Goal: Task Accomplishment & Management: Use online tool/utility

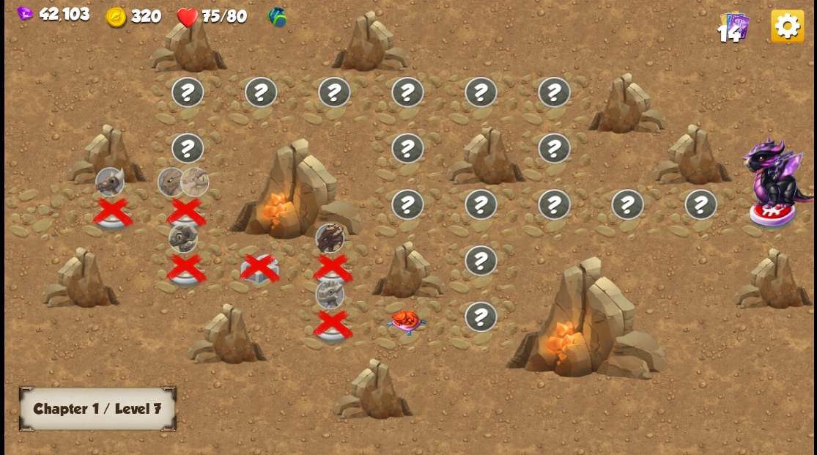
click at [773, 443] on div at bounding box center [504, 235] width 1001 height 473
click at [402, 320] on img at bounding box center [406, 322] width 40 height 26
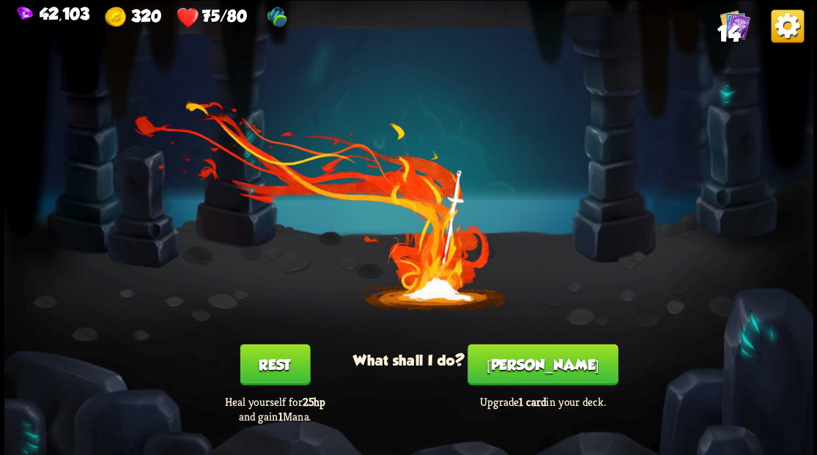
click at [553, 364] on button "[PERSON_NAME]" at bounding box center [543, 364] width 150 height 41
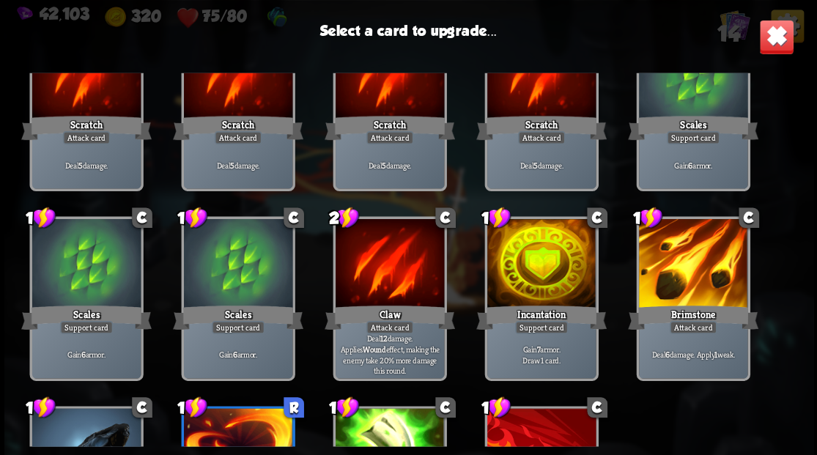
scroll to position [147, 0]
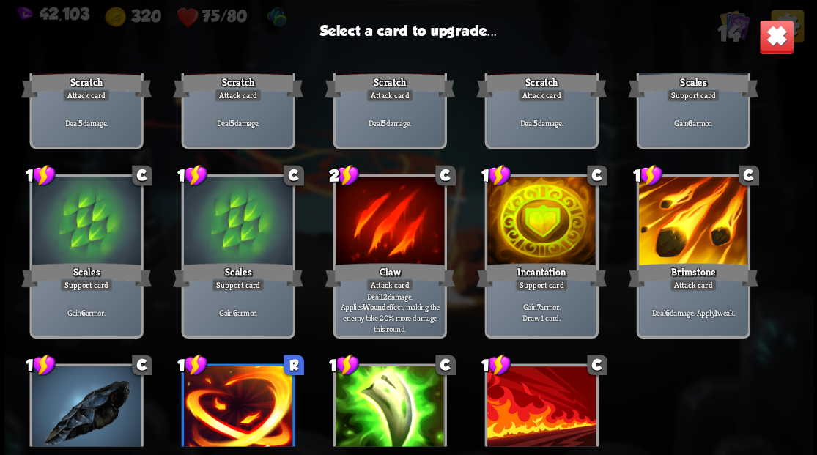
click at [529, 217] on div at bounding box center [541, 223] width 108 height 92
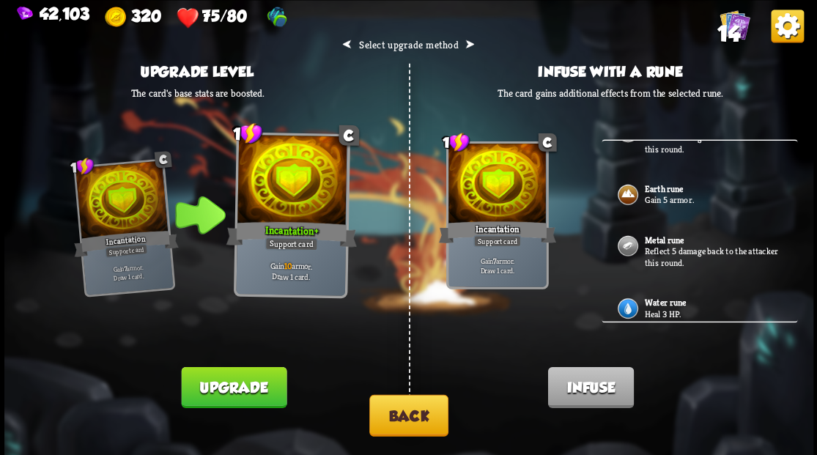
scroll to position [108, 0]
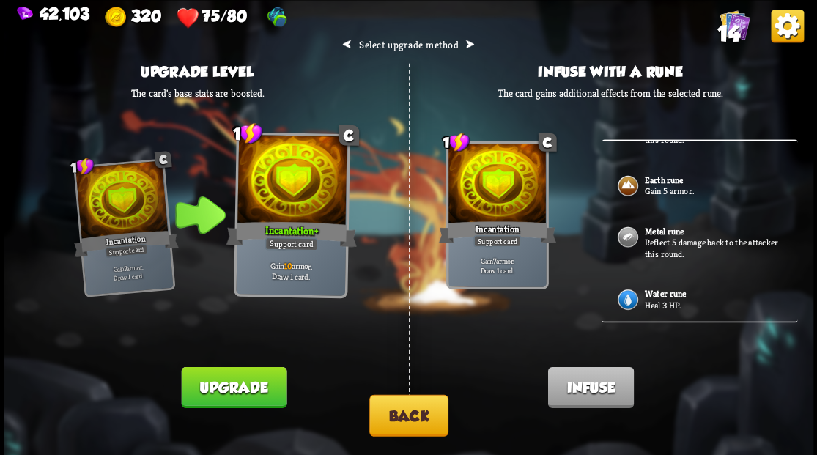
click at [648, 299] on p "Heal 3 HP." at bounding box center [712, 305] width 137 height 12
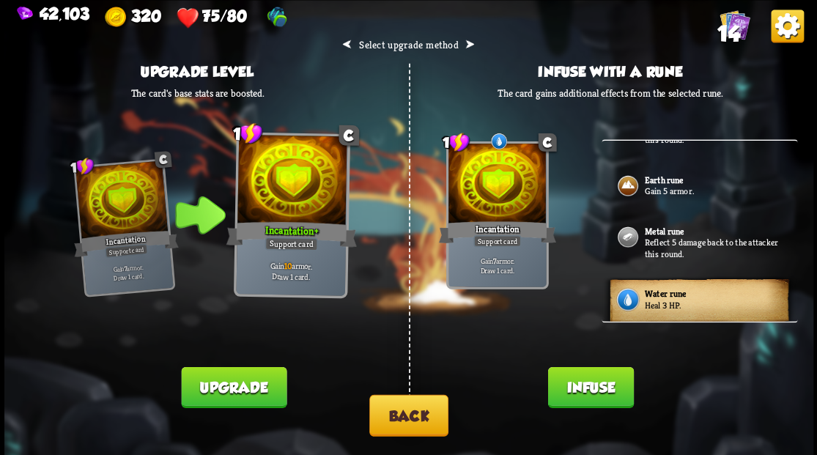
drag, startPoint x: 589, startPoint y: 388, endPoint x: 589, endPoint y: 367, distance: 21.3
click at [589, 383] on button "Infuse" at bounding box center [591, 386] width 86 height 41
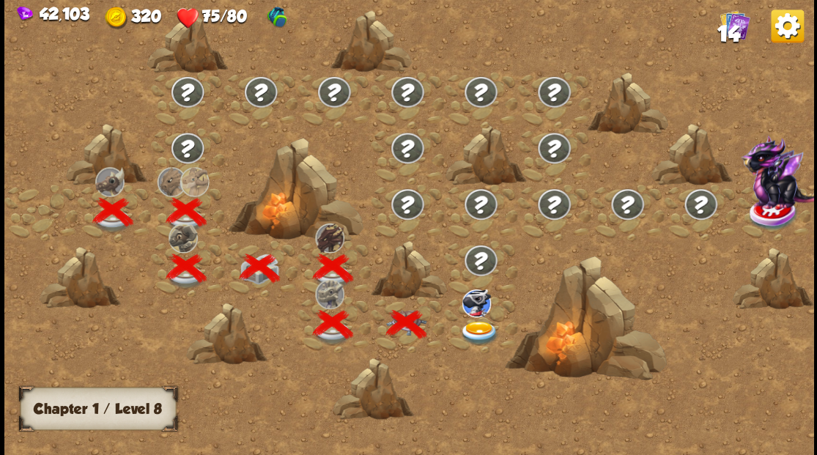
click at [506, 317] on div at bounding box center [480, 324] width 73 height 56
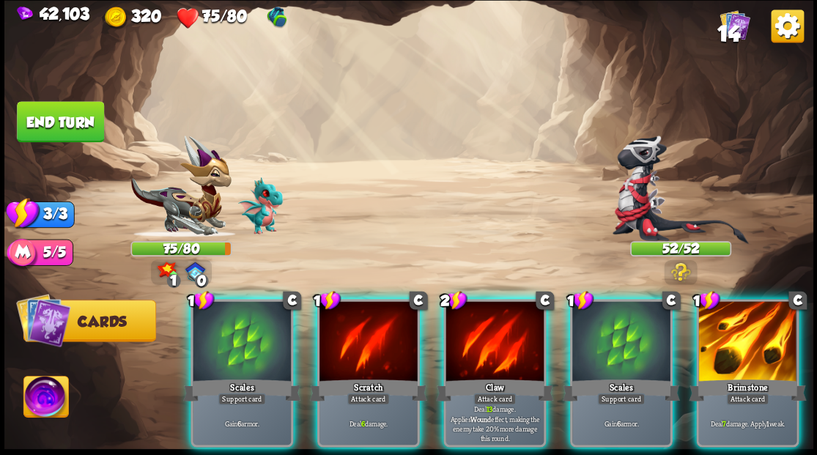
drag, startPoint x: 736, startPoint y: 327, endPoint x: 702, endPoint y: 318, distance: 34.8
click at [737, 327] on div at bounding box center [747, 342] width 98 height 83
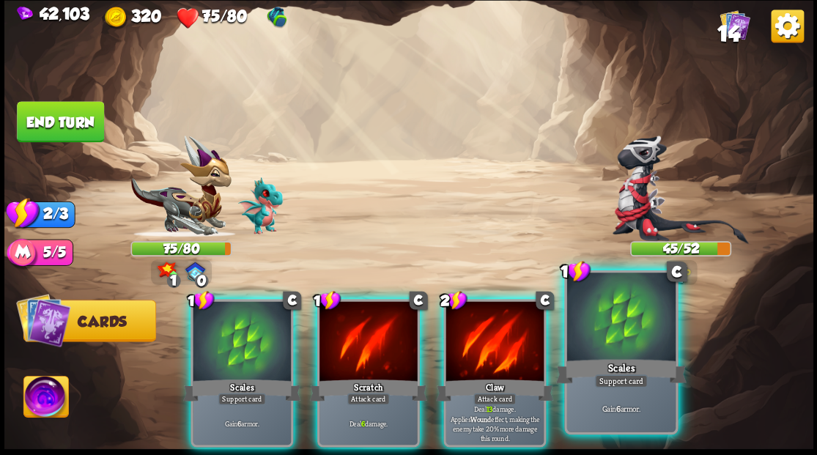
click at [613, 309] on div at bounding box center [621, 319] width 108 height 92
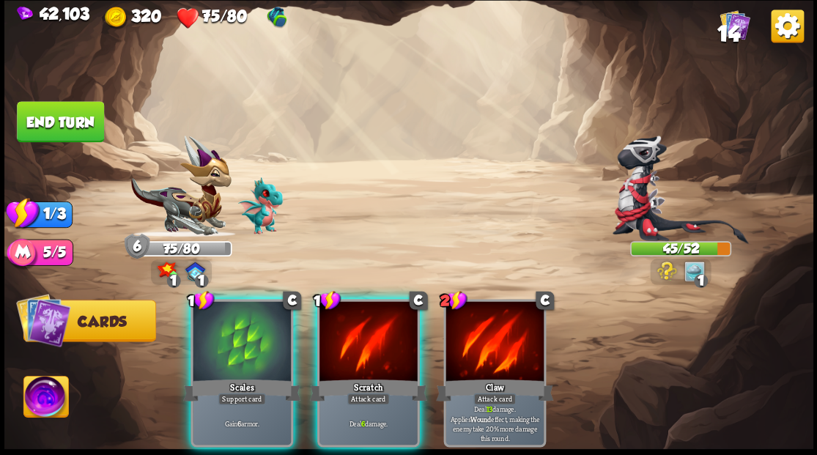
click at [346, 335] on div at bounding box center [369, 342] width 98 height 83
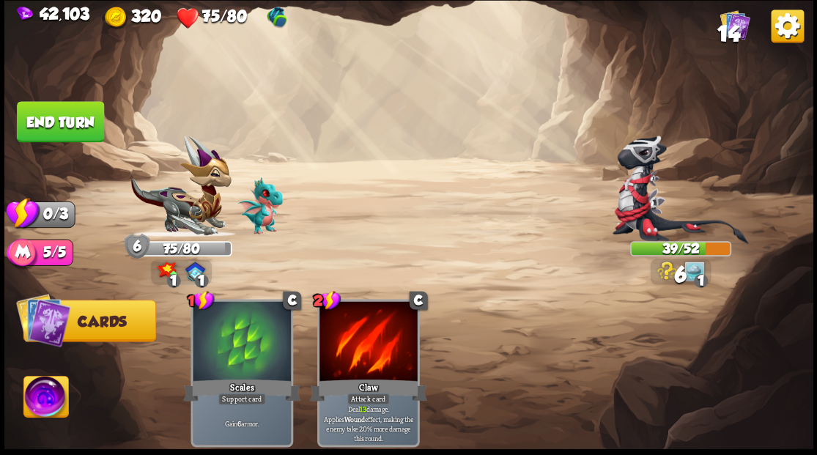
drag, startPoint x: 76, startPoint y: 132, endPoint x: 100, endPoint y: 129, distance: 24.4
click at [75, 130] on button "End turn" at bounding box center [60, 121] width 87 height 41
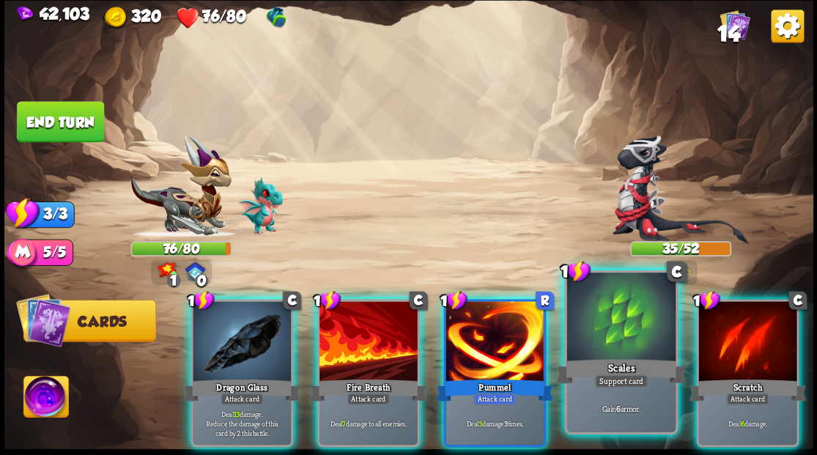
click at [606, 317] on div at bounding box center [621, 319] width 108 height 92
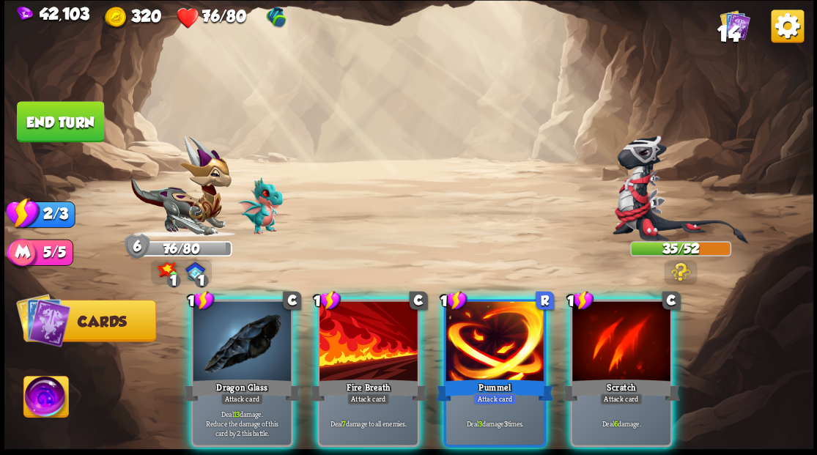
click at [214, 342] on div at bounding box center [242, 342] width 98 height 83
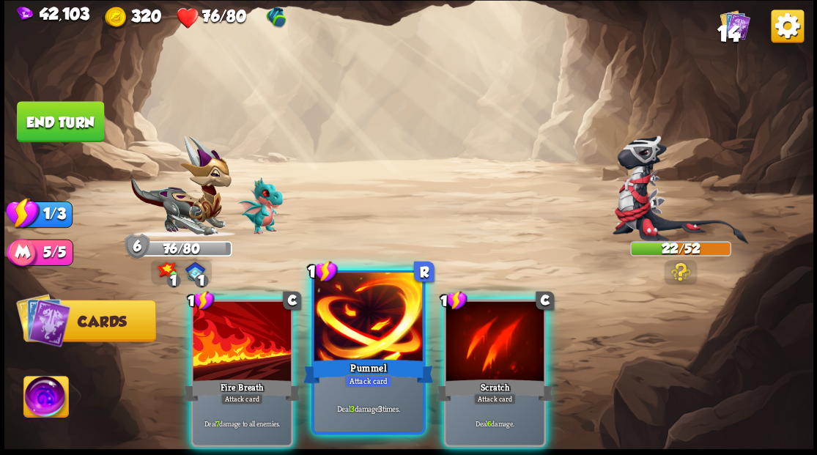
click at [337, 328] on div at bounding box center [368, 319] width 108 height 92
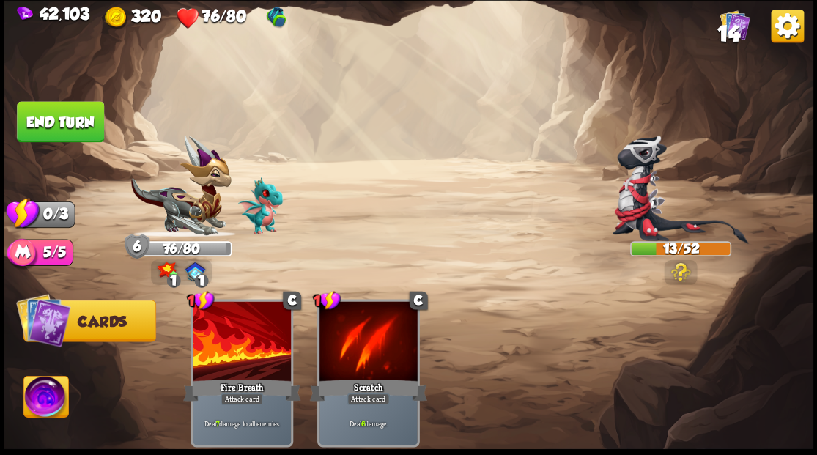
click at [51, 117] on button "End turn" at bounding box center [60, 121] width 87 height 41
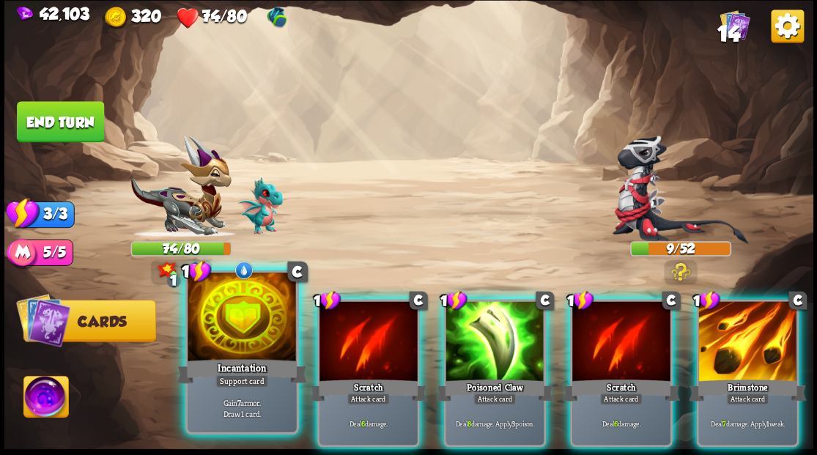
click at [243, 322] on div at bounding box center [242, 319] width 108 height 92
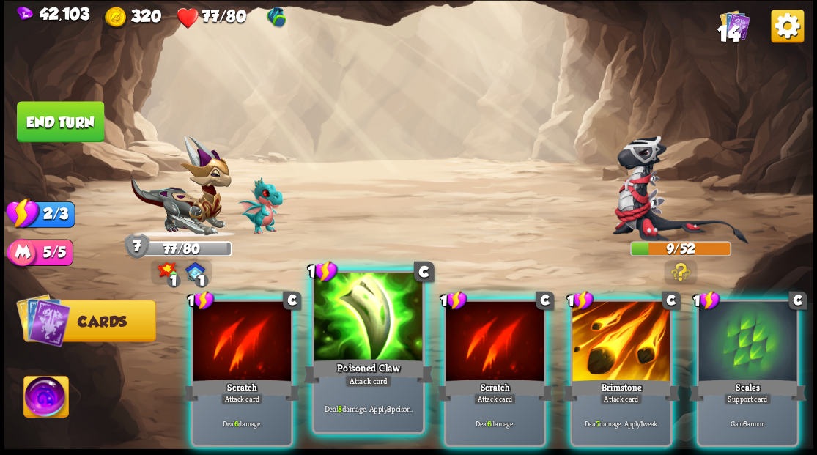
click at [360, 318] on div at bounding box center [368, 319] width 108 height 92
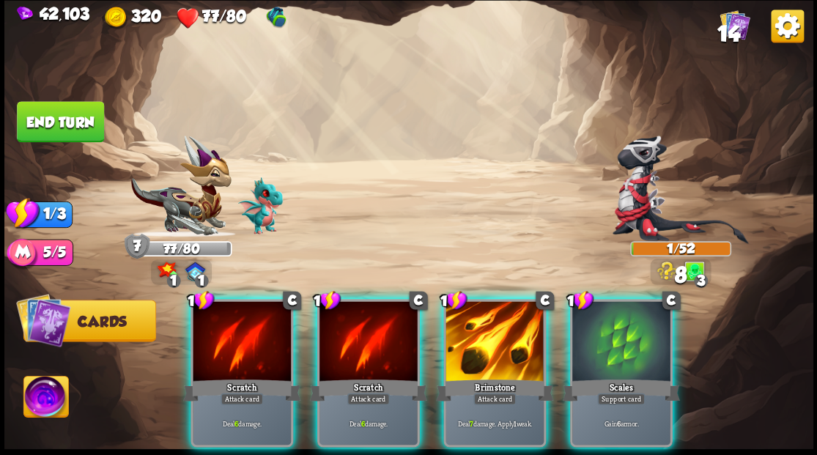
drag, startPoint x: 496, startPoint y: 331, endPoint x: 449, endPoint y: 246, distance: 98.1
click at [495, 331] on div at bounding box center [495, 342] width 98 height 83
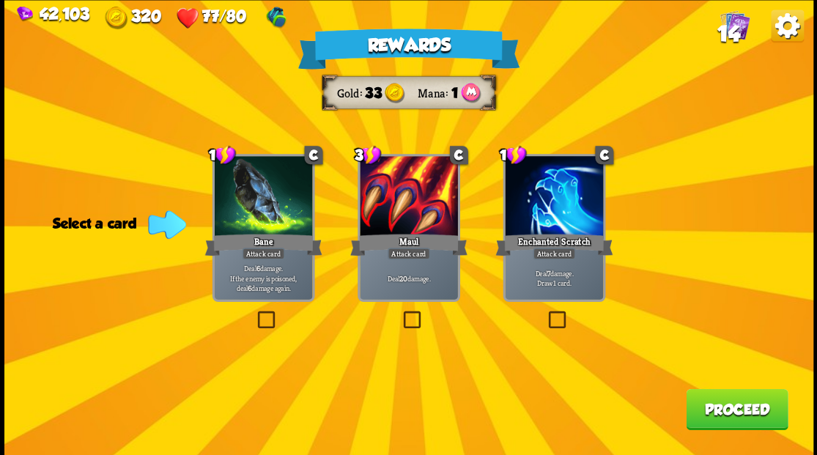
click at [733, 413] on button "Proceed" at bounding box center [737, 408] width 102 height 41
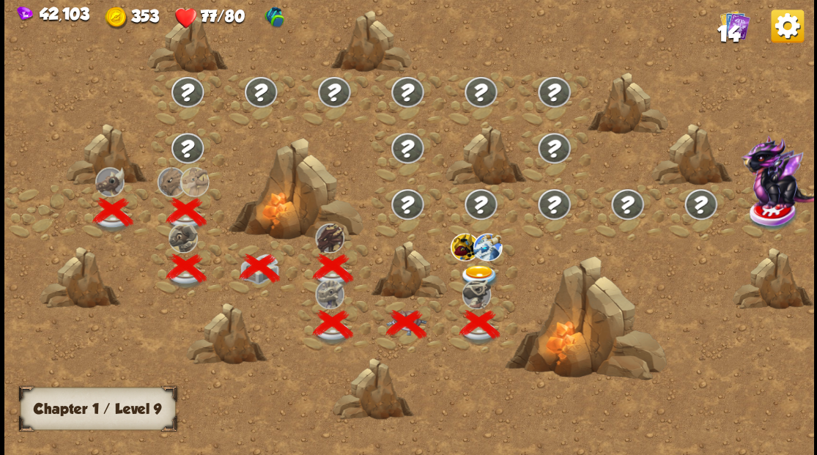
click at [476, 270] on img at bounding box center [480, 277] width 40 height 24
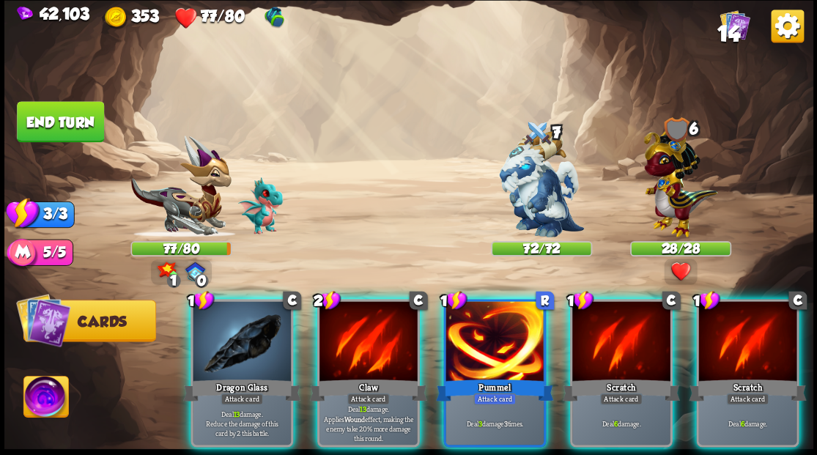
click at [62, 400] on img at bounding box center [45, 398] width 45 height 45
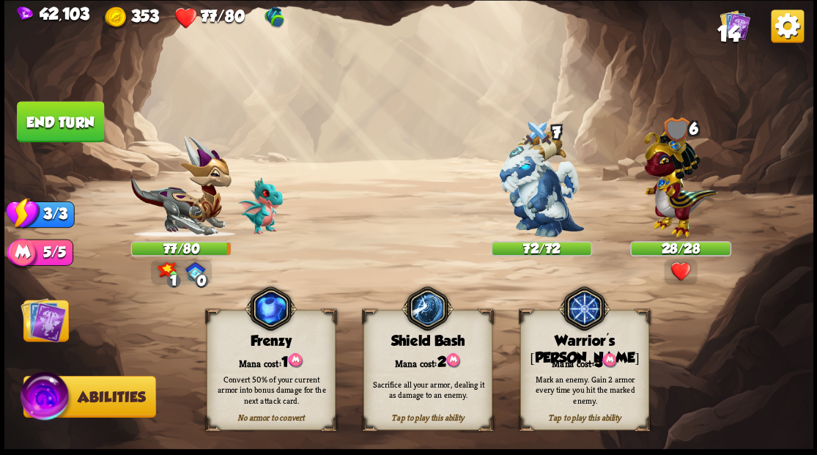
click at [557, 352] on div "Mana cost: 3" at bounding box center [584, 361] width 128 height 18
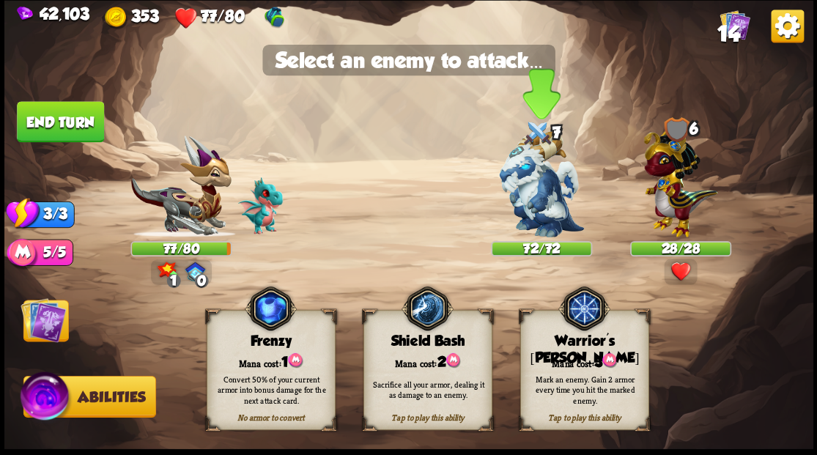
click at [542, 213] on img at bounding box center [541, 184] width 85 height 106
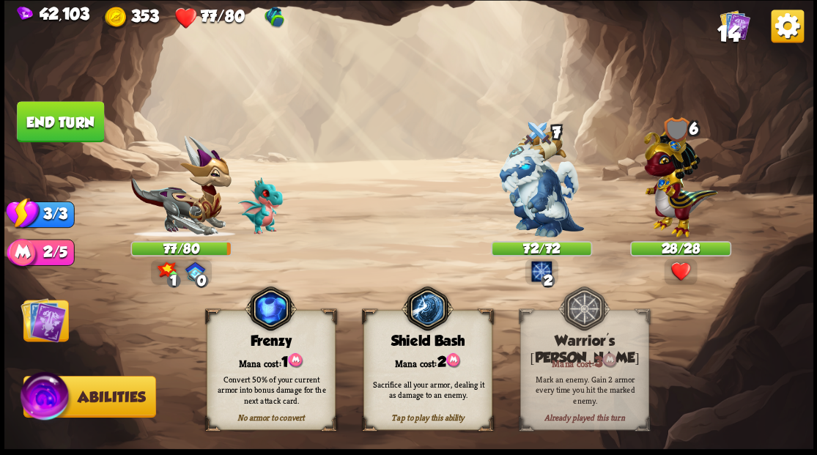
drag, startPoint x: 51, startPoint y: 316, endPoint x: 104, endPoint y: 312, distance: 53.6
click at [50, 317] on img at bounding box center [43, 319] width 45 height 45
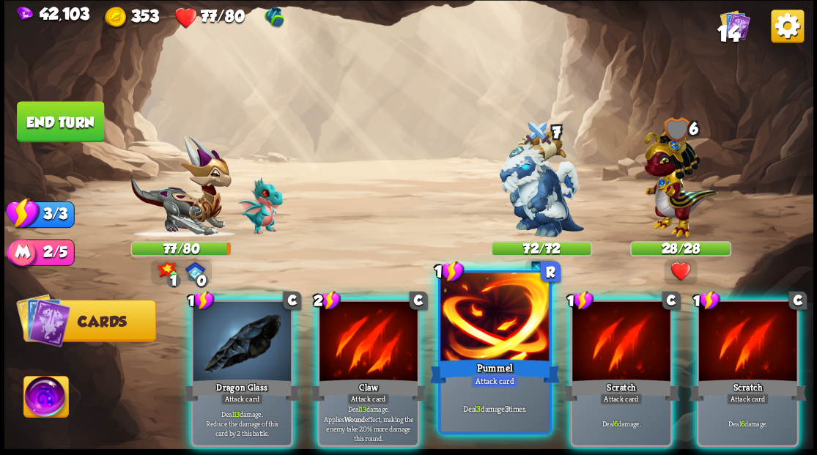
drag, startPoint x: 500, startPoint y: 322, endPoint x: 507, endPoint y: 298, distance: 25.3
click at [500, 317] on div at bounding box center [494, 319] width 108 height 92
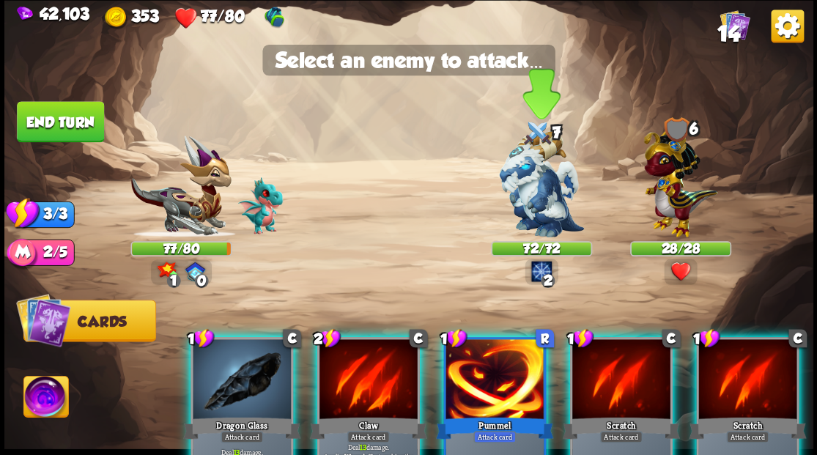
click at [524, 205] on img at bounding box center [541, 184] width 85 height 106
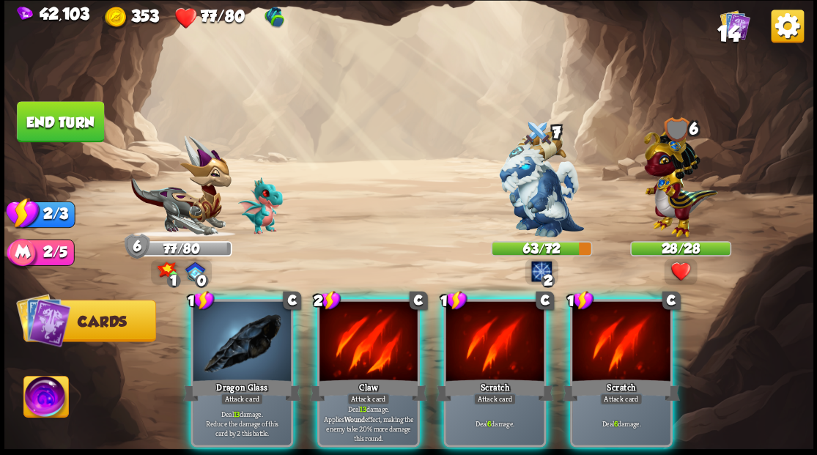
drag, startPoint x: 365, startPoint y: 314, endPoint x: 463, endPoint y: 226, distance: 131.8
click at [366, 309] on div at bounding box center [369, 342] width 98 height 83
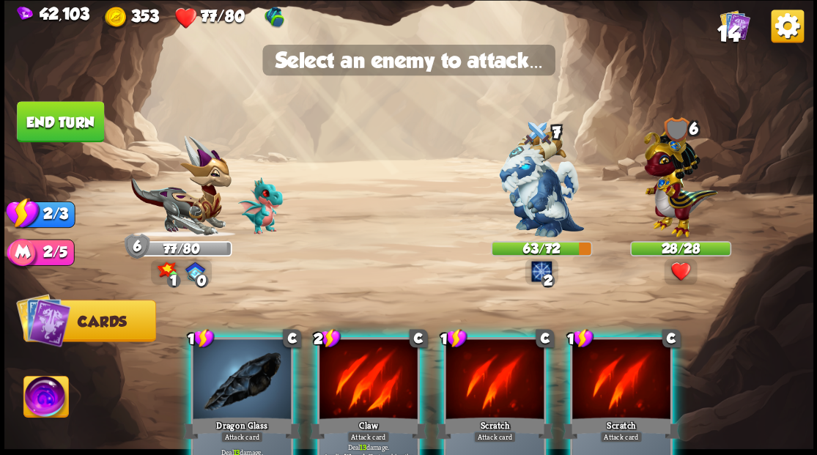
click at [365, 369] on div at bounding box center [369, 380] width 98 height 83
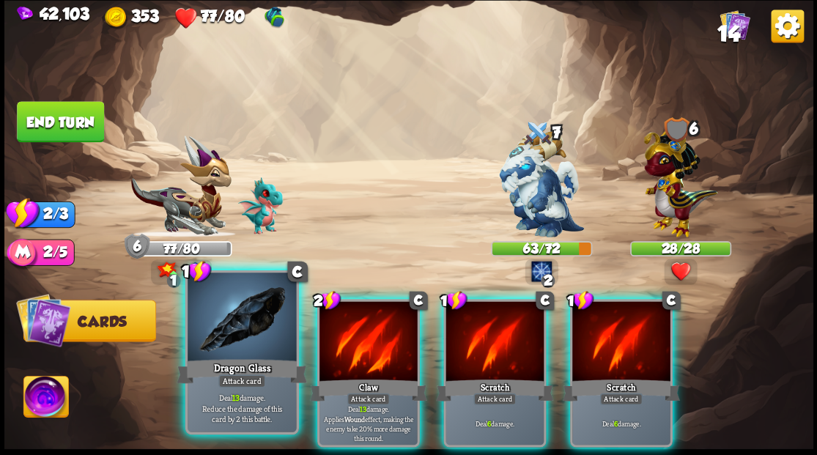
click at [263, 312] on div at bounding box center [242, 319] width 108 height 92
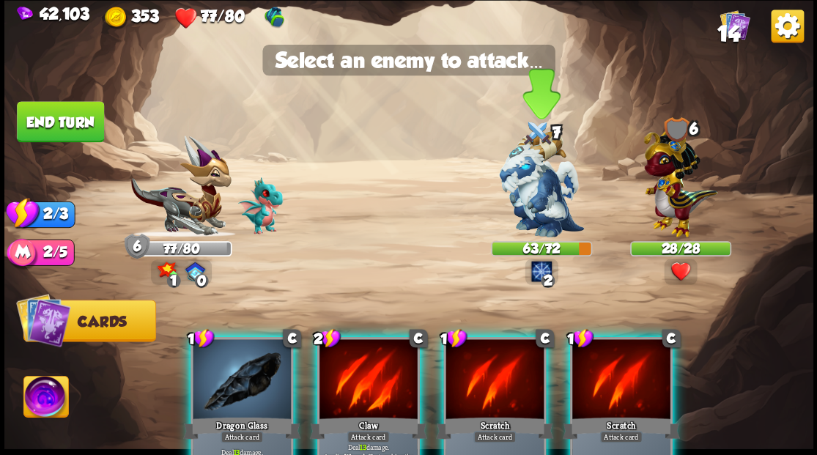
click at [531, 188] on img at bounding box center [541, 184] width 85 height 106
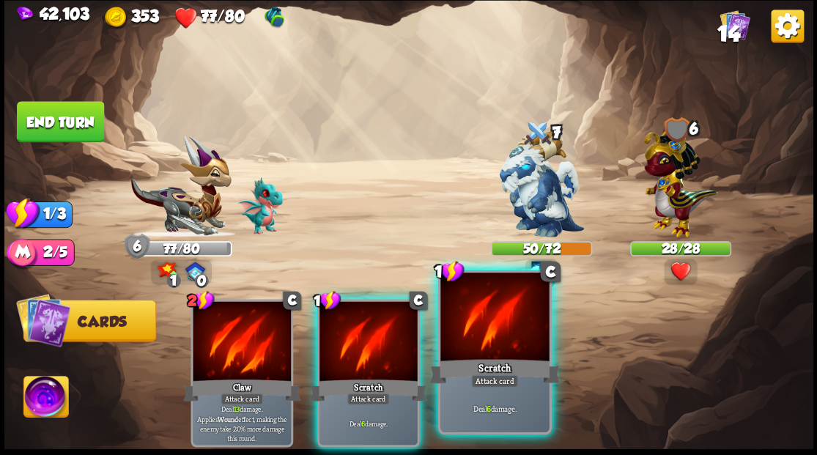
drag, startPoint x: 490, startPoint y: 339, endPoint x: 494, endPoint y: 329, distance: 10.5
click at [493, 333] on div at bounding box center [494, 319] width 108 height 92
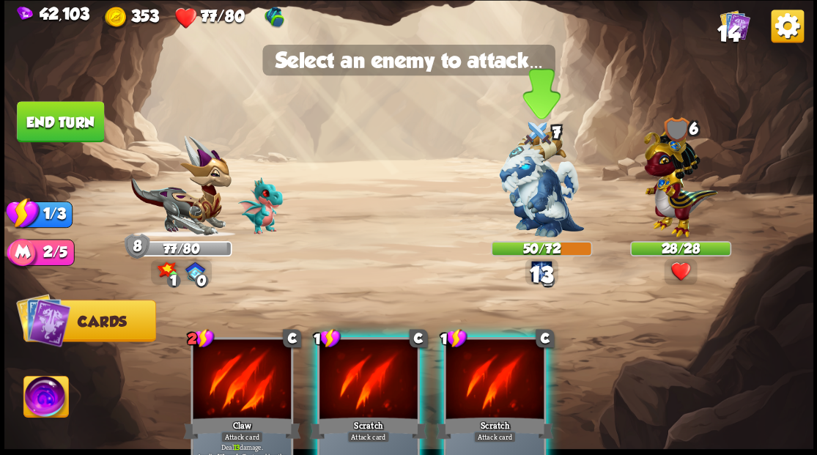
click at [527, 198] on img at bounding box center [541, 184] width 85 height 106
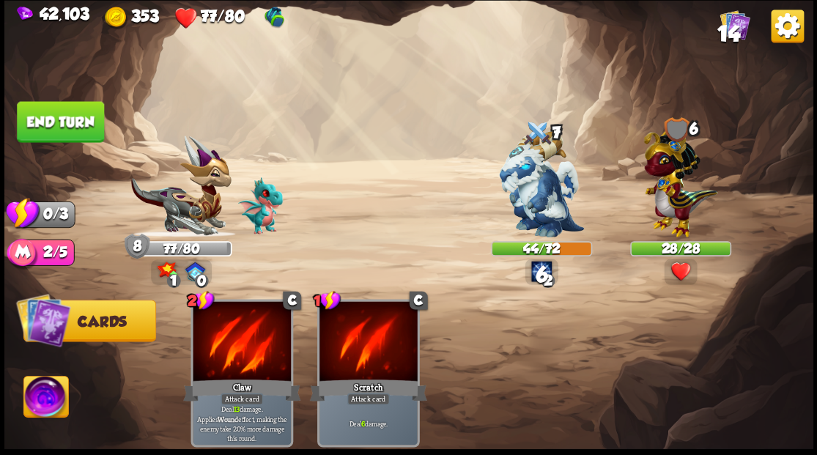
click at [48, 120] on button "End turn" at bounding box center [60, 121] width 87 height 41
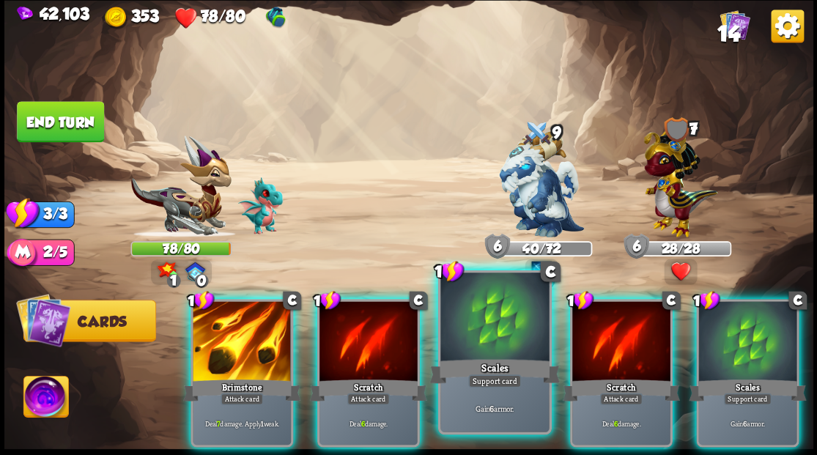
click at [472, 334] on div at bounding box center [494, 319] width 108 height 92
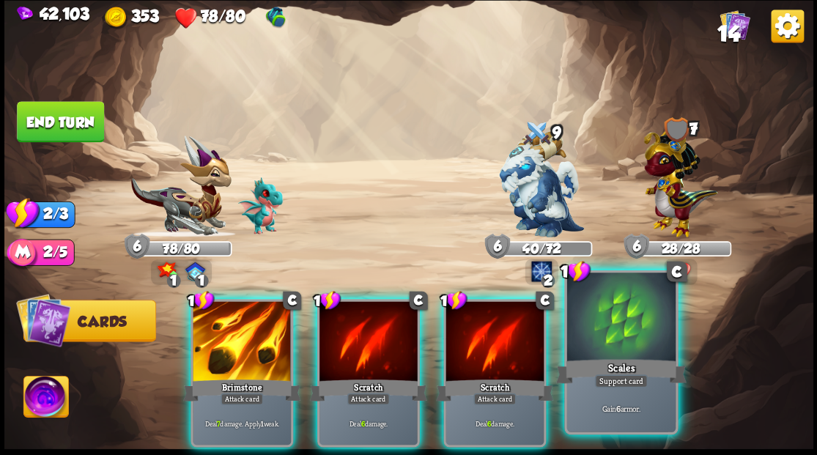
click at [623, 322] on div at bounding box center [621, 319] width 108 height 92
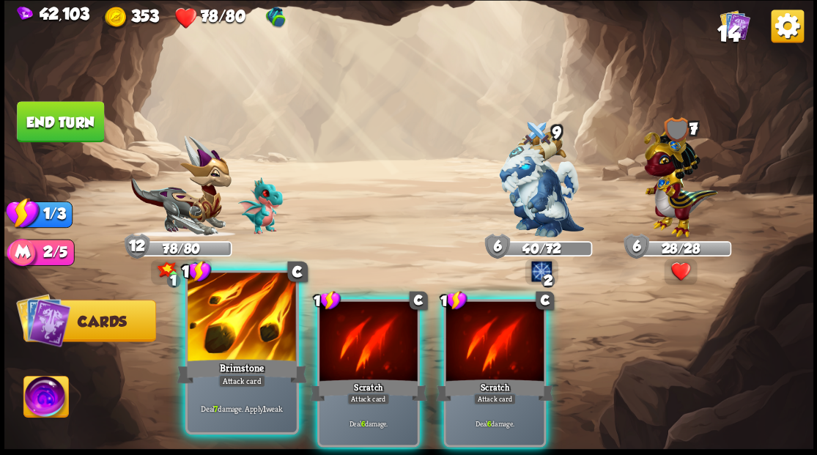
click at [229, 352] on div at bounding box center [242, 319] width 108 height 92
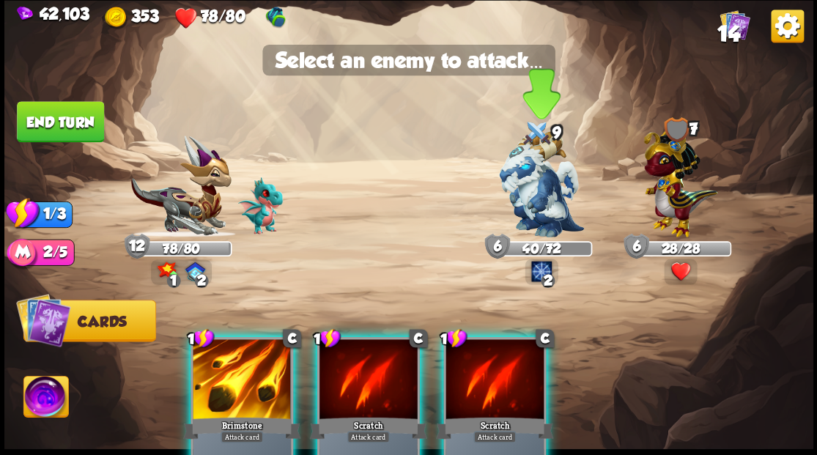
click at [534, 182] on img at bounding box center [541, 184] width 85 height 106
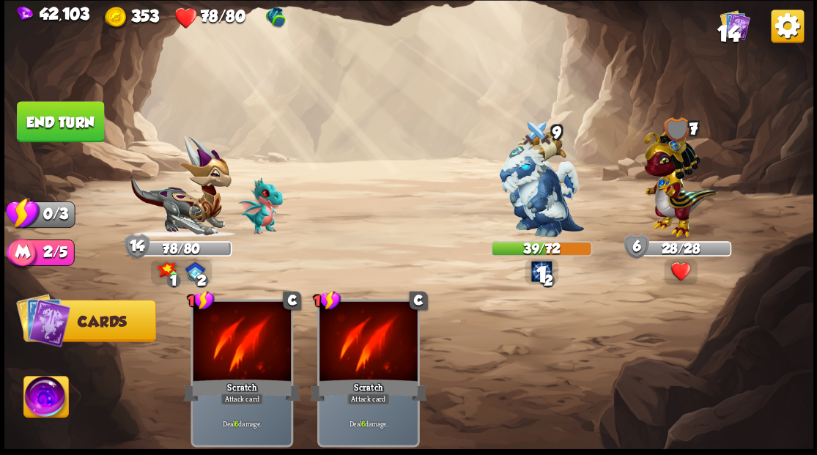
click at [43, 122] on button "End turn" at bounding box center [60, 121] width 87 height 41
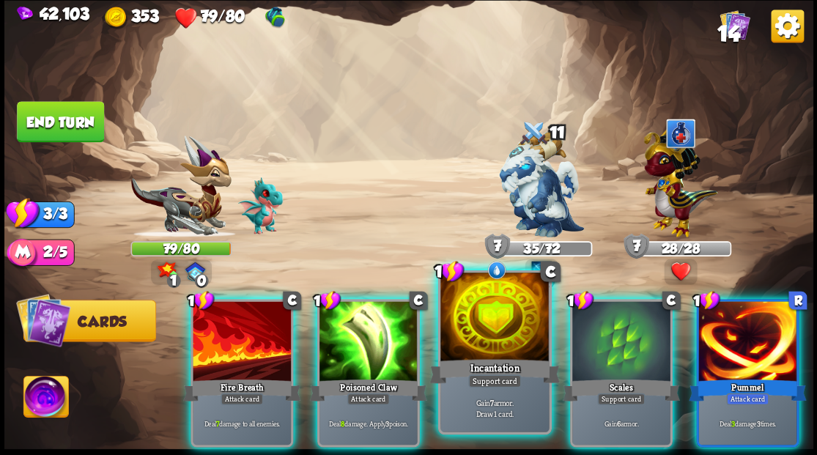
click at [501, 320] on div at bounding box center [494, 319] width 108 height 92
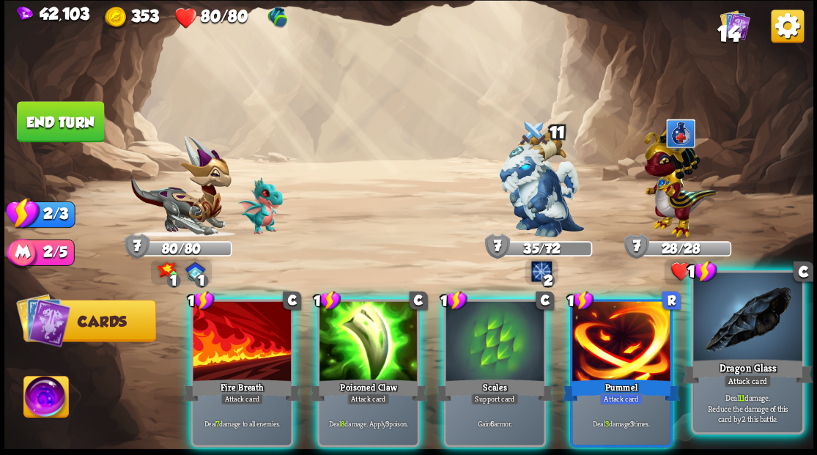
click at [745, 321] on div at bounding box center [747, 319] width 108 height 92
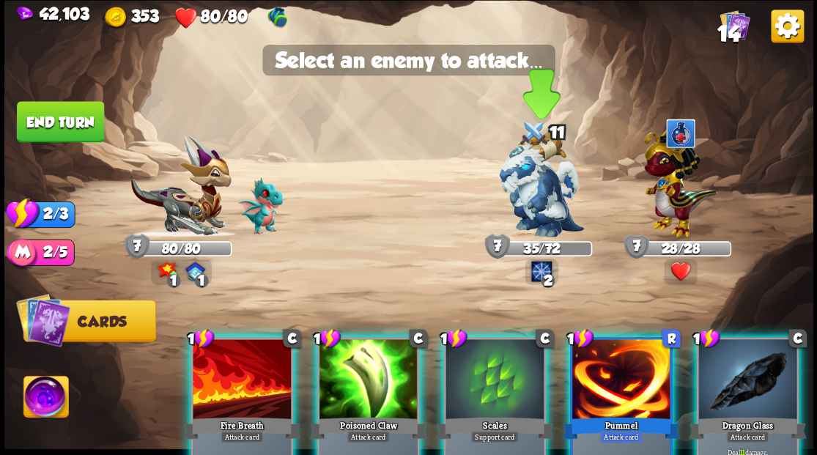
click at [533, 179] on img at bounding box center [541, 184] width 85 height 106
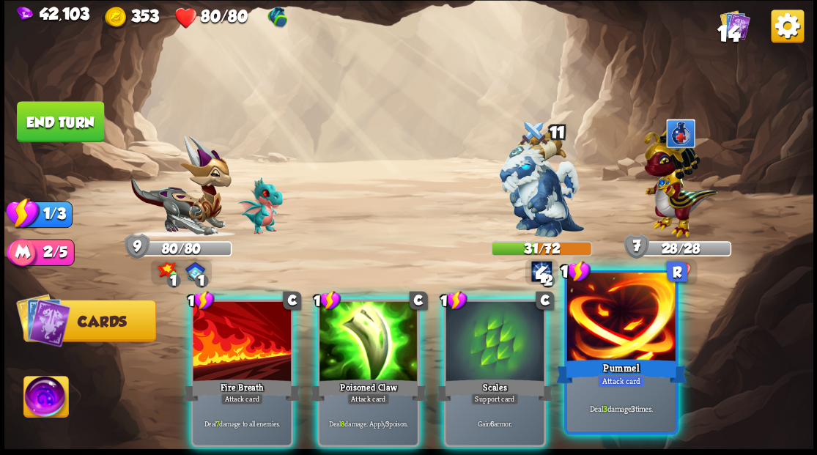
click at [624, 342] on div at bounding box center [621, 319] width 108 height 92
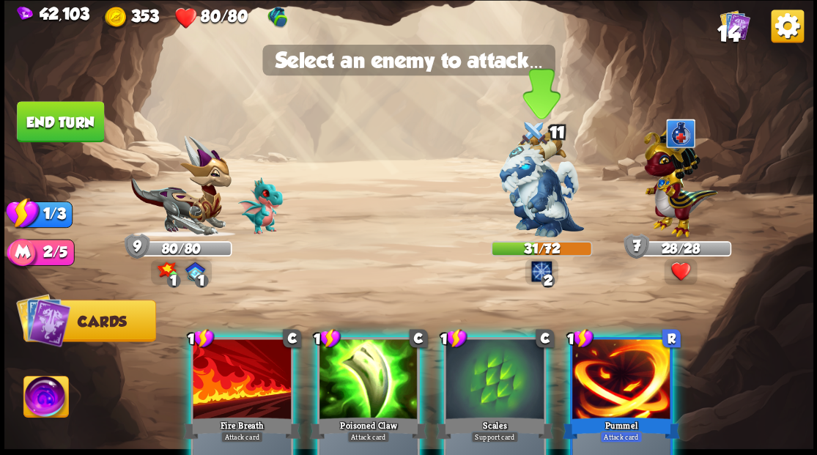
click at [534, 177] on img at bounding box center [541, 184] width 85 height 106
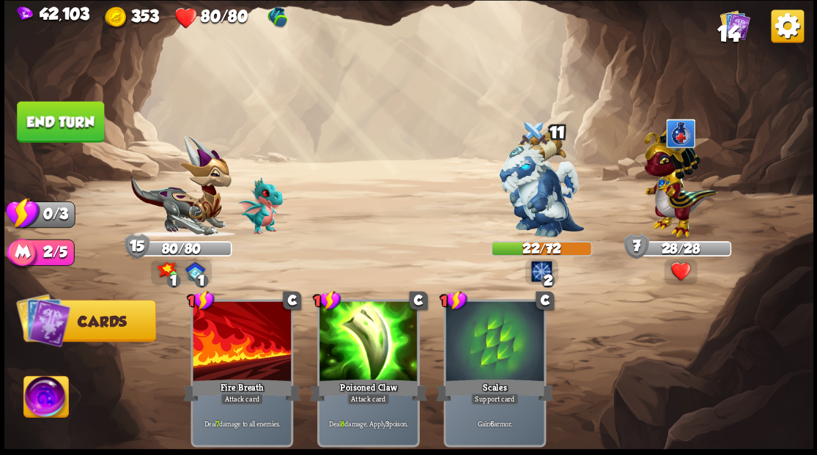
click at [55, 114] on button "End turn" at bounding box center [60, 121] width 87 height 41
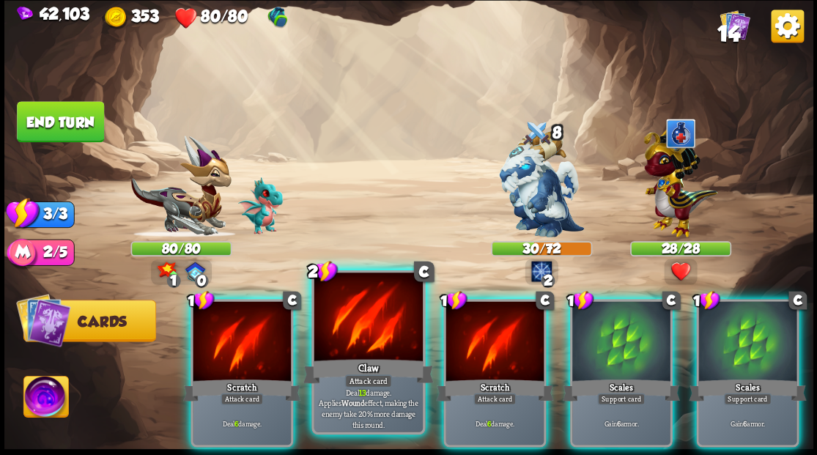
click at [378, 318] on div at bounding box center [368, 319] width 108 height 92
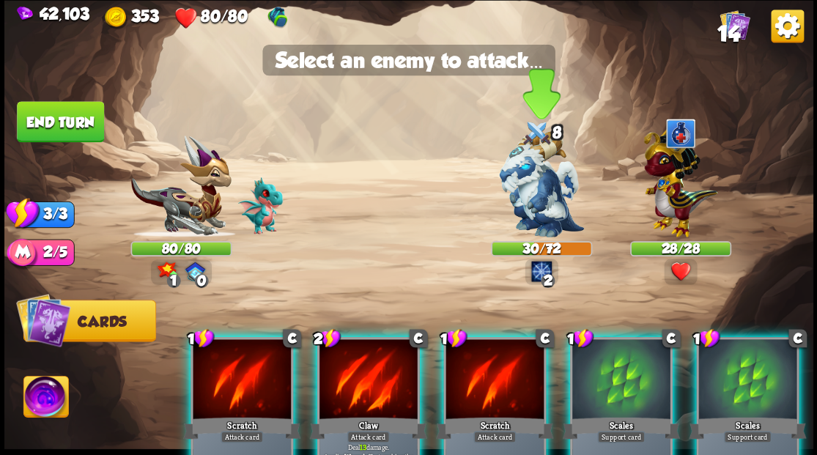
click at [537, 196] on img at bounding box center [541, 184] width 85 height 106
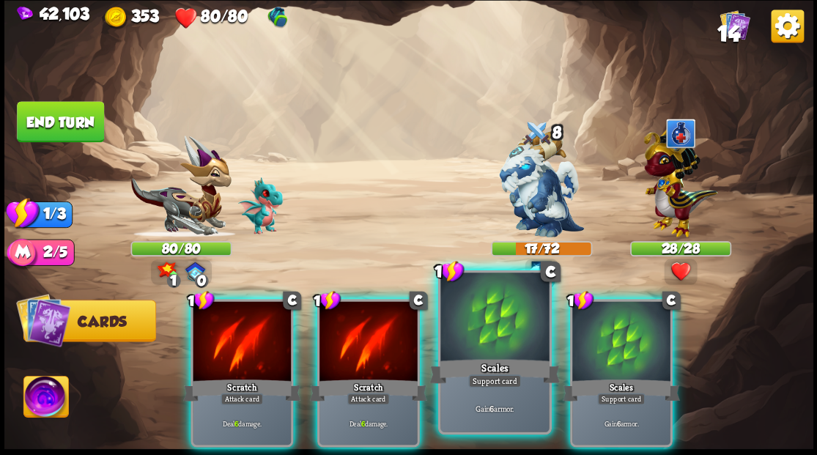
click at [486, 326] on div at bounding box center [494, 319] width 108 height 92
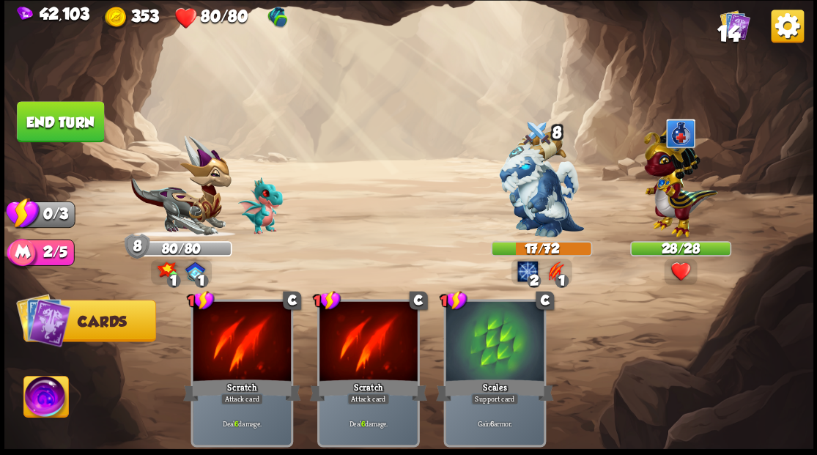
click at [67, 119] on button "End turn" at bounding box center [60, 121] width 87 height 41
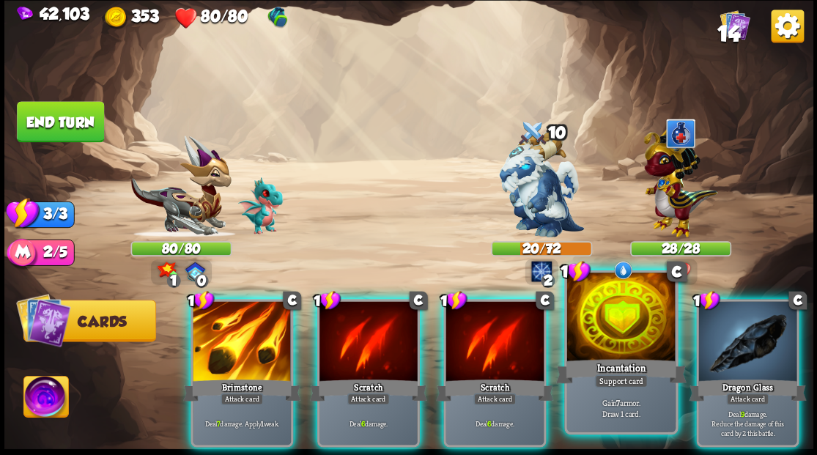
click at [608, 334] on div at bounding box center [621, 319] width 108 height 92
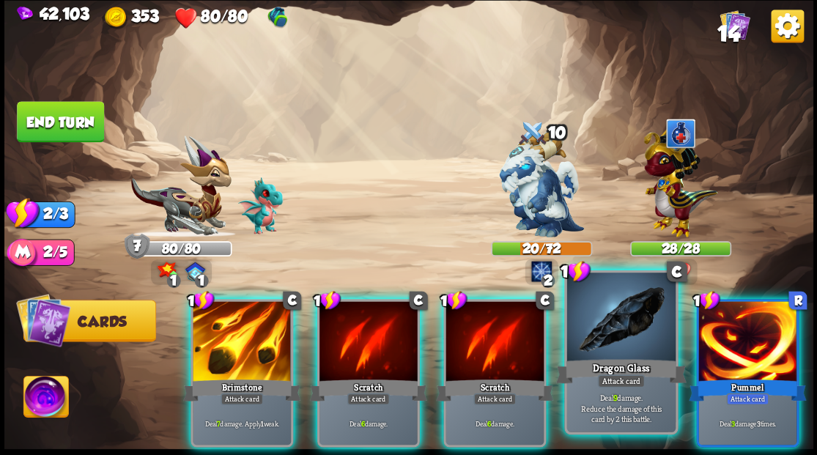
click at [608, 328] on div at bounding box center [621, 319] width 108 height 92
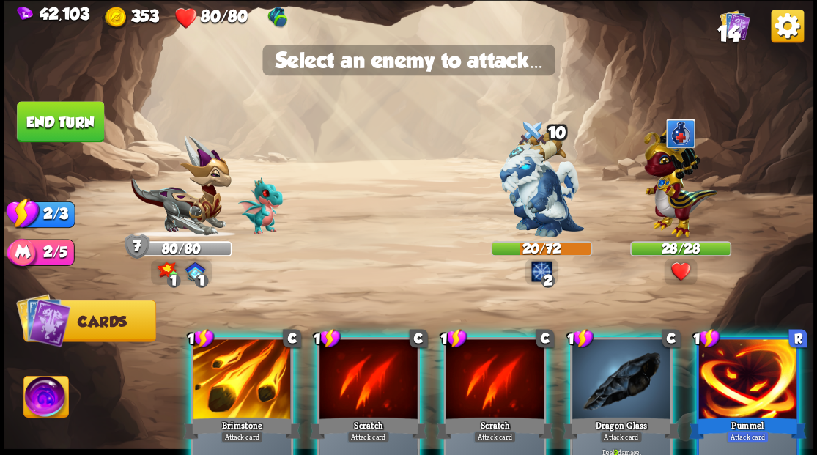
click at [605, 365] on div at bounding box center [621, 380] width 98 height 83
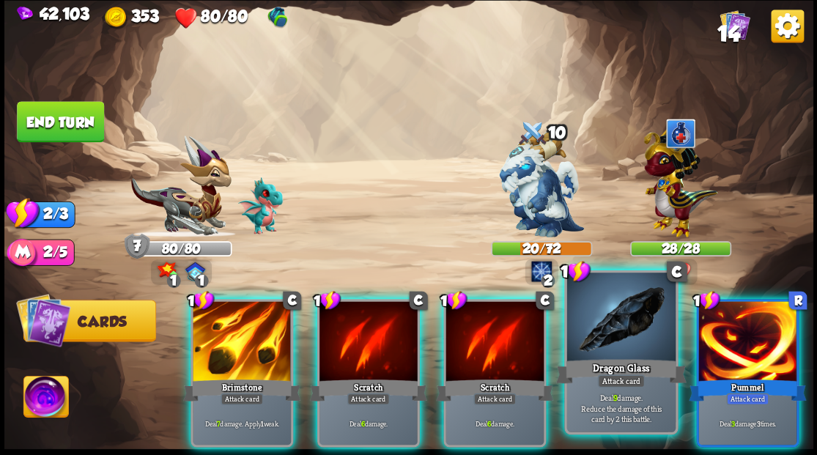
click at [619, 337] on div at bounding box center [621, 319] width 108 height 92
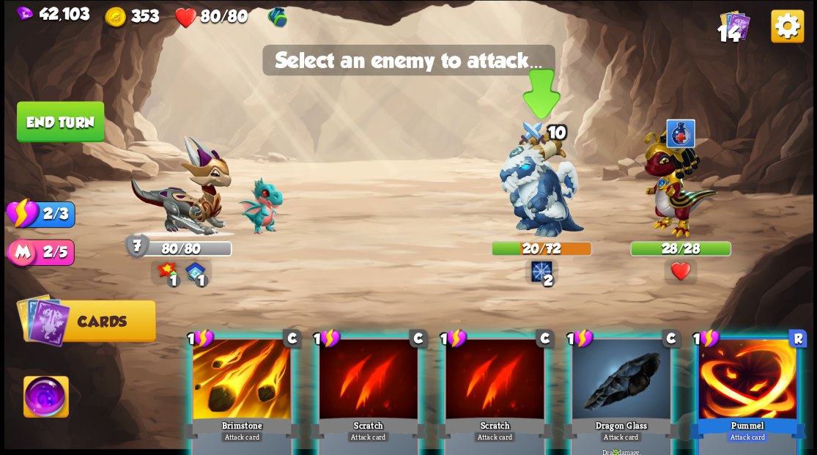
click at [521, 180] on img at bounding box center [541, 184] width 85 height 106
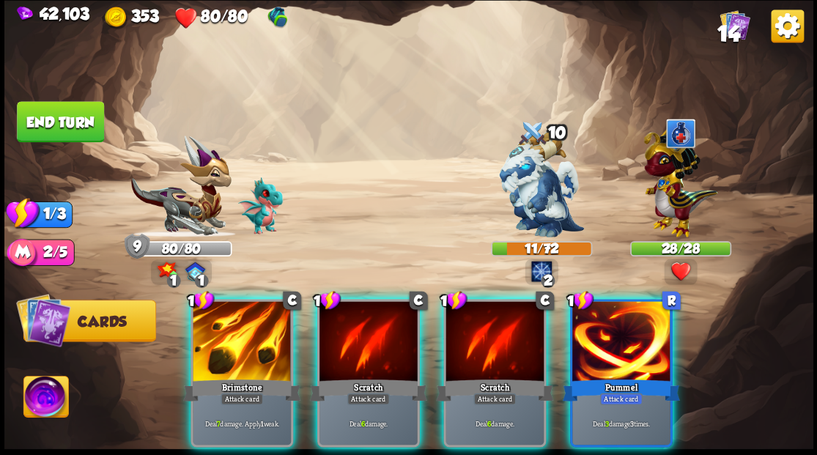
drag, startPoint x: 607, startPoint y: 337, endPoint x: 578, endPoint y: 301, distance: 46.9
click at [605, 336] on div at bounding box center [621, 342] width 98 height 83
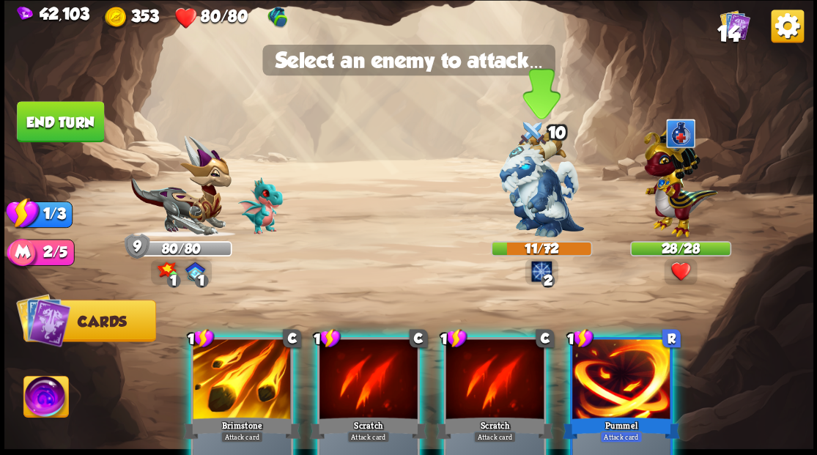
click at [528, 193] on img at bounding box center [541, 184] width 85 height 106
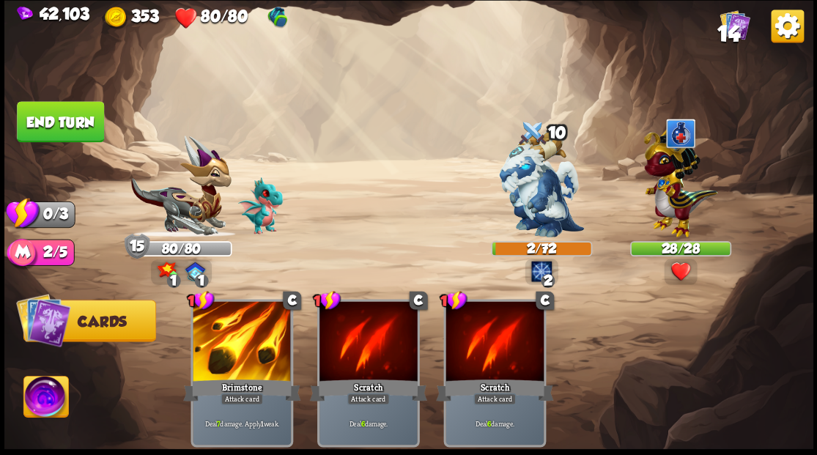
click at [62, 110] on button "End turn" at bounding box center [60, 121] width 87 height 41
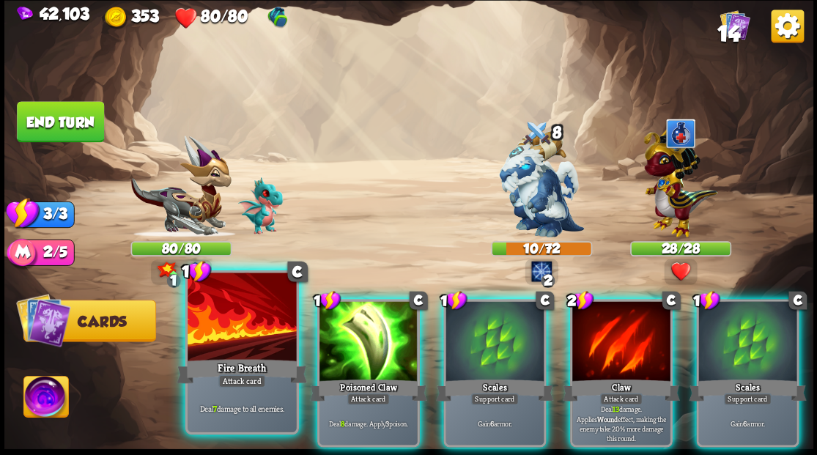
click at [240, 331] on div at bounding box center [242, 319] width 108 height 92
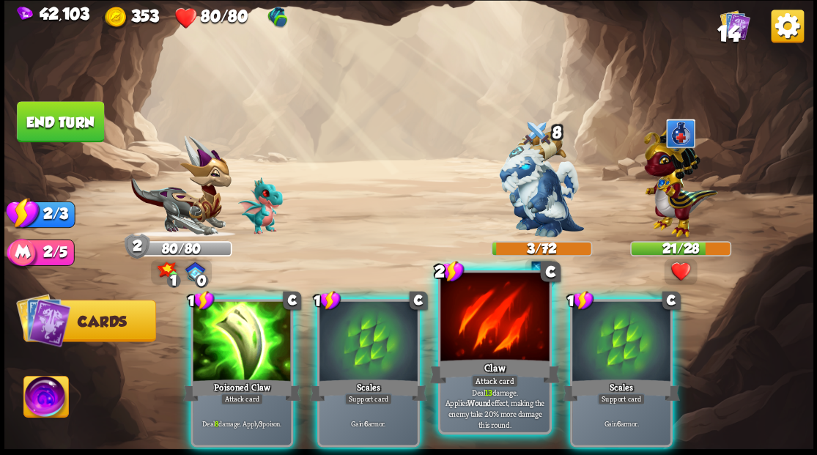
drag, startPoint x: 477, startPoint y: 328, endPoint x: 538, endPoint y: 281, distance: 76.8
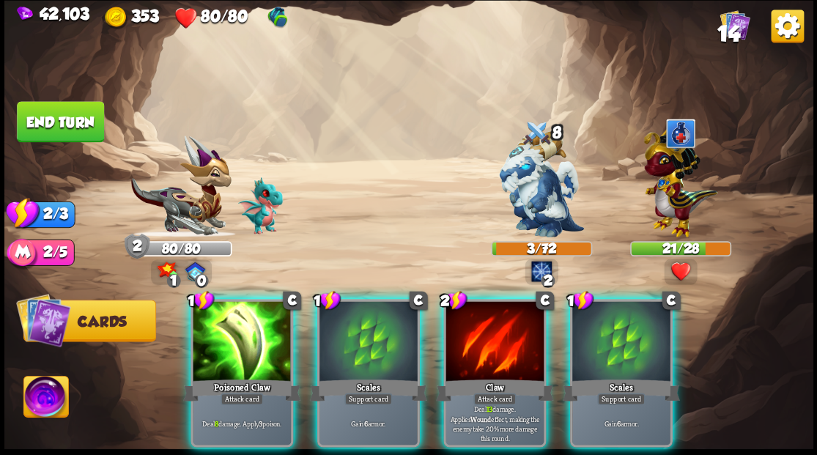
click at [478, 327] on div at bounding box center [495, 342] width 98 height 83
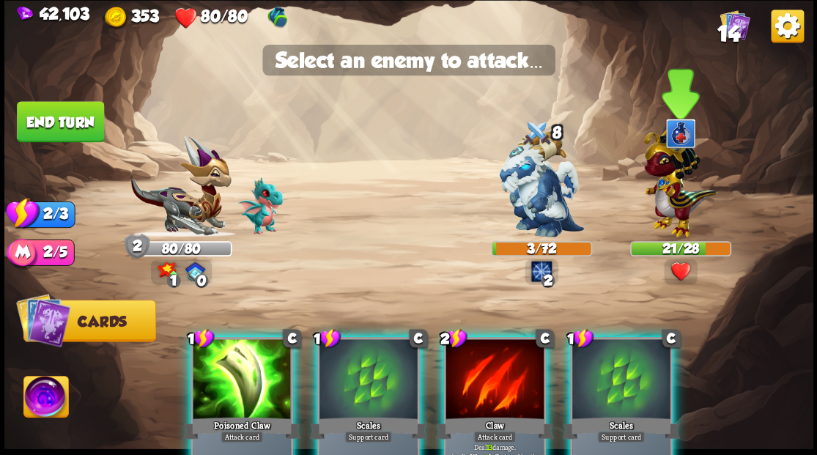
click at [668, 198] on img at bounding box center [681, 179] width 74 height 115
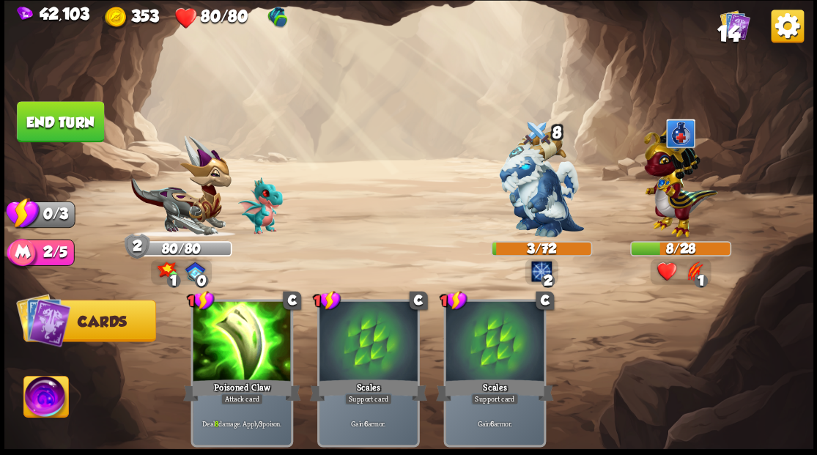
click at [73, 115] on button "End turn" at bounding box center [60, 121] width 87 height 41
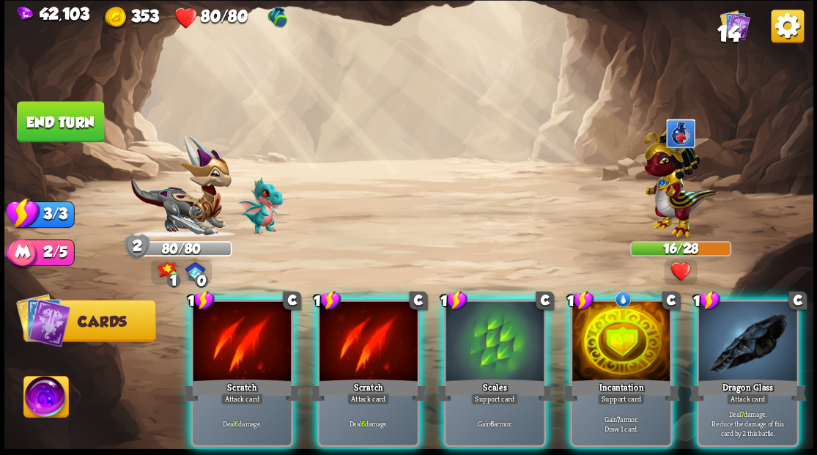
click at [668, 185] on img at bounding box center [681, 179] width 74 height 115
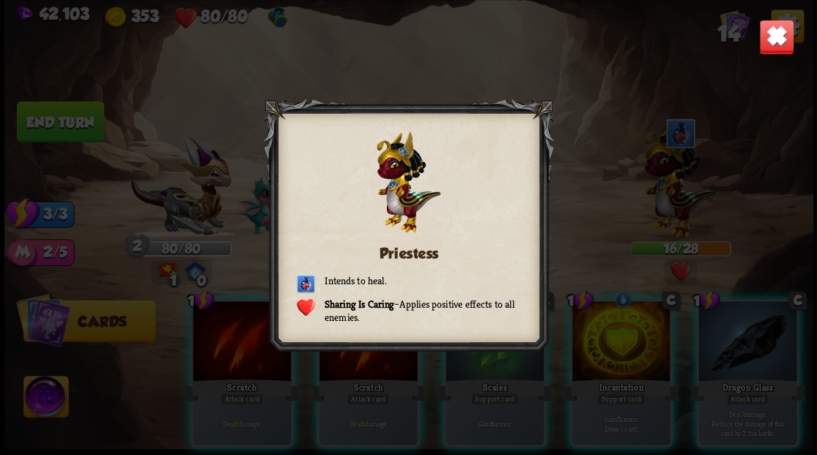
click at [772, 43] on img at bounding box center [776, 36] width 35 height 35
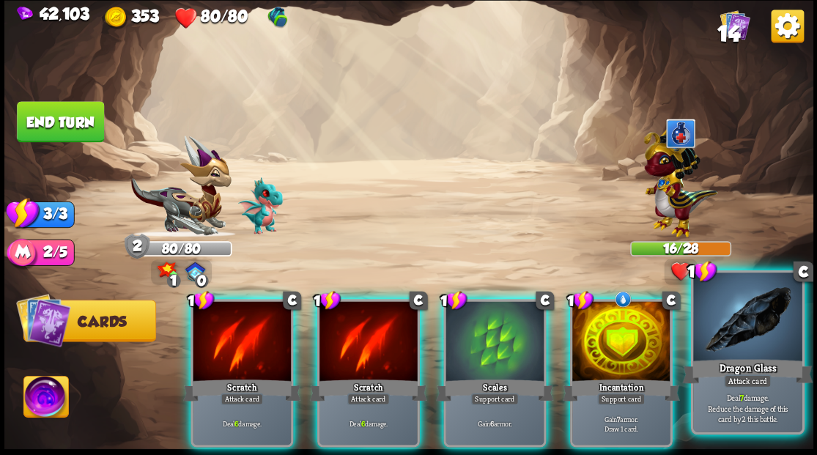
click at [743, 343] on div at bounding box center [747, 319] width 108 height 92
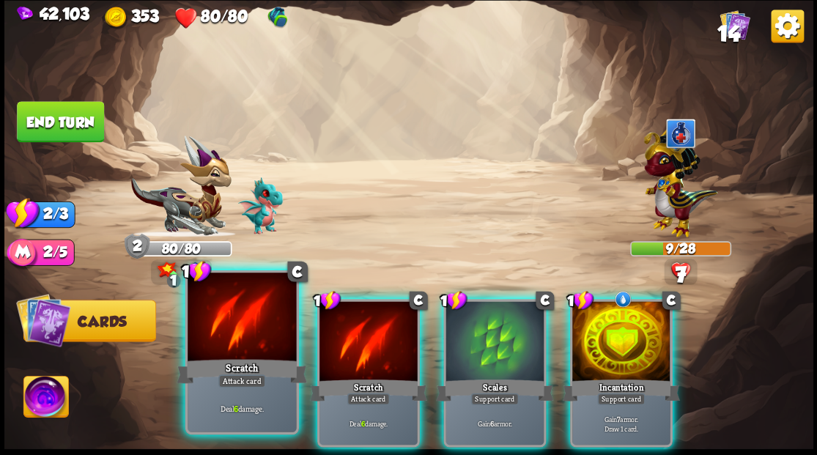
click at [236, 324] on div at bounding box center [242, 319] width 108 height 92
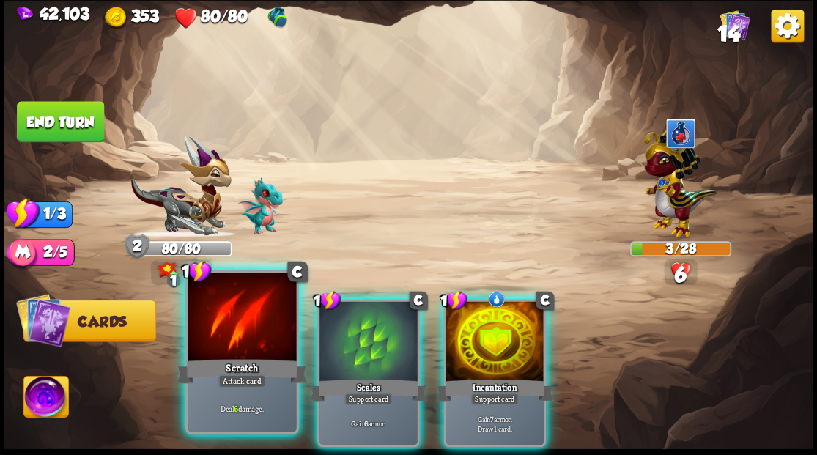
click at [243, 325] on div at bounding box center [242, 319] width 108 height 92
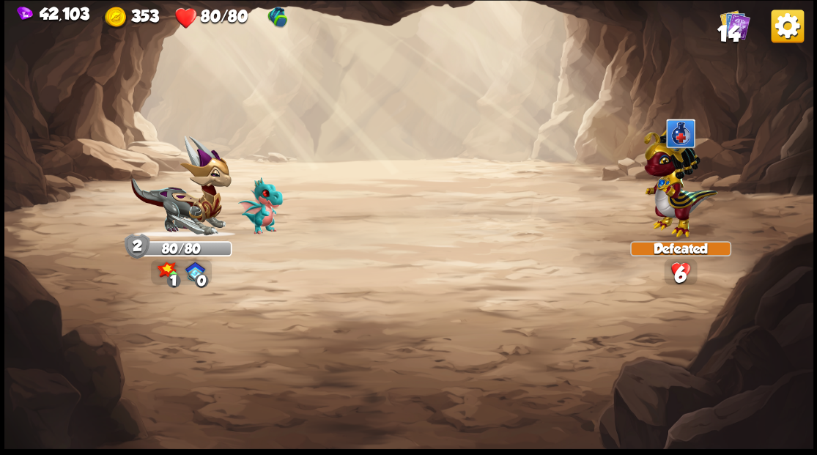
click at [62, 126] on img at bounding box center [408, 227] width 809 height 455
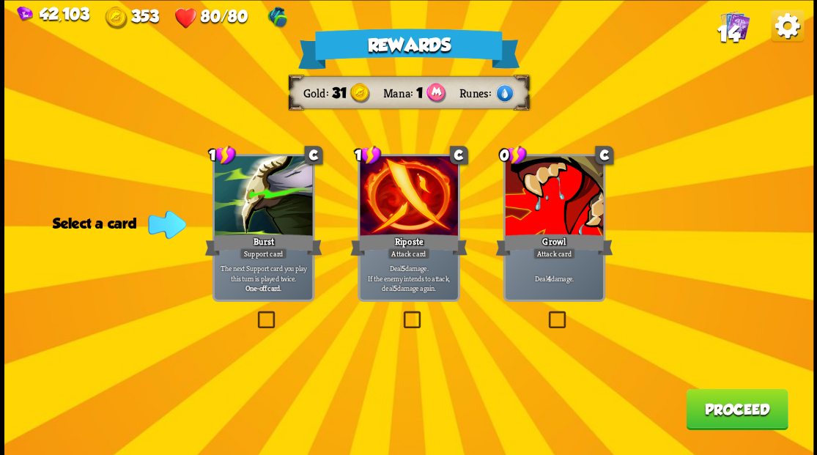
click at [734, 28] on span "14" at bounding box center [728, 33] width 23 height 25
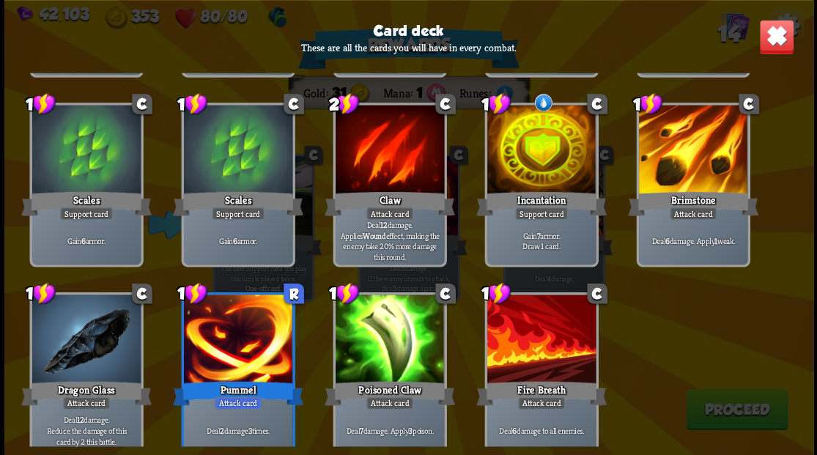
scroll to position [241, 0]
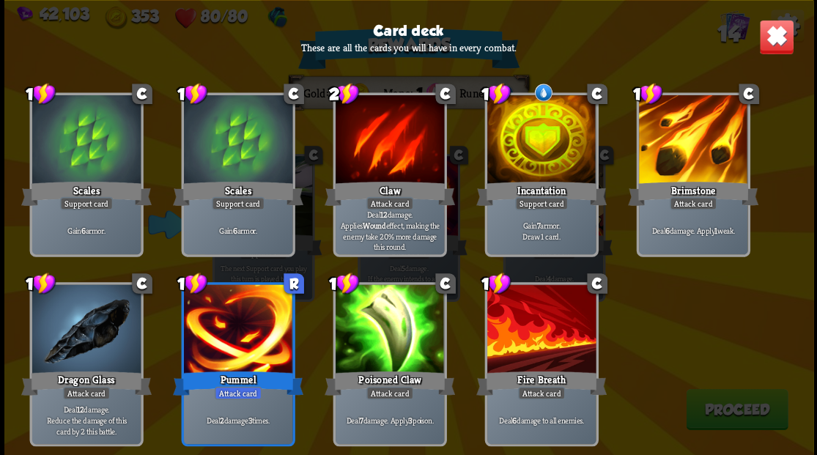
click at [773, 47] on img at bounding box center [776, 36] width 35 height 35
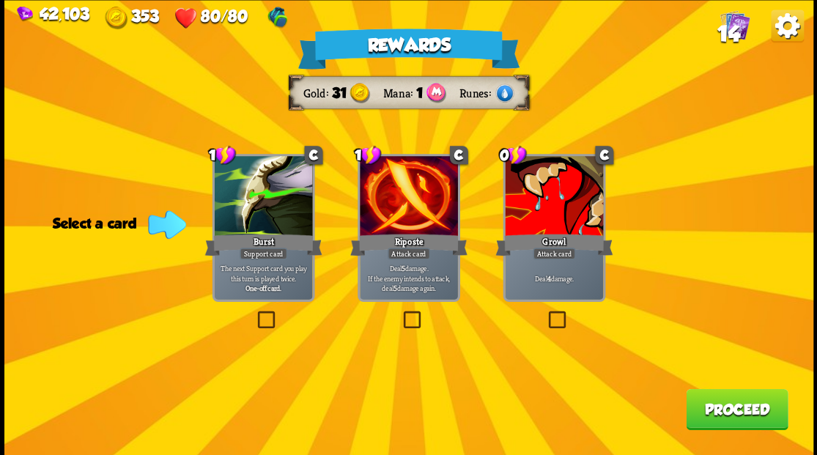
click at [545, 313] on label at bounding box center [545, 313] width 0 height 0
click at [0, 0] on input "checkbox" at bounding box center [0, 0] width 0 height 0
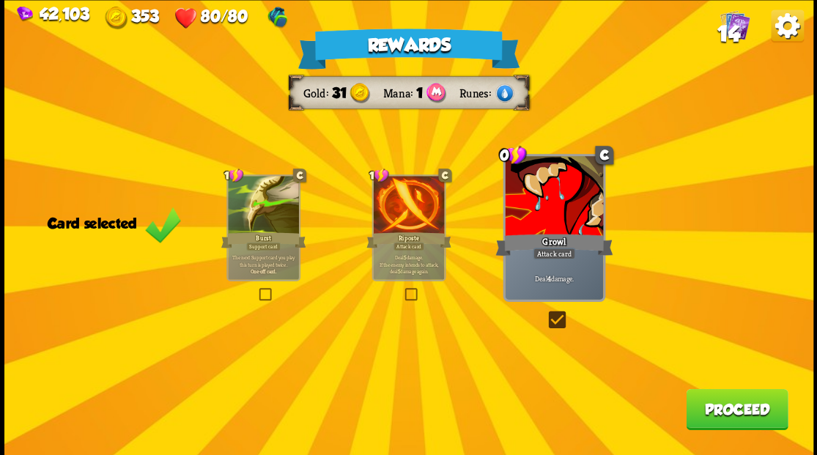
click at [727, 405] on button "Proceed" at bounding box center [737, 408] width 102 height 41
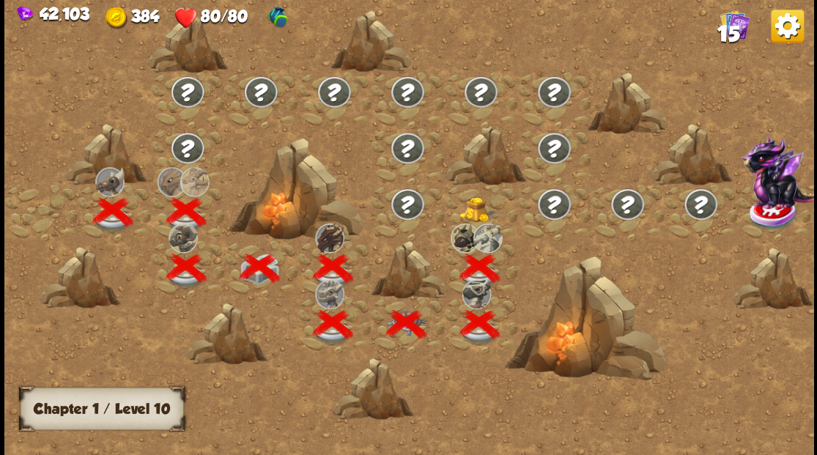
click at [480, 203] on img at bounding box center [480, 209] width 40 height 25
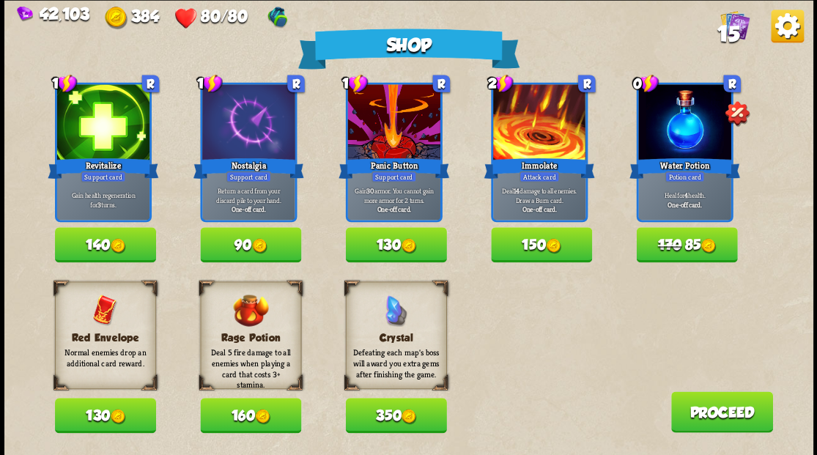
click at [733, 26] on span "15" at bounding box center [728, 33] width 22 height 25
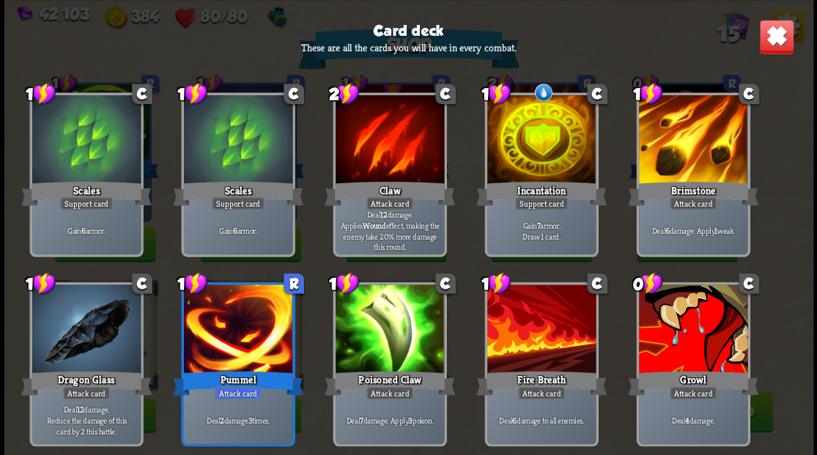
click at [770, 40] on img at bounding box center [776, 36] width 35 height 35
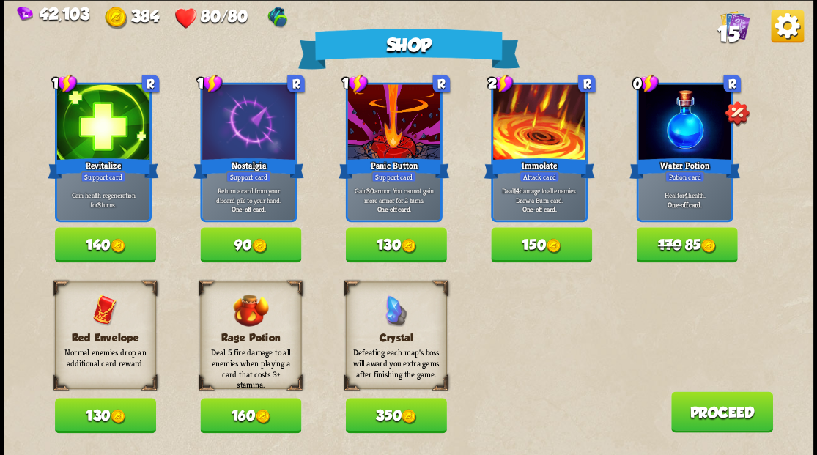
click at [696, 245] on button "170 85" at bounding box center [686, 244] width 101 height 35
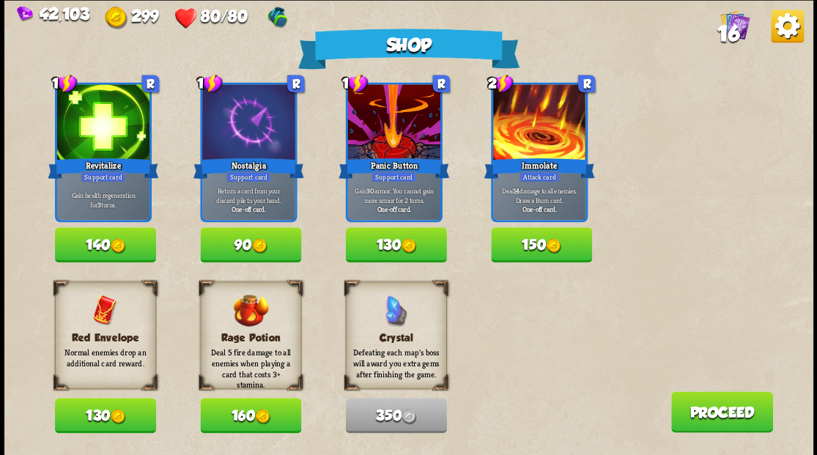
click at [74, 423] on button "130" at bounding box center [105, 415] width 101 height 35
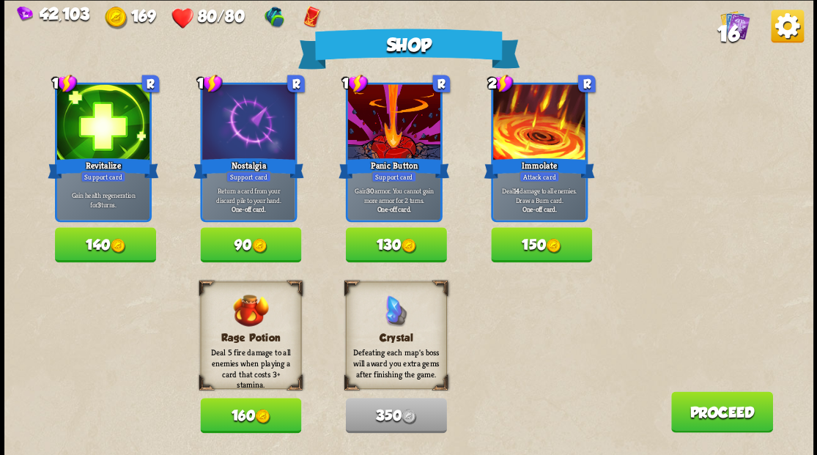
click at [695, 403] on button "Proceed" at bounding box center [722, 411] width 102 height 41
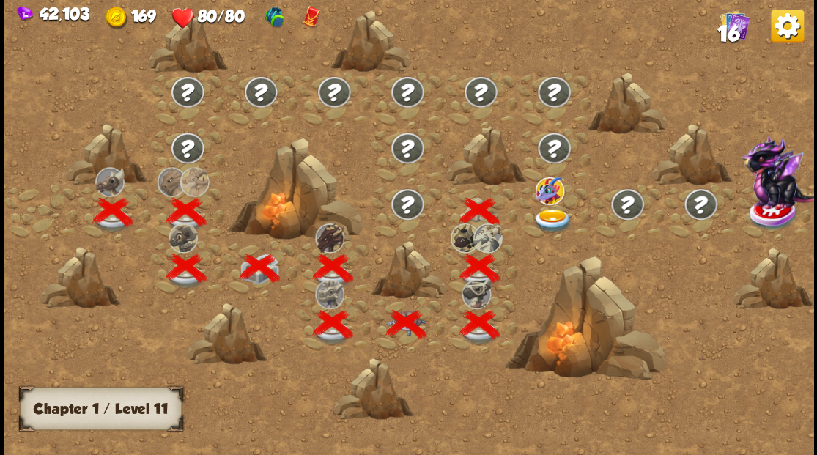
scroll to position [0, 223]
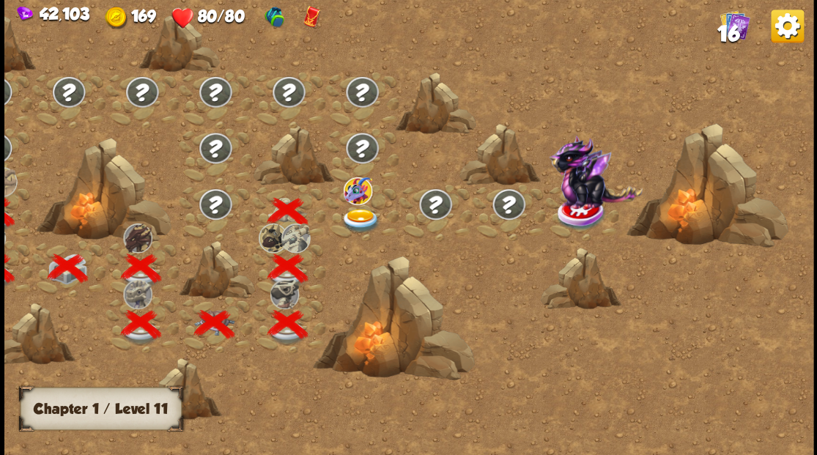
click at [364, 215] on img at bounding box center [360, 220] width 40 height 24
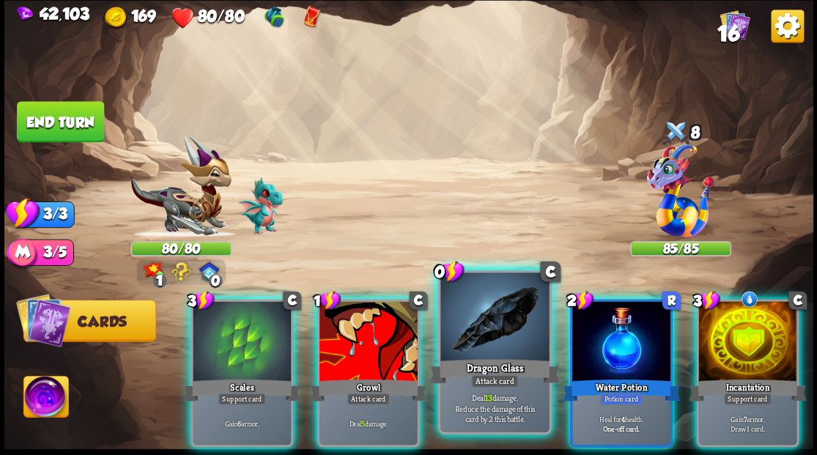
click at [494, 331] on div at bounding box center [494, 319] width 108 height 92
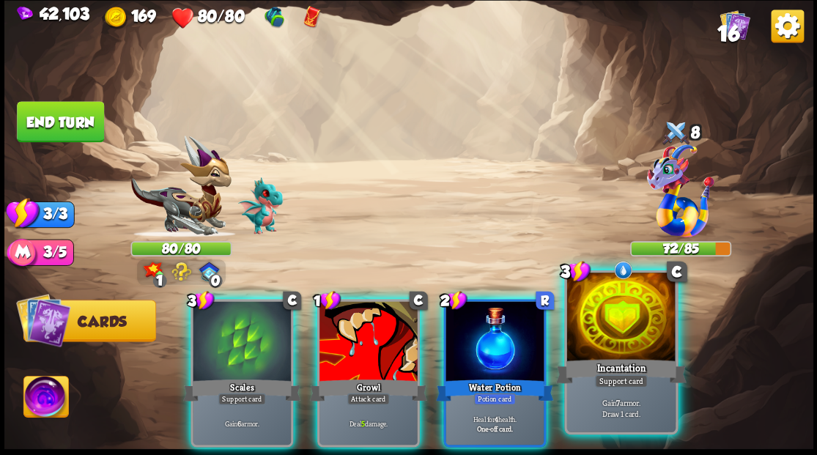
click at [632, 321] on div at bounding box center [621, 319] width 108 height 92
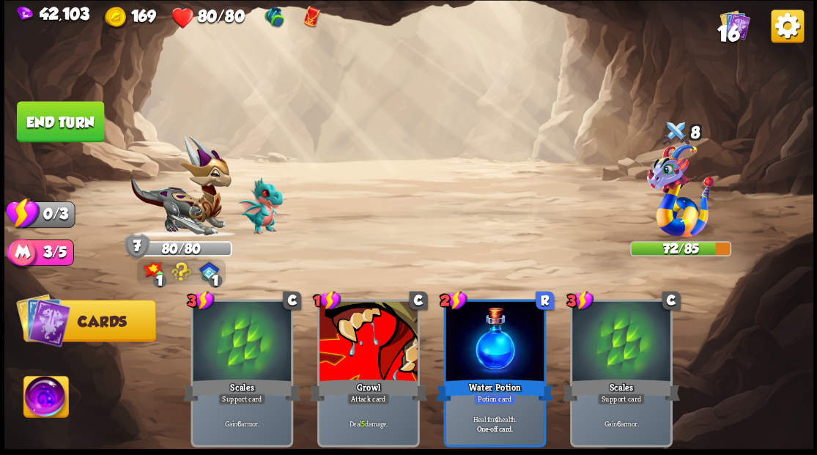
click at [73, 138] on button "End turn" at bounding box center [60, 121] width 87 height 41
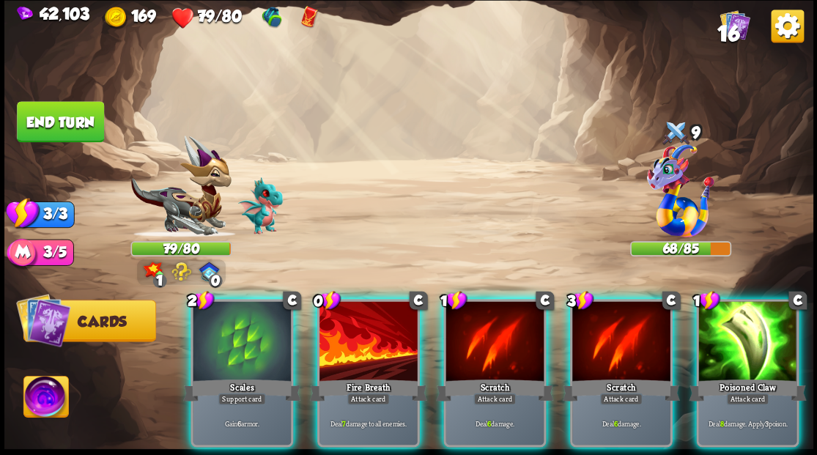
click at [249, 330] on div at bounding box center [242, 342] width 98 height 83
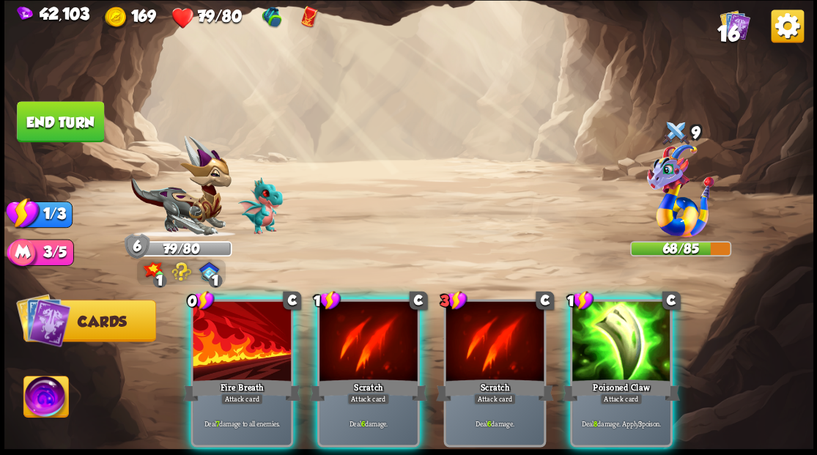
click at [249, 330] on div at bounding box center [242, 342] width 98 height 83
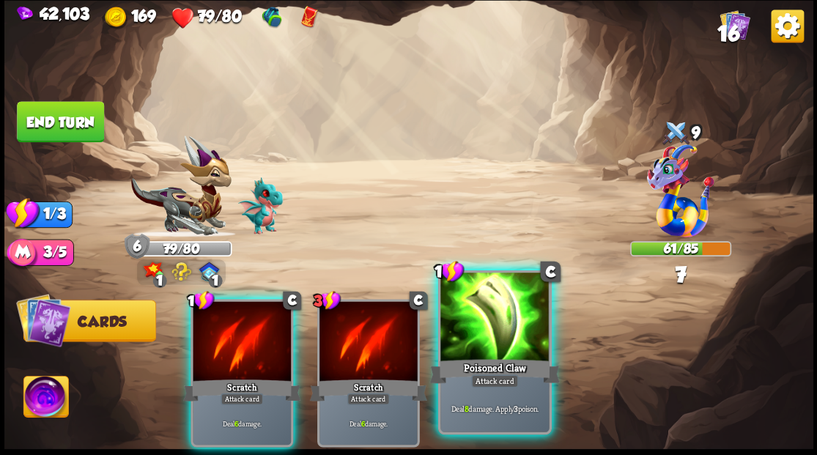
click at [501, 336] on div at bounding box center [494, 319] width 108 height 92
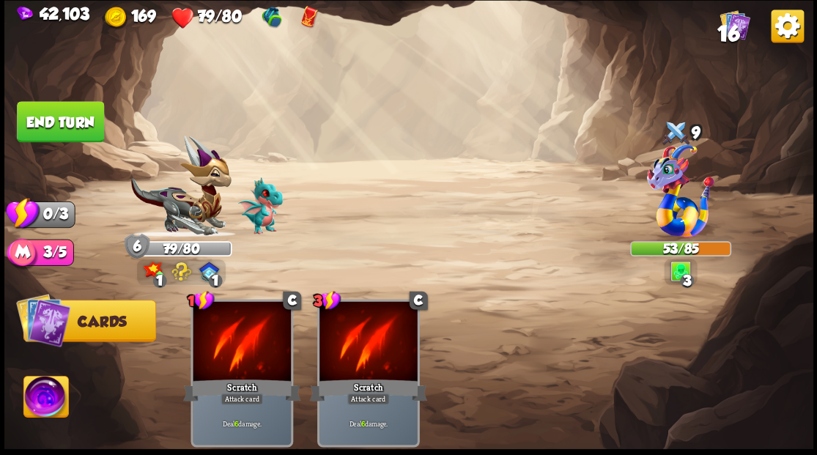
click at [66, 113] on button "End turn" at bounding box center [60, 121] width 87 height 41
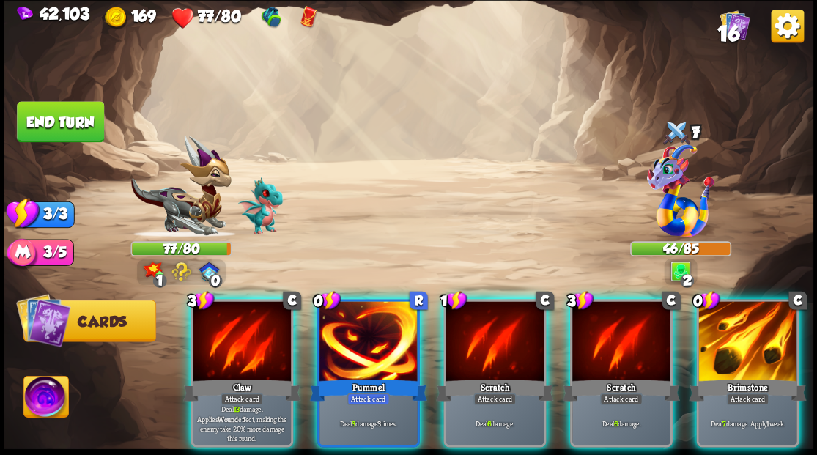
click at [744, 350] on div at bounding box center [747, 342] width 98 height 83
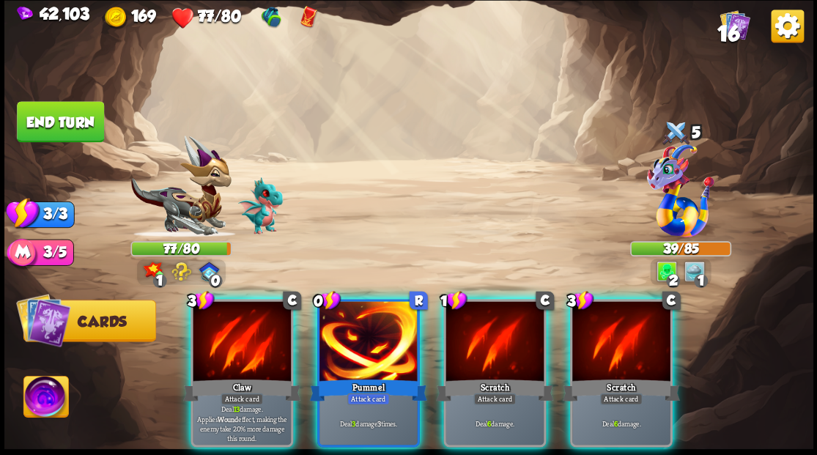
drag, startPoint x: 346, startPoint y: 309, endPoint x: 352, endPoint y: 274, distance: 34.9
click at [346, 302] on div at bounding box center [369, 342] width 98 height 83
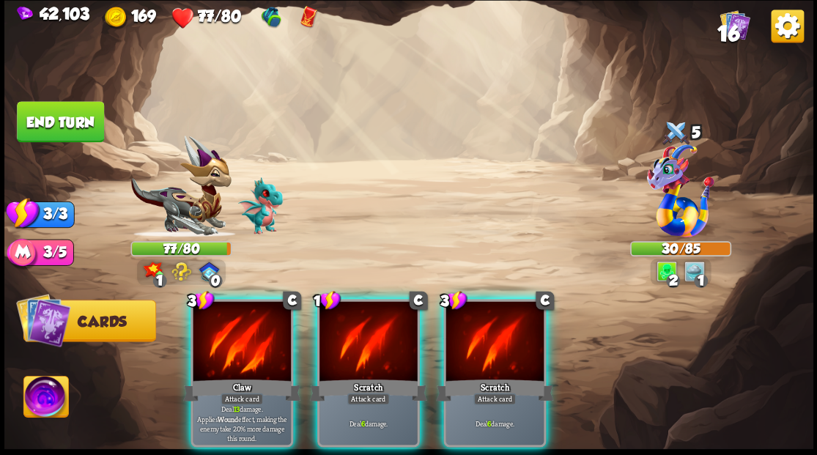
click at [231, 309] on div at bounding box center [242, 342] width 98 height 83
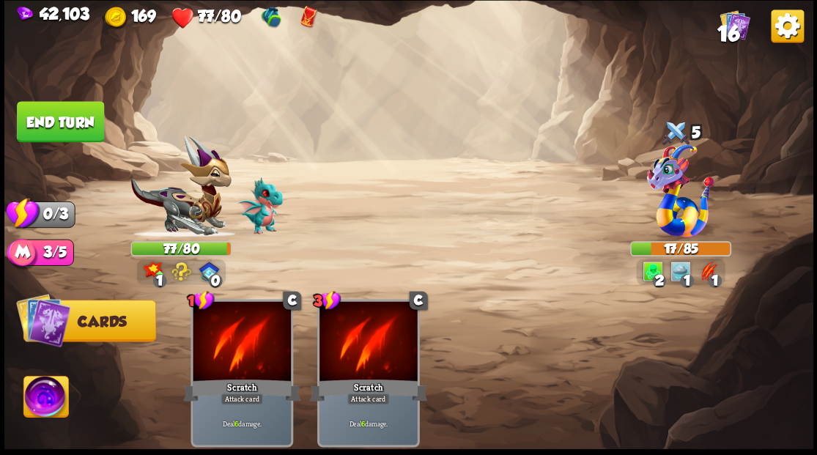
drag, startPoint x: 60, startPoint y: 119, endPoint x: 198, endPoint y: 80, distance: 143.4
click at [61, 119] on button "End turn" at bounding box center [60, 121] width 87 height 41
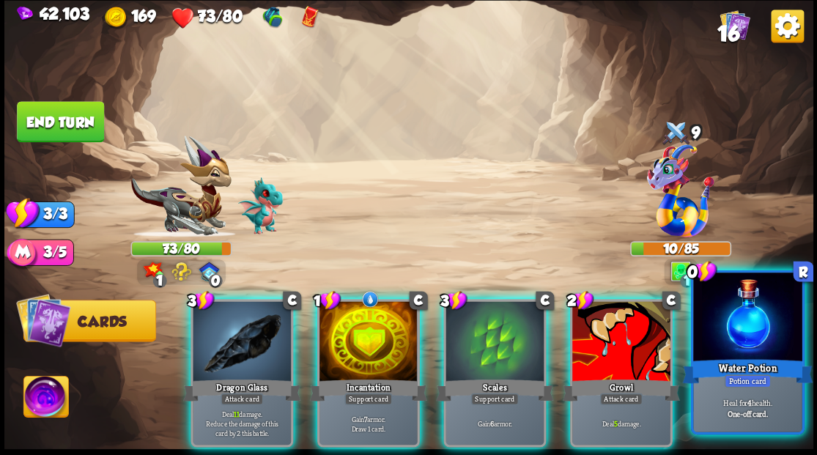
click at [727, 335] on div at bounding box center [747, 319] width 108 height 92
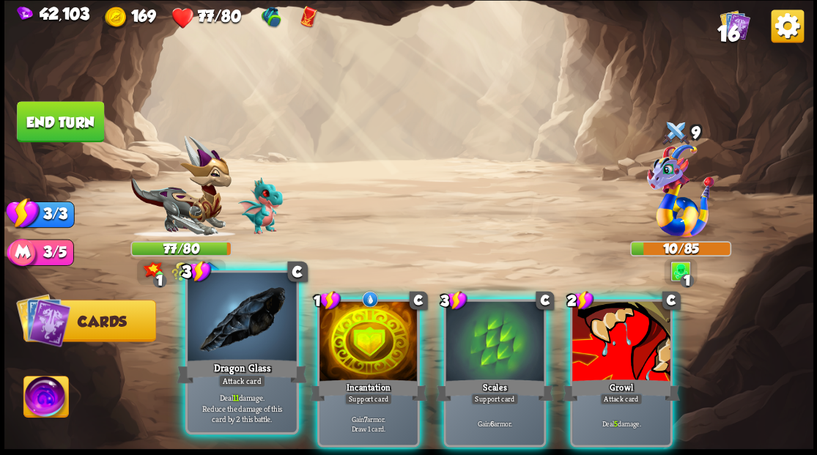
click at [233, 323] on div at bounding box center [242, 319] width 108 height 92
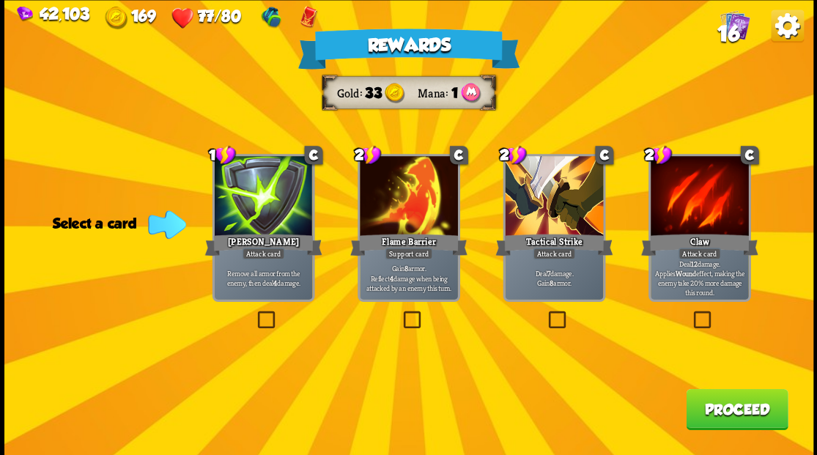
click at [725, 29] on span "16" at bounding box center [728, 33] width 22 height 25
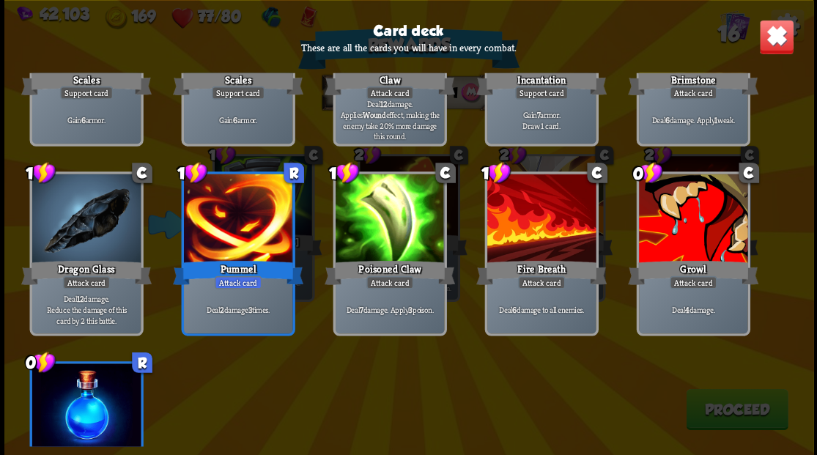
scroll to position [391, 0]
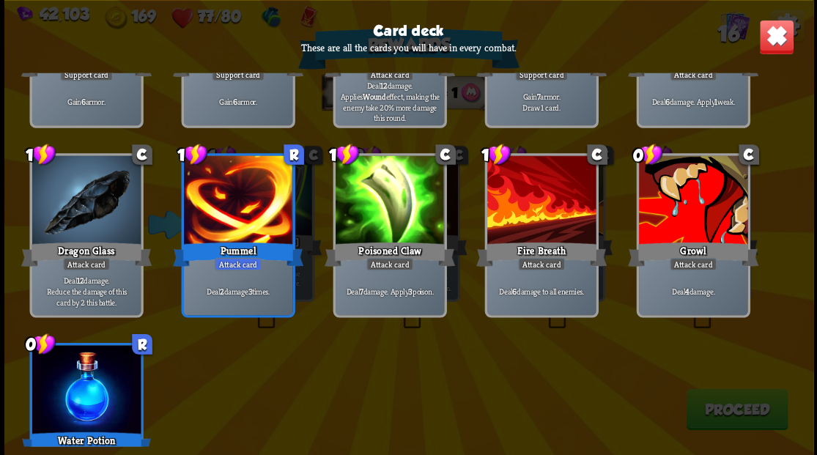
click at [770, 43] on img at bounding box center [776, 36] width 35 height 35
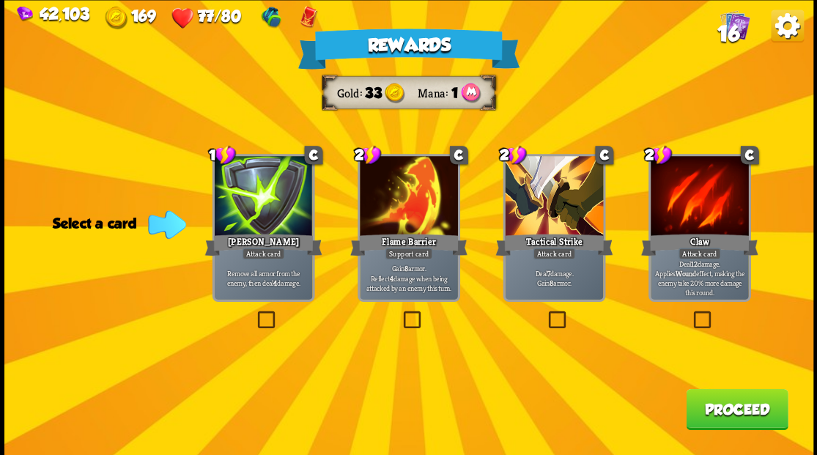
drag, startPoint x: 266, startPoint y: 312, endPoint x: 413, endPoint y: 351, distance: 151.6
click at [254, 313] on label at bounding box center [254, 313] width 0 height 0
click at [0, 0] on input "checkbox" at bounding box center [0, 0] width 0 height 0
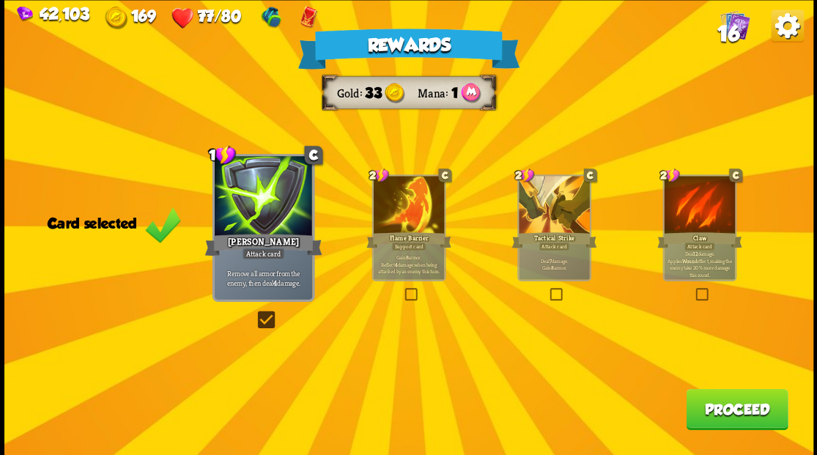
click at [709, 416] on button "Proceed" at bounding box center [737, 408] width 102 height 41
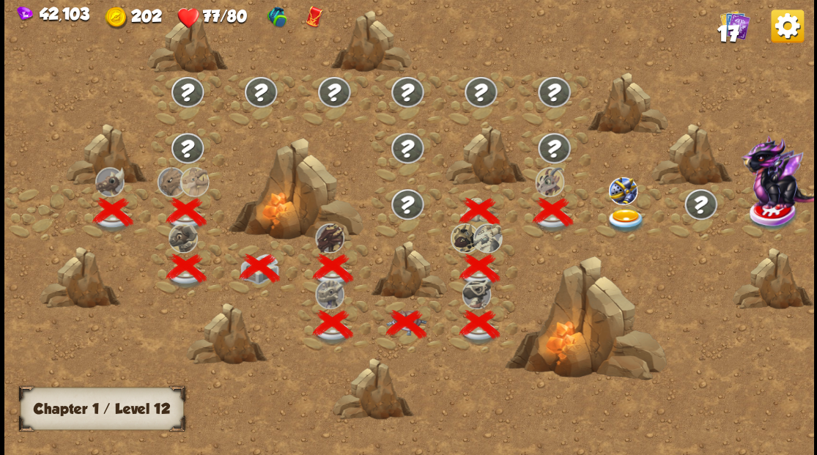
scroll to position [0, 223]
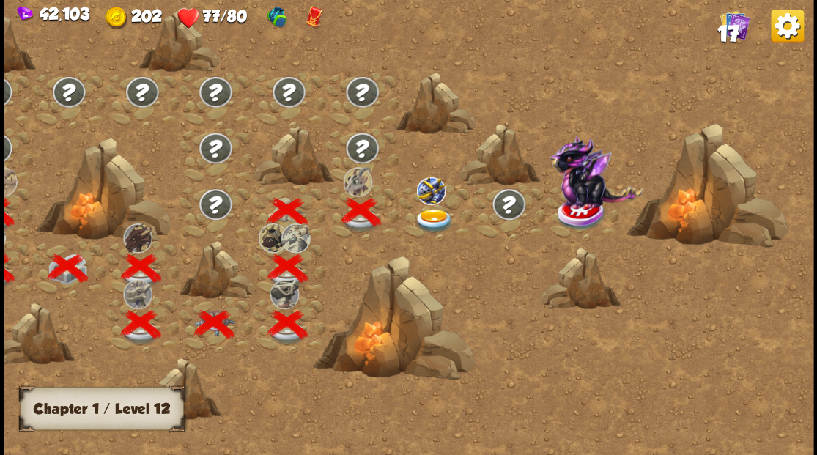
click at [422, 214] on img at bounding box center [433, 220] width 40 height 24
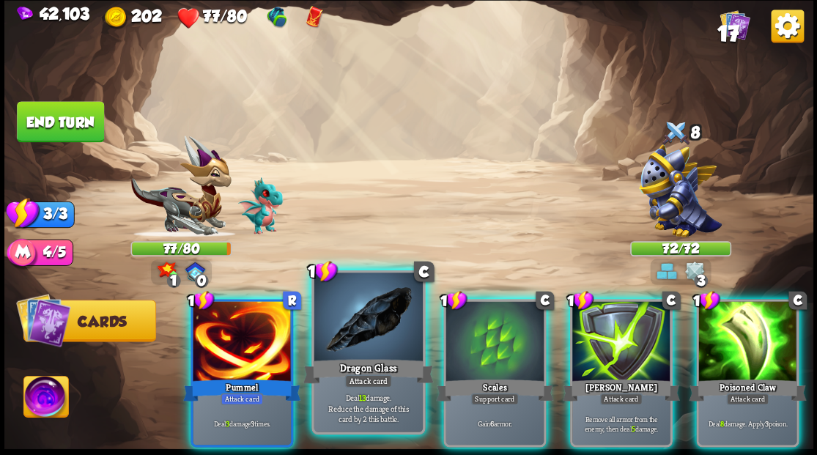
click at [355, 334] on div at bounding box center [368, 319] width 108 height 92
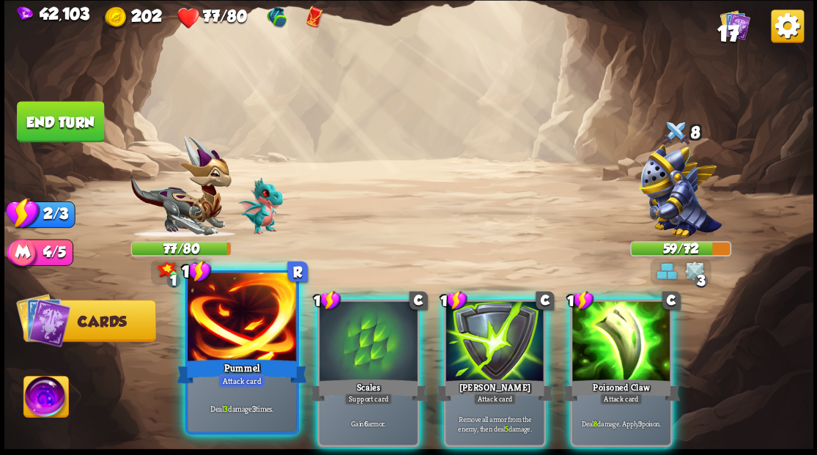
click at [211, 350] on div at bounding box center [242, 319] width 108 height 92
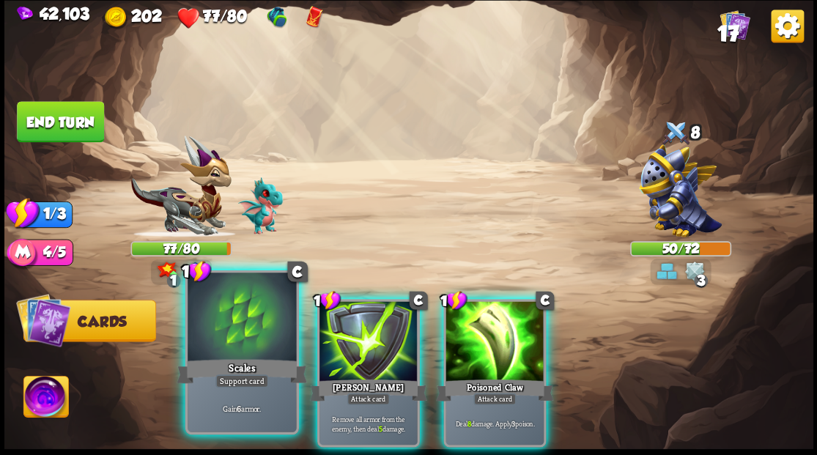
click at [224, 334] on div at bounding box center [242, 319] width 108 height 92
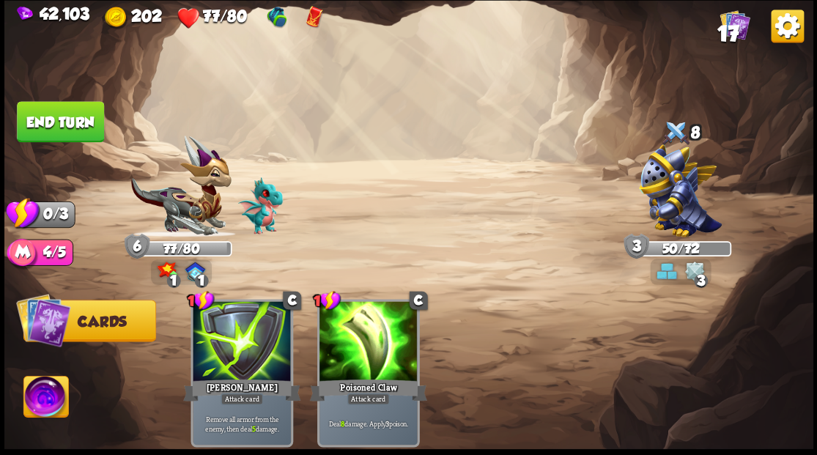
click at [48, 125] on button "End turn" at bounding box center [60, 121] width 87 height 41
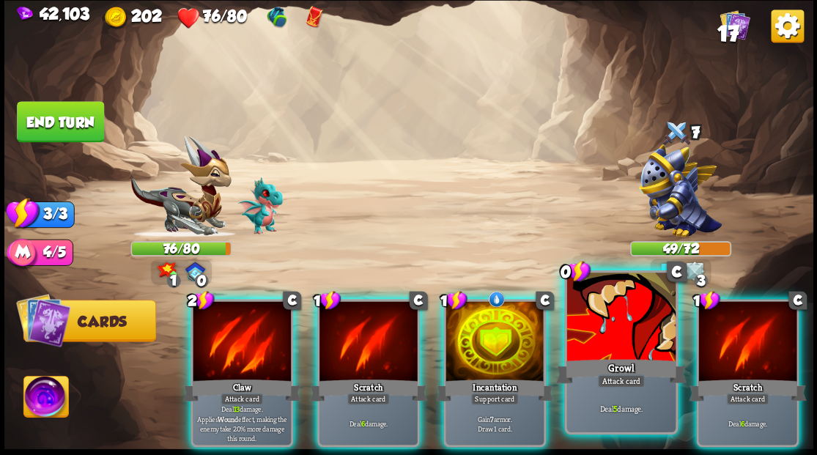
drag, startPoint x: 613, startPoint y: 331, endPoint x: 476, endPoint y: 281, distance: 145.2
click at [611, 329] on div at bounding box center [621, 319] width 108 height 92
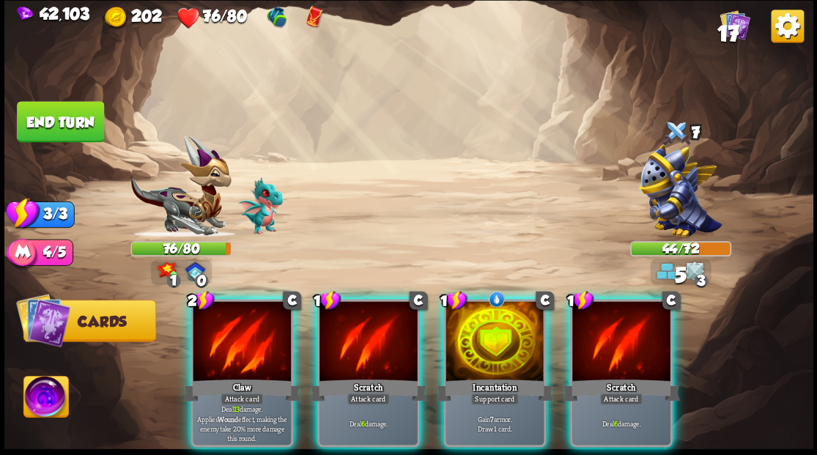
drag, startPoint x: 230, startPoint y: 327, endPoint x: 225, endPoint y: 292, distance: 35.6
click at [229, 324] on div at bounding box center [242, 342] width 98 height 83
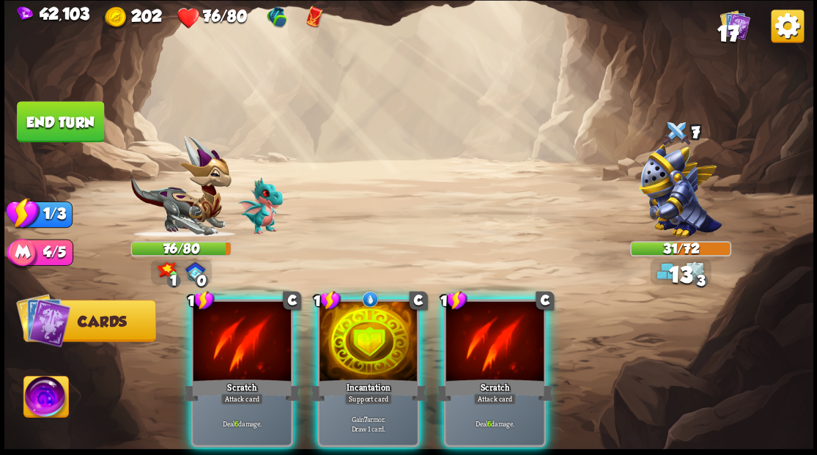
drag, startPoint x: 365, startPoint y: 328, endPoint x: 347, endPoint y: 307, distance: 27.0
click at [365, 328] on div at bounding box center [369, 342] width 98 height 83
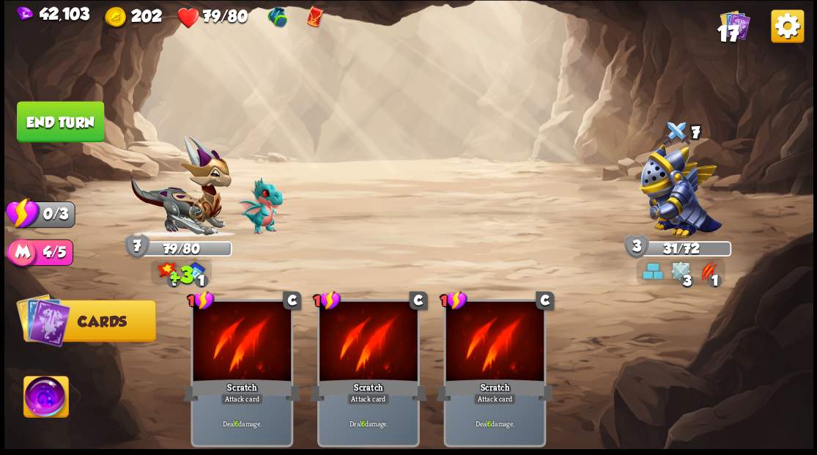
drag, startPoint x: 69, startPoint y: 121, endPoint x: 84, endPoint y: 104, distance: 22.3
click at [69, 117] on button "End turn" at bounding box center [59, 121] width 89 height 42
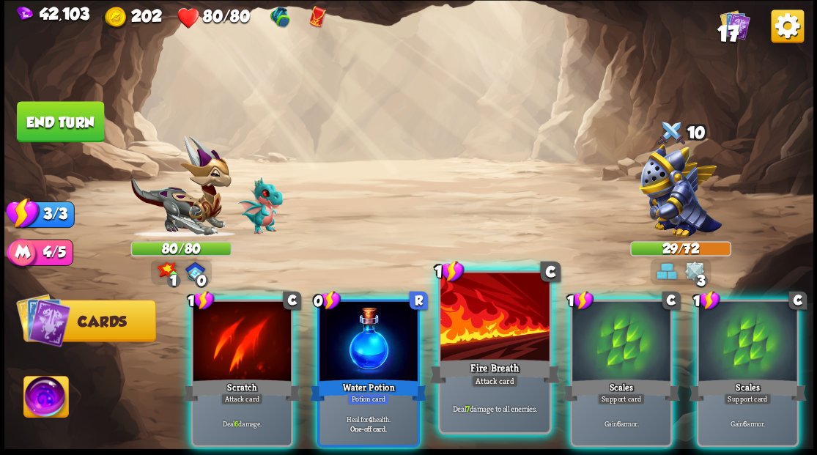
click at [482, 301] on div at bounding box center [494, 319] width 108 height 92
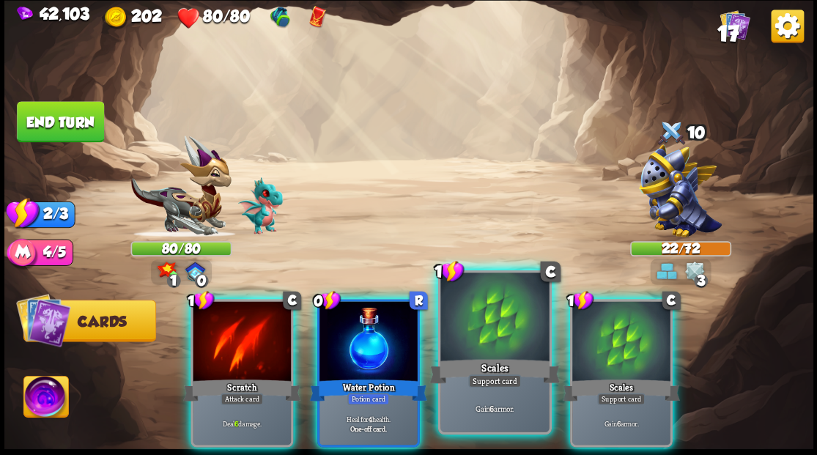
click at [495, 339] on div at bounding box center [494, 319] width 108 height 92
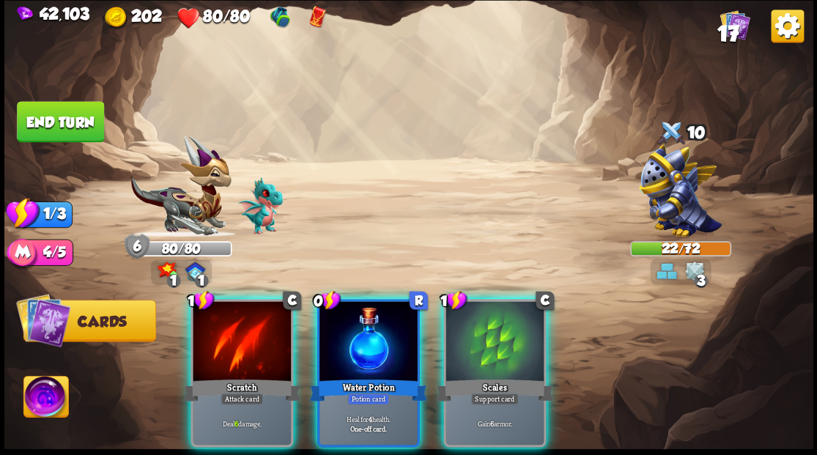
click at [495, 339] on div at bounding box center [495, 342] width 98 height 83
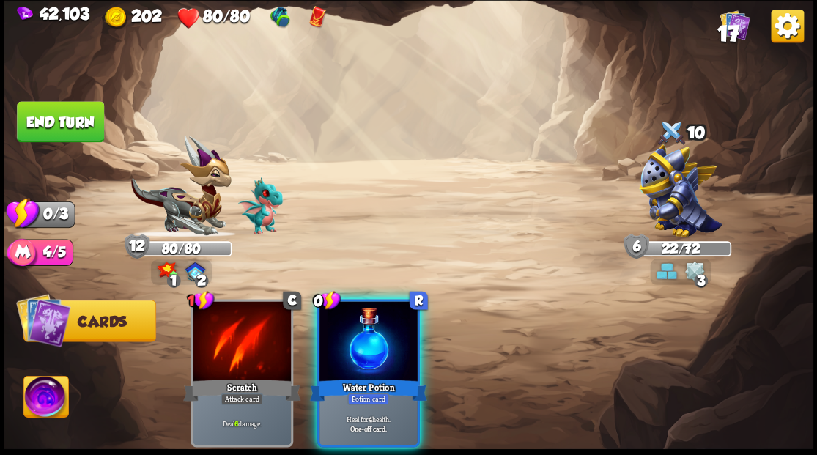
drag, startPoint x: 390, startPoint y: 328, endPoint x: 371, endPoint y: 303, distance: 31.4
click at [376, 311] on div at bounding box center [369, 342] width 98 height 83
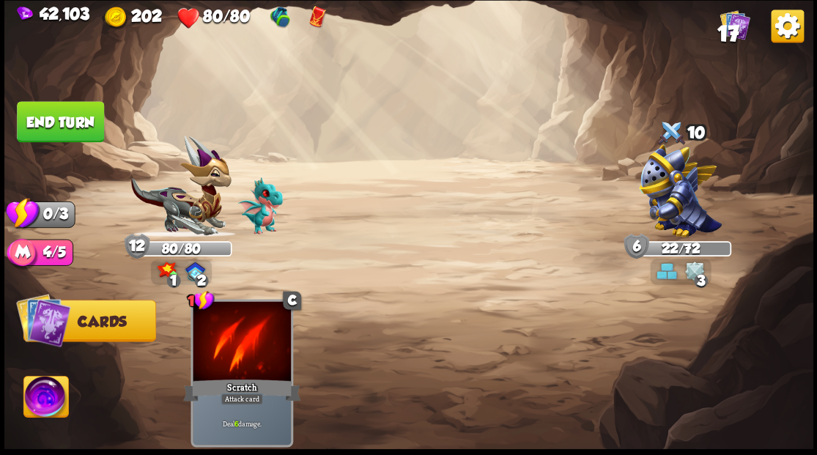
drag, startPoint x: 39, startPoint y: 119, endPoint x: 50, endPoint y: 119, distance: 11.0
click at [40, 119] on button "End turn" at bounding box center [60, 121] width 87 height 41
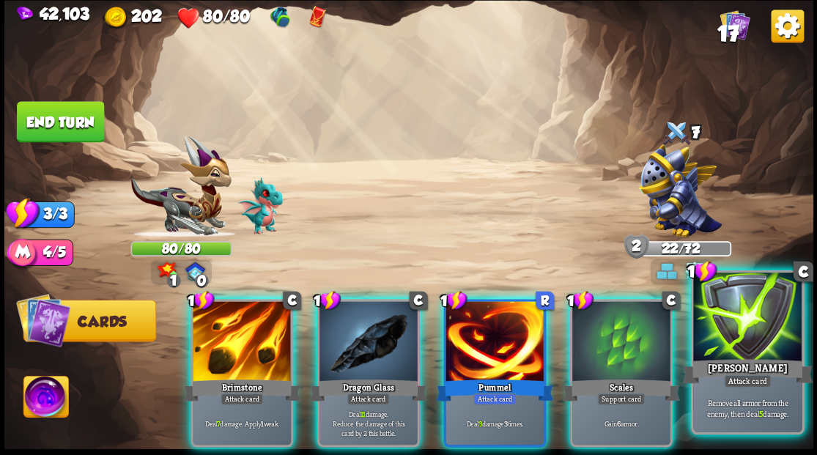
click at [755, 347] on div at bounding box center [747, 319] width 108 height 92
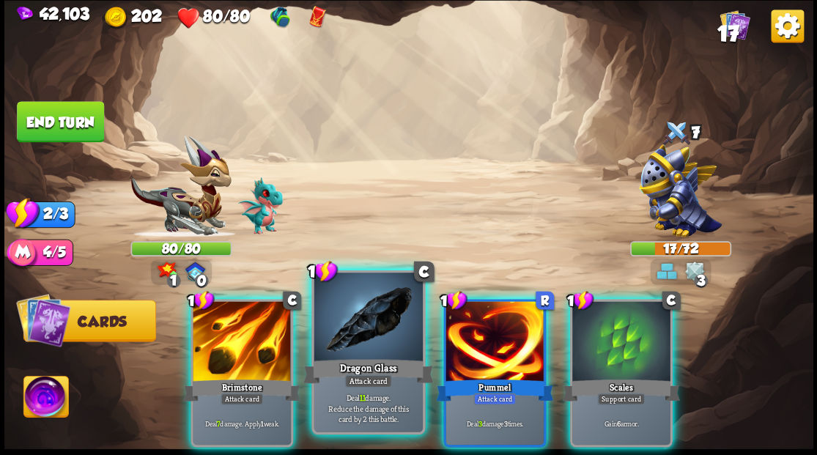
click at [368, 330] on div at bounding box center [368, 319] width 108 height 92
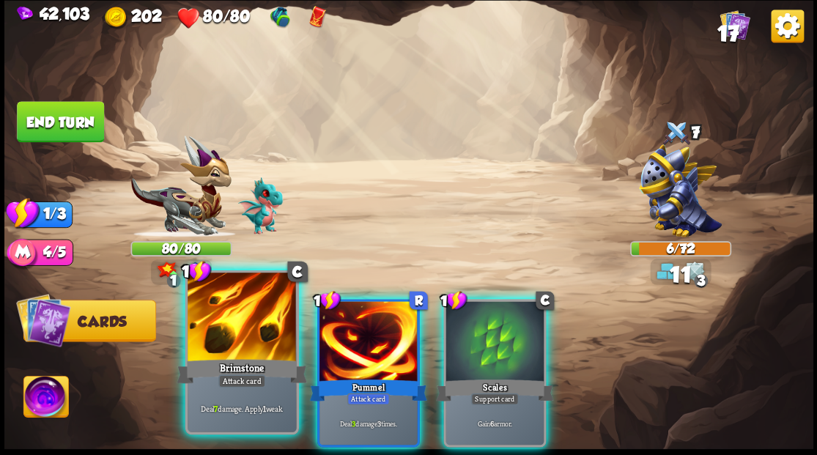
click at [248, 342] on div at bounding box center [242, 319] width 108 height 92
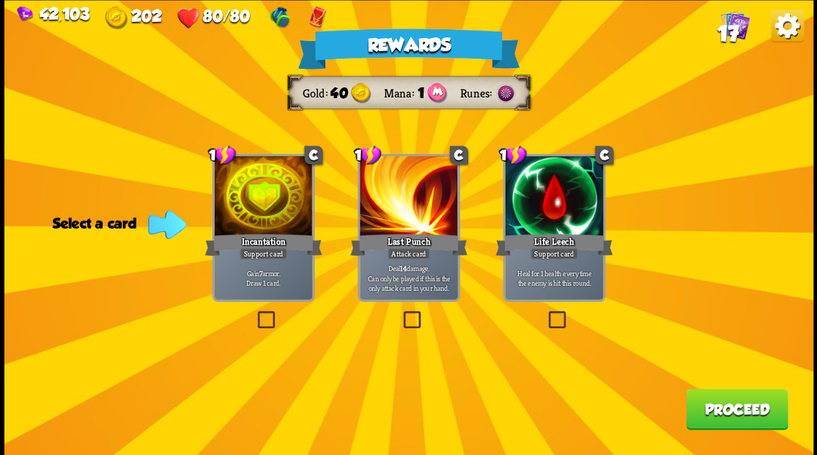
click at [734, 19] on img at bounding box center [735, 25] width 30 height 30
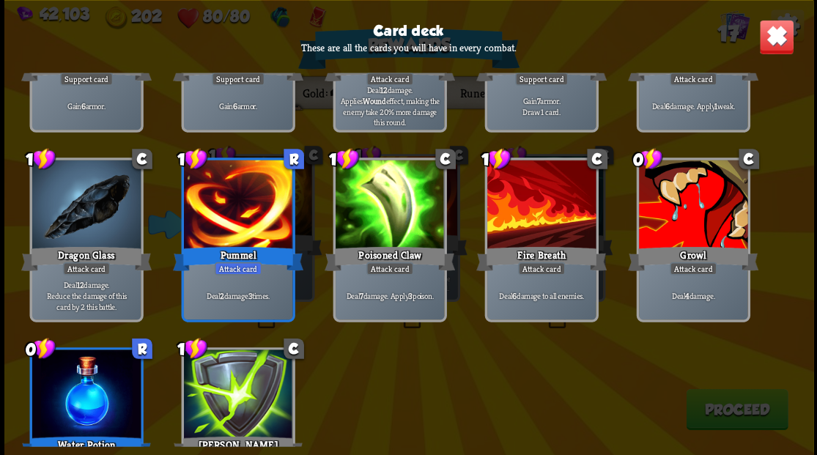
scroll to position [391, 0]
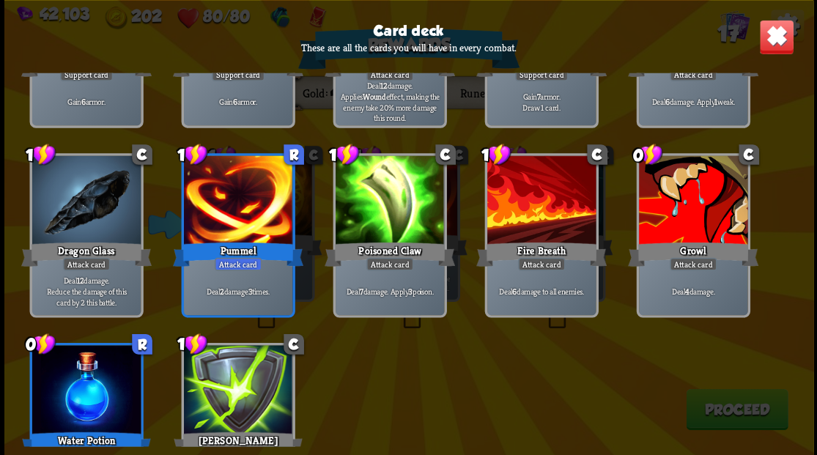
click at [780, 35] on img at bounding box center [776, 36] width 35 height 35
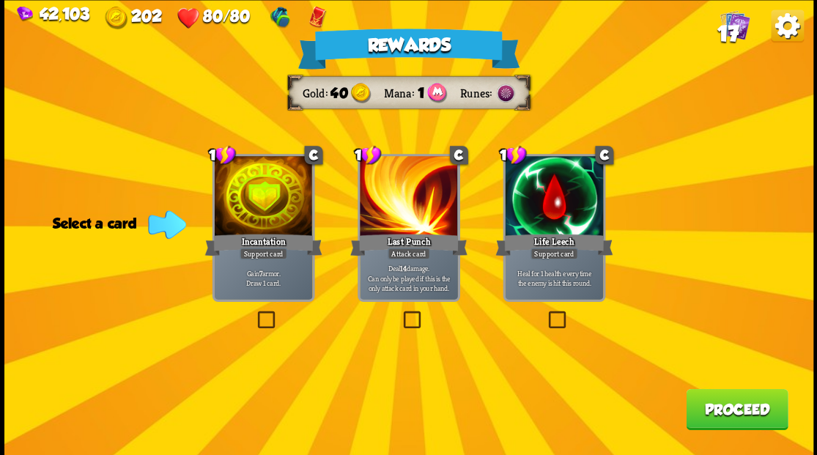
drag, startPoint x: 547, startPoint y: 326, endPoint x: 587, endPoint y: 334, distance: 41.1
click at [545, 313] on label at bounding box center [545, 313] width 0 height 0
click at [0, 0] on input "checkbox" at bounding box center [0, 0] width 0 height 0
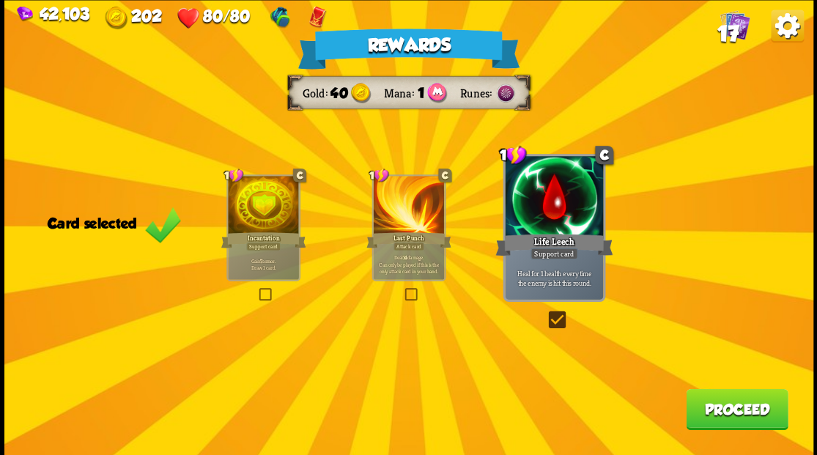
click at [712, 426] on button "Proceed" at bounding box center [737, 408] width 102 height 41
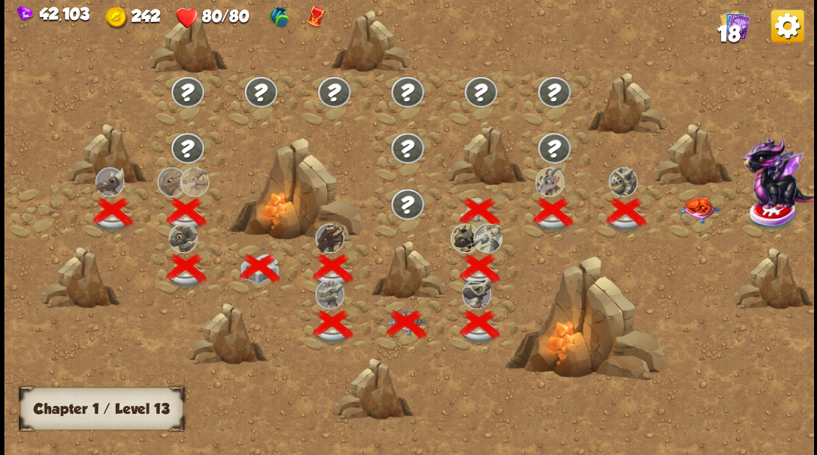
scroll to position [0, 223]
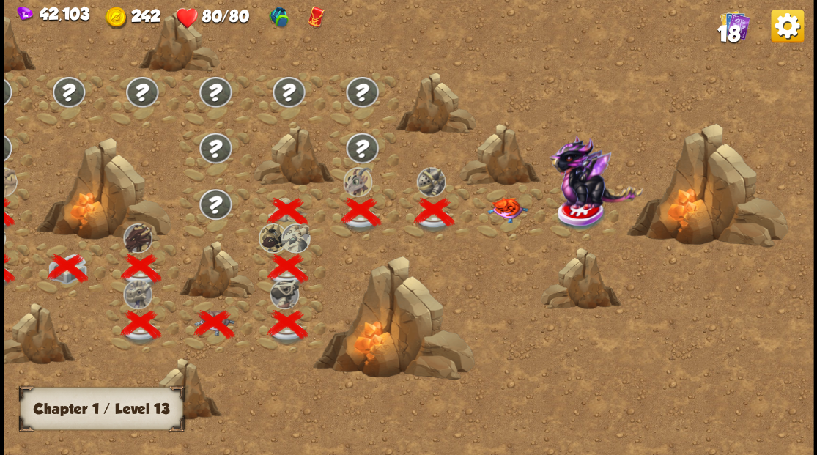
click at [514, 208] on img at bounding box center [507, 210] width 40 height 26
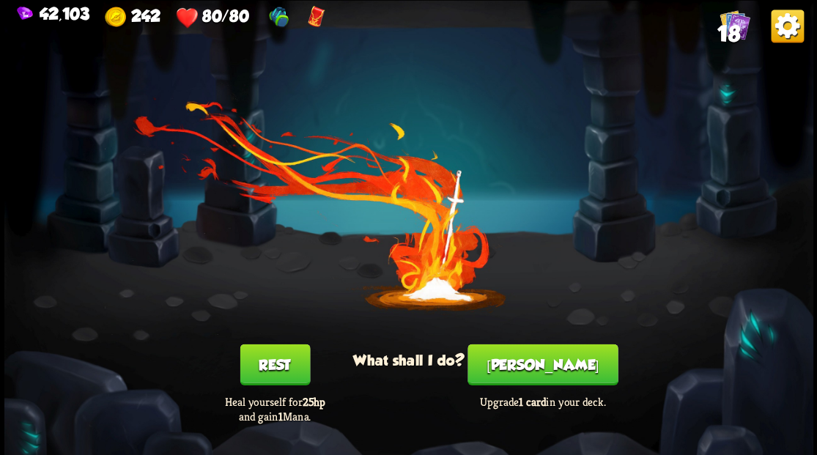
click at [551, 362] on button "[PERSON_NAME]" at bounding box center [543, 364] width 150 height 41
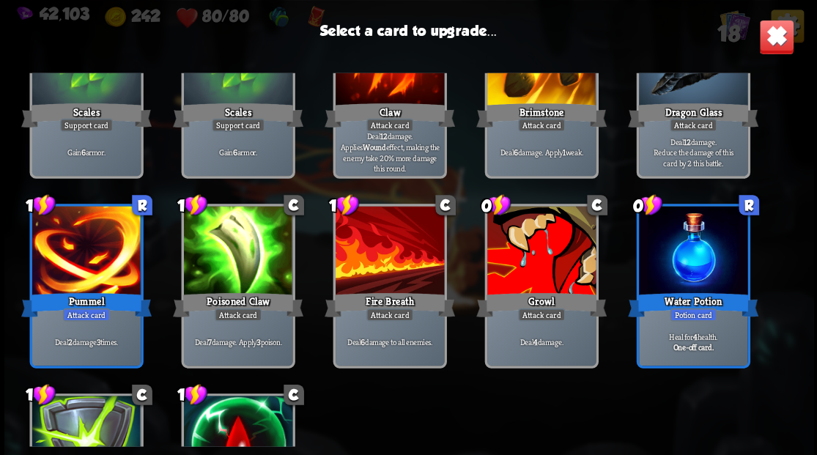
scroll to position [342, 0]
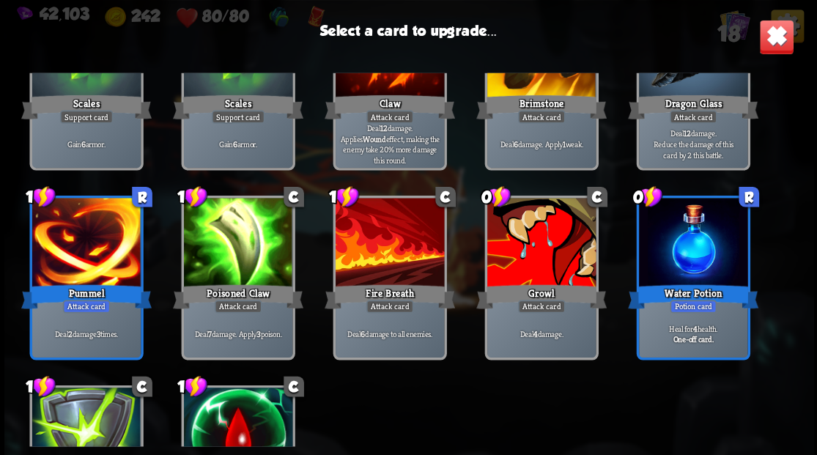
click at [519, 235] on div at bounding box center [541, 244] width 108 height 92
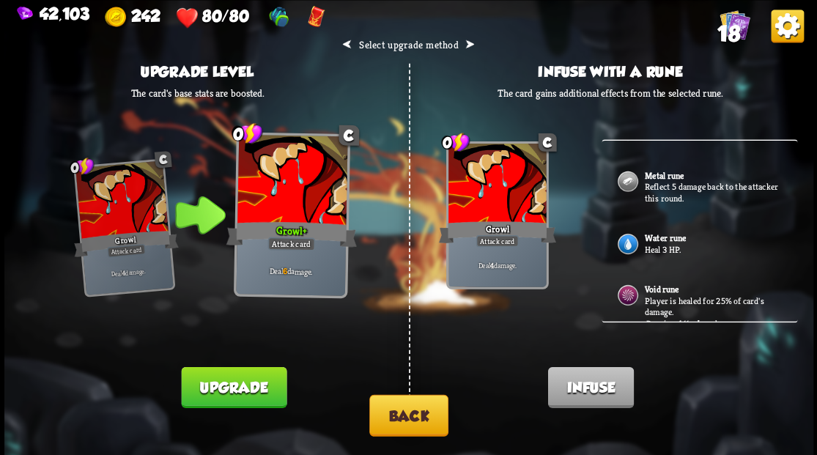
scroll to position [179, 0]
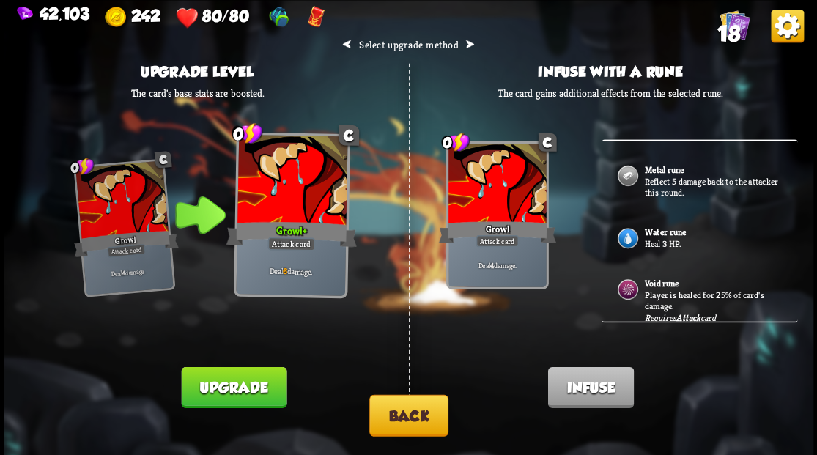
click at [416, 423] on button "Back" at bounding box center [408, 415] width 79 height 42
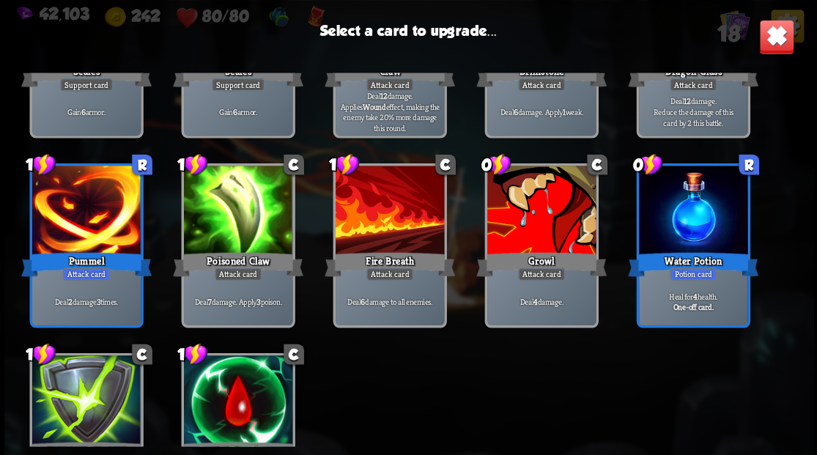
scroll to position [391, 0]
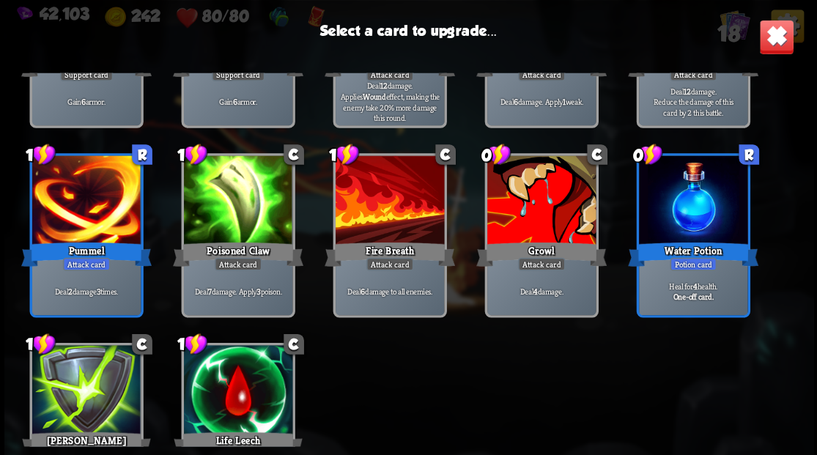
click at [257, 397] on div at bounding box center [237, 391] width 108 height 92
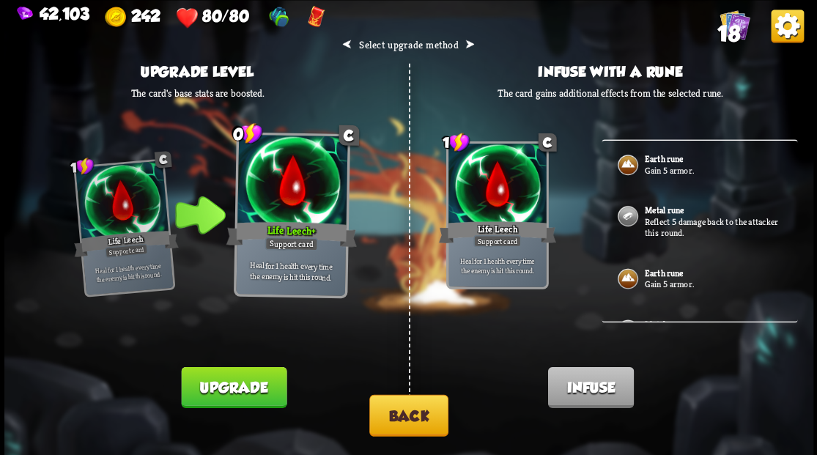
click at [257, 393] on button "Upgrade" at bounding box center [234, 386] width 106 height 41
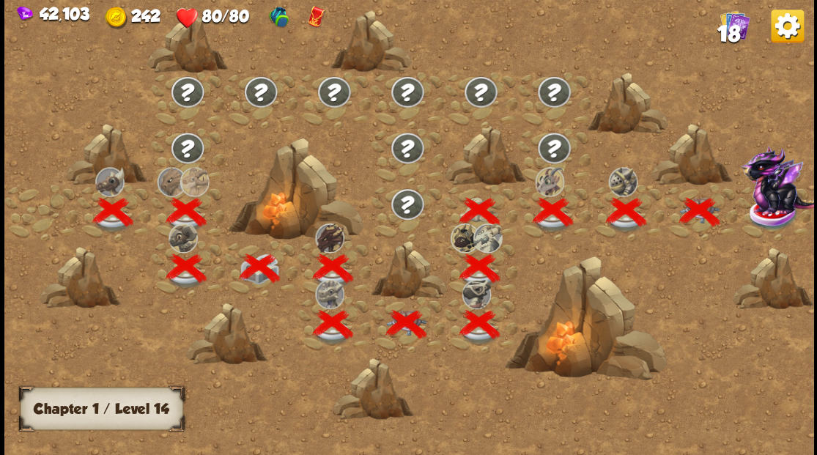
scroll to position [0, 223]
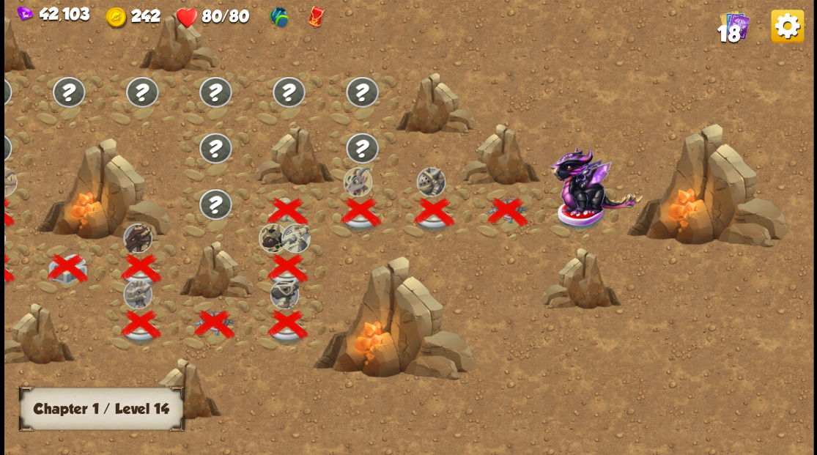
click at [564, 207] on img at bounding box center [595, 179] width 94 height 69
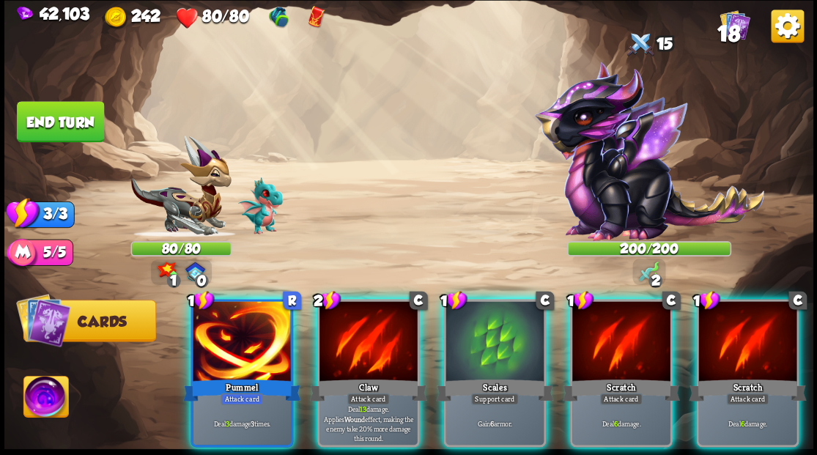
click at [43, 386] on img at bounding box center [45, 398] width 45 height 45
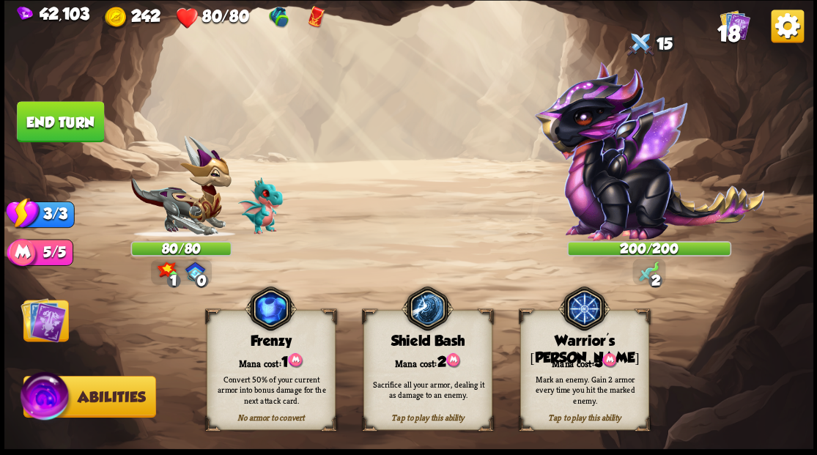
drag, startPoint x: 600, startPoint y: 350, endPoint x: 590, endPoint y: 330, distance: 22.9
click at [598, 346] on div "Tap to play this ability Warrior's [PERSON_NAME] cost: 3 Mark an enemy. Gain 2 …" at bounding box center [584, 370] width 129 height 120
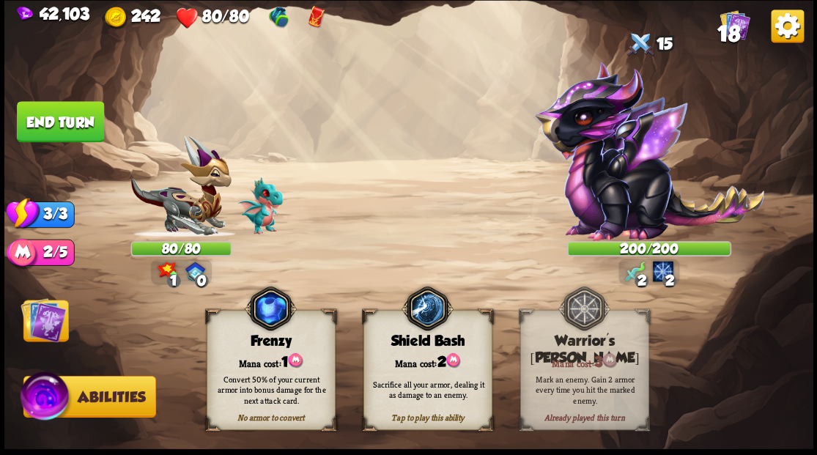
click at [37, 314] on img at bounding box center [43, 319] width 45 height 45
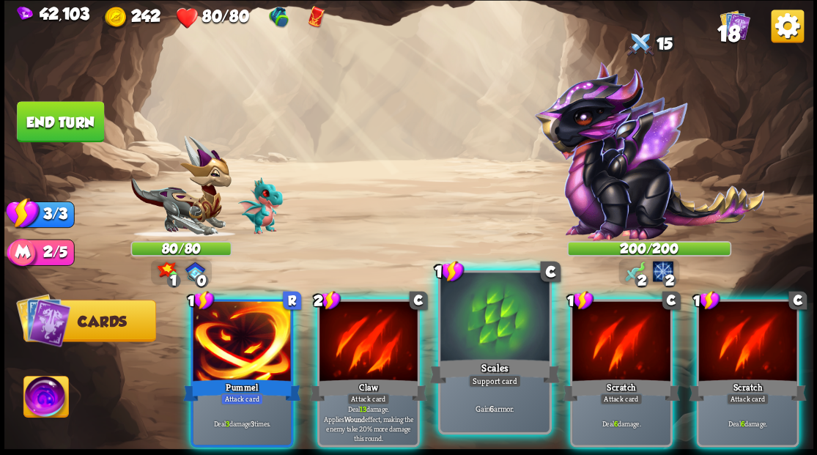
click at [464, 333] on div at bounding box center [494, 319] width 108 height 92
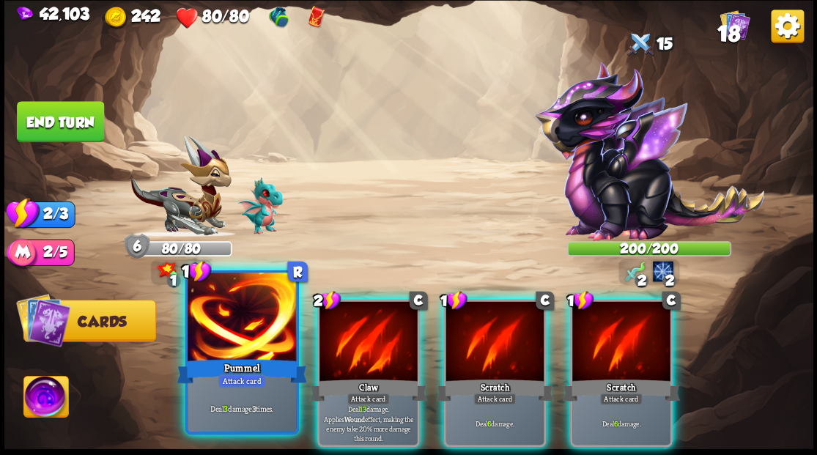
click at [221, 340] on div at bounding box center [242, 319] width 108 height 92
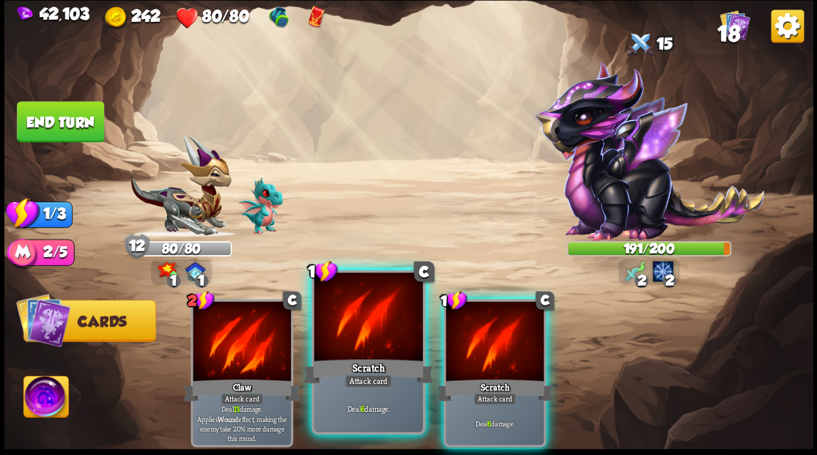
click at [342, 328] on div at bounding box center [368, 319] width 108 height 92
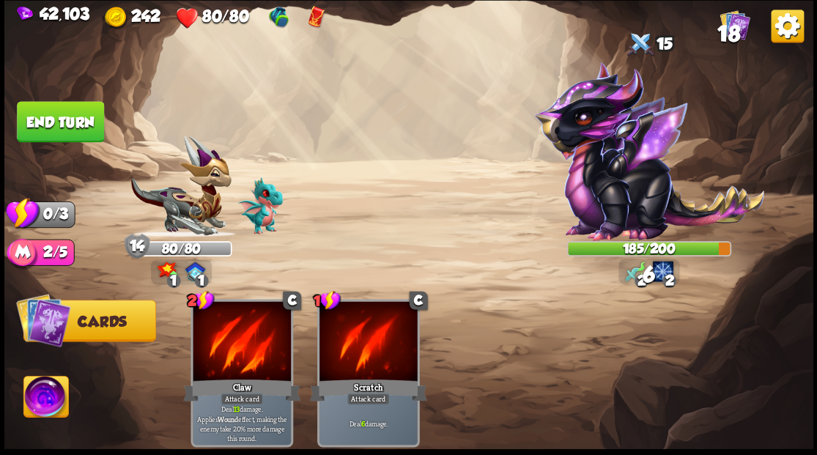
click at [70, 125] on button "End turn" at bounding box center [60, 121] width 87 height 41
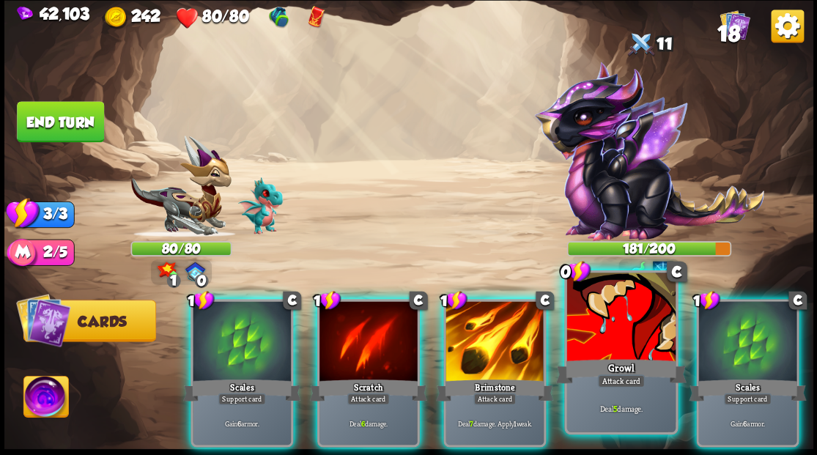
click at [601, 343] on div at bounding box center [621, 319] width 108 height 92
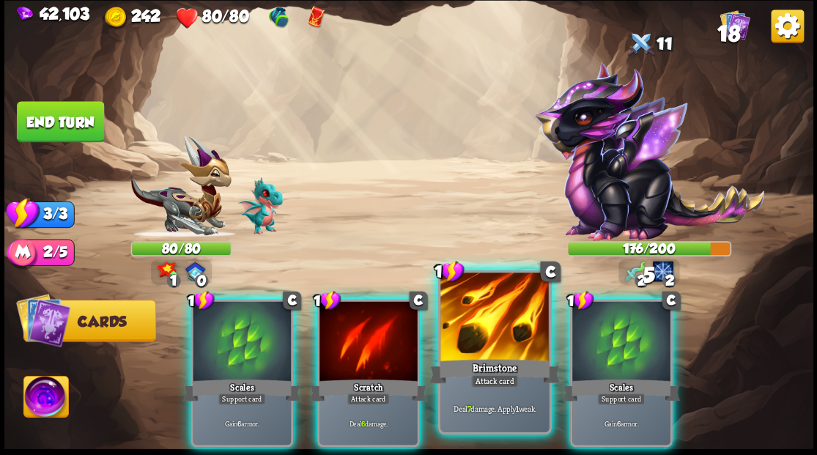
click at [498, 344] on div at bounding box center [494, 319] width 108 height 92
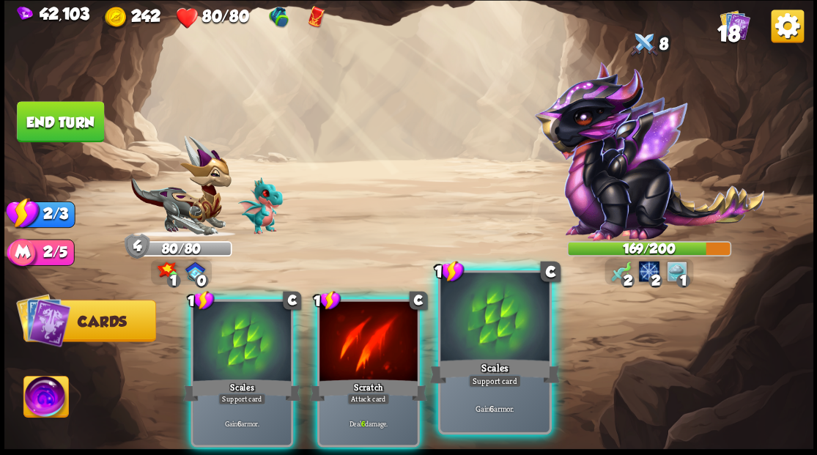
click at [476, 350] on div at bounding box center [494, 319] width 108 height 92
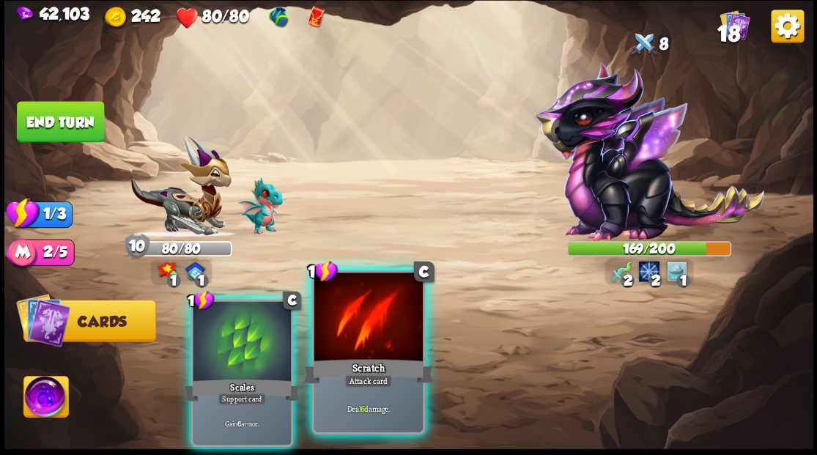
click at [349, 309] on div at bounding box center [368, 319] width 108 height 92
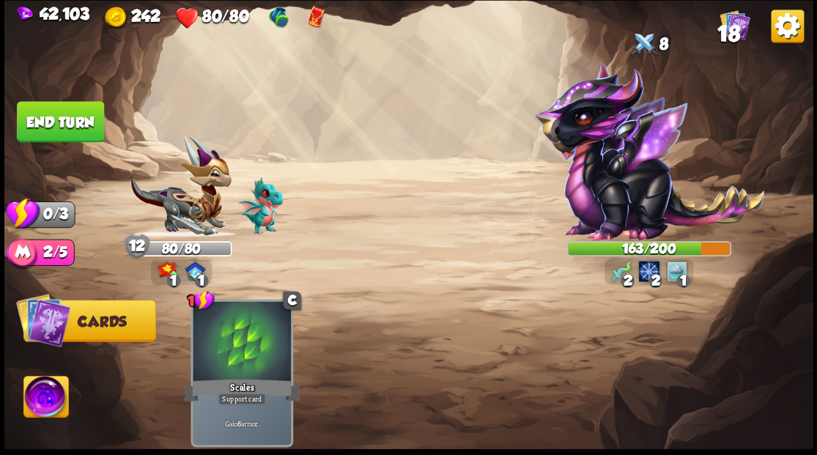
click at [75, 117] on button "End turn" at bounding box center [60, 121] width 87 height 41
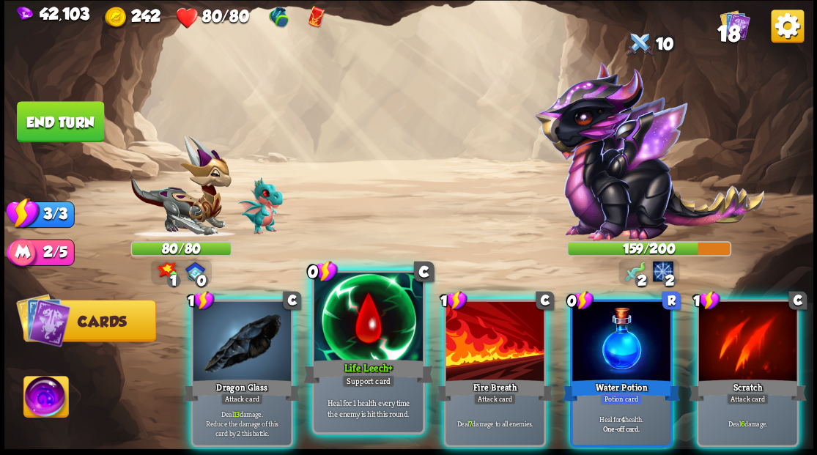
click at [364, 304] on div at bounding box center [368, 319] width 108 height 92
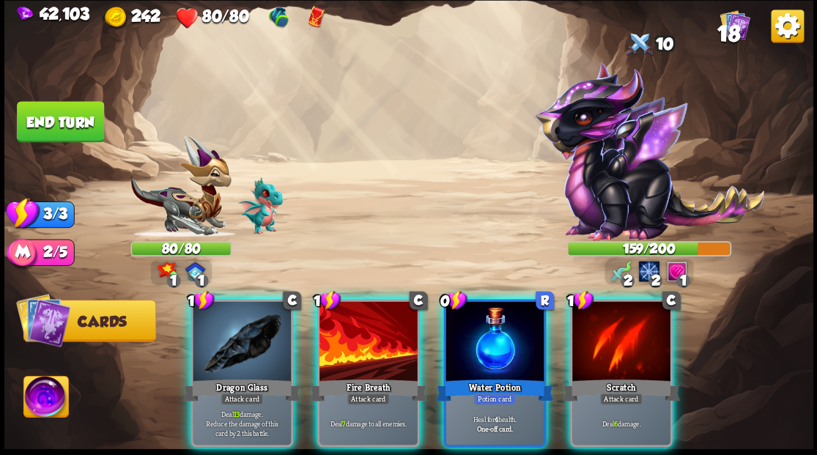
click at [491, 322] on div at bounding box center [495, 342] width 98 height 83
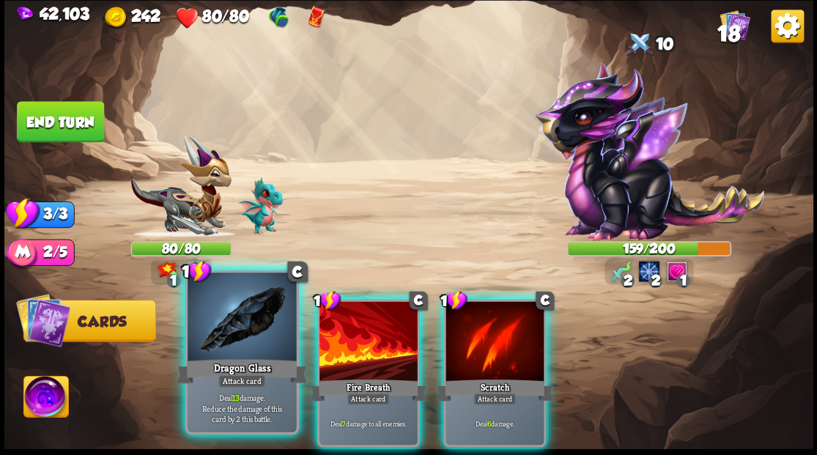
click at [247, 315] on div at bounding box center [242, 319] width 108 height 92
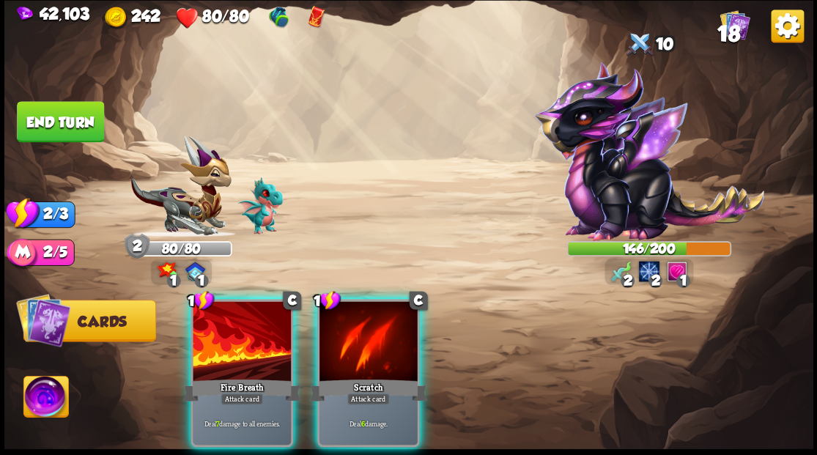
click at [247, 315] on div at bounding box center [242, 342] width 98 height 83
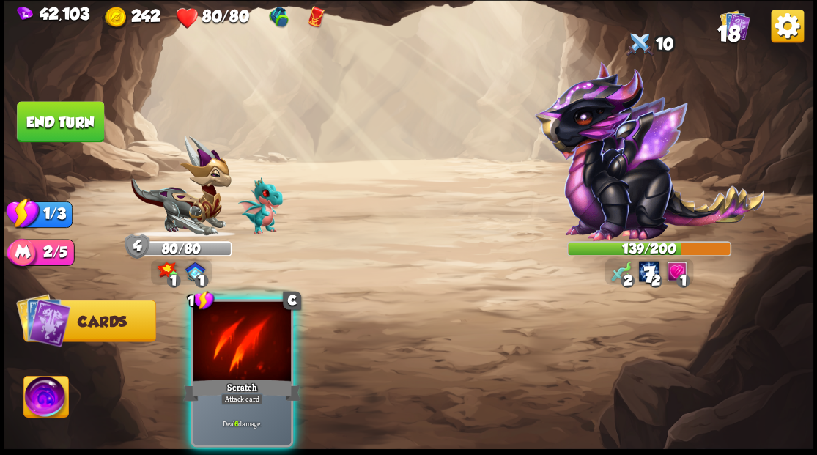
drag, startPoint x: 249, startPoint y: 315, endPoint x: 246, endPoint y: 297, distance: 18.6
click at [249, 315] on div at bounding box center [242, 342] width 98 height 83
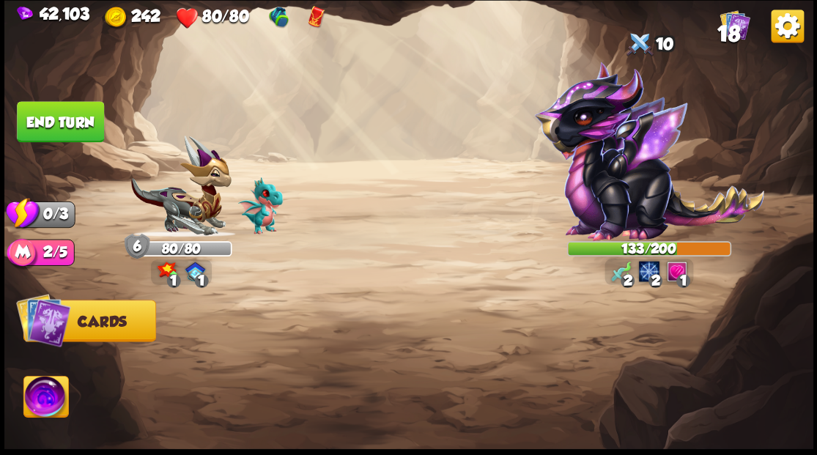
click at [52, 113] on button "End turn" at bounding box center [60, 121] width 87 height 41
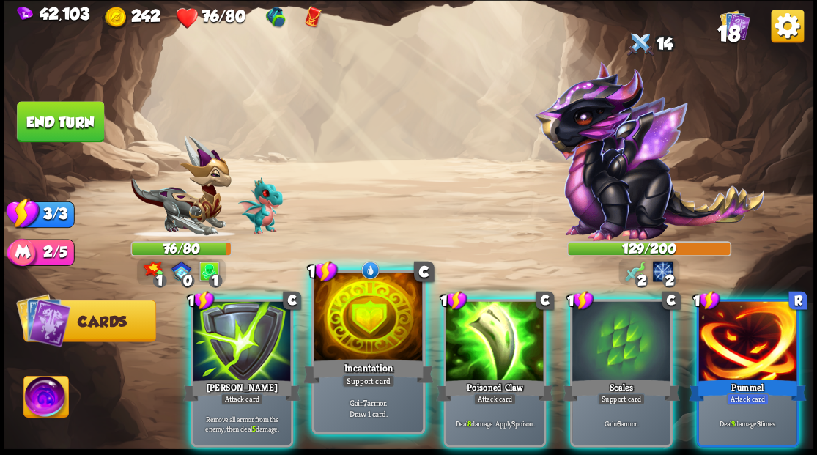
click at [371, 335] on div at bounding box center [368, 319] width 108 height 92
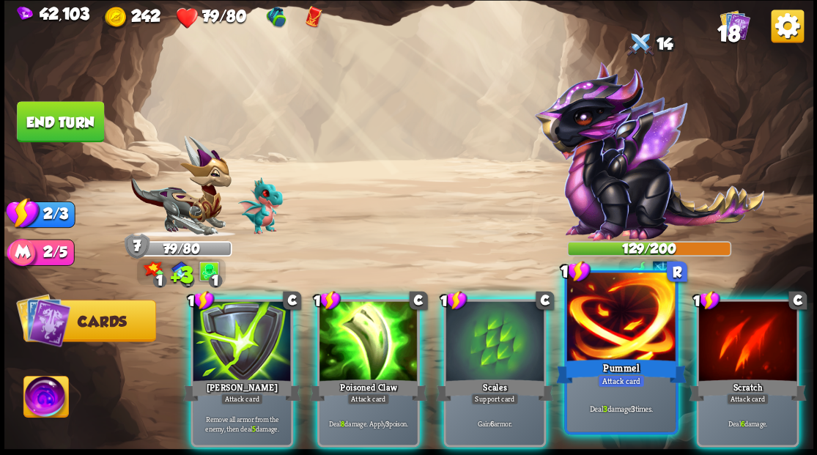
click at [599, 344] on div at bounding box center [621, 319] width 108 height 92
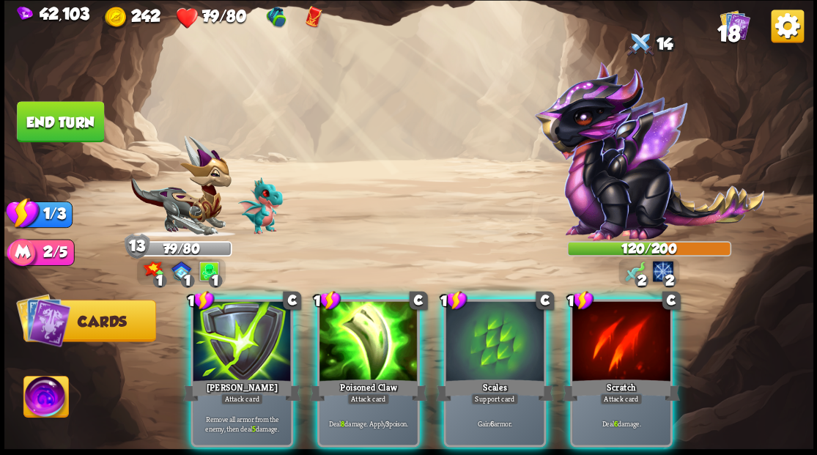
drag, startPoint x: 356, startPoint y: 359, endPoint x: 352, endPoint y: 352, distance: 8.5
click at [354, 377] on div "Poisoned Claw" at bounding box center [367, 390] width 117 height 26
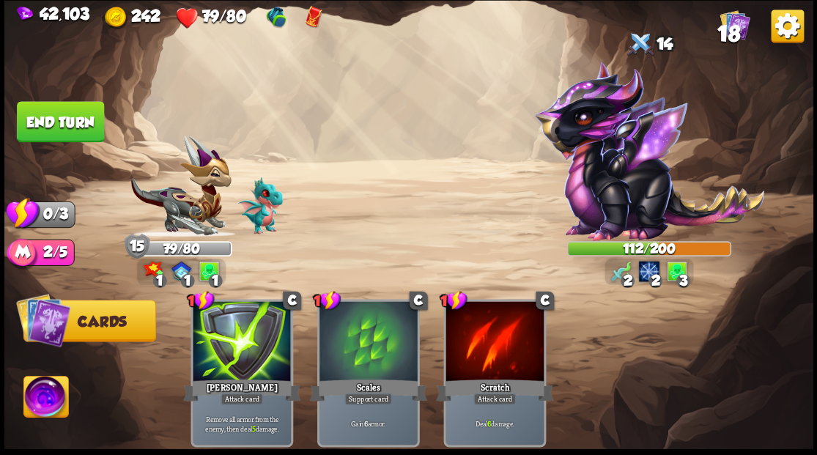
click at [42, 136] on button "End turn" at bounding box center [60, 121] width 87 height 41
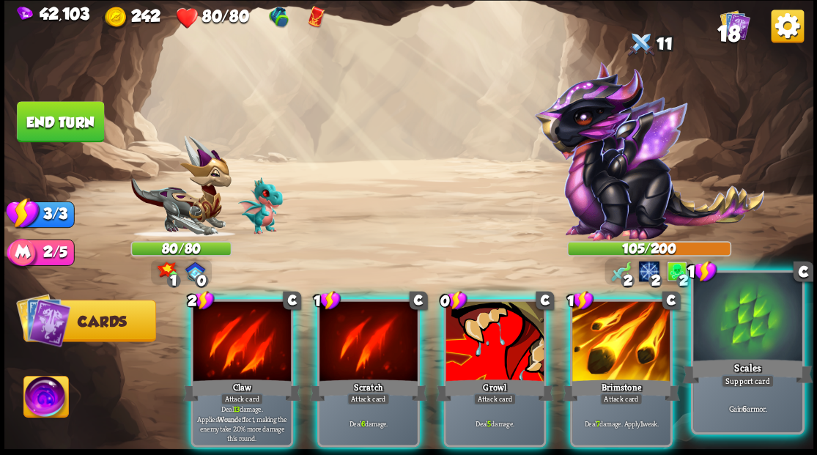
click at [742, 337] on div at bounding box center [747, 319] width 108 height 92
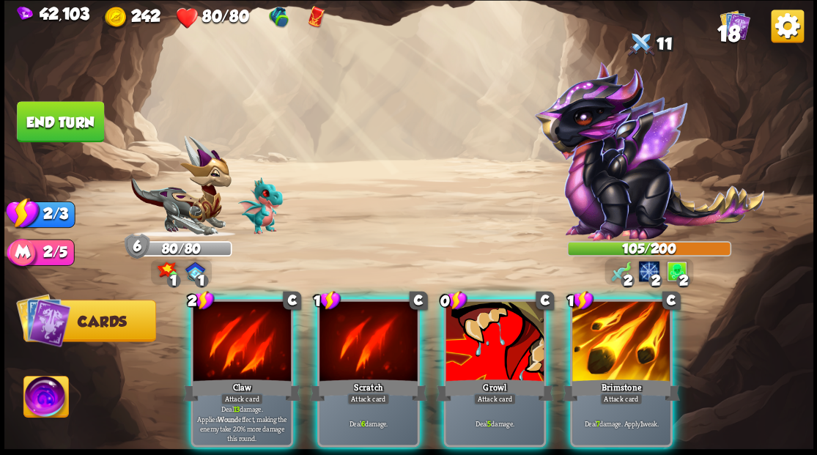
drag, startPoint x: 637, startPoint y: 336, endPoint x: 635, endPoint y: 323, distance: 12.5
click at [638, 334] on div at bounding box center [621, 342] width 98 height 83
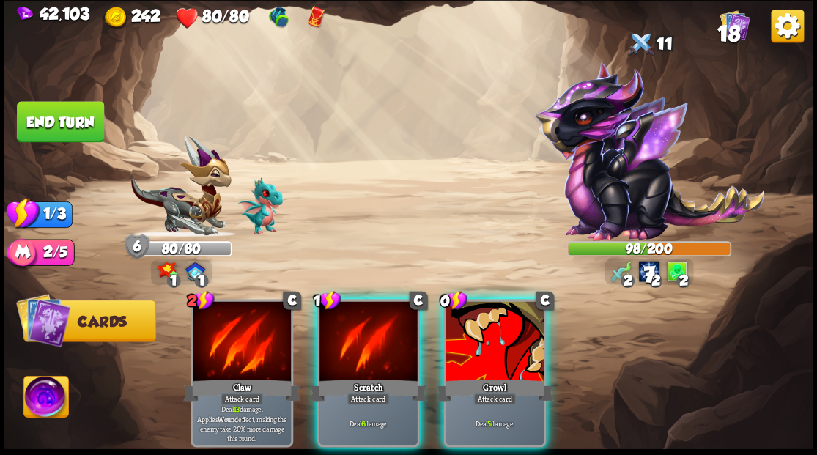
drag, startPoint x: 487, startPoint y: 326, endPoint x: 454, endPoint y: 324, distance: 33.1
click at [487, 327] on div at bounding box center [495, 342] width 98 height 83
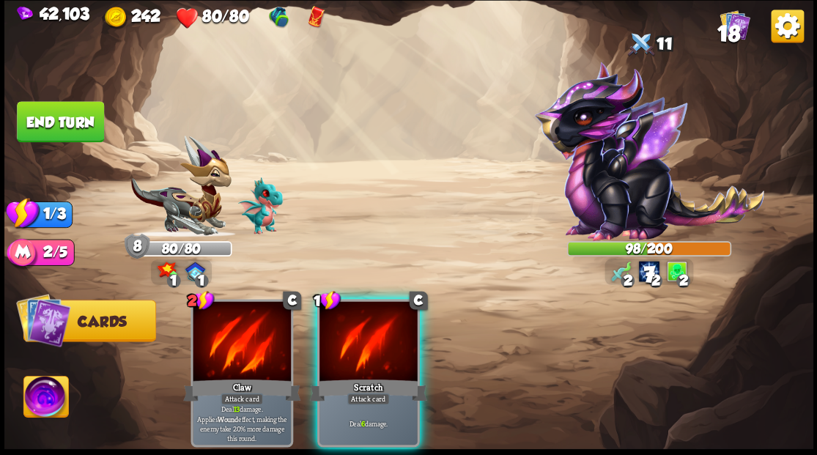
drag, startPoint x: 366, startPoint y: 328, endPoint x: 254, endPoint y: 253, distance: 135.8
click at [361, 324] on div at bounding box center [369, 342] width 98 height 83
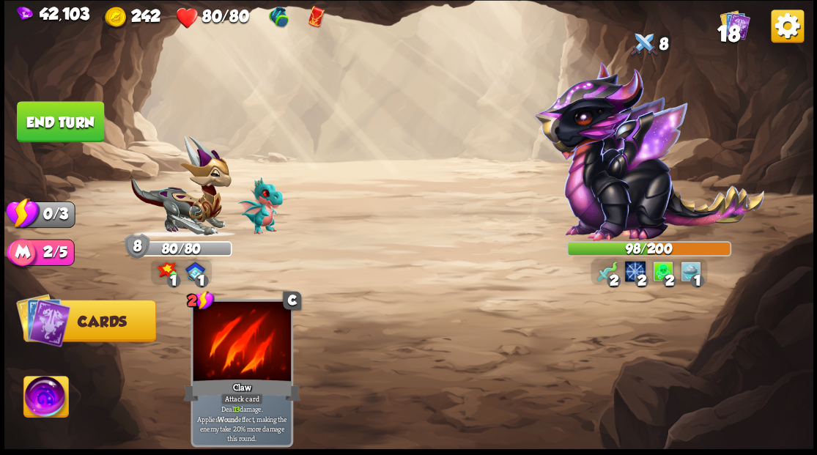
click at [45, 115] on button "End turn" at bounding box center [60, 121] width 87 height 41
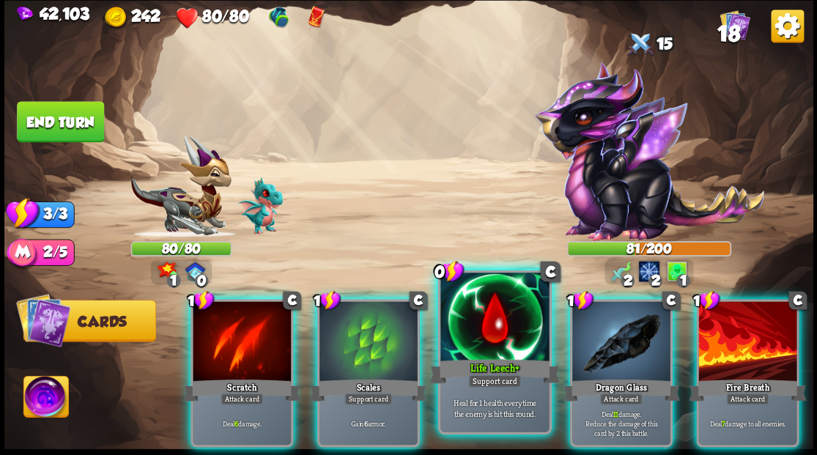
click at [471, 336] on div at bounding box center [494, 319] width 108 height 92
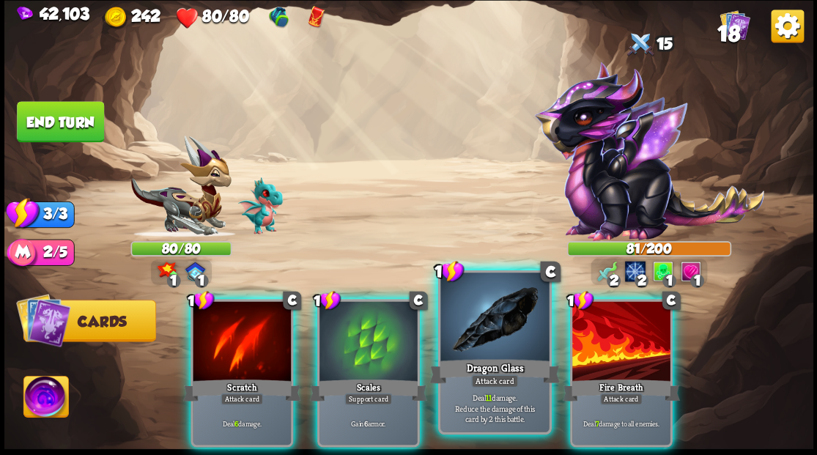
click at [472, 336] on div at bounding box center [494, 319] width 108 height 92
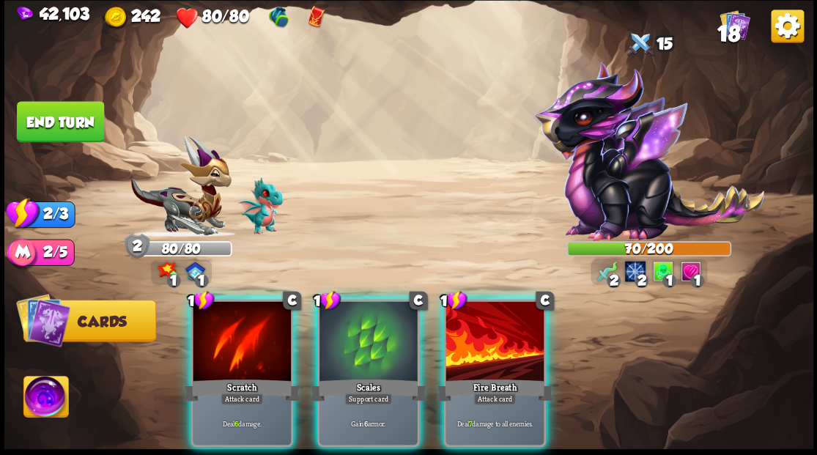
drag, startPoint x: 444, startPoint y: 336, endPoint x: 443, endPoint y: 309, distance: 27.2
click at [446, 332] on div at bounding box center [495, 342] width 98 height 83
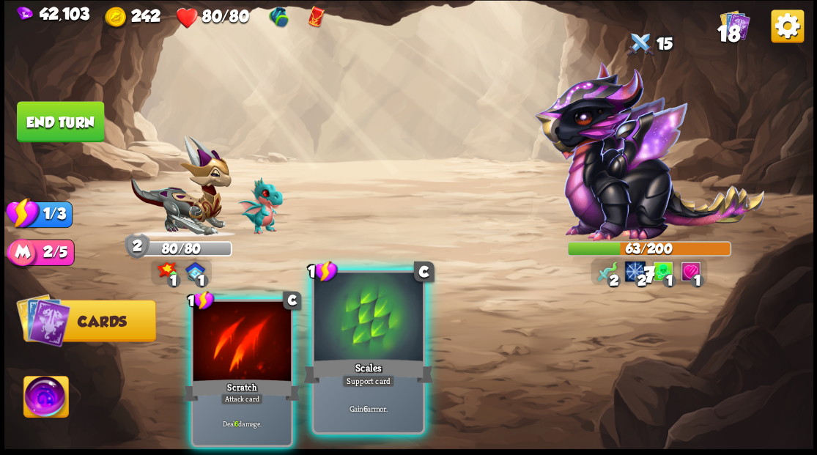
click at [382, 325] on div at bounding box center [368, 319] width 108 height 92
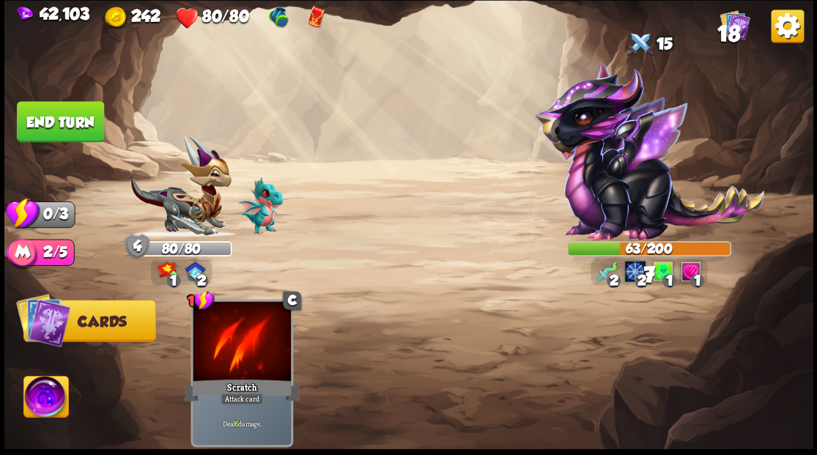
drag, startPoint x: 59, startPoint y: 120, endPoint x: 86, endPoint y: 137, distance: 31.3
click at [59, 119] on button "End turn" at bounding box center [60, 121] width 87 height 41
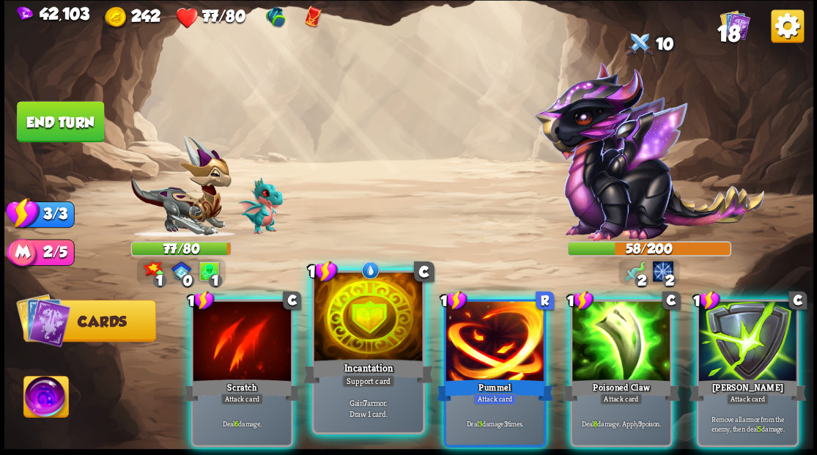
click at [371, 324] on div at bounding box center [368, 319] width 108 height 92
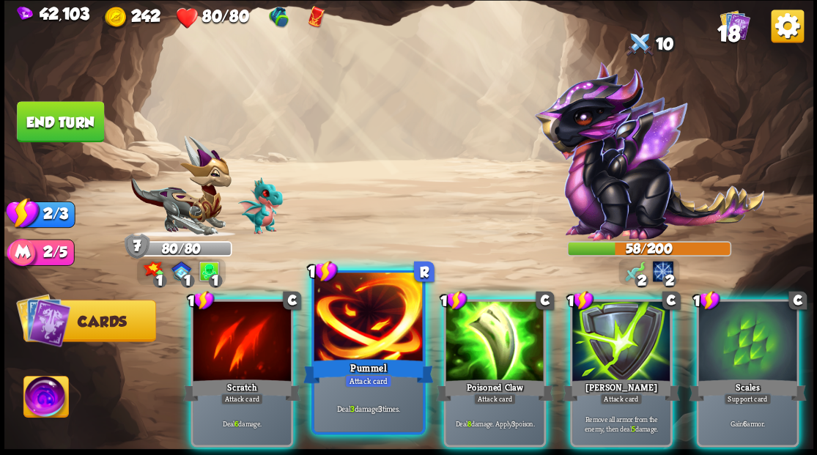
click at [364, 328] on div at bounding box center [368, 319] width 108 height 92
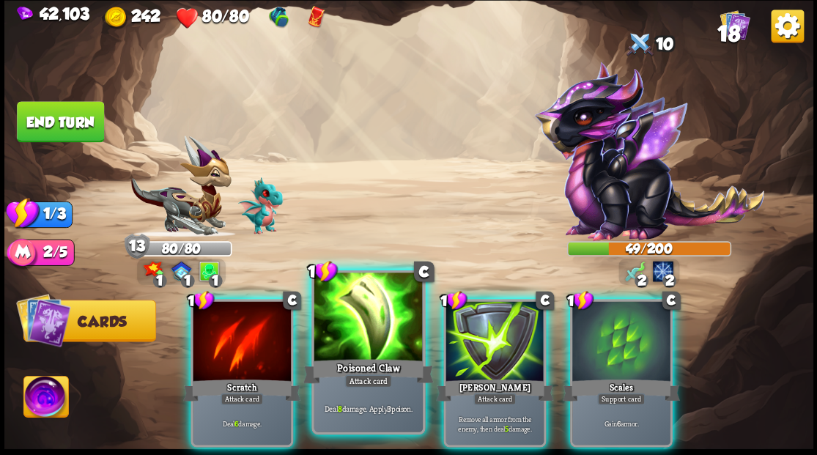
click at [330, 358] on div "Poisoned Claw" at bounding box center [368, 370] width 130 height 29
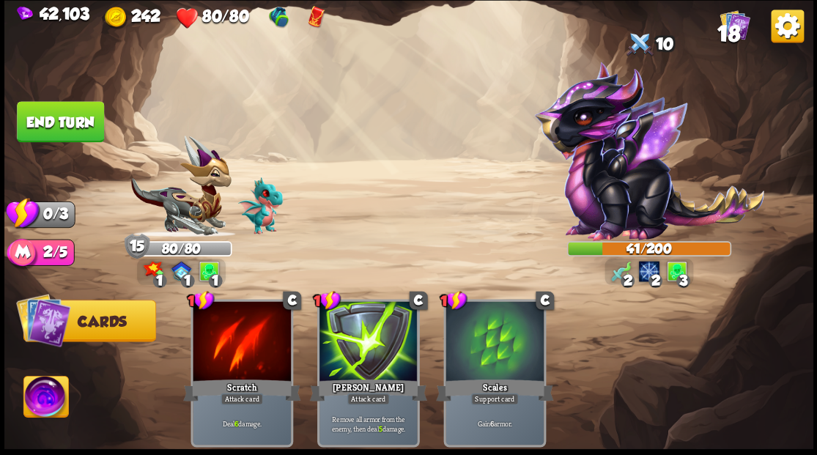
drag, startPoint x: 60, startPoint y: 120, endPoint x: 95, endPoint y: 106, distance: 38.1
click at [62, 120] on button "End turn" at bounding box center [60, 121] width 87 height 41
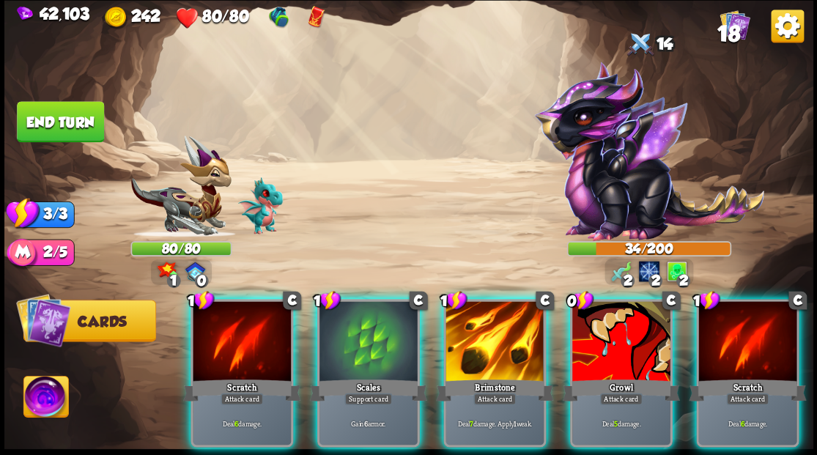
click at [613, 393] on div "Attack card" at bounding box center [621, 399] width 43 height 12
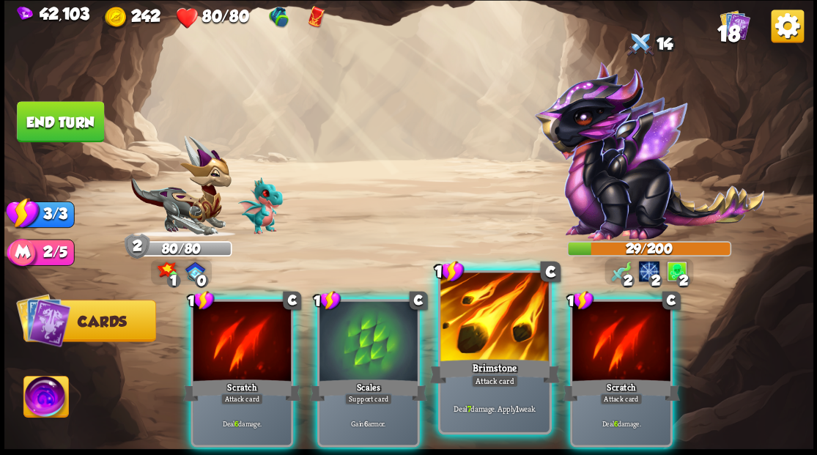
click at [472, 340] on div at bounding box center [494, 319] width 108 height 92
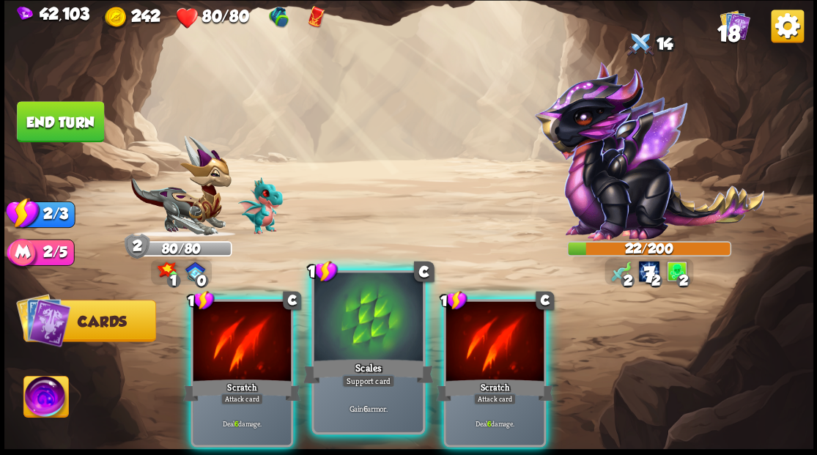
click at [374, 333] on div at bounding box center [368, 319] width 108 height 92
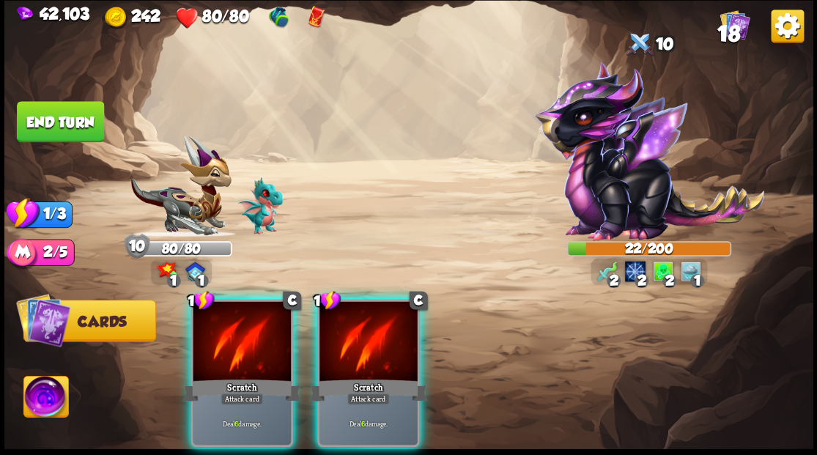
click at [364, 305] on div at bounding box center [369, 342] width 98 height 83
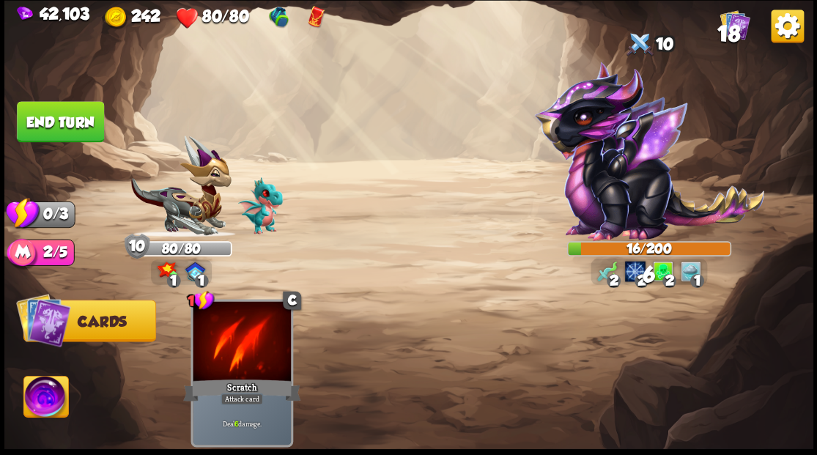
click at [53, 117] on button "End turn" at bounding box center [60, 121] width 87 height 41
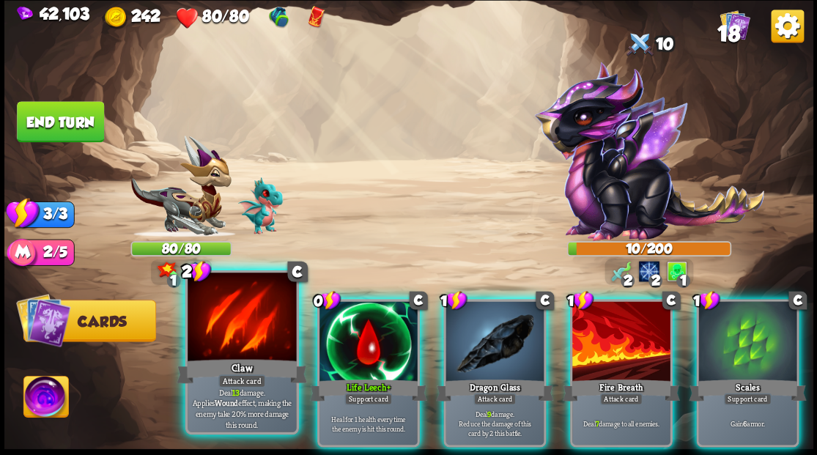
drag, startPoint x: 239, startPoint y: 344, endPoint x: 309, endPoint y: 296, distance: 84.4
click at [240, 344] on div at bounding box center [242, 319] width 108 height 92
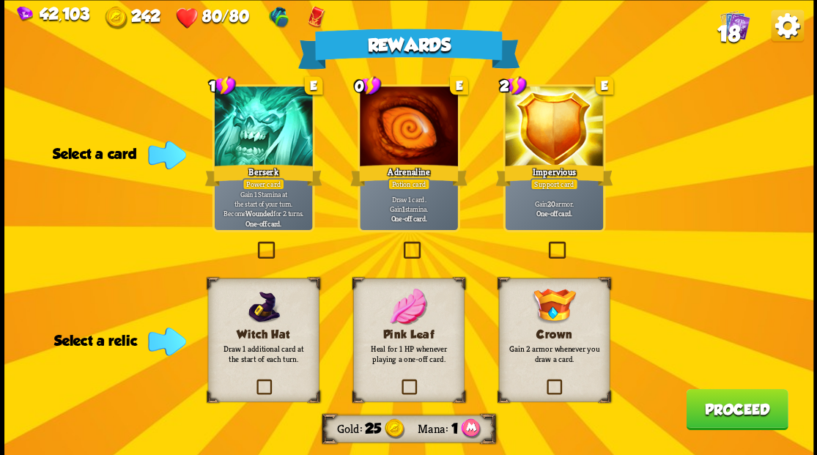
click at [399, 381] on label at bounding box center [399, 381] width 0 height 0
click at [0, 0] on input "checkbox" at bounding box center [0, 0] width 0 height 0
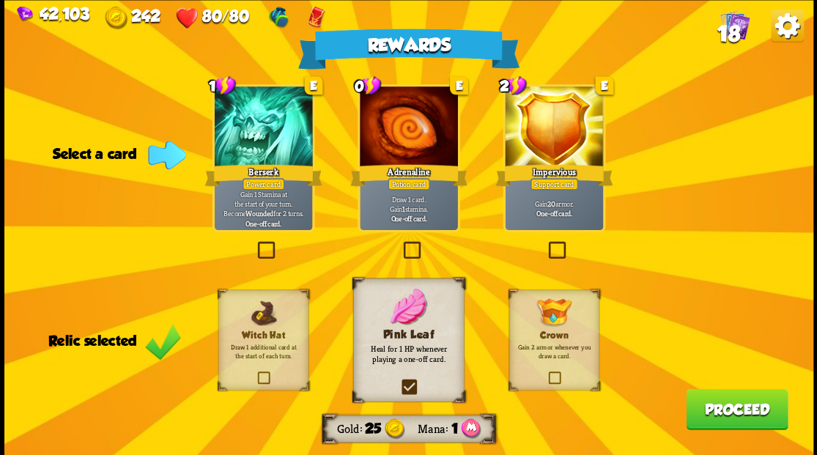
click at [400, 243] on label at bounding box center [400, 243] width 0 height 0
click at [0, 0] on input "checkbox" at bounding box center [0, 0] width 0 height 0
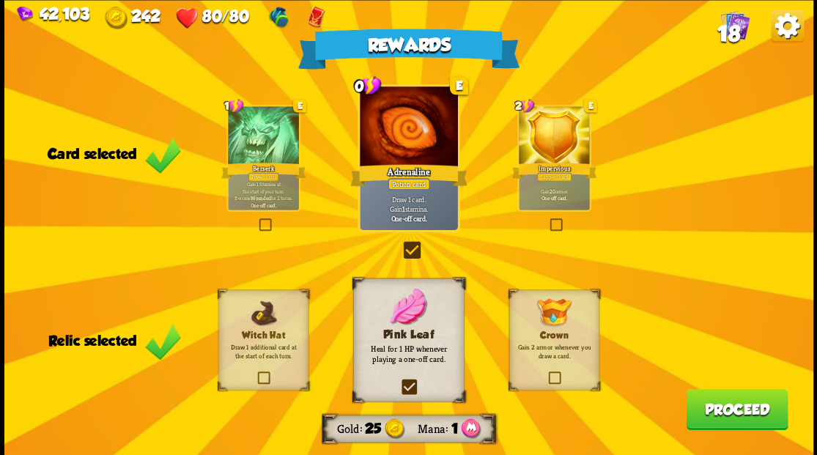
click at [751, 408] on button "Proceed" at bounding box center [737, 408] width 102 height 41
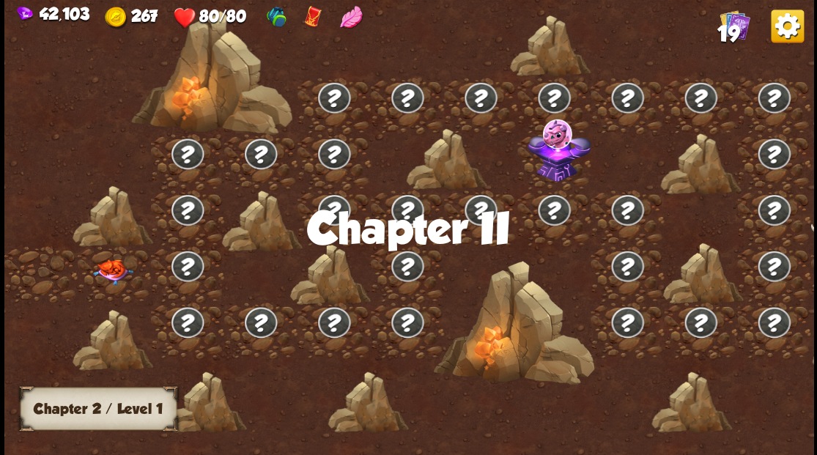
click at [111, 270] on img at bounding box center [112, 272] width 40 height 26
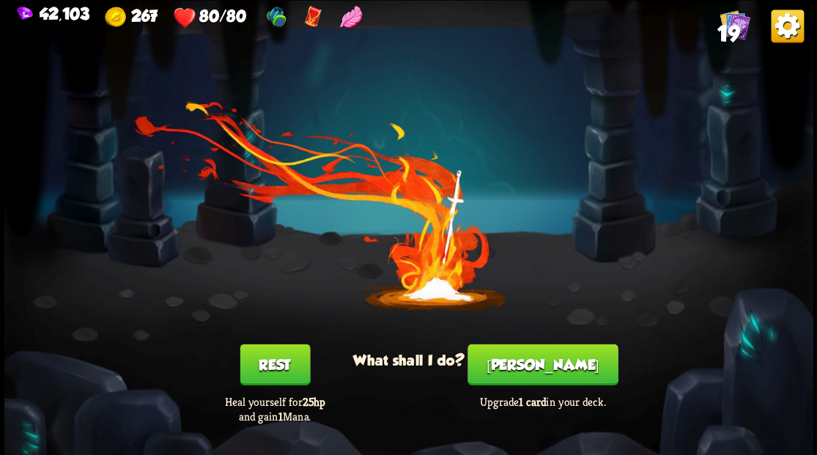
drag, startPoint x: 529, startPoint y: 366, endPoint x: 525, endPoint y: 355, distance: 11.8
click at [525, 355] on button "[PERSON_NAME]" at bounding box center [543, 364] width 150 height 41
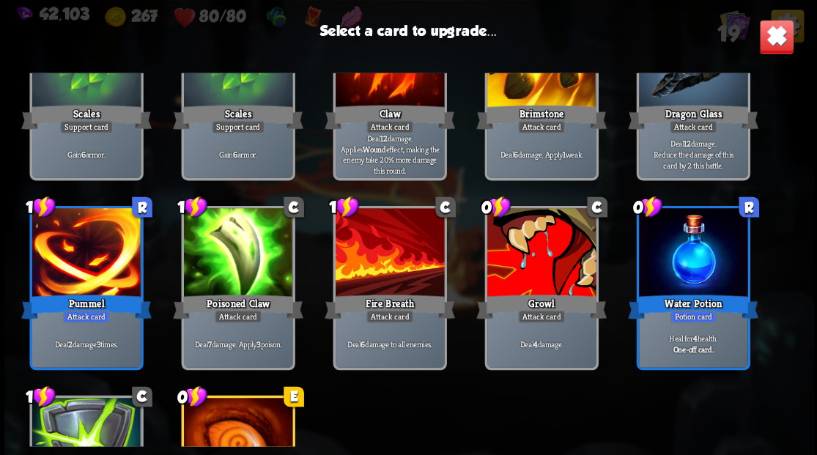
scroll to position [391, 0]
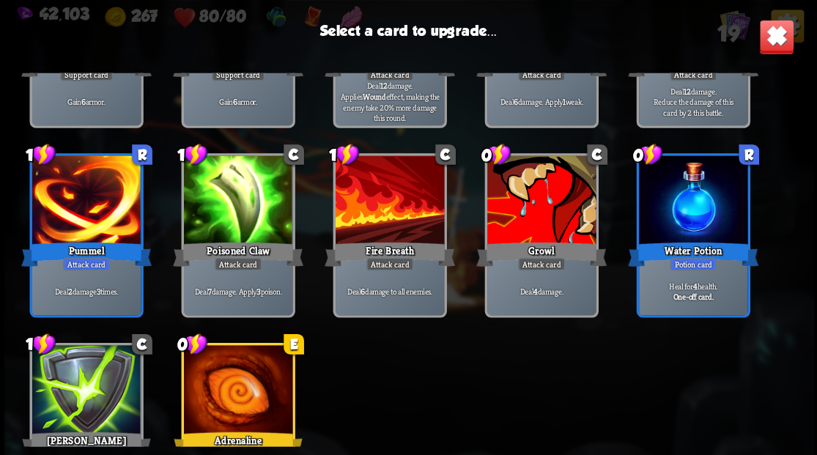
click at [547, 208] on div at bounding box center [541, 201] width 108 height 92
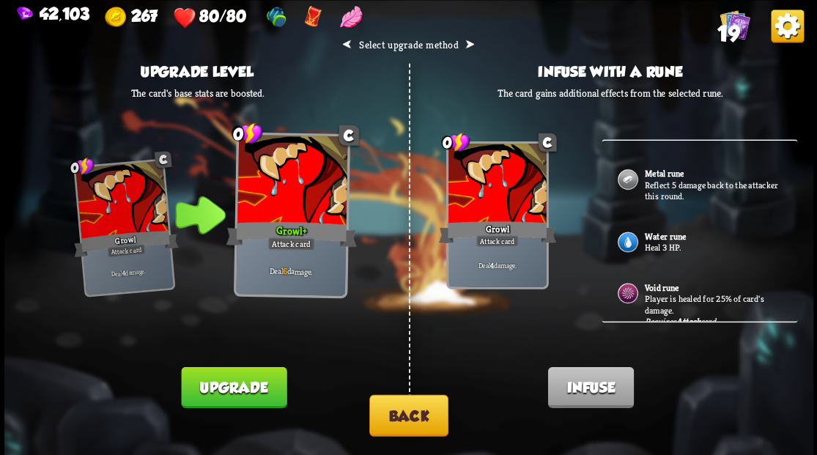
scroll to position [179, 0]
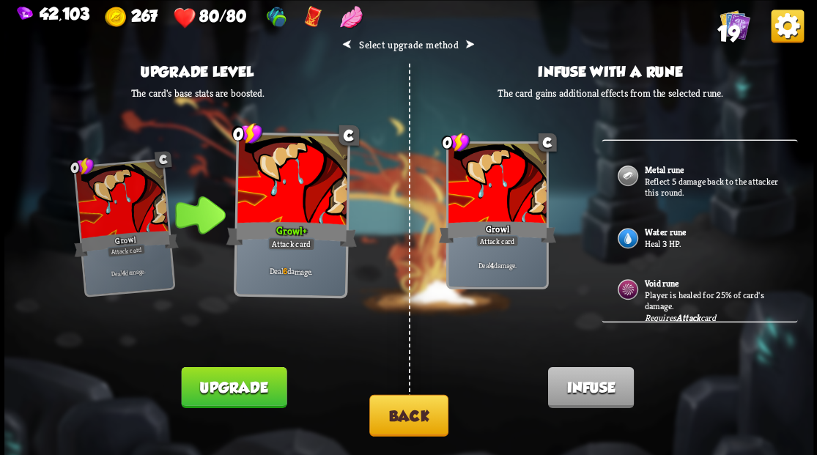
click at [397, 421] on button "Back" at bounding box center [408, 415] width 79 height 42
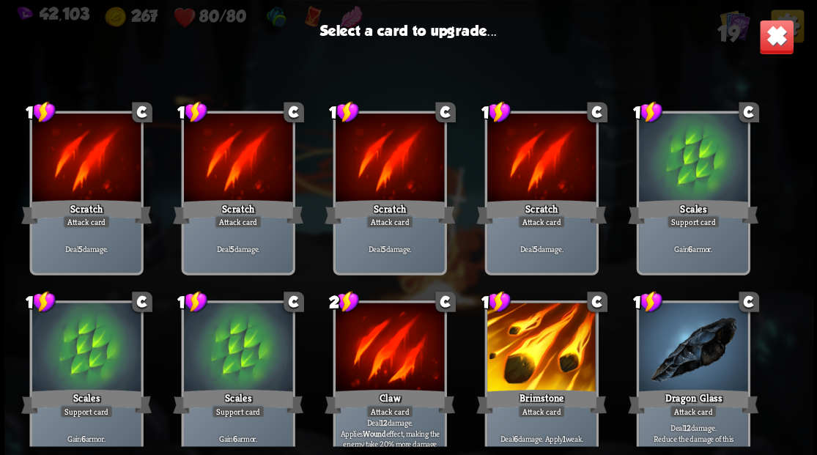
click at [543, 351] on div at bounding box center [541, 349] width 108 height 92
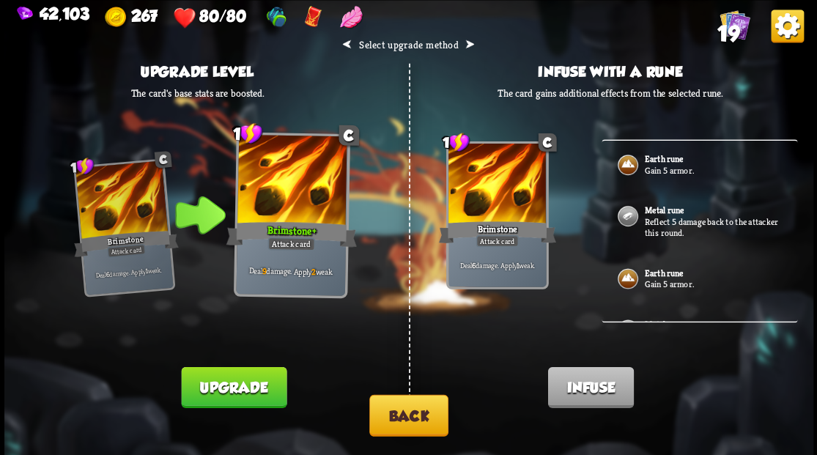
click at [659, 215] on p "Reflect 5 damage back to the attacker this round." at bounding box center [712, 226] width 137 height 23
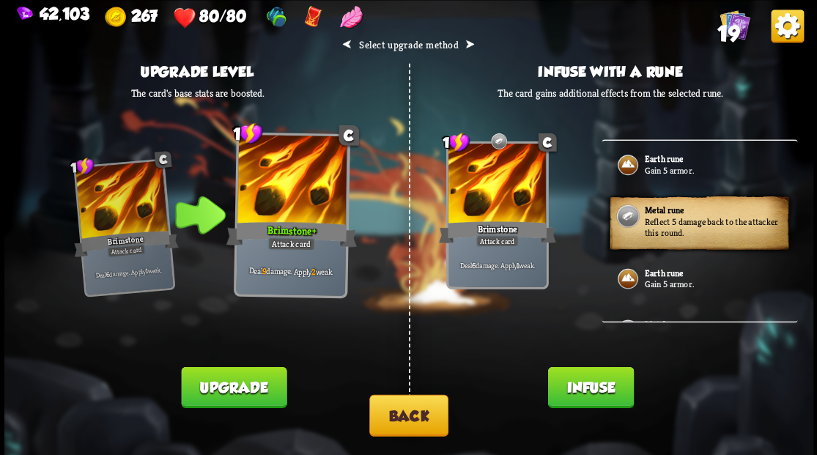
drag, startPoint x: 578, startPoint y: 387, endPoint x: 526, endPoint y: 317, distance: 87.1
click at [572, 375] on button "Infuse" at bounding box center [591, 386] width 86 height 41
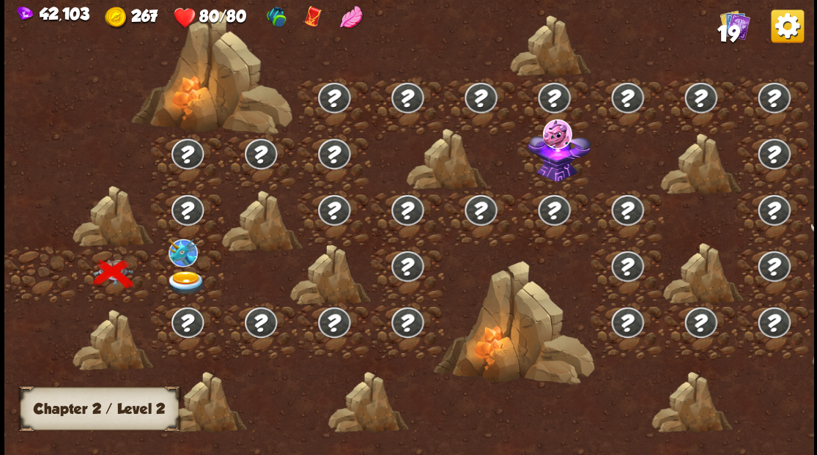
click at [184, 277] on img at bounding box center [186, 282] width 40 height 24
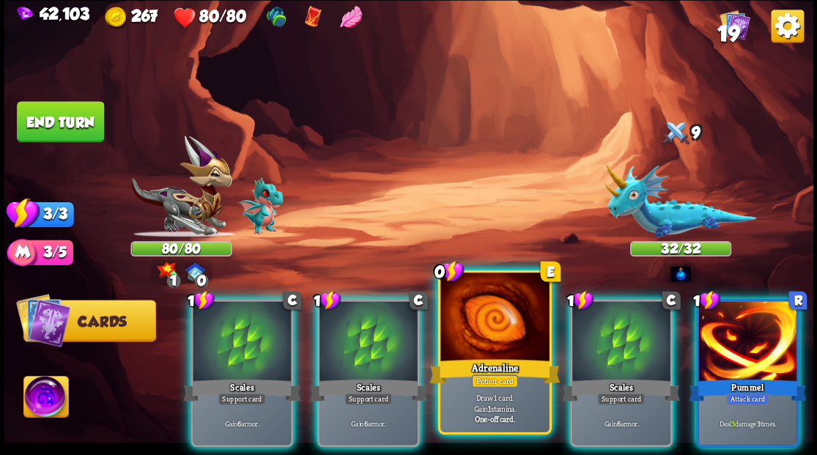
click at [468, 327] on div at bounding box center [494, 319] width 108 height 92
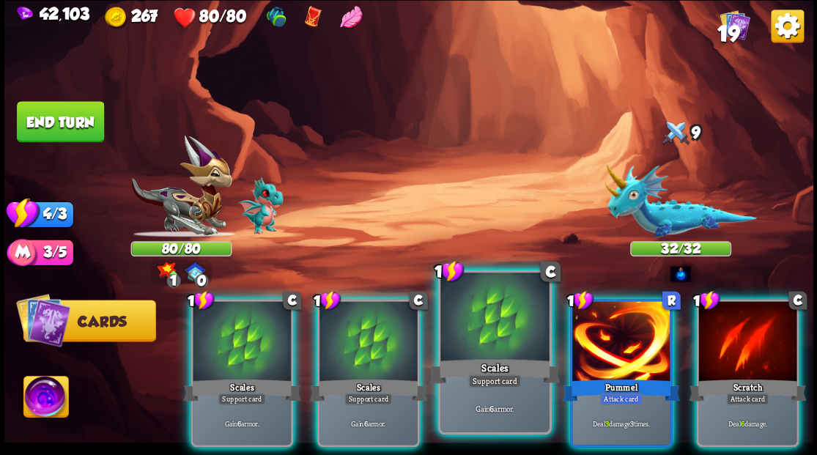
click at [459, 314] on div at bounding box center [494, 319] width 108 height 92
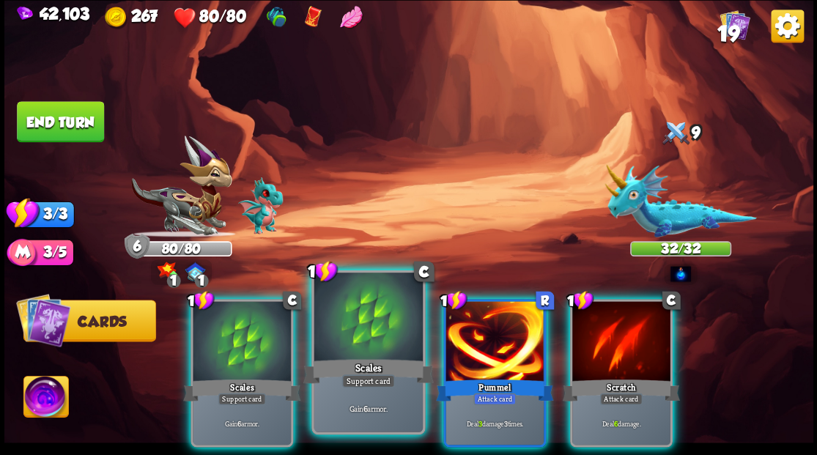
click at [377, 303] on div at bounding box center [368, 319] width 108 height 92
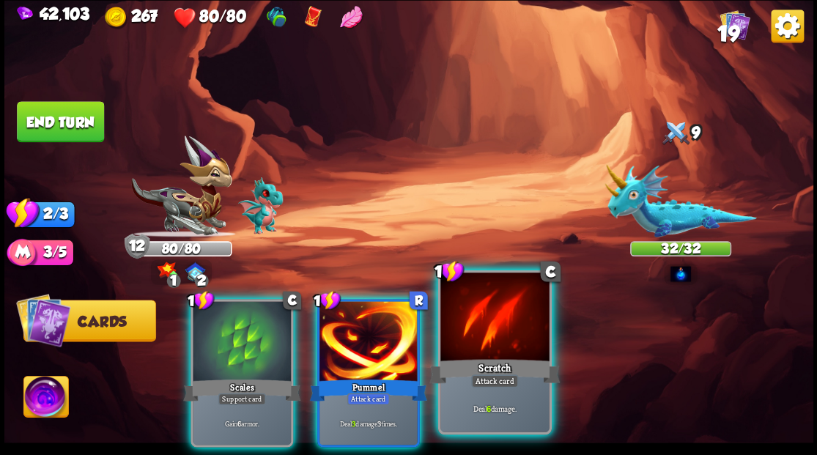
drag, startPoint x: 388, startPoint y: 315, endPoint x: 377, endPoint y: 306, distance: 14.7
click at [388, 315] on div at bounding box center [369, 342] width 98 height 83
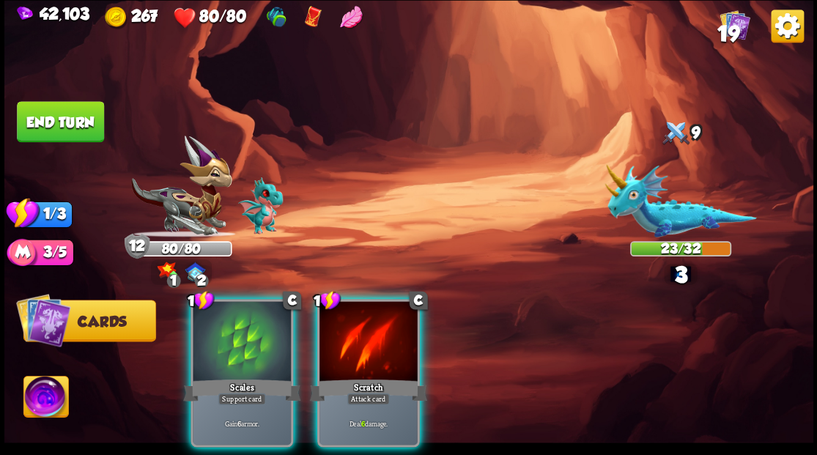
drag, startPoint x: 349, startPoint y: 340, endPoint x: 346, endPoint y: 328, distance: 12.1
click at [346, 329] on div at bounding box center [369, 342] width 98 height 83
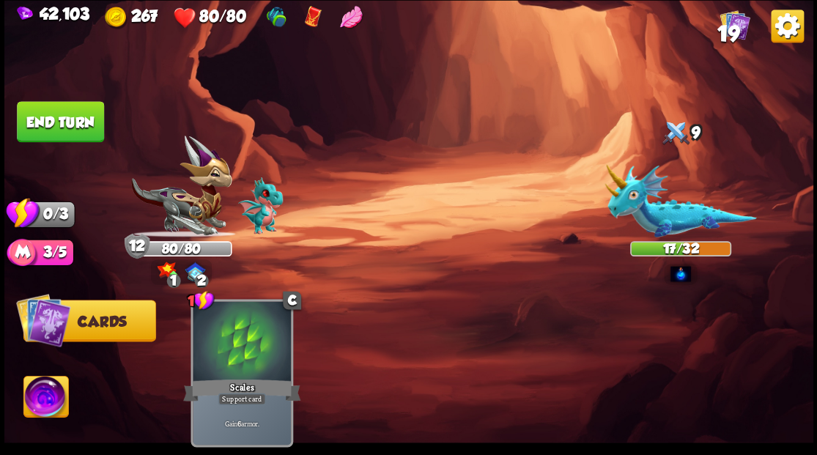
click at [41, 114] on button "End turn" at bounding box center [60, 121] width 87 height 41
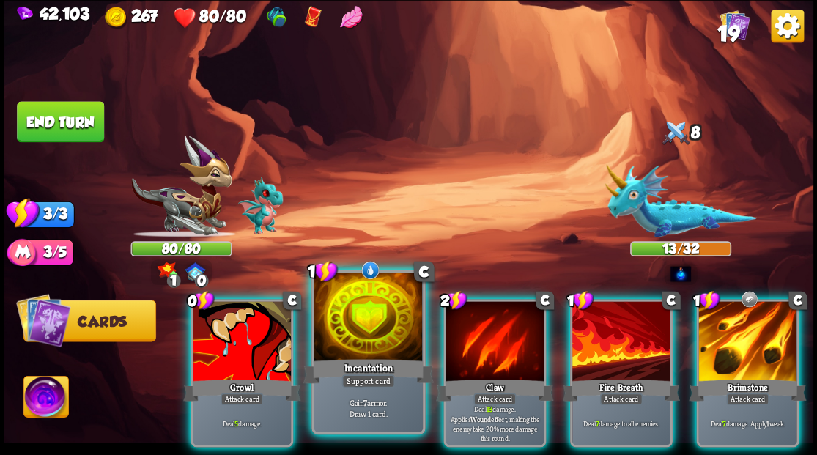
click at [356, 318] on div at bounding box center [368, 319] width 108 height 92
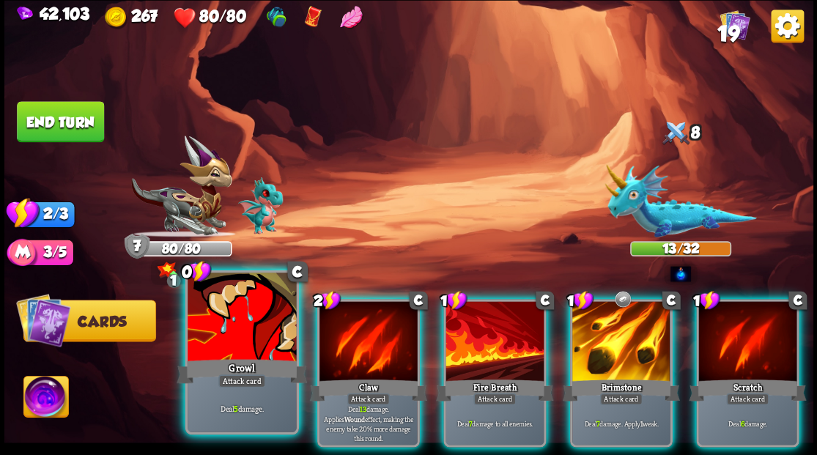
click at [249, 301] on div at bounding box center [242, 319] width 108 height 92
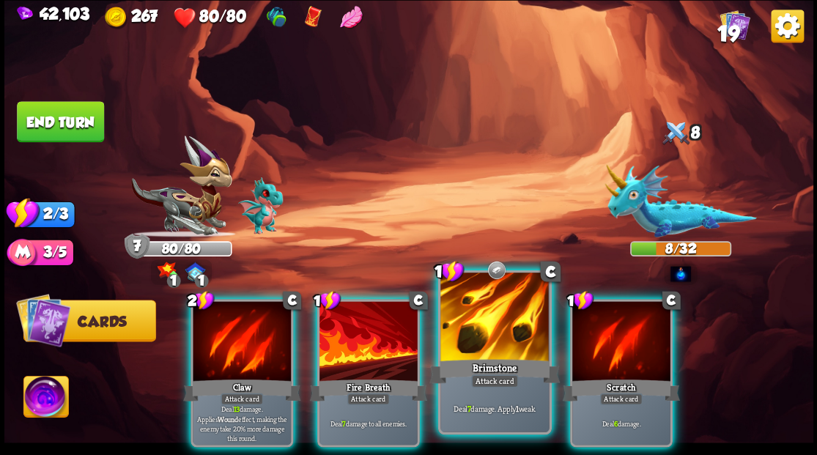
click at [495, 320] on div at bounding box center [494, 319] width 108 height 92
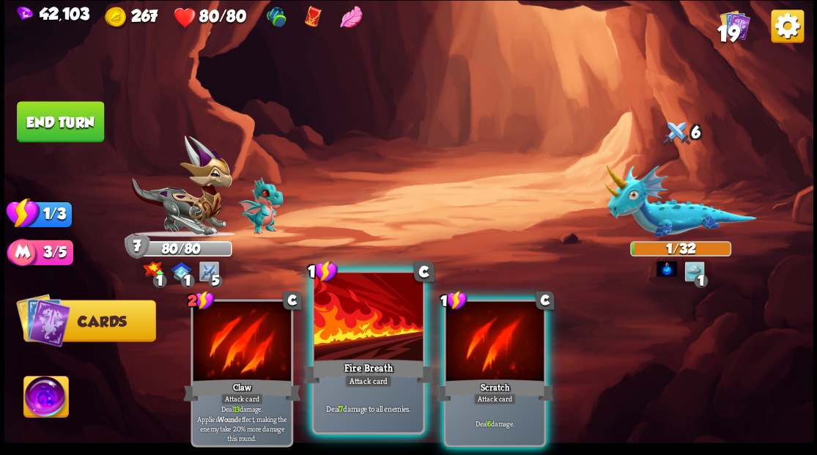
click at [350, 324] on div at bounding box center [368, 319] width 108 height 92
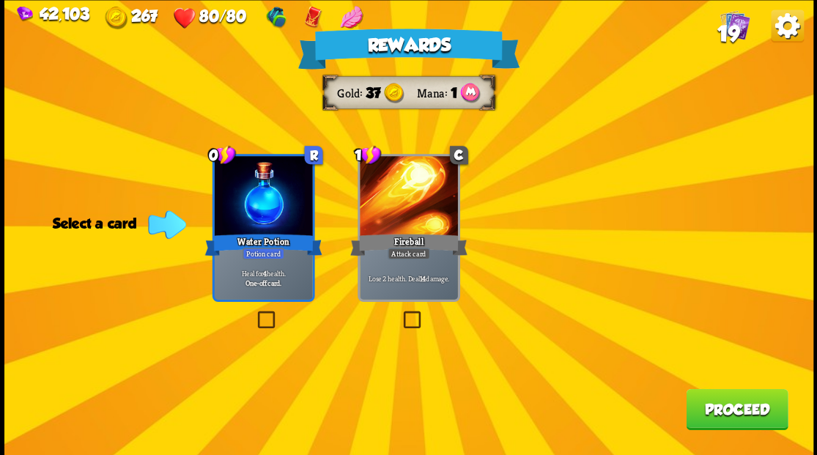
click at [254, 313] on label at bounding box center [254, 313] width 0 height 0
click at [0, 0] on input "checkbox" at bounding box center [0, 0] width 0 height 0
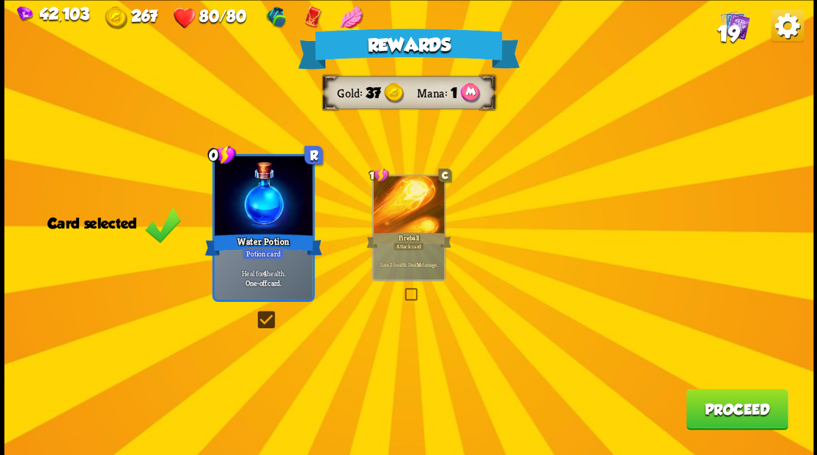
click at [726, 413] on button "Proceed" at bounding box center [737, 408] width 102 height 41
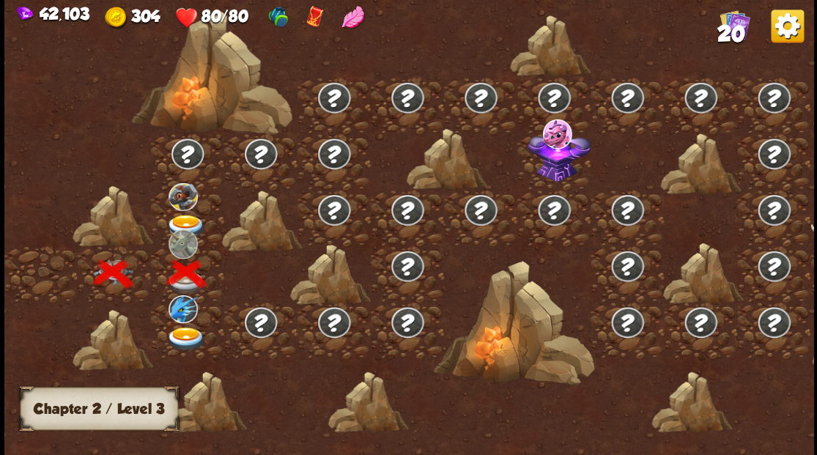
click at [183, 216] on img at bounding box center [186, 226] width 40 height 24
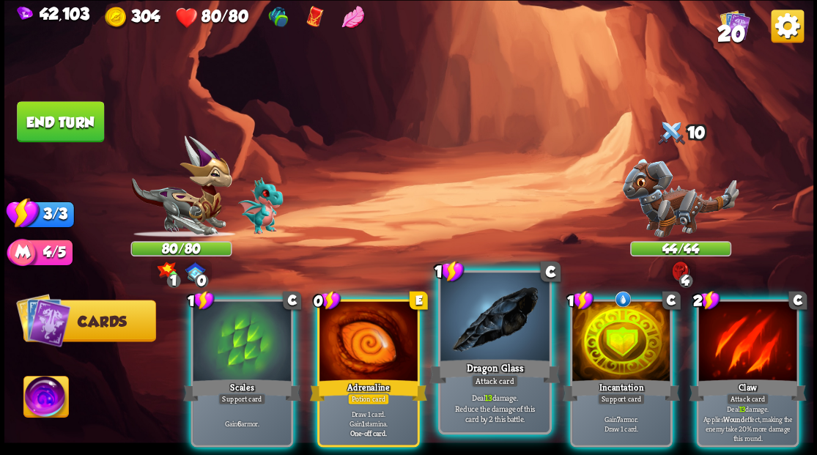
click at [484, 319] on div at bounding box center [494, 319] width 108 height 92
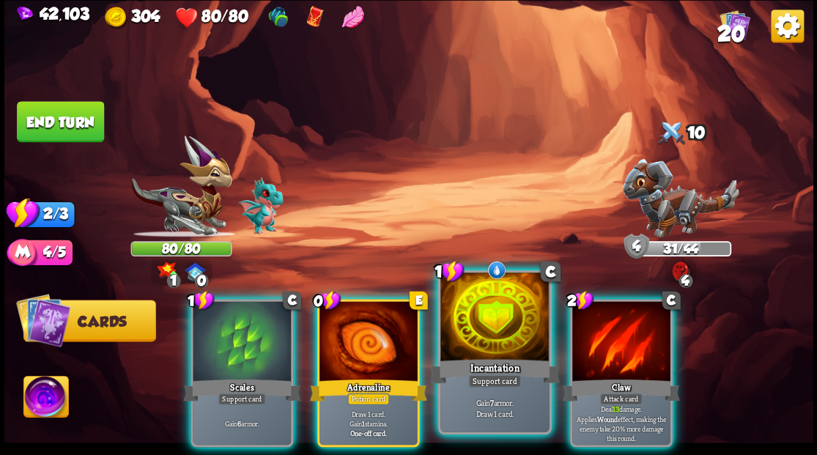
click at [471, 347] on div at bounding box center [494, 319] width 108 height 92
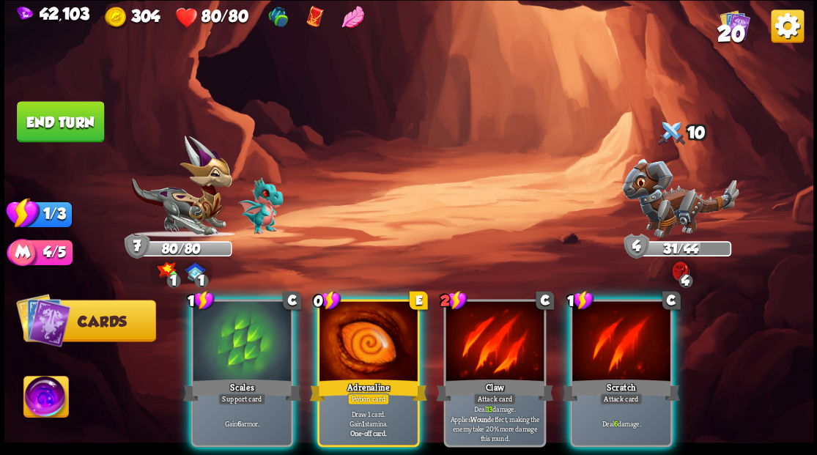
click at [347, 343] on div at bounding box center [369, 342] width 98 height 83
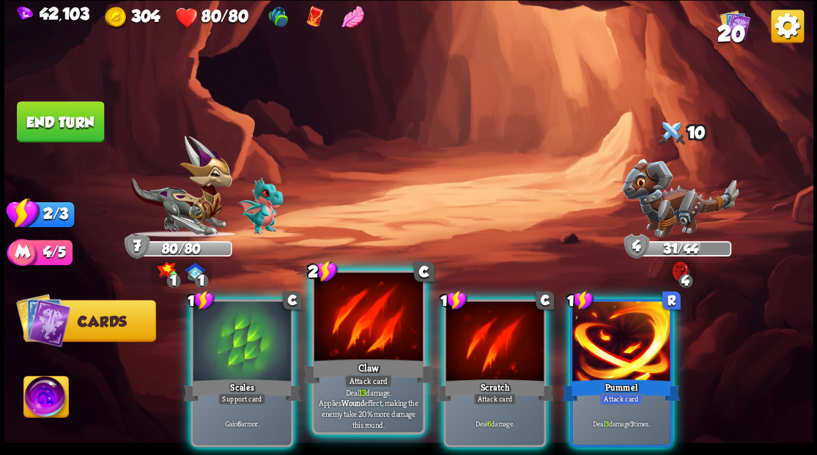
click at [356, 329] on div at bounding box center [368, 319] width 108 height 92
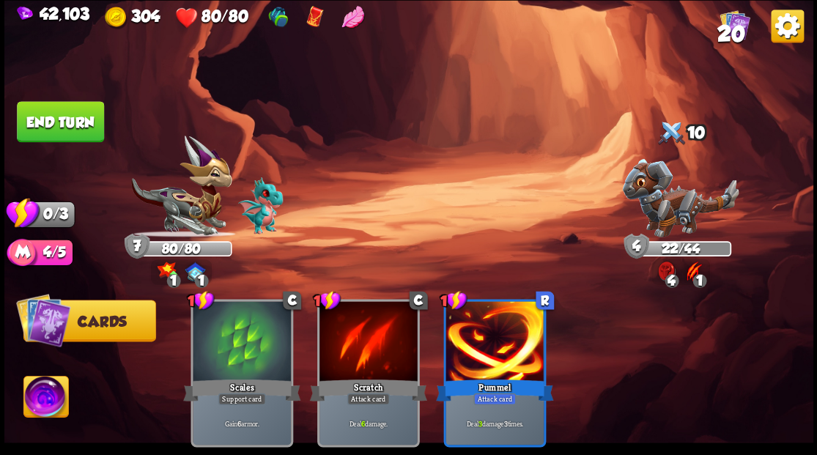
drag, startPoint x: 48, startPoint y: 121, endPoint x: 73, endPoint y: 125, distance: 24.5
click at [51, 122] on button "End turn" at bounding box center [60, 121] width 87 height 41
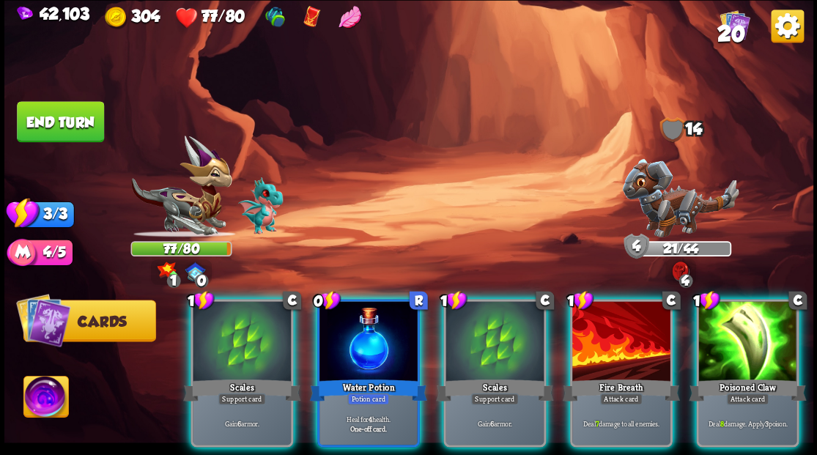
click at [363, 342] on div at bounding box center [369, 342] width 98 height 83
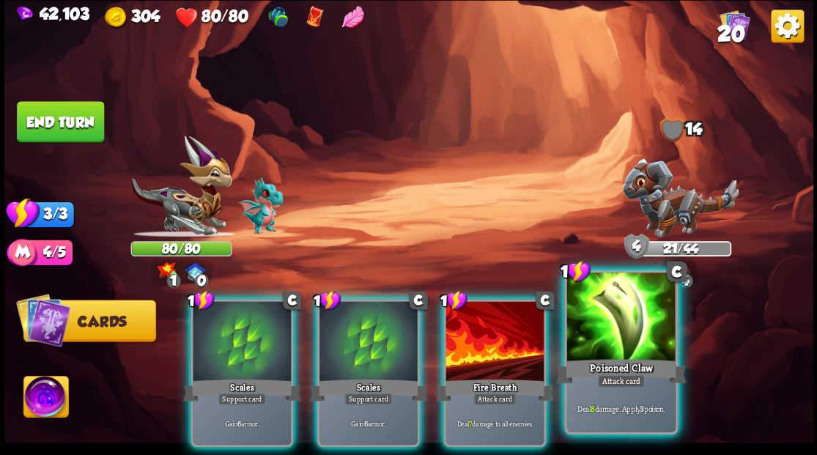
click at [624, 330] on div at bounding box center [621, 319] width 108 height 92
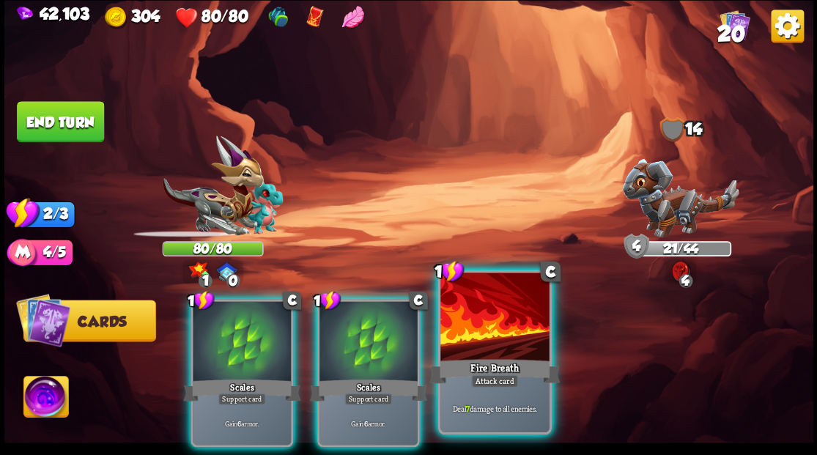
click at [486, 346] on div at bounding box center [494, 319] width 108 height 92
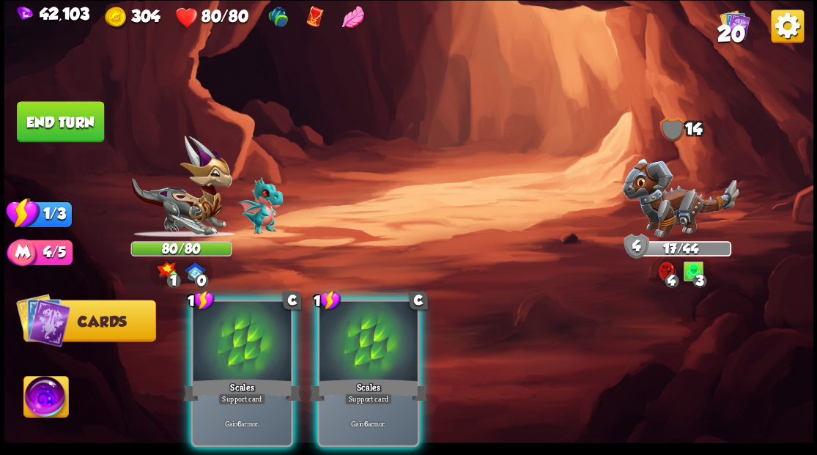
drag, startPoint x: 379, startPoint y: 347, endPoint x: 255, endPoint y: 210, distance: 185.3
click at [378, 347] on div at bounding box center [369, 342] width 98 height 83
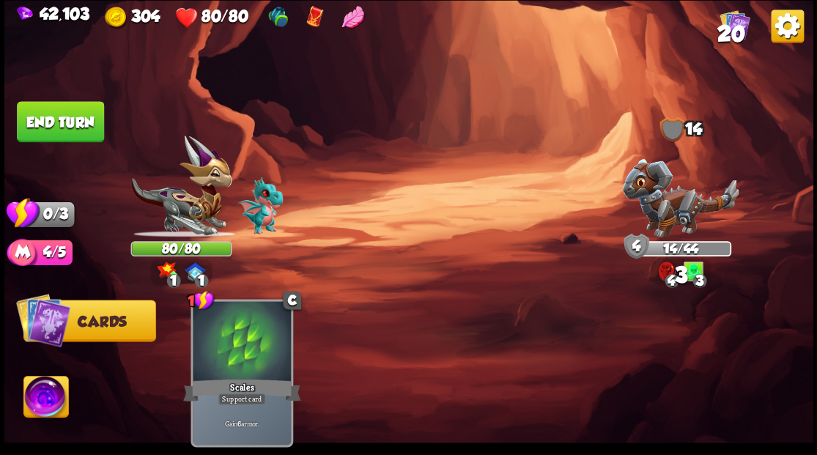
click at [61, 122] on button "End turn" at bounding box center [60, 121] width 87 height 41
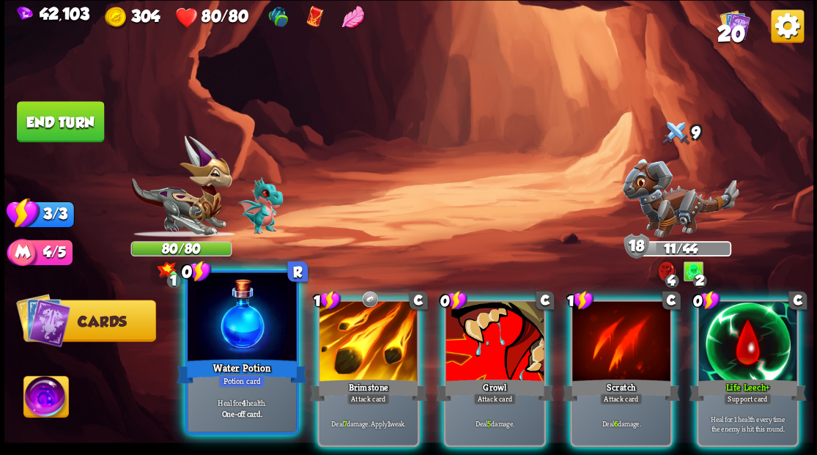
click at [229, 341] on div at bounding box center [242, 319] width 108 height 92
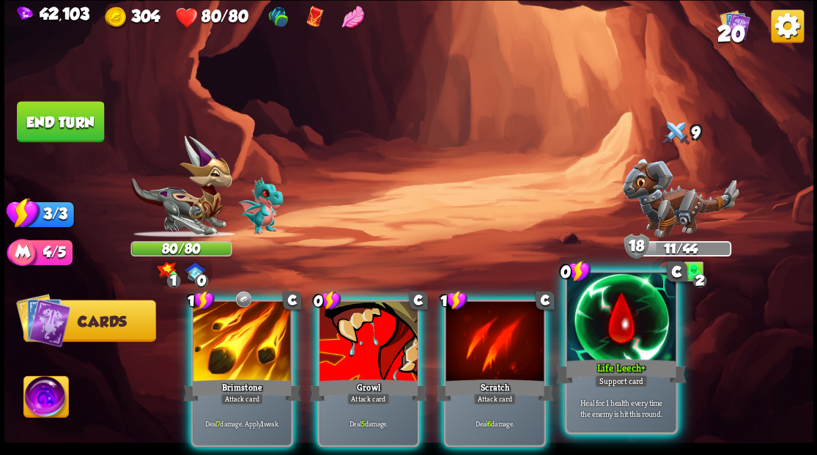
click at [655, 338] on div at bounding box center [621, 319] width 108 height 92
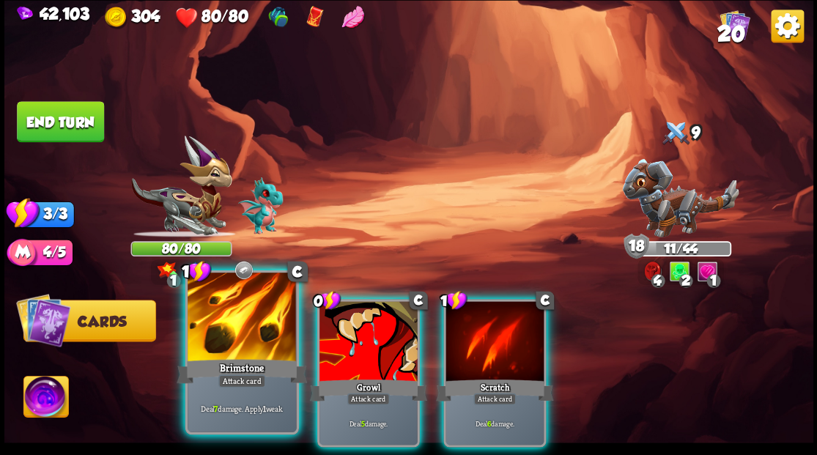
click at [238, 333] on div at bounding box center [242, 319] width 108 height 92
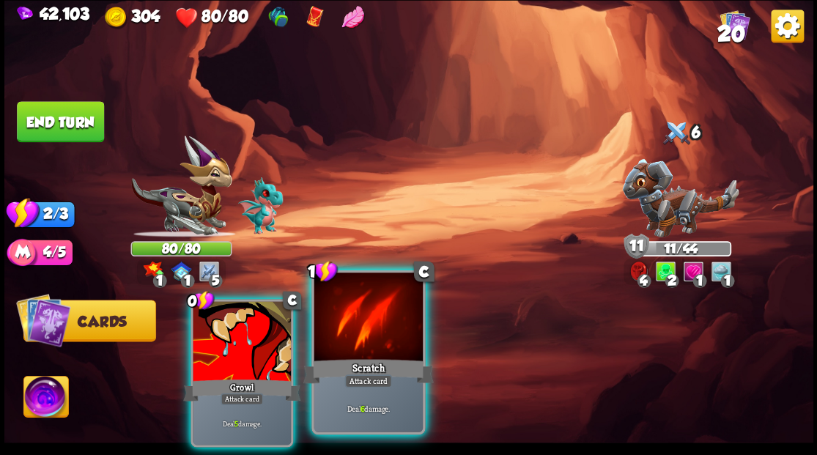
click at [352, 354] on div at bounding box center [368, 319] width 108 height 92
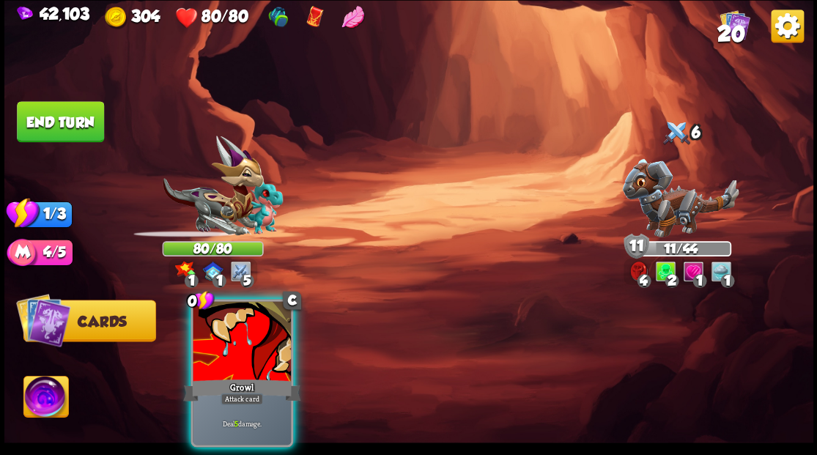
click at [233, 332] on div at bounding box center [242, 342] width 98 height 83
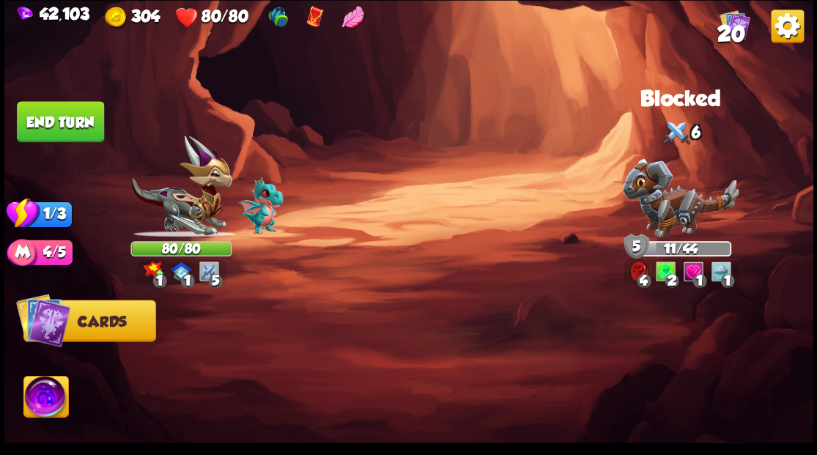
click at [86, 124] on button "End turn" at bounding box center [60, 121] width 87 height 41
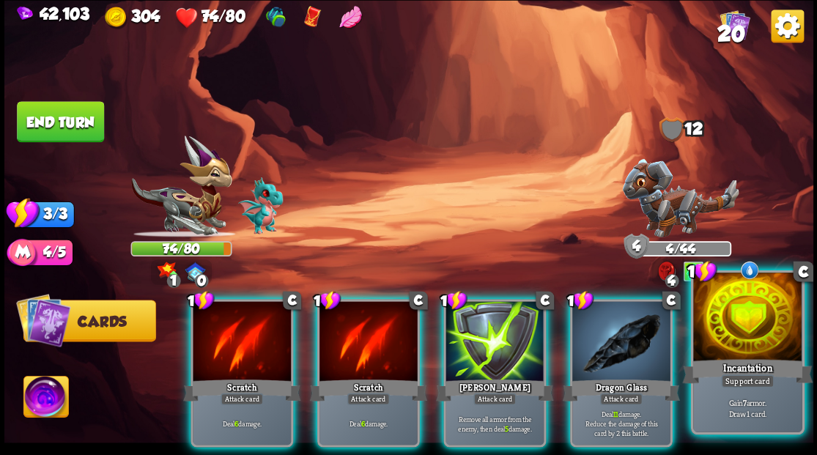
click at [742, 332] on div at bounding box center [747, 319] width 108 height 92
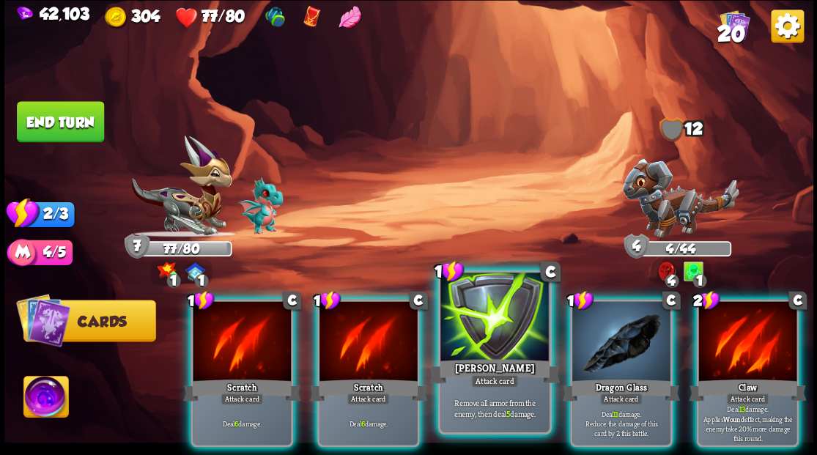
click at [494, 319] on div at bounding box center [494, 319] width 108 height 92
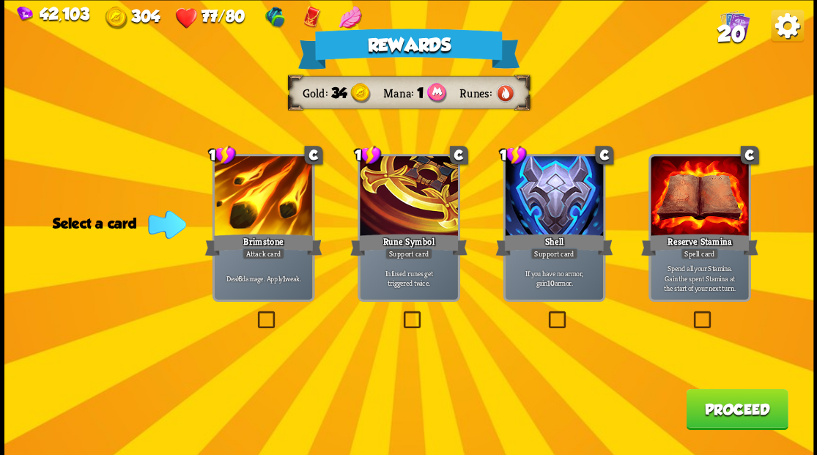
click at [726, 418] on button "Proceed" at bounding box center [737, 408] width 102 height 41
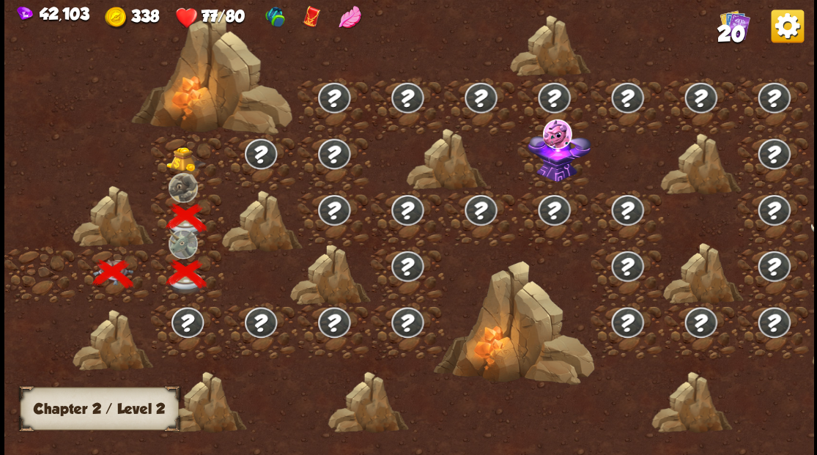
click at [181, 155] on img at bounding box center [186, 159] width 40 height 25
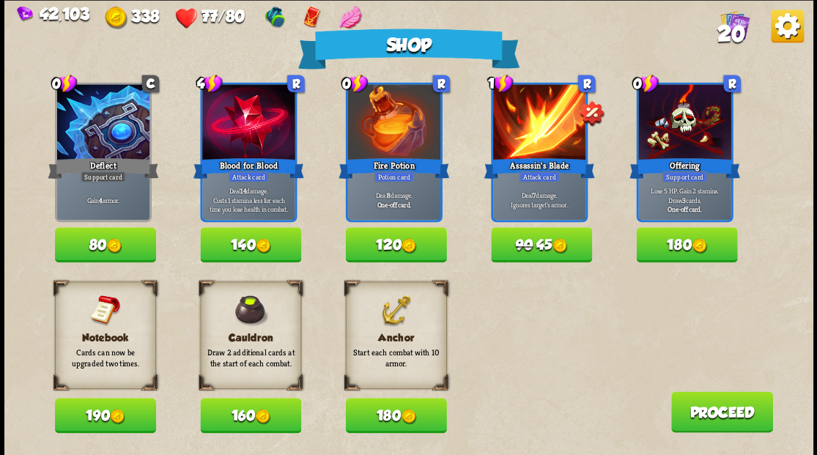
drag, startPoint x: 403, startPoint y: 422, endPoint x: 414, endPoint y: 413, distance: 14.5
click at [403, 422] on img at bounding box center [408, 416] width 15 height 15
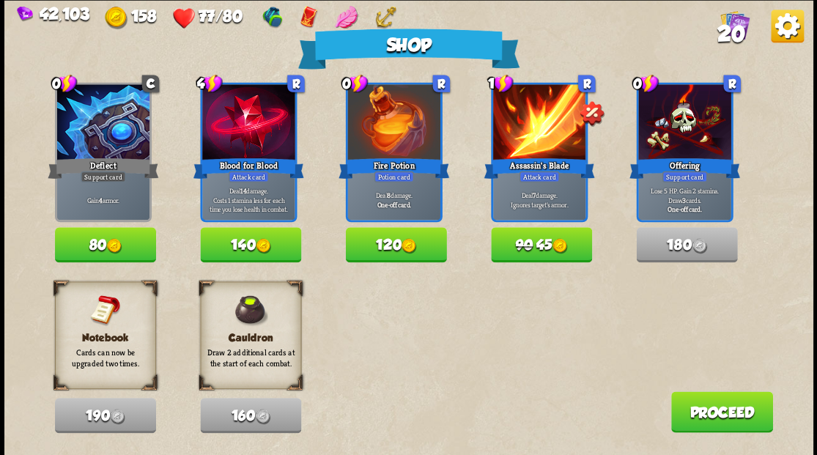
click at [557, 240] on img at bounding box center [559, 245] width 15 height 15
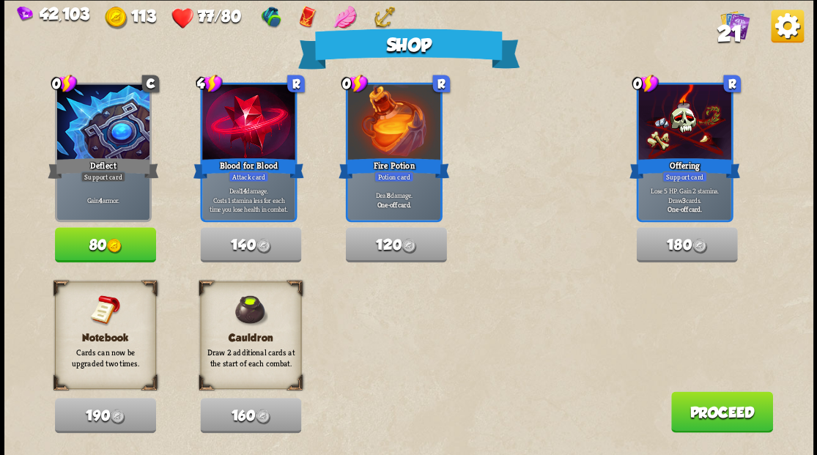
click at [698, 422] on button "Proceed" at bounding box center [722, 411] width 102 height 41
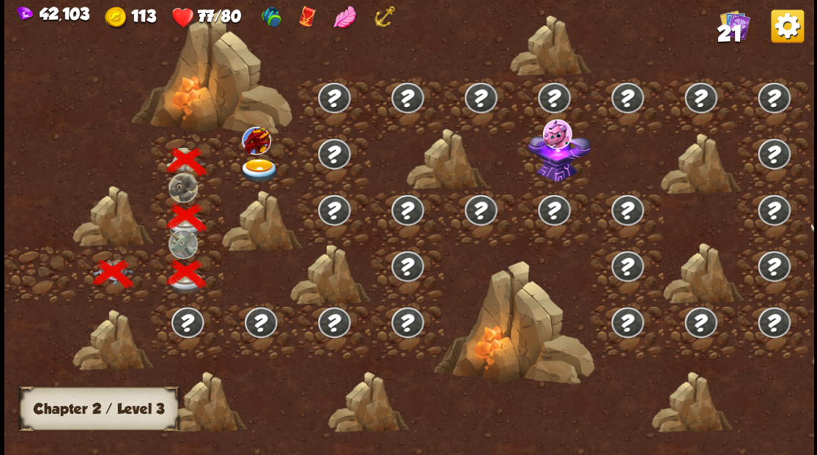
click at [248, 161] on img at bounding box center [259, 170] width 40 height 24
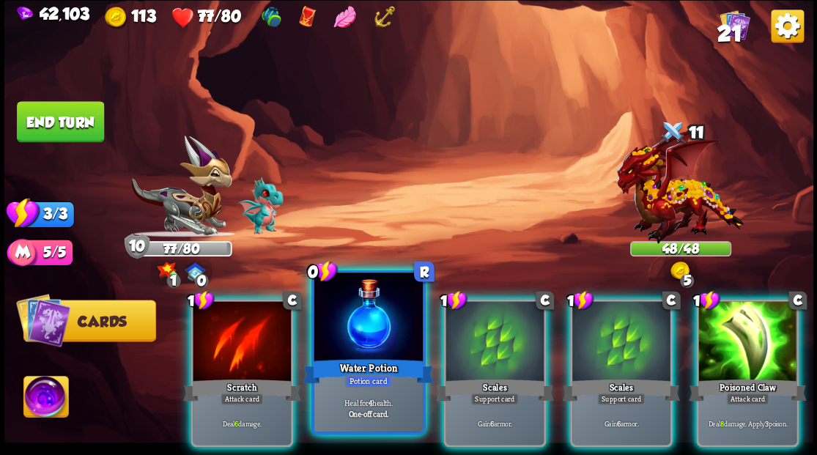
click at [352, 336] on div at bounding box center [368, 319] width 108 height 92
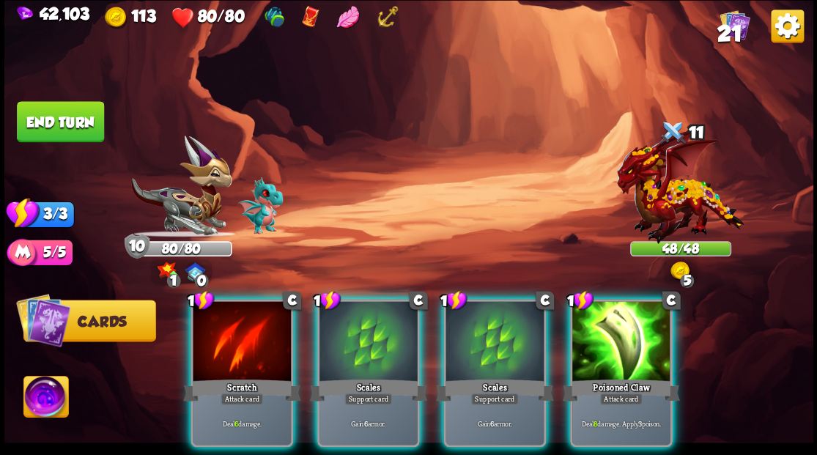
click at [346, 377] on div "Scales" at bounding box center [367, 390] width 117 height 26
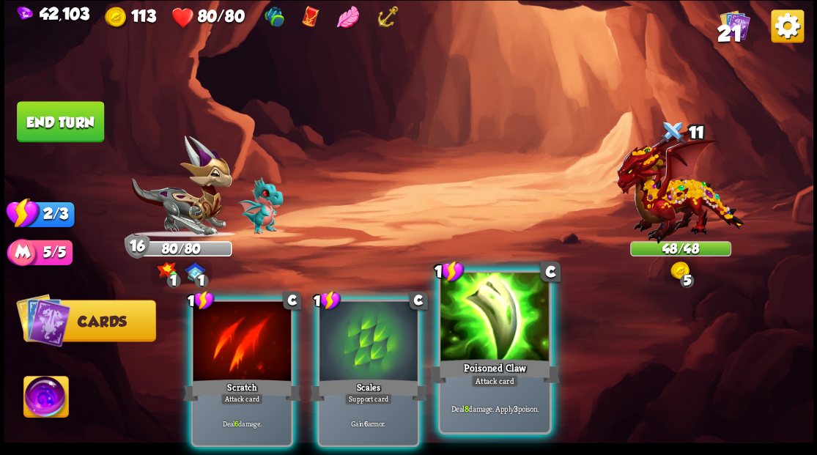
click at [471, 352] on div at bounding box center [494, 319] width 108 height 92
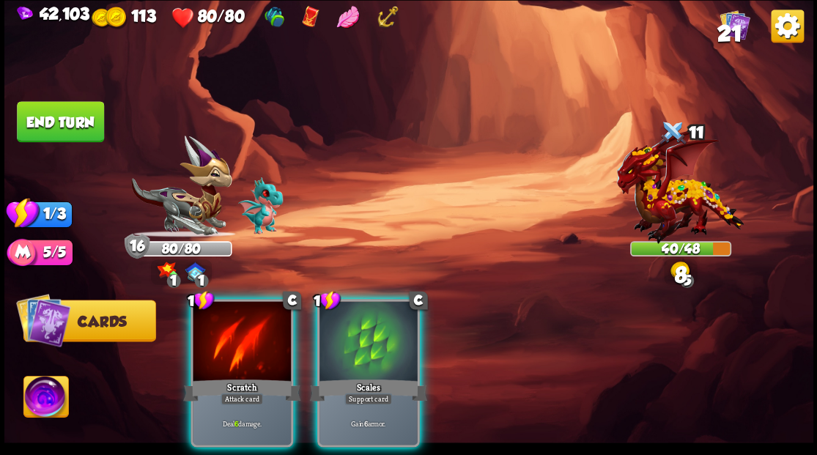
drag, startPoint x: 214, startPoint y: 328, endPoint x: 175, endPoint y: 290, distance: 54.4
click at [213, 327] on div at bounding box center [242, 342] width 98 height 83
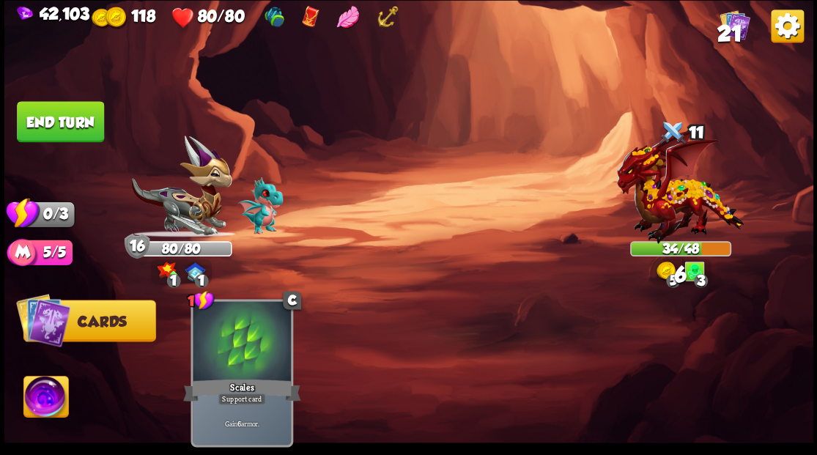
click at [85, 114] on button "End turn" at bounding box center [60, 121] width 87 height 41
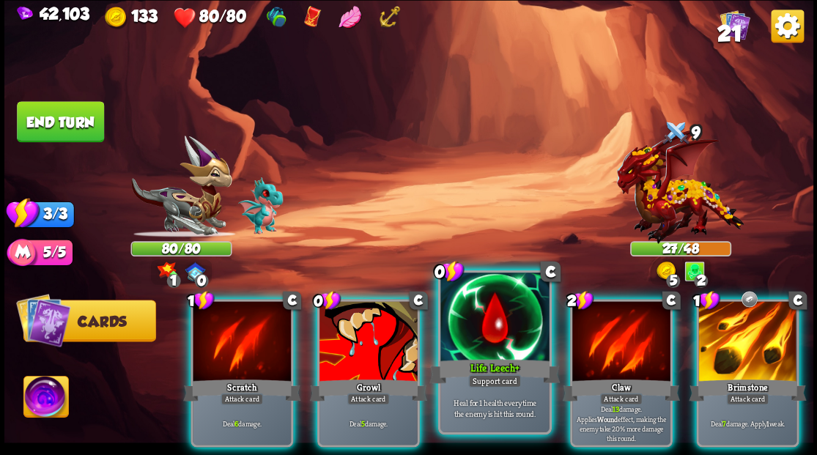
click at [470, 325] on div at bounding box center [494, 319] width 108 height 92
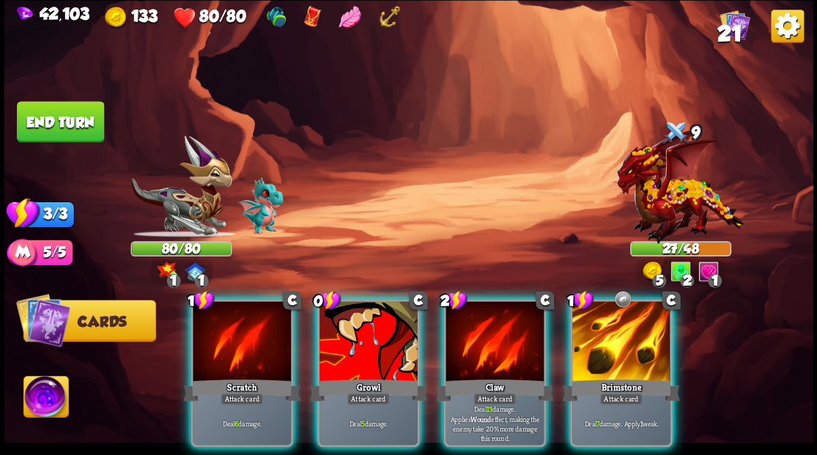
click at [352, 332] on div at bounding box center [369, 342] width 98 height 83
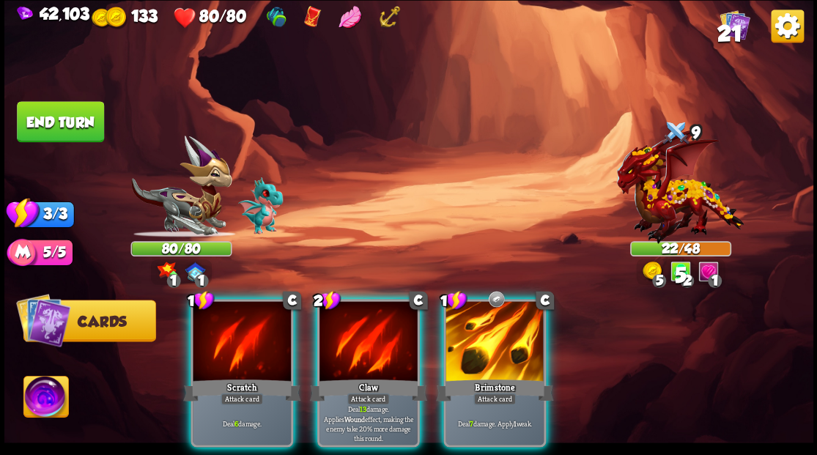
click at [218, 350] on div at bounding box center [242, 342] width 98 height 83
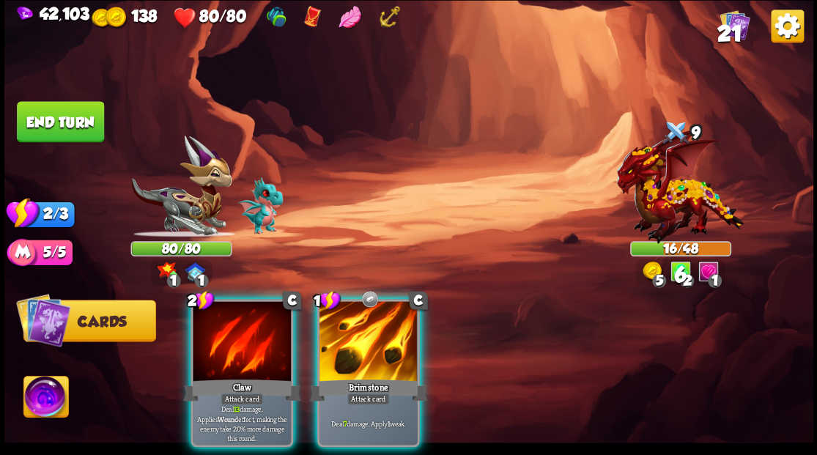
drag, startPoint x: 387, startPoint y: 331, endPoint x: 345, endPoint y: 277, distance: 68.5
click at [386, 323] on div at bounding box center [369, 342] width 98 height 83
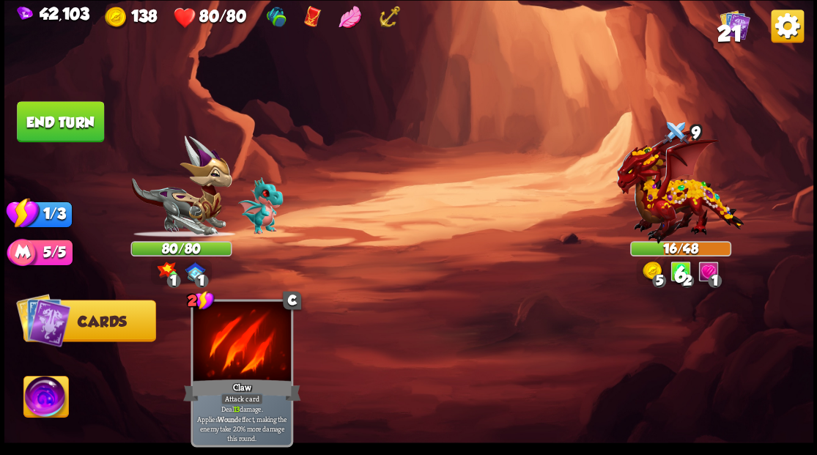
click at [69, 111] on button "End turn" at bounding box center [60, 121] width 87 height 41
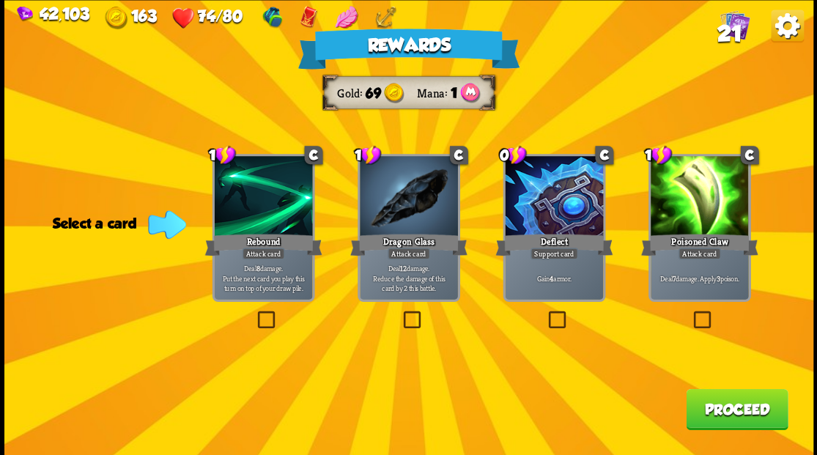
click at [729, 28] on span "21" at bounding box center [729, 33] width 25 height 25
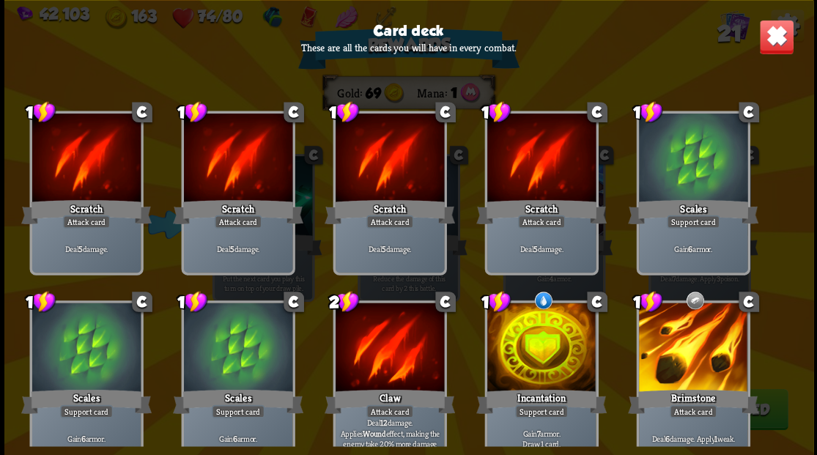
click at [770, 42] on img at bounding box center [776, 36] width 35 height 35
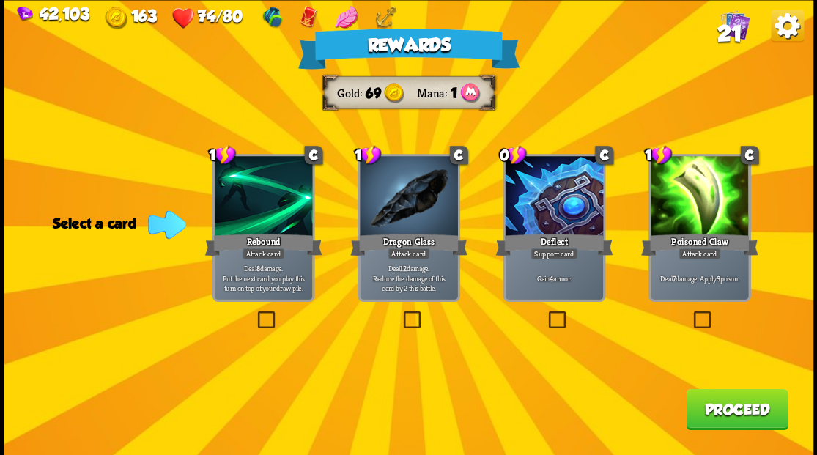
click at [735, 33] on span "21" at bounding box center [729, 33] width 25 height 25
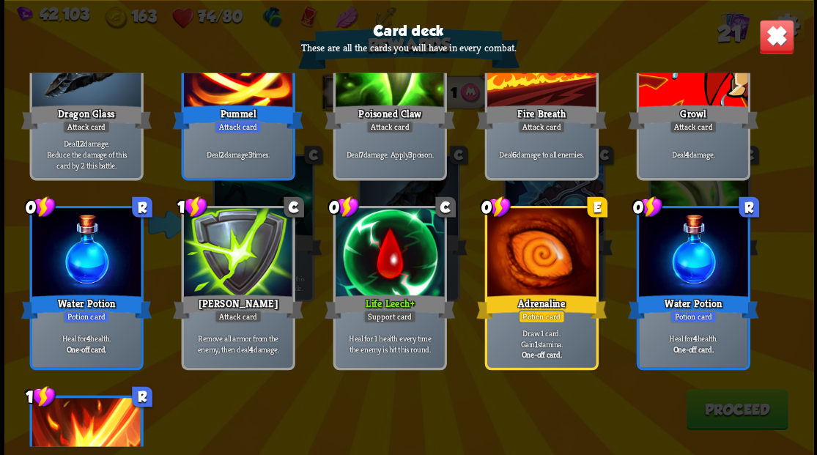
scroll to position [586, 0]
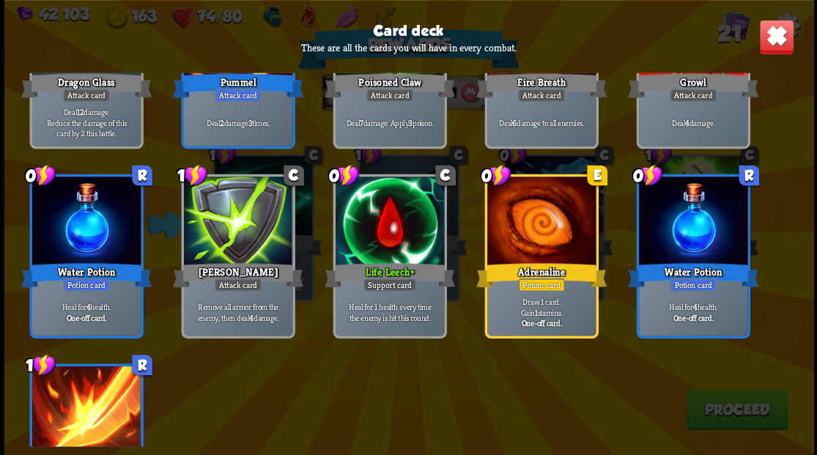
click at [764, 38] on img at bounding box center [776, 36] width 35 height 35
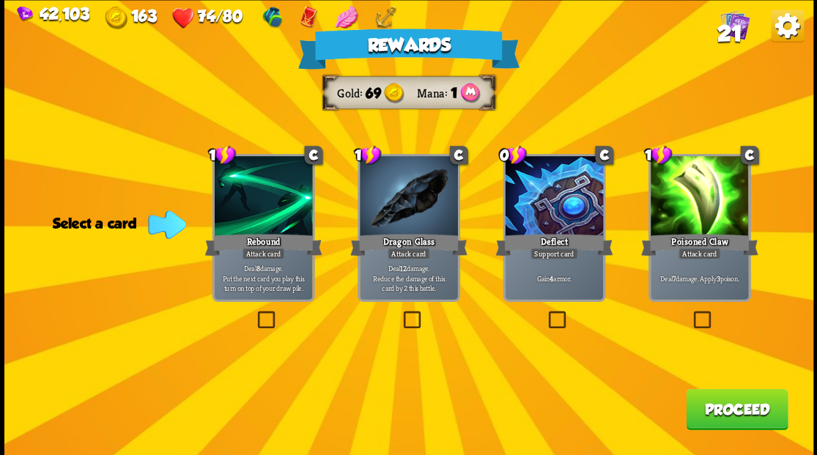
click at [545, 313] on label at bounding box center [545, 313] width 0 height 0
click at [0, 0] on input "checkbox" at bounding box center [0, 0] width 0 height 0
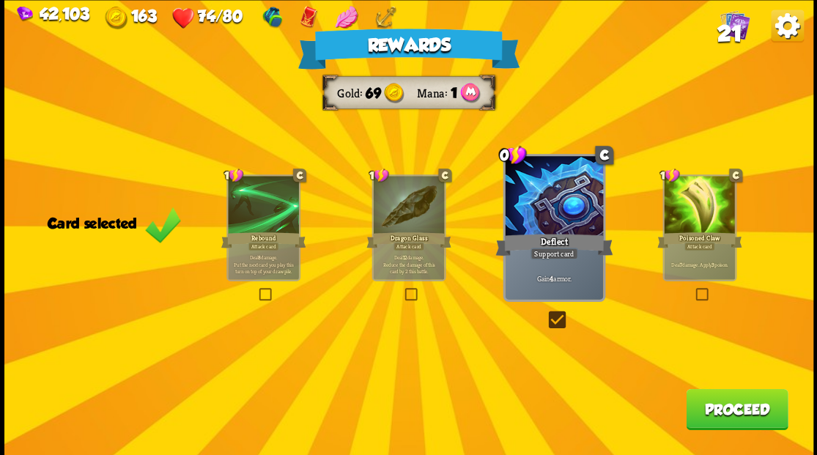
click at [545, 313] on label at bounding box center [545, 313] width 0 height 0
click at [0, 0] on input "checkbox" at bounding box center [0, 0] width 0 height 0
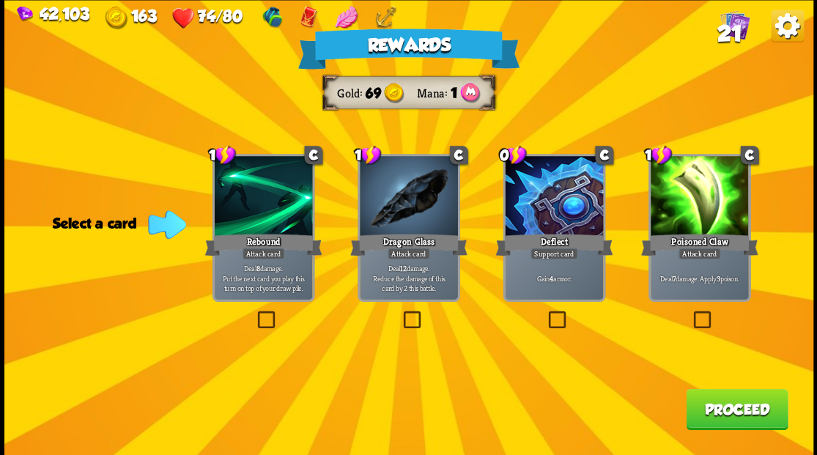
click at [545, 313] on label at bounding box center [545, 313] width 0 height 0
click at [0, 0] on input "checkbox" at bounding box center [0, 0] width 0 height 0
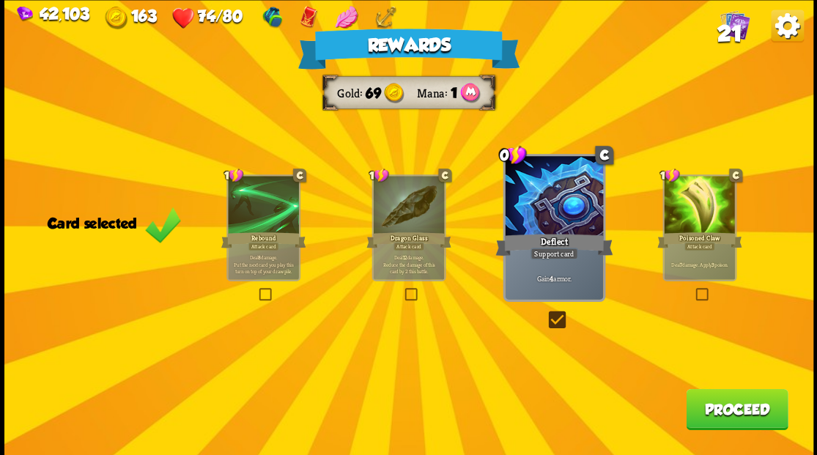
click at [718, 420] on button "Proceed" at bounding box center [737, 408] width 102 height 41
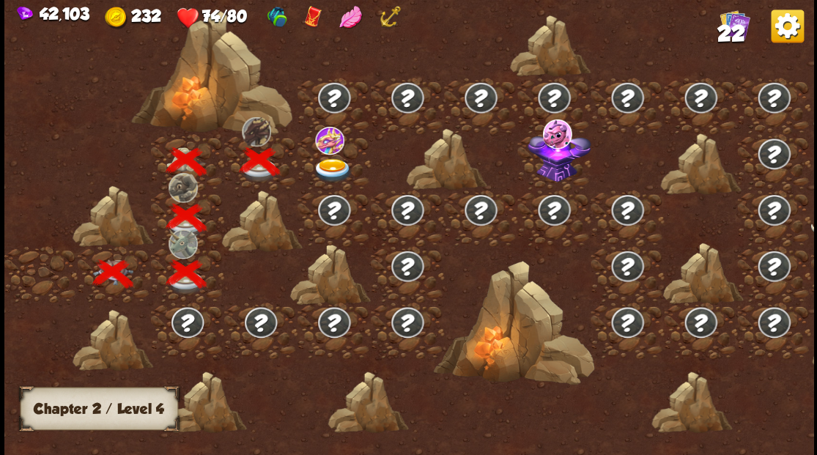
click at [554, 177] on img at bounding box center [559, 154] width 63 height 54
click at [339, 169] on img at bounding box center [332, 170] width 40 height 24
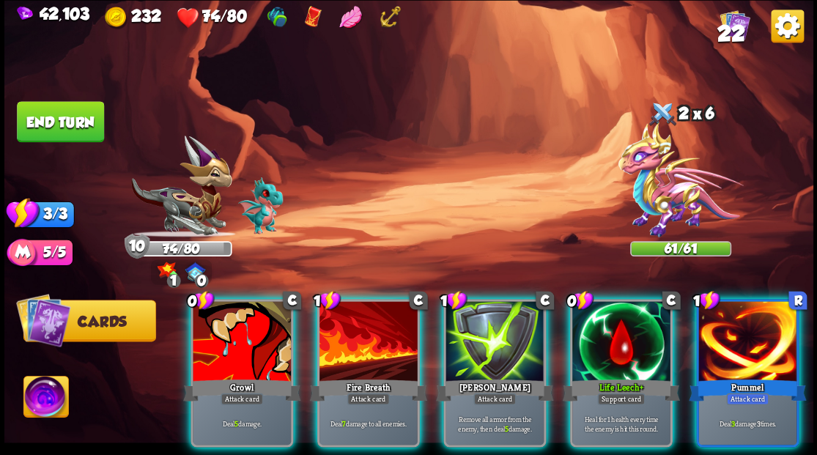
click at [600, 347] on div at bounding box center [621, 342] width 98 height 83
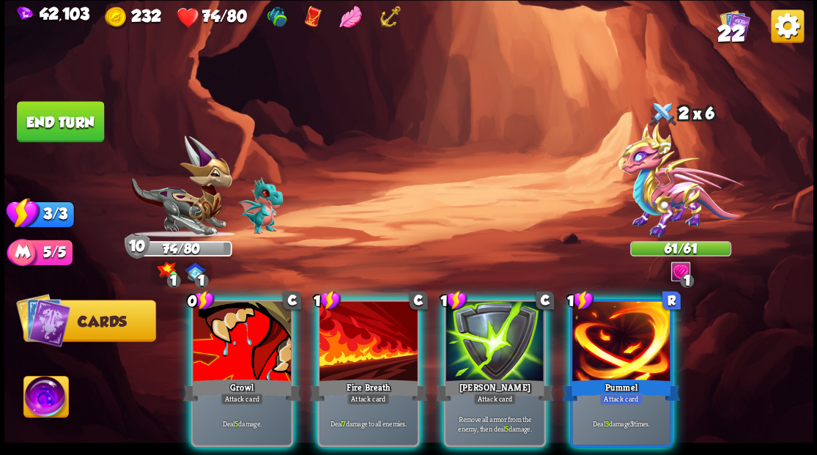
click at [44, 401] on img at bounding box center [45, 398] width 45 height 45
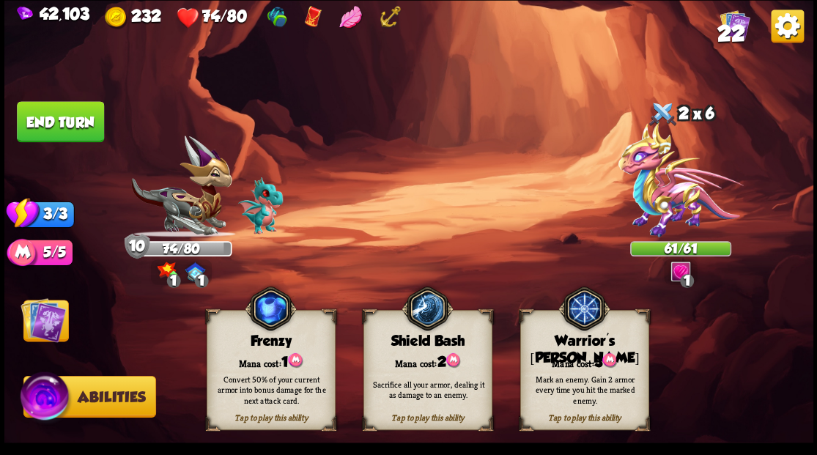
click at [43, 334] on img at bounding box center [43, 319] width 45 height 45
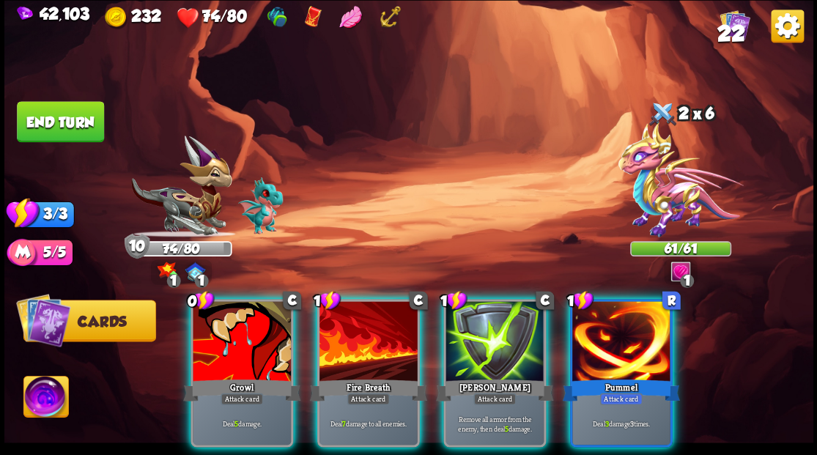
click at [51, 397] on img at bounding box center [45, 398] width 45 height 45
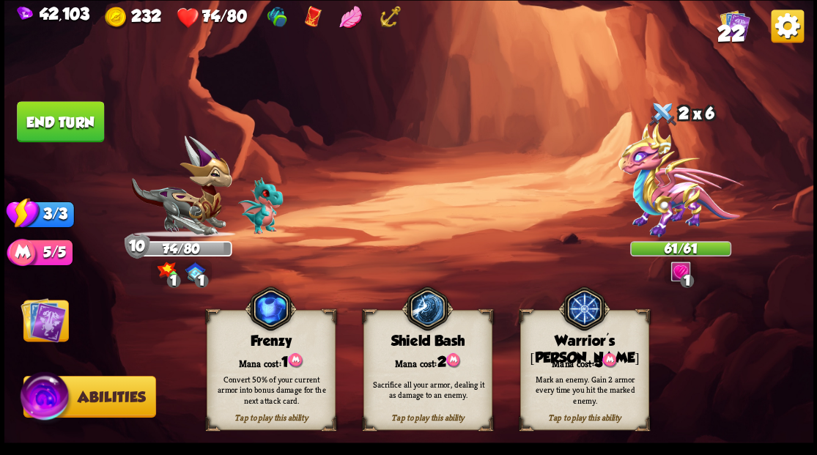
click at [575, 359] on div "Mana cost: 3" at bounding box center [584, 361] width 128 height 18
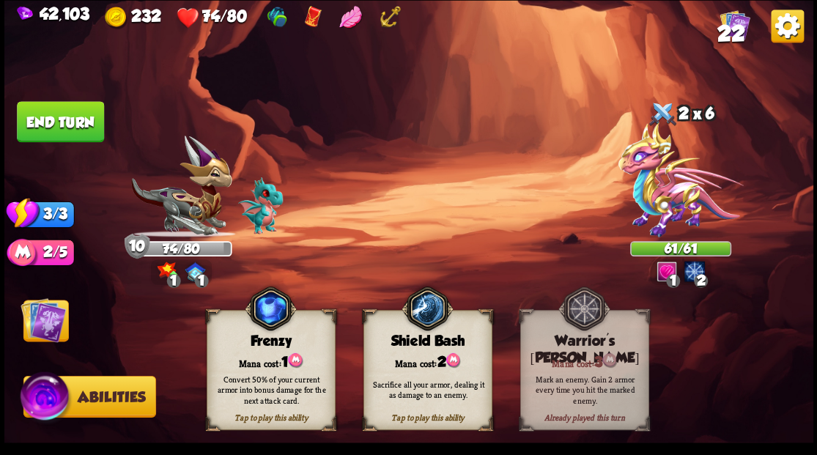
click at [651, 208] on img at bounding box center [680, 179] width 125 height 115
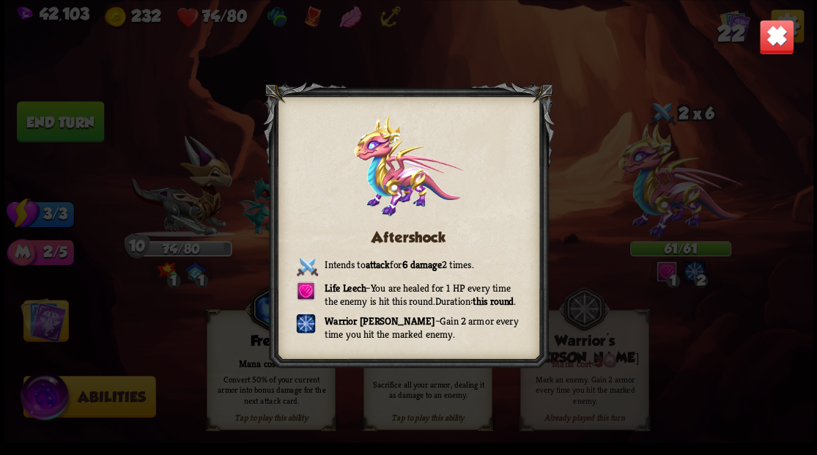
click at [770, 43] on img at bounding box center [776, 36] width 35 height 35
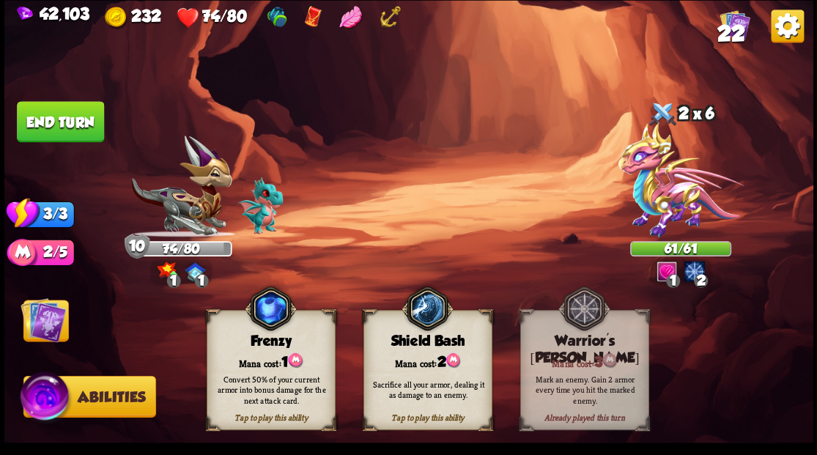
drag, startPoint x: 45, startPoint y: 324, endPoint x: 56, endPoint y: 325, distance: 11.1
click at [45, 325] on img at bounding box center [43, 319] width 45 height 45
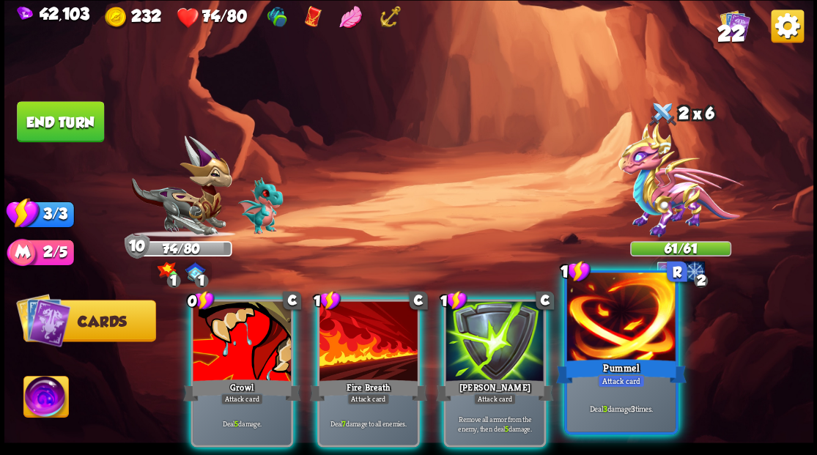
click at [598, 377] on div "Attack card" at bounding box center [621, 381] width 48 height 13
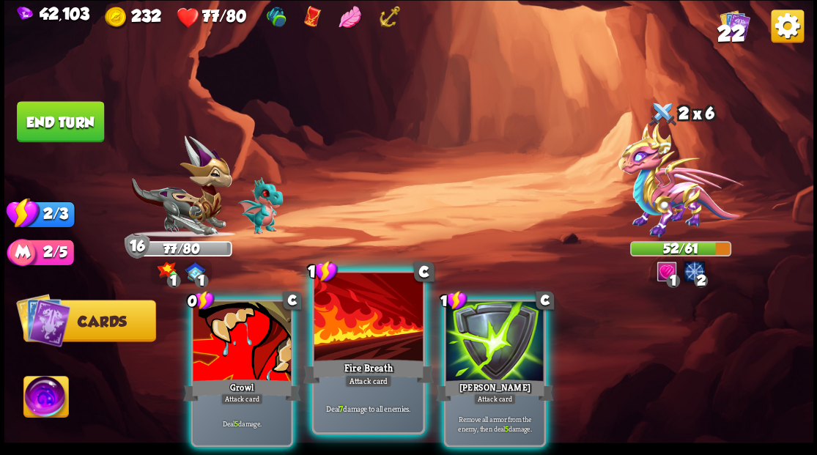
click at [359, 325] on div at bounding box center [368, 319] width 108 height 92
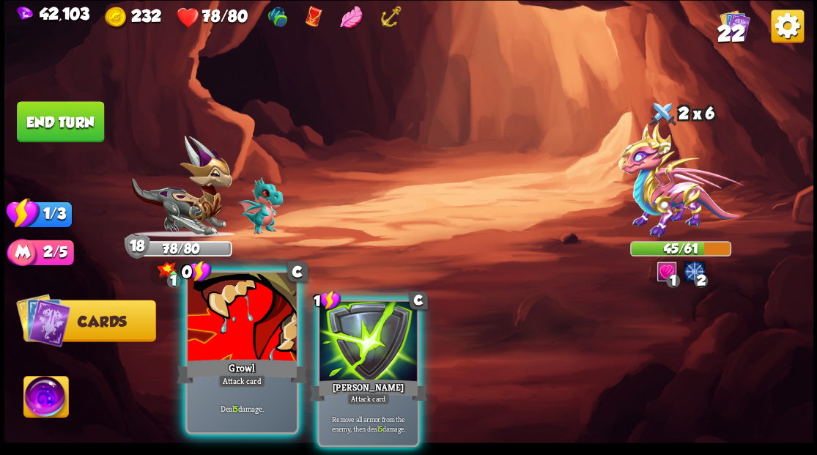
click at [248, 317] on div at bounding box center [242, 319] width 108 height 92
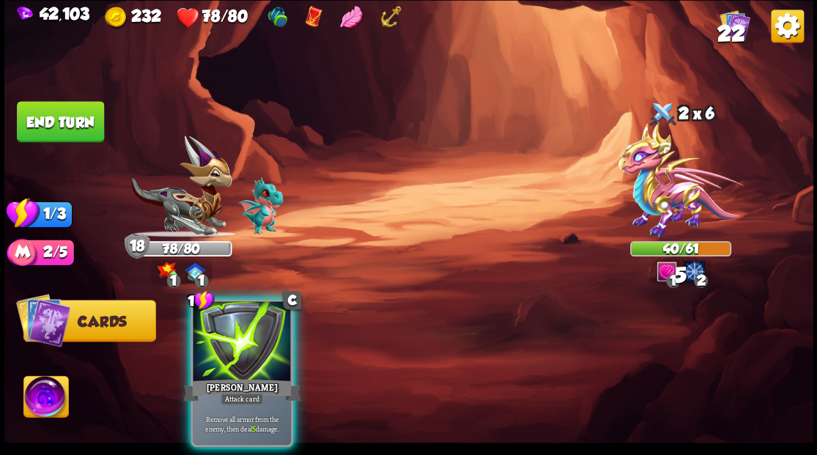
click at [248, 317] on div at bounding box center [242, 342] width 98 height 83
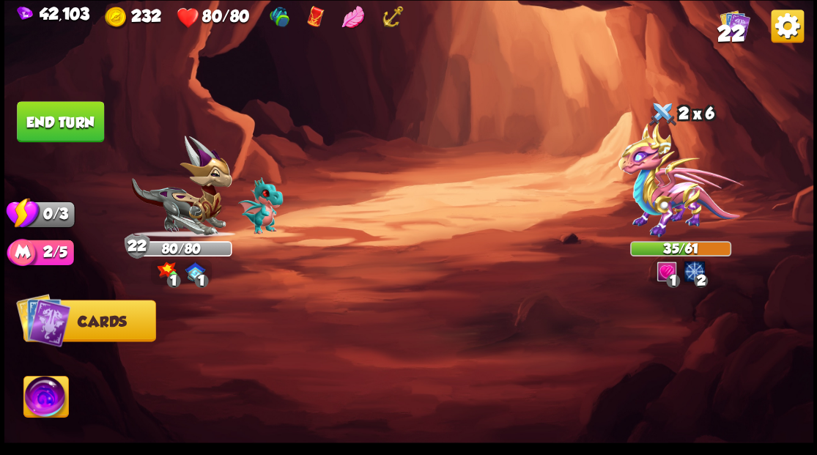
click at [80, 114] on button "End turn" at bounding box center [60, 121] width 87 height 41
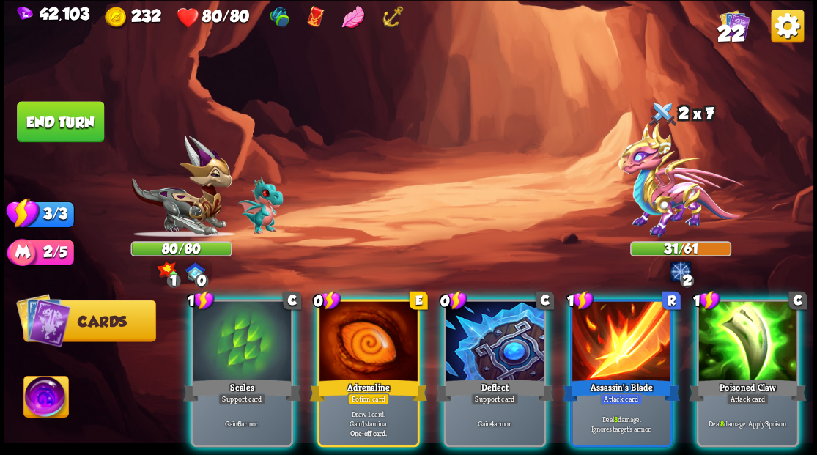
click at [482, 343] on div at bounding box center [495, 342] width 98 height 83
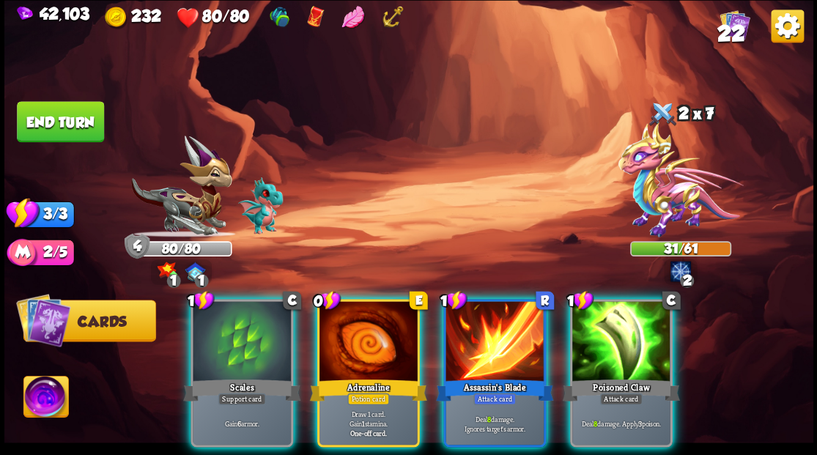
click at [354, 331] on div at bounding box center [369, 342] width 98 height 83
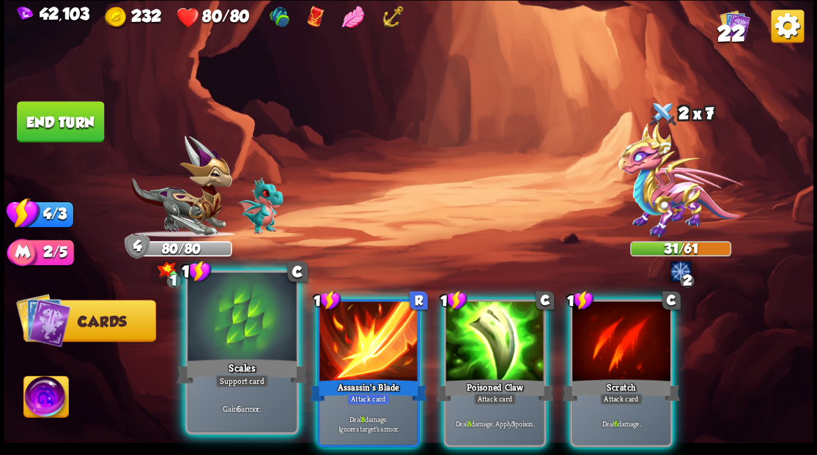
click at [248, 331] on div at bounding box center [242, 319] width 108 height 92
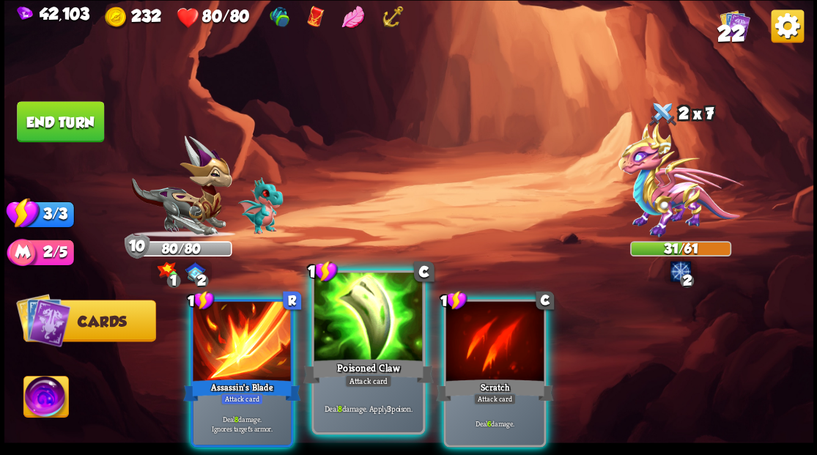
click at [364, 350] on div at bounding box center [368, 319] width 108 height 92
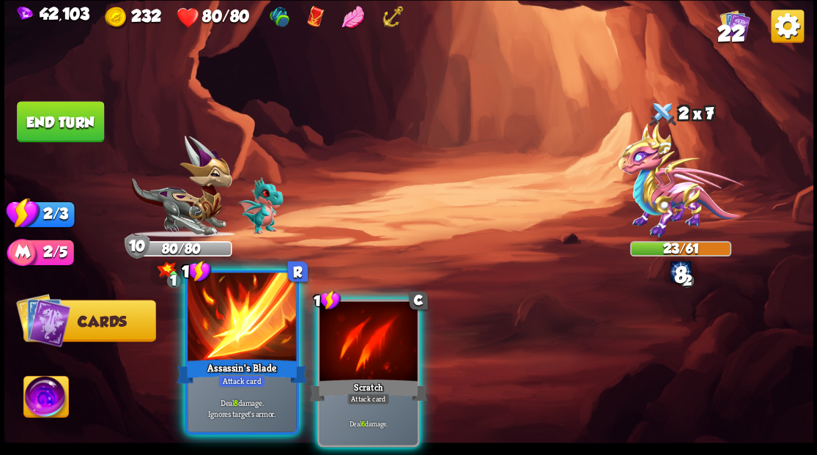
click at [213, 344] on div at bounding box center [242, 319] width 108 height 92
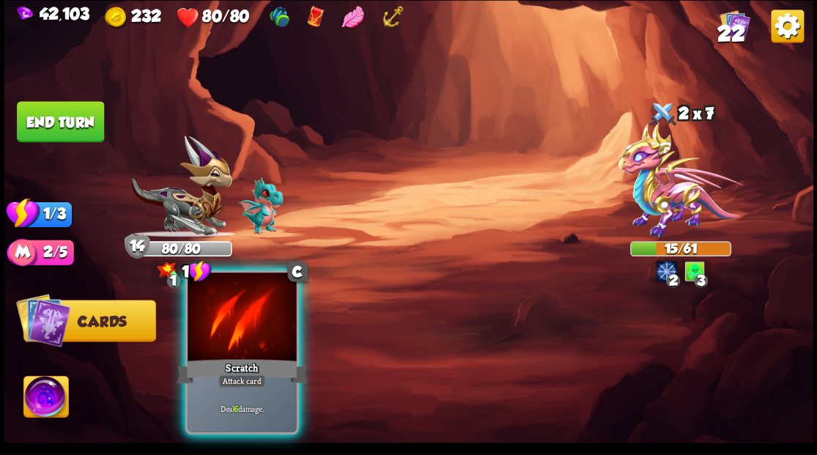
click at [212, 343] on div at bounding box center [242, 319] width 108 height 92
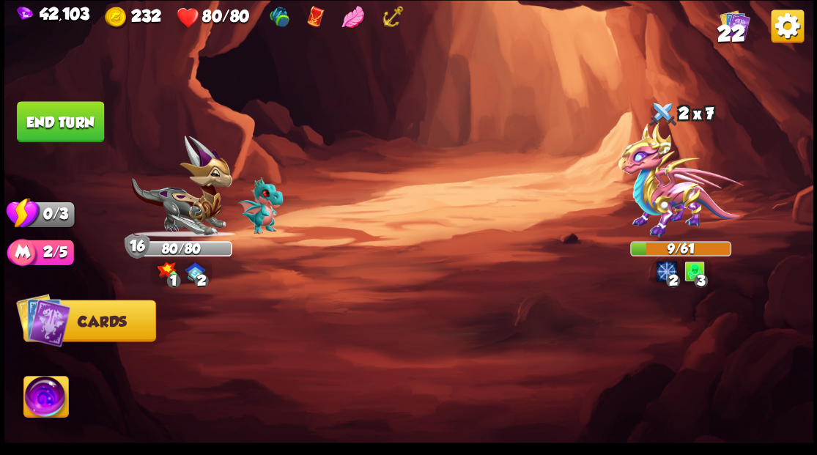
click at [66, 127] on button "End turn" at bounding box center [60, 121] width 87 height 41
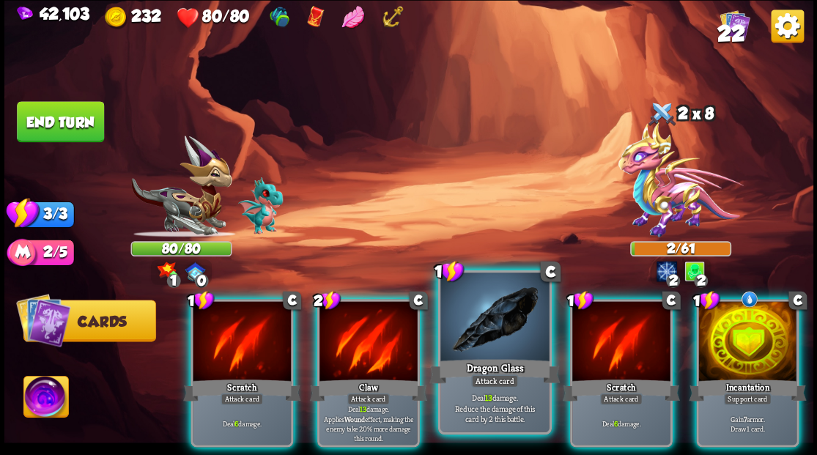
click at [475, 346] on div at bounding box center [494, 319] width 108 height 92
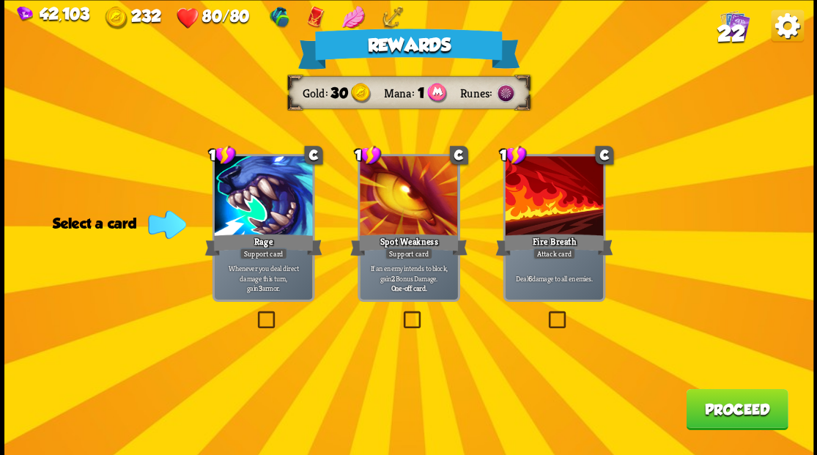
click at [545, 313] on label at bounding box center [545, 313] width 0 height 0
click at [0, 0] on input "checkbox" at bounding box center [0, 0] width 0 height 0
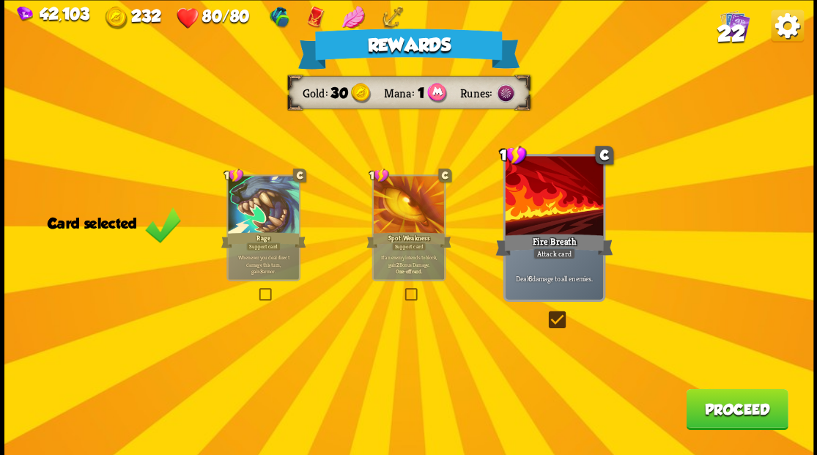
click at [721, 407] on button "Proceed" at bounding box center [737, 408] width 102 height 41
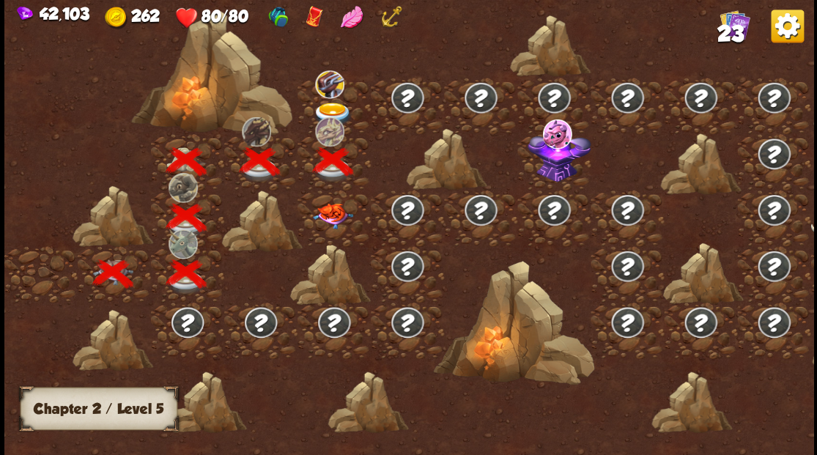
click at [333, 213] on img at bounding box center [332, 216] width 40 height 26
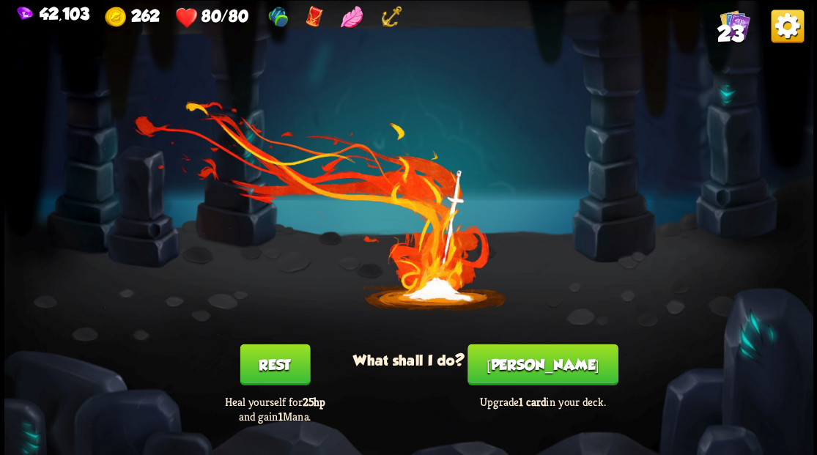
click at [541, 384] on button "[PERSON_NAME]" at bounding box center [543, 364] width 150 height 41
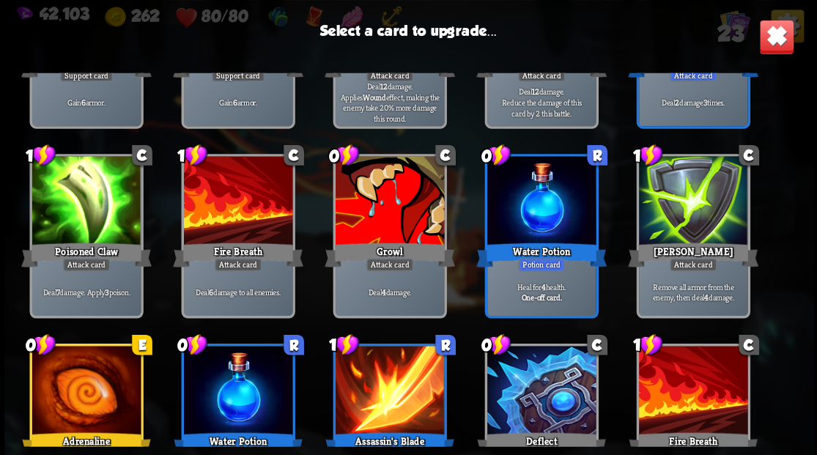
scroll to position [391, 0]
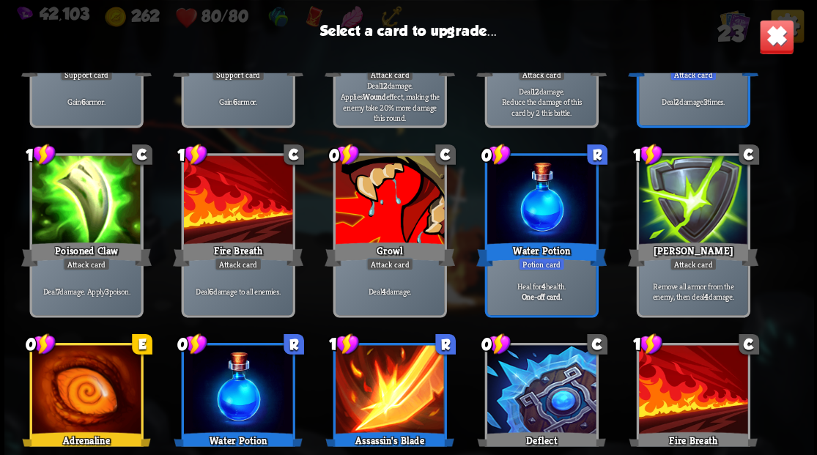
click at [390, 235] on div at bounding box center [389, 201] width 108 height 92
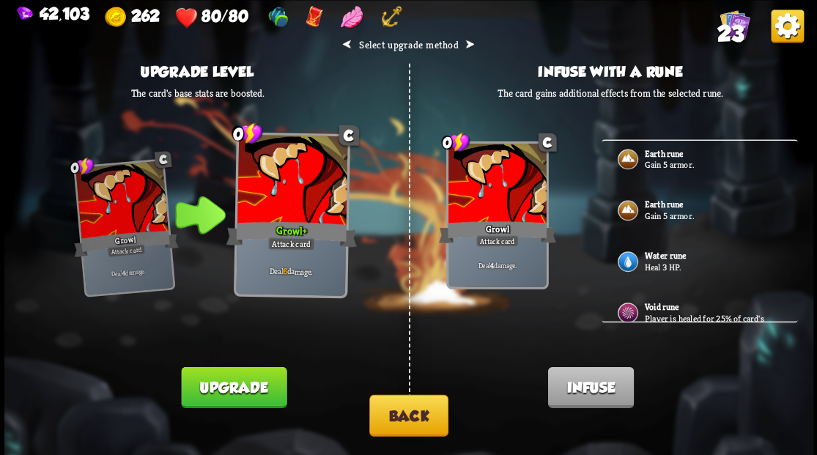
scroll to position [0, 0]
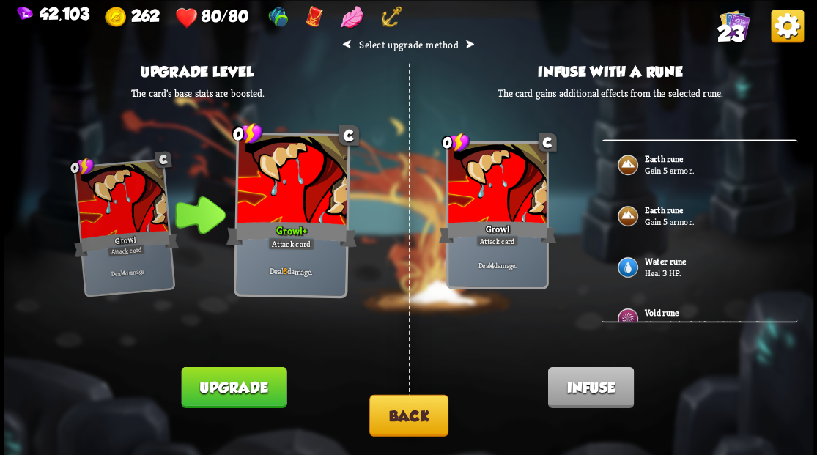
click at [415, 408] on button "Back" at bounding box center [408, 415] width 79 height 42
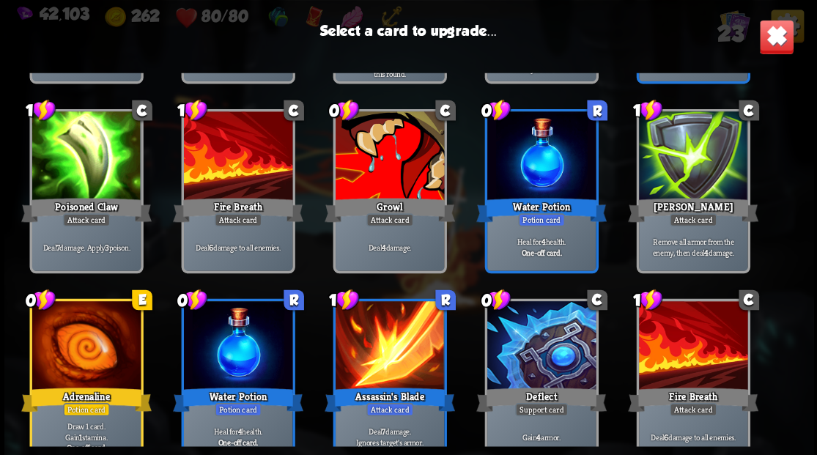
scroll to position [461, 0]
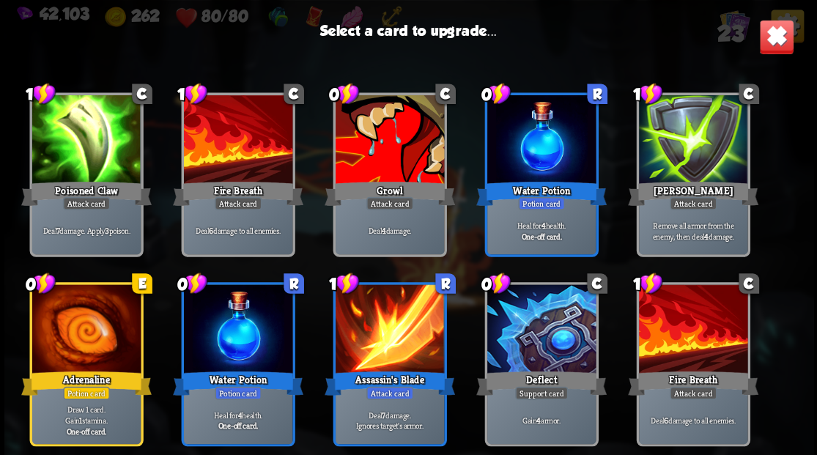
click at [510, 340] on div at bounding box center [541, 330] width 108 height 92
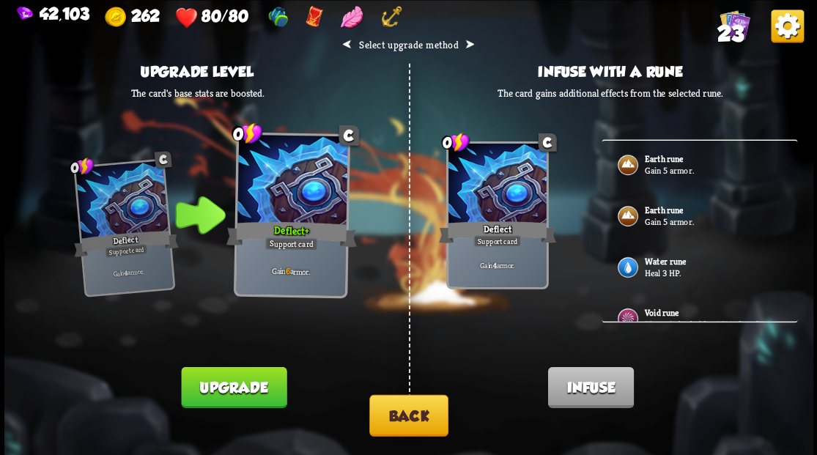
click at [627, 166] on img at bounding box center [627, 164] width 23 height 23
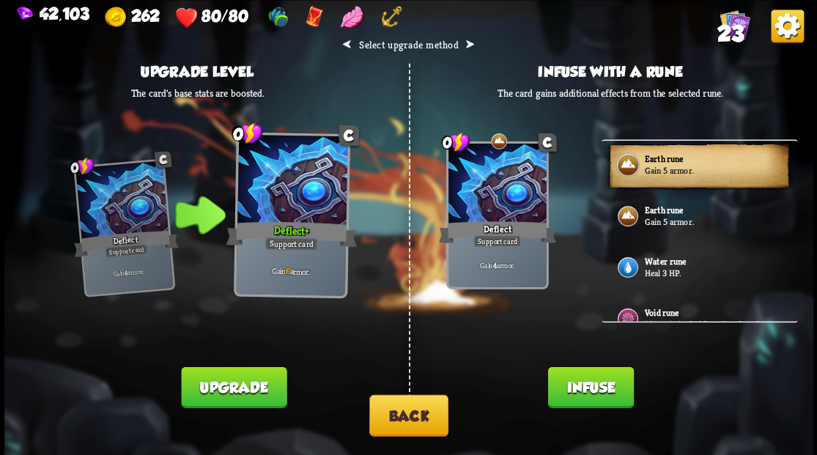
click at [576, 394] on button "Infuse" at bounding box center [591, 386] width 86 height 41
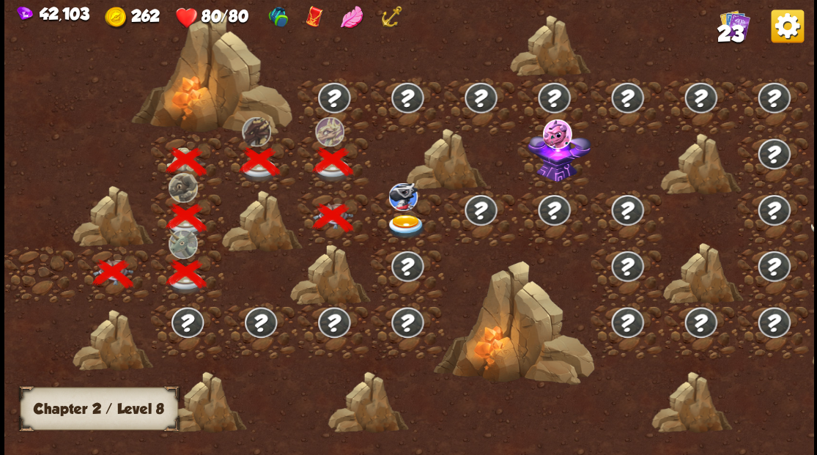
click at [399, 223] on img at bounding box center [406, 226] width 40 height 24
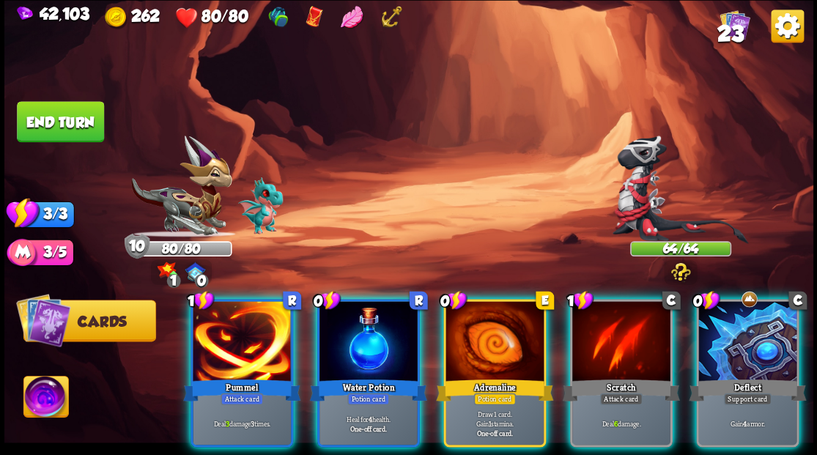
drag, startPoint x: 761, startPoint y: 333, endPoint x: 755, endPoint y: 328, distance: 7.8
click at [762, 331] on div at bounding box center [747, 342] width 98 height 83
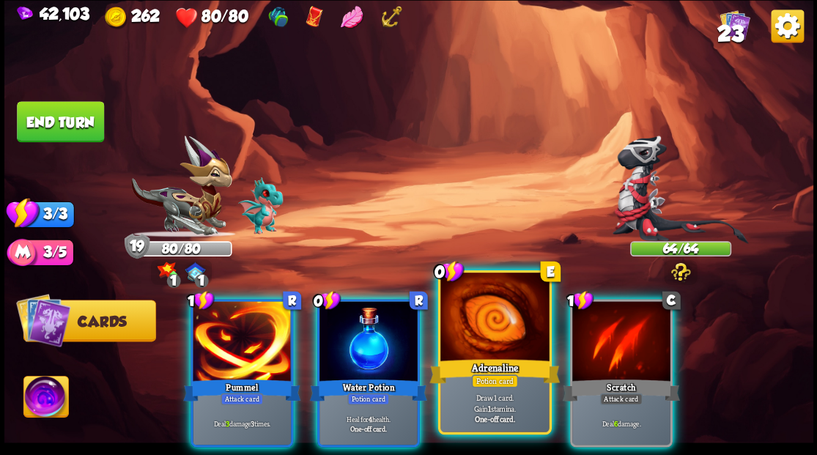
click at [501, 308] on div at bounding box center [494, 319] width 108 height 92
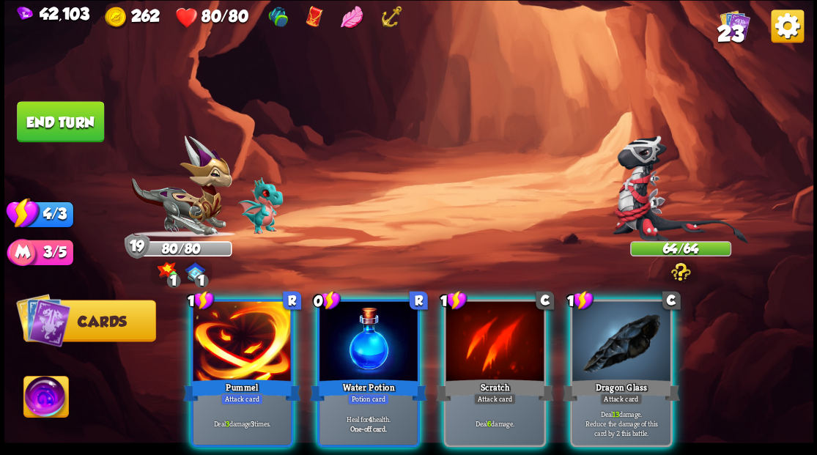
click at [636, 336] on div at bounding box center [621, 342] width 98 height 83
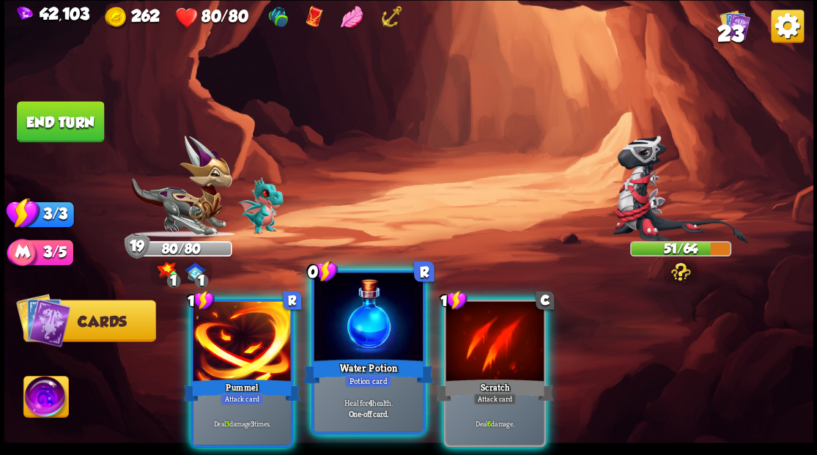
click at [325, 347] on div at bounding box center [368, 319] width 108 height 92
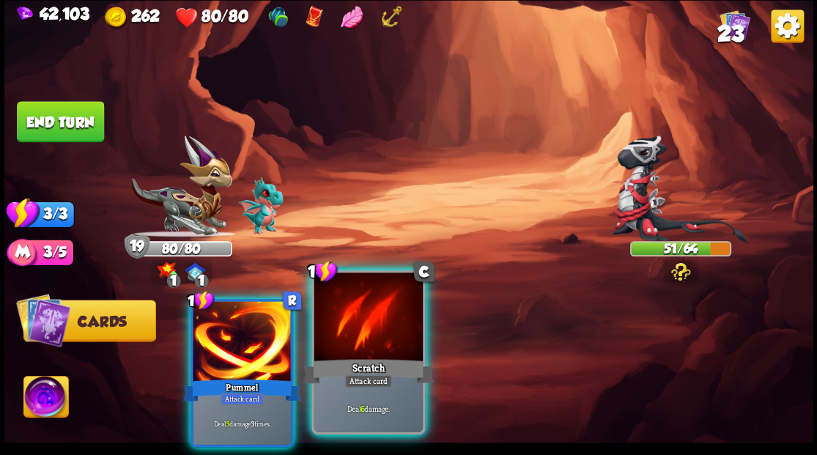
click at [352, 326] on div at bounding box center [368, 319] width 108 height 92
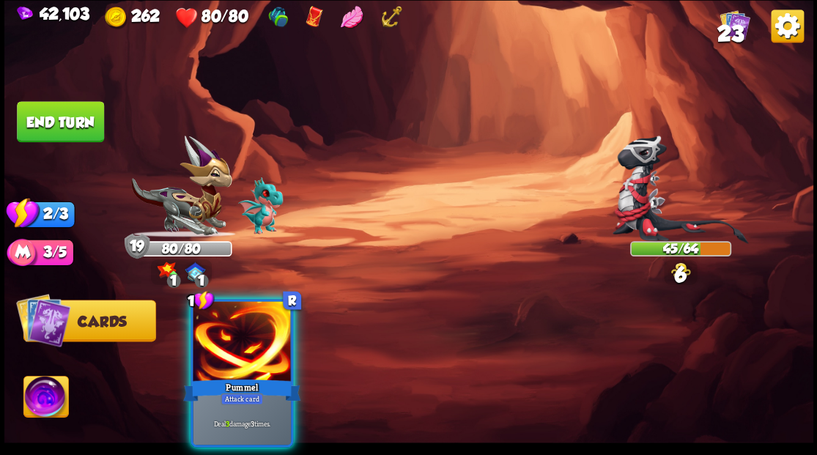
click at [262, 346] on div at bounding box center [242, 342] width 98 height 83
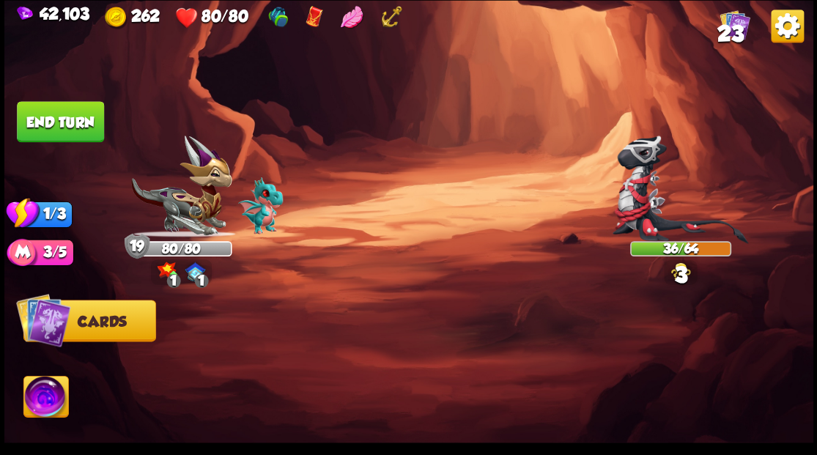
click at [70, 128] on button "End turn" at bounding box center [60, 121] width 87 height 41
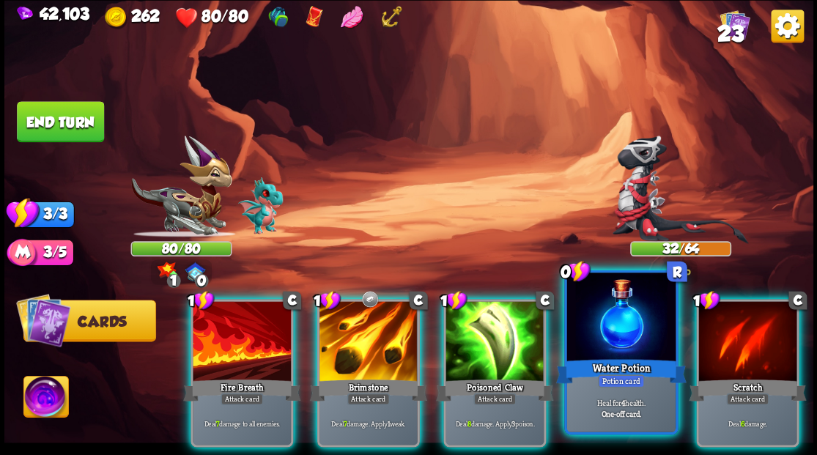
click at [639, 315] on div at bounding box center [621, 319] width 108 height 92
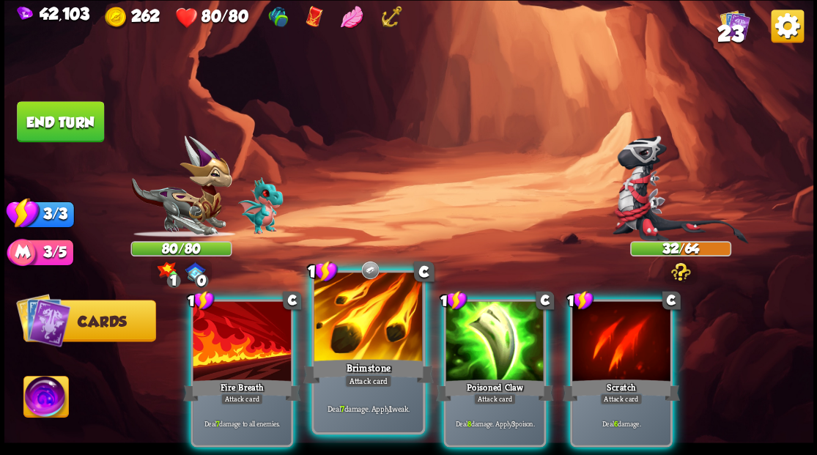
click at [369, 350] on div at bounding box center [368, 319] width 108 height 92
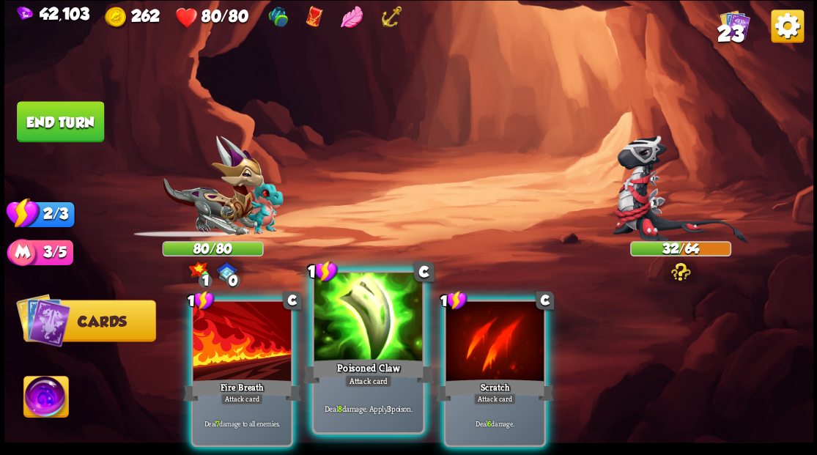
click at [358, 341] on div at bounding box center [368, 319] width 108 height 92
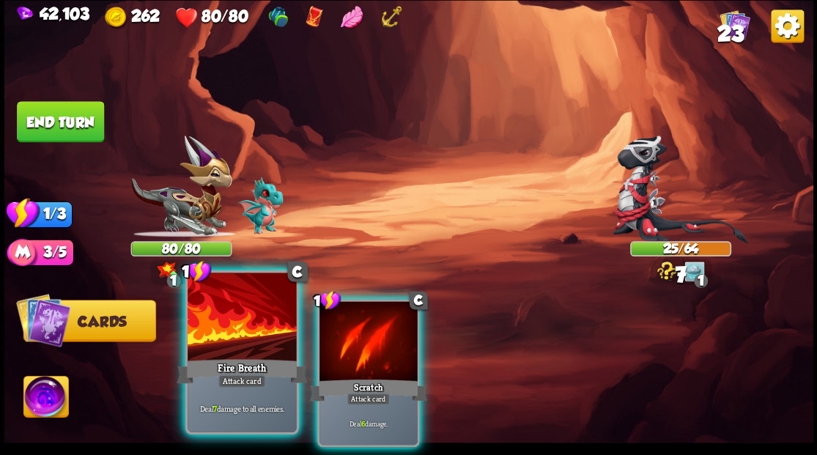
click at [218, 336] on div at bounding box center [242, 319] width 108 height 92
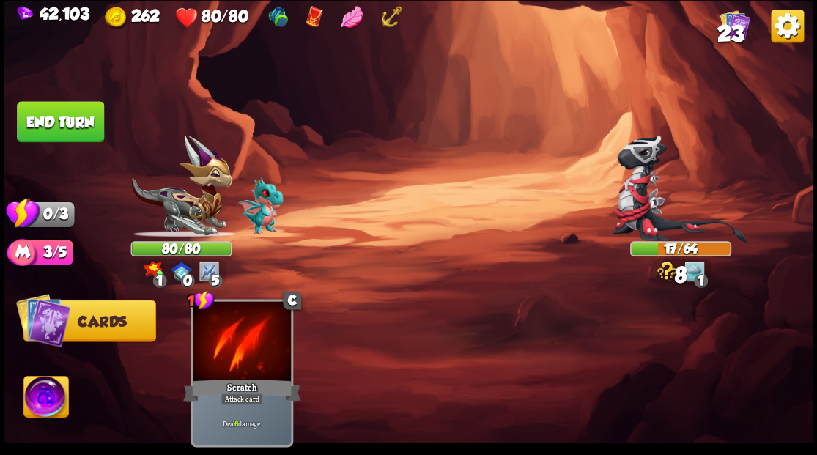
click at [74, 111] on button "End turn" at bounding box center [60, 121] width 87 height 41
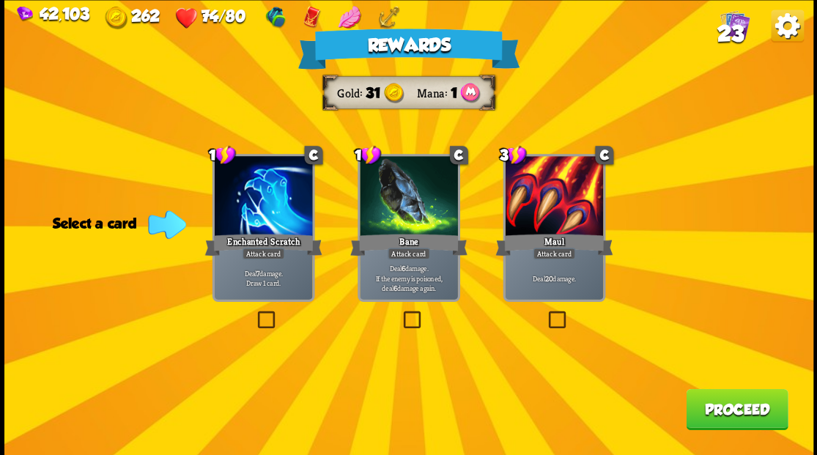
click at [729, 21] on span "23" at bounding box center [730, 33] width 26 height 25
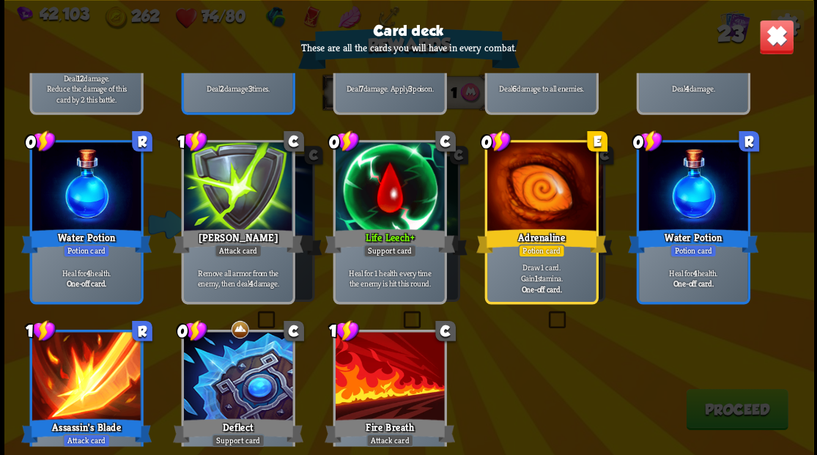
scroll to position [681, 0]
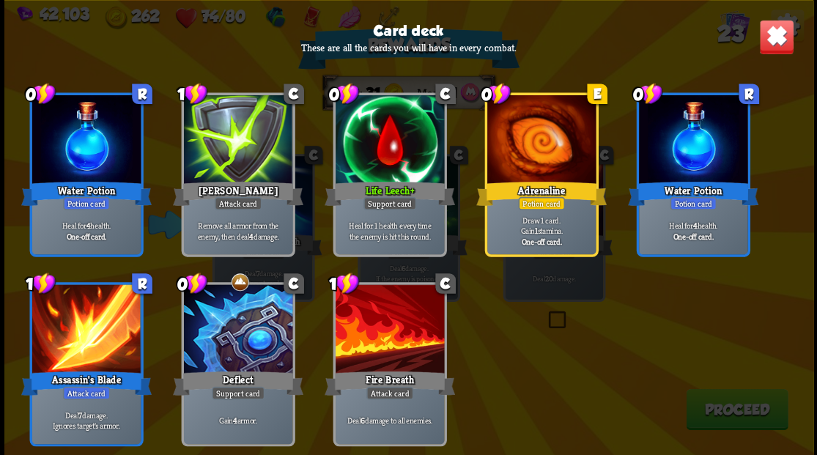
click at [769, 40] on img at bounding box center [776, 36] width 35 height 35
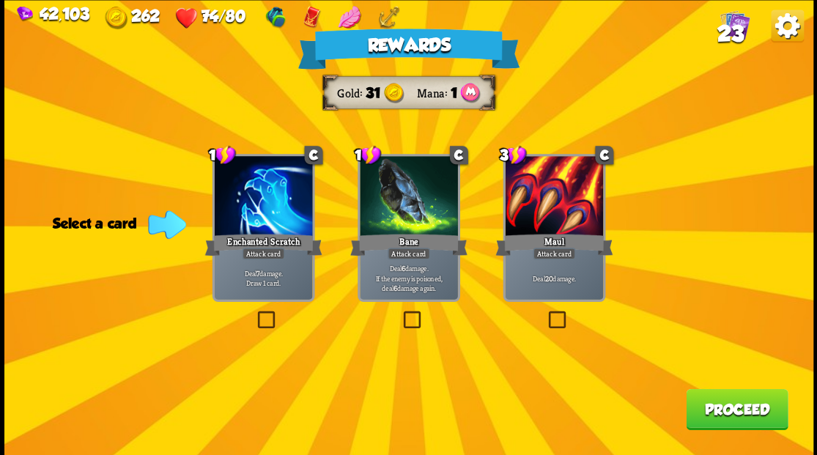
drag, startPoint x: 409, startPoint y: 312, endPoint x: 415, endPoint y: 306, distance: 8.3
click at [400, 313] on label at bounding box center [400, 313] width 0 height 0
click at [0, 0] on input "checkbox" at bounding box center [0, 0] width 0 height 0
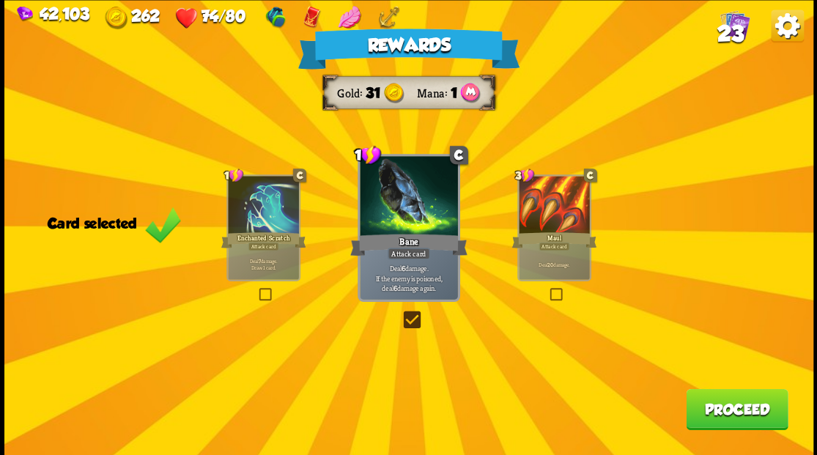
click at [723, 427] on button "Proceed" at bounding box center [737, 408] width 102 height 41
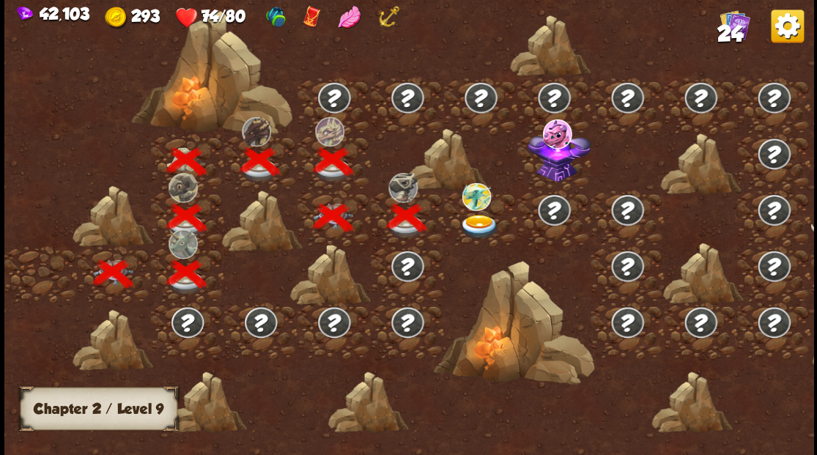
click at [473, 221] on img at bounding box center [480, 226] width 40 height 24
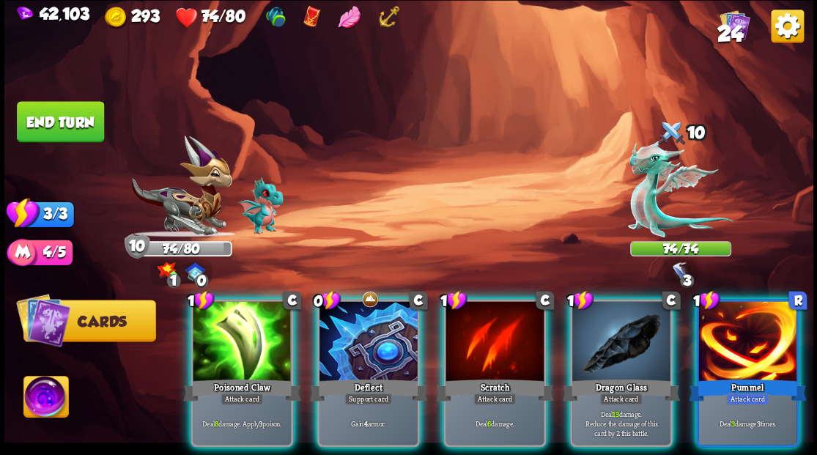
click at [316, 331] on div "1 C Poisoned Claw Attack card Deal 8 damage. Apply 3 poison. 0 C Deflect Suppor…" at bounding box center [489, 354] width 647 height 202
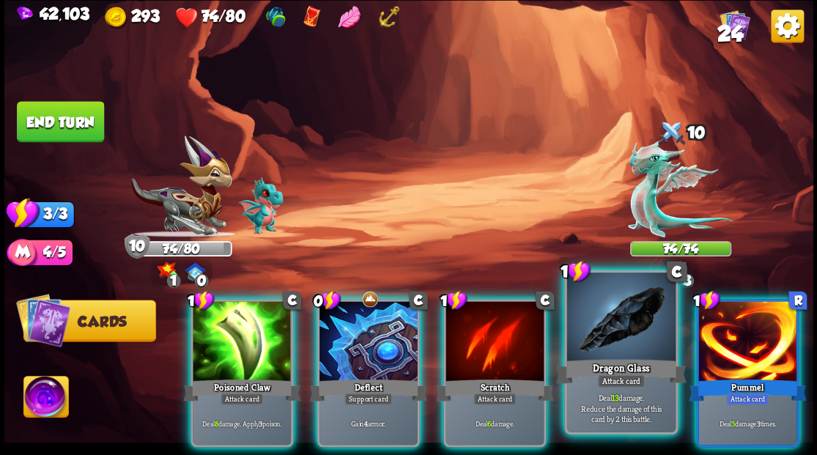
click at [637, 308] on div at bounding box center [621, 319] width 108 height 92
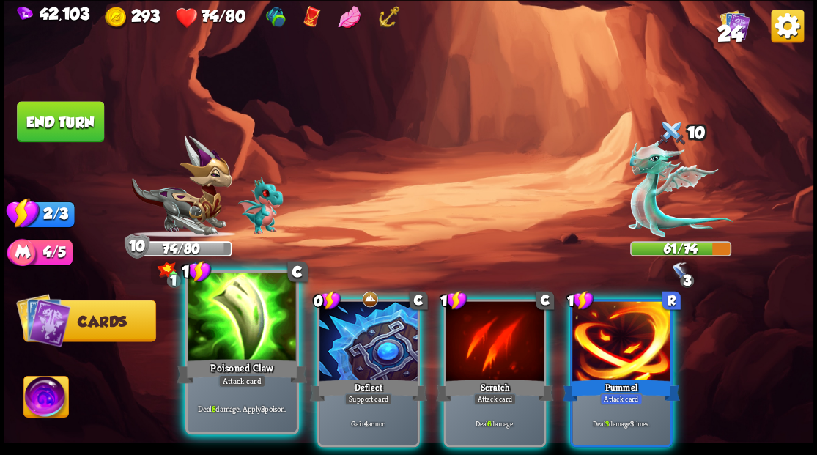
click at [208, 306] on div at bounding box center [242, 319] width 108 height 92
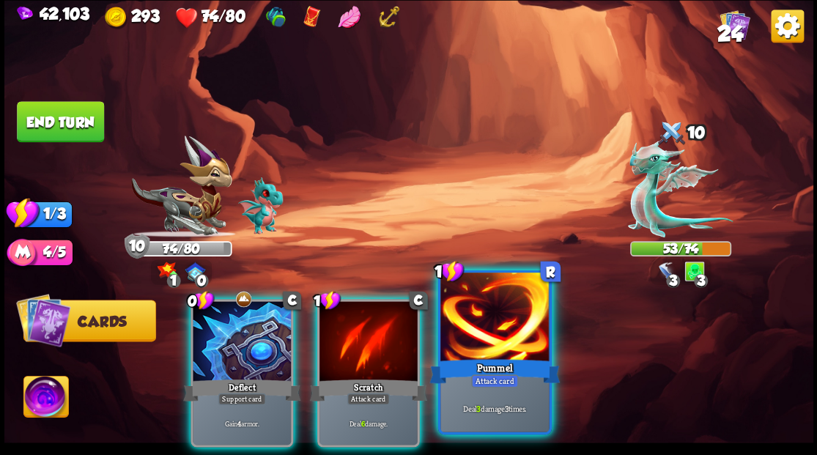
click at [481, 324] on div at bounding box center [494, 319] width 108 height 92
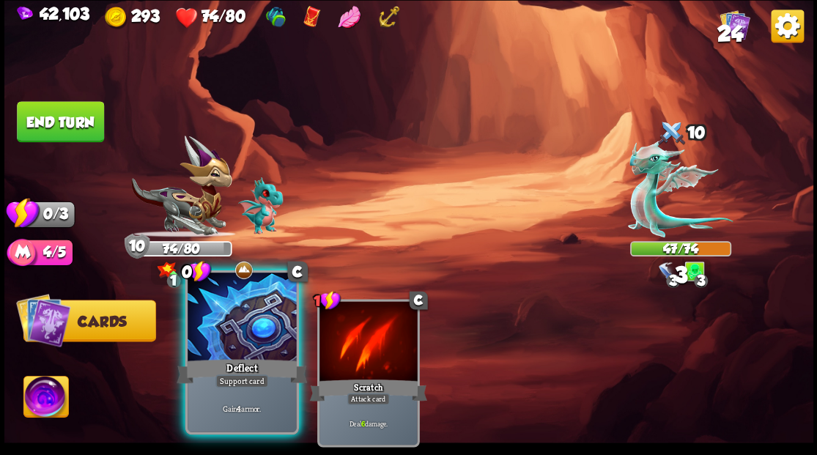
click at [202, 328] on div at bounding box center [242, 319] width 108 height 92
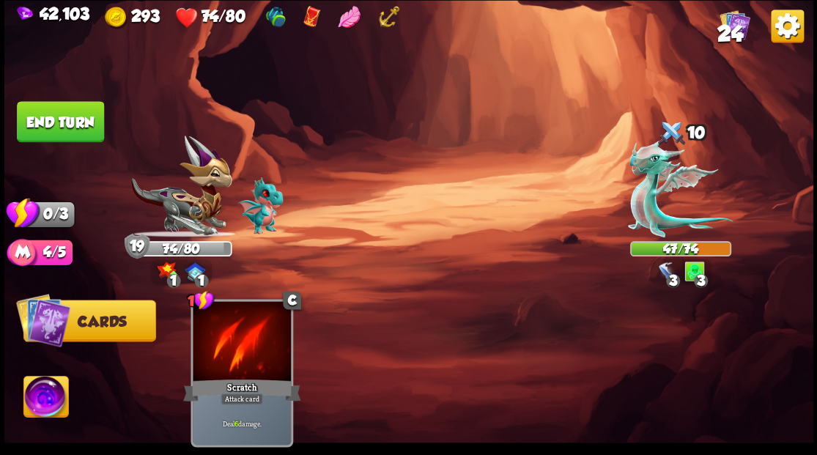
click at [73, 120] on button "End turn" at bounding box center [60, 121] width 87 height 41
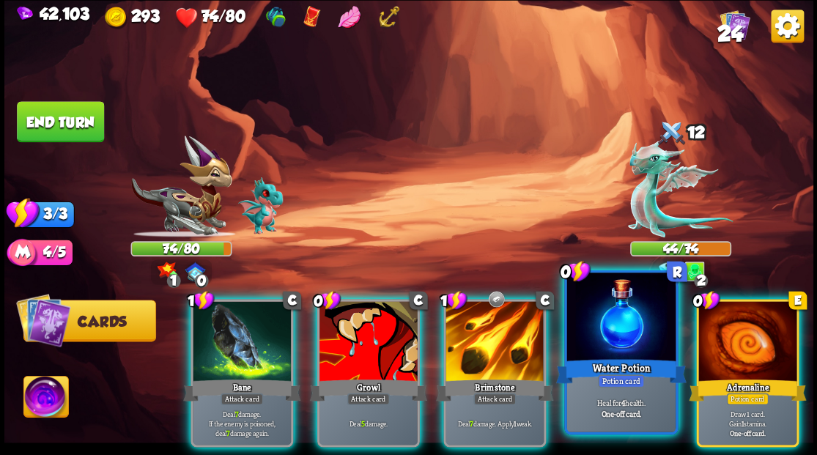
click at [598, 311] on div at bounding box center [621, 319] width 108 height 92
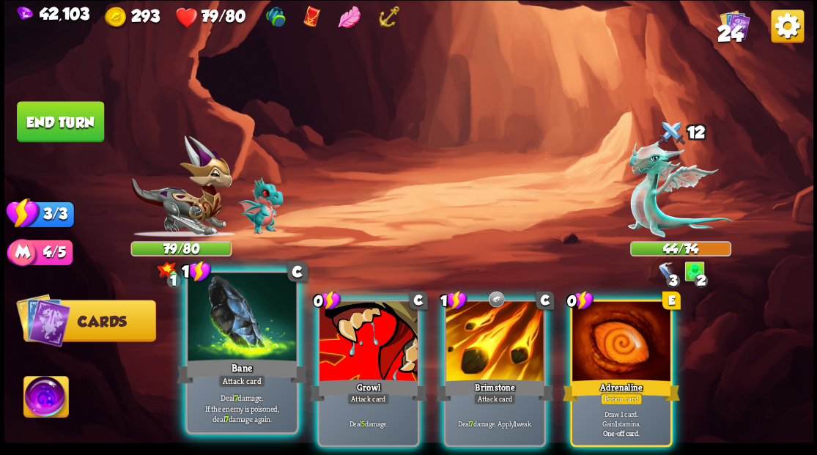
click at [246, 318] on div at bounding box center [242, 319] width 108 height 92
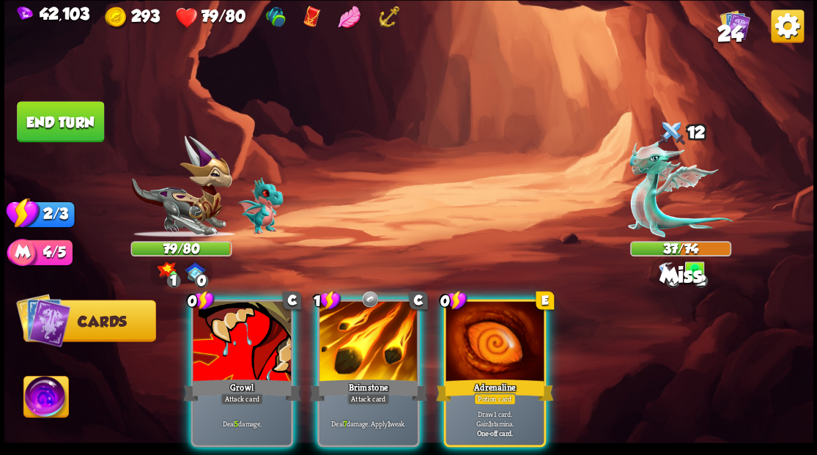
click at [382, 334] on div at bounding box center [369, 342] width 98 height 83
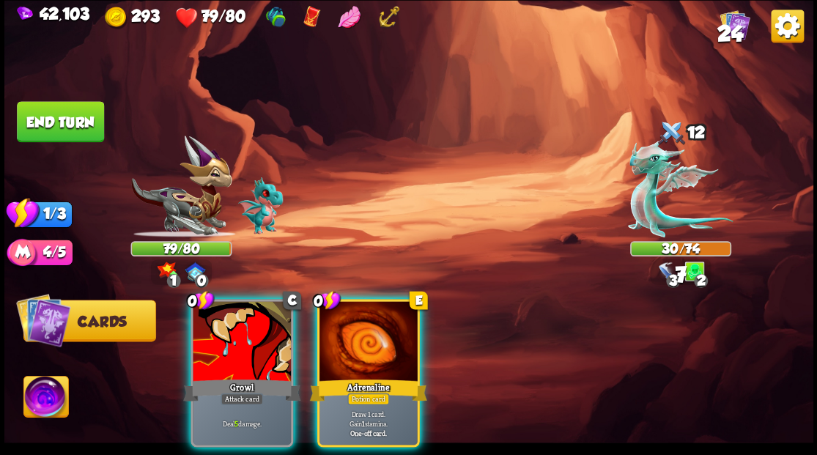
drag, startPoint x: 382, startPoint y: 330, endPoint x: 488, endPoint y: 169, distance: 193.1
click at [383, 319] on div at bounding box center [369, 342] width 98 height 83
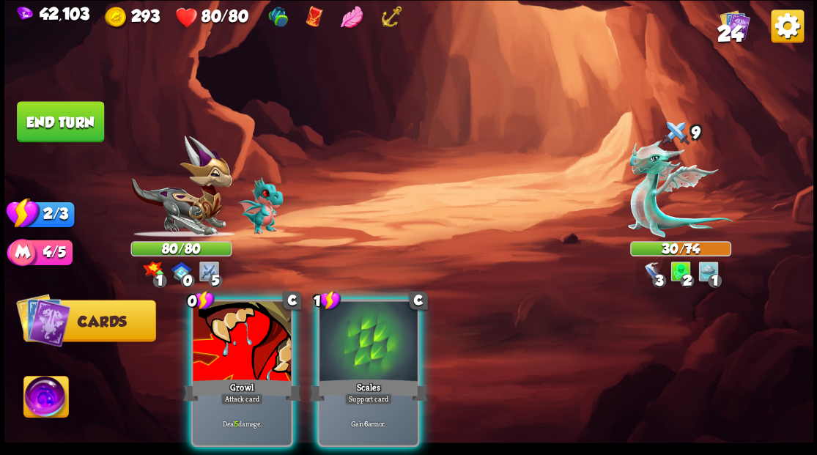
drag, startPoint x: 382, startPoint y: 339, endPoint x: 374, endPoint y: 340, distance: 8.1
click at [381, 340] on div at bounding box center [369, 342] width 98 height 83
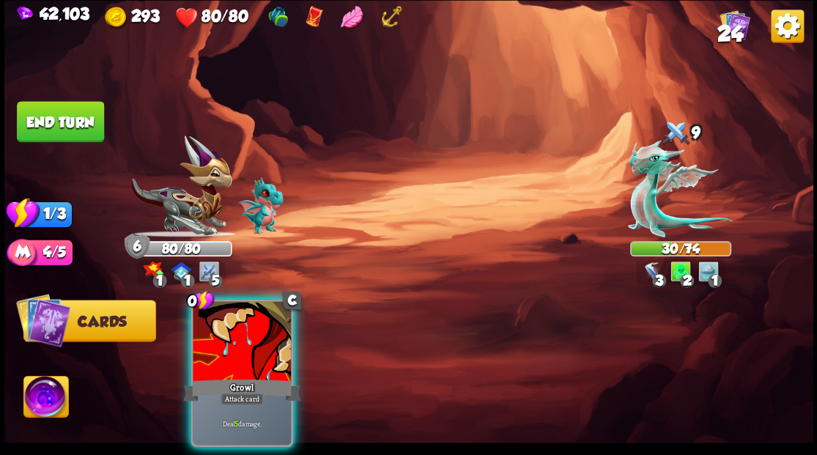
drag, startPoint x: 252, startPoint y: 342, endPoint x: 309, endPoint y: 226, distance: 129.5
click at [252, 342] on div at bounding box center [242, 342] width 98 height 83
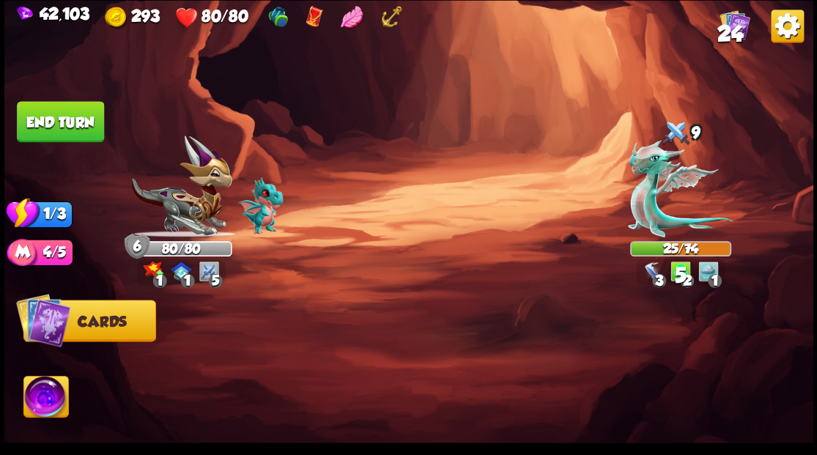
click at [64, 122] on button "End turn" at bounding box center [60, 121] width 87 height 41
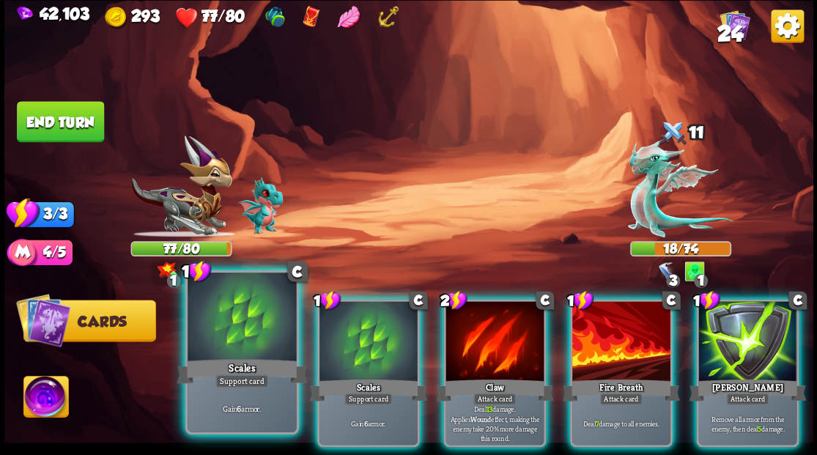
click at [221, 314] on div at bounding box center [242, 319] width 108 height 92
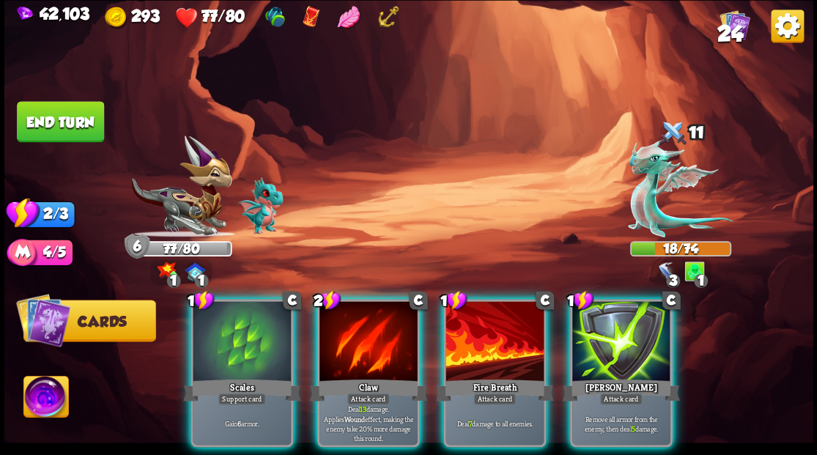
click at [222, 311] on div at bounding box center [242, 342] width 98 height 83
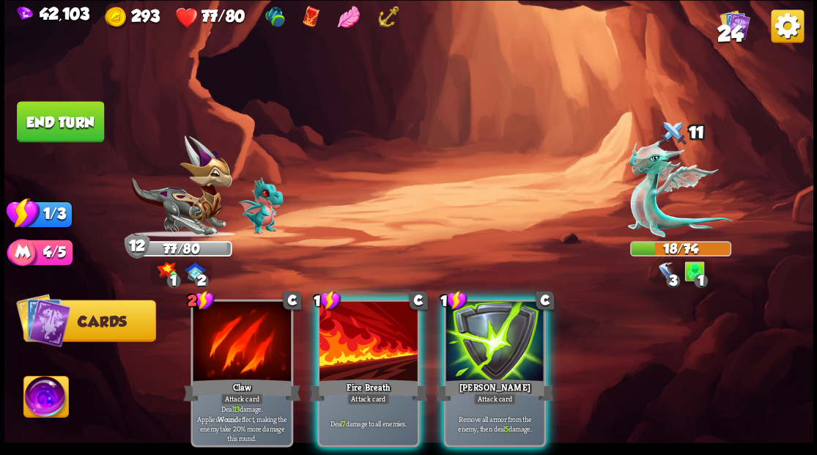
drag, startPoint x: 357, startPoint y: 340, endPoint x: 305, endPoint y: 256, distance: 99.1
click at [352, 328] on div at bounding box center [369, 342] width 98 height 83
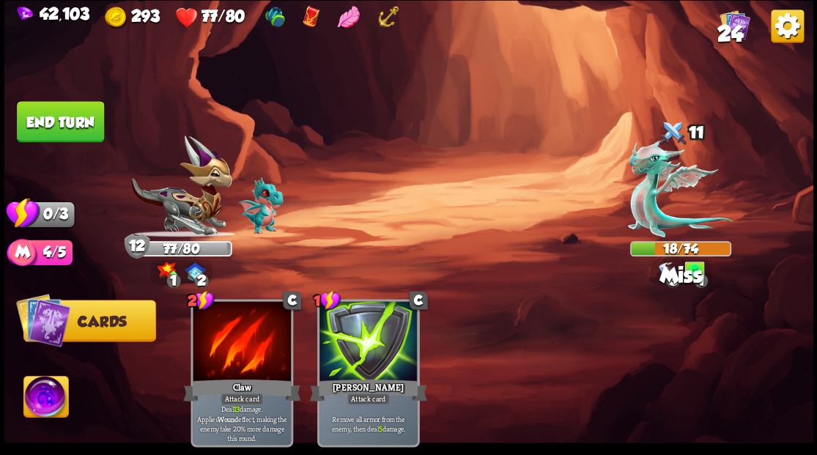
click at [58, 119] on button "End turn" at bounding box center [60, 121] width 87 height 41
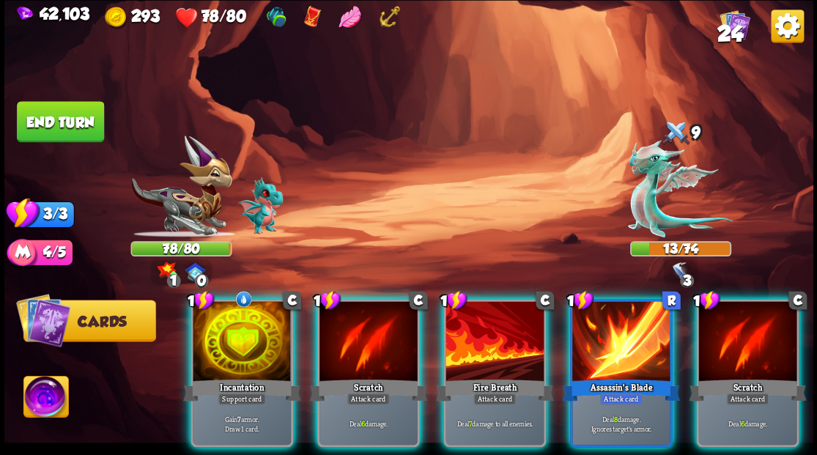
click at [257, 312] on div at bounding box center [242, 342] width 98 height 83
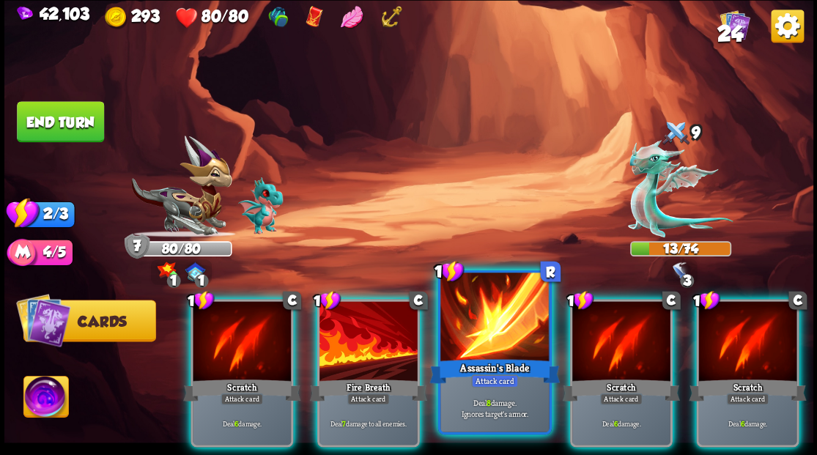
click at [495, 318] on div at bounding box center [494, 319] width 108 height 92
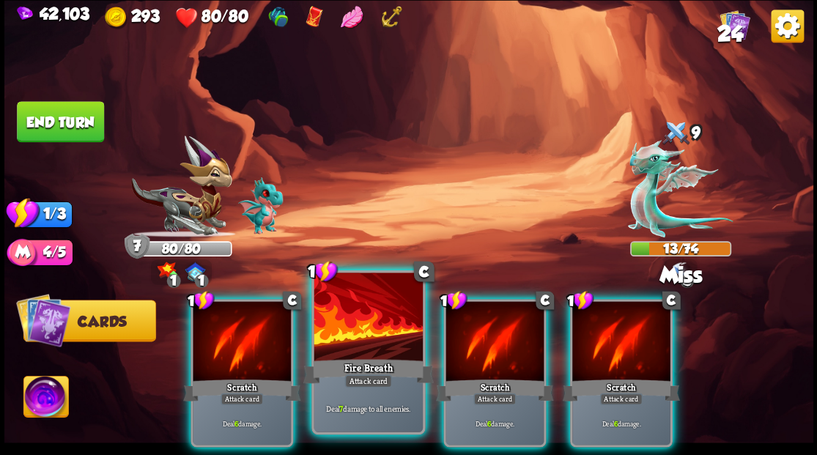
click at [369, 325] on div at bounding box center [368, 319] width 108 height 92
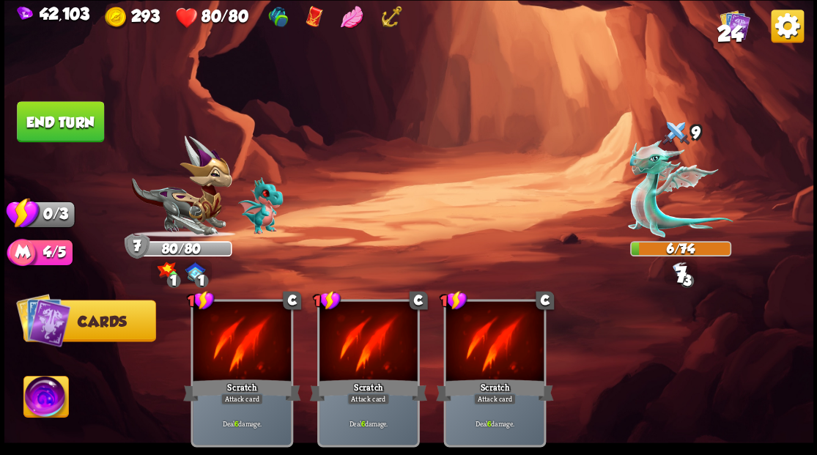
click at [76, 125] on button "End turn" at bounding box center [60, 121] width 87 height 41
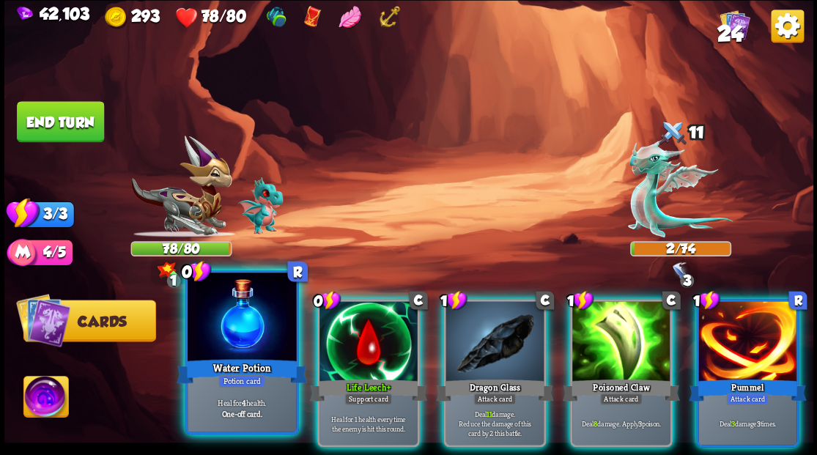
click at [221, 323] on div at bounding box center [242, 319] width 108 height 92
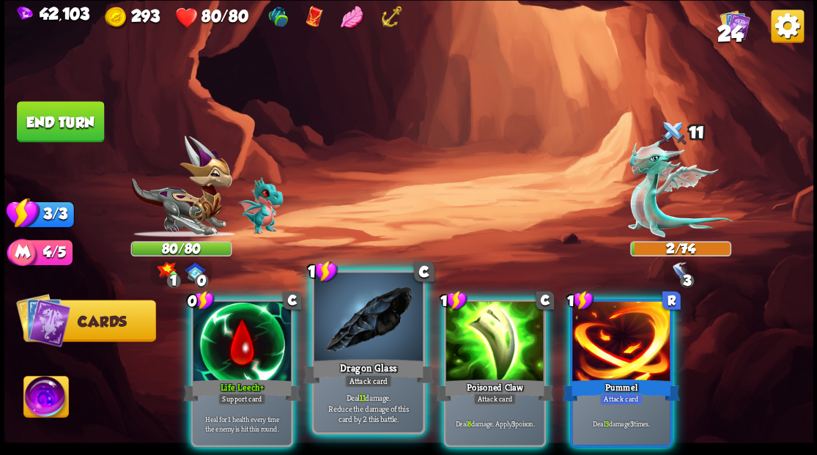
click at [399, 302] on div at bounding box center [368, 319] width 108 height 92
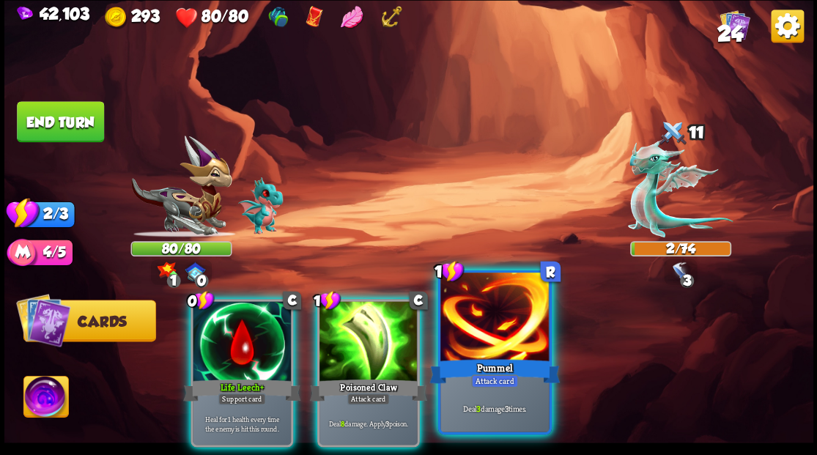
drag, startPoint x: 409, startPoint y: 344, endPoint x: 416, endPoint y: 283, distance: 62.0
click at [406, 338] on div at bounding box center [369, 342] width 98 height 83
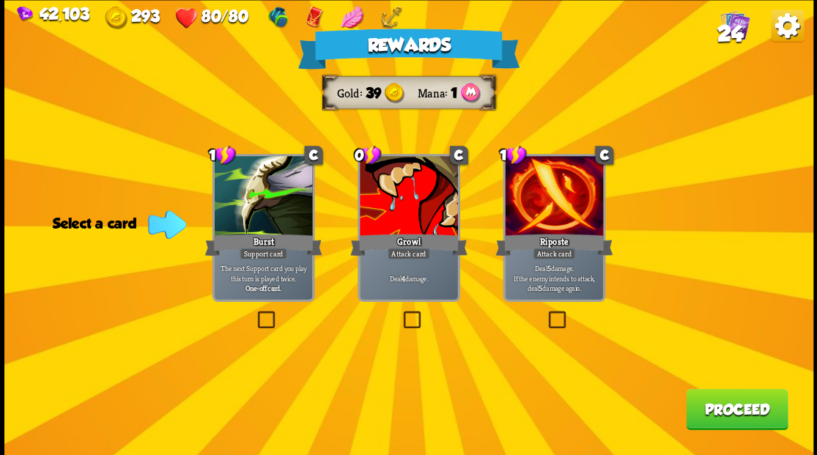
click at [737, 29] on span "24" at bounding box center [730, 33] width 26 height 25
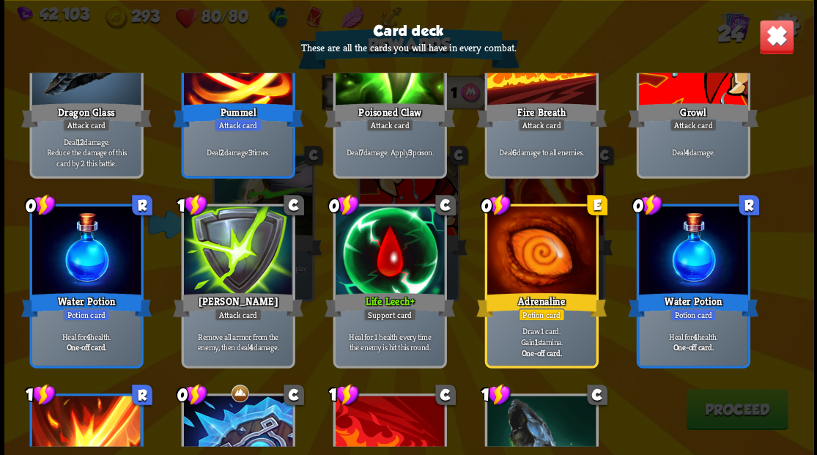
scroll to position [586, 0]
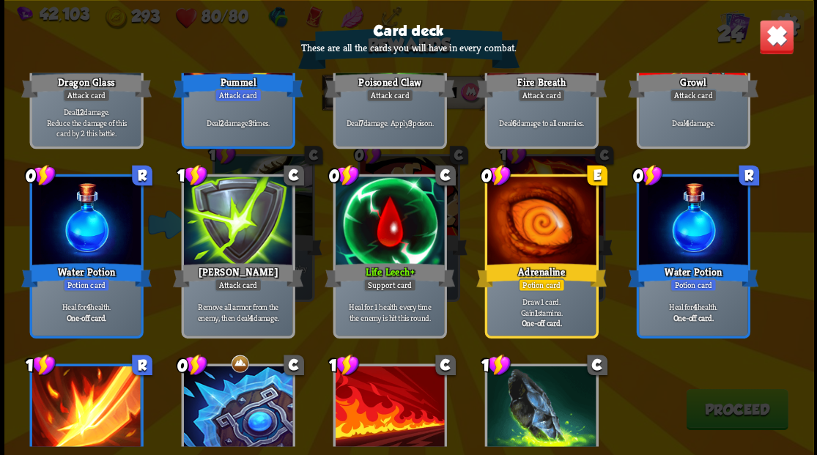
click at [782, 43] on img at bounding box center [776, 36] width 35 height 35
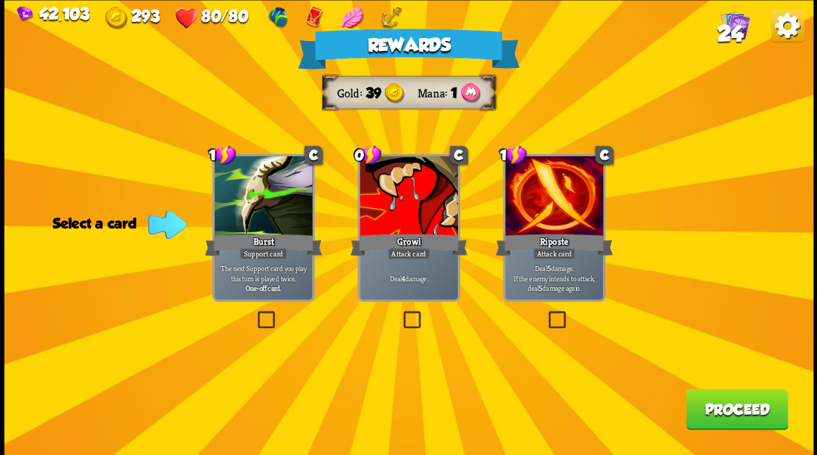
click at [545, 313] on label at bounding box center [545, 313] width 0 height 0
click at [0, 0] on input "checkbox" at bounding box center [0, 0] width 0 height 0
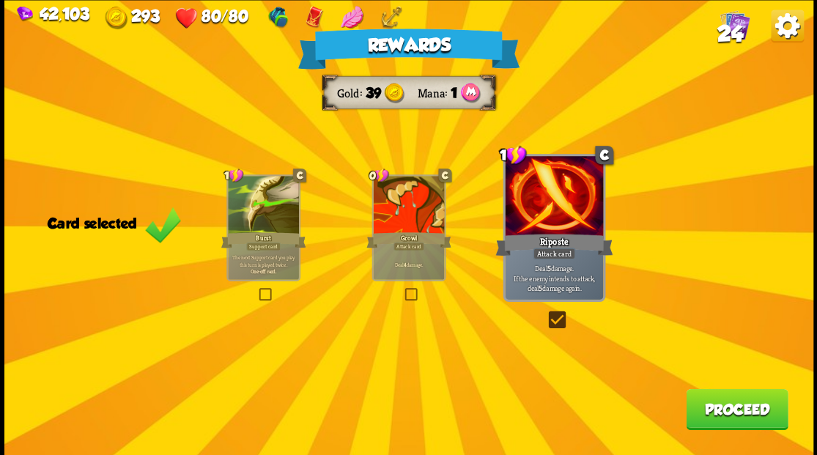
click at [708, 415] on button "Proceed" at bounding box center [737, 408] width 102 height 41
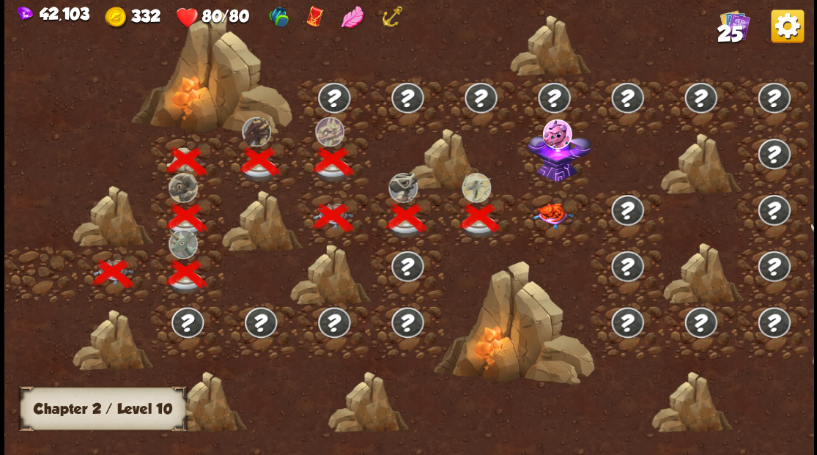
click at [550, 210] on img at bounding box center [553, 216] width 40 height 26
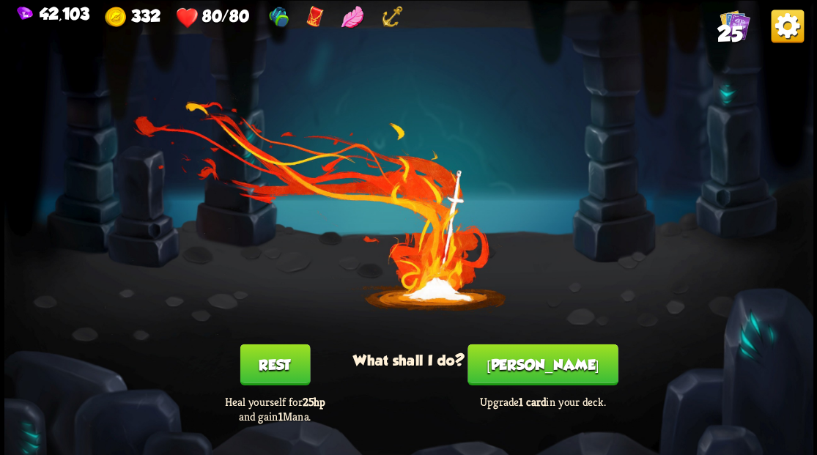
click at [560, 365] on button "[PERSON_NAME]" at bounding box center [543, 364] width 150 height 41
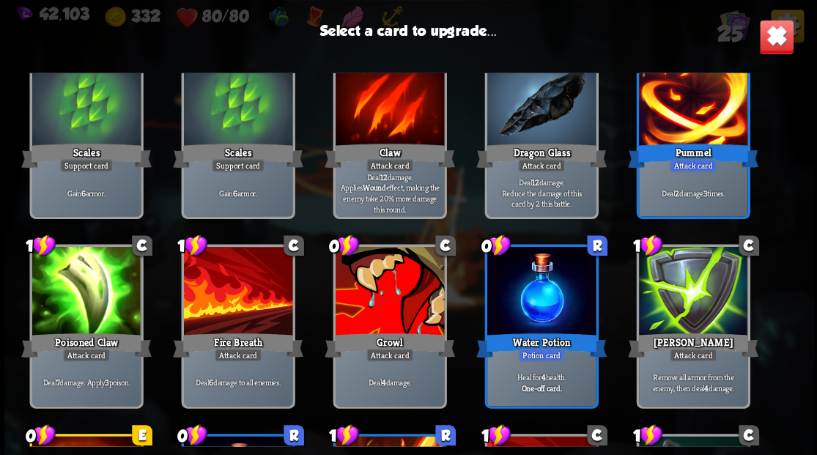
scroll to position [293, 0]
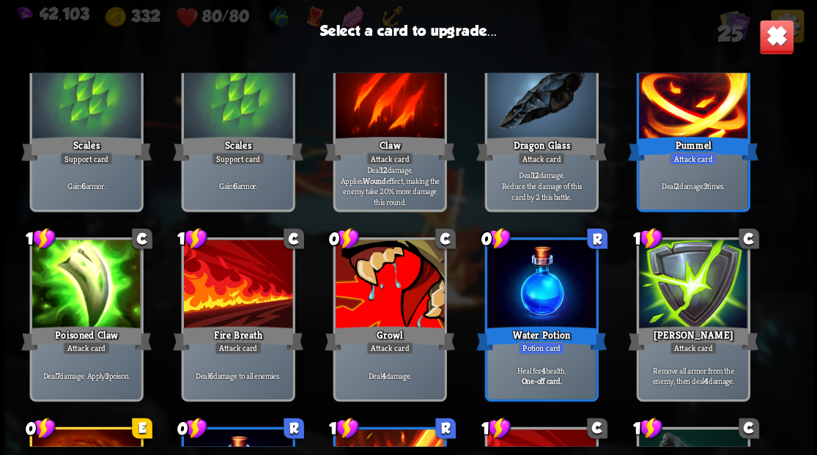
drag, startPoint x: 371, startPoint y: 283, endPoint x: 416, endPoint y: 220, distance: 77.7
click at [371, 283] on div at bounding box center [389, 286] width 108 height 92
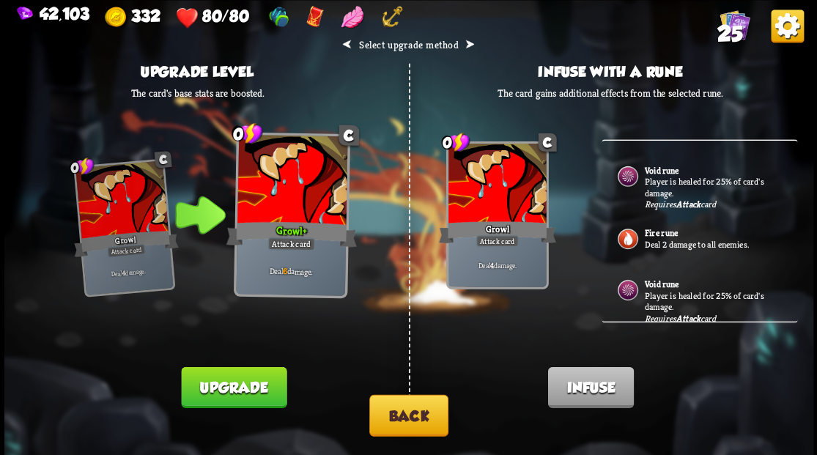
scroll to position [108, 0]
click at [447, 402] on div "⮜ Select upgrade method ⮞ Upgrade level The card's base stats are boosted. 0 C …" at bounding box center [408, 227] width 809 height 455
click at [419, 397] on button "Back" at bounding box center [408, 415] width 79 height 42
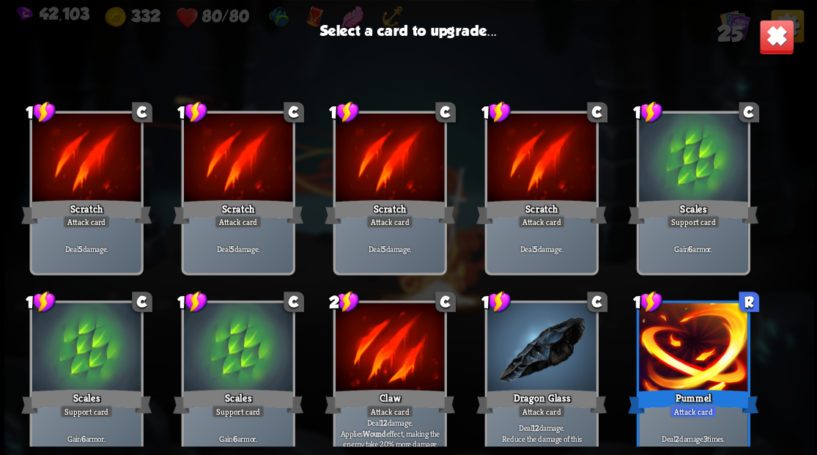
click at [536, 343] on div at bounding box center [541, 349] width 108 height 92
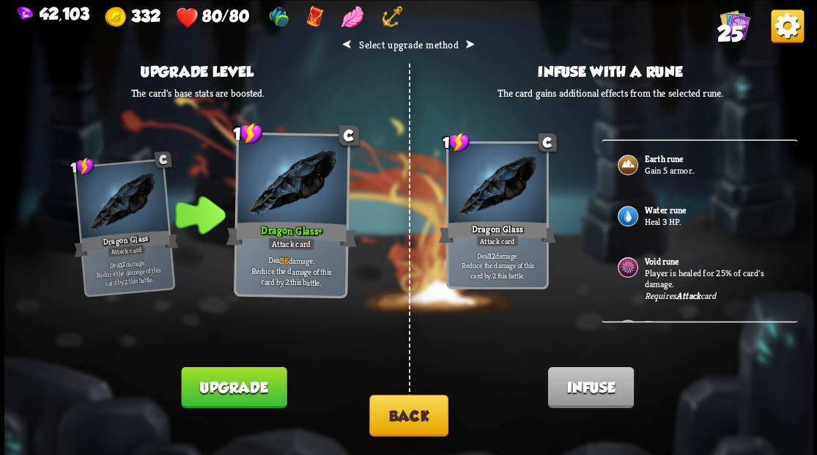
click at [633, 163] on img at bounding box center [627, 164] width 23 height 23
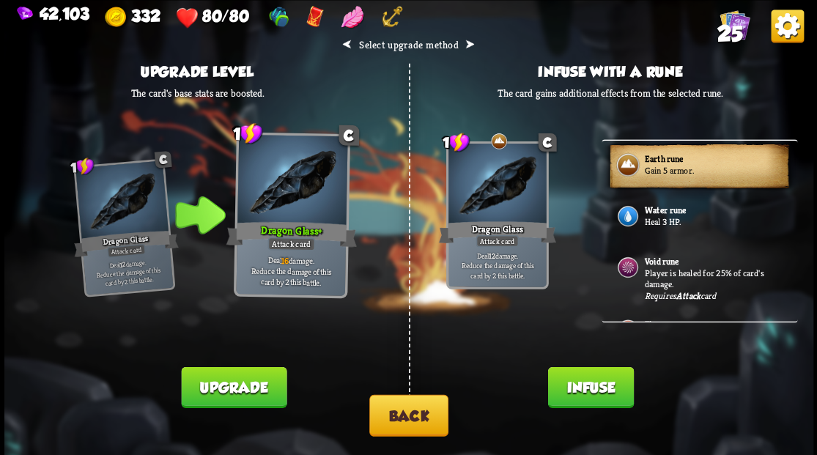
click at [632, 215] on img at bounding box center [627, 215] width 23 height 23
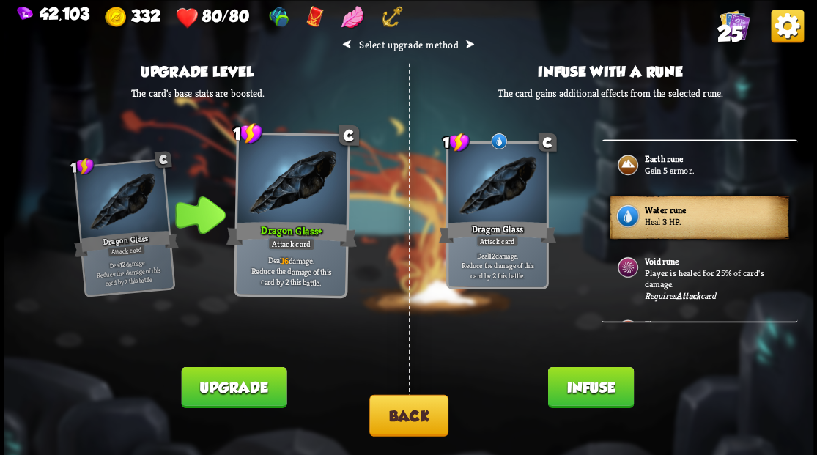
drag, startPoint x: 585, startPoint y: 389, endPoint x: 575, endPoint y: 375, distance: 17.3
click at [584, 389] on button "Infuse" at bounding box center [591, 386] width 86 height 41
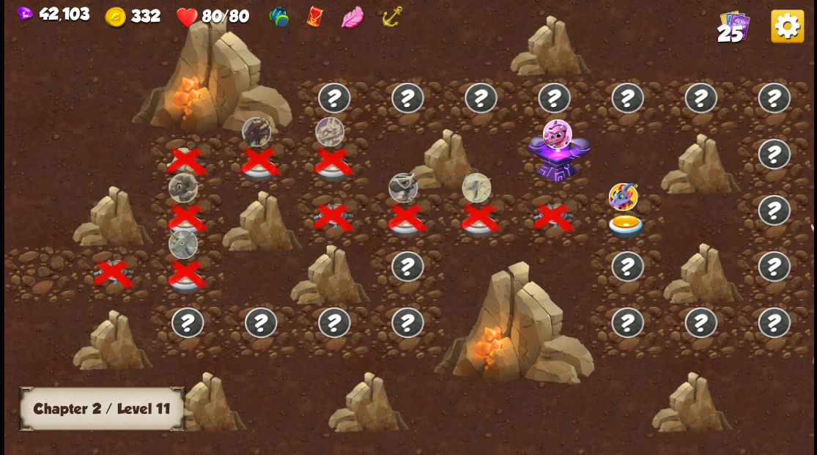
scroll to position [0, 223]
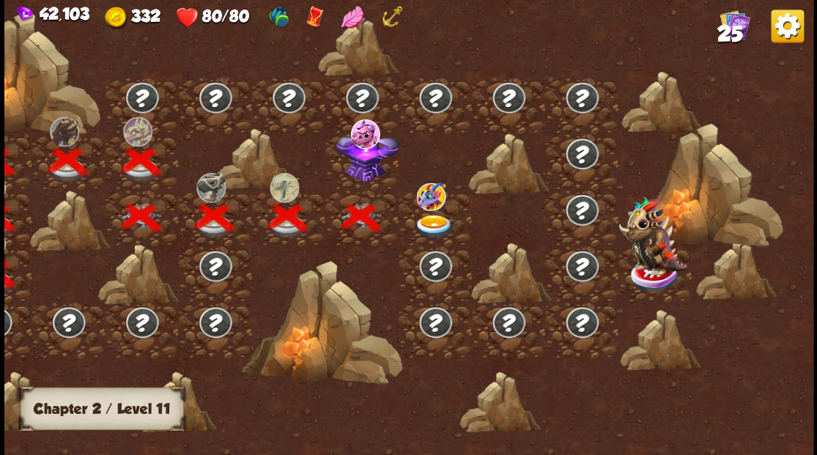
click at [356, 177] on img at bounding box center [366, 154] width 63 height 54
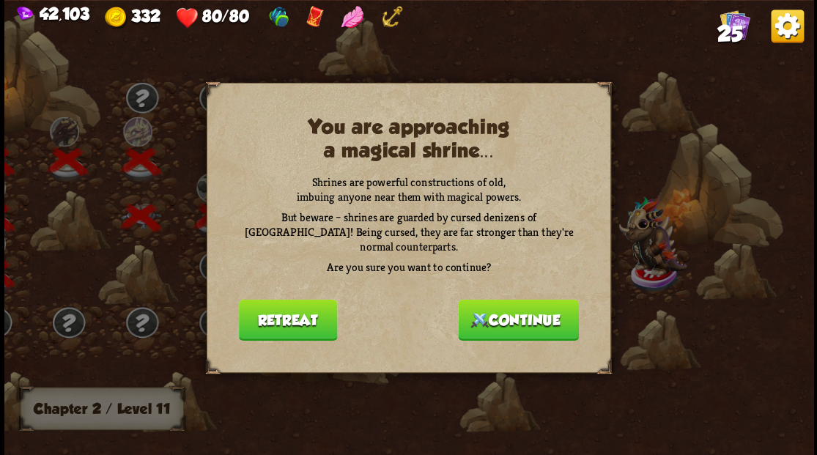
click at [533, 314] on button "Continue" at bounding box center [518, 319] width 121 height 41
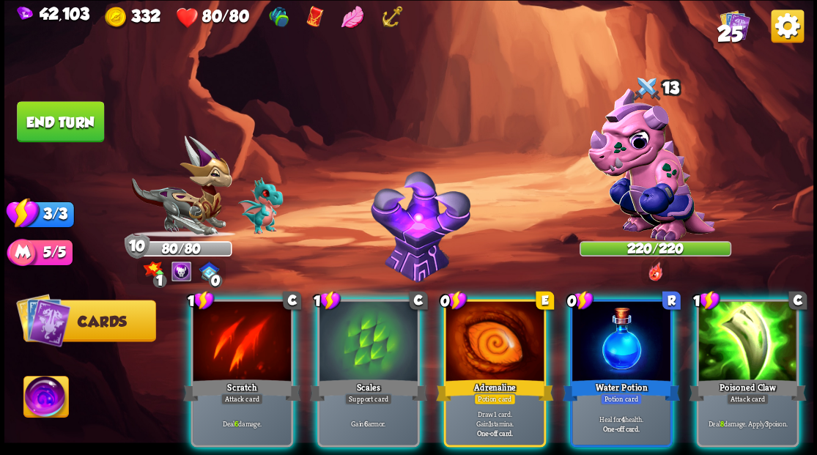
click at [45, 400] on img at bounding box center [45, 398] width 45 height 45
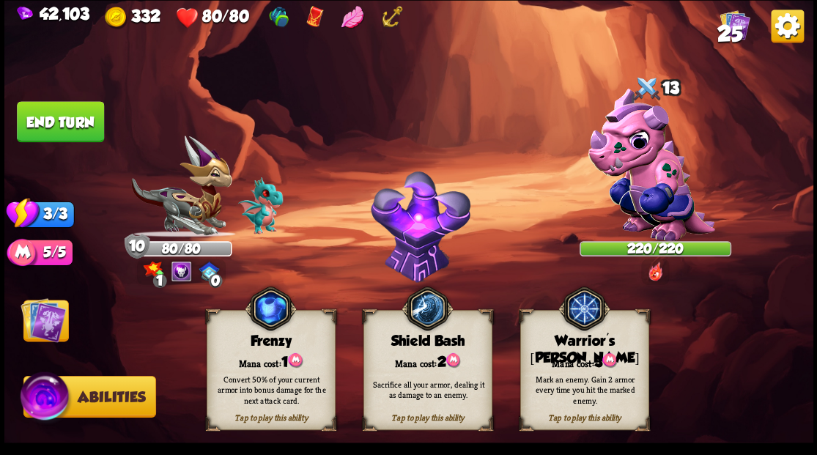
click at [34, 326] on img at bounding box center [43, 319] width 45 height 45
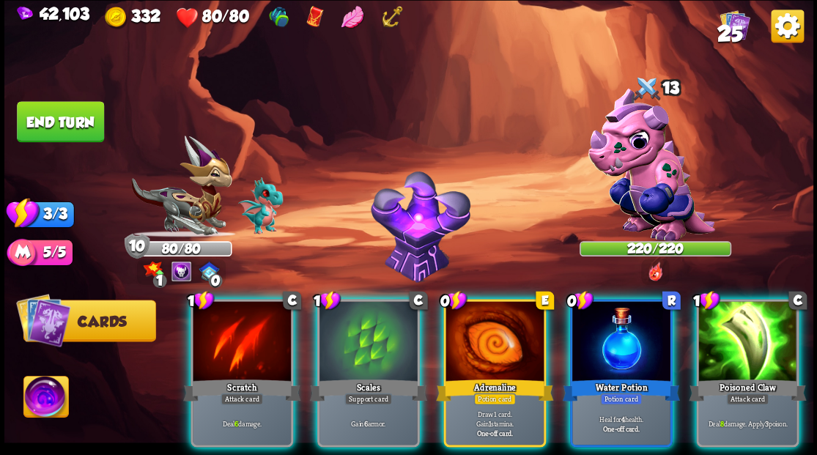
click at [29, 396] on img at bounding box center [45, 398] width 45 height 45
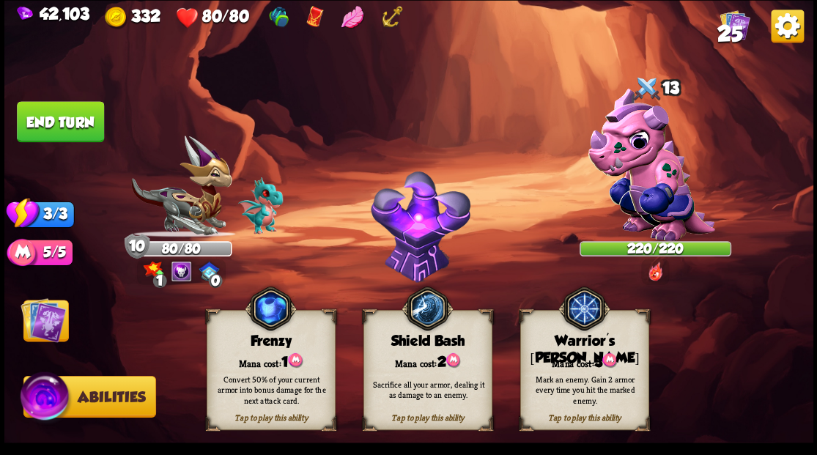
drag, startPoint x: 601, startPoint y: 347, endPoint x: 601, endPoint y: 339, distance: 8.1
click at [600, 344] on div "Tap to play this ability Warrior's [PERSON_NAME] cost: 3 Mark an enemy. Gain 2 …" at bounding box center [584, 370] width 129 height 120
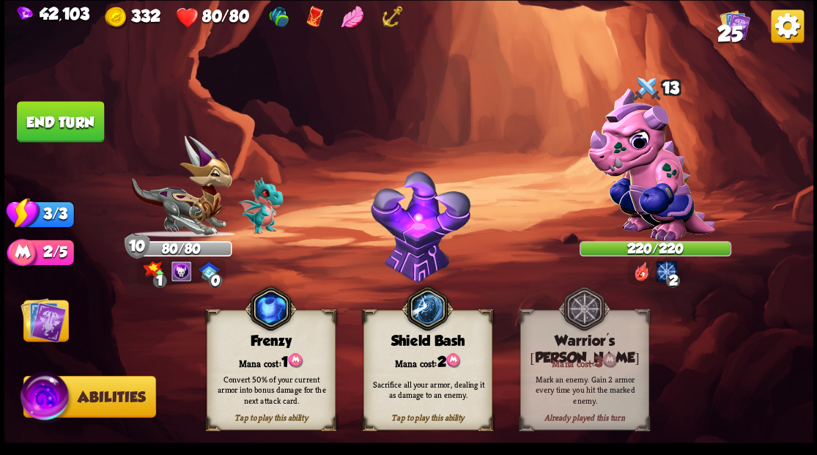
click at [45, 321] on img at bounding box center [43, 319] width 45 height 45
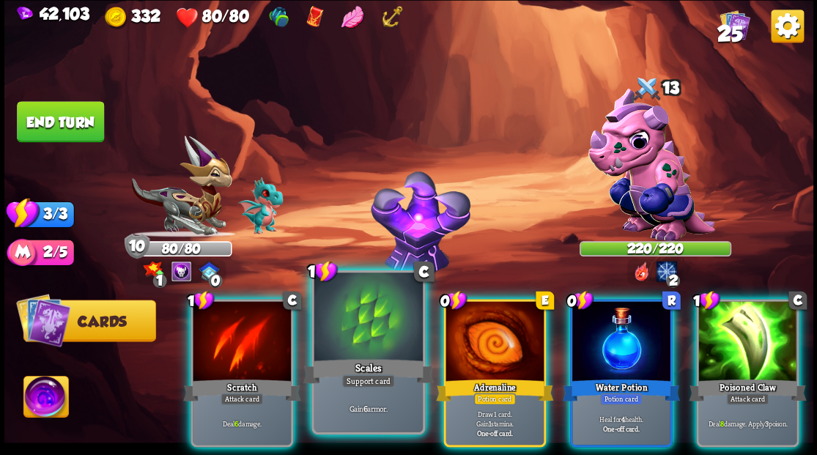
click at [359, 311] on div at bounding box center [368, 319] width 108 height 92
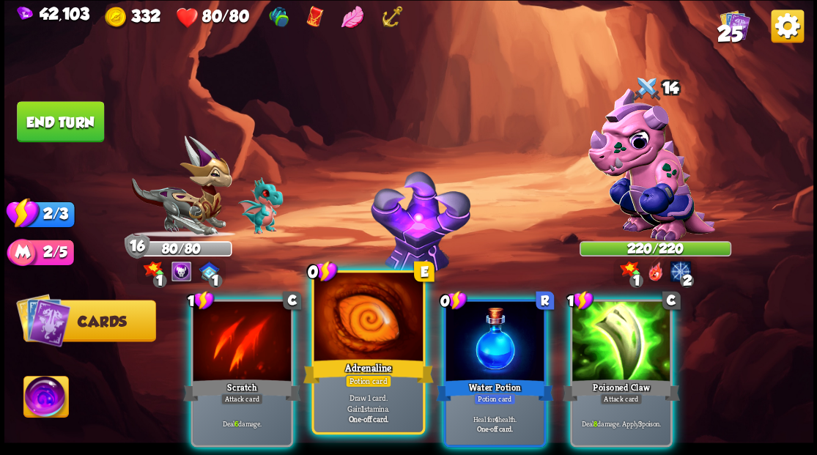
click at [364, 299] on div at bounding box center [368, 319] width 108 height 92
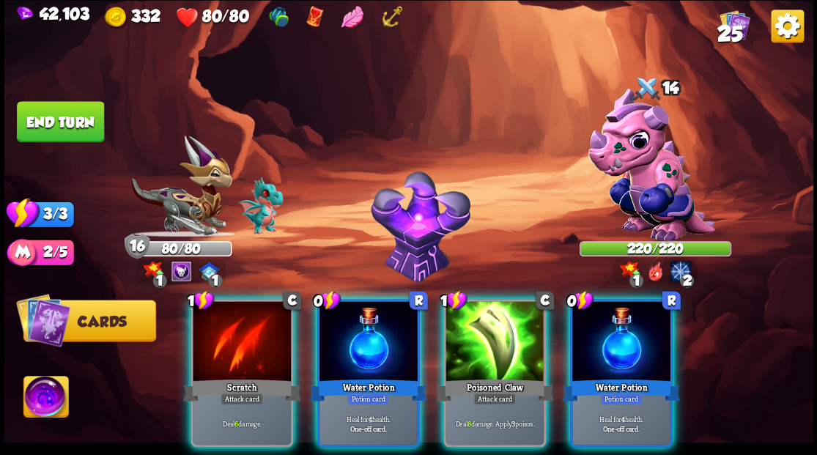
click at [456, 353] on div at bounding box center [495, 342] width 98 height 83
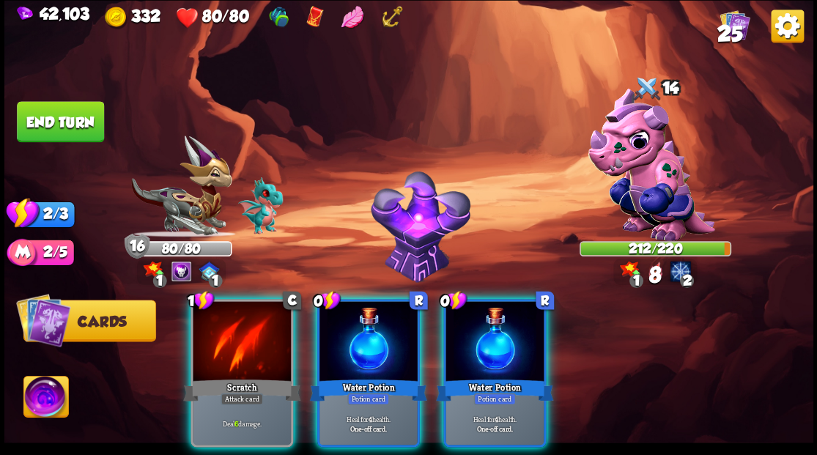
click at [231, 347] on div at bounding box center [242, 342] width 98 height 83
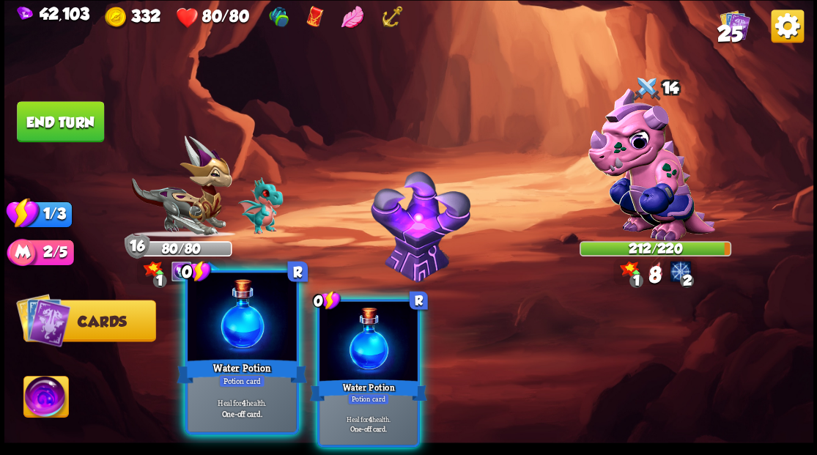
click at [224, 346] on div at bounding box center [242, 319] width 108 height 92
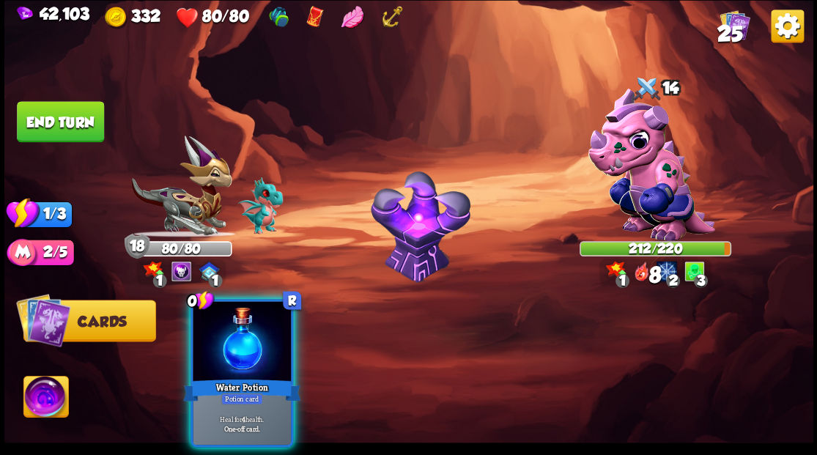
drag, startPoint x: 233, startPoint y: 348, endPoint x: 214, endPoint y: 322, distance: 32.0
click at [227, 340] on div at bounding box center [242, 342] width 98 height 83
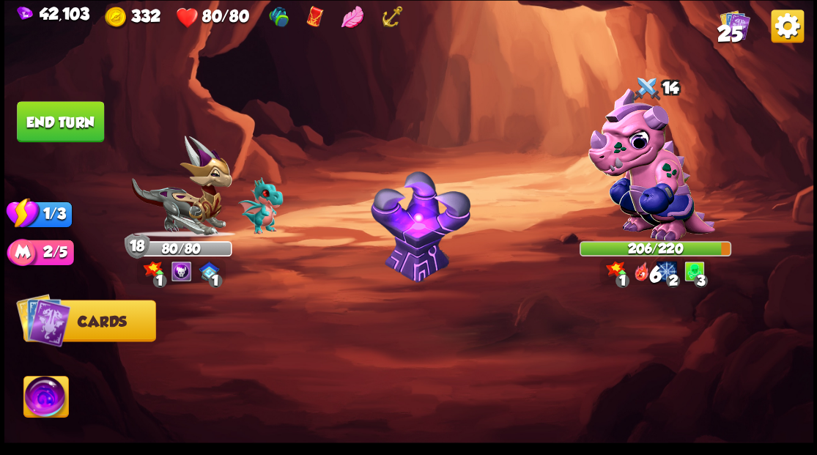
click at [85, 120] on button "End turn" at bounding box center [60, 121] width 87 height 41
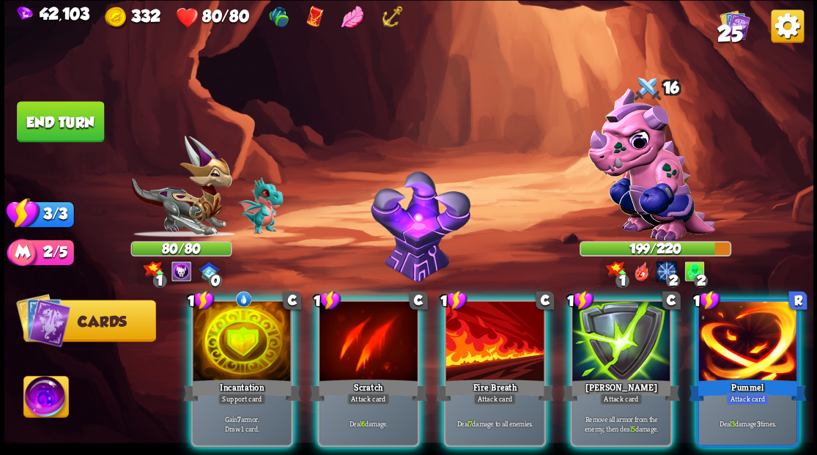
click at [202, 324] on div at bounding box center [242, 342] width 98 height 83
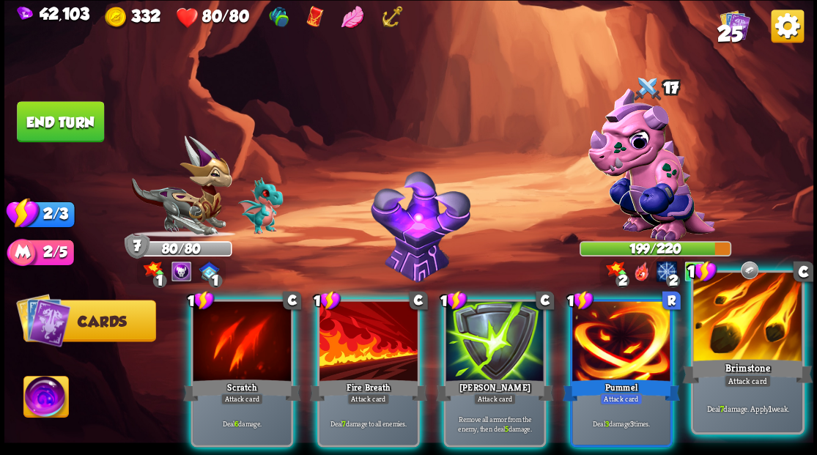
click at [748, 337] on div at bounding box center [747, 319] width 108 height 92
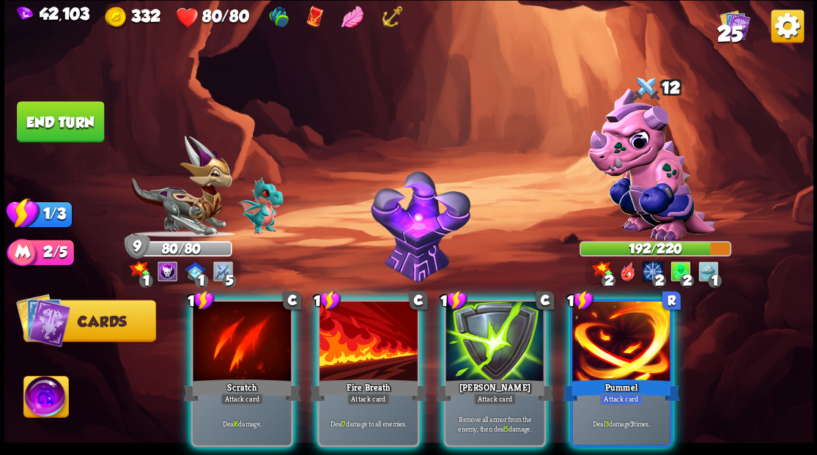
drag, startPoint x: 636, startPoint y: 331, endPoint x: 558, endPoint y: 258, distance: 106.8
click at [633, 330] on div at bounding box center [621, 342] width 98 height 83
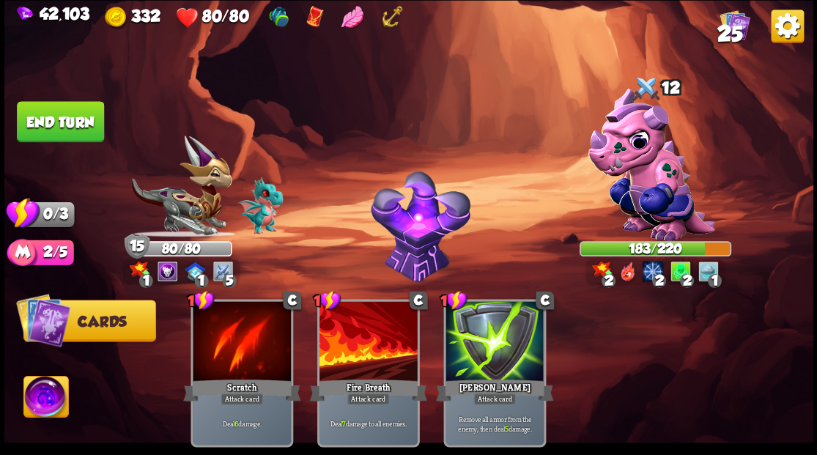
click at [92, 130] on button "End turn" at bounding box center [60, 121] width 87 height 41
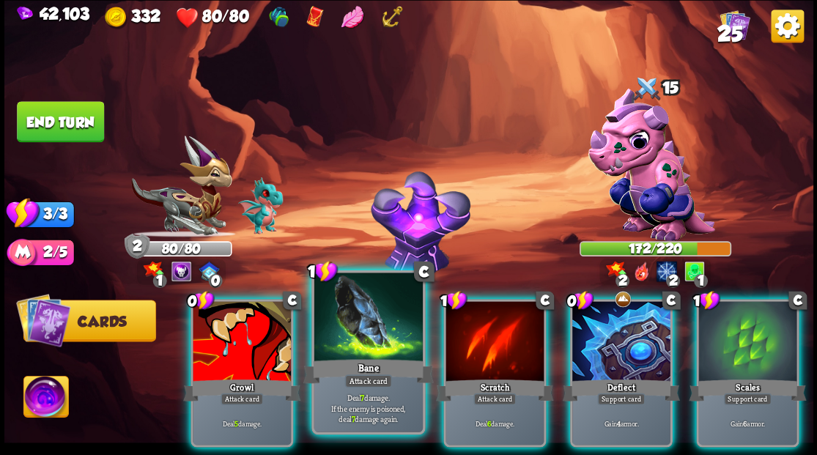
click at [369, 314] on div at bounding box center [368, 319] width 108 height 92
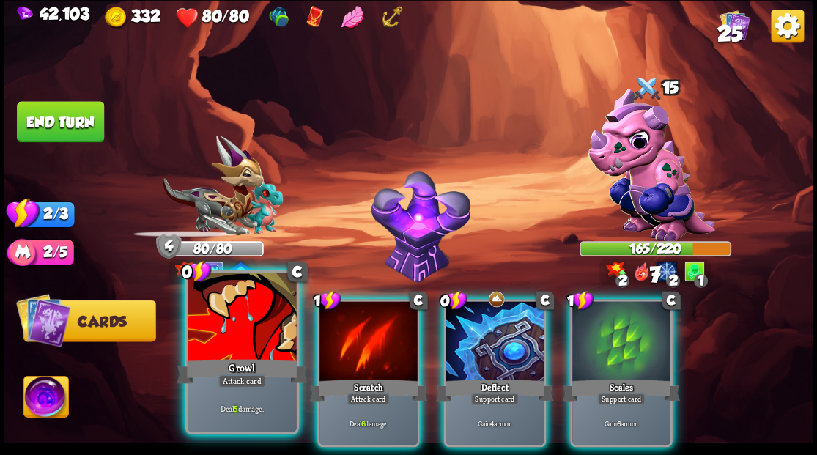
click at [211, 329] on div at bounding box center [242, 319] width 108 height 92
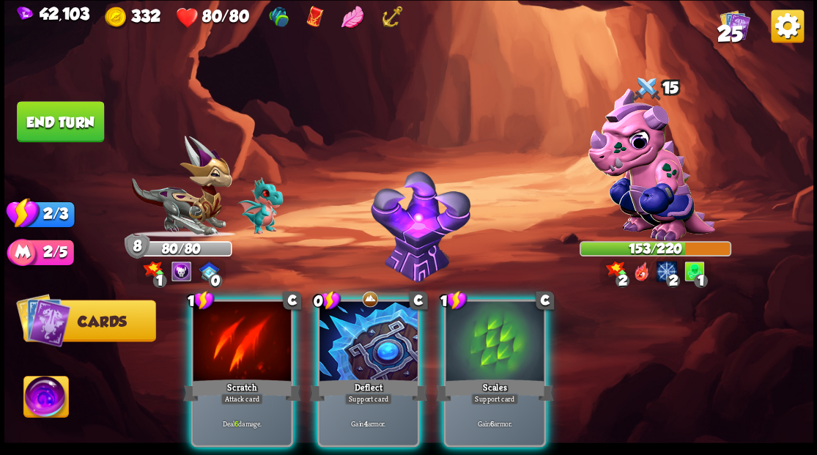
click at [354, 331] on div at bounding box center [369, 342] width 98 height 83
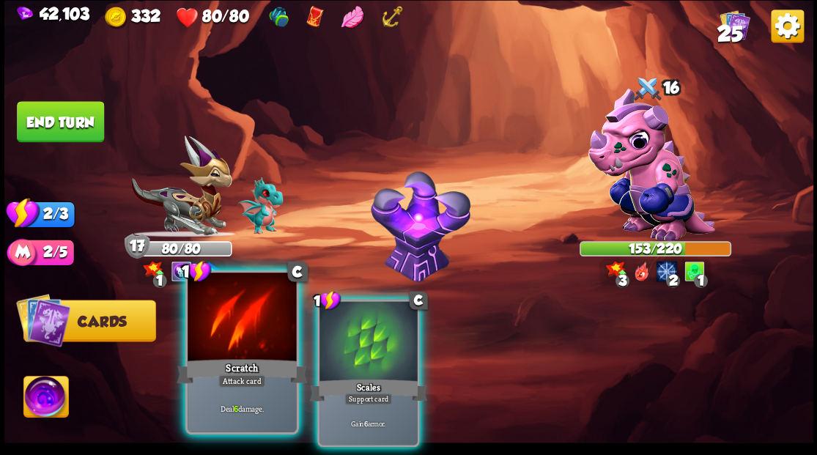
click at [230, 342] on div at bounding box center [242, 319] width 108 height 92
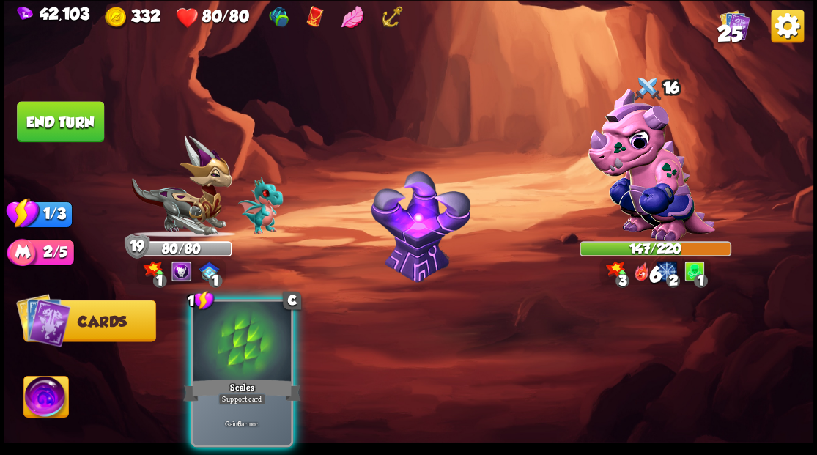
drag, startPoint x: 246, startPoint y: 355, endPoint x: 226, endPoint y: 183, distance: 172.6
click at [237, 302] on div at bounding box center [242, 342] width 98 height 83
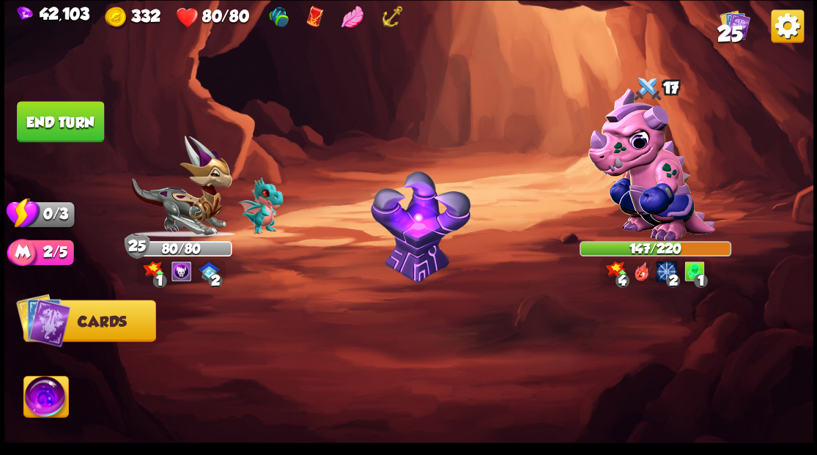
click at [71, 111] on button "End turn" at bounding box center [60, 121] width 87 height 41
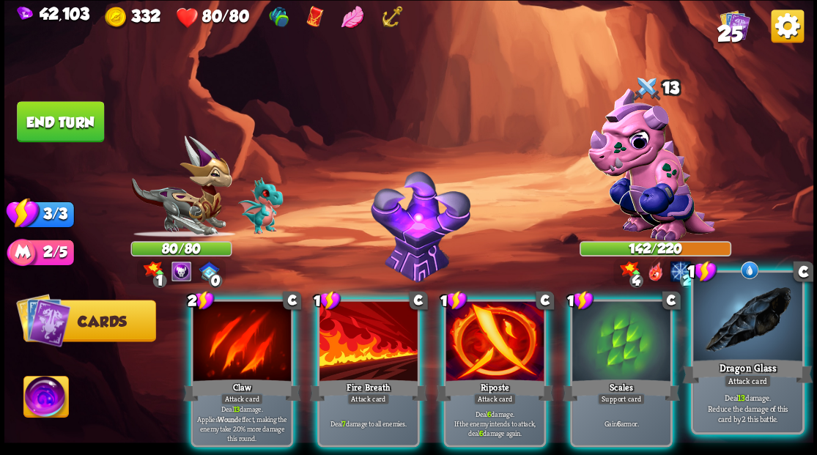
click at [770, 307] on div at bounding box center [747, 319] width 108 height 92
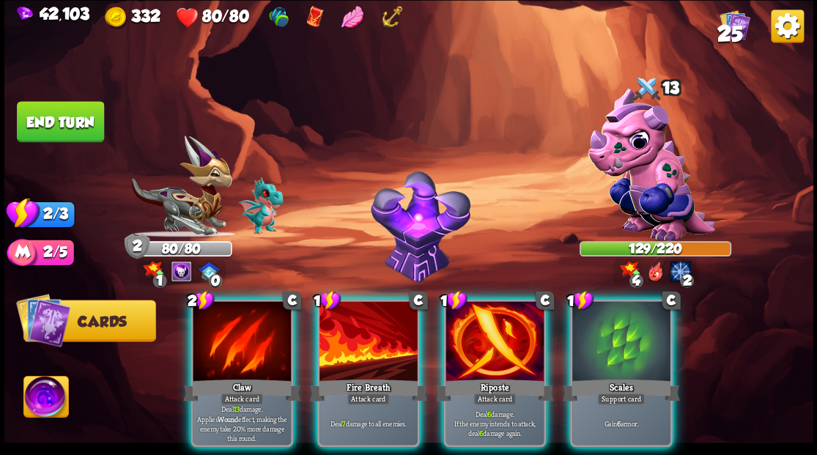
click at [475, 317] on div at bounding box center [495, 342] width 98 height 83
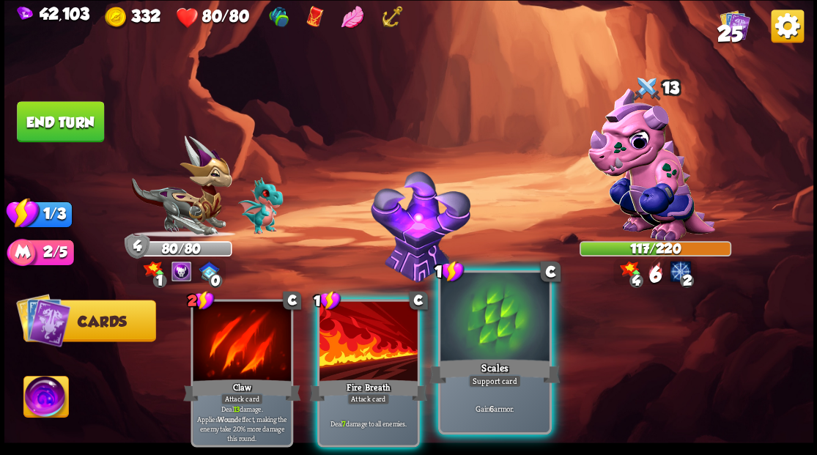
click at [475, 316] on div at bounding box center [494, 319] width 108 height 92
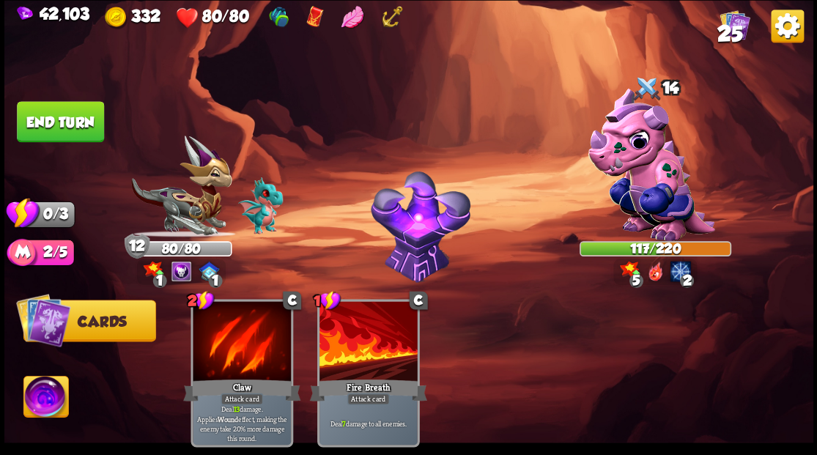
drag, startPoint x: 70, startPoint y: 133, endPoint x: 77, endPoint y: 129, distance: 7.9
click at [72, 131] on button "End turn" at bounding box center [60, 121] width 87 height 41
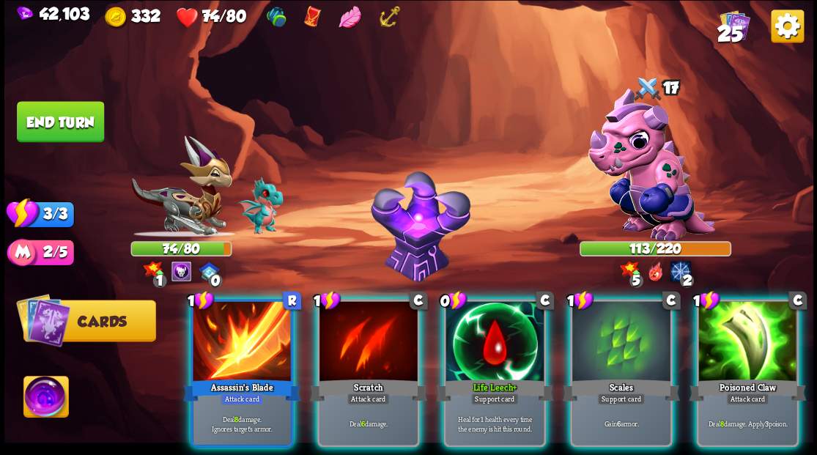
drag, startPoint x: 586, startPoint y: 321, endPoint x: 557, endPoint y: 318, distance: 29.5
click at [586, 321] on div at bounding box center [621, 342] width 98 height 83
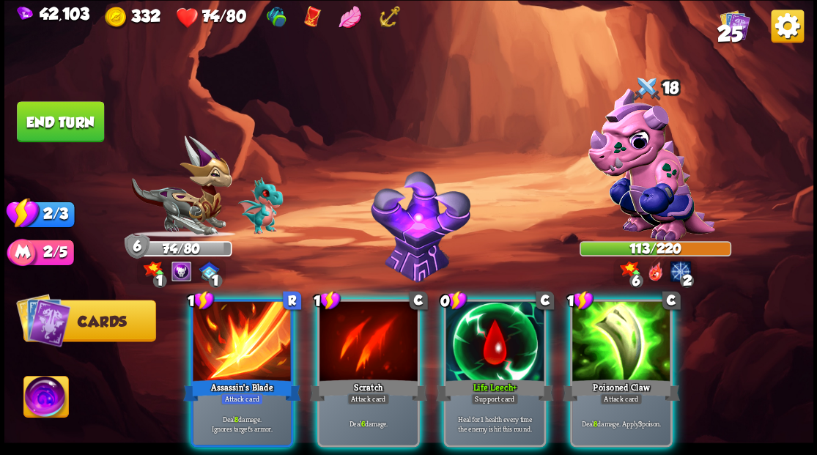
click at [486, 333] on div at bounding box center [495, 342] width 98 height 83
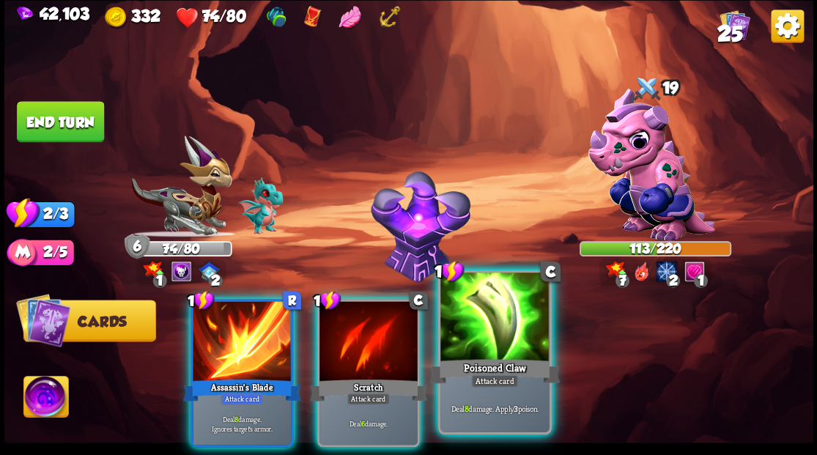
click at [497, 321] on div at bounding box center [494, 319] width 108 height 92
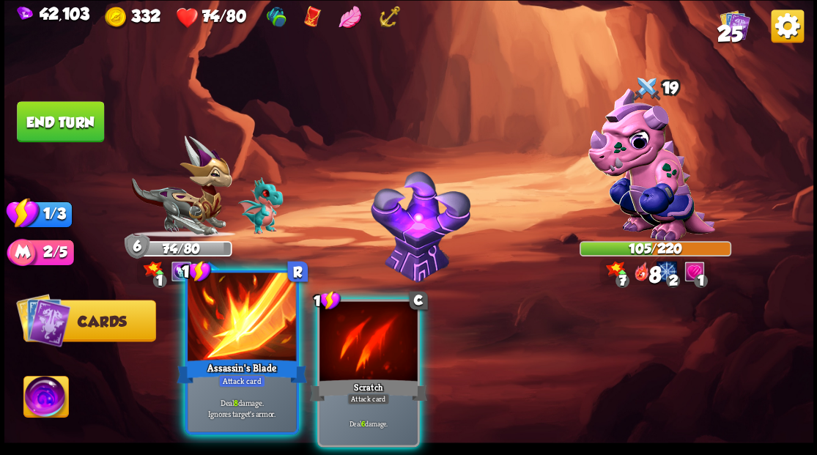
click at [276, 328] on div at bounding box center [242, 319] width 108 height 92
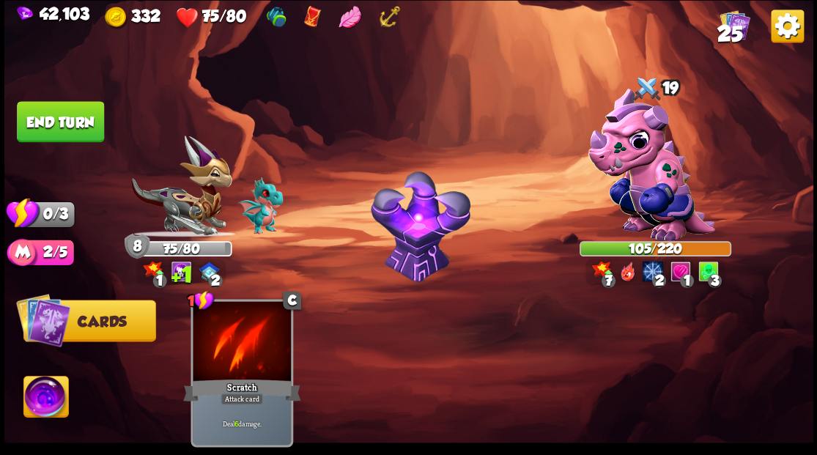
click at [97, 122] on button "End turn" at bounding box center [60, 121] width 87 height 41
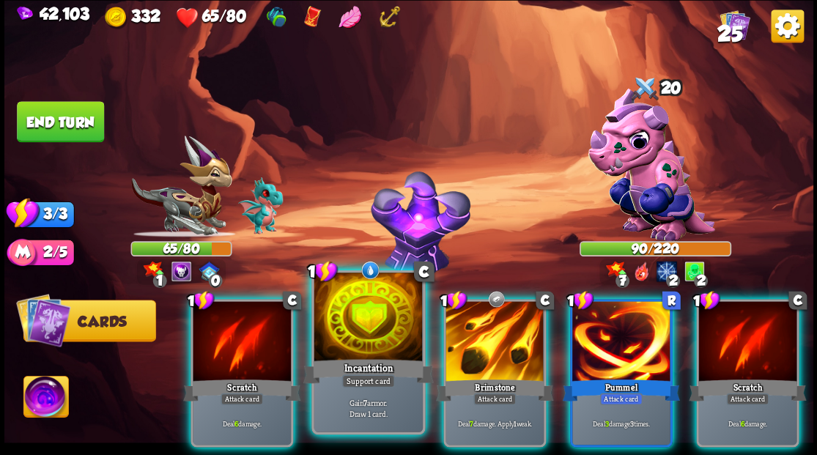
click at [374, 305] on div at bounding box center [368, 319] width 108 height 92
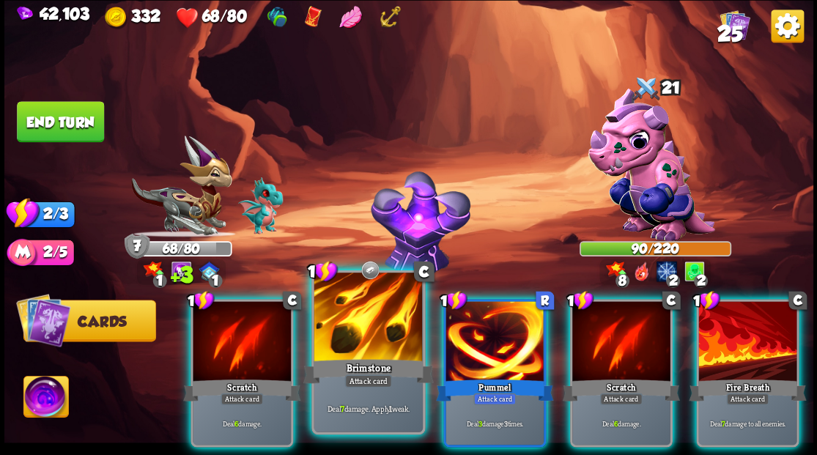
click at [373, 305] on div at bounding box center [368, 319] width 108 height 92
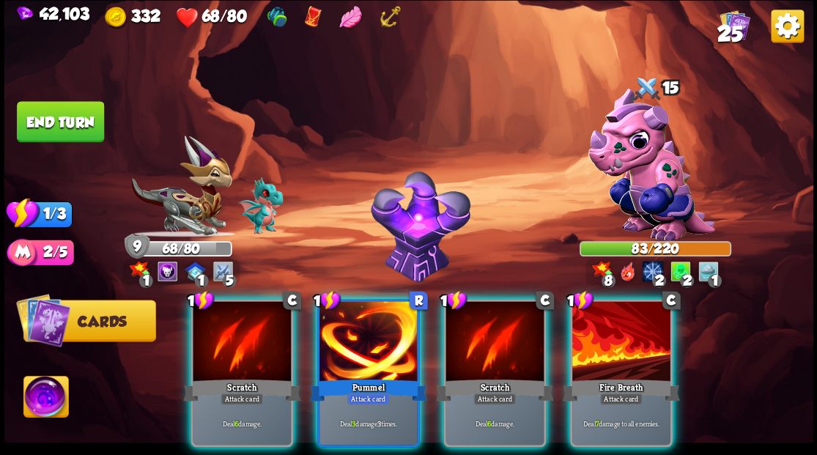
drag, startPoint x: 371, startPoint y: 304, endPoint x: 416, endPoint y: 210, distance: 104.9
click at [371, 302] on div at bounding box center [369, 342] width 98 height 83
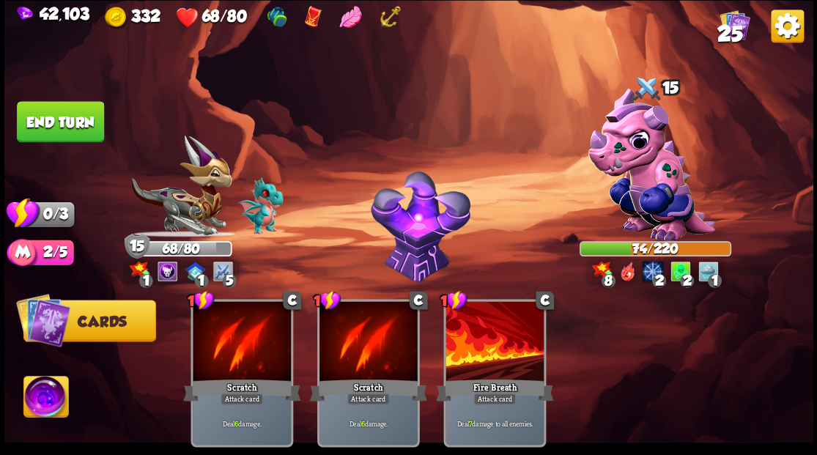
click at [67, 125] on button "End turn" at bounding box center [60, 121] width 87 height 41
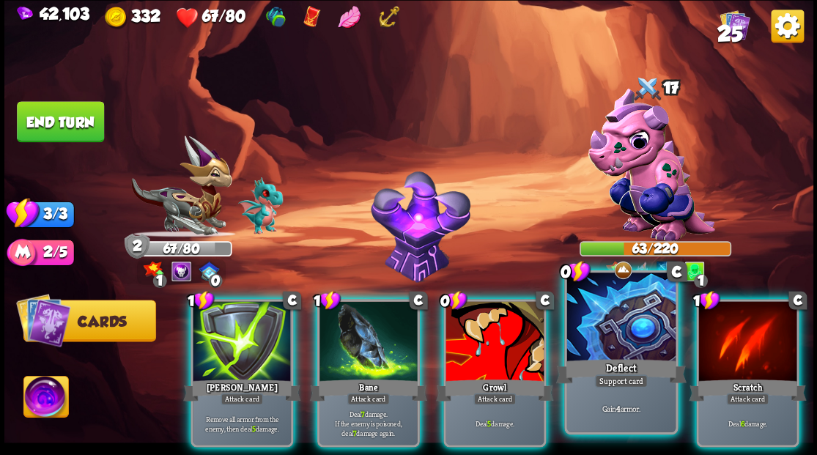
click at [628, 340] on div at bounding box center [621, 319] width 108 height 92
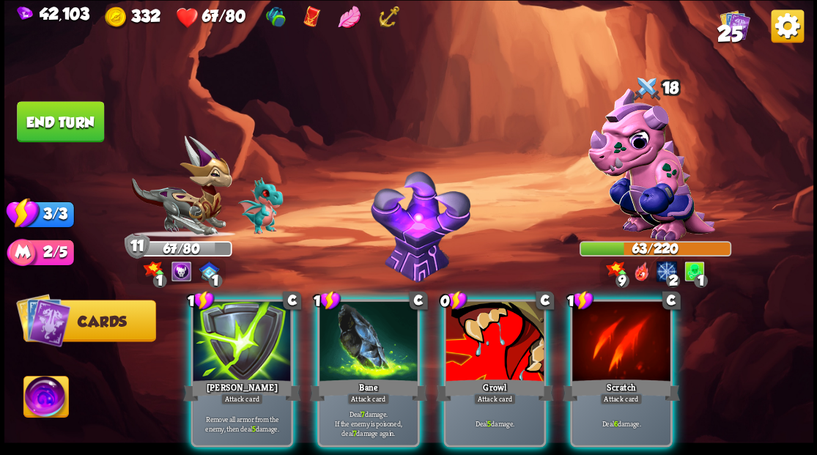
drag, startPoint x: 366, startPoint y: 325, endPoint x: 374, endPoint y: 269, distance: 56.9
click at [366, 324] on div at bounding box center [369, 342] width 98 height 83
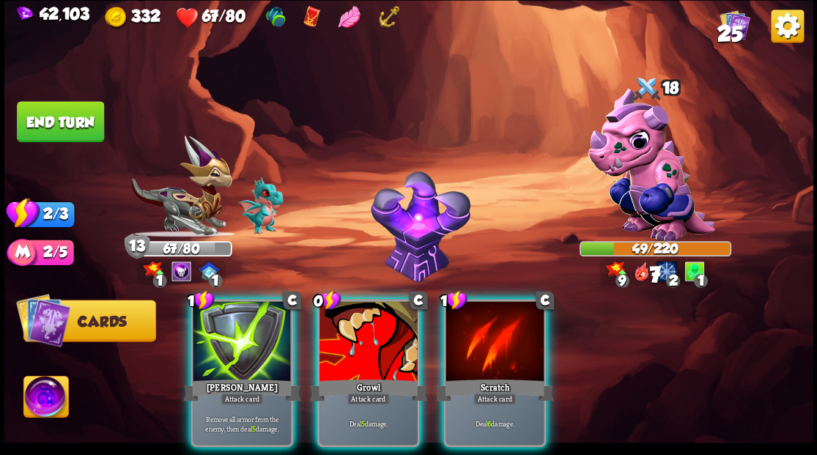
drag, startPoint x: 373, startPoint y: 347, endPoint x: 359, endPoint y: 299, distance: 50.3
click at [368, 334] on div at bounding box center [369, 342] width 98 height 83
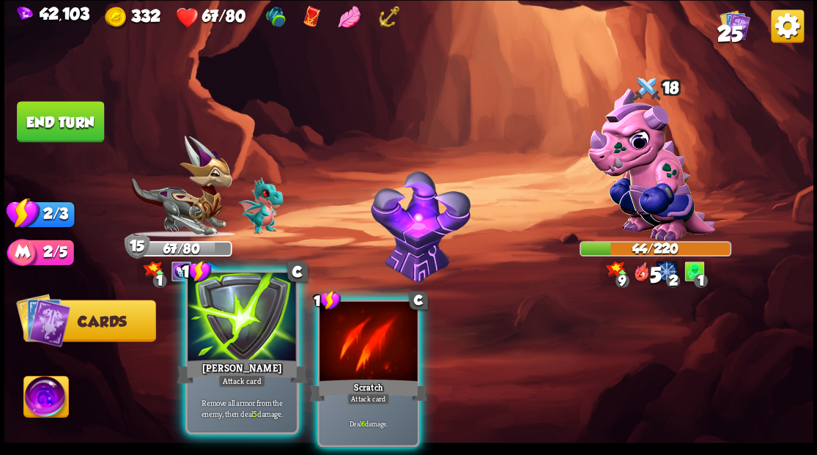
click at [245, 358] on div "[PERSON_NAME]" at bounding box center [242, 370] width 130 height 29
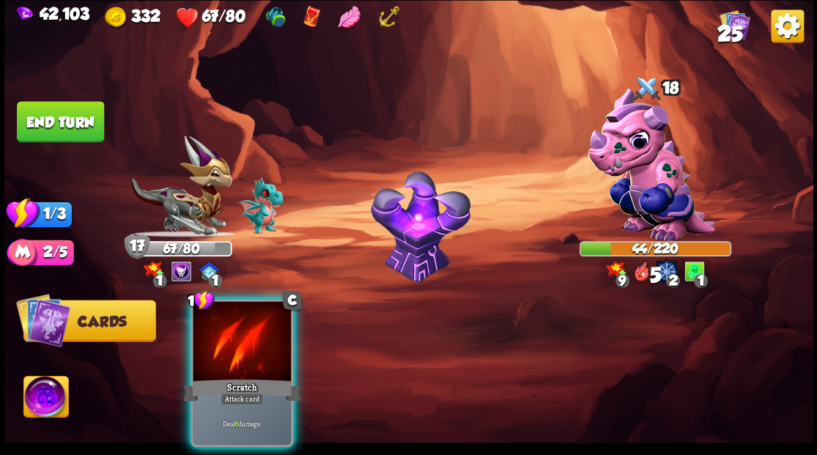
drag, startPoint x: 242, startPoint y: 353, endPoint x: 231, endPoint y: 322, distance: 32.7
click at [236, 337] on div at bounding box center [242, 342] width 98 height 83
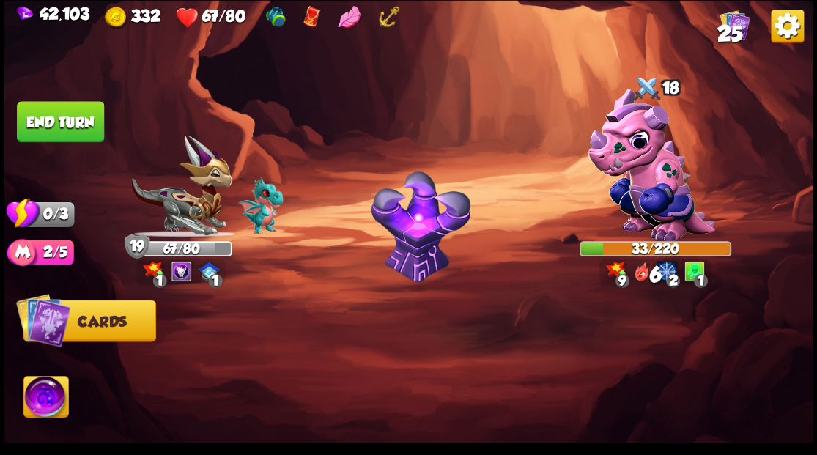
drag, startPoint x: 79, startPoint y: 111, endPoint x: 98, endPoint y: 117, distance: 19.7
click at [80, 112] on button "End turn" at bounding box center [60, 121] width 87 height 41
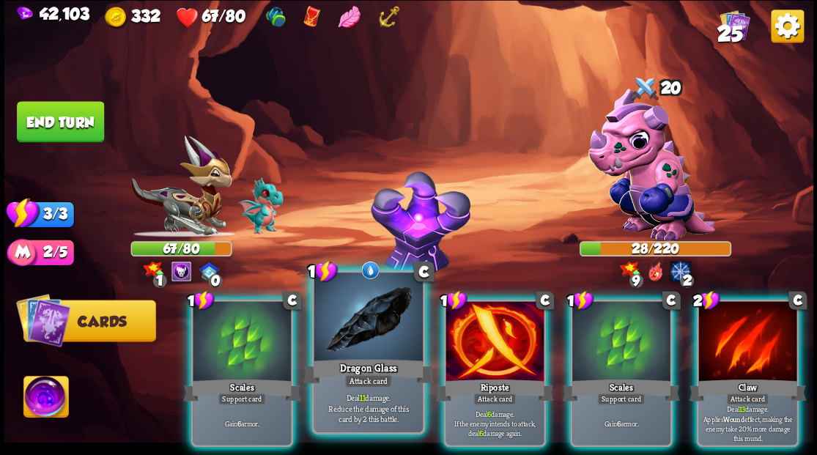
click at [347, 325] on div at bounding box center [368, 319] width 108 height 92
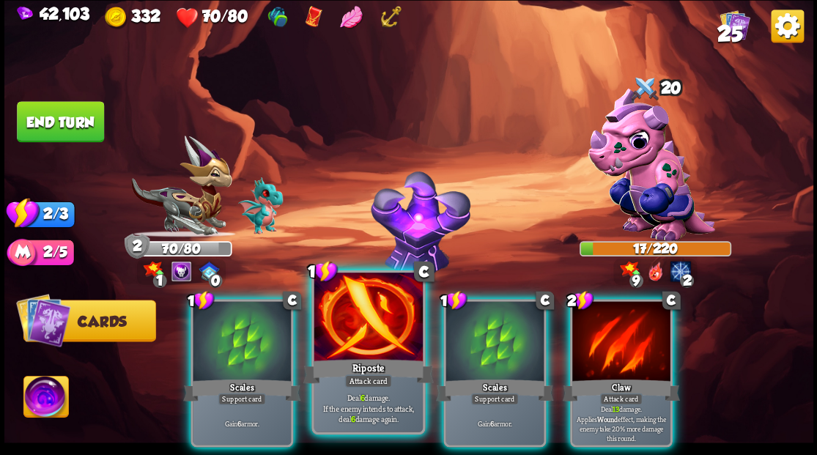
click at [362, 332] on div at bounding box center [368, 319] width 108 height 92
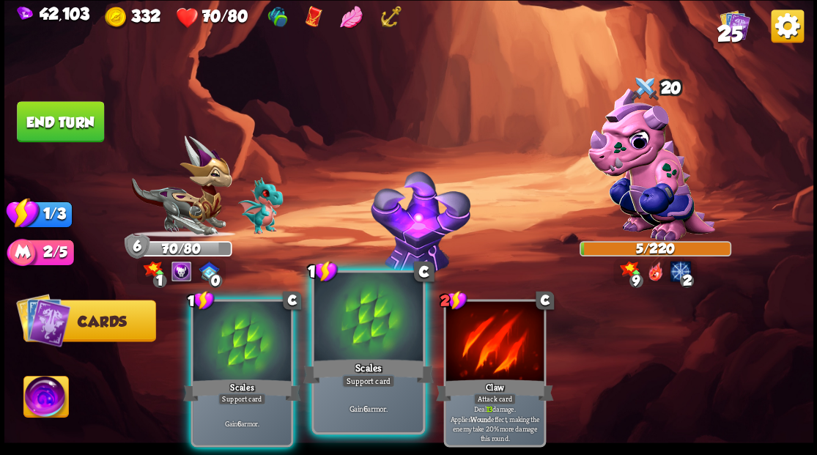
drag, startPoint x: 354, startPoint y: 333, endPoint x: 284, endPoint y: 262, distance: 99.5
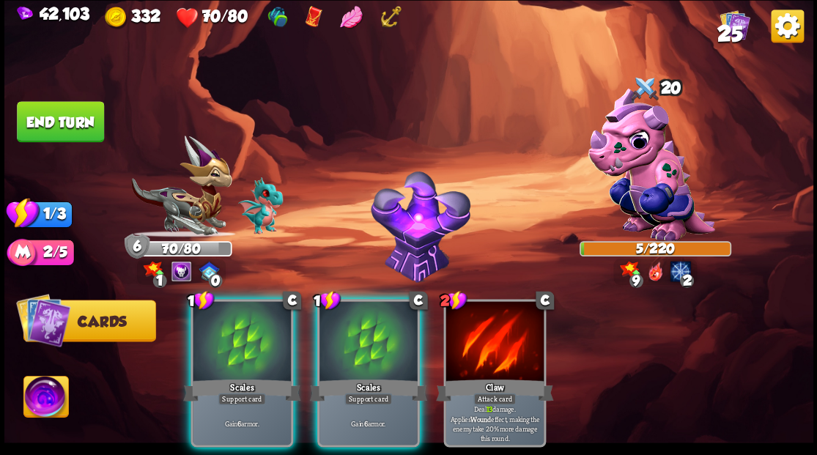
click at [354, 333] on div at bounding box center [369, 342] width 98 height 83
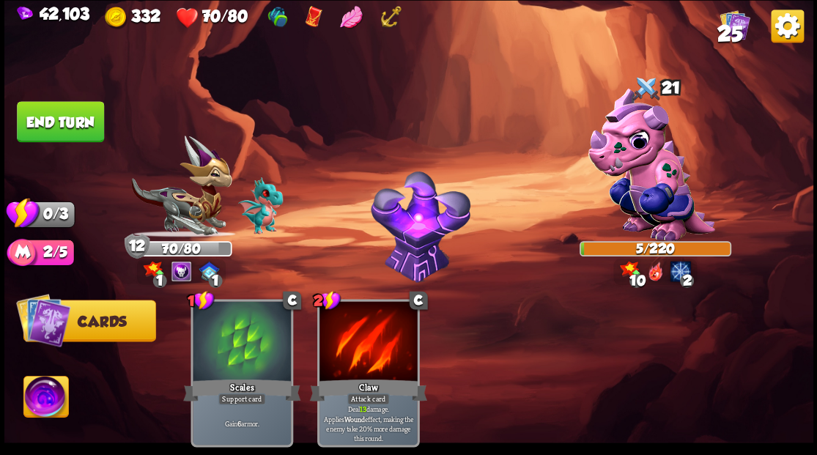
click at [80, 119] on button "End turn" at bounding box center [60, 121] width 87 height 41
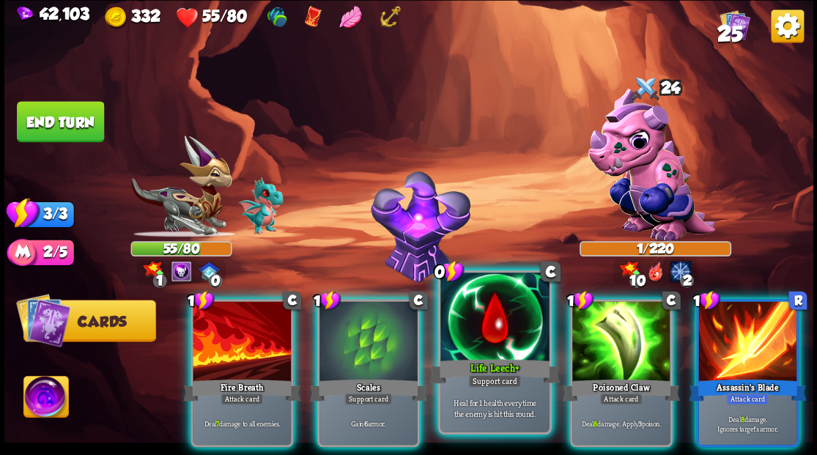
click at [495, 335] on div at bounding box center [494, 319] width 108 height 92
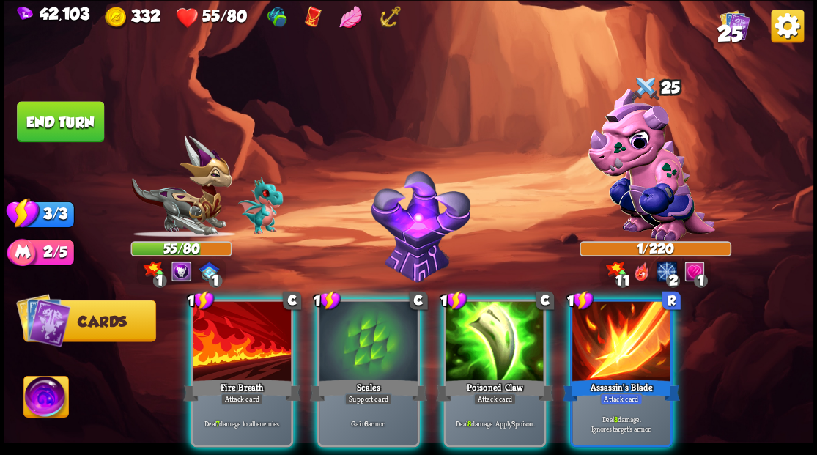
click at [634, 330] on div at bounding box center [621, 342] width 98 height 83
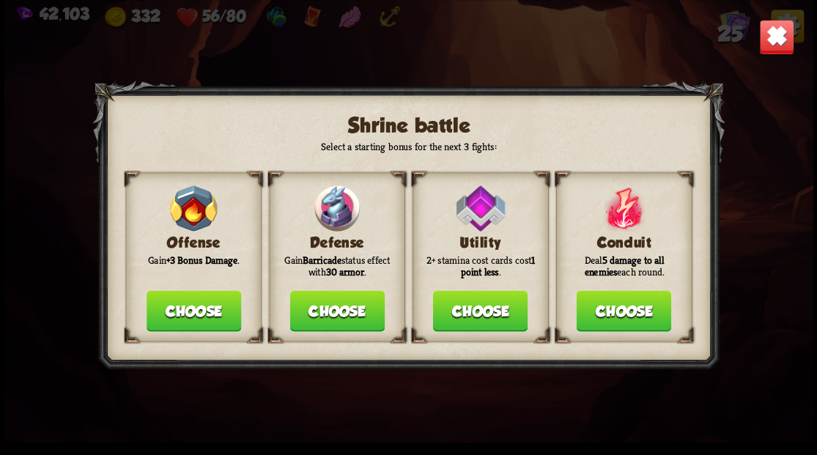
click at [329, 309] on button "Choose" at bounding box center [337, 310] width 95 height 41
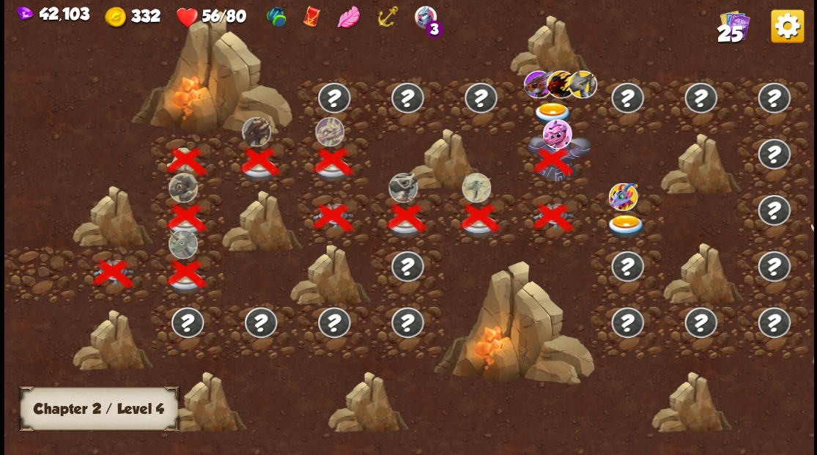
click at [552, 108] on img at bounding box center [553, 114] width 40 height 24
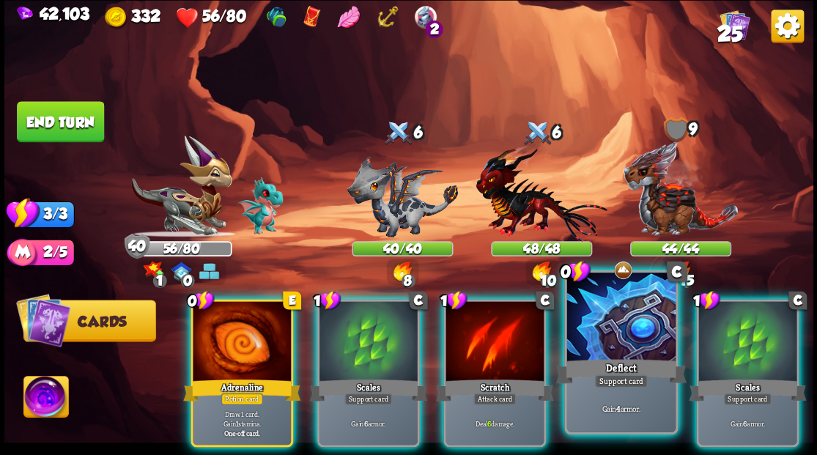
click at [602, 331] on div at bounding box center [621, 319] width 108 height 92
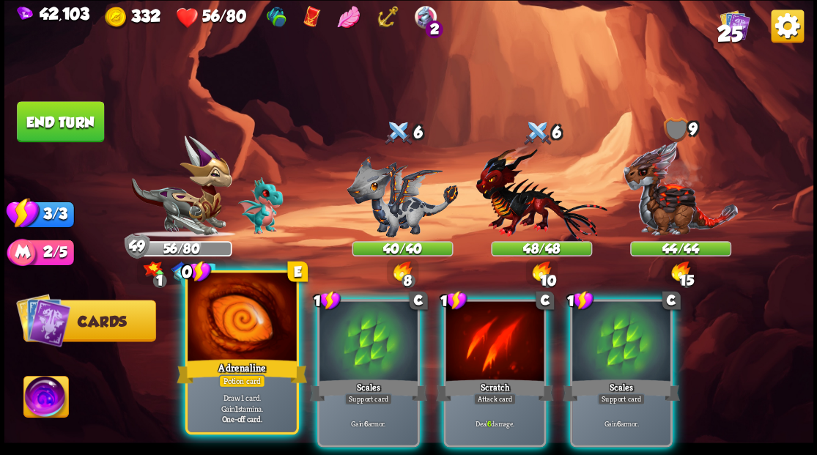
drag, startPoint x: 237, startPoint y: 316, endPoint x: 311, endPoint y: 279, distance: 81.9
click at [237, 315] on div at bounding box center [242, 319] width 108 height 92
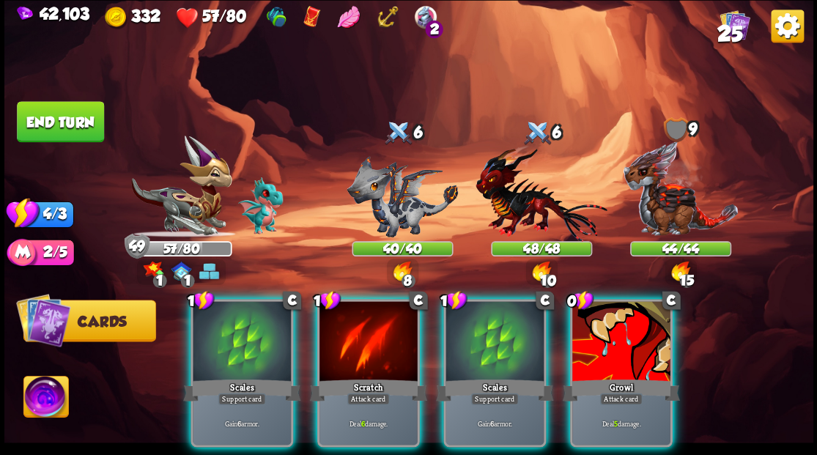
drag, startPoint x: 630, startPoint y: 333, endPoint x: 596, endPoint y: 250, distance: 89.7
click at [630, 331] on div at bounding box center [621, 342] width 98 height 83
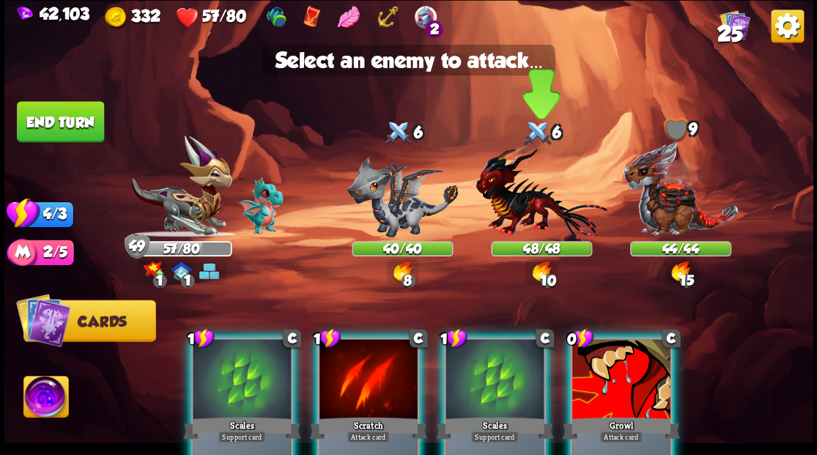
click at [515, 213] on img at bounding box center [541, 192] width 131 height 97
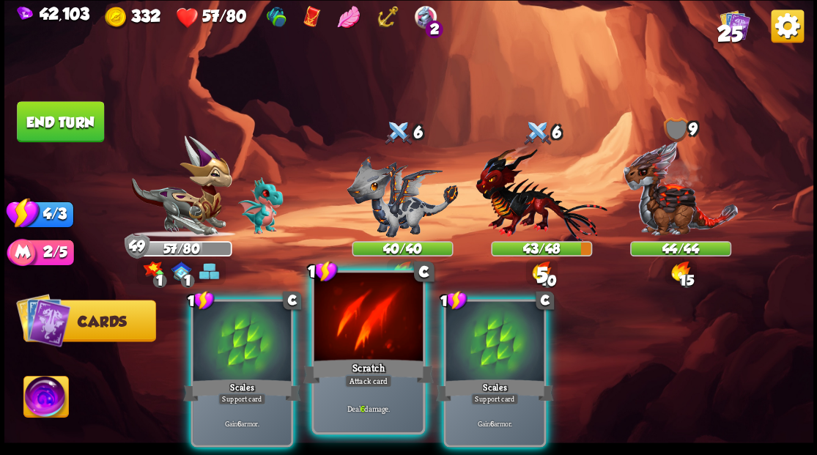
click at [387, 330] on div at bounding box center [368, 319] width 108 height 92
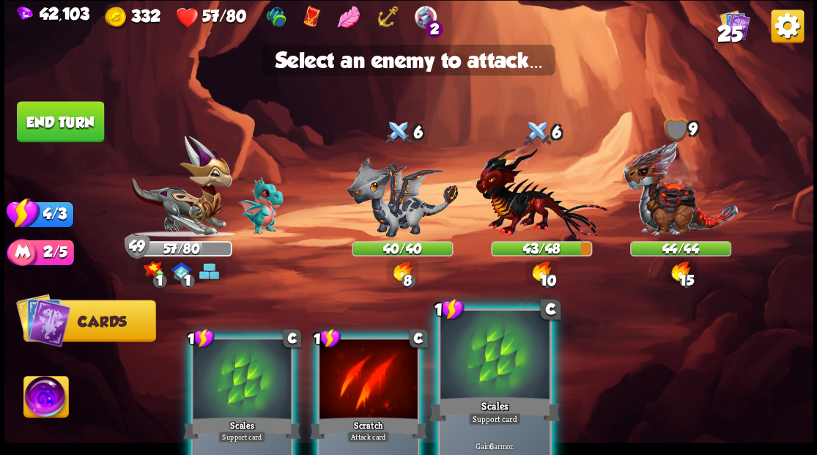
drag, startPoint x: 381, startPoint y: 357, endPoint x: 467, endPoint y: 301, distance: 102.7
click at [381, 356] on div at bounding box center [369, 380] width 98 height 83
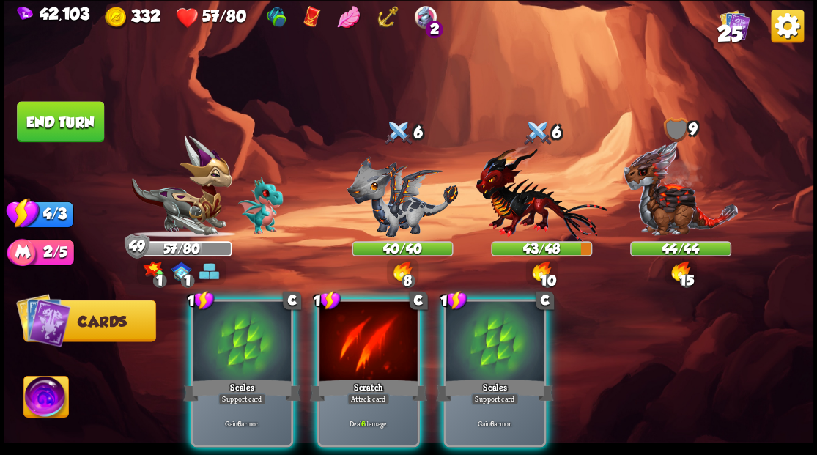
click at [517, 214] on img at bounding box center [541, 192] width 131 height 97
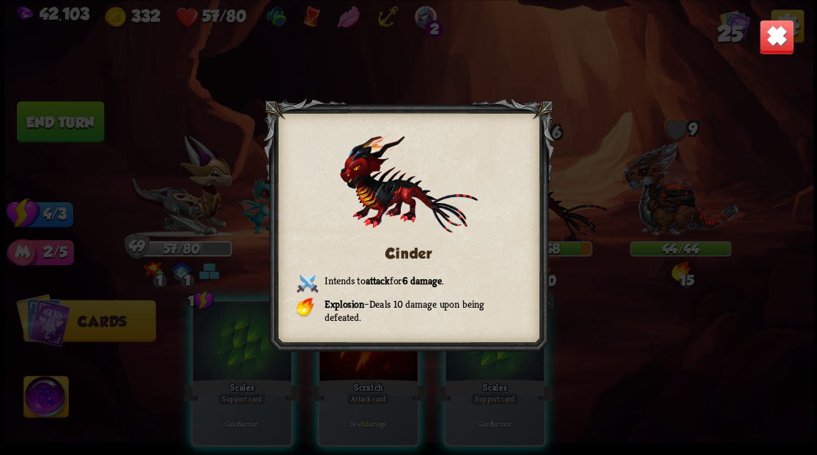
click at [777, 45] on img at bounding box center [776, 36] width 35 height 35
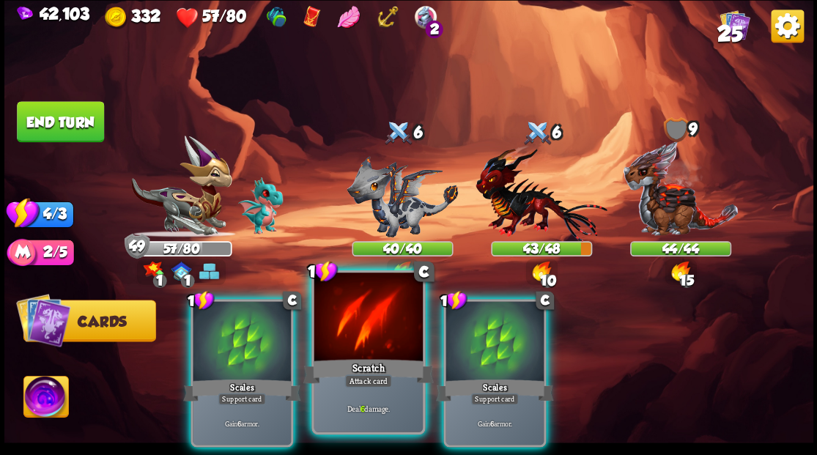
click at [370, 367] on div "Scratch" at bounding box center [368, 370] width 130 height 29
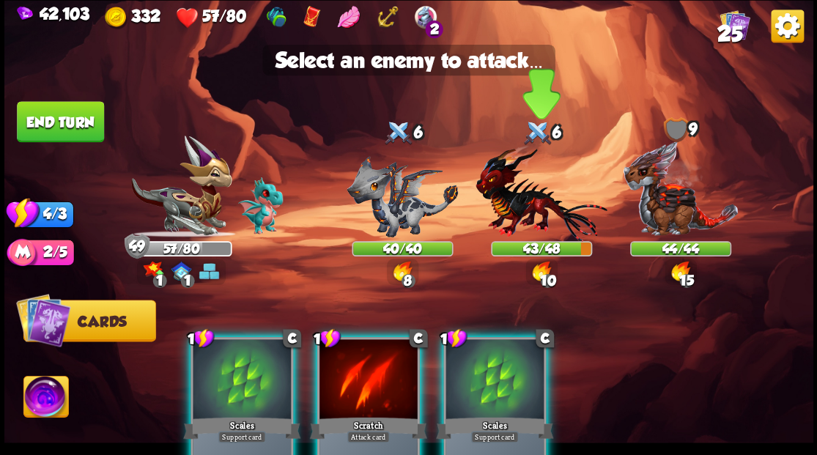
click at [514, 210] on img at bounding box center [541, 192] width 131 height 97
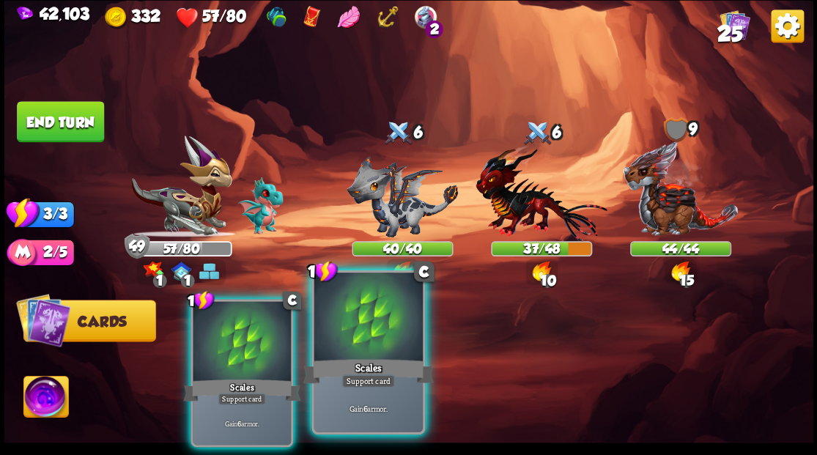
click at [358, 340] on div at bounding box center [368, 319] width 108 height 92
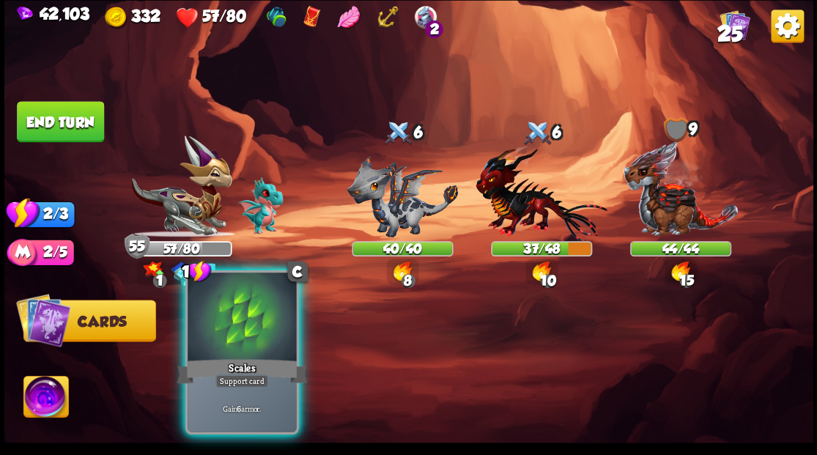
click at [243, 329] on div at bounding box center [242, 319] width 108 height 92
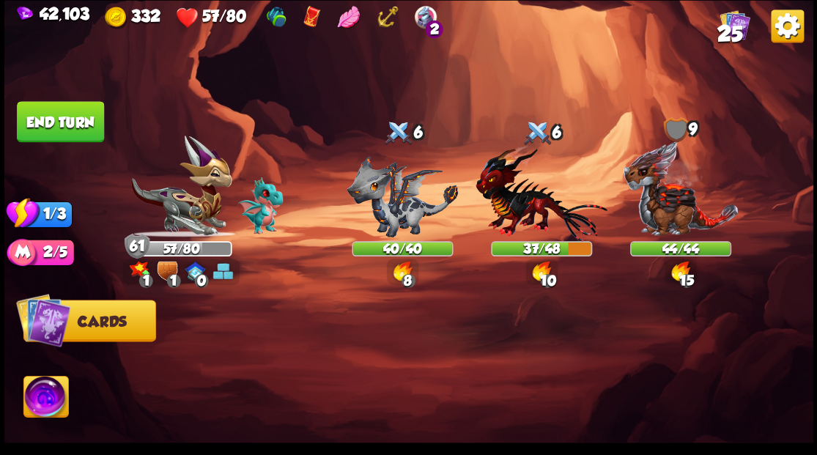
click at [73, 125] on button "End turn" at bounding box center [60, 121] width 87 height 41
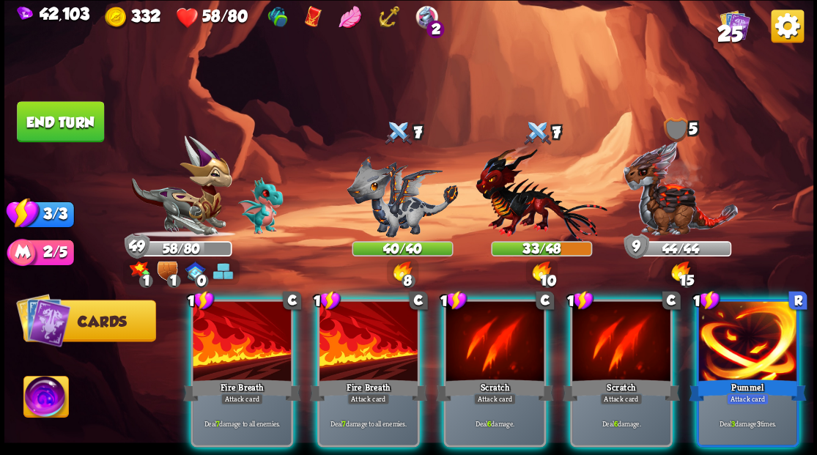
click at [161, 344] on img at bounding box center [408, 227] width 809 height 455
click at [243, 346] on div at bounding box center [242, 342] width 98 height 83
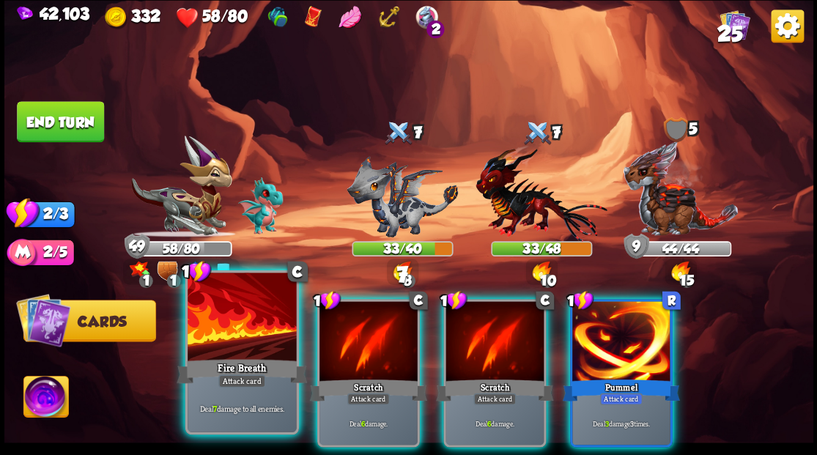
click at [237, 342] on div at bounding box center [242, 319] width 108 height 92
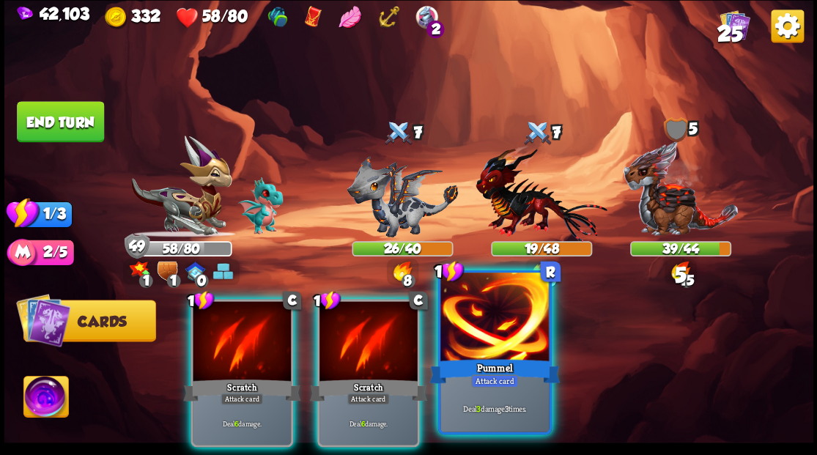
click at [522, 346] on div at bounding box center [494, 319] width 108 height 92
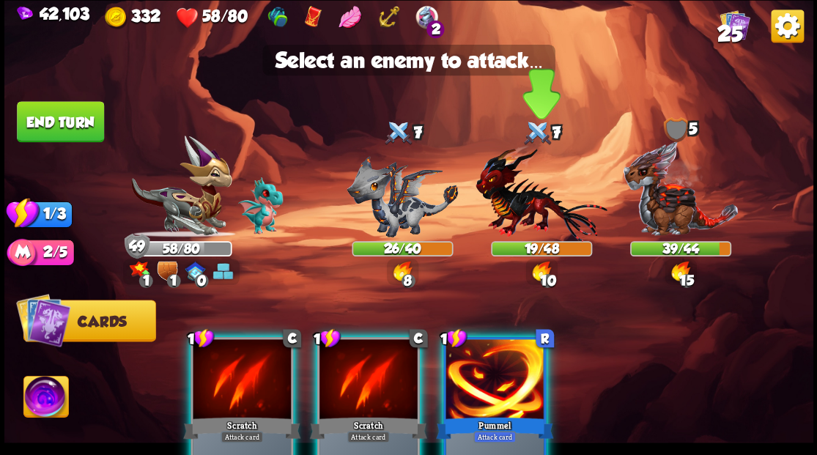
click at [542, 205] on img at bounding box center [541, 192] width 131 height 97
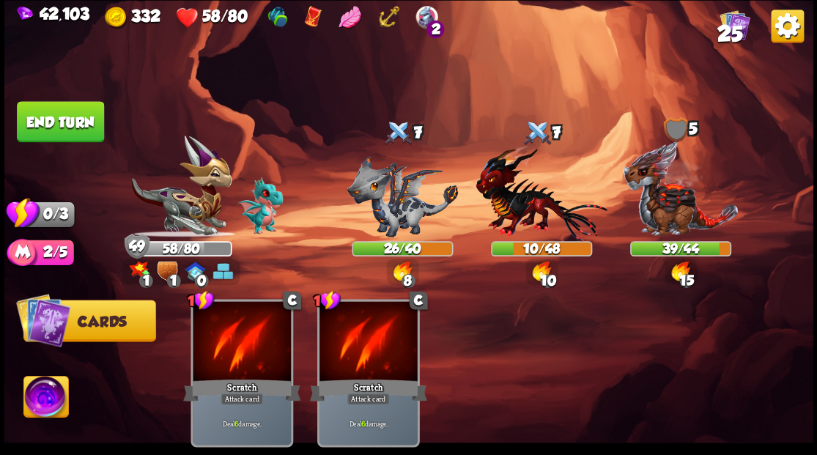
click at [67, 117] on button "End turn" at bounding box center [60, 121] width 87 height 41
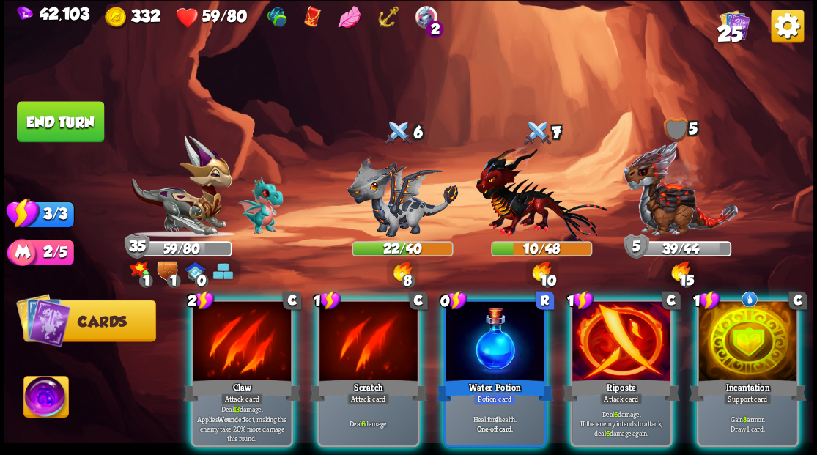
click at [493, 321] on div at bounding box center [495, 342] width 98 height 83
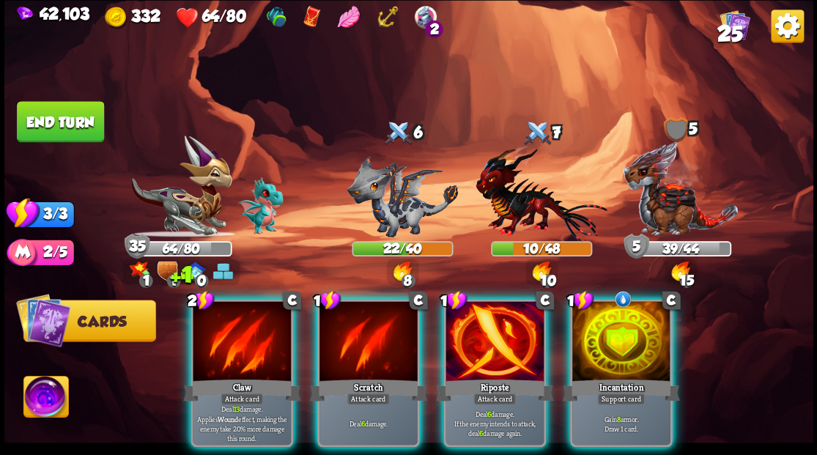
click at [617, 353] on div at bounding box center [621, 342] width 98 height 83
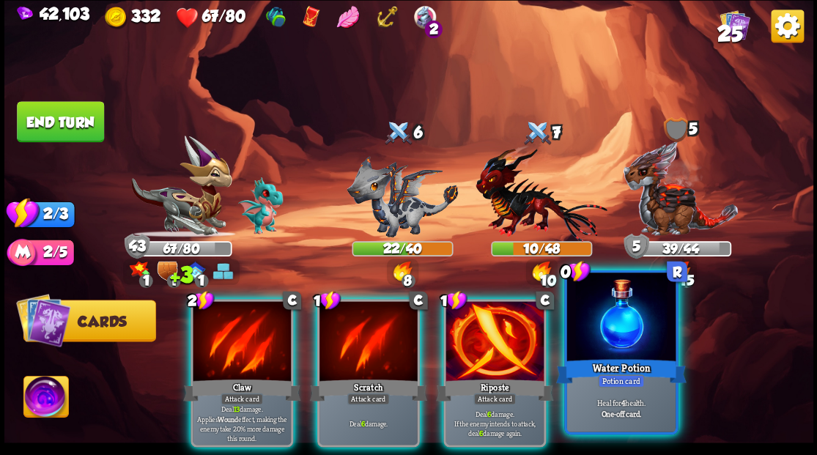
click at [617, 339] on div at bounding box center [621, 319] width 108 height 92
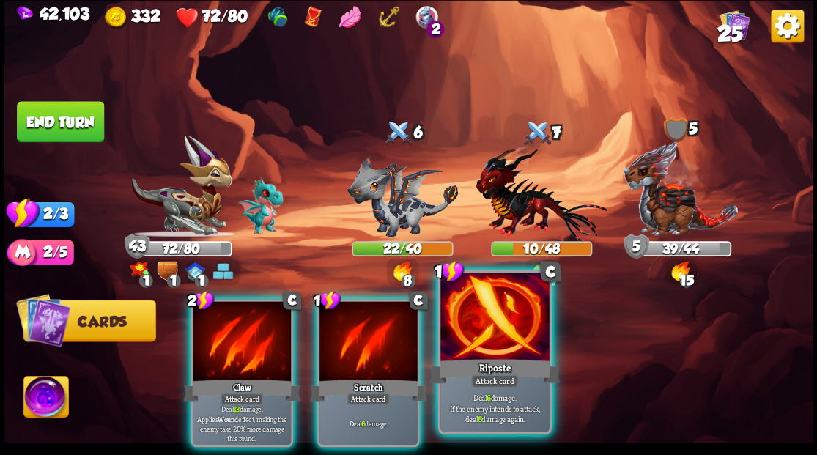
click at [498, 330] on div at bounding box center [494, 319] width 108 height 92
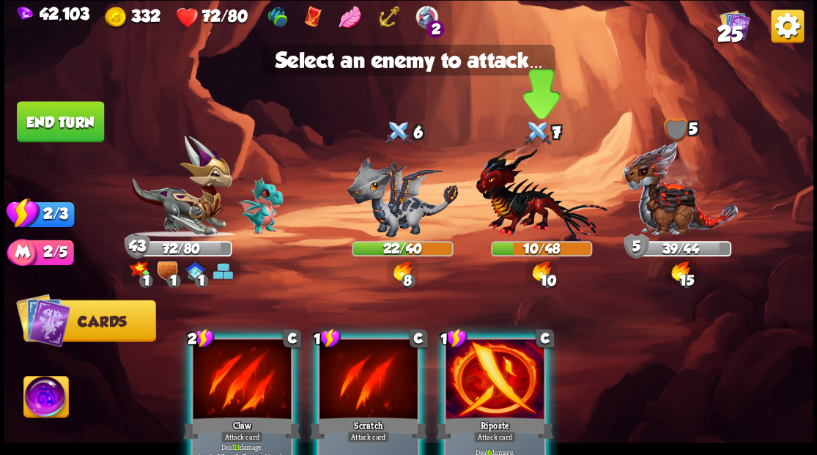
click at [526, 213] on img at bounding box center [541, 192] width 131 height 97
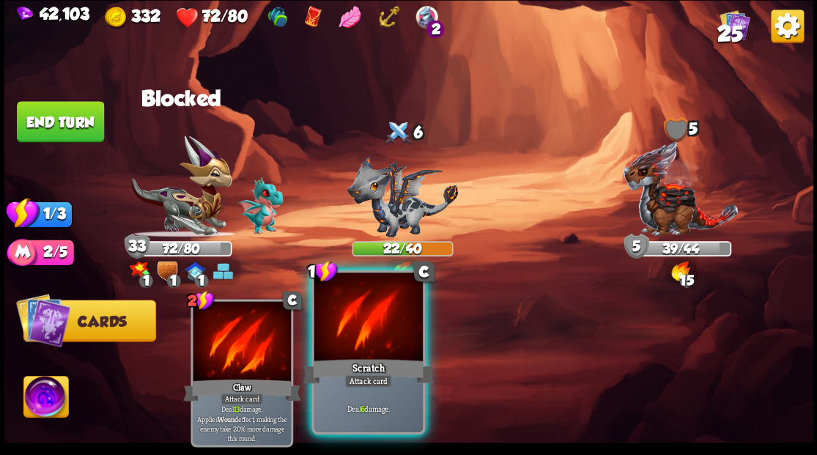
click at [380, 337] on div at bounding box center [368, 319] width 108 height 92
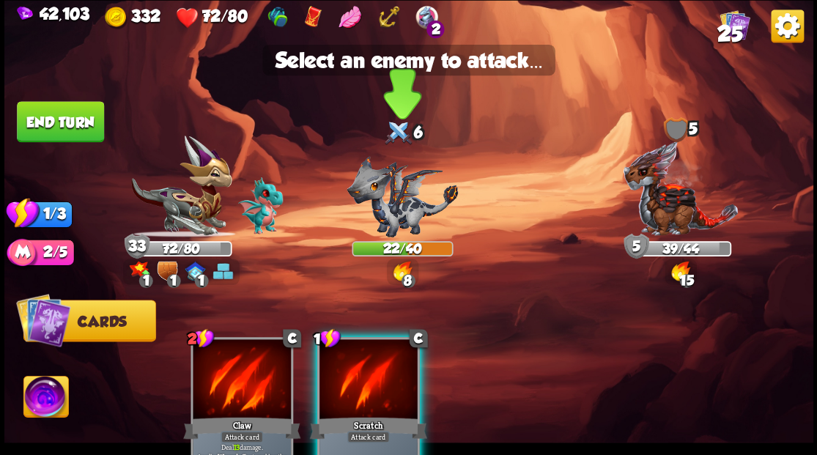
click at [408, 215] on img at bounding box center [402, 195] width 111 height 81
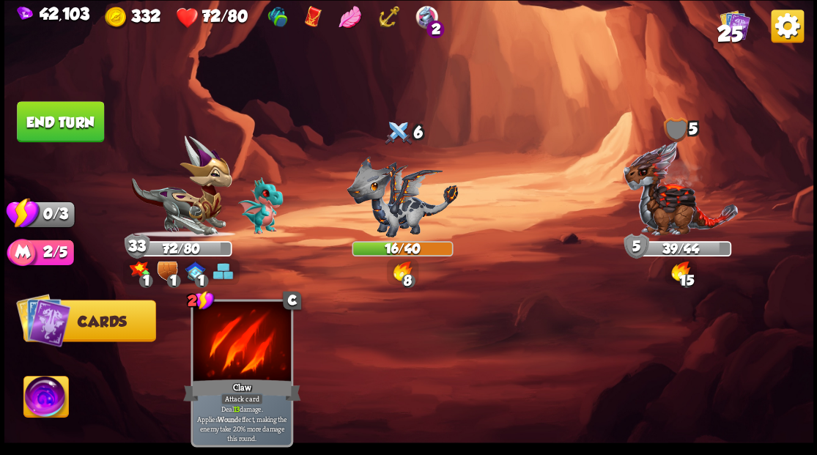
click at [54, 102] on button "End turn" at bounding box center [60, 121] width 87 height 41
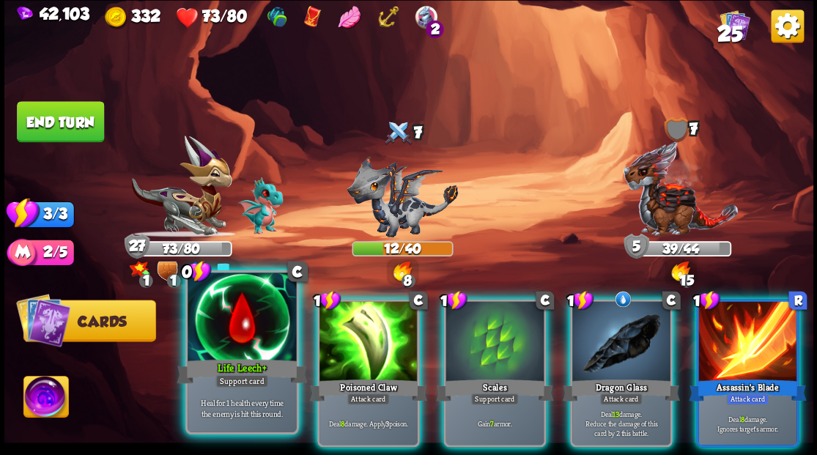
click at [233, 298] on div at bounding box center [242, 319] width 108 height 92
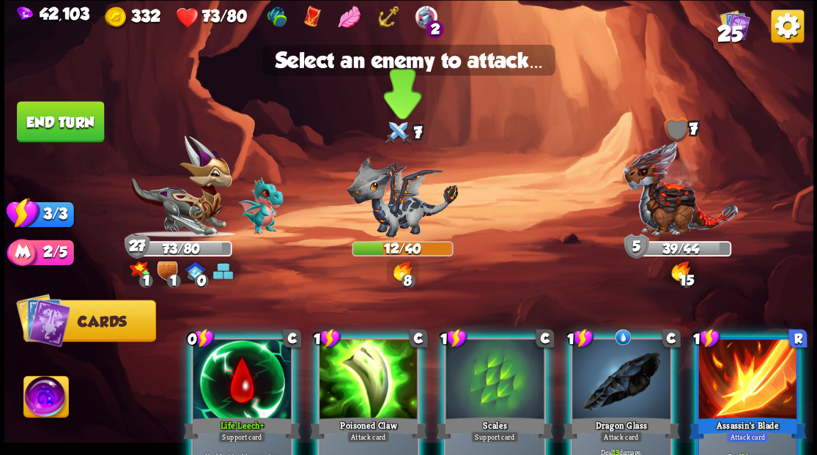
click at [402, 224] on img at bounding box center [402, 195] width 111 height 81
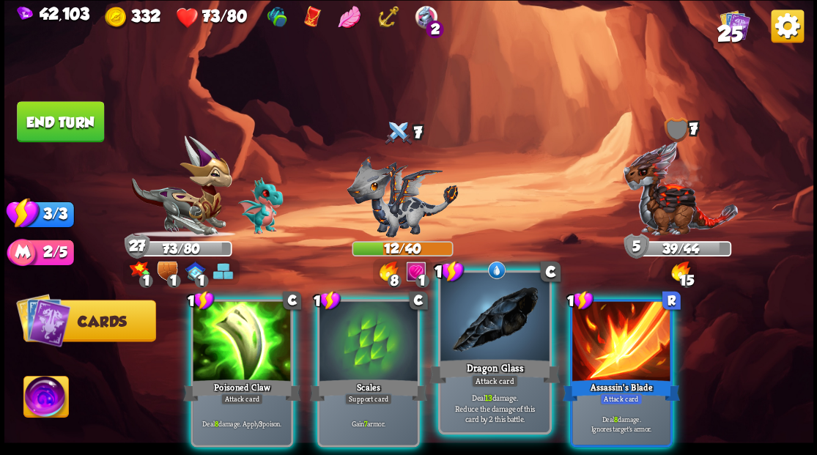
click at [515, 343] on div at bounding box center [494, 319] width 108 height 92
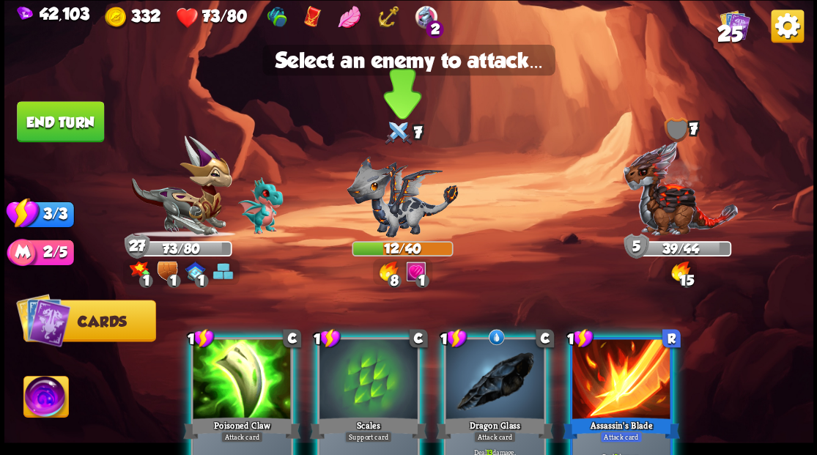
click at [378, 207] on img at bounding box center [402, 195] width 111 height 81
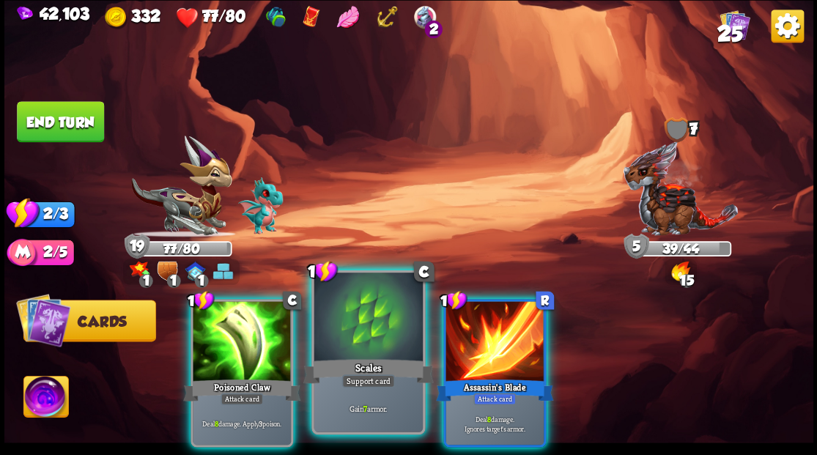
click at [327, 325] on div at bounding box center [368, 319] width 108 height 92
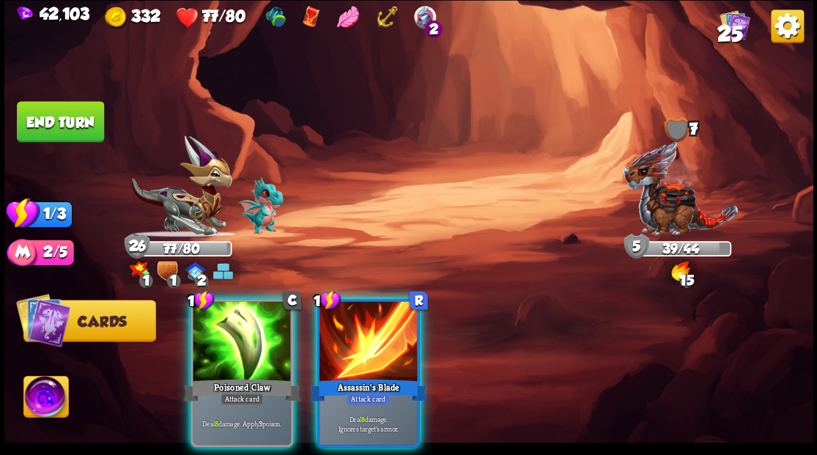
drag, startPoint x: 325, startPoint y: 324, endPoint x: 369, endPoint y: 301, distance: 50.5
click at [325, 322] on div at bounding box center [369, 342] width 98 height 83
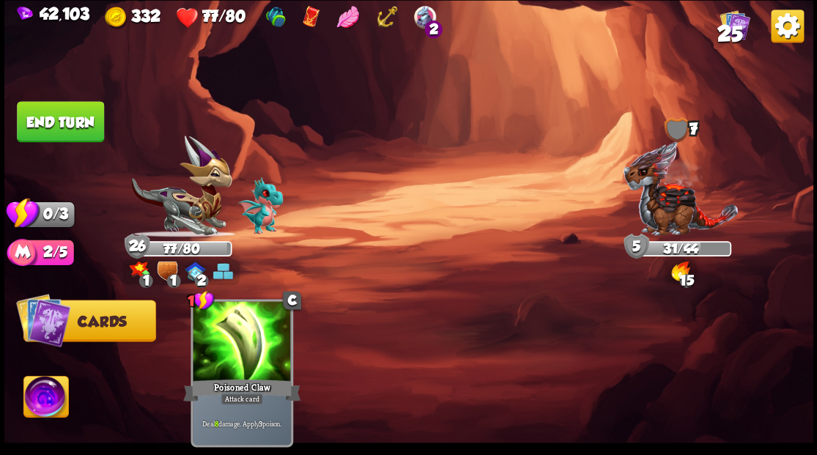
click at [94, 98] on img at bounding box center [408, 227] width 809 height 455
click at [69, 119] on button "End turn" at bounding box center [60, 121] width 87 height 41
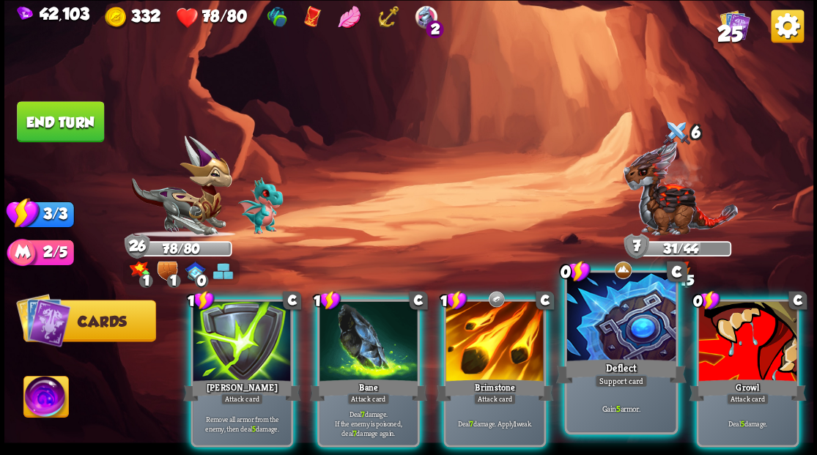
click at [616, 316] on div at bounding box center [621, 319] width 108 height 92
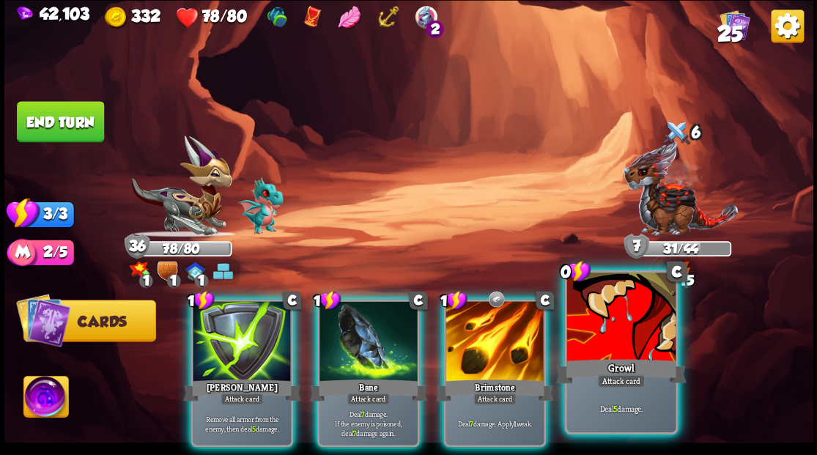
drag, startPoint x: 633, startPoint y: 337, endPoint x: 616, endPoint y: 327, distance: 19.7
click at [632, 336] on div at bounding box center [621, 319] width 108 height 92
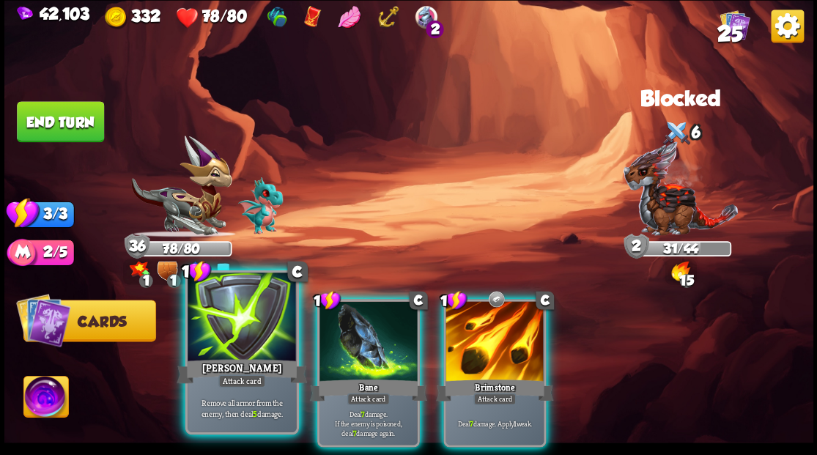
click at [230, 355] on div at bounding box center [242, 319] width 108 height 92
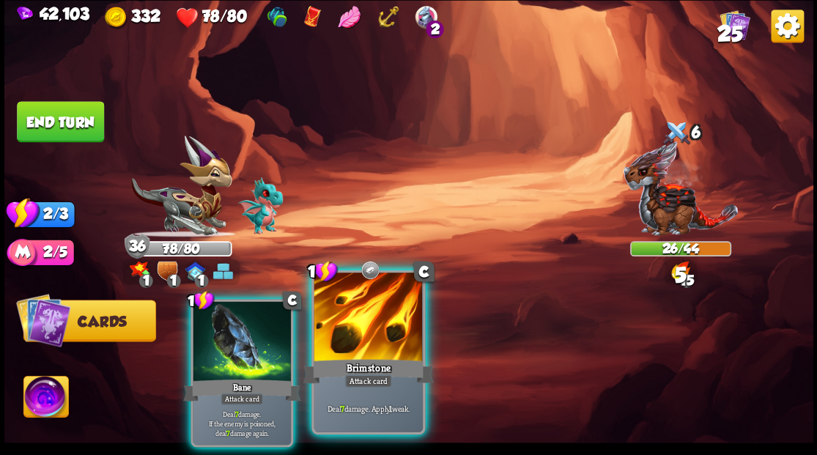
click at [375, 353] on div at bounding box center [368, 319] width 108 height 92
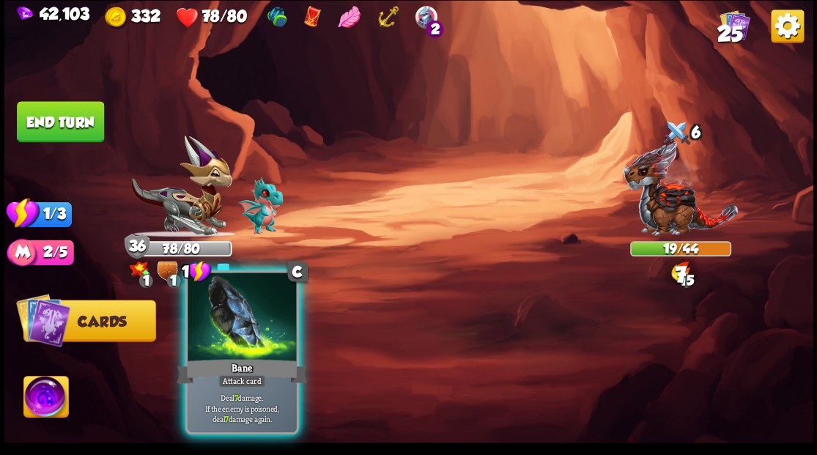
click at [246, 348] on div at bounding box center [242, 319] width 108 height 92
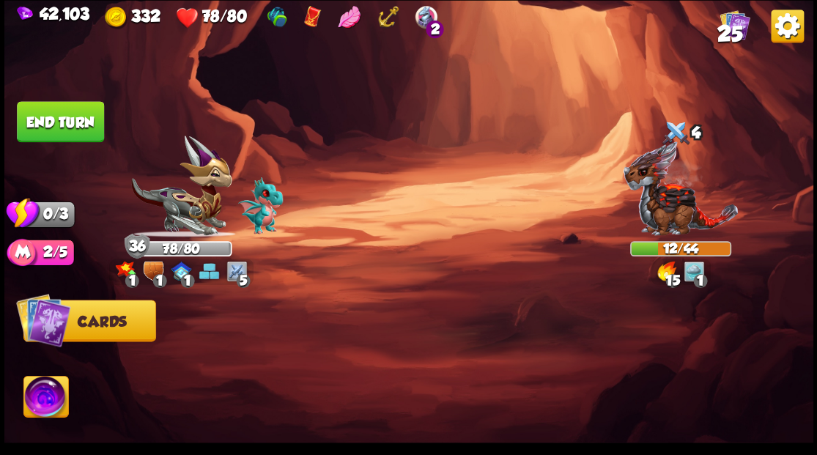
click at [69, 111] on button "End turn" at bounding box center [60, 121] width 87 height 41
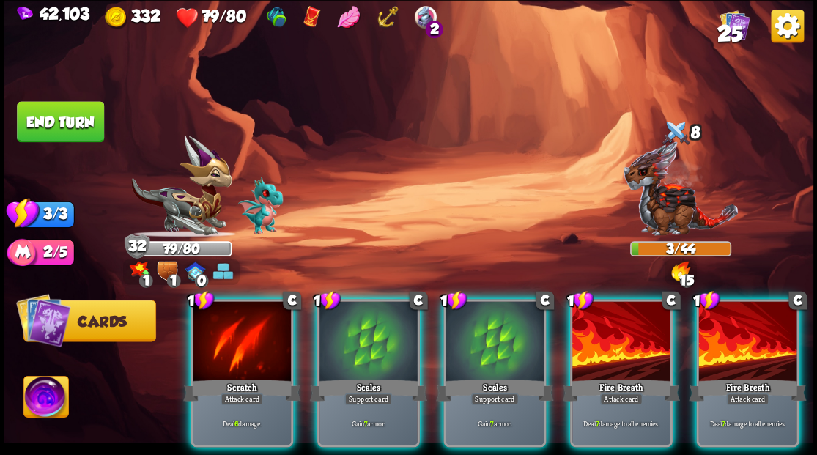
click at [616, 348] on div at bounding box center [621, 342] width 98 height 83
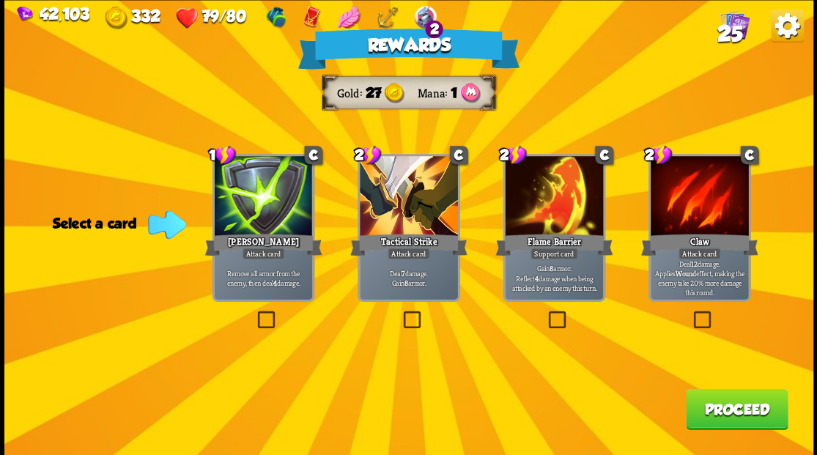
click at [715, 409] on button "Proceed" at bounding box center [737, 408] width 102 height 41
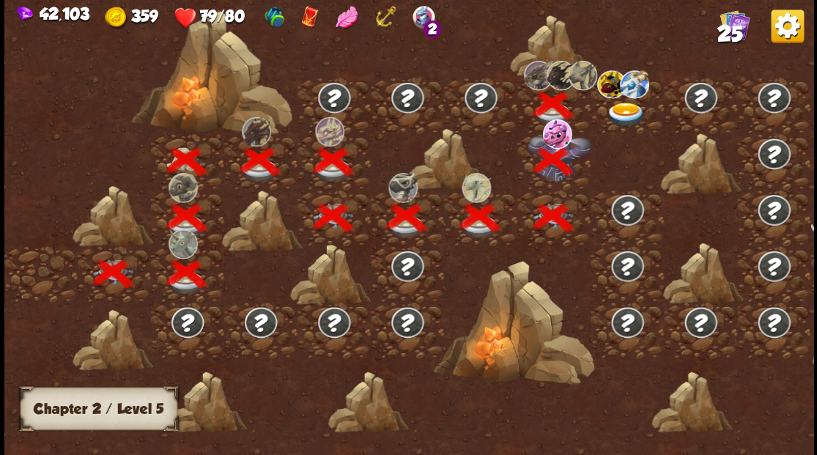
click at [622, 108] on img at bounding box center [626, 114] width 40 height 24
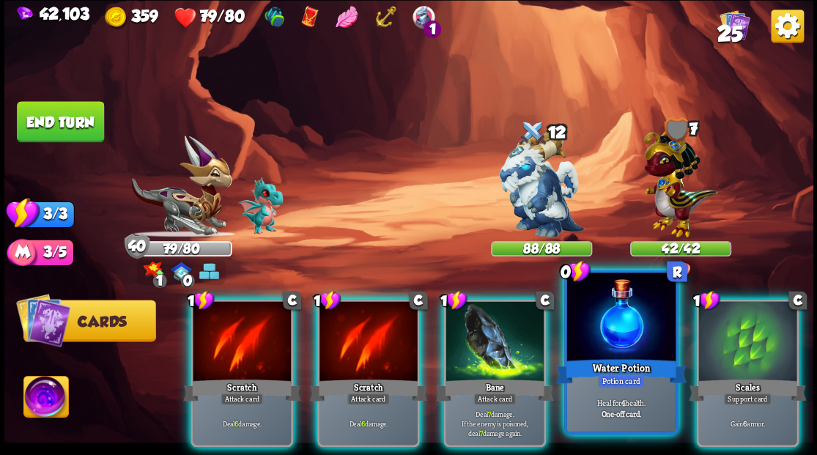
click at [608, 315] on div at bounding box center [621, 319] width 108 height 92
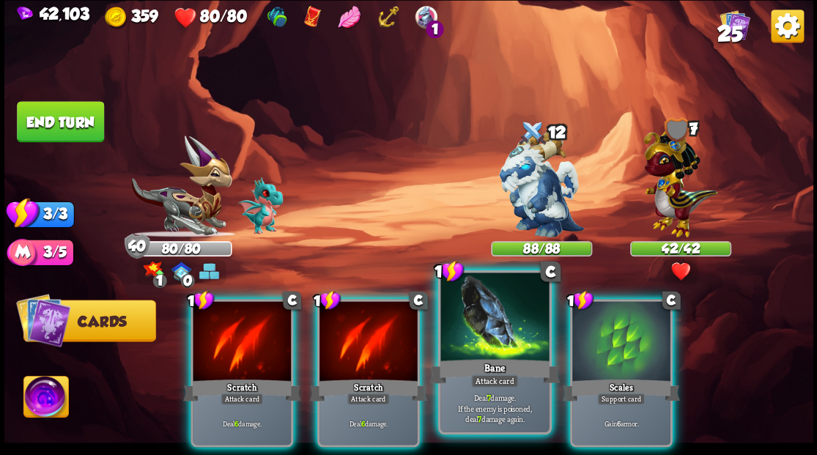
click at [463, 362] on div "Bane" at bounding box center [494, 370] width 130 height 29
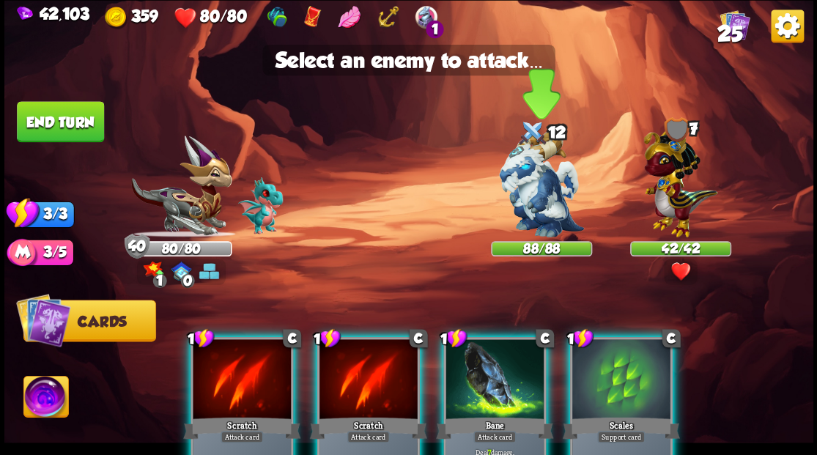
click at [528, 185] on img at bounding box center [541, 184] width 85 height 106
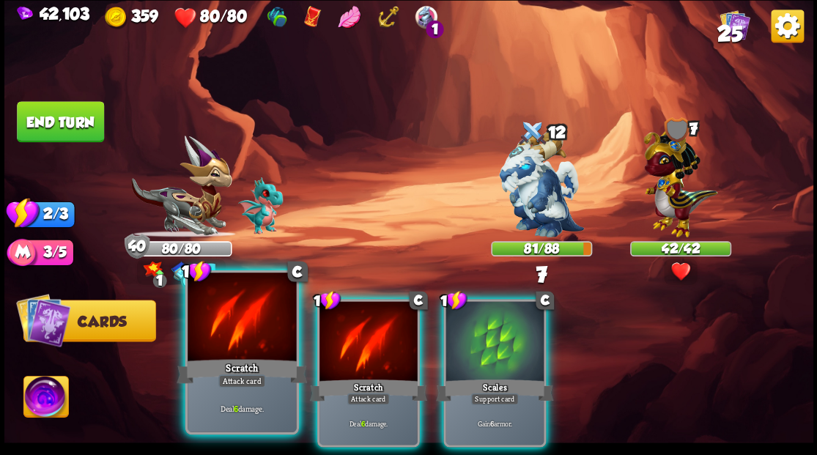
drag, startPoint x: 195, startPoint y: 328, endPoint x: 251, endPoint y: 309, distance: 59.6
click at [199, 328] on div at bounding box center [242, 319] width 108 height 92
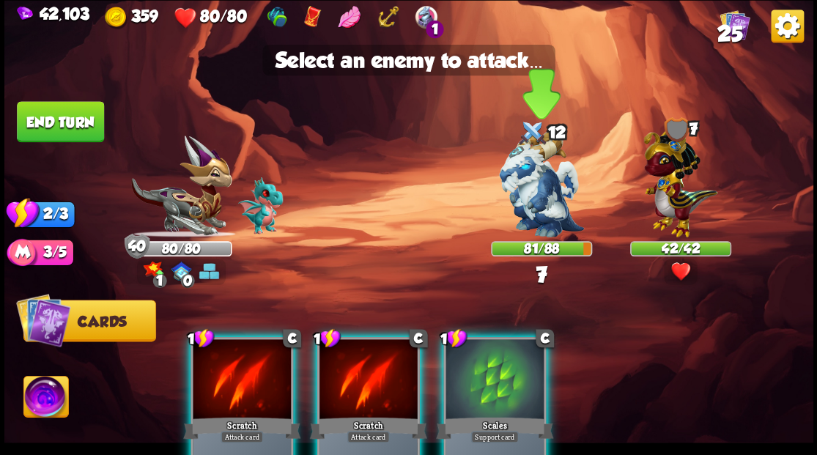
click at [551, 169] on img at bounding box center [541, 184] width 85 height 106
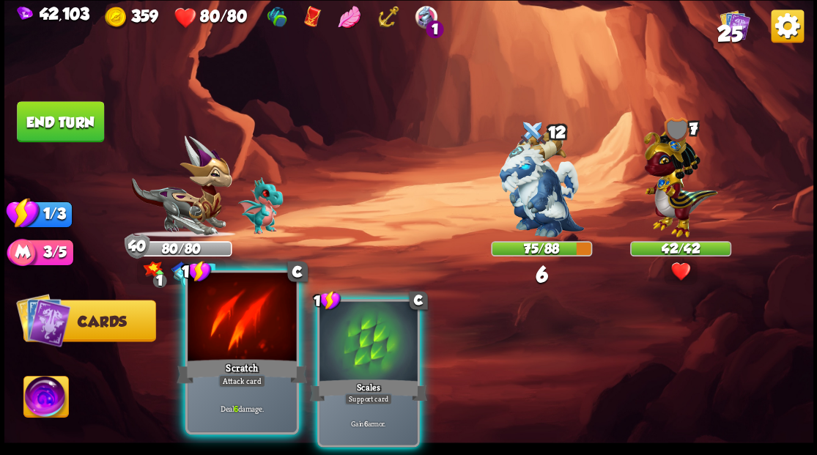
click at [246, 314] on div at bounding box center [242, 319] width 108 height 92
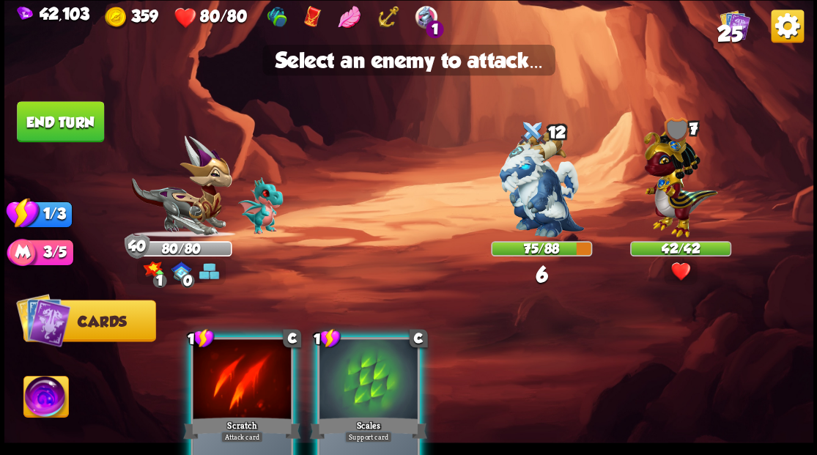
click at [488, 210] on img at bounding box center [408, 227] width 809 height 455
click at [539, 184] on img at bounding box center [541, 184] width 85 height 106
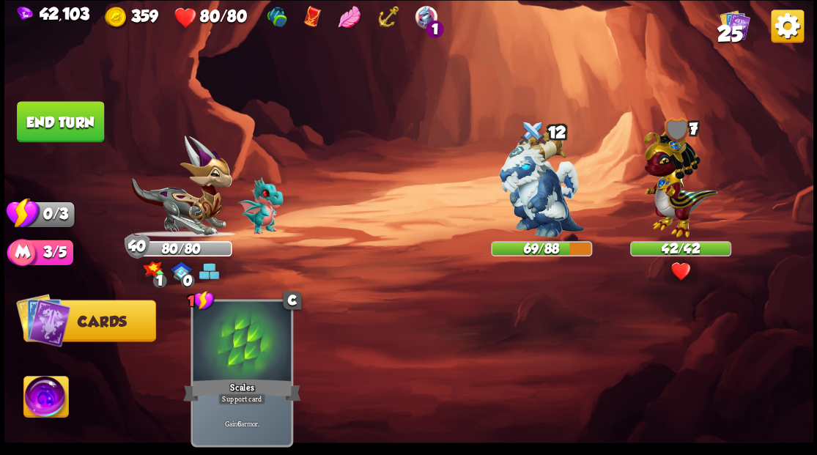
click at [45, 128] on button "End turn" at bounding box center [60, 121] width 87 height 41
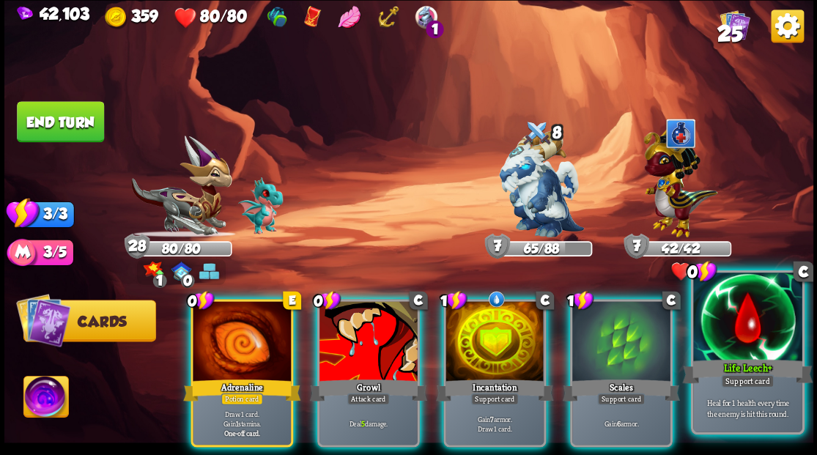
click at [730, 324] on div at bounding box center [747, 319] width 108 height 92
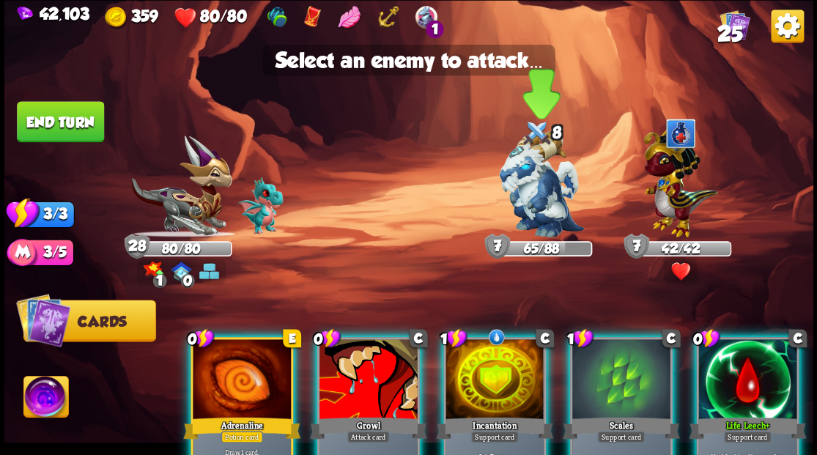
click at [534, 179] on img at bounding box center [541, 184] width 85 height 106
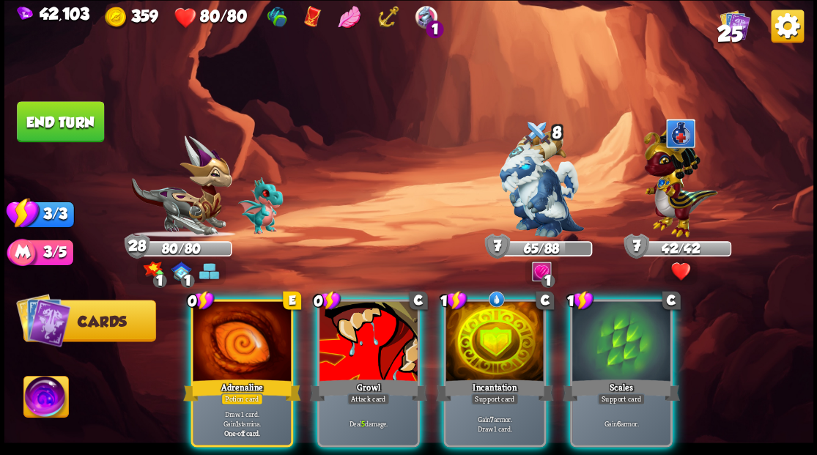
drag, startPoint x: 228, startPoint y: 328, endPoint x: 421, endPoint y: 257, distance: 206.4
click at [229, 328] on div at bounding box center [242, 342] width 98 height 83
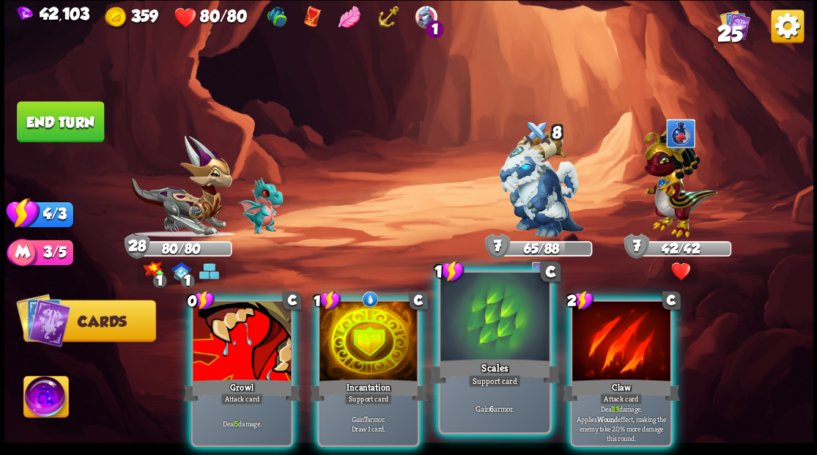
click at [515, 322] on div at bounding box center [494, 319] width 108 height 92
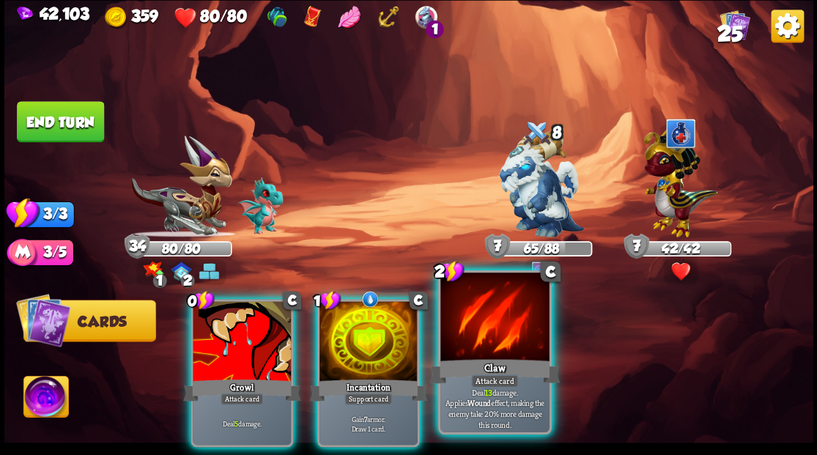
click at [500, 304] on div at bounding box center [494, 319] width 108 height 92
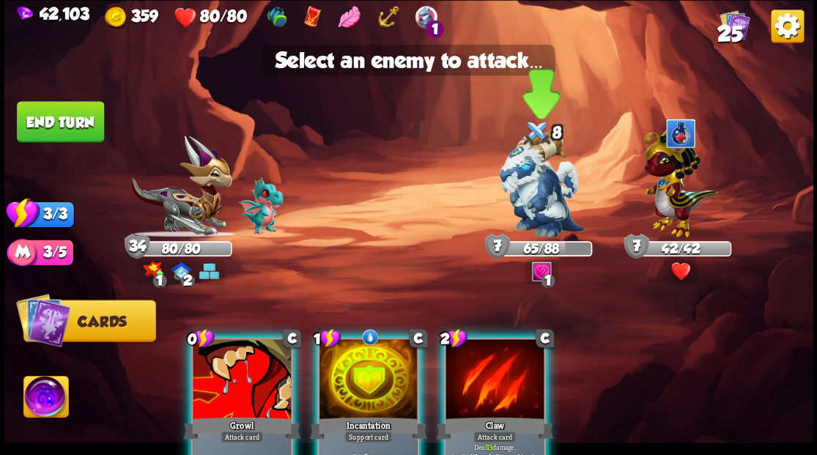
click at [529, 189] on img at bounding box center [541, 184] width 85 height 106
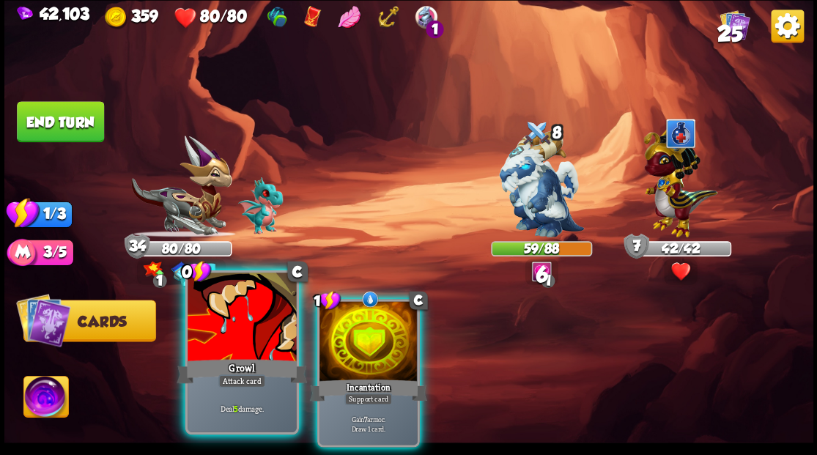
click at [225, 331] on div at bounding box center [242, 319] width 108 height 92
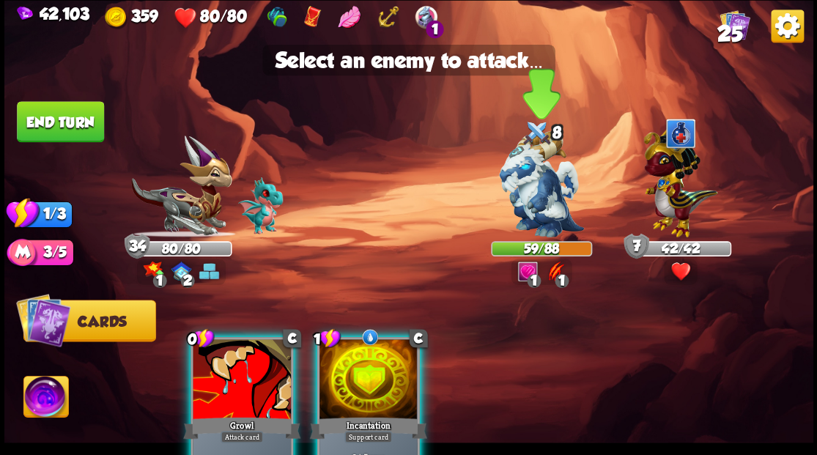
click at [528, 198] on img at bounding box center [541, 184] width 85 height 106
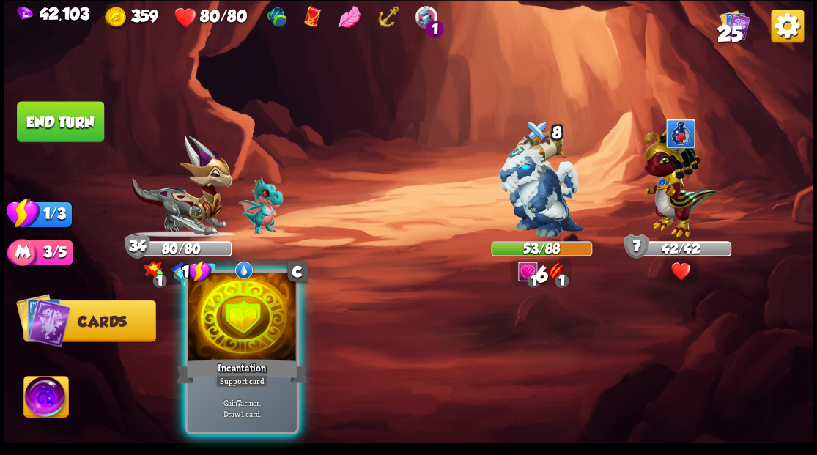
click at [252, 322] on div at bounding box center [242, 319] width 108 height 92
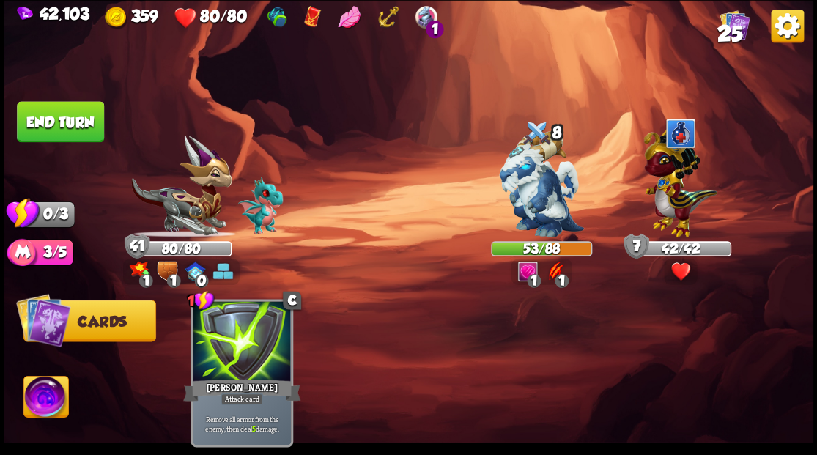
click at [92, 123] on button "End turn" at bounding box center [60, 121] width 87 height 41
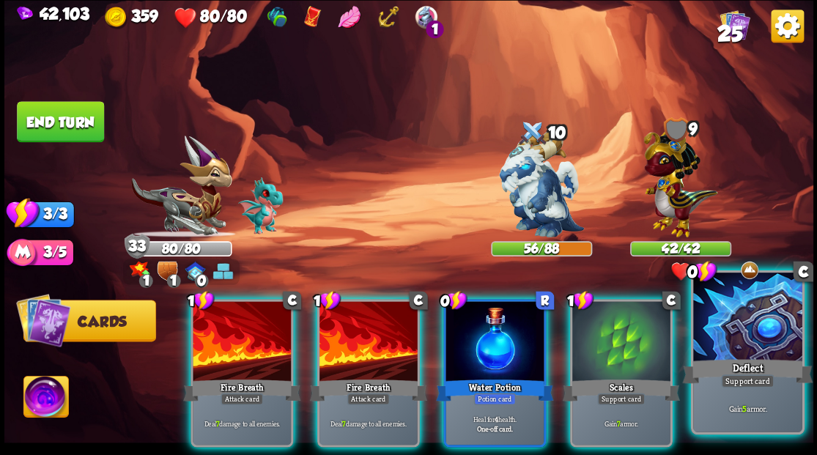
click at [756, 339] on div at bounding box center [747, 319] width 108 height 92
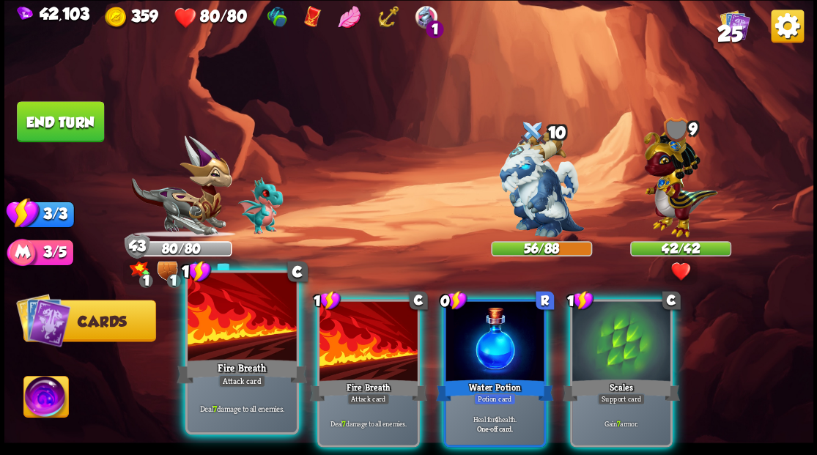
click at [223, 334] on div at bounding box center [242, 319] width 108 height 92
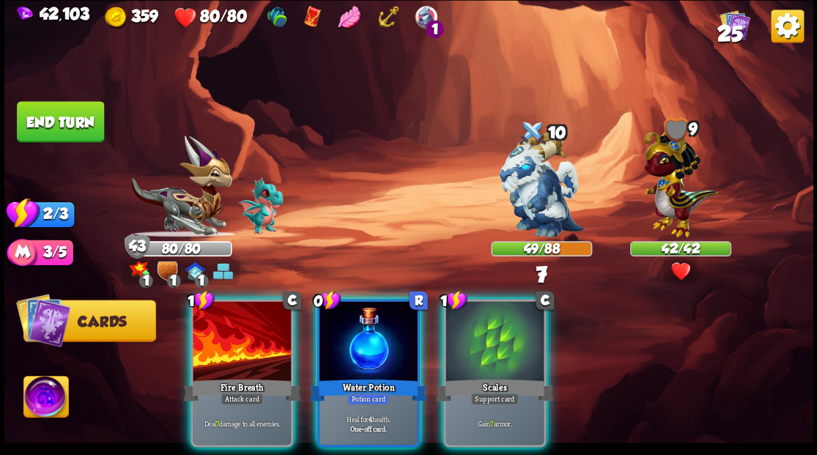
click at [205, 317] on div at bounding box center [242, 342] width 98 height 83
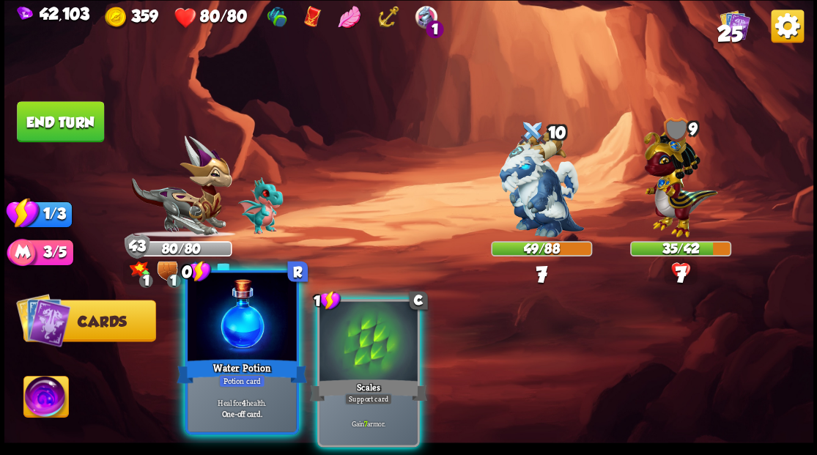
click at [204, 314] on div at bounding box center [242, 319] width 108 height 92
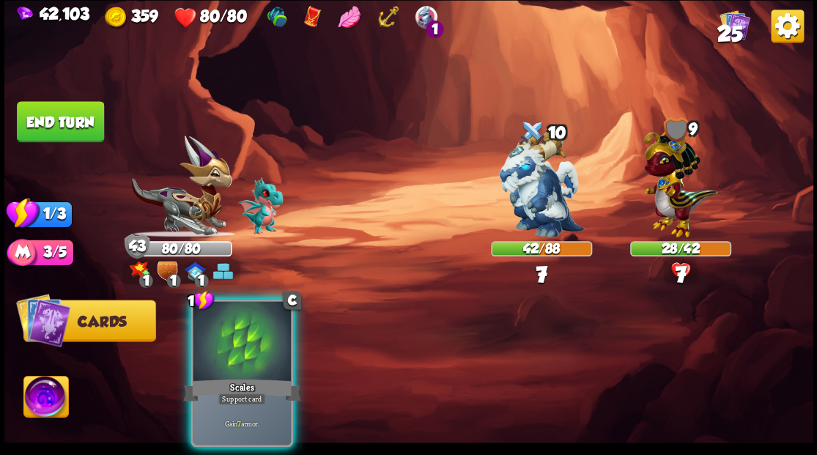
click at [204, 314] on div at bounding box center [242, 342] width 98 height 83
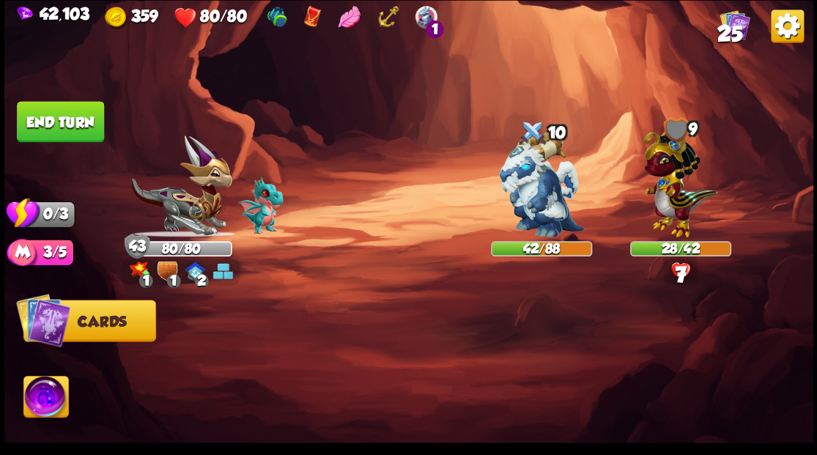
click at [58, 108] on button "End turn" at bounding box center [60, 121] width 87 height 41
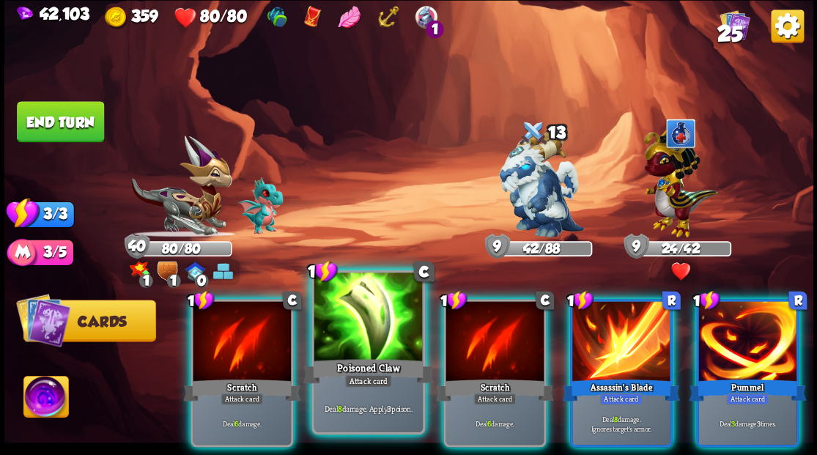
click at [381, 322] on div at bounding box center [368, 319] width 108 height 92
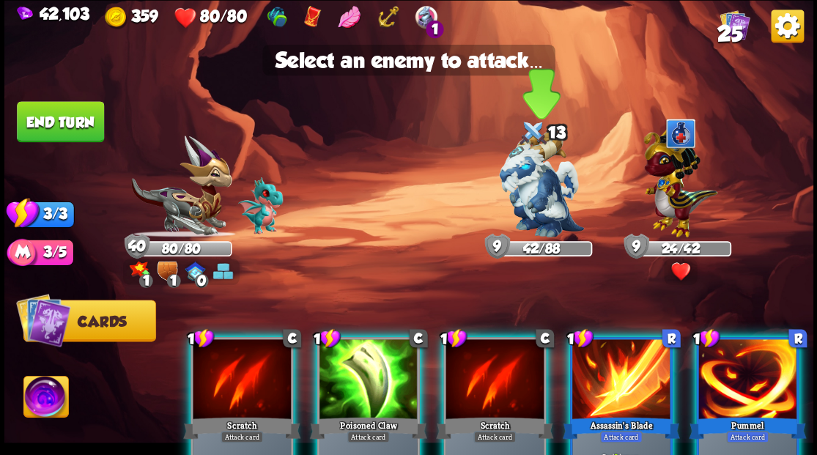
click at [525, 186] on img at bounding box center [541, 184] width 85 height 106
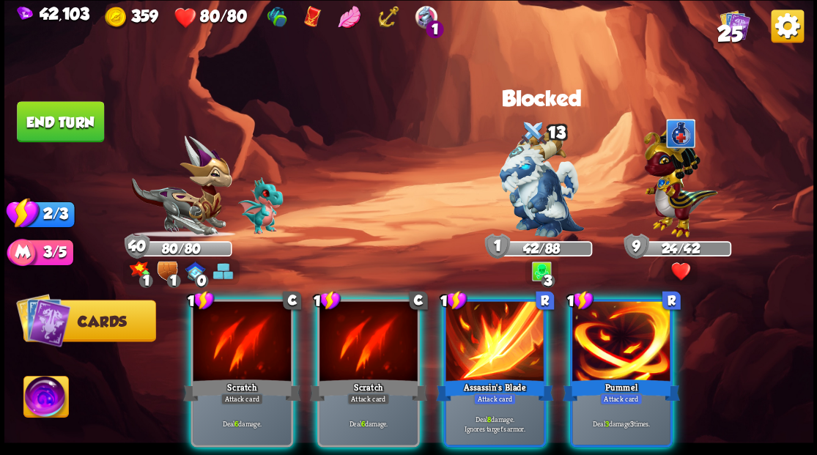
drag, startPoint x: 495, startPoint y: 388, endPoint x: 531, endPoint y: 284, distance: 109.2
click at [495, 386] on div "1 R Assassin's Blade Attack card Deal 8 damage. Ignores target's armor." at bounding box center [494, 373] width 103 height 148
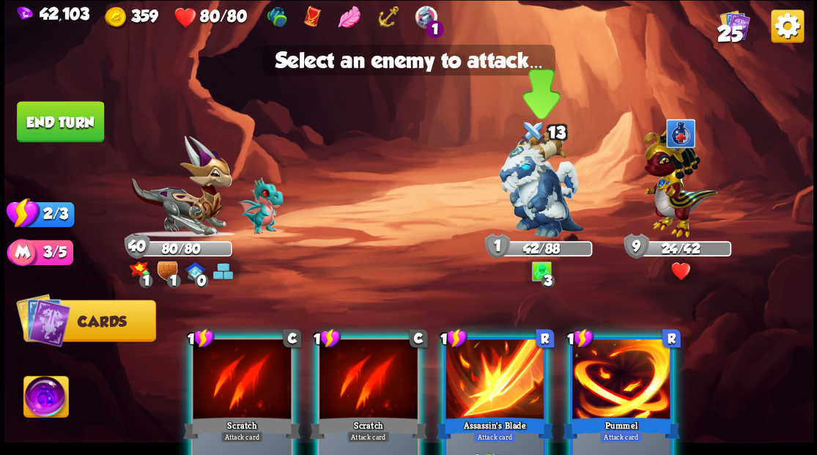
click at [521, 193] on img at bounding box center [541, 184] width 85 height 106
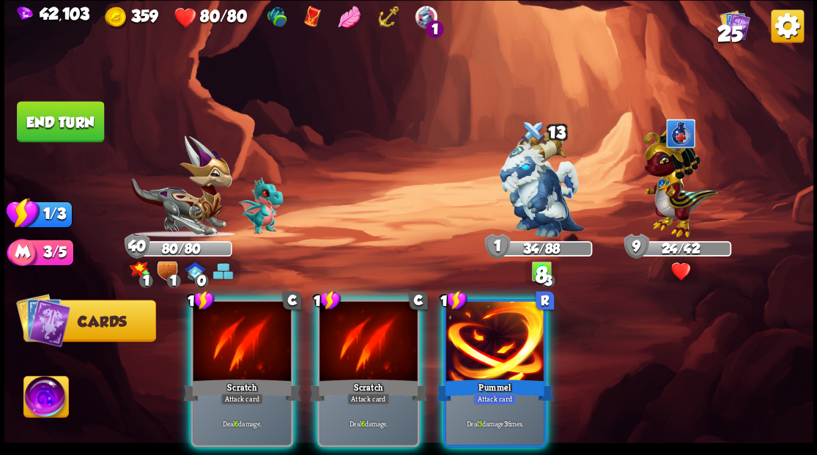
drag, startPoint x: 482, startPoint y: 337, endPoint x: 512, endPoint y: 255, distance: 87.2
click at [487, 315] on div at bounding box center [495, 342] width 98 height 83
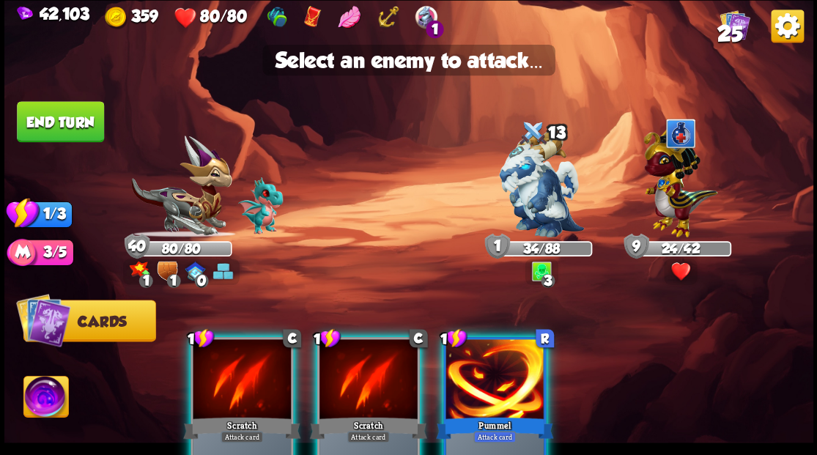
drag, startPoint x: 553, startPoint y: 194, endPoint x: 419, endPoint y: 207, distance: 135.4
click at [553, 195] on img at bounding box center [541, 184] width 85 height 106
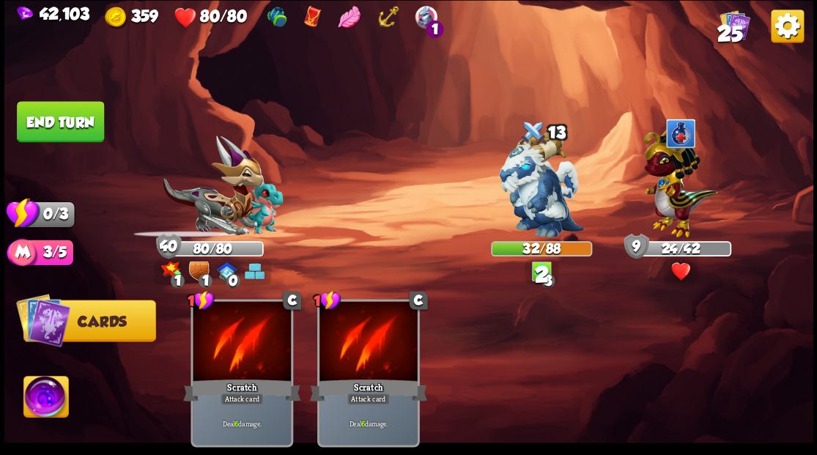
click at [34, 117] on button "End turn" at bounding box center [60, 121] width 87 height 41
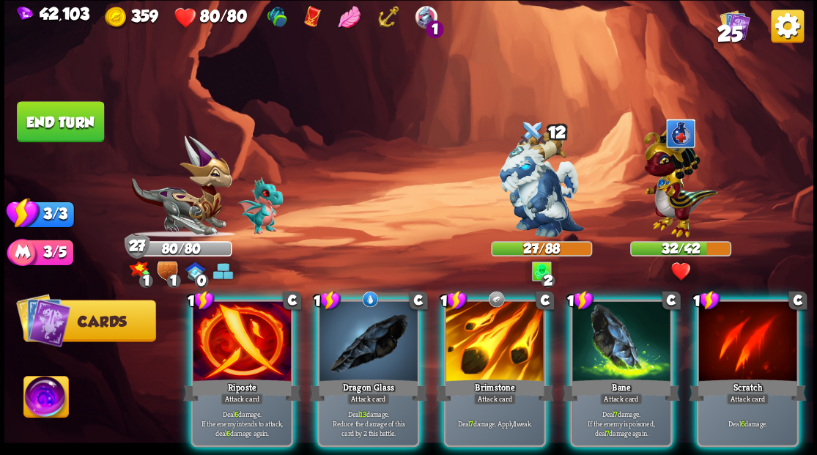
drag, startPoint x: 583, startPoint y: 333, endPoint x: 561, endPoint y: 306, distance: 34.8
click at [576, 325] on div at bounding box center [621, 342] width 98 height 83
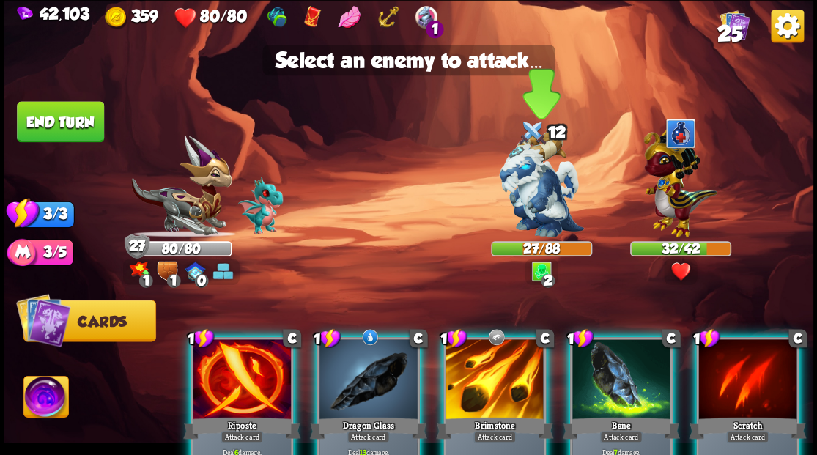
click at [515, 191] on img at bounding box center [541, 184] width 85 height 106
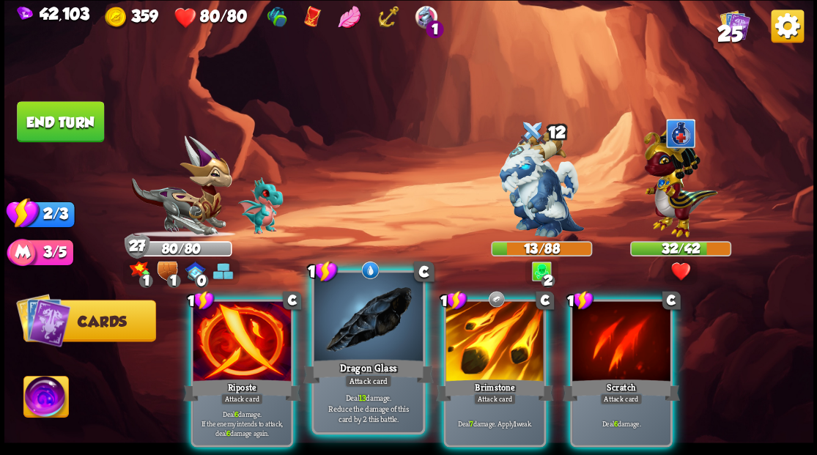
click at [359, 308] on div at bounding box center [368, 319] width 108 height 92
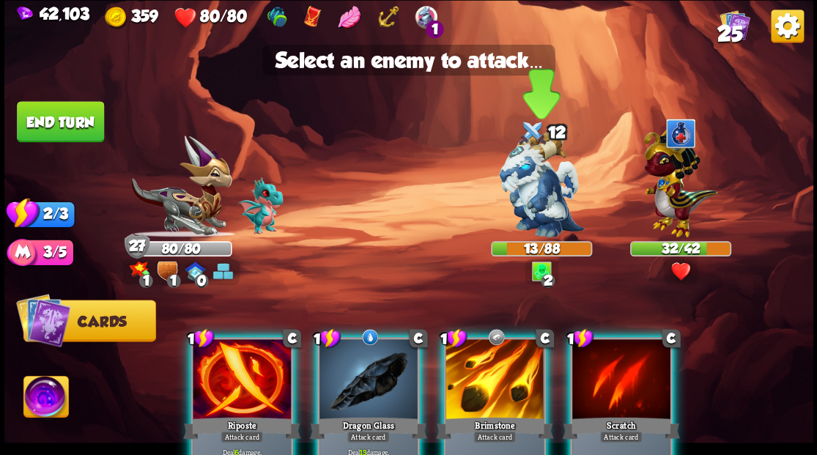
drag, startPoint x: 528, startPoint y: 173, endPoint x: 520, endPoint y: 176, distance: 8.6
click at [528, 173] on img at bounding box center [541, 184] width 85 height 106
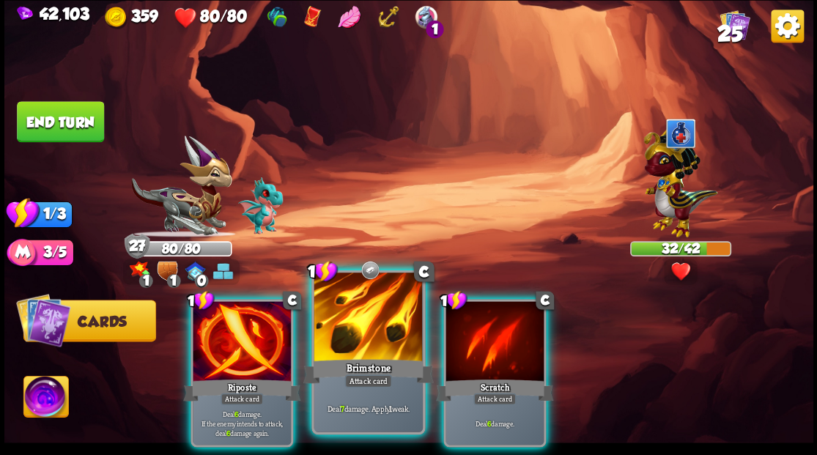
click at [336, 322] on div at bounding box center [368, 319] width 108 height 92
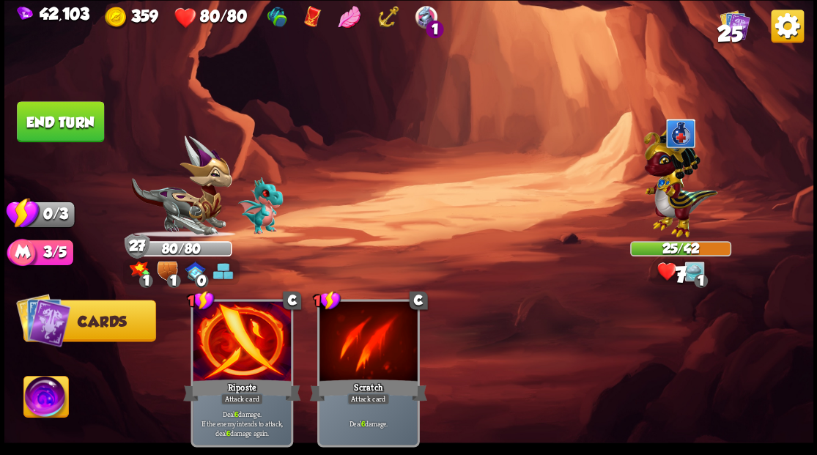
drag, startPoint x: 73, startPoint y: 127, endPoint x: 96, endPoint y: 134, distance: 23.9
click at [77, 128] on button "End turn" at bounding box center [60, 121] width 87 height 41
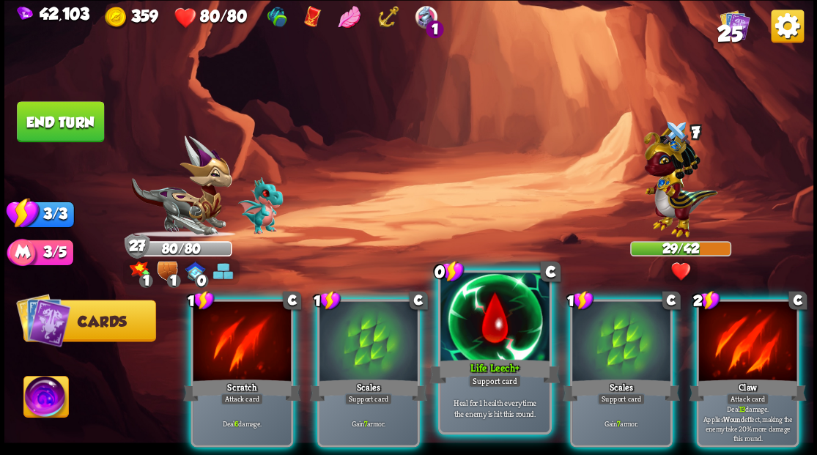
click at [500, 342] on div at bounding box center [494, 319] width 108 height 92
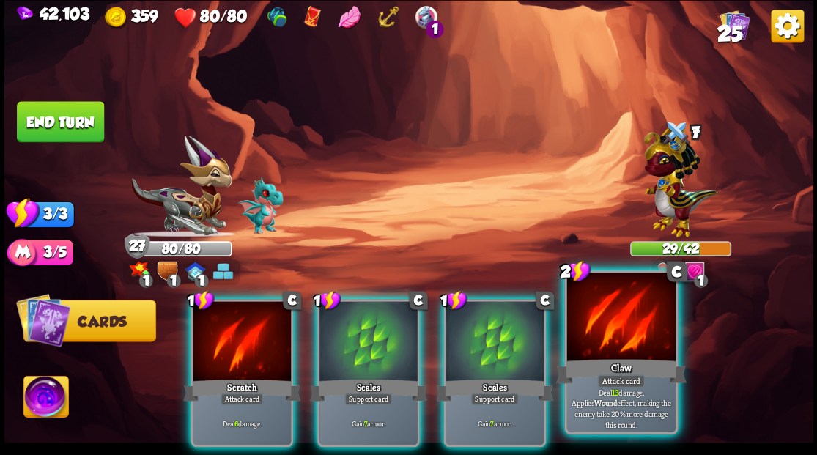
click at [590, 346] on div at bounding box center [621, 319] width 108 height 92
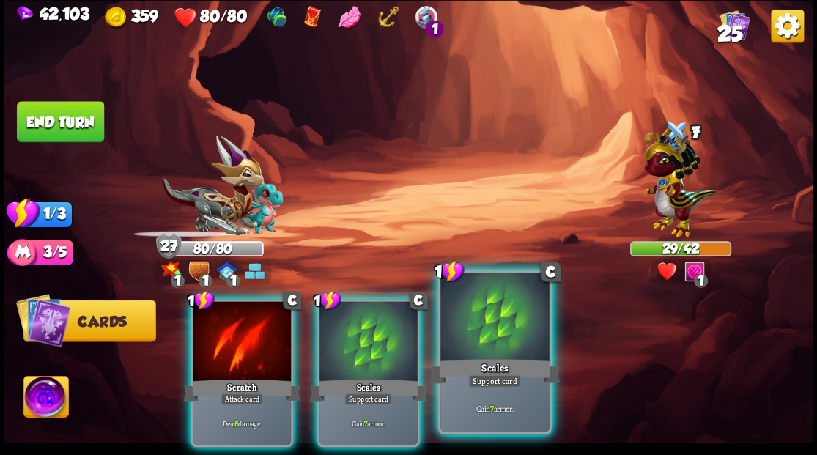
click at [507, 333] on div at bounding box center [494, 319] width 108 height 92
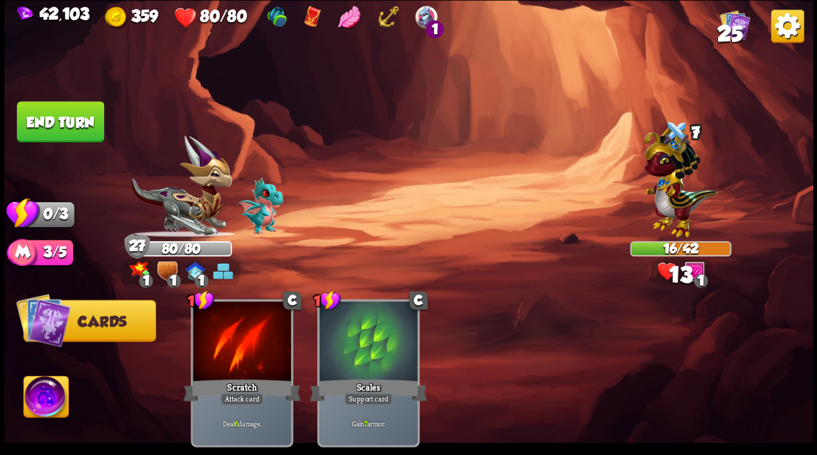
click at [49, 129] on button "End turn" at bounding box center [60, 121] width 87 height 41
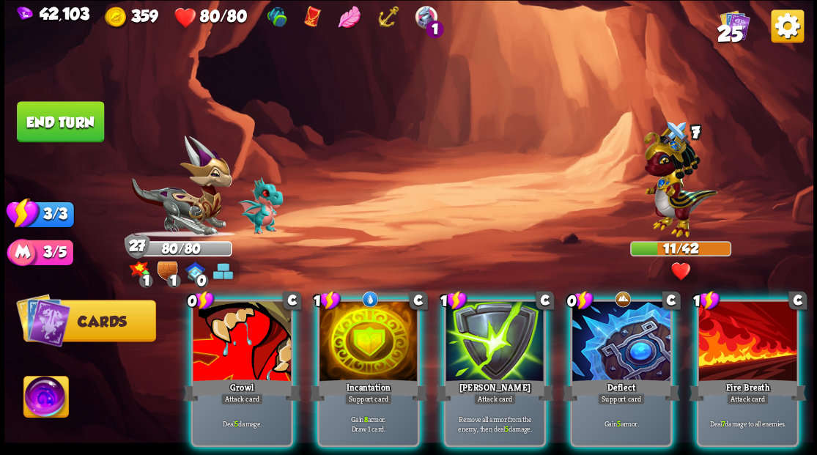
click at [634, 309] on div at bounding box center [621, 342] width 98 height 83
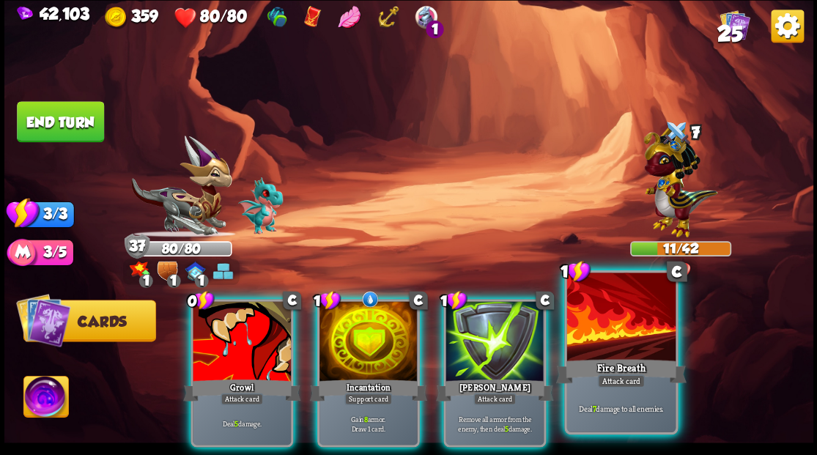
click at [636, 313] on div at bounding box center [621, 319] width 108 height 92
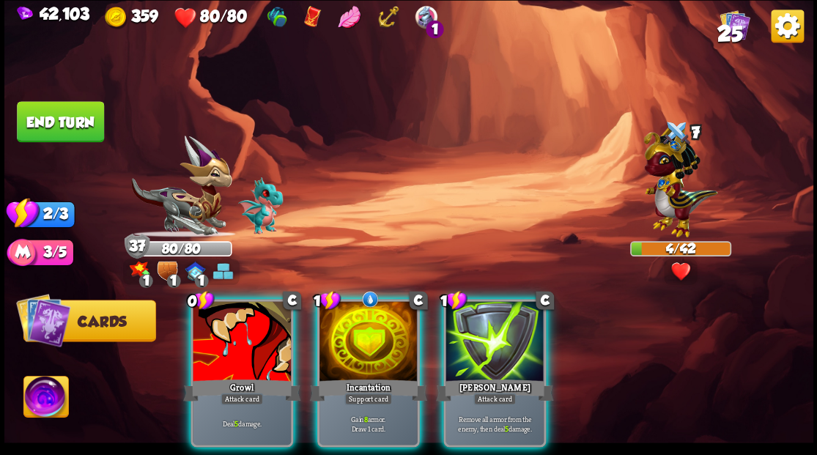
click at [243, 340] on div at bounding box center [242, 342] width 98 height 83
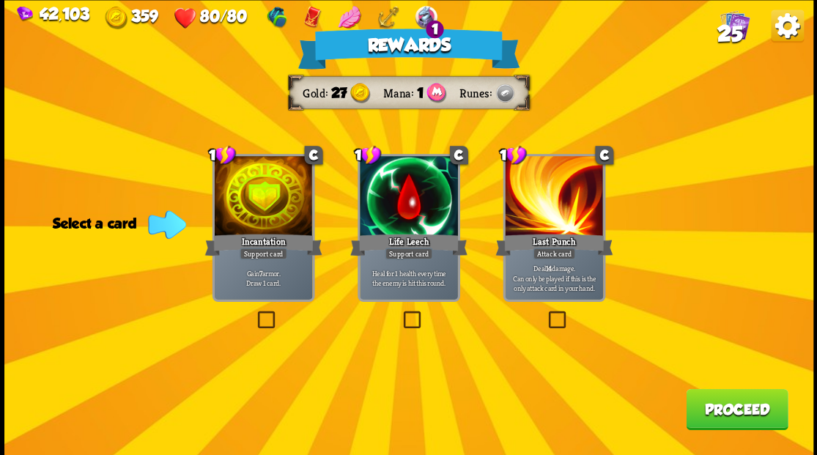
drag, startPoint x: 739, startPoint y: 417, endPoint x: 155, endPoint y: 28, distance: 701.9
click at [738, 417] on button "Proceed" at bounding box center [737, 408] width 102 height 41
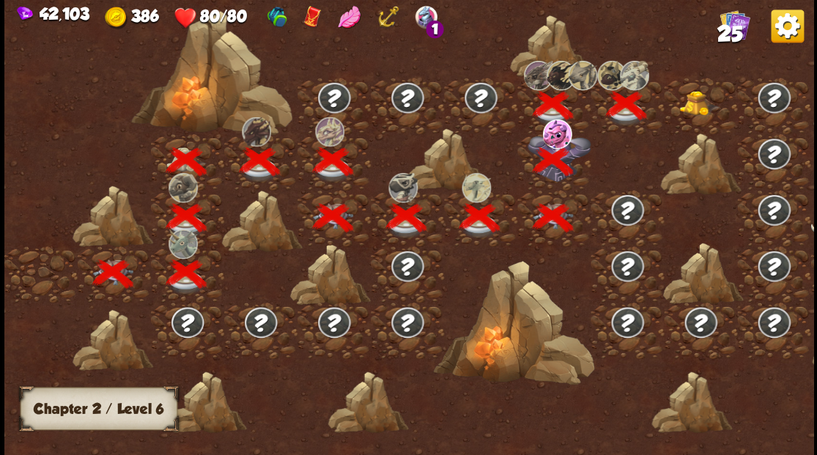
click at [702, 84] on div at bounding box center [700, 106] width 73 height 56
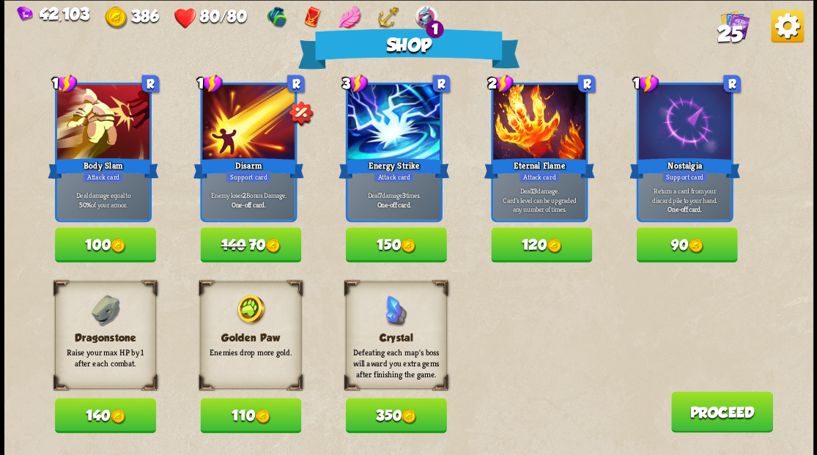
click at [696, 98] on div at bounding box center [684, 123] width 92 height 78
click at [86, 409] on button "140" at bounding box center [105, 415] width 101 height 35
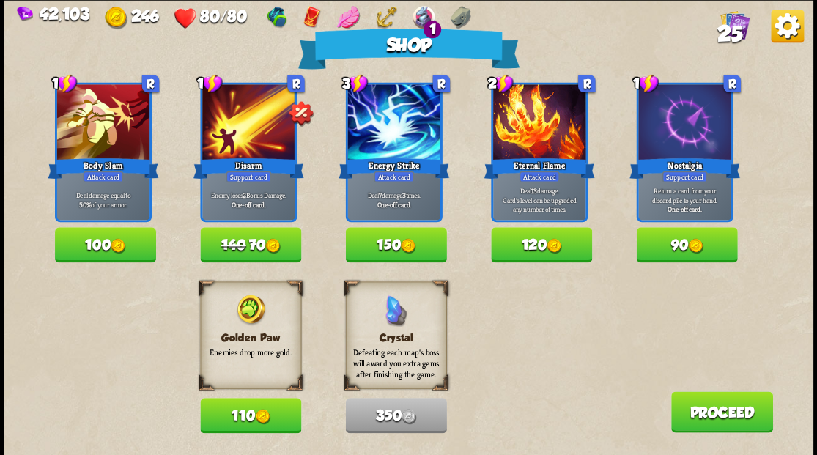
click at [226, 419] on button "110" at bounding box center [250, 415] width 101 height 35
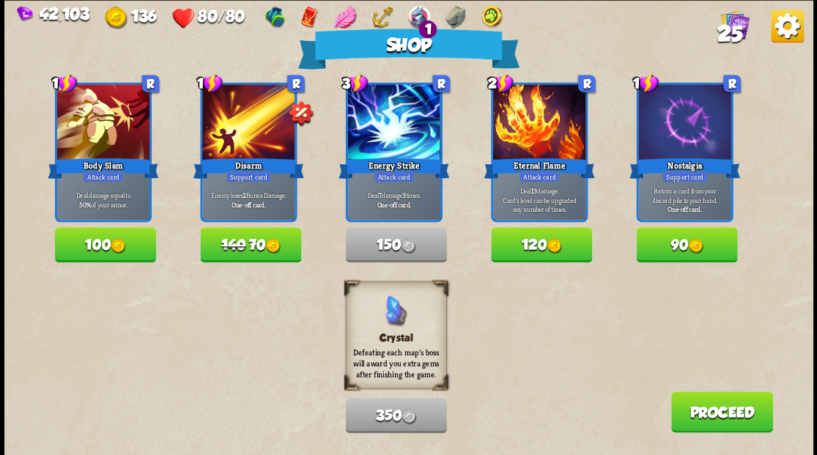
click at [696, 416] on button "Proceed" at bounding box center [722, 411] width 102 height 41
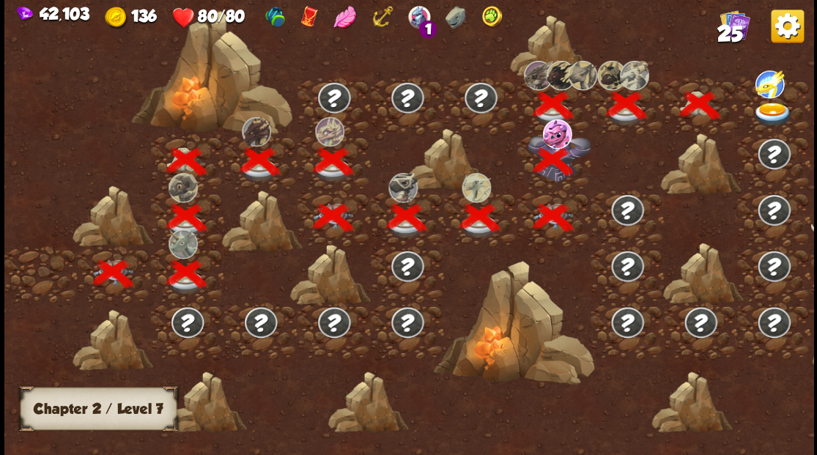
click at [765, 111] on img at bounding box center [773, 114] width 40 height 24
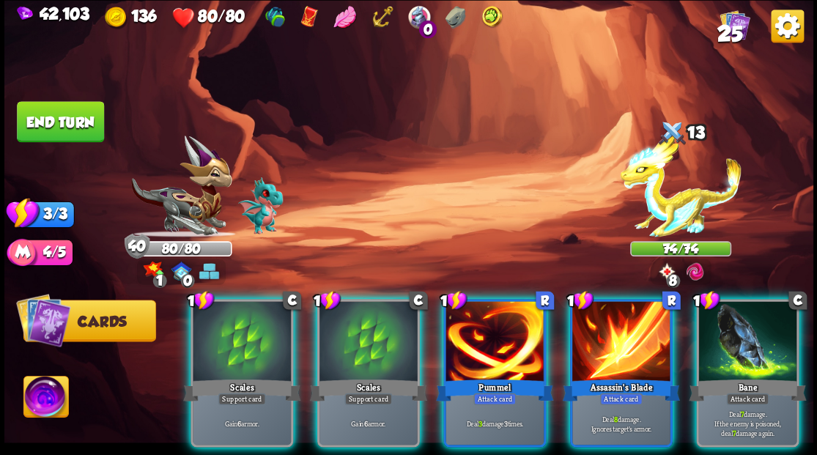
click at [605, 328] on div at bounding box center [621, 342] width 98 height 83
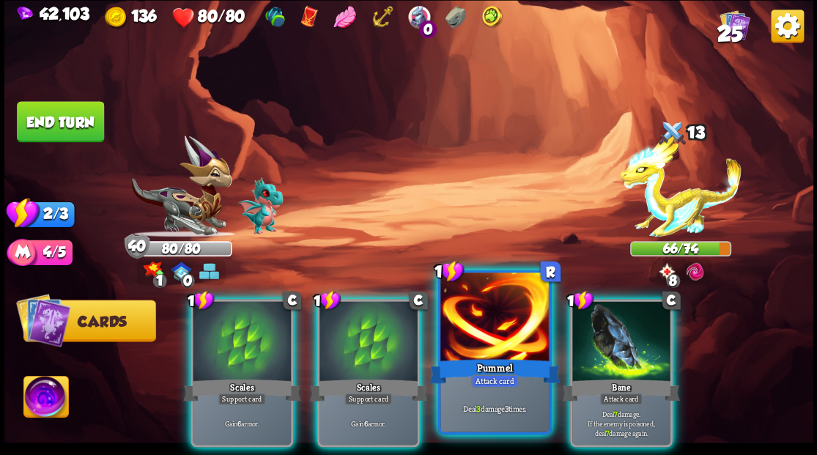
click at [511, 336] on div at bounding box center [494, 319] width 108 height 92
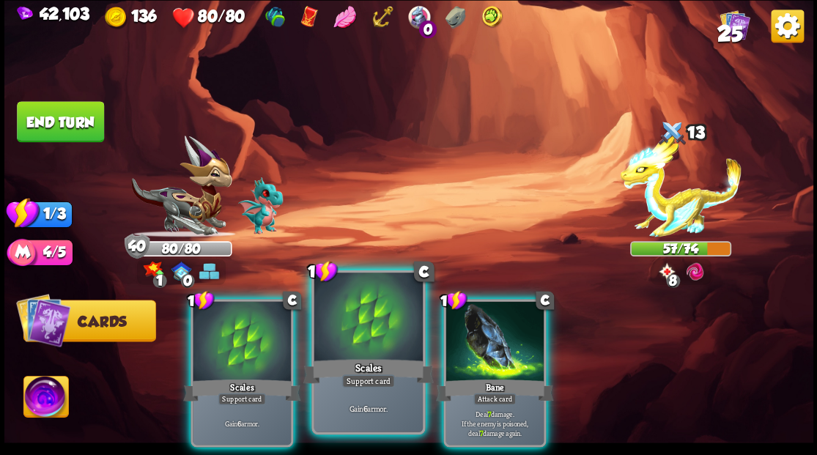
click at [348, 331] on div at bounding box center [368, 319] width 108 height 92
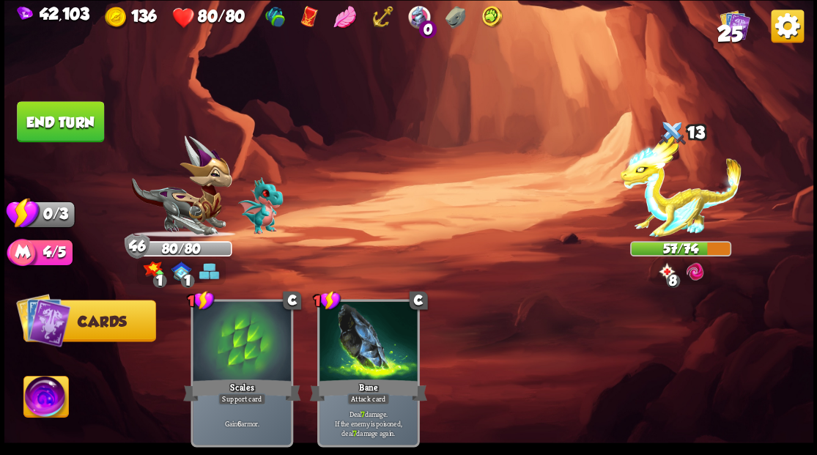
click at [70, 130] on button "End turn" at bounding box center [60, 121] width 87 height 41
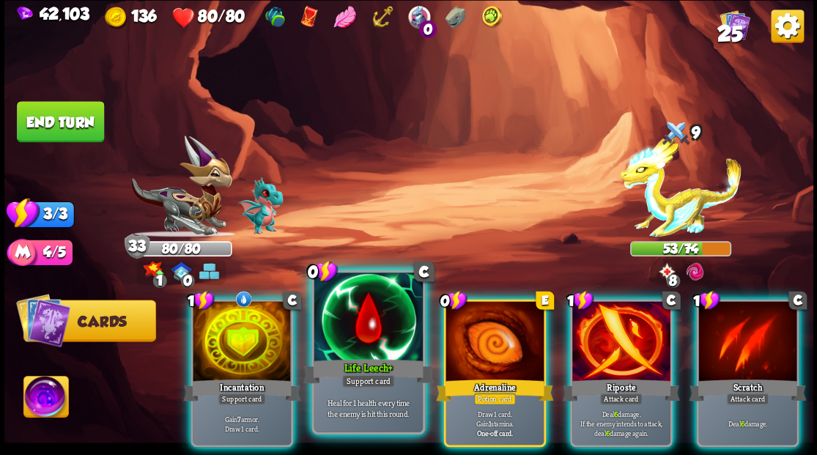
click at [318, 328] on div at bounding box center [368, 319] width 108 height 92
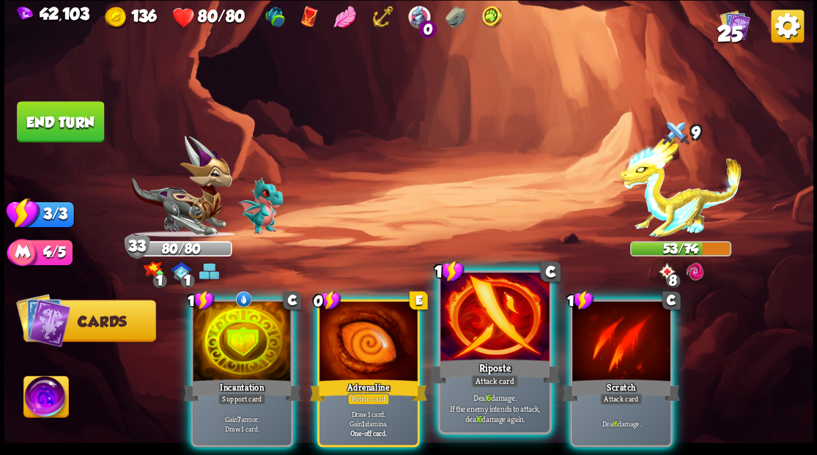
click at [497, 331] on div at bounding box center [494, 319] width 108 height 92
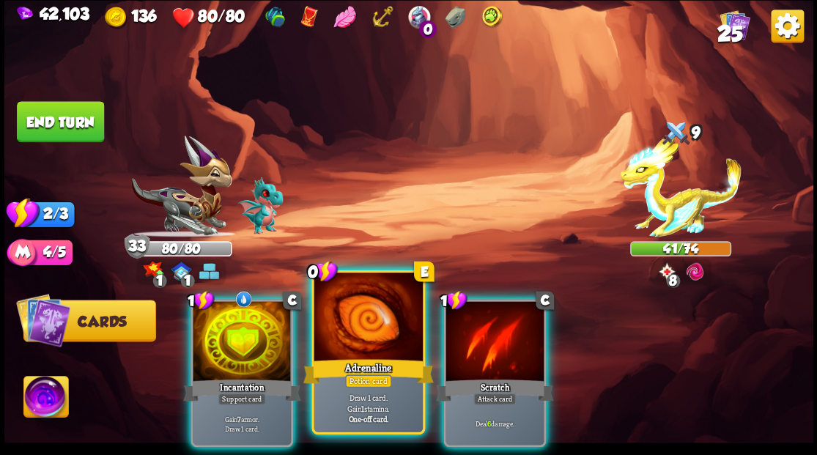
click at [337, 292] on div at bounding box center [368, 319] width 108 height 92
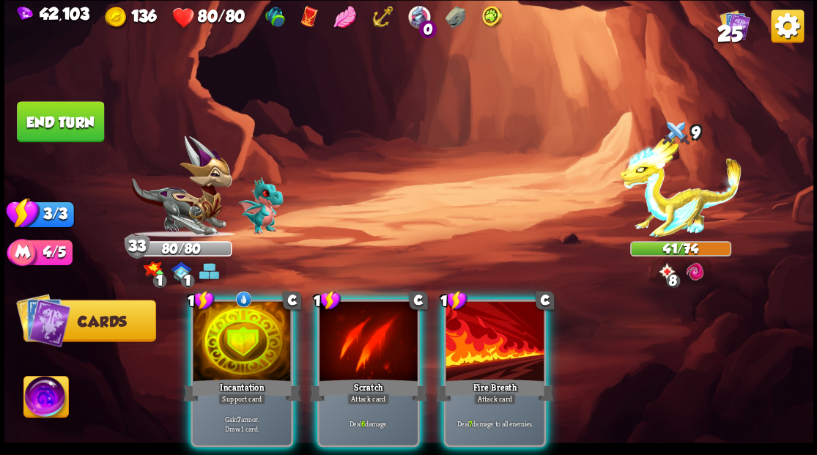
click at [495, 318] on div at bounding box center [495, 342] width 98 height 83
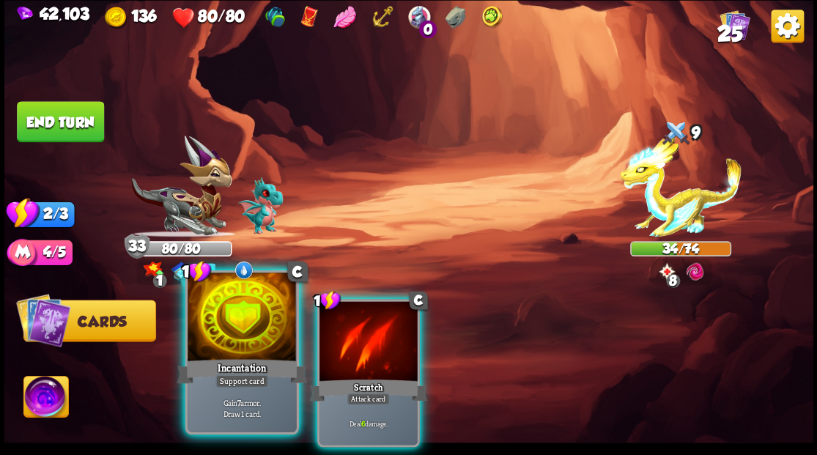
drag, startPoint x: 385, startPoint y: 317, endPoint x: 241, endPoint y: 339, distance: 145.4
click at [384, 316] on div at bounding box center [369, 342] width 98 height 83
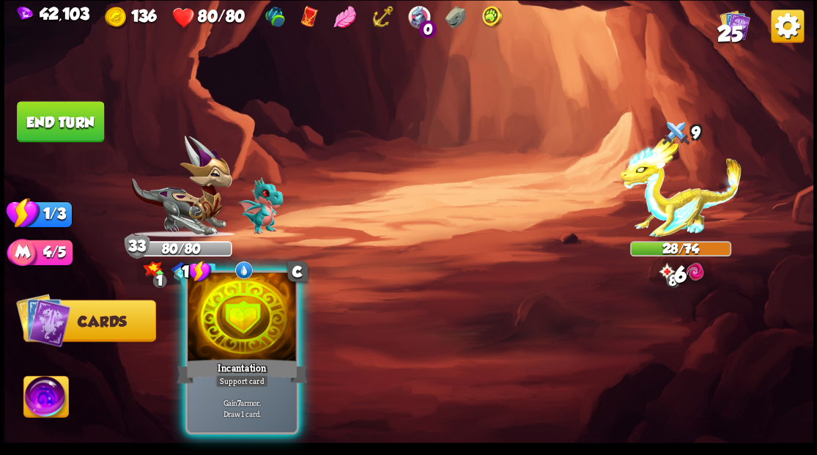
click at [233, 320] on div at bounding box center [242, 319] width 108 height 92
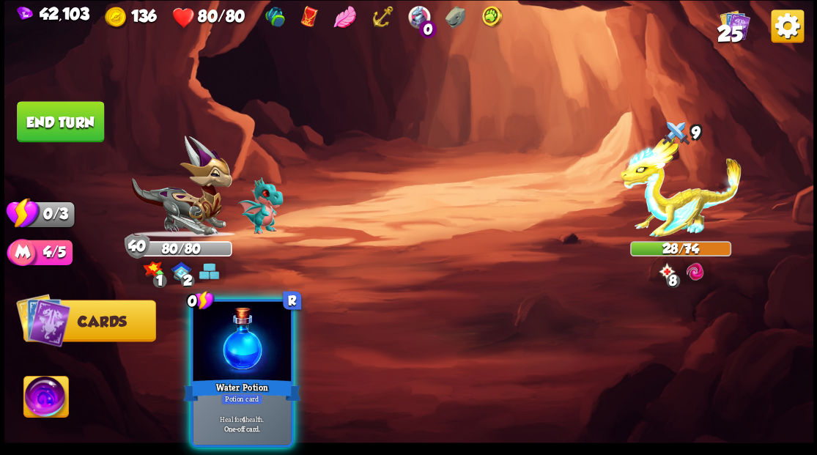
click at [56, 122] on button "End turn" at bounding box center [60, 121] width 87 height 41
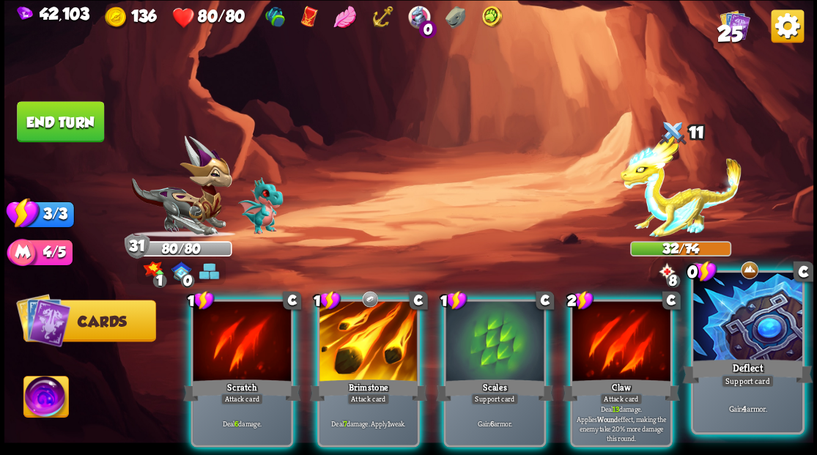
click at [756, 356] on div "Deflect" at bounding box center [747, 370] width 130 height 29
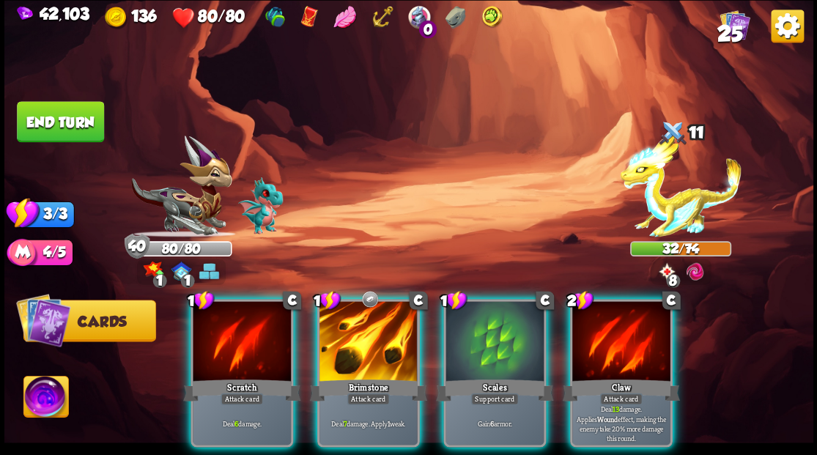
click at [362, 328] on div at bounding box center [369, 342] width 98 height 83
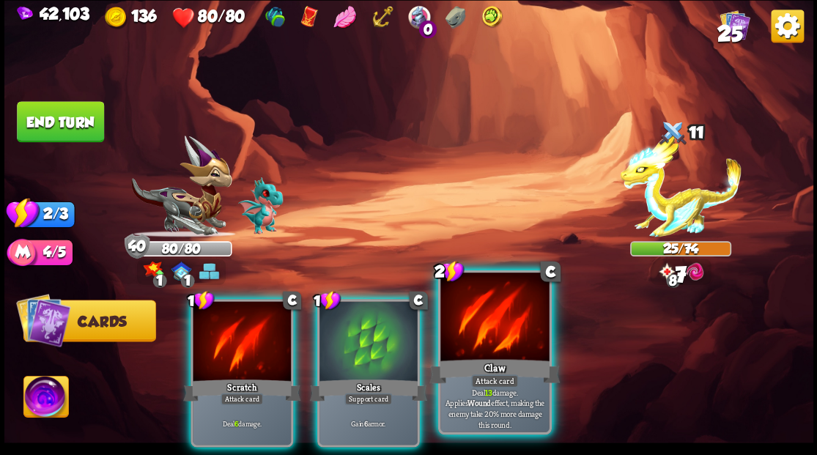
click at [492, 337] on div at bounding box center [494, 319] width 108 height 92
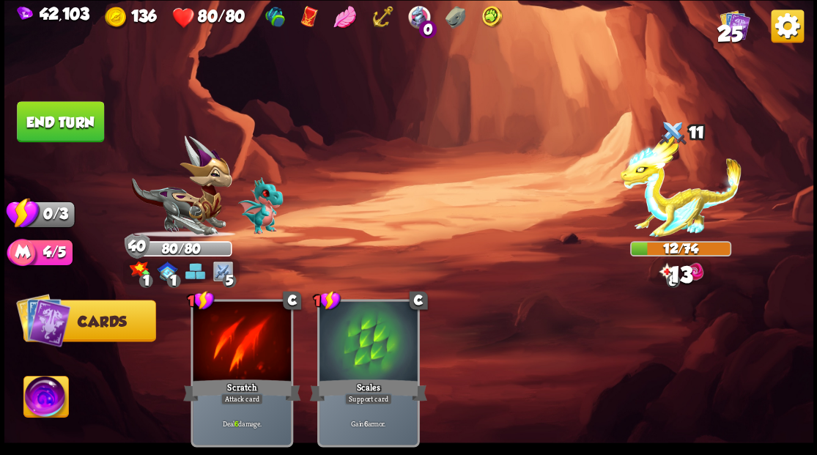
click at [78, 113] on button "End turn" at bounding box center [60, 121] width 87 height 41
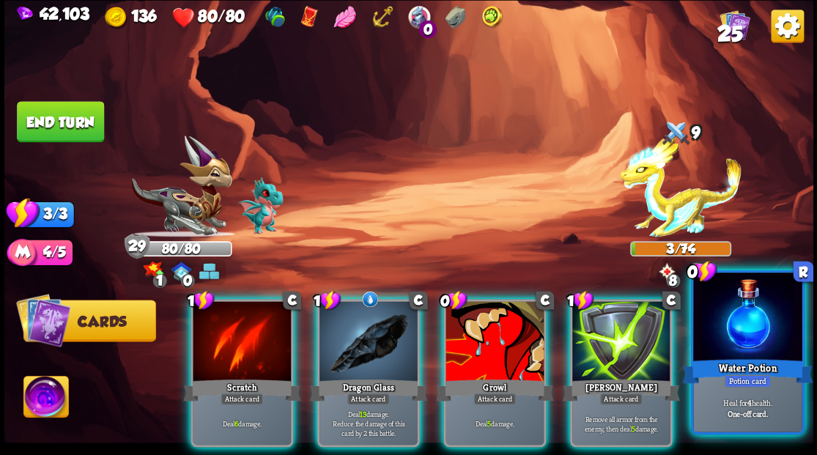
click at [693, 341] on div at bounding box center [747, 319] width 108 height 92
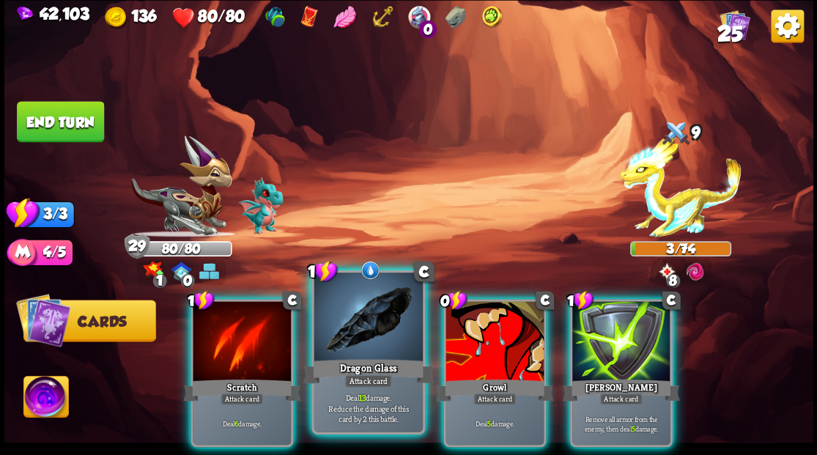
click at [343, 304] on div at bounding box center [368, 319] width 108 height 92
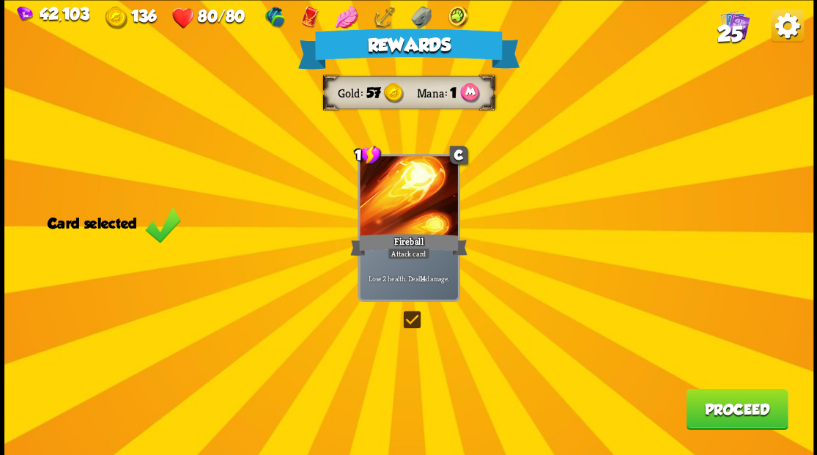
click at [745, 413] on button "Proceed" at bounding box center [737, 408] width 102 height 41
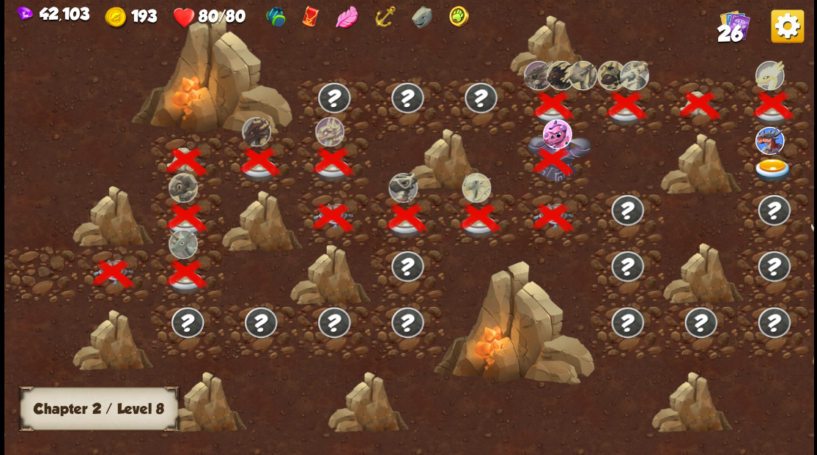
click at [778, 169] on img at bounding box center [773, 170] width 40 height 24
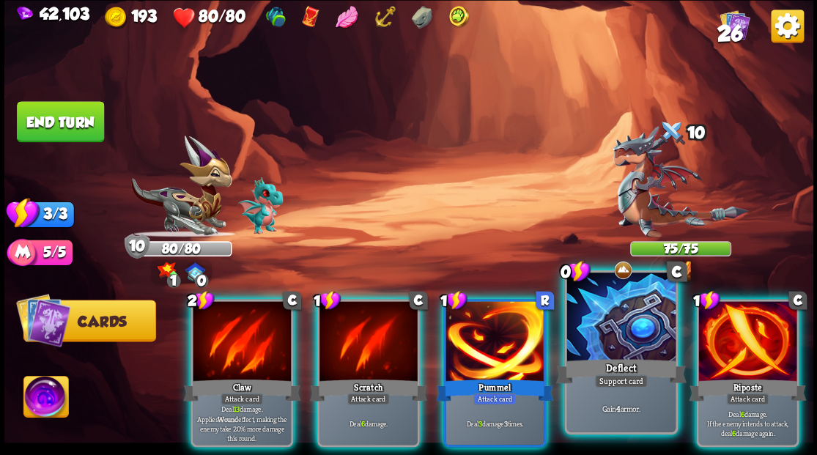
click at [613, 326] on div at bounding box center [621, 319] width 108 height 92
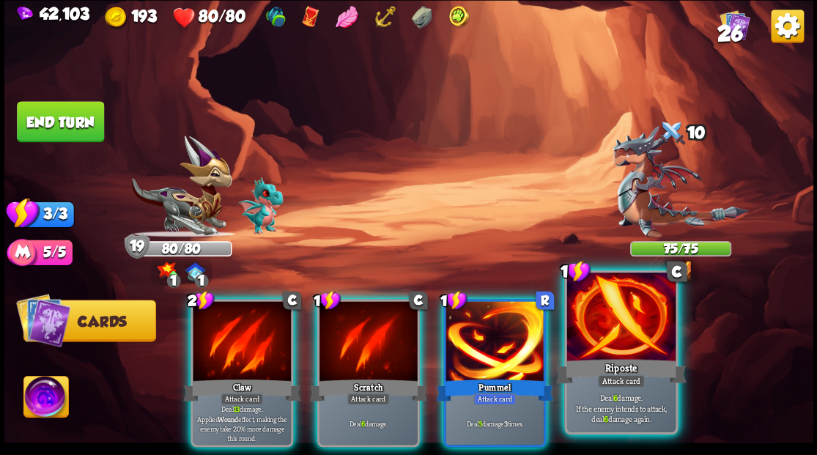
click at [606, 328] on div at bounding box center [621, 319] width 108 height 92
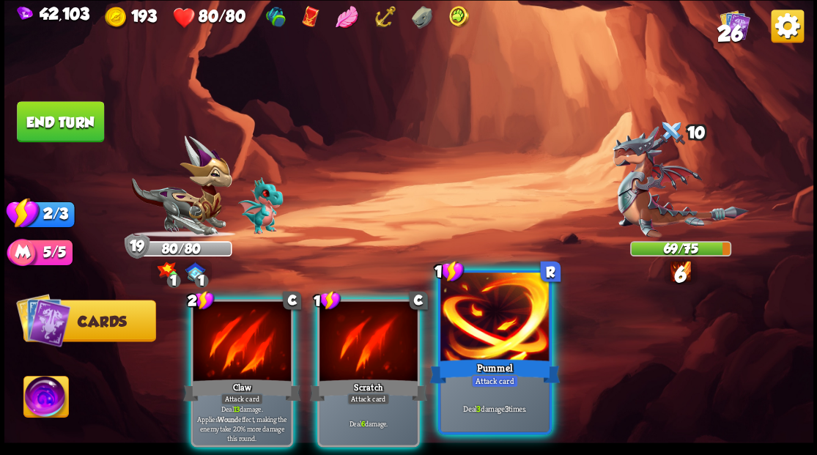
click at [519, 328] on div at bounding box center [494, 319] width 108 height 92
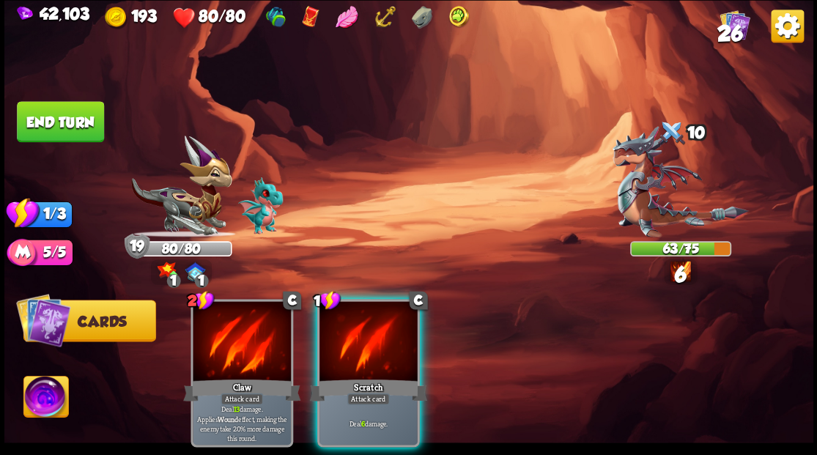
click at [344, 377] on div "Scratch" at bounding box center [367, 390] width 117 height 26
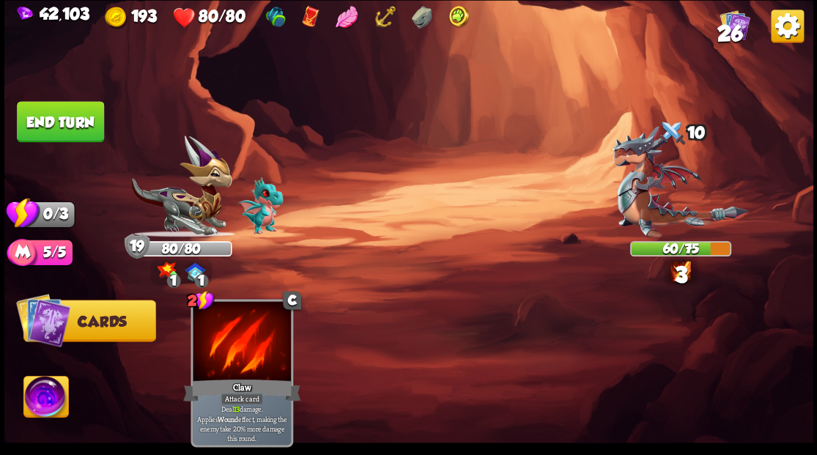
click at [69, 116] on button "End turn" at bounding box center [60, 121] width 87 height 41
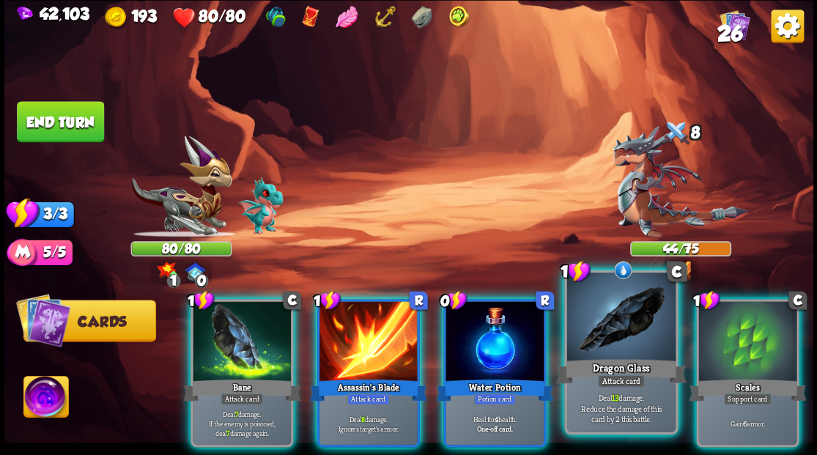
click at [642, 357] on div "Dragon Glass" at bounding box center [621, 370] width 130 height 29
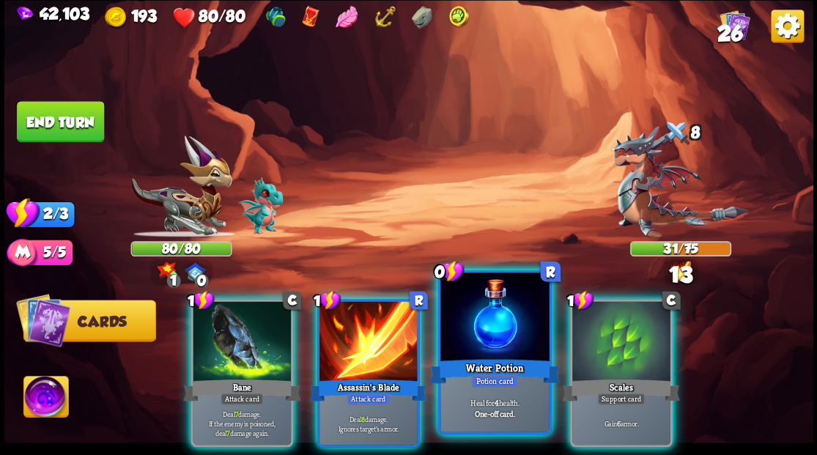
click at [495, 342] on div at bounding box center [494, 319] width 108 height 92
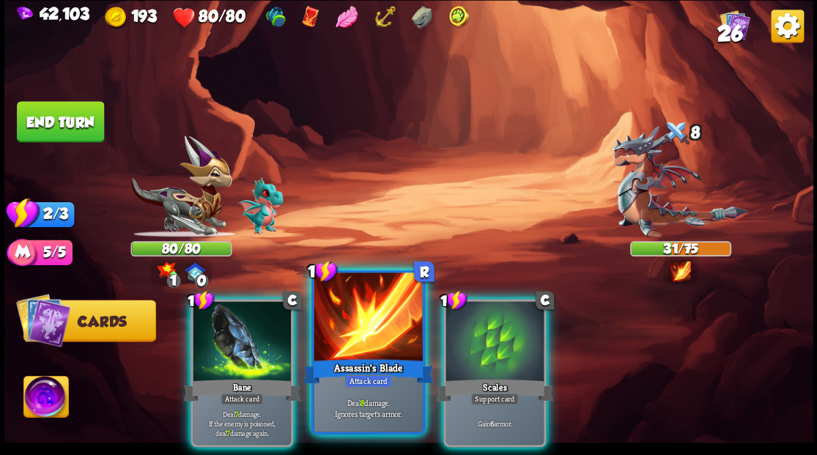
click at [362, 344] on div at bounding box center [368, 319] width 108 height 92
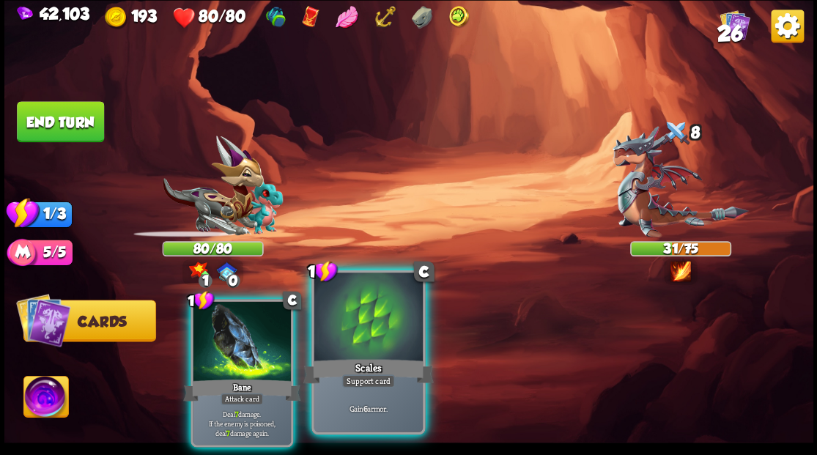
click at [360, 344] on div at bounding box center [368, 319] width 108 height 92
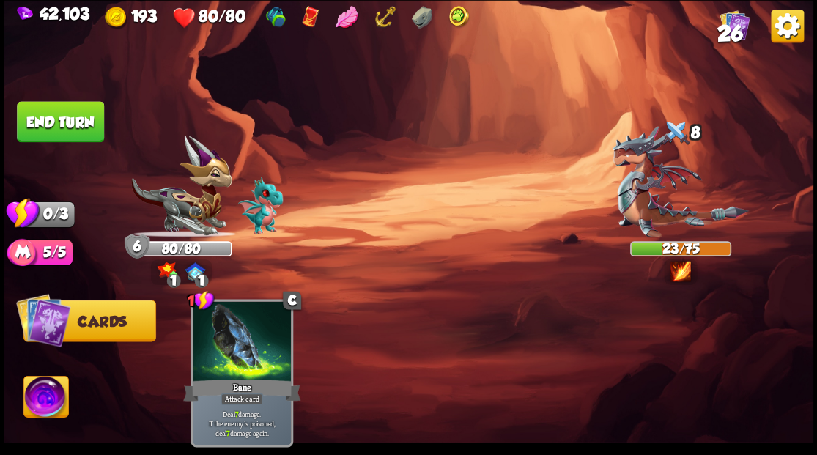
click at [63, 125] on button "End turn" at bounding box center [60, 121] width 87 height 41
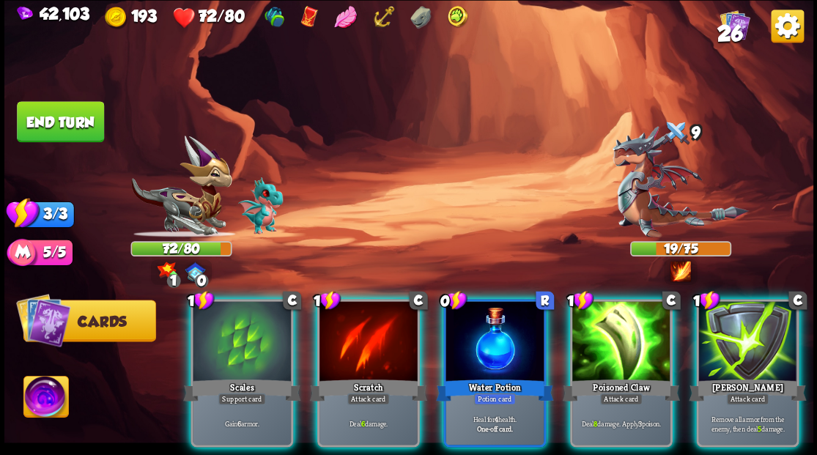
click at [463, 301] on div at bounding box center [495, 342] width 98 height 83
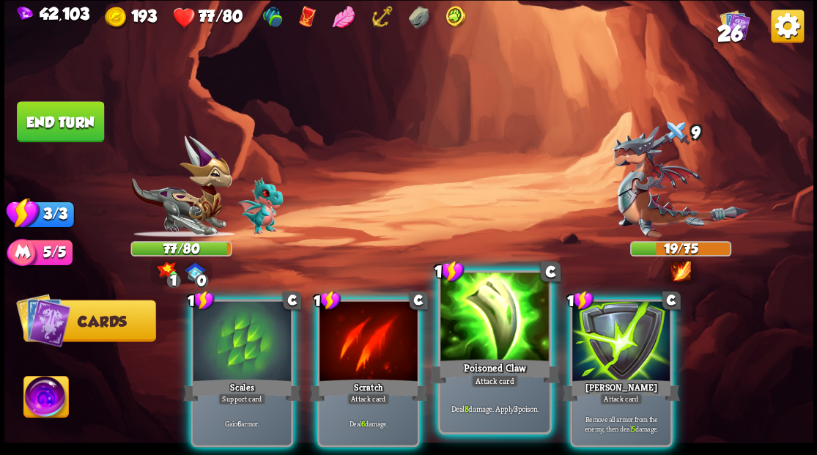
click at [466, 296] on div at bounding box center [494, 319] width 108 height 92
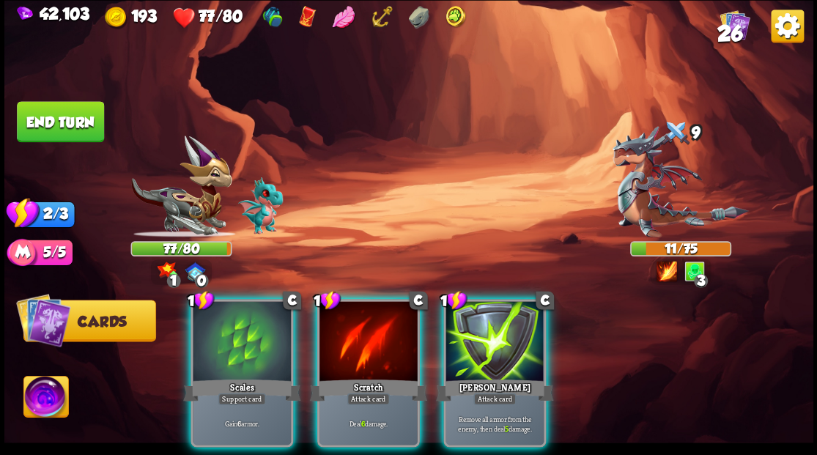
click at [364, 301] on div at bounding box center [369, 342] width 98 height 83
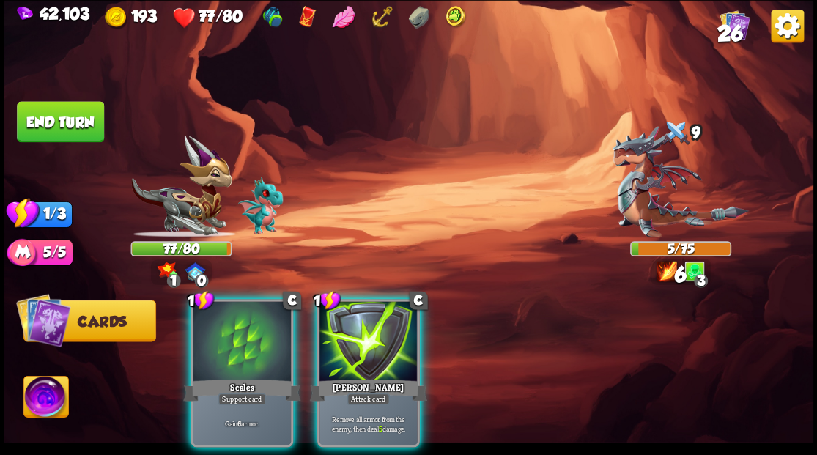
drag, startPoint x: 369, startPoint y: 307, endPoint x: 368, endPoint y: 299, distance: 8.1
click at [369, 303] on div at bounding box center [369, 342] width 98 height 83
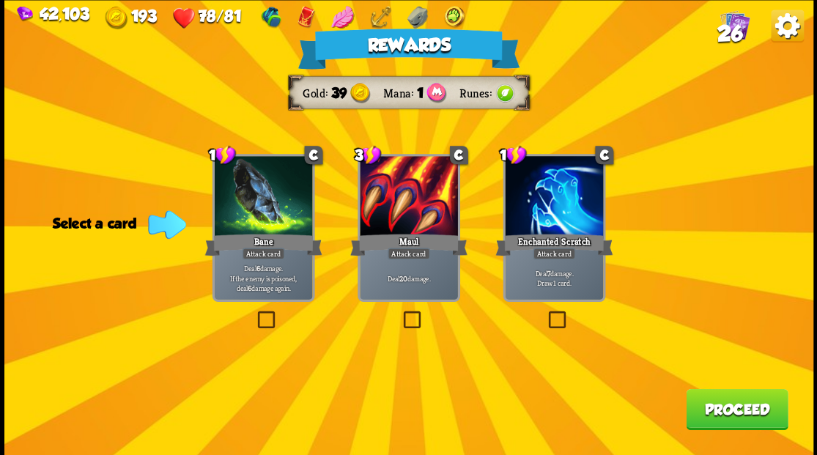
click at [730, 32] on span "26" at bounding box center [730, 33] width 26 height 25
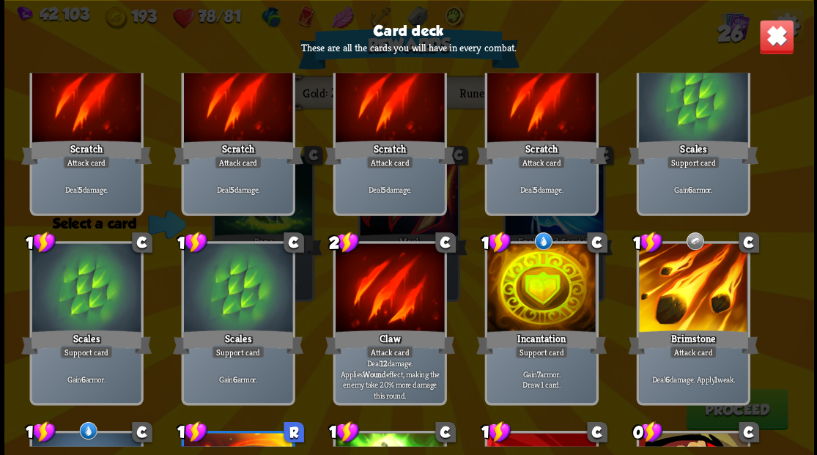
scroll to position [0, 0]
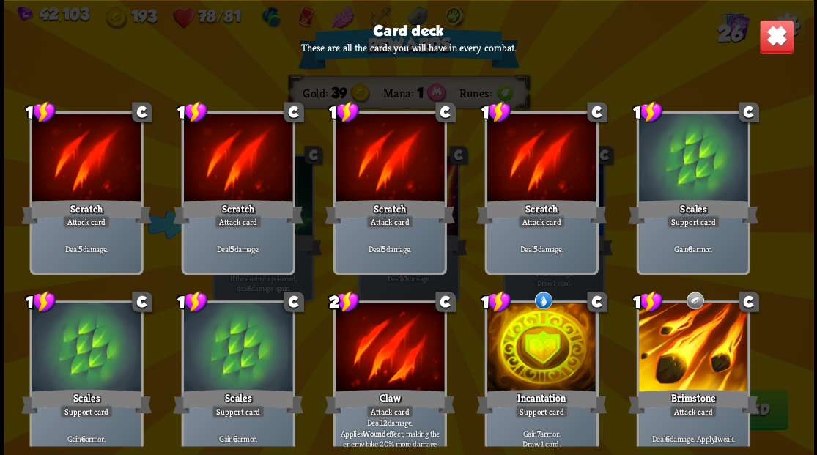
click at [775, 38] on img at bounding box center [776, 36] width 35 height 35
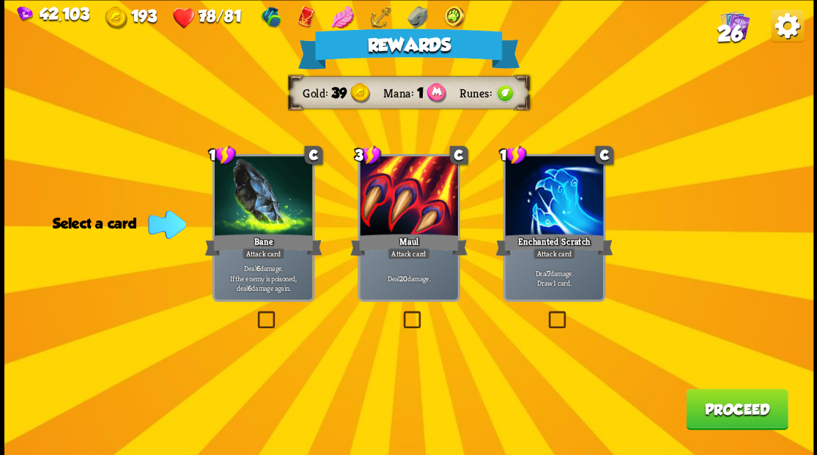
click at [545, 313] on label at bounding box center [545, 313] width 0 height 0
click at [0, 0] on input "checkbox" at bounding box center [0, 0] width 0 height 0
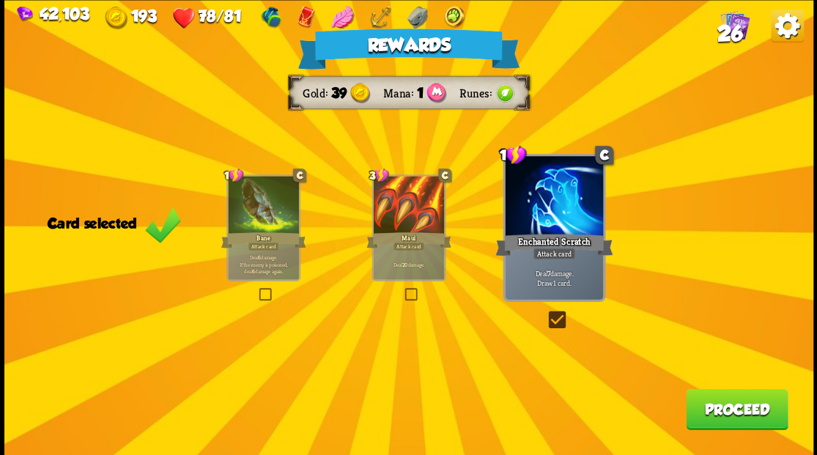
click at [719, 410] on button "Proceed" at bounding box center [737, 408] width 102 height 41
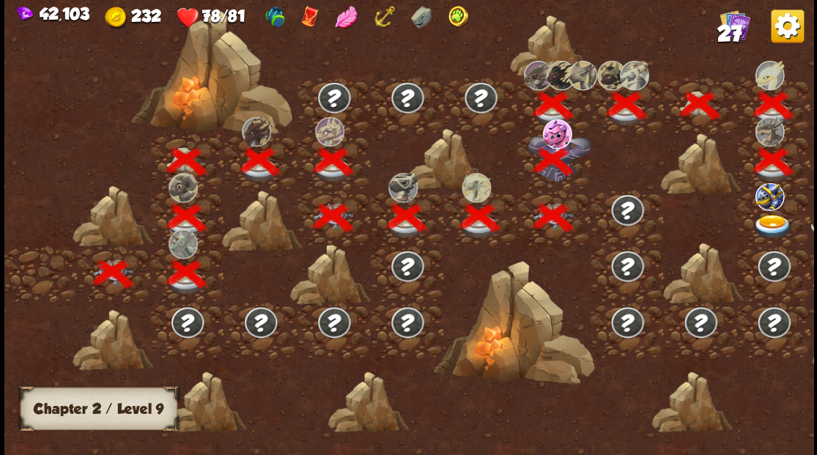
click at [771, 215] on img at bounding box center [773, 226] width 40 height 24
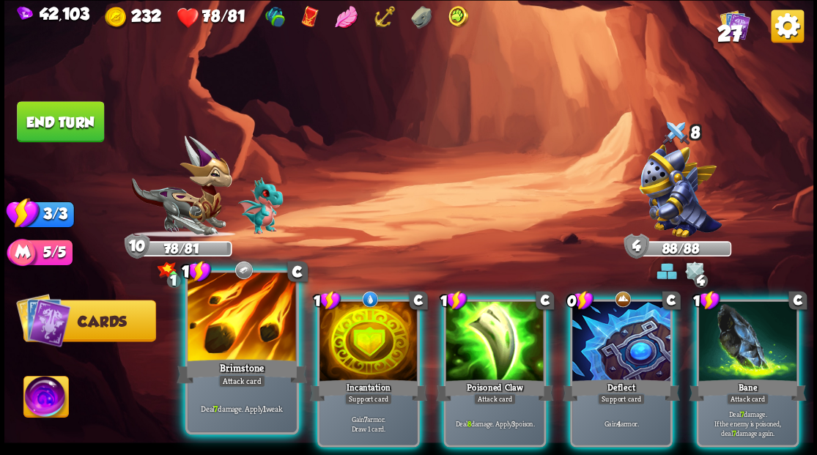
click at [257, 320] on div at bounding box center [242, 319] width 108 height 92
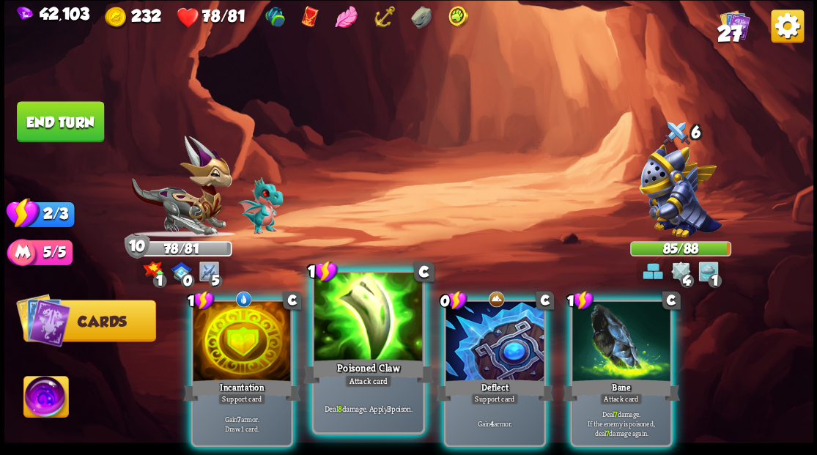
click at [379, 337] on div at bounding box center [368, 319] width 108 height 92
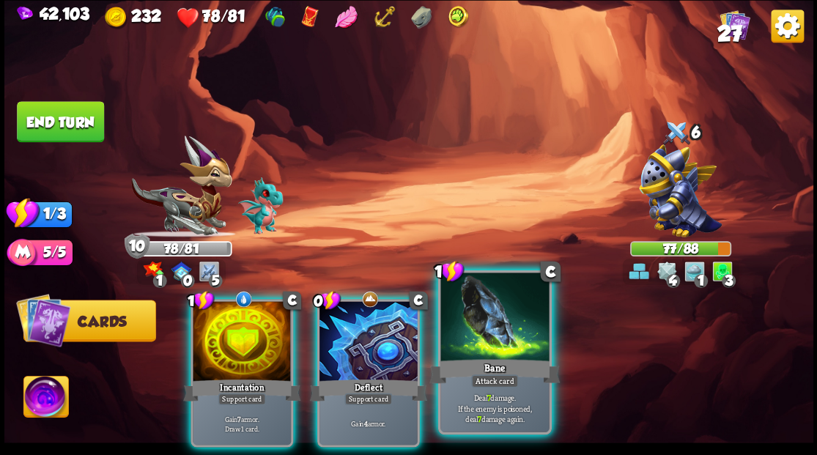
click at [486, 308] on div at bounding box center [494, 319] width 108 height 92
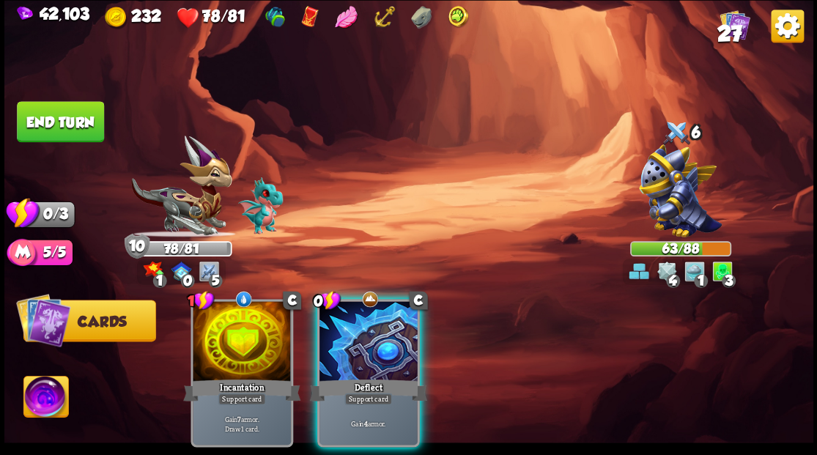
drag, startPoint x: 82, startPoint y: 119, endPoint x: 478, endPoint y: 138, distance: 396.2
click at [86, 122] on button "End turn" at bounding box center [60, 121] width 87 height 41
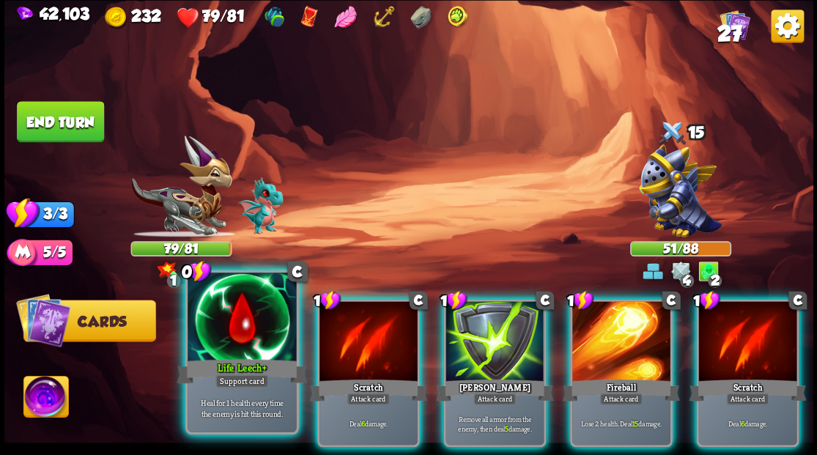
click at [246, 351] on div at bounding box center [242, 319] width 108 height 92
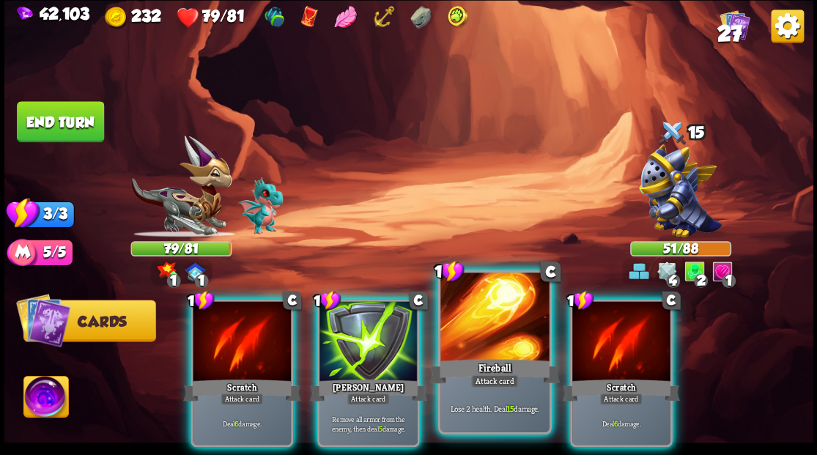
click at [487, 364] on div "Fireball" at bounding box center [494, 370] width 130 height 29
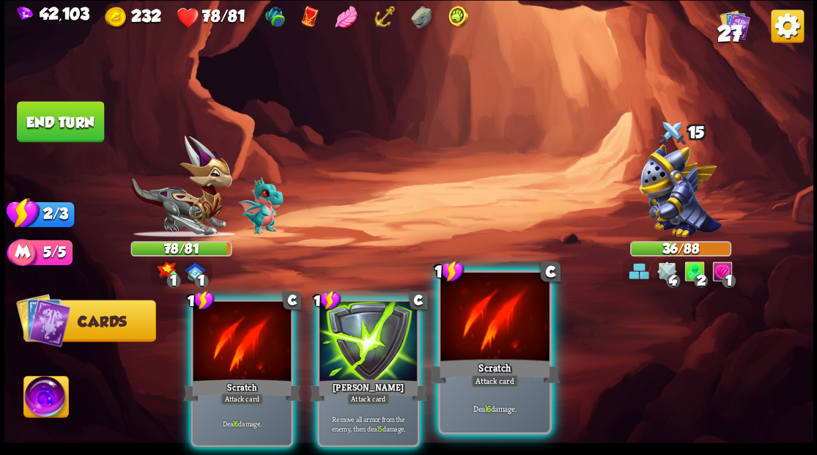
click at [489, 342] on div at bounding box center [494, 319] width 108 height 92
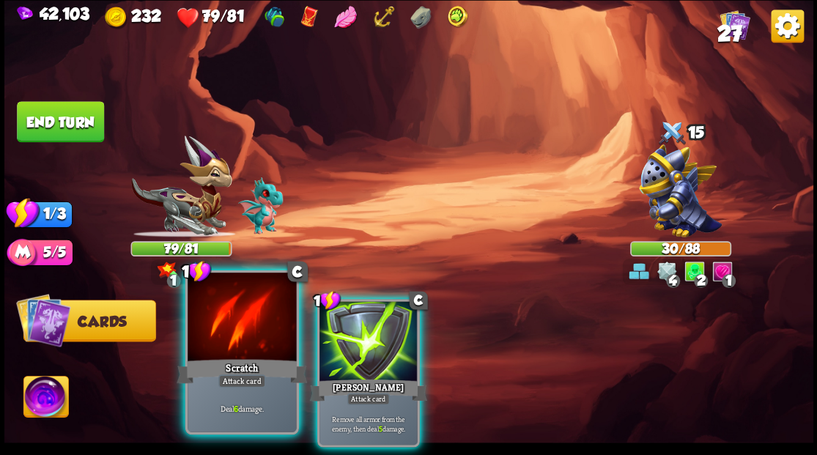
click at [230, 321] on div at bounding box center [242, 319] width 108 height 92
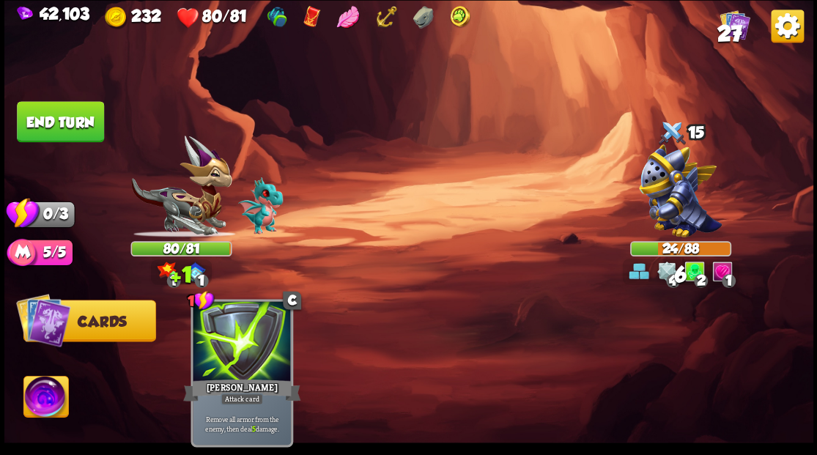
click at [84, 125] on button "End turn" at bounding box center [60, 121] width 89 height 42
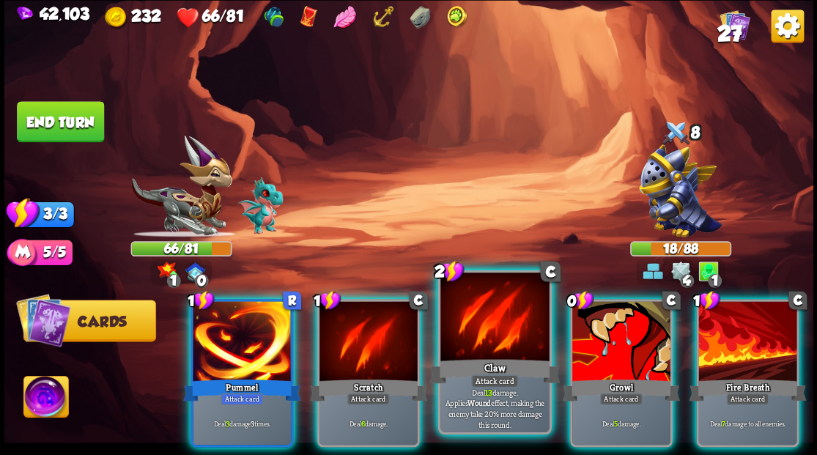
click at [491, 318] on div at bounding box center [494, 319] width 108 height 92
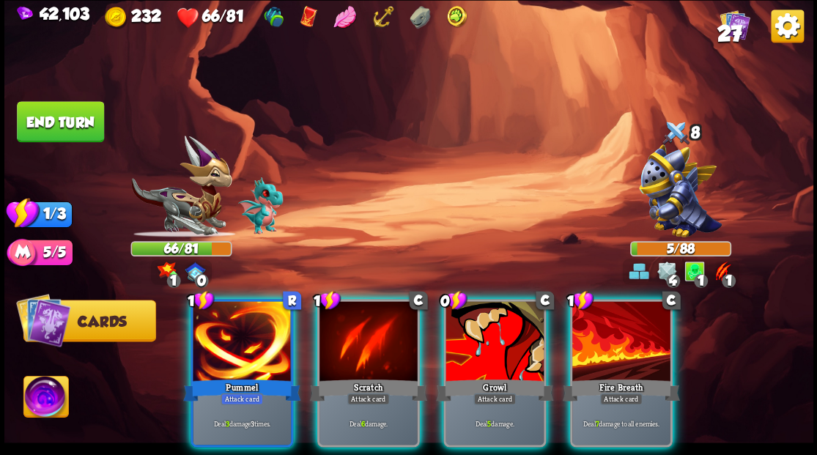
click at [606, 316] on div at bounding box center [621, 342] width 98 height 83
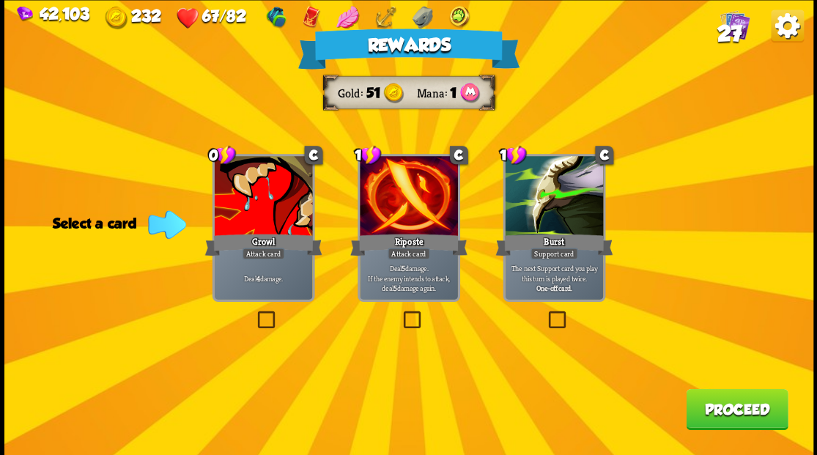
click at [727, 410] on button "Proceed" at bounding box center [737, 408] width 102 height 41
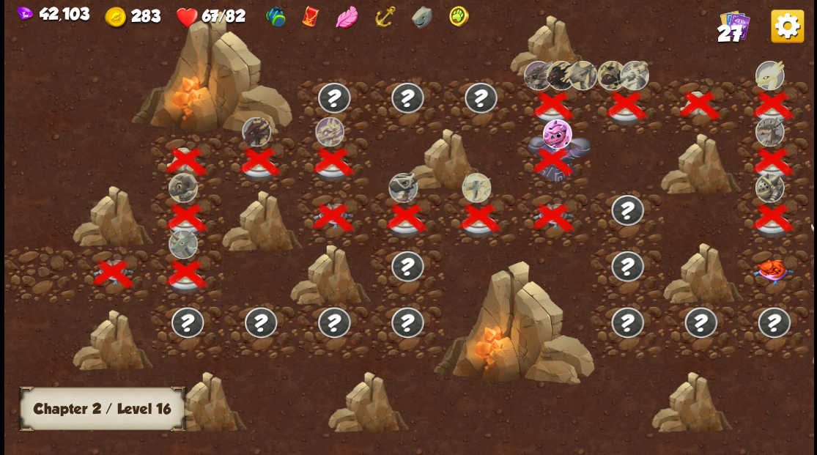
scroll to position [0, 223]
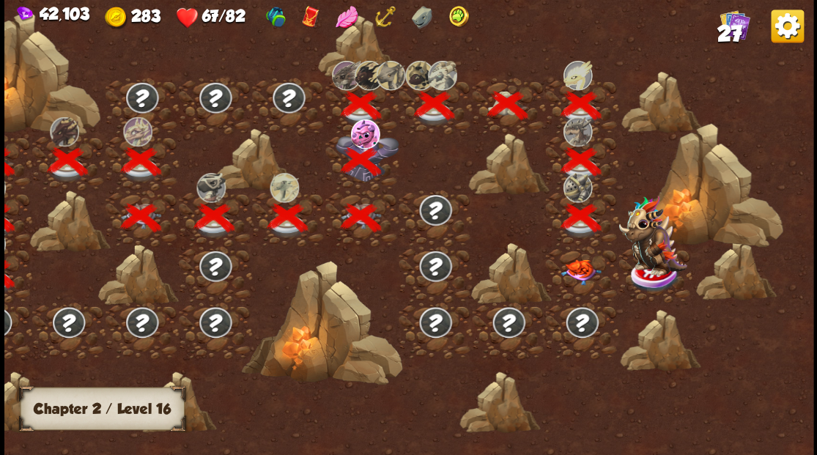
click at [573, 270] on img at bounding box center [581, 272] width 40 height 26
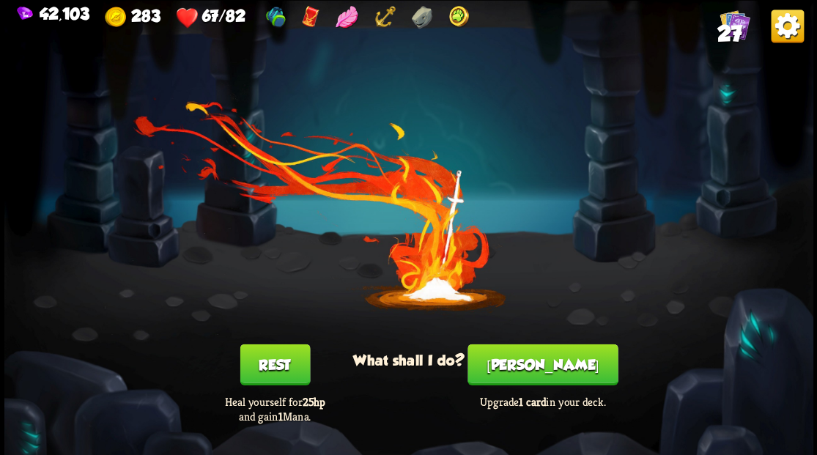
click at [557, 358] on button "[PERSON_NAME]" at bounding box center [543, 364] width 150 height 41
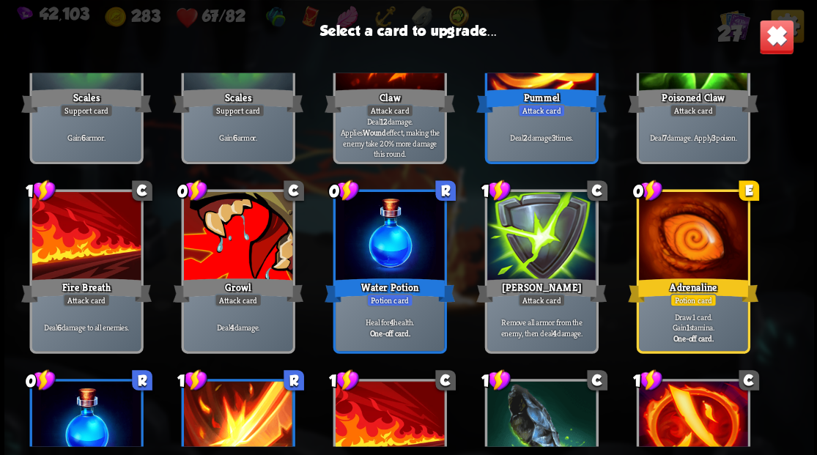
scroll to position [391, 0]
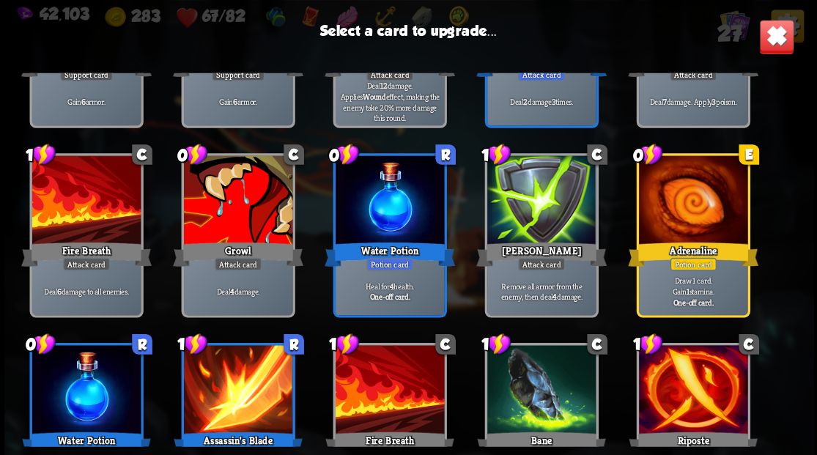
click at [256, 214] on div at bounding box center [237, 201] width 108 height 92
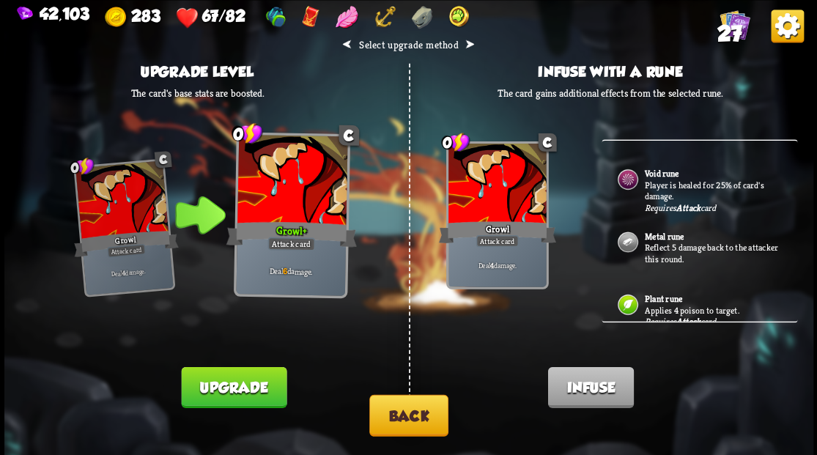
scroll to position [179, 0]
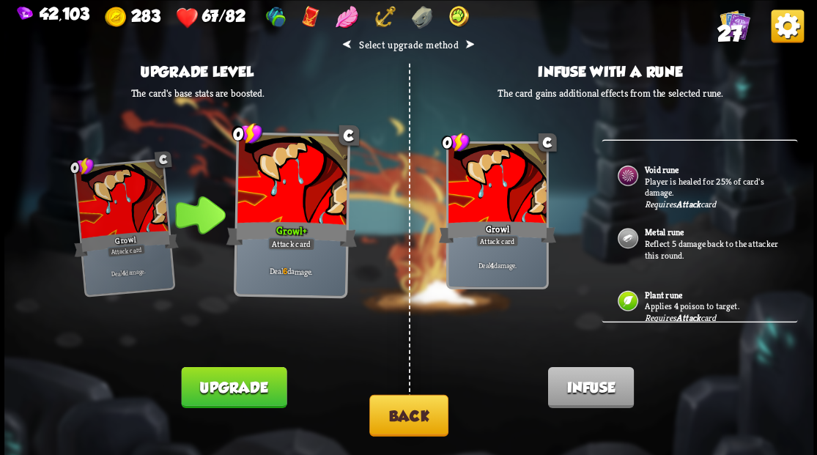
click at [409, 413] on button "Back" at bounding box center [408, 415] width 79 height 42
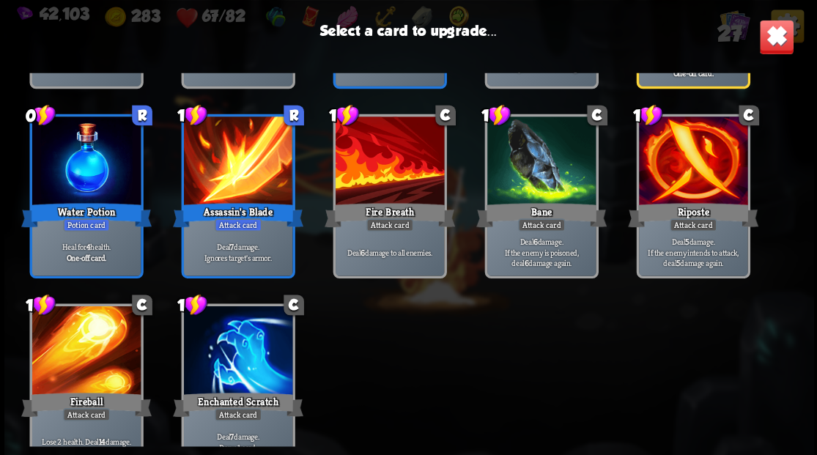
scroll to position [681, 0]
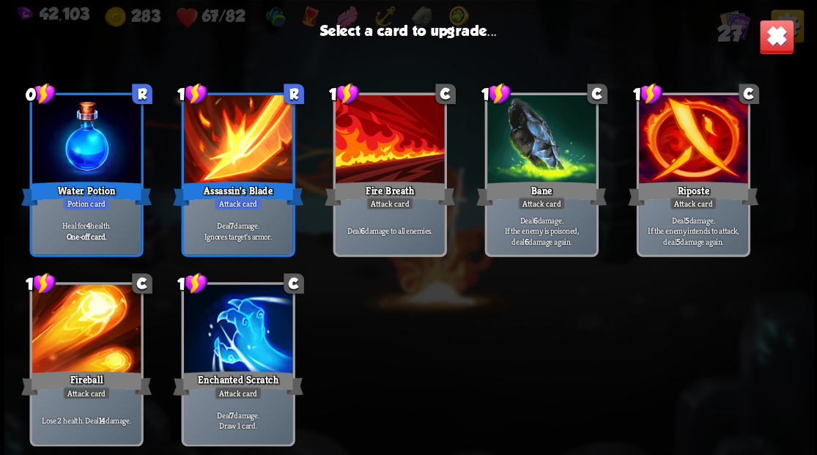
click at [60, 325] on div at bounding box center [86, 330] width 108 height 92
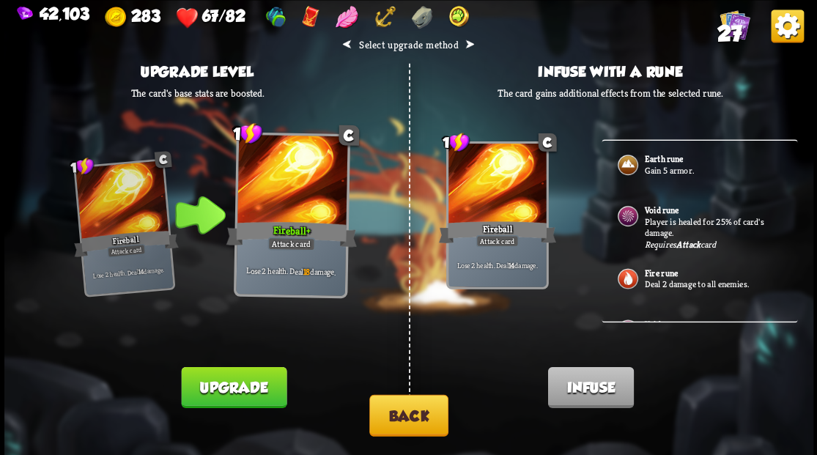
click at [664, 166] on p "Gain 5 armor." at bounding box center [712, 170] width 137 height 12
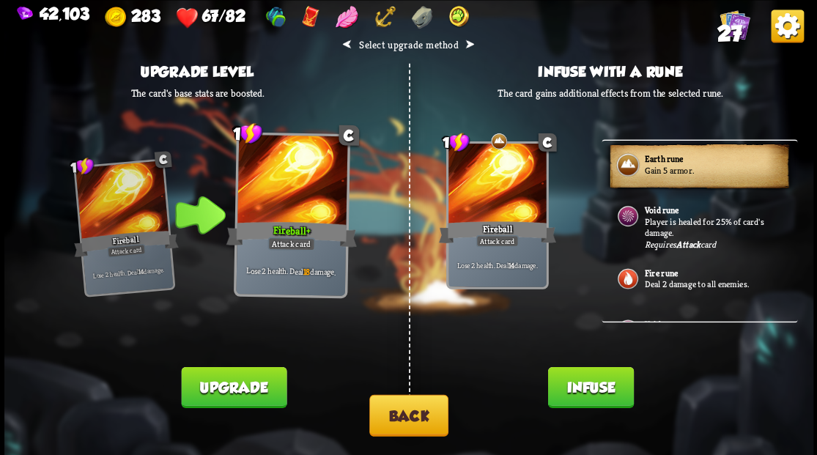
drag, startPoint x: 571, startPoint y: 383, endPoint x: 561, endPoint y: 330, distance: 53.6
click at [572, 383] on button "Infuse" at bounding box center [591, 386] width 86 height 41
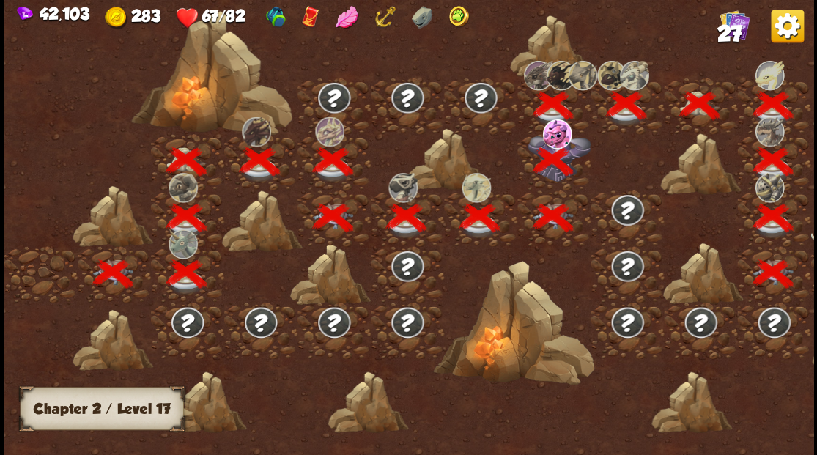
scroll to position [0, 223]
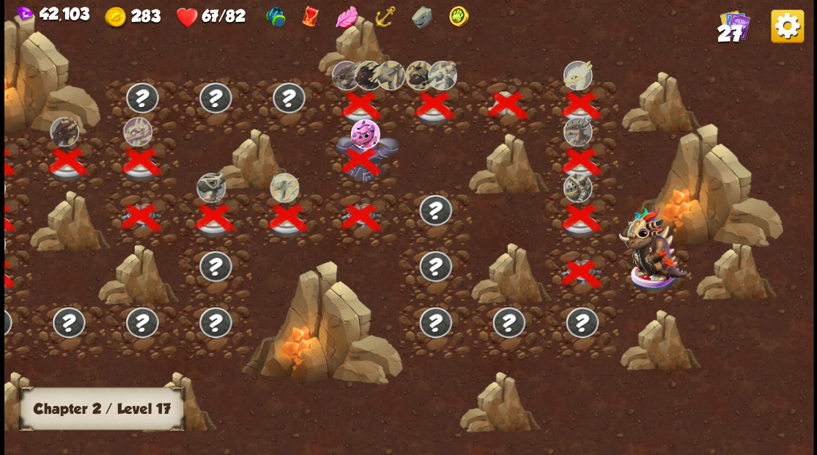
click at [643, 265] on img at bounding box center [653, 243] width 68 height 75
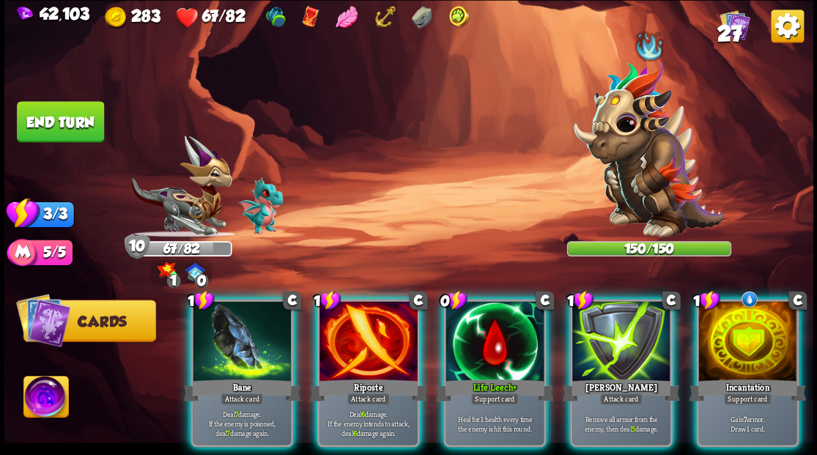
click at [487, 317] on div at bounding box center [495, 342] width 98 height 83
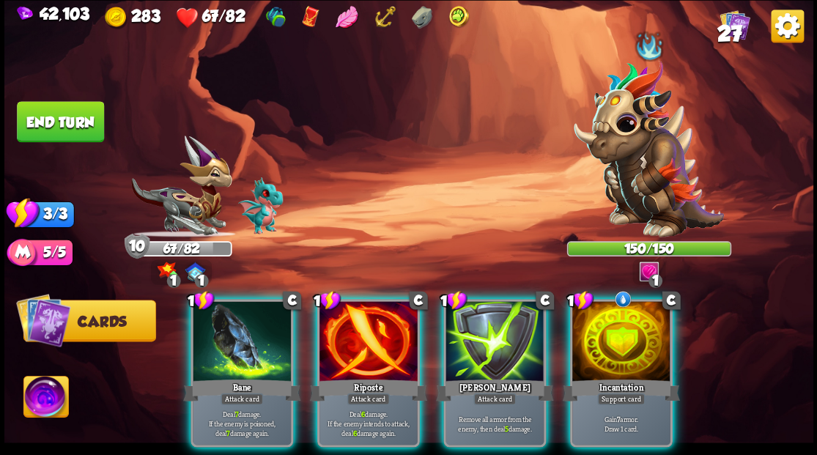
click at [375, 330] on div at bounding box center [369, 342] width 98 height 83
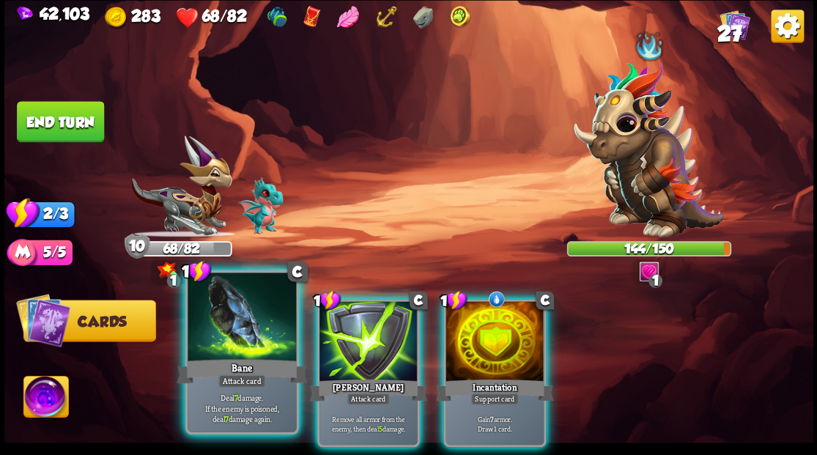
click at [255, 330] on div at bounding box center [242, 319] width 108 height 92
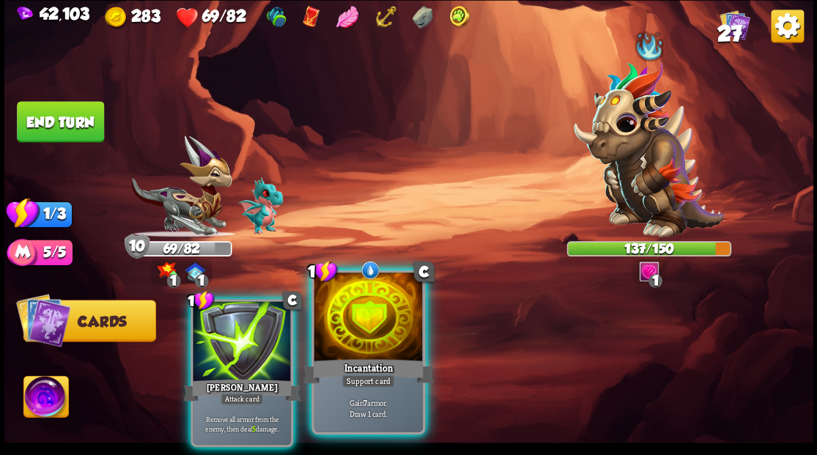
click at [381, 326] on div at bounding box center [368, 319] width 108 height 92
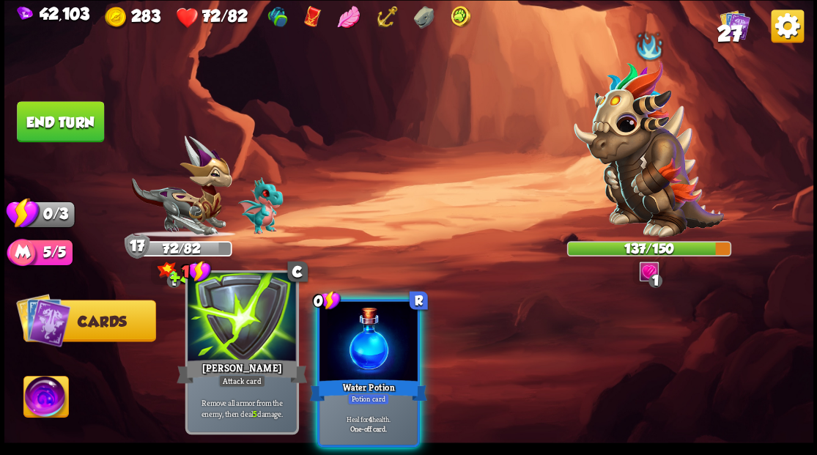
drag, startPoint x: 350, startPoint y: 333, endPoint x: 244, endPoint y: 289, distance: 115.0
click at [351, 333] on div at bounding box center [369, 342] width 98 height 83
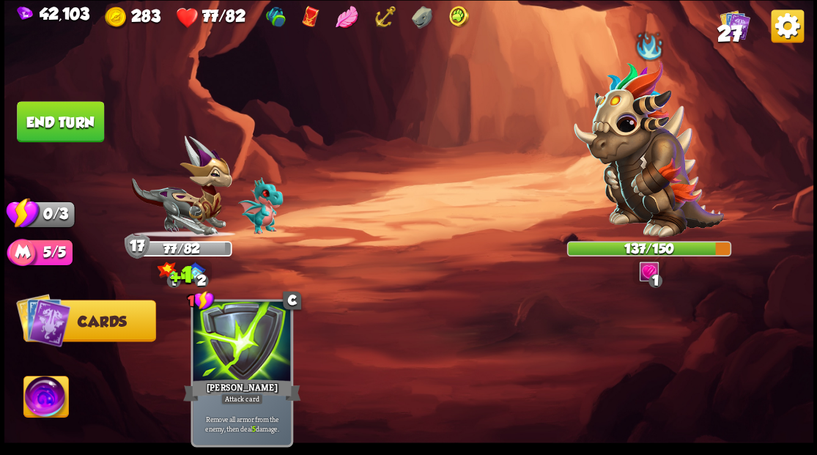
click at [47, 117] on button "End turn" at bounding box center [60, 121] width 87 height 41
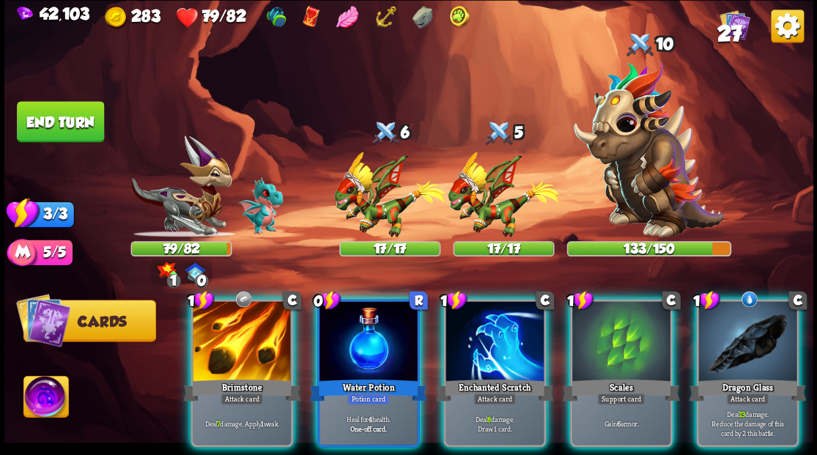
click at [32, 405] on img at bounding box center [45, 398] width 45 height 45
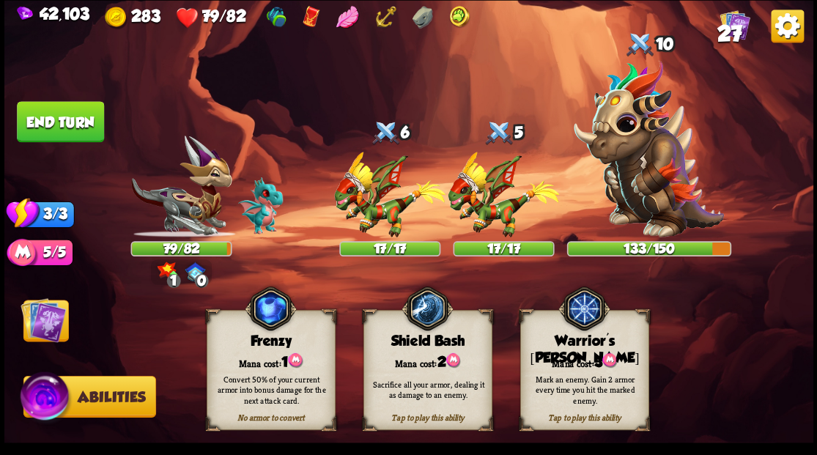
drag, startPoint x: 566, startPoint y: 380, endPoint x: 580, endPoint y: 293, distance: 87.7
click at [566, 377] on div "Mark an enemy. Gain 2 armor every time you hit the marked enemy." at bounding box center [585, 389] width 117 height 32
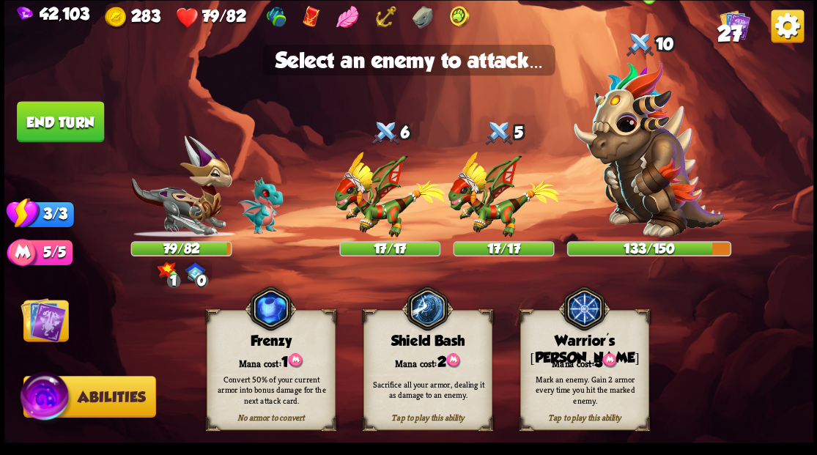
click at [630, 183] on img at bounding box center [649, 148] width 150 height 177
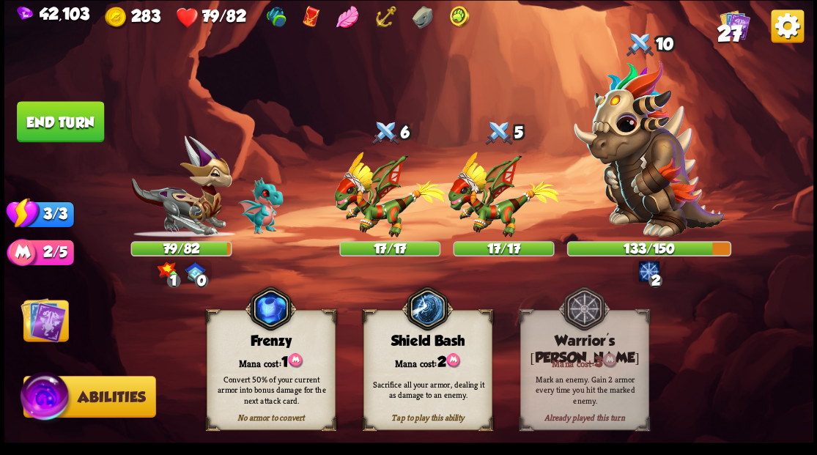
drag, startPoint x: 45, startPoint y: 327, endPoint x: 119, endPoint y: 327, distance: 74.0
click at [45, 327] on img at bounding box center [43, 319] width 45 height 45
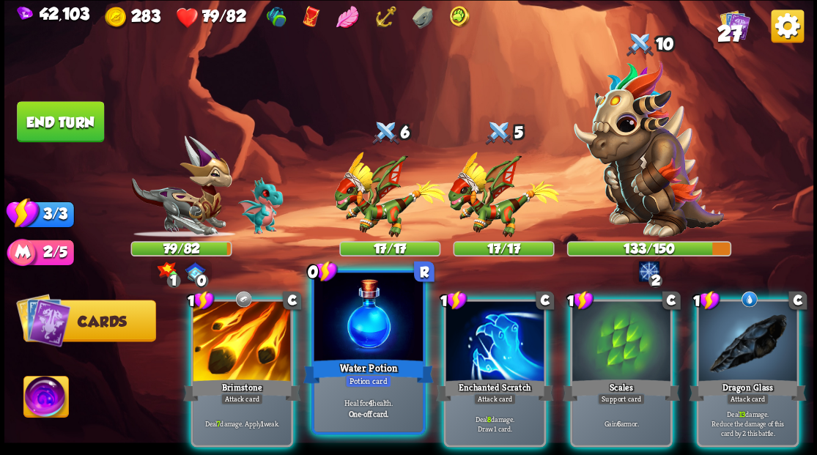
click at [347, 317] on div at bounding box center [368, 319] width 108 height 92
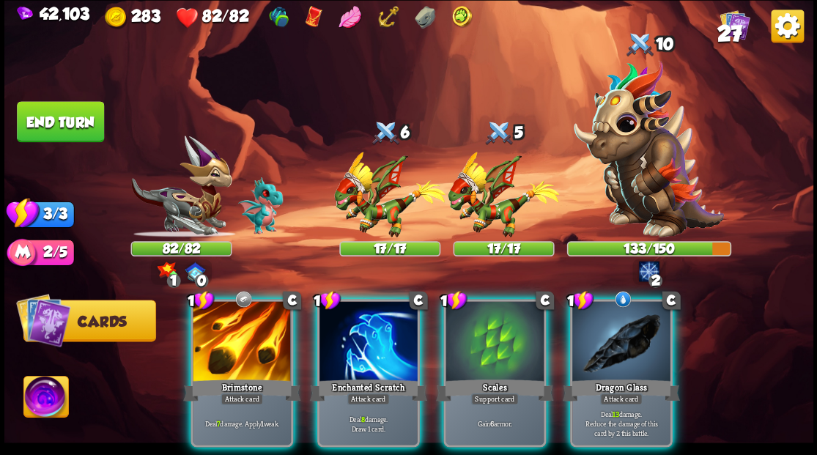
drag, startPoint x: 479, startPoint y: 340, endPoint x: 436, endPoint y: 330, distance: 43.7
click at [478, 340] on div at bounding box center [495, 342] width 98 height 83
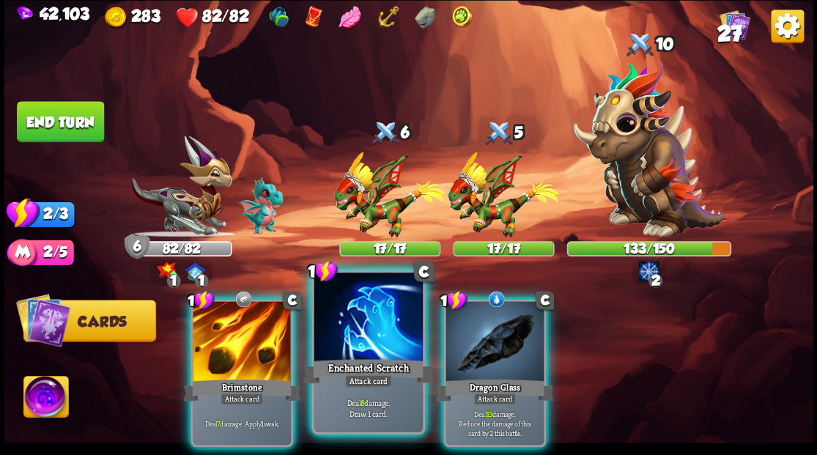
click at [386, 320] on div at bounding box center [368, 319] width 108 height 92
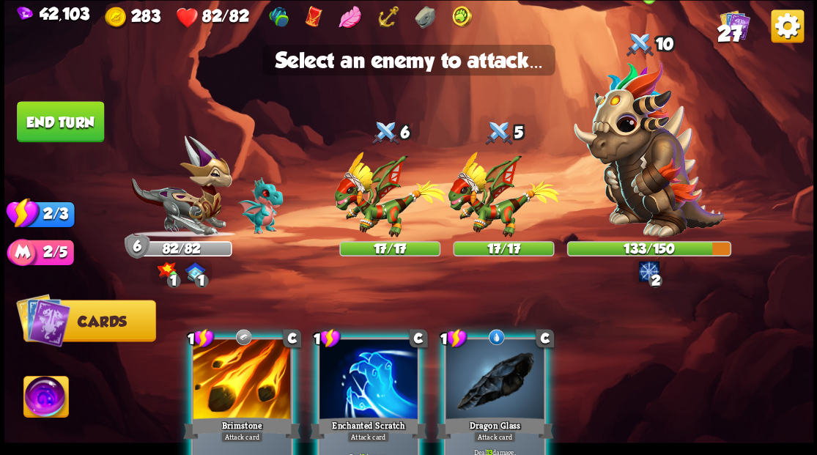
click at [655, 178] on img at bounding box center [649, 148] width 150 height 177
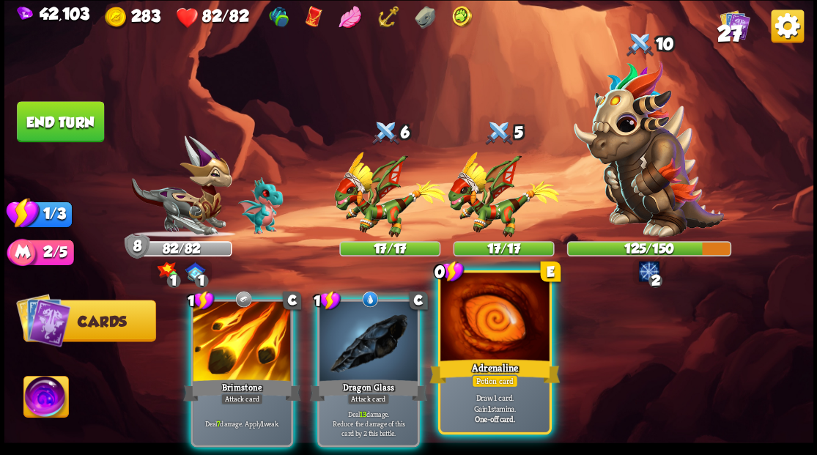
click at [494, 323] on div at bounding box center [494, 319] width 108 height 92
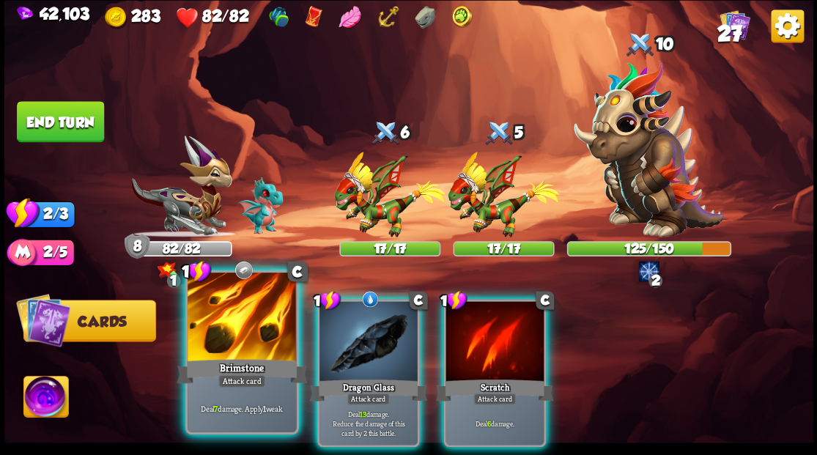
click at [257, 315] on div at bounding box center [242, 319] width 108 height 92
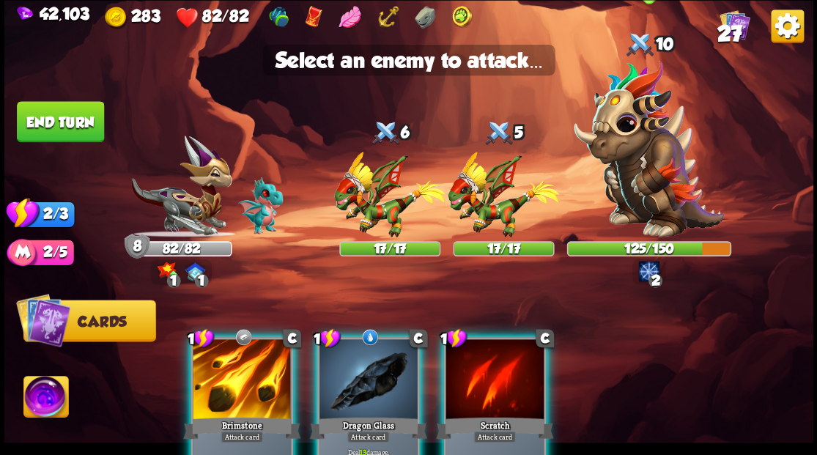
click at [635, 180] on img at bounding box center [649, 148] width 150 height 177
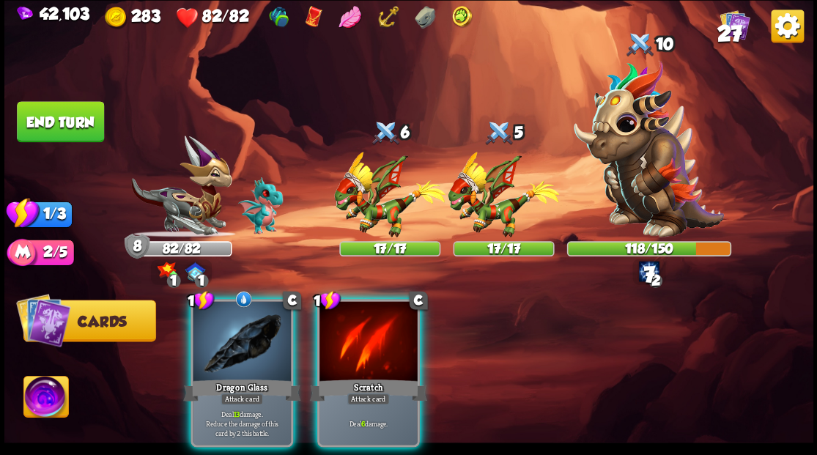
drag, startPoint x: 229, startPoint y: 320, endPoint x: 372, endPoint y: 291, distance: 145.8
click at [229, 320] on div at bounding box center [242, 342] width 98 height 83
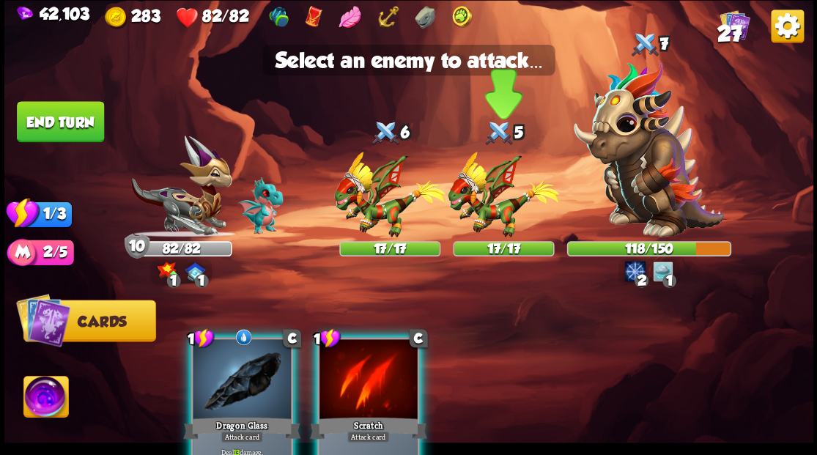
drag, startPoint x: 500, startPoint y: 213, endPoint x: 477, endPoint y: 230, distance: 28.7
click at [501, 213] on img at bounding box center [503, 195] width 111 height 86
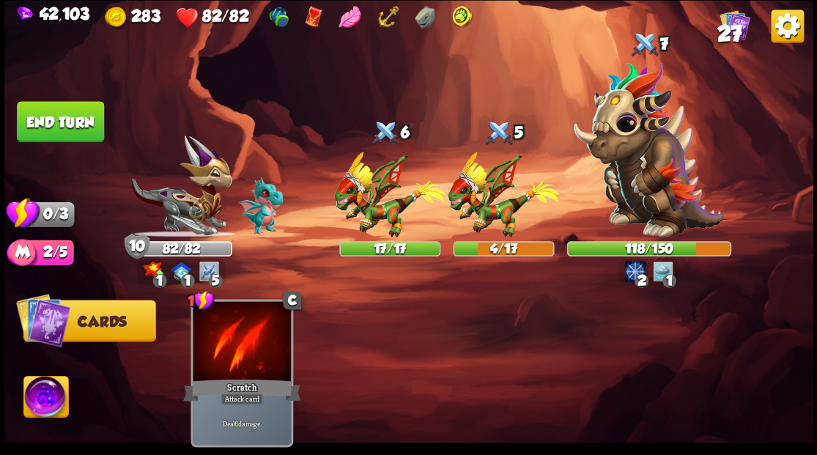
click at [85, 121] on button "End turn" at bounding box center [60, 121] width 87 height 41
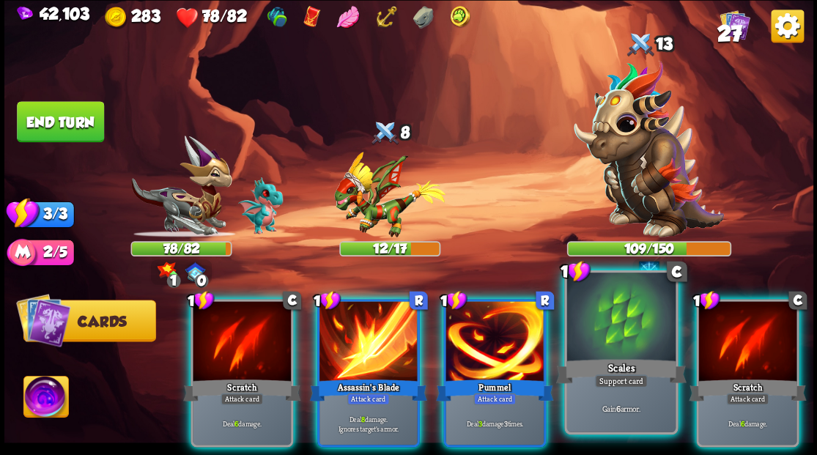
click at [597, 335] on div at bounding box center [621, 319] width 108 height 92
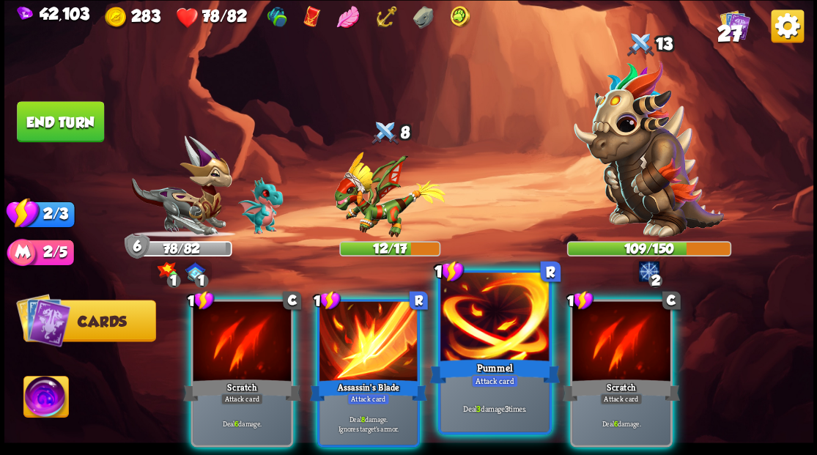
drag, startPoint x: 476, startPoint y: 334, endPoint x: 452, endPoint y: 308, distance: 35.3
click at [470, 327] on div at bounding box center [494, 319] width 108 height 92
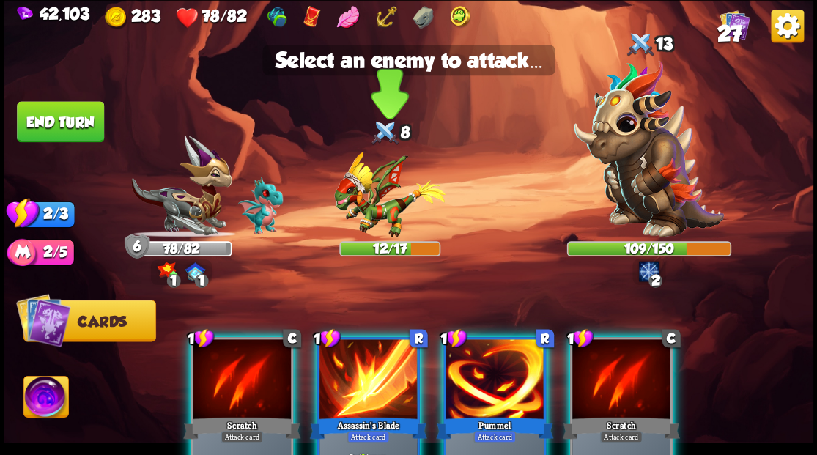
click at [386, 226] on img at bounding box center [389, 195] width 111 height 86
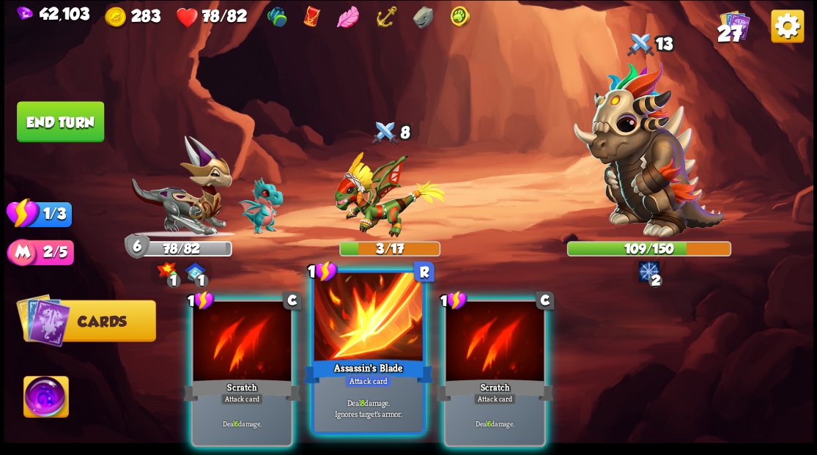
click at [369, 329] on div at bounding box center [368, 319] width 108 height 92
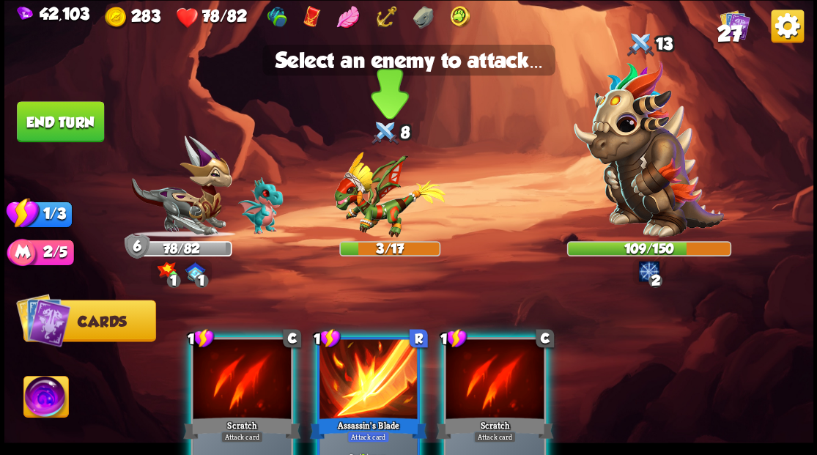
click at [350, 204] on img at bounding box center [389, 195] width 111 height 86
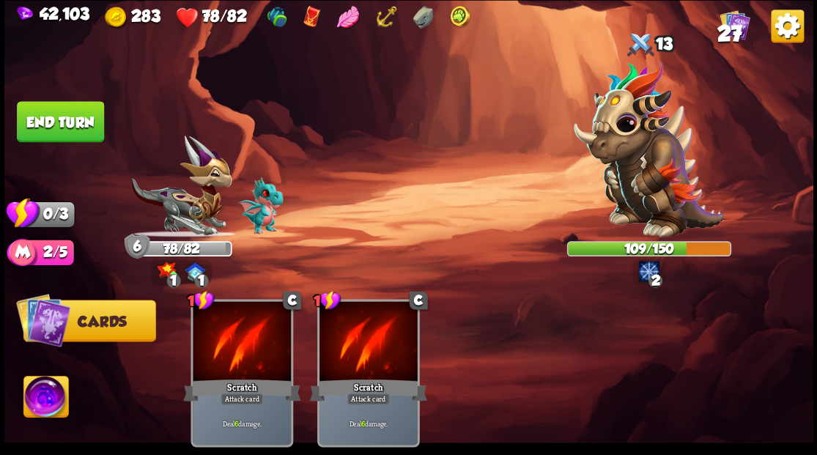
drag, startPoint x: 75, startPoint y: 119, endPoint x: 95, endPoint y: 115, distance: 20.3
click at [75, 119] on button "End turn" at bounding box center [60, 121] width 87 height 41
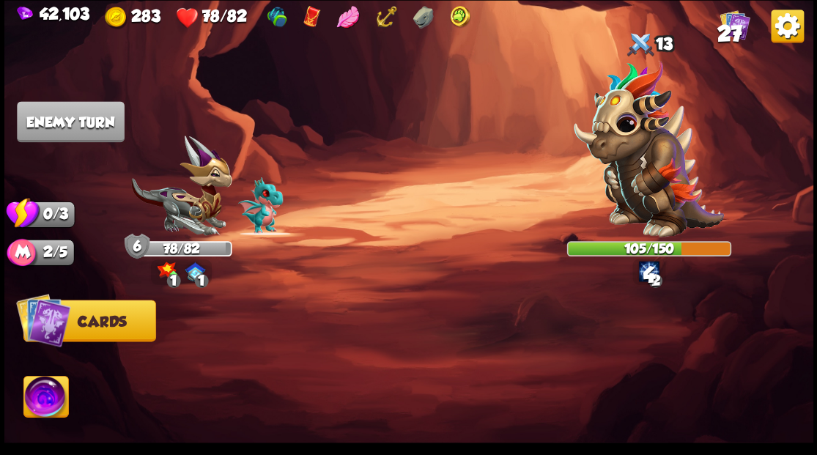
drag, startPoint x: 485, startPoint y: 308, endPoint x: 486, endPoint y: 270, distance: 38.1
click at [408, 211] on img at bounding box center [389, 195] width 111 height 86
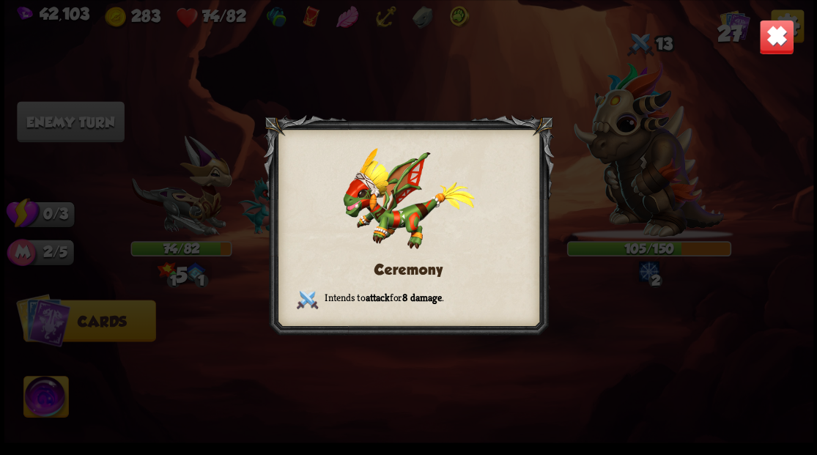
click at [769, 44] on img at bounding box center [776, 36] width 35 height 35
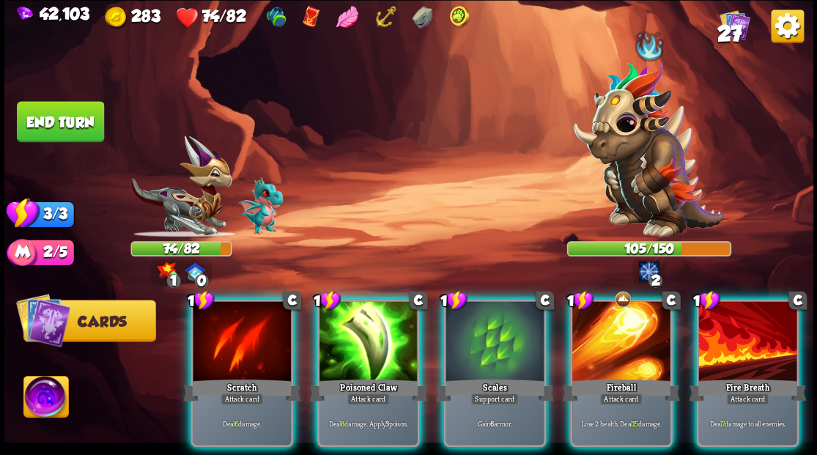
click at [416, 201] on img at bounding box center [389, 195] width 111 height 86
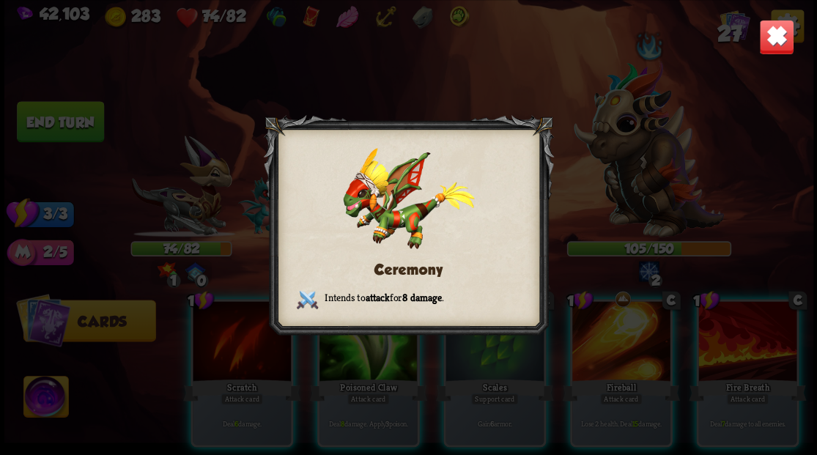
click at [780, 40] on img at bounding box center [776, 36] width 35 height 35
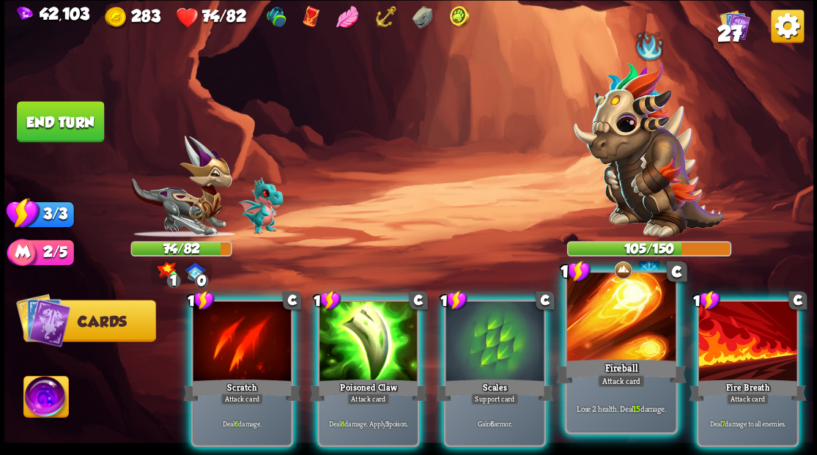
click at [617, 339] on div at bounding box center [621, 319] width 108 height 92
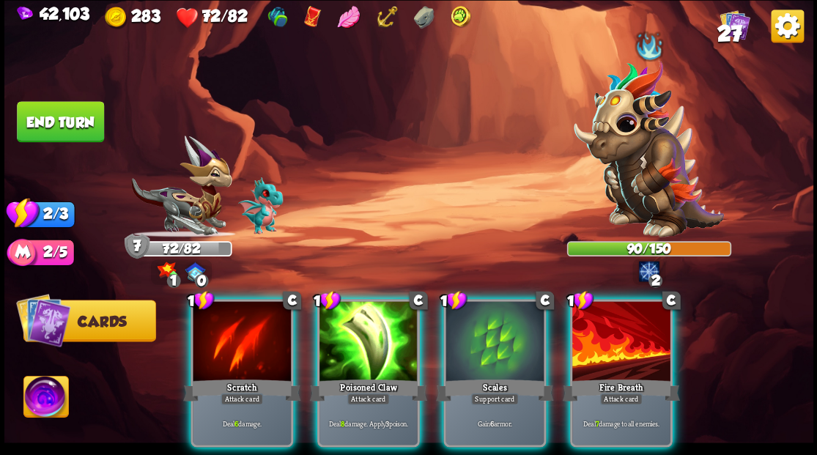
drag, startPoint x: 641, startPoint y: 335, endPoint x: 607, endPoint y: 317, distance: 38.0
click at [621, 323] on div at bounding box center [621, 342] width 98 height 83
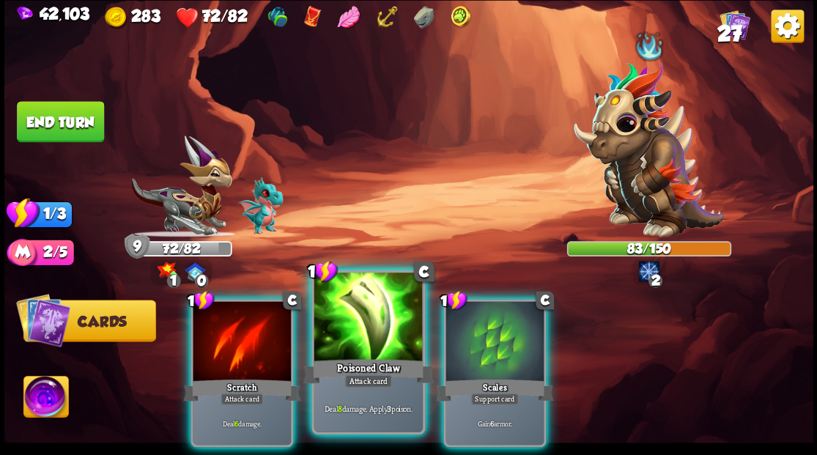
drag, startPoint x: 334, startPoint y: 350, endPoint x: 326, endPoint y: 342, distance: 11.9
click at [334, 350] on div at bounding box center [368, 319] width 108 height 92
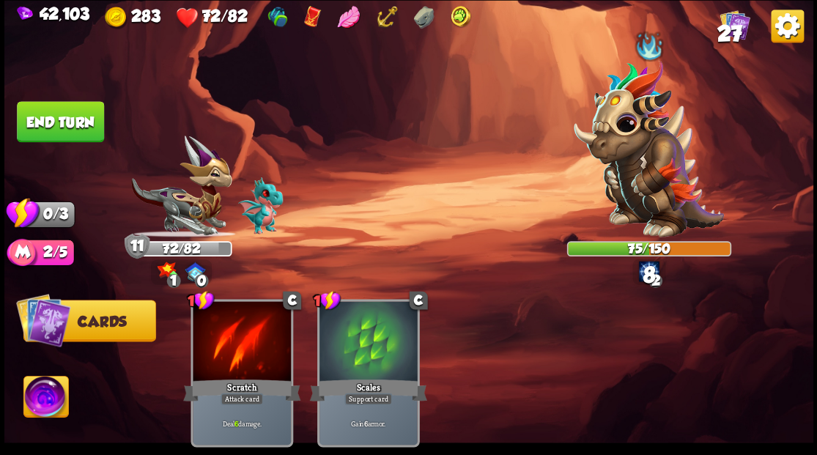
click at [70, 111] on button "End turn" at bounding box center [60, 121] width 87 height 41
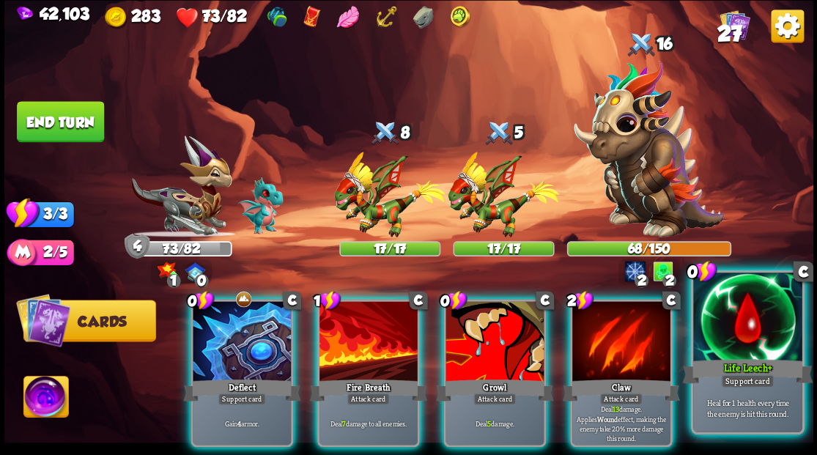
click at [729, 352] on div at bounding box center [747, 319] width 108 height 92
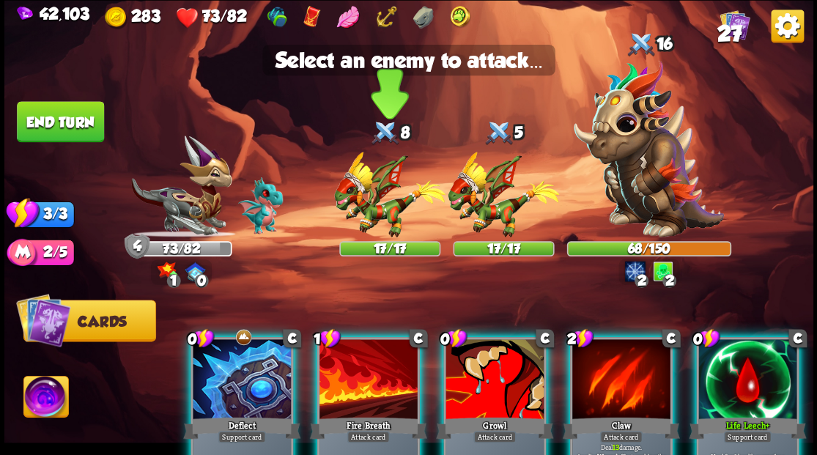
click at [364, 199] on img at bounding box center [389, 195] width 111 height 86
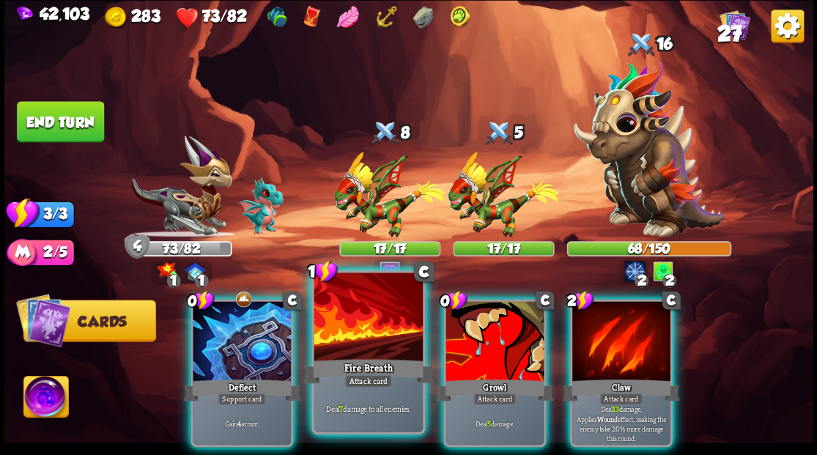
click at [349, 343] on div at bounding box center [368, 319] width 108 height 92
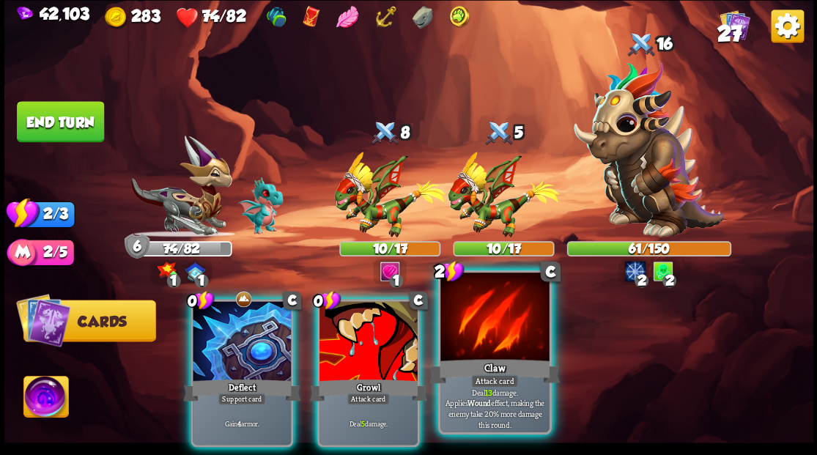
click at [492, 336] on div at bounding box center [494, 319] width 108 height 92
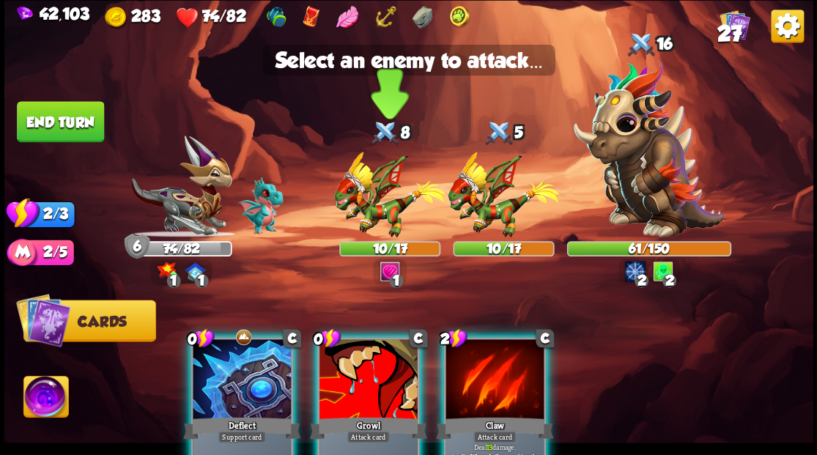
click at [361, 198] on img at bounding box center [389, 195] width 111 height 86
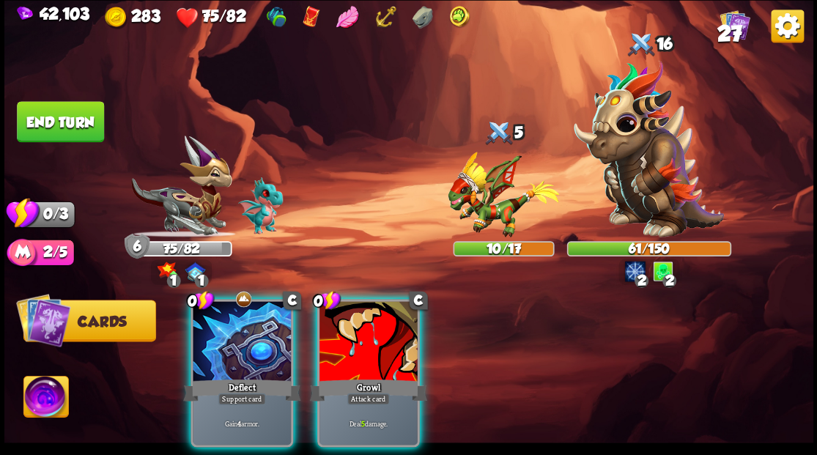
drag, startPoint x: 384, startPoint y: 346, endPoint x: 482, endPoint y: 292, distance: 111.6
click at [384, 345] on div at bounding box center [369, 342] width 98 height 83
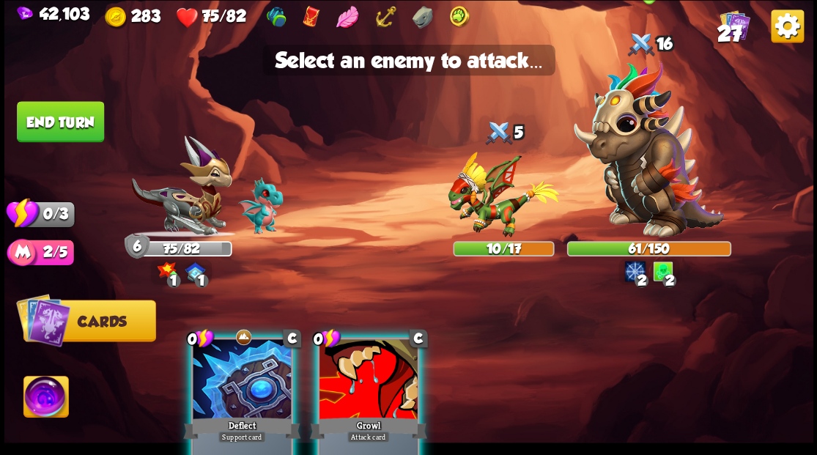
click at [665, 174] on img at bounding box center [649, 148] width 150 height 177
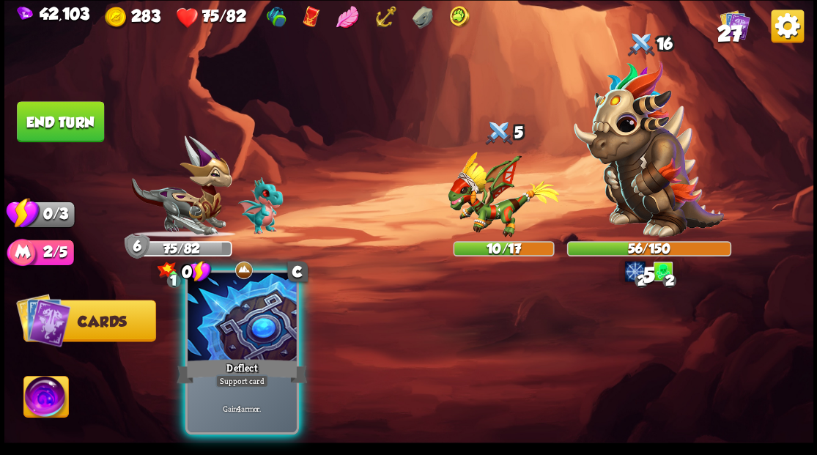
click at [230, 336] on div at bounding box center [242, 319] width 108 height 92
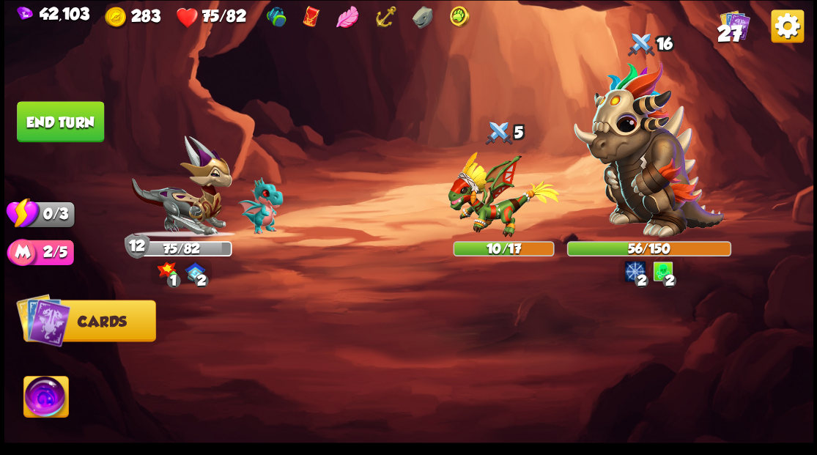
click at [67, 122] on button "End turn" at bounding box center [60, 121] width 87 height 41
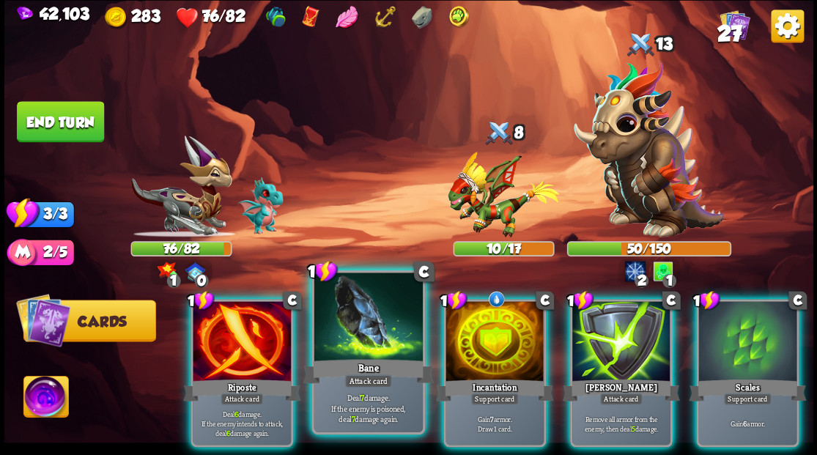
click at [362, 313] on div at bounding box center [368, 319] width 108 height 92
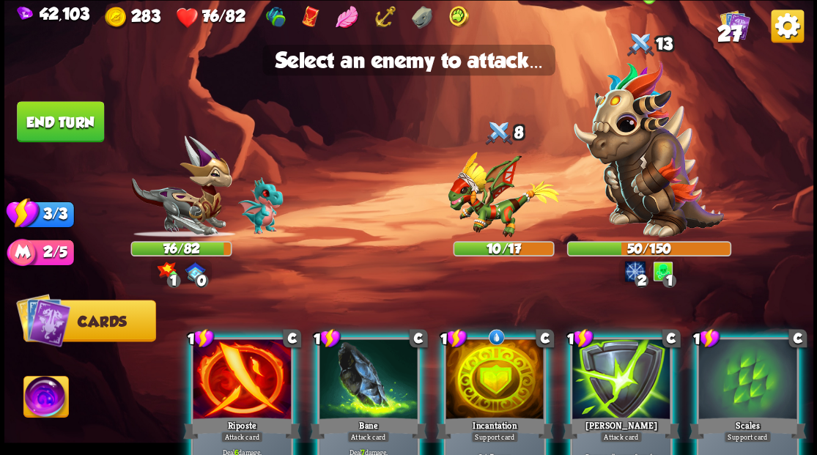
click at [649, 162] on img at bounding box center [649, 148] width 150 height 177
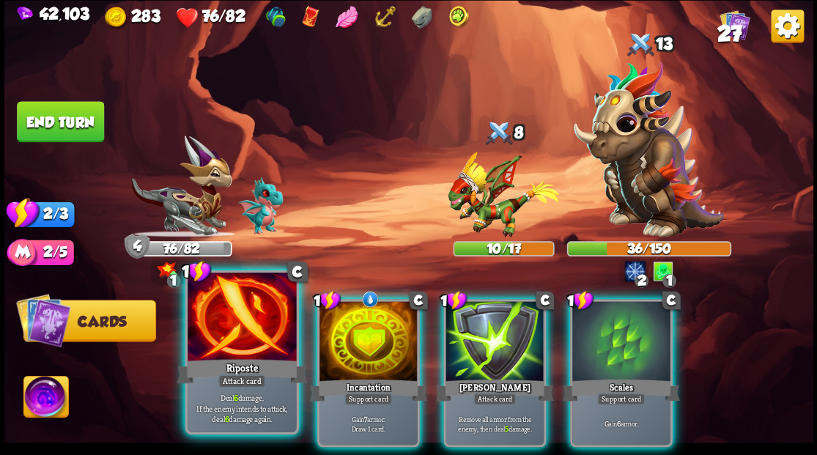
click at [238, 346] on div at bounding box center [242, 319] width 108 height 92
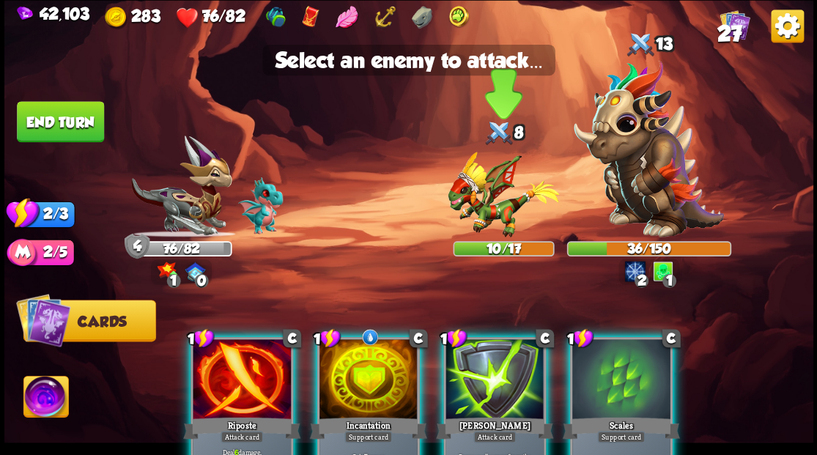
click at [488, 206] on img at bounding box center [503, 195] width 111 height 86
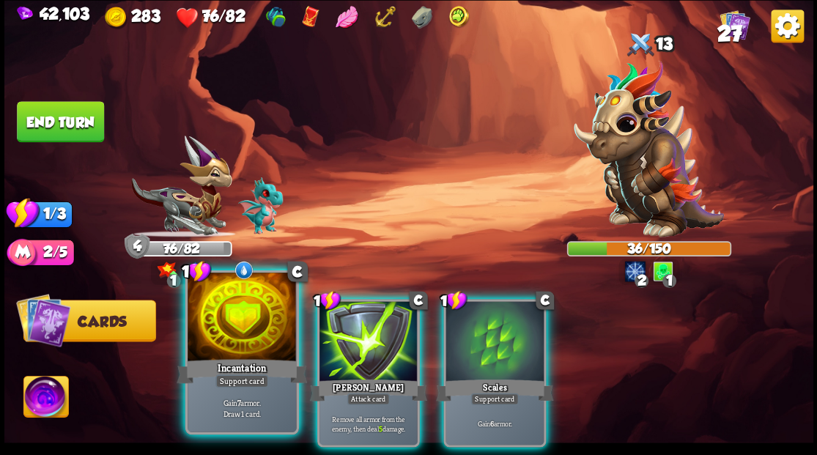
click at [247, 311] on div at bounding box center [242, 319] width 108 height 92
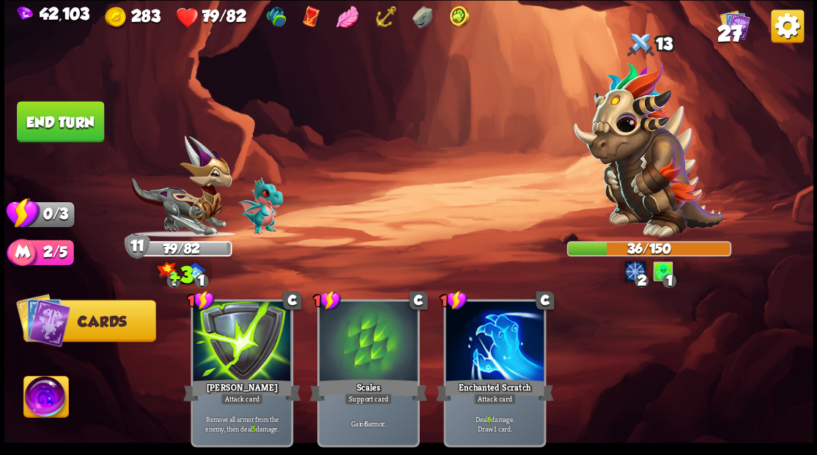
drag, startPoint x: 86, startPoint y: 115, endPoint x: 114, endPoint y: 106, distance: 29.4
click at [86, 114] on button "End turn" at bounding box center [60, 121] width 87 height 41
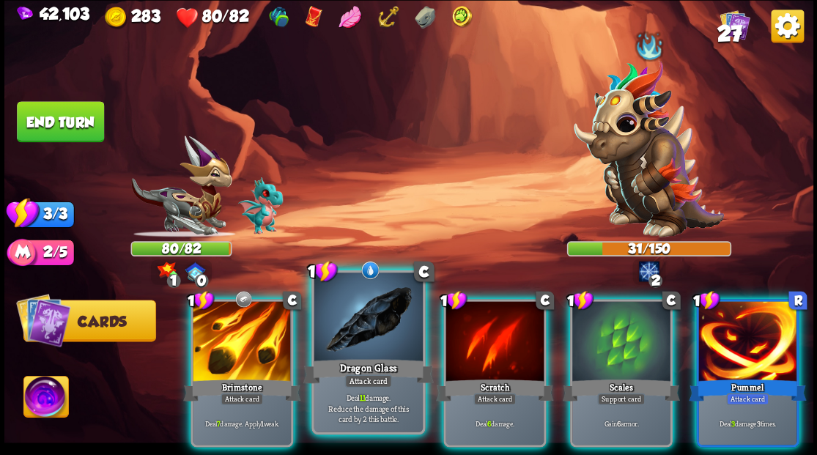
click at [366, 321] on div at bounding box center [368, 319] width 108 height 92
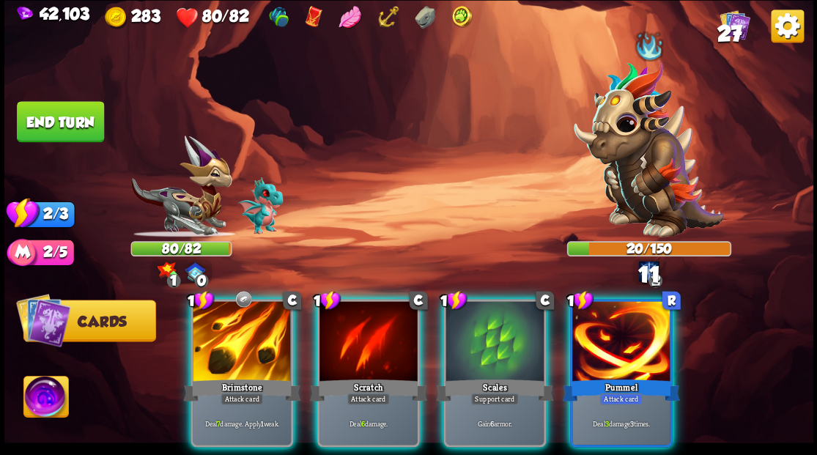
click at [243, 326] on div at bounding box center [242, 342] width 98 height 83
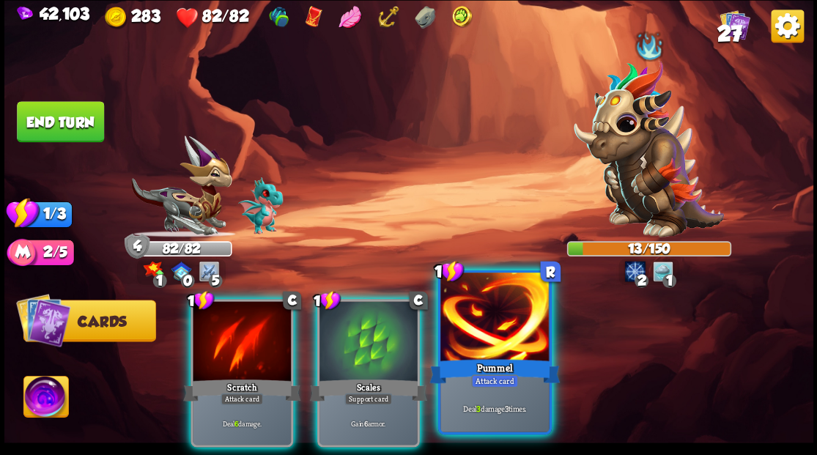
click at [491, 320] on div at bounding box center [494, 319] width 108 height 92
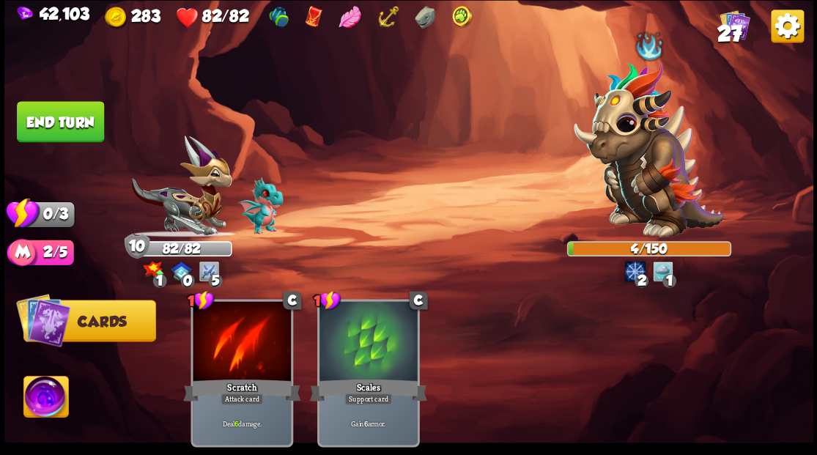
click at [94, 131] on button "End turn" at bounding box center [60, 121] width 87 height 41
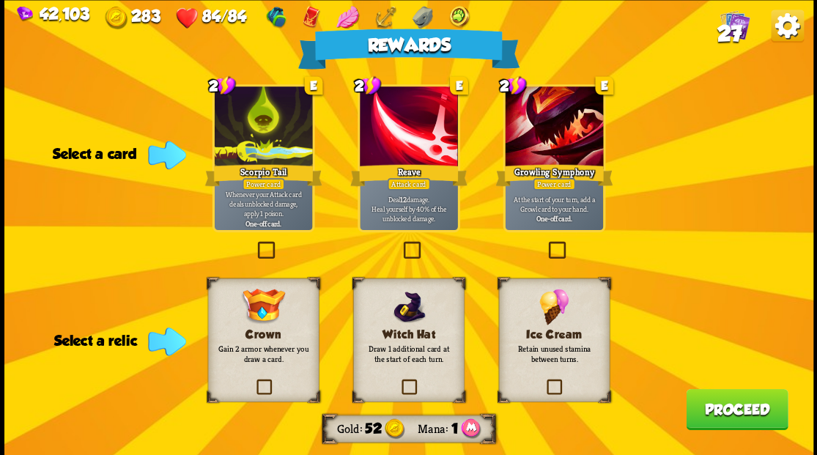
click at [545, 381] on label at bounding box center [545, 381] width 0 height 0
click at [0, 0] on input "checkbox" at bounding box center [0, 0] width 0 height 0
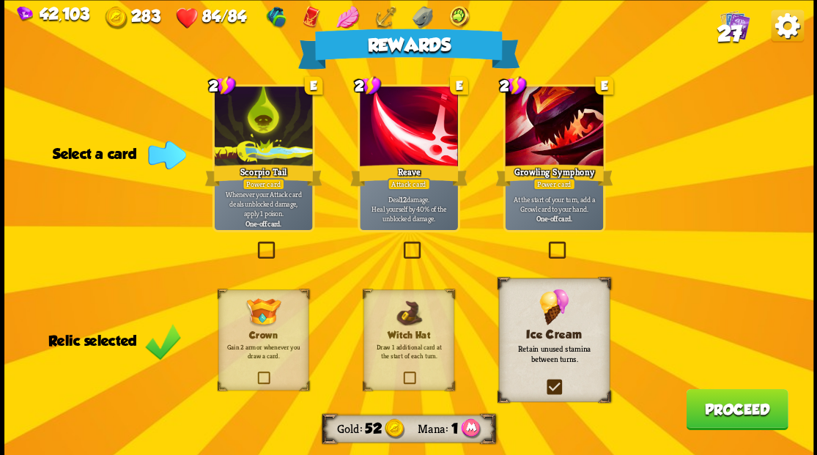
click at [400, 243] on label at bounding box center [400, 243] width 0 height 0
click at [0, 0] on input "checkbox" at bounding box center [0, 0] width 0 height 0
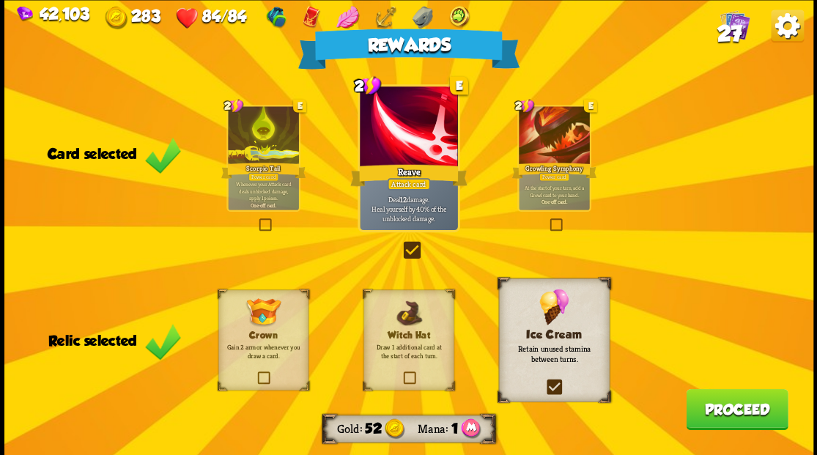
click at [723, 408] on button "Proceed" at bounding box center [737, 408] width 102 height 41
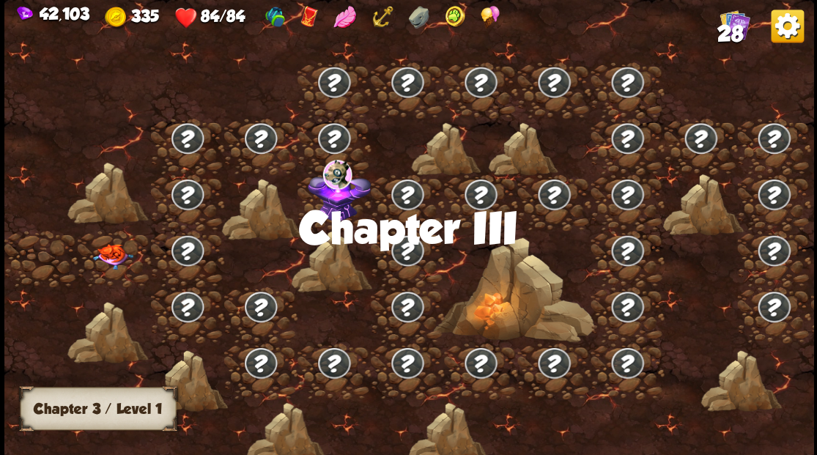
click at [116, 247] on img at bounding box center [112, 256] width 40 height 26
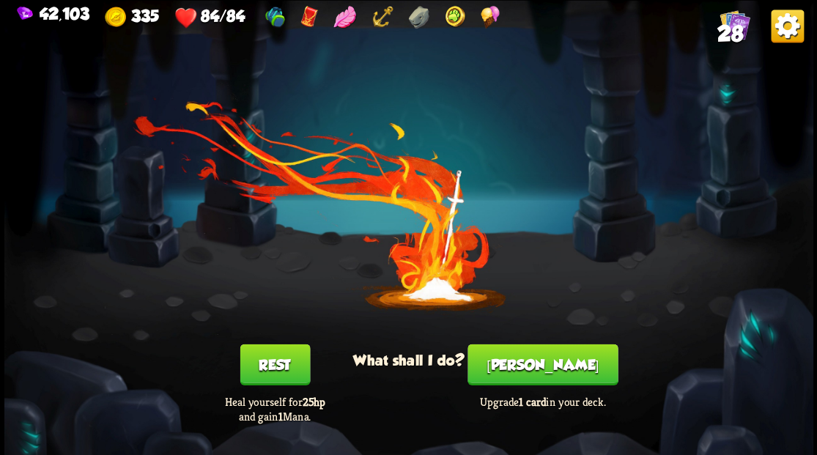
click at [531, 370] on button "[PERSON_NAME]" at bounding box center [543, 364] width 150 height 41
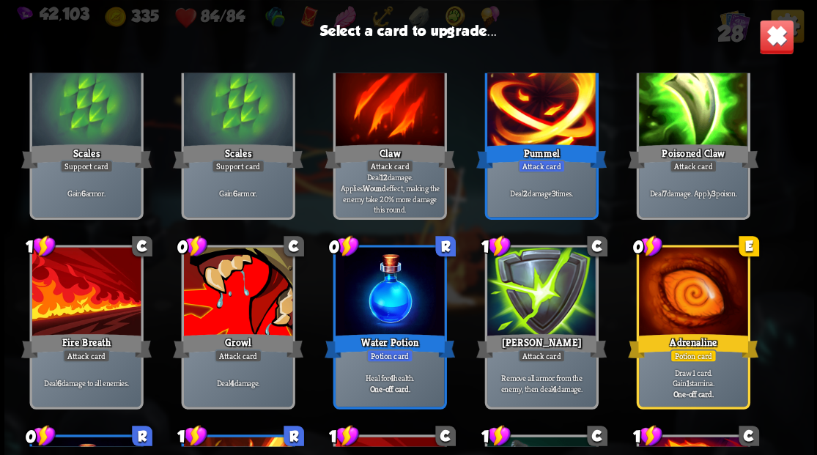
scroll to position [293, 0]
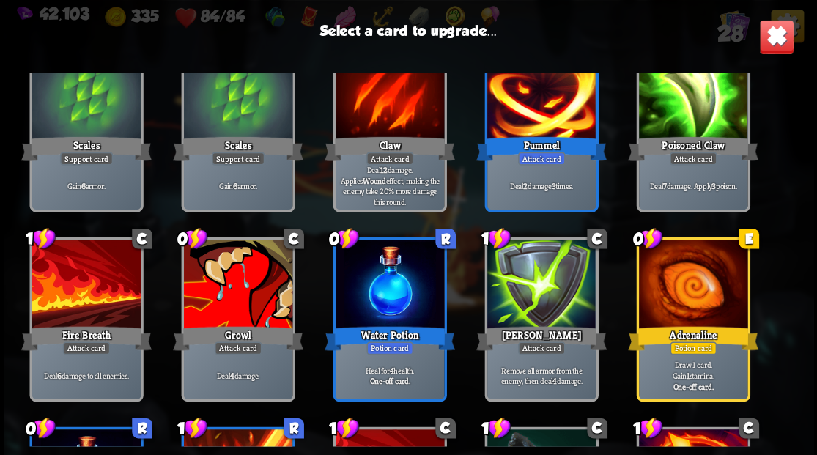
click at [229, 306] on div at bounding box center [237, 286] width 108 height 92
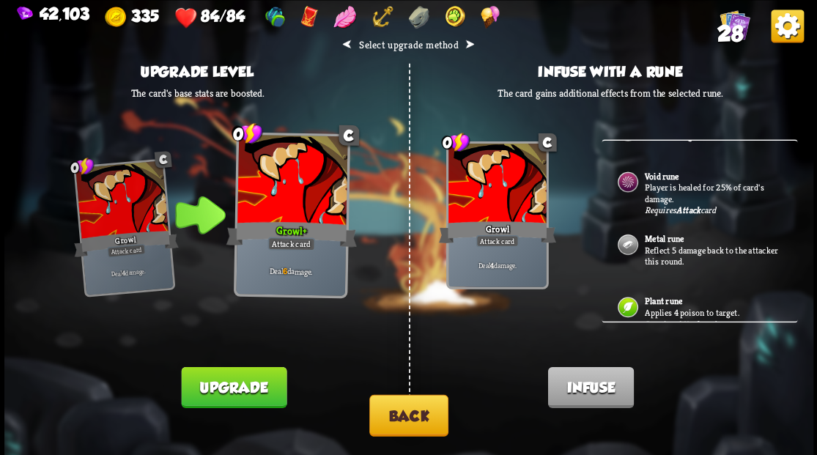
scroll to position [120, 0]
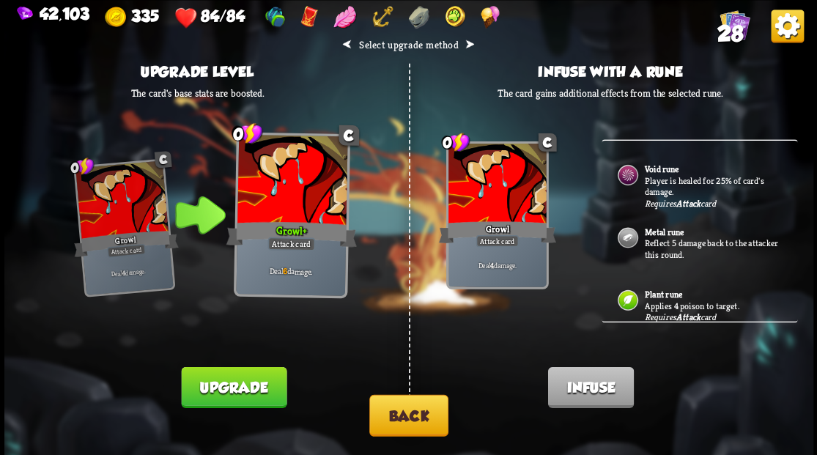
drag, startPoint x: 420, startPoint y: 418, endPoint x: 418, endPoint y: 407, distance: 11.2
click at [418, 407] on button "Back" at bounding box center [408, 415] width 79 height 42
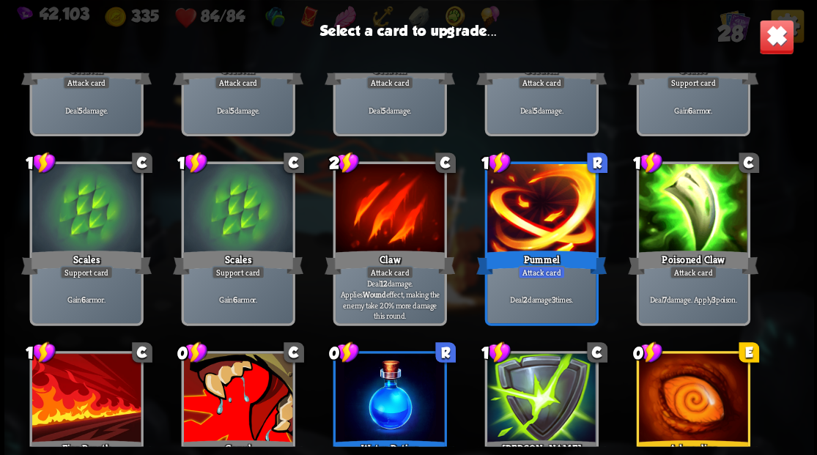
scroll to position [147, 0]
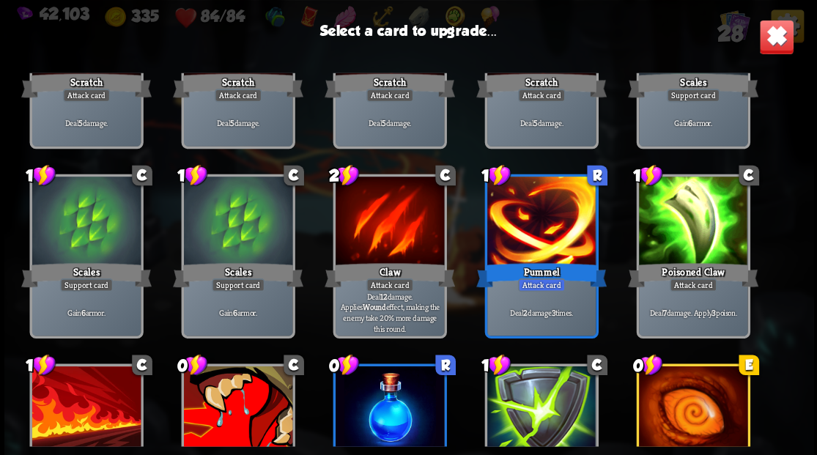
click at [518, 208] on div at bounding box center [541, 223] width 108 height 92
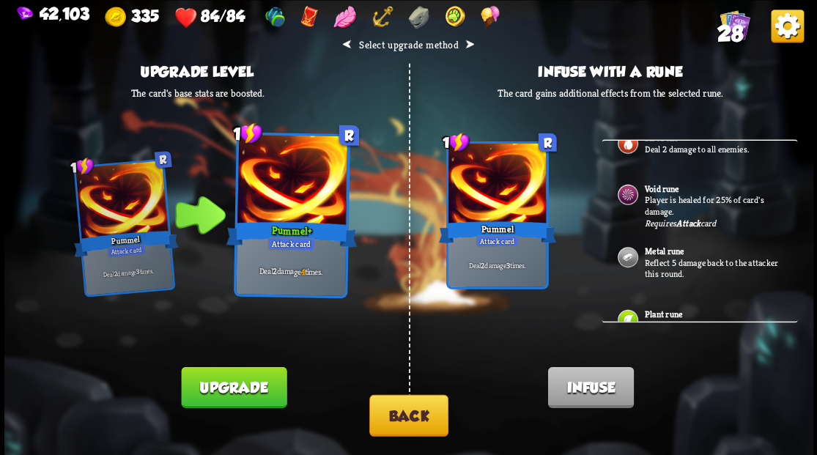
scroll to position [120, 0]
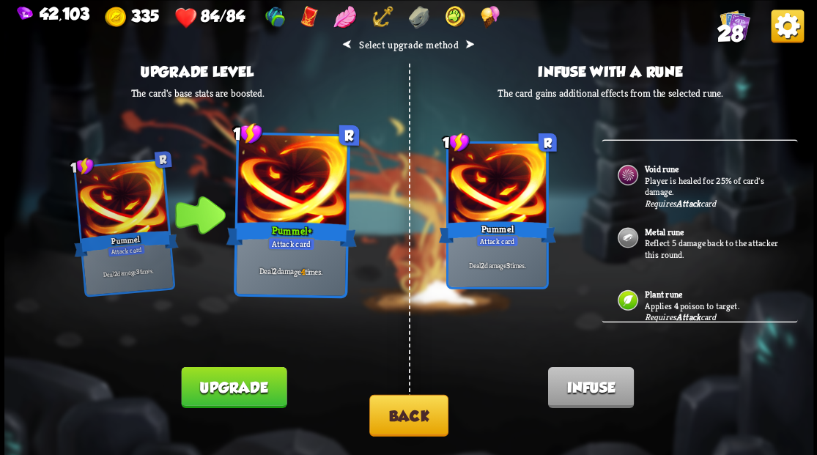
click at [661, 240] on p "Reflect 5 damage back to the attacker this round." at bounding box center [712, 248] width 137 height 23
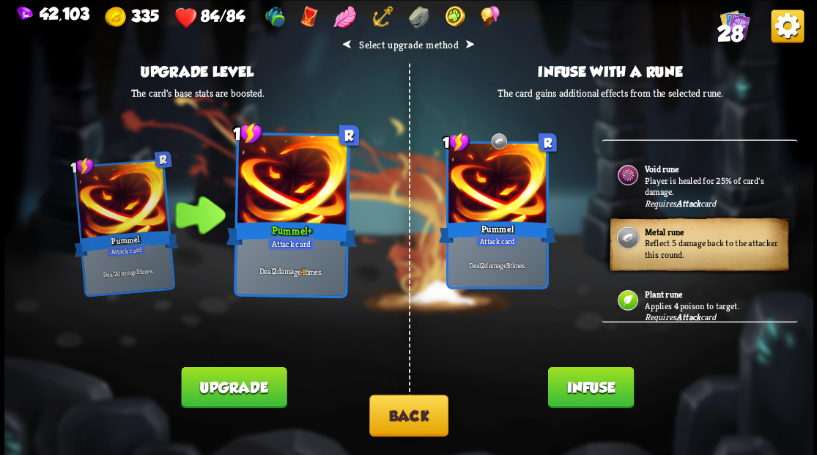
click at [575, 402] on button "Infuse" at bounding box center [591, 386] width 86 height 41
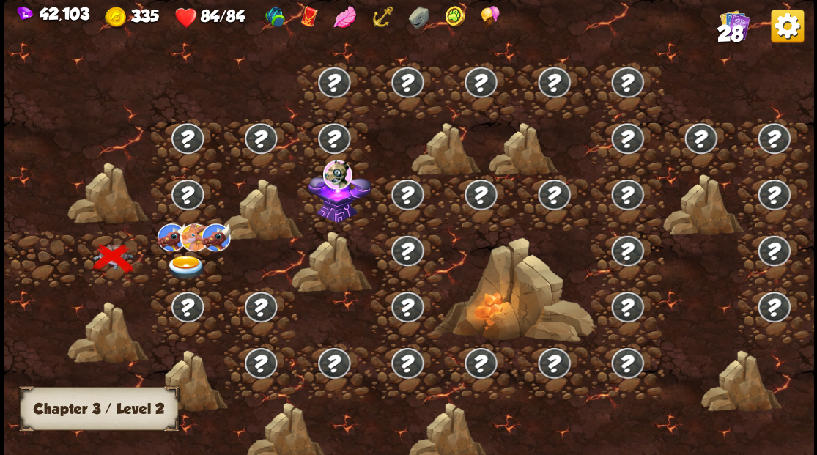
click at [189, 257] on img at bounding box center [186, 267] width 40 height 24
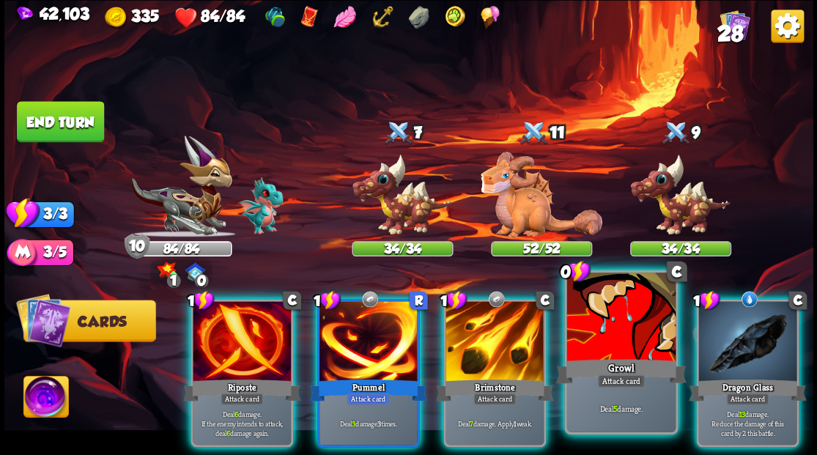
drag, startPoint x: 618, startPoint y: 331, endPoint x: 610, endPoint y: 291, distance: 41.1
click at [619, 325] on div at bounding box center [621, 319] width 108 height 92
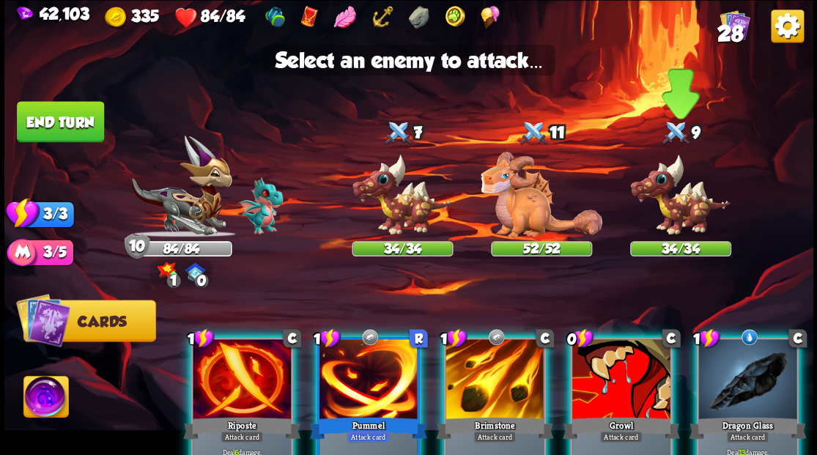
click at [676, 195] on img at bounding box center [680, 195] width 101 height 84
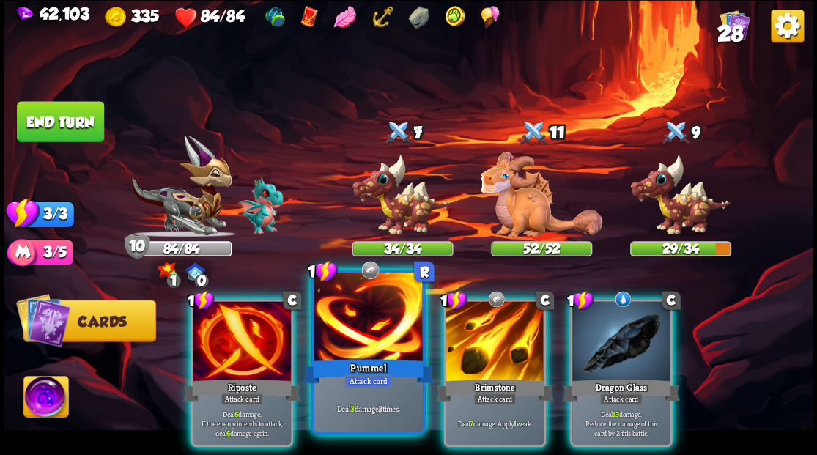
click at [344, 330] on div at bounding box center [368, 319] width 108 height 92
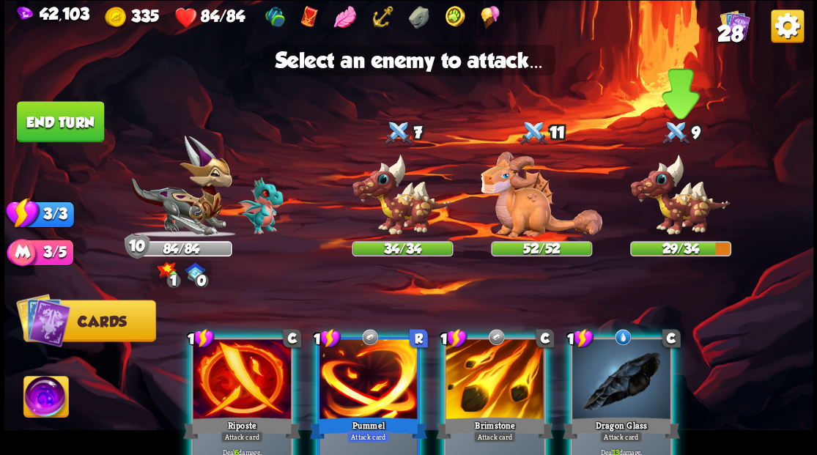
click at [687, 199] on img at bounding box center [680, 195] width 101 height 84
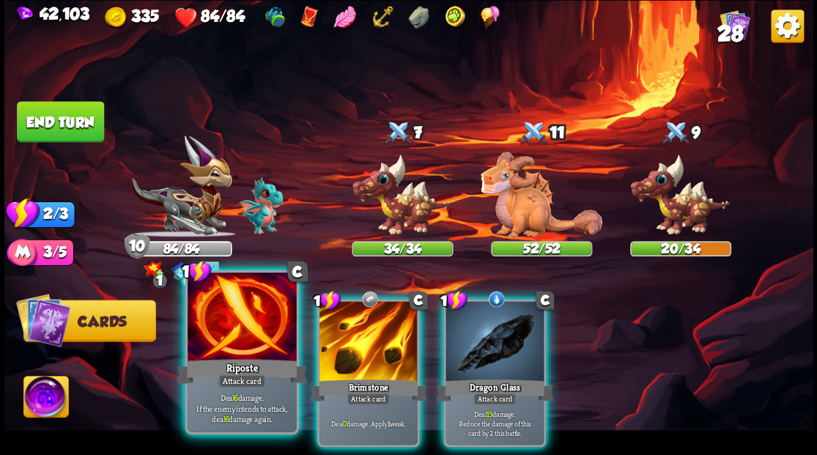
click at [210, 311] on div at bounding box center [242, 319] width 108 height 92
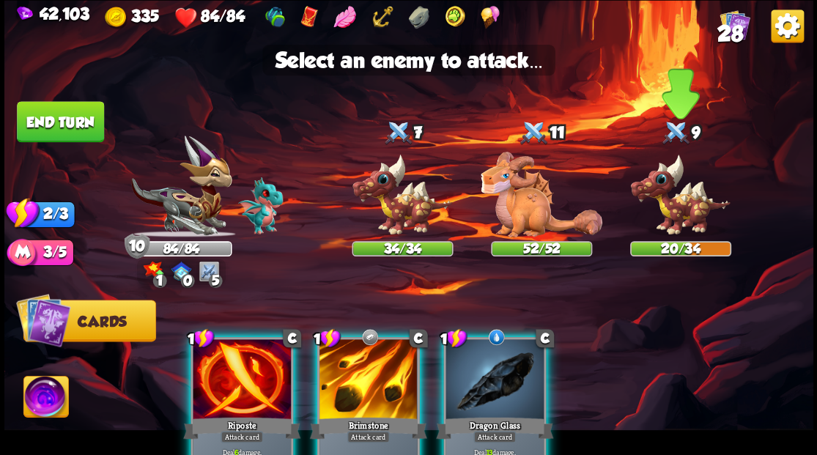
click at [677, 198] on img at bounding box center [680, 195] width 101 height 84
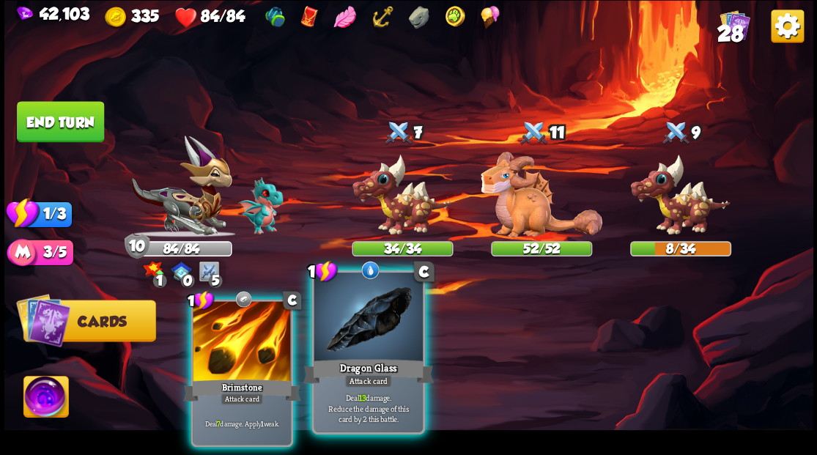
click at [347, 347] on div at bounding box center [368, 319] width 108 height 92
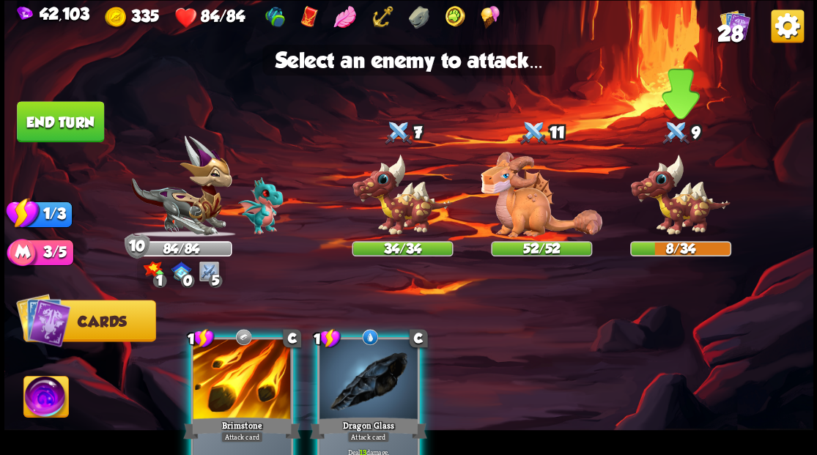
click at [695, 210] on img at bounding box center [680, 195] width 101 height 84
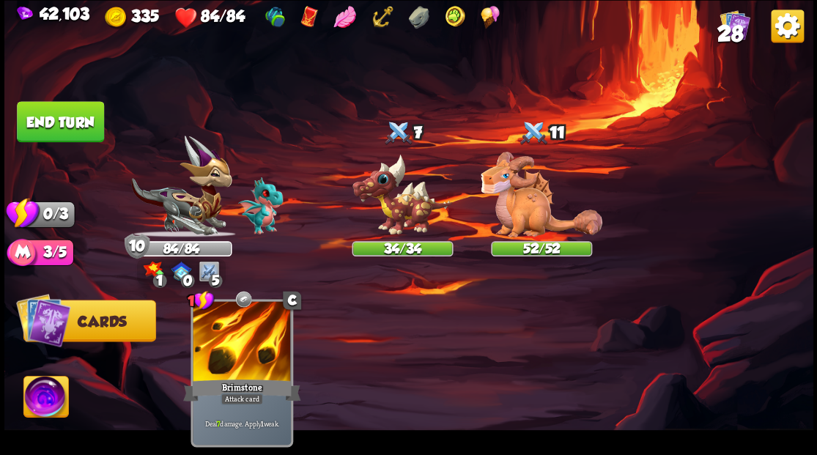
click at [68, 117] on button "End turn" at bounding box center [60, 121] width 87 height 41
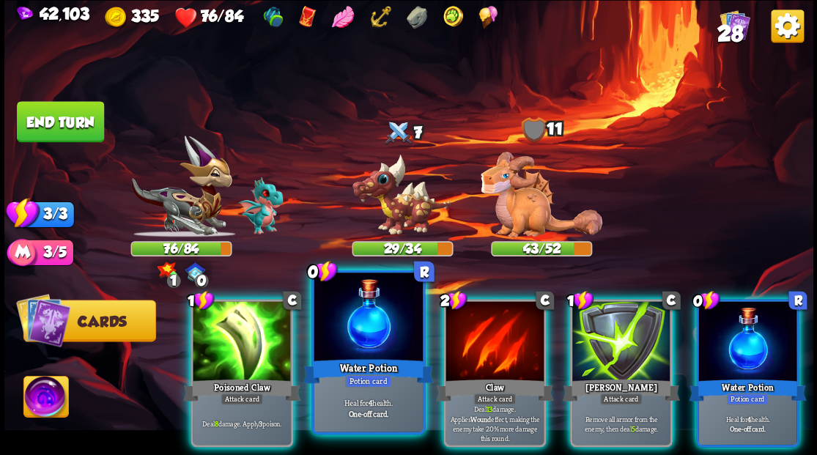
click at [342, 279] on div at bounding box center [368, 319] width 108 height 92
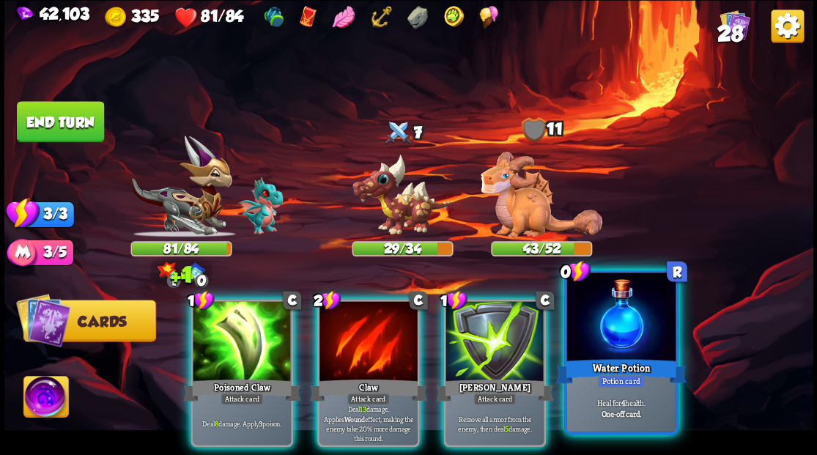
click at [660, 303] on div at bounding box center [621, 319] width 108 height 92
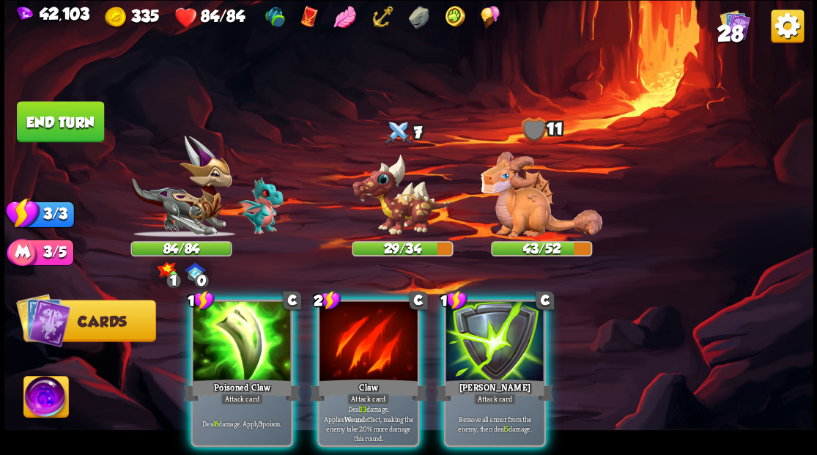
drag, startPoint x: 365, startPoint y: 318, endPoint x: 385, endPoint y: 283, distance: 40.4
click at [365, 317] on div at bounding box center [369, 342] width 98 height 83
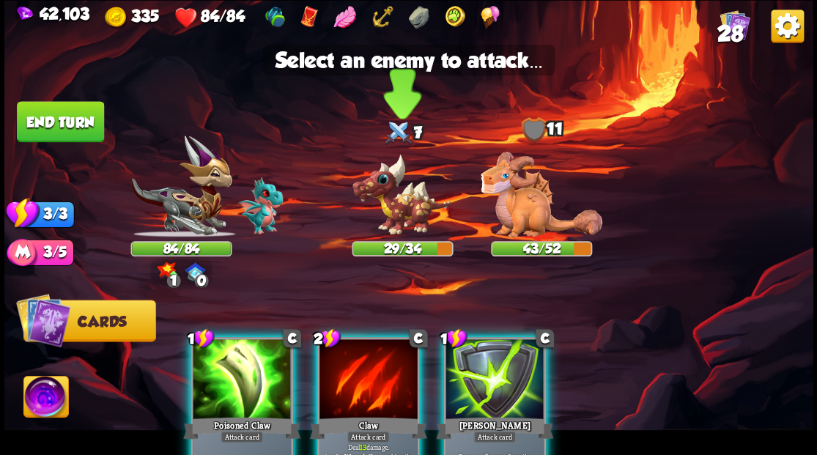
click at [411, 201] on img at bounding box center [402, 195] width 101 height 84
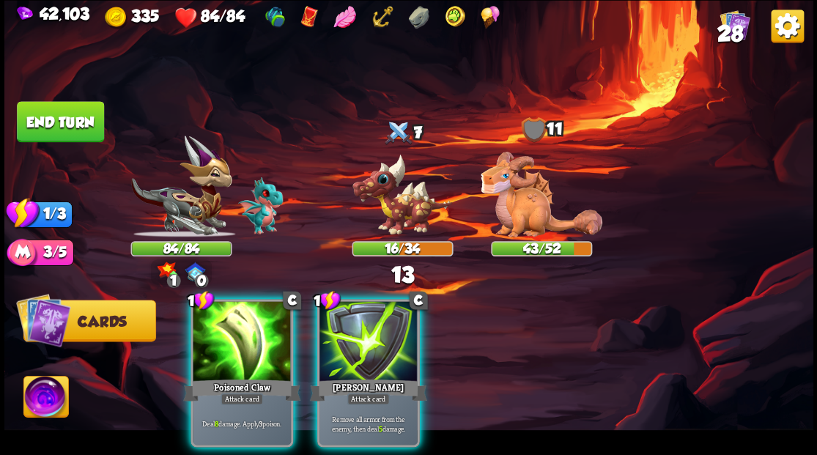
drag, startPoint x: 242, startPoint y: 326, endPoint x: 276, endPoint y: 275, distance: 61.8
click at [243, 320] on div at bounding box center [242, 342] width 98 height 83
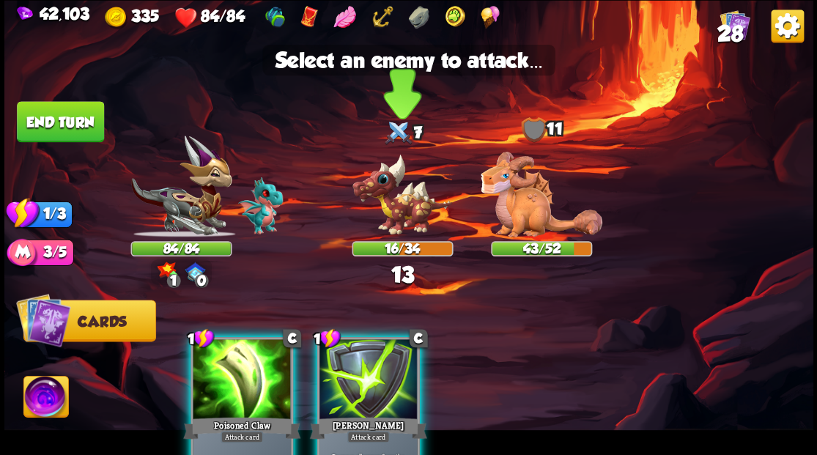
click at [402, 186] on img at bounding box center [402, 195] width 101 height 84
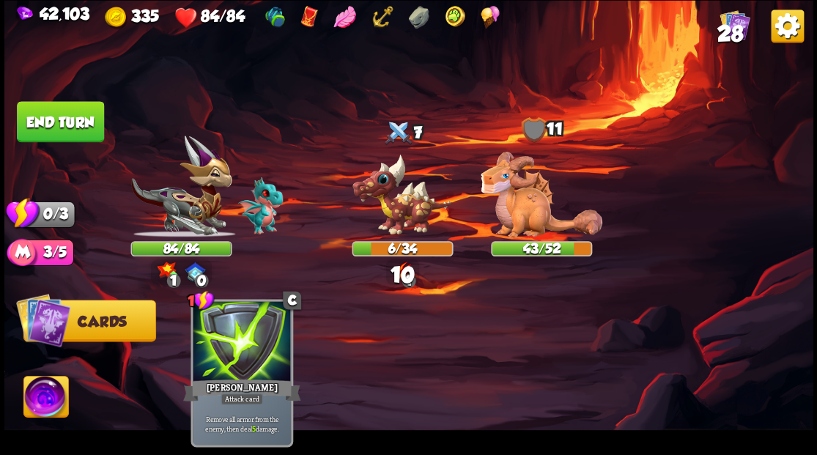
click at [70, 124] on button "End turn" at bounding box center [60, 121] width 87 height 41
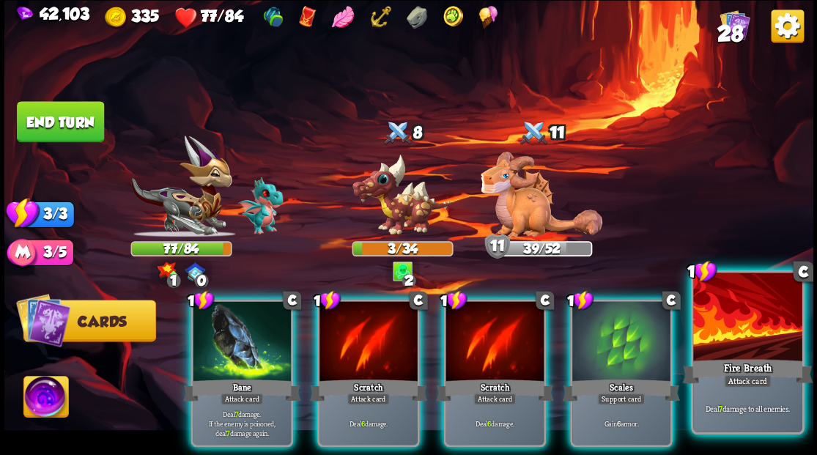
click at [753, 329] on div at bounding box center [747, 319] width 108 height 92
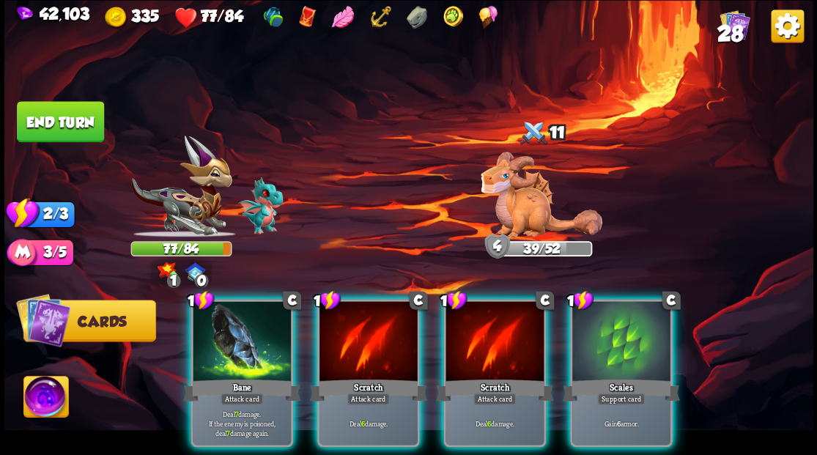
drag, startPoint x: 216, startPoint y: 308, endPoint x: 268, endPoint y: 284, distance: 57.1
click at [217, 308] on div at bounding box center [242, 342] width 98 height 83
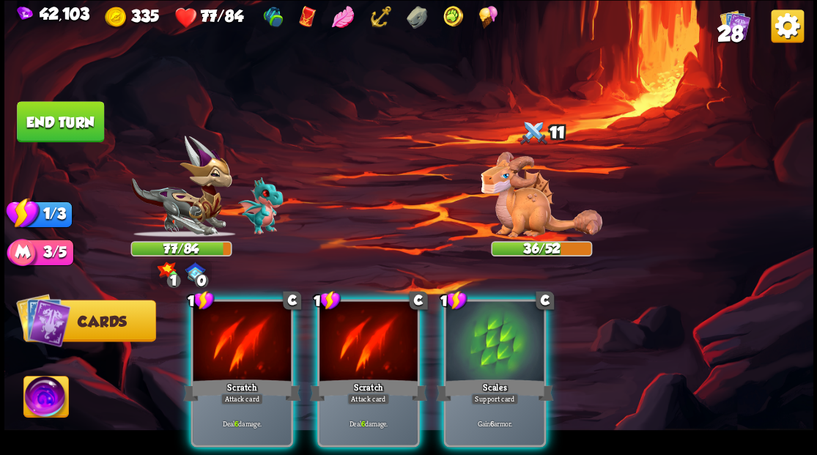
click at [483, 320] on div at bounding box center [495, 342] width 98 height 83
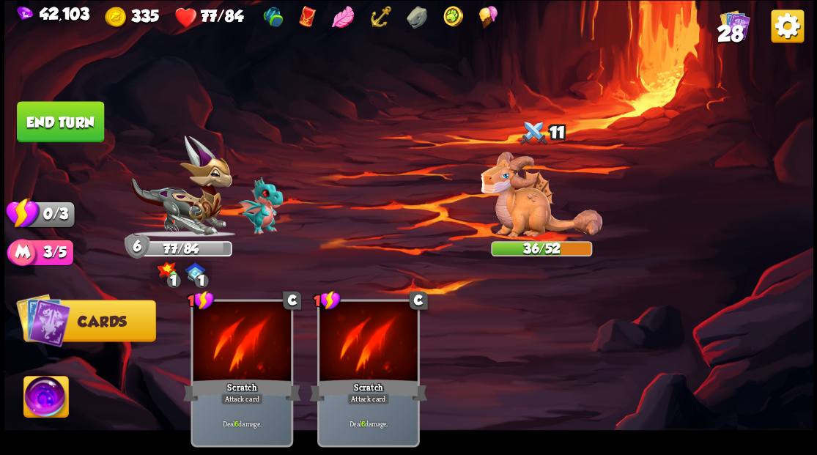
click at [38, 115] on button "End turn" at bounding box center [60, 121] width 87 height 41
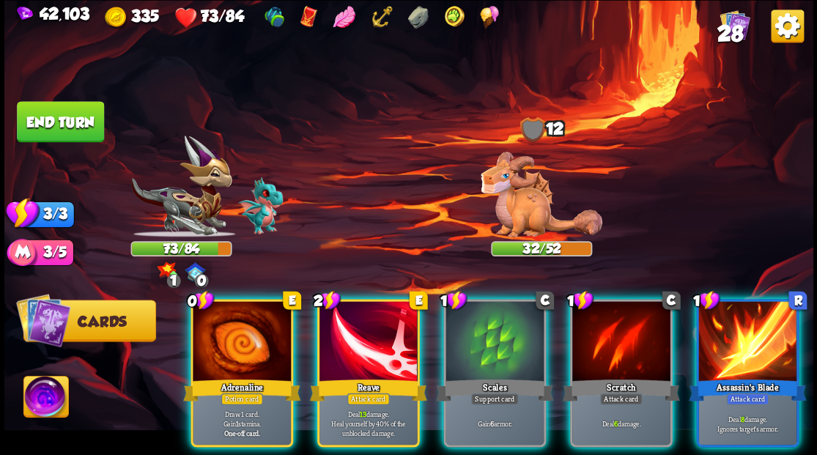
drag, startPoint x: 232, startPoint y: 299, endPoint x: 371, endPoint y: 174, distance: 186.9
click at [232, 301] on div at bounding box center [242, 342] width 98 height 83
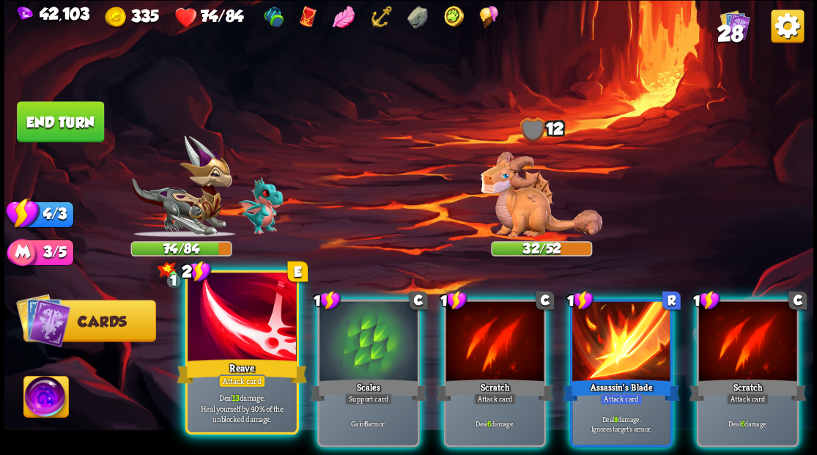
click at [240, 339] on div at bounding box center [242, 319] width 108 height 92
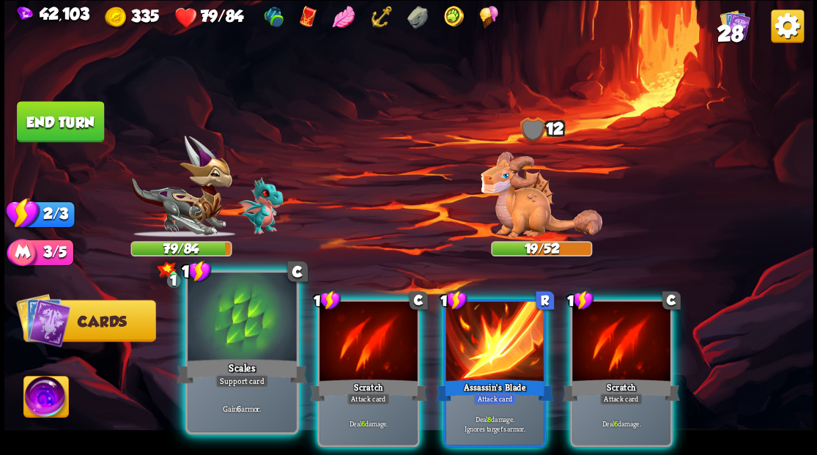
click at [263, 318] on div at bounding box center [242, 319] width 108 height 92
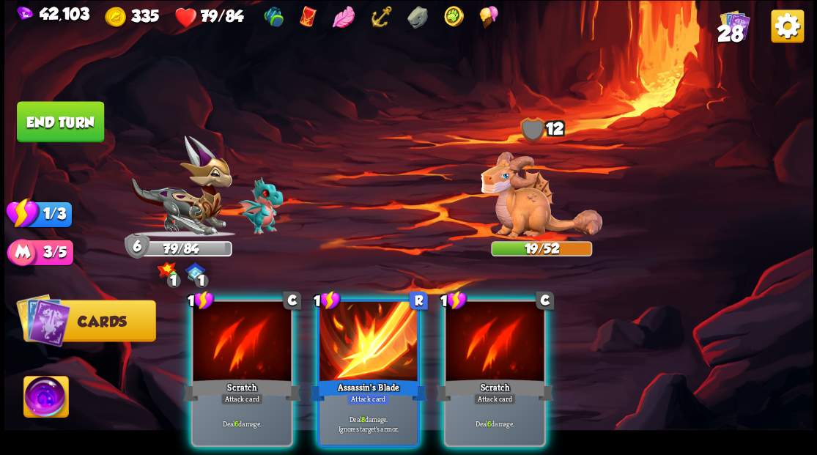
click at [365, 331] on div at bounding box center [369, 342] width 98 height 83
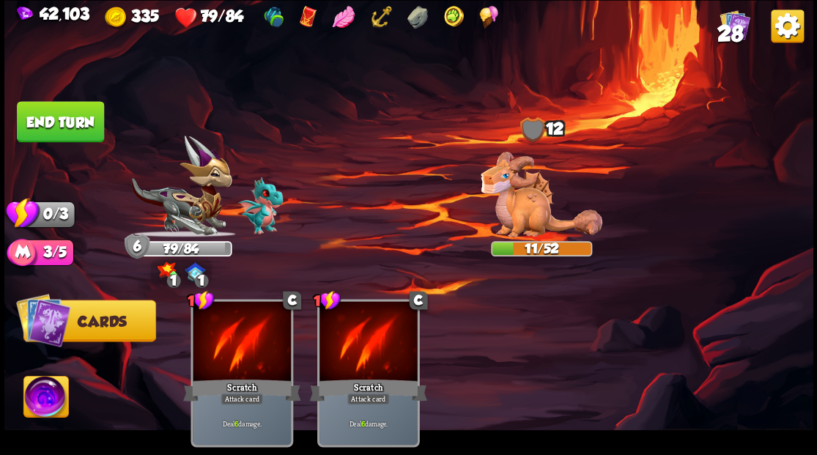
click at [32, 132] on button "End turn" at bounding box center [60, 121] width 87 height 41
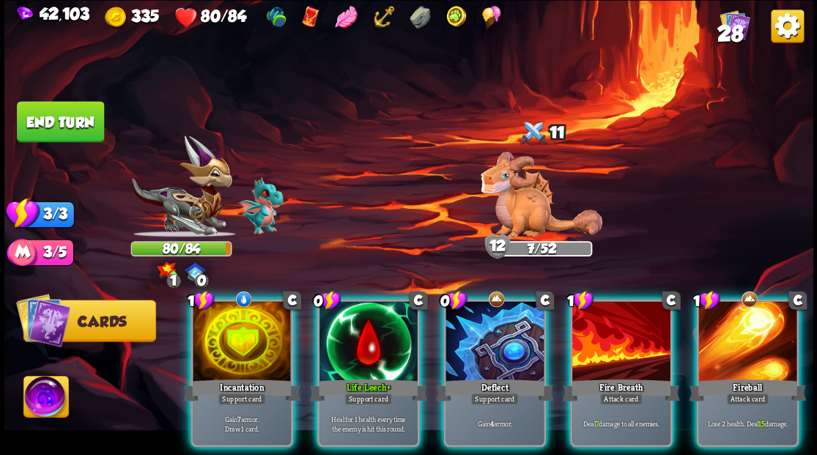
click at [377, 334] on div at bounding box center [369, 342] width 98 height 83
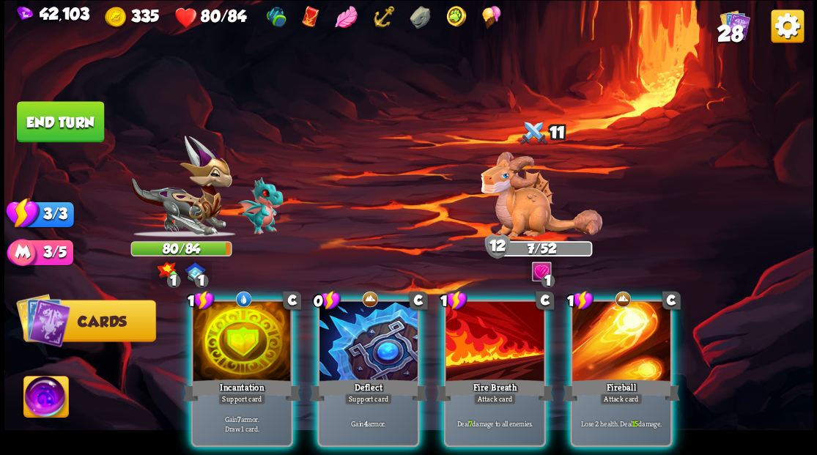
drag, startPoint x: 242, startPoint y: 325, endPoint x: 243, endPoint y: 295, distance: 30.8
click at [242, 325] on div at bounding box center [242, 342] width 98 height 83
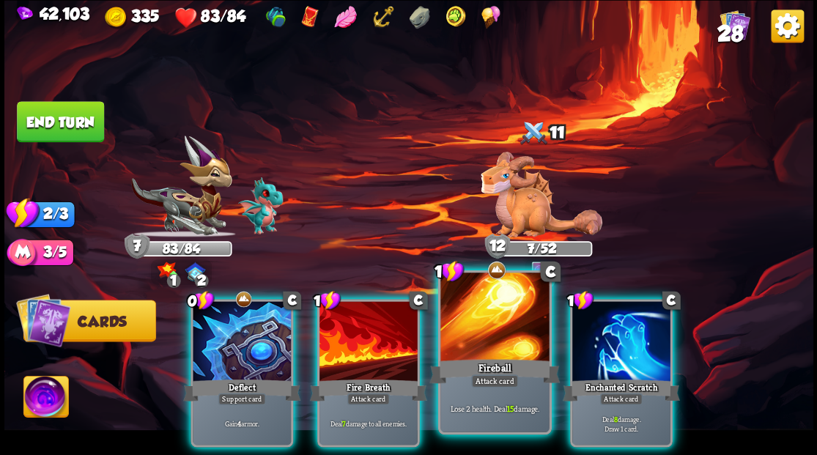
click at [473, 331] on div at bounding box center [494, 319] width 108 height 92
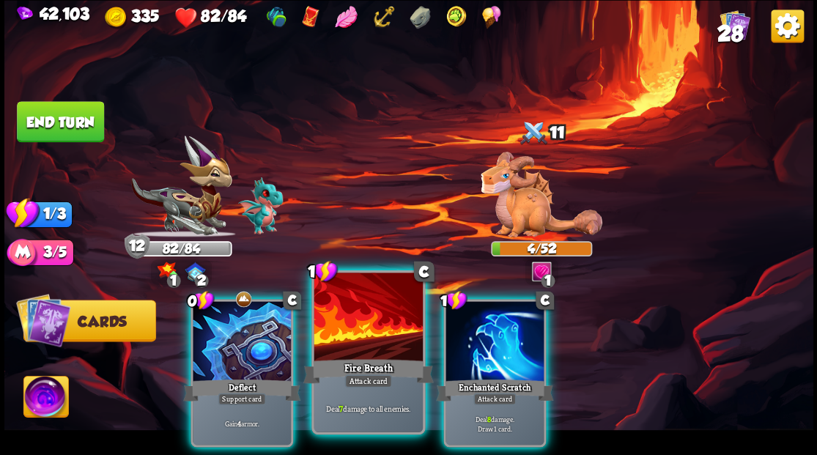
click at [328, 306] on div at bounding box center [368, 319] width 108 height 92
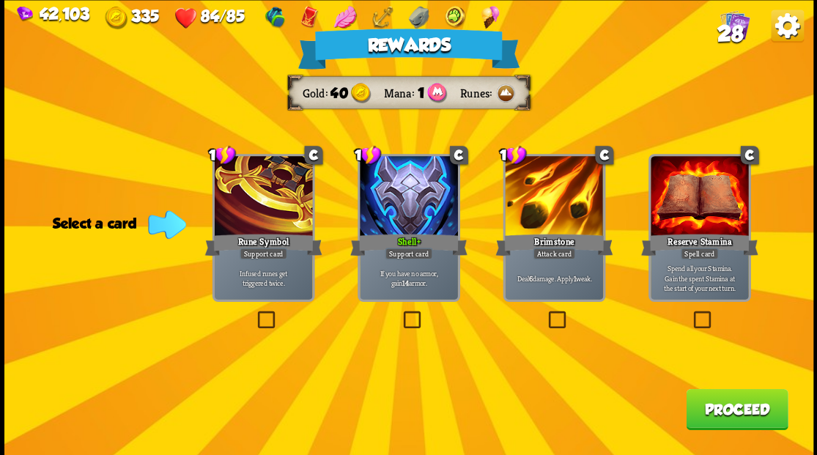
click at [742, 418] on button "Proceed" at bounding box center [737, 408] width 102 height 41
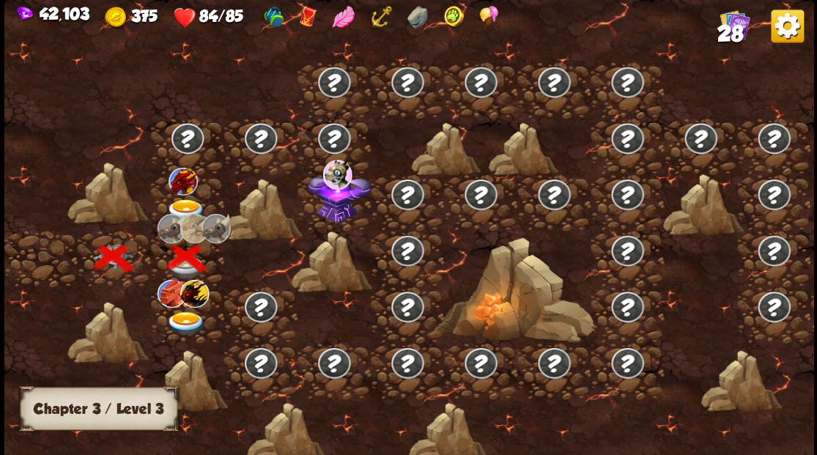
click at [185, 185] on img at bounding box center [183, 181] width 29 height 28
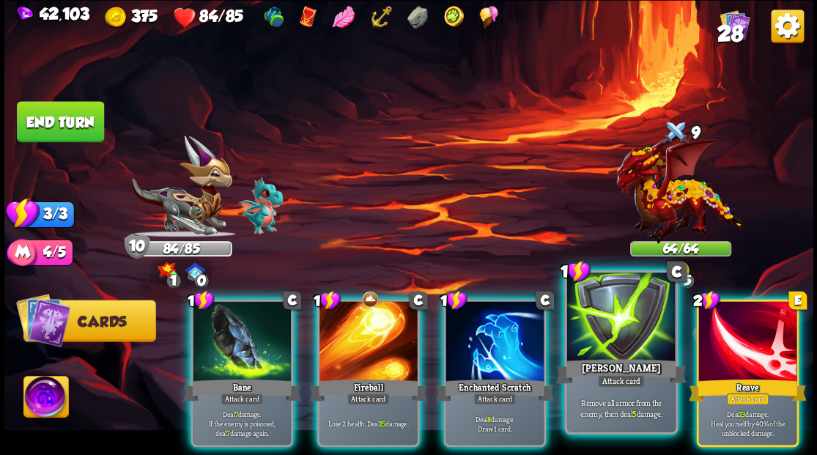
click at [600, 336] on div at bounding box center [621, 319] width 108 height 92
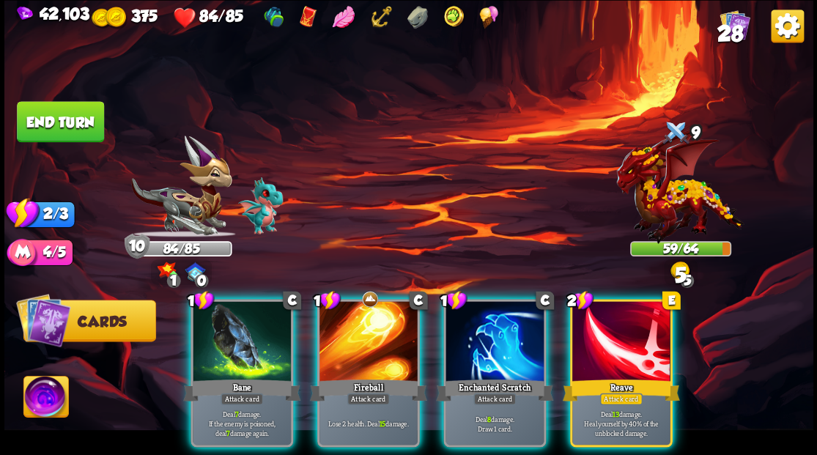
click at [208, 377] on div "Bane" at bounding box center [241, 390] width 117 height 26
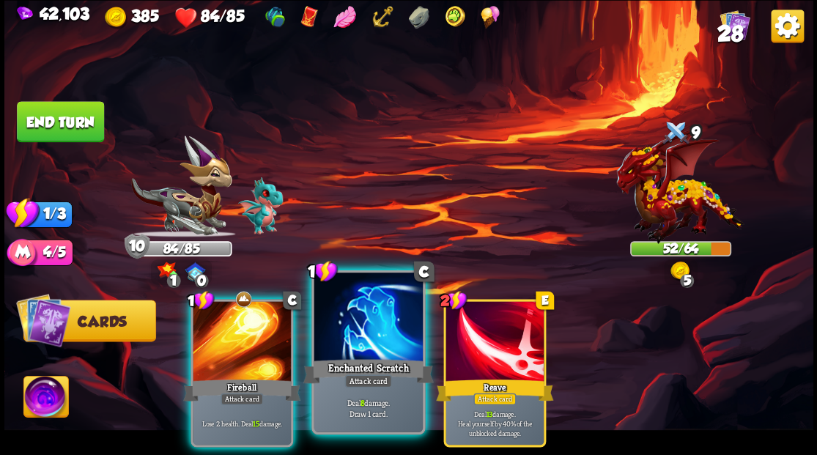
click at [356, 340] on div at bounding box center [368, 319] width 108 height 92
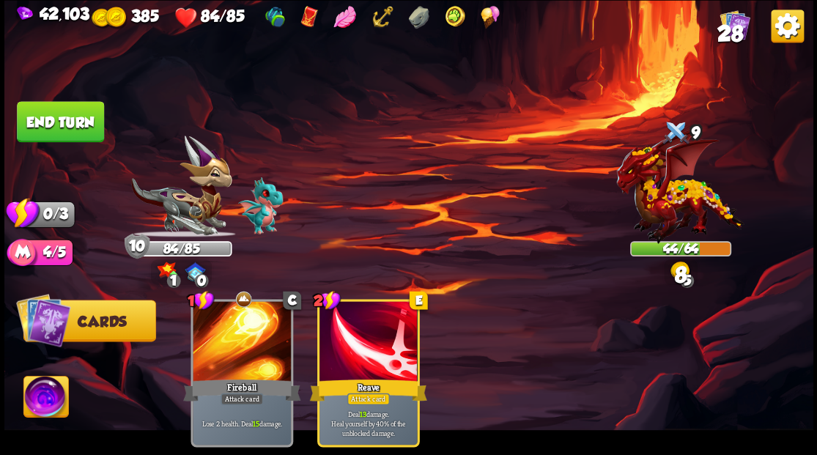
drag, startPoint x: 38, startPoint y: 119, endPoint x: 271, endPoint y: 138, distance: 233.8
click at [38, 120] on button "End turn" at bounding box center [60, 121] width 87 height 41
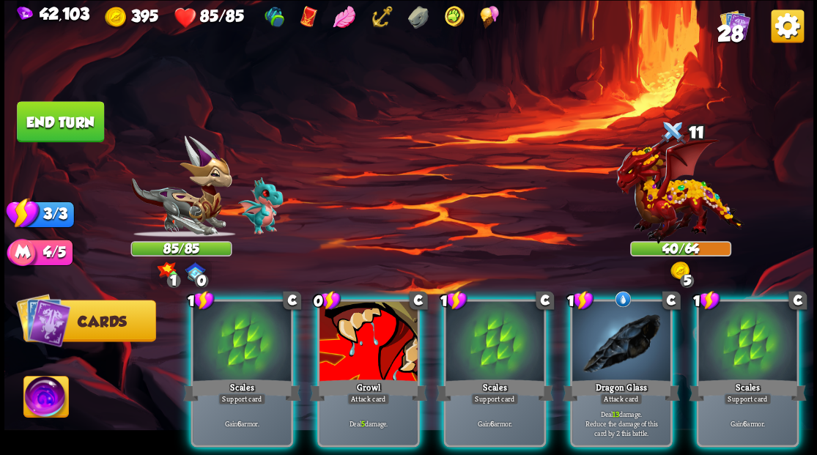
drag, startPoint x: 636, startPoint y: 327, endPoint x: 583, endPoint y: 235, distance: 106.4
click at [632, 324] on div at bounding box center [621, 342] width 98 height 83
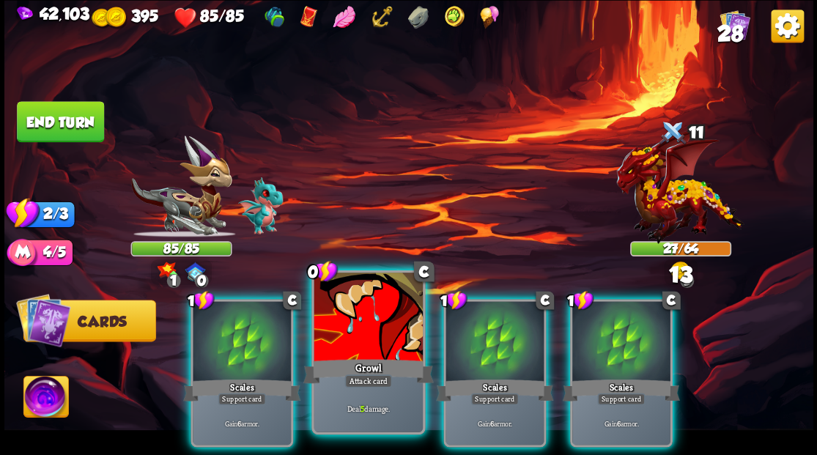
click at [350, 351] on div at bounding box center [368, 319] width 108 height 92
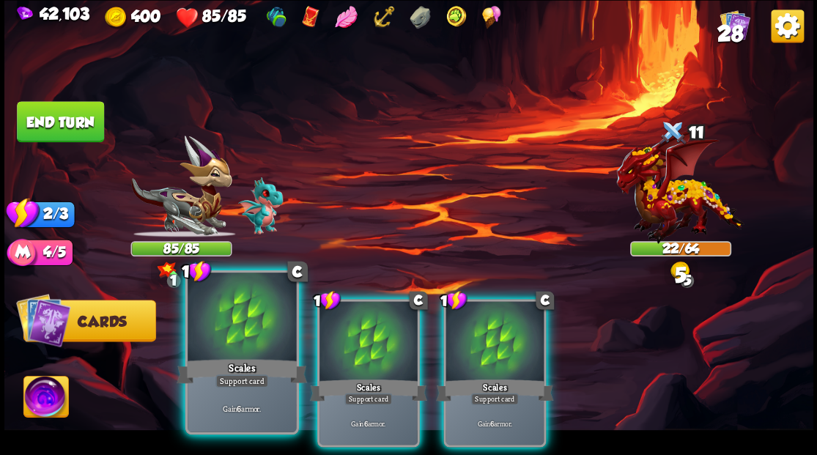
click at [254, 329] on div at bounding box center [242, 319] width 108 height 92
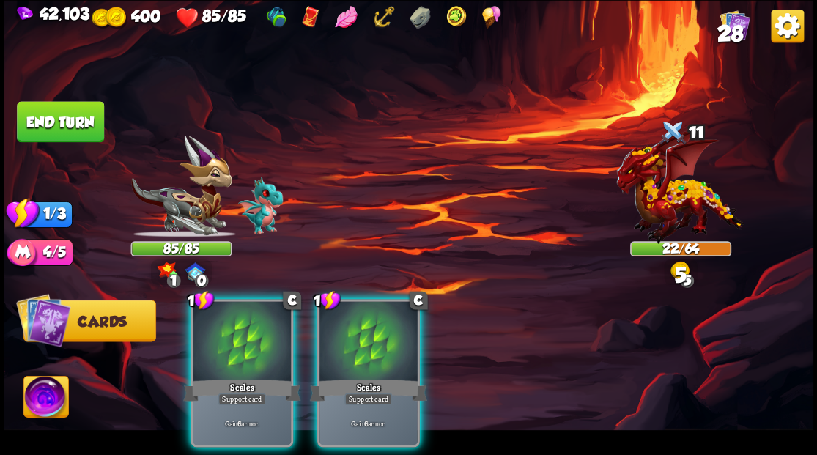
click at [251, 328] on div at bounding box center [242, 342] width 98 height 83
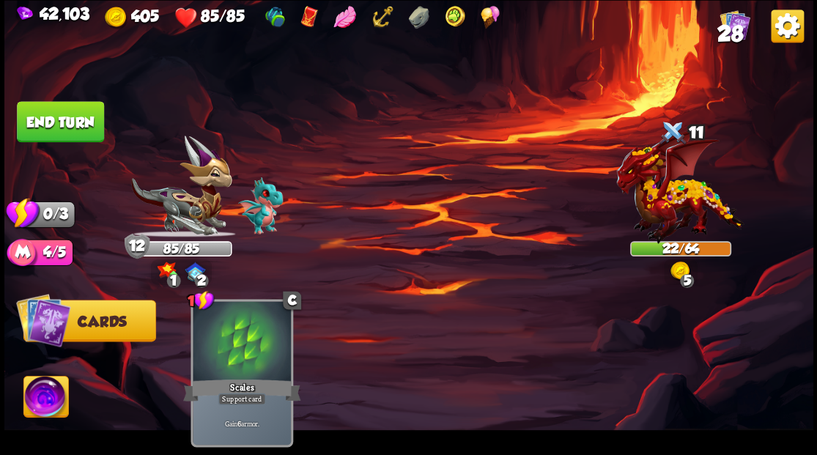
click at [46, 108] on button "End turn" at bounding box center [60, 121] width 87 height 41
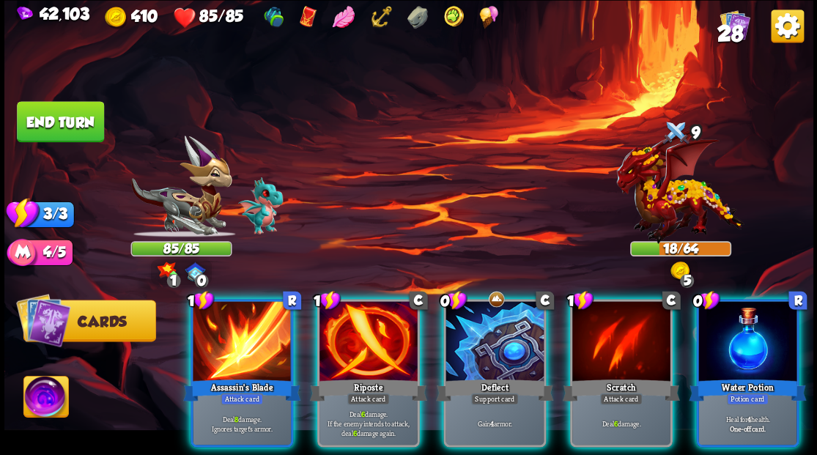
drag, startPoint x: 773, startPoint y: 330, endPoint x: 693, endPoint y: 284, distance: 91.9
click at [771, 328] on div at bounding box center [747, 342] width 98 height 83
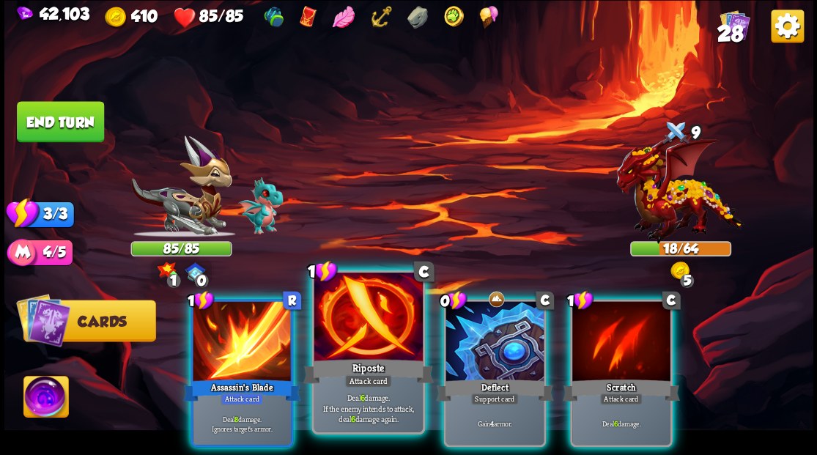
click at [346, 356] on div "Riposte" at bounding box center [368, 370] width 130 height 29
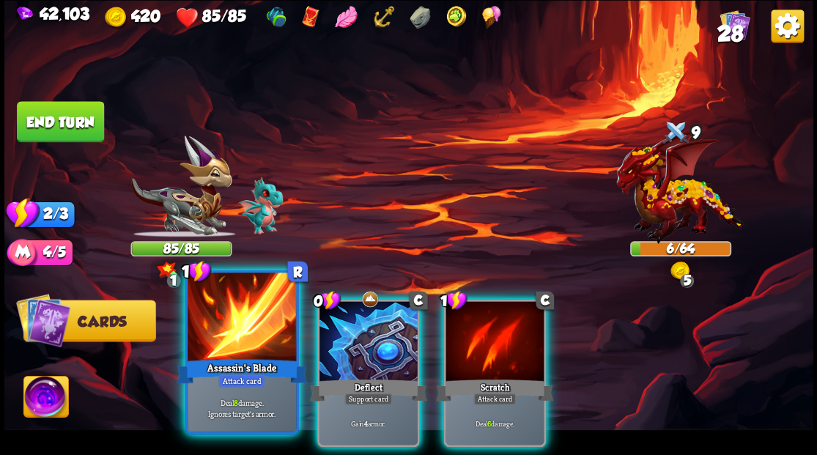
click at [223, 324] on div at bounding box center [242, 319] width 108 height 92
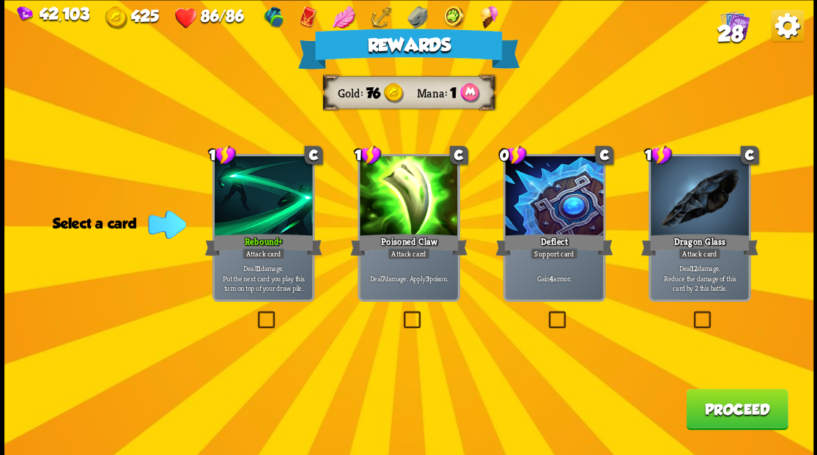
click at [707, 404] on button "Proceed" at bounding box center [737, 408] width 102 height 41
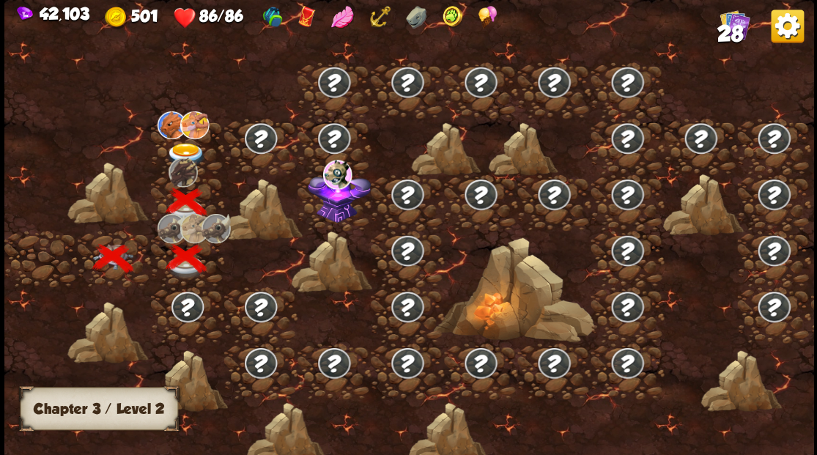
click at [180, 146] on img at bounding box center [186, 155] width 40 height 24
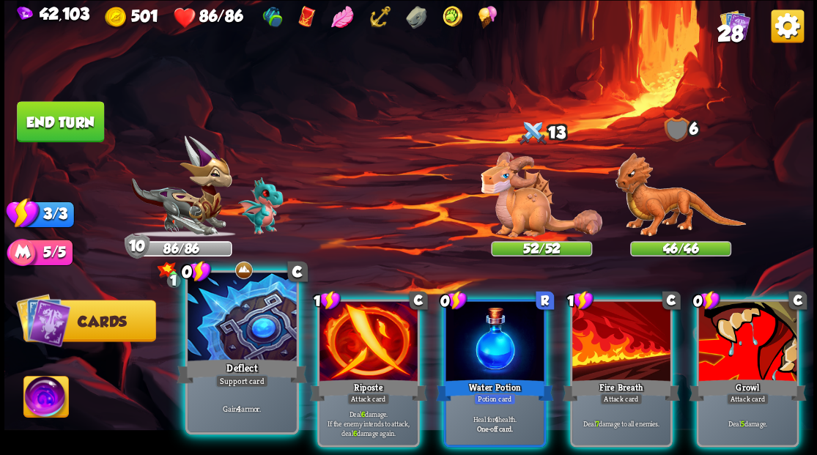
click at [223, 317] on div at bounding box center [242, 319] width 108 height 92
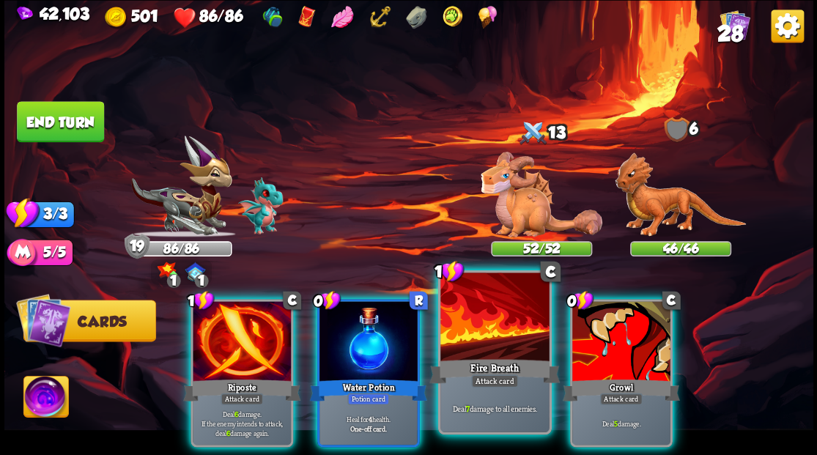
click at [472, 314] on div at bounding box center [494, 319] width 108 height 92
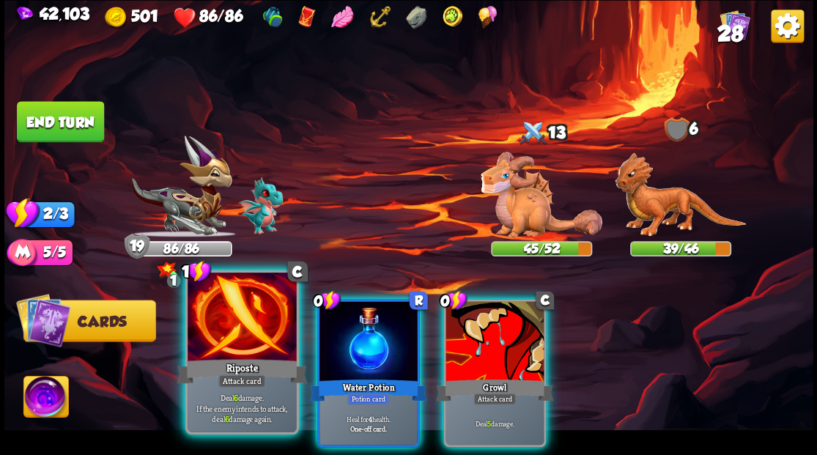
click at [228, 339] on div at bounding box center [242, 319] width 108 height 92
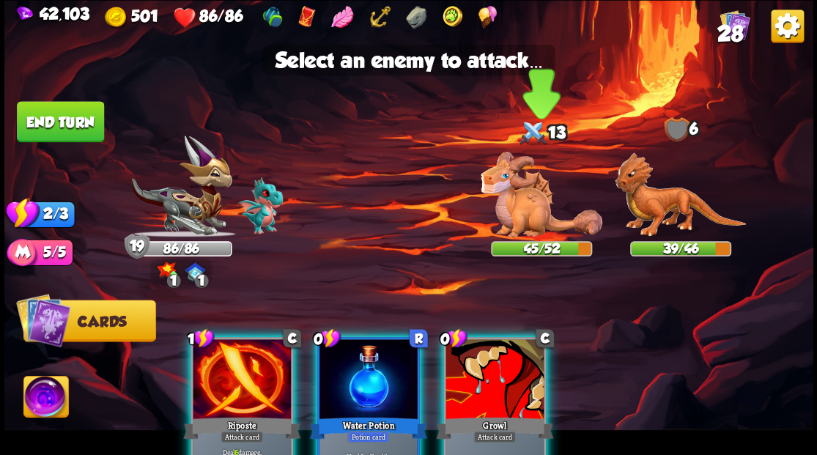
click at [528, 193] on img at bounding box center [542, 195] width 122 height 86
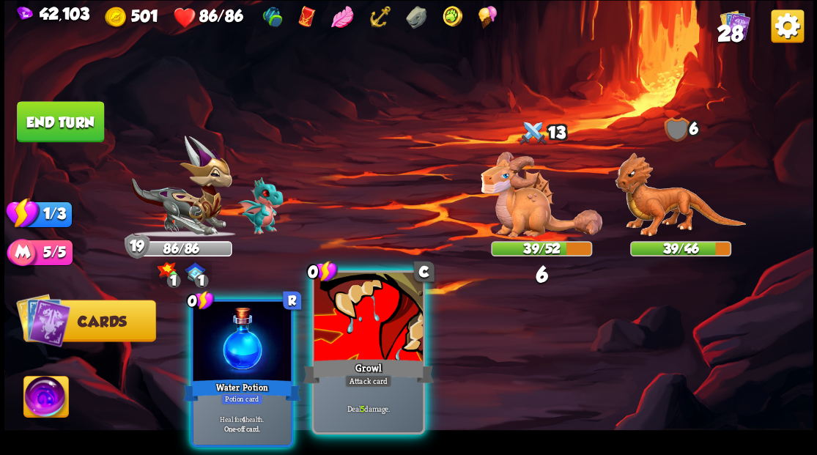
click at [361, 342] on div at bounding box center [368, 319] width 108 height 92
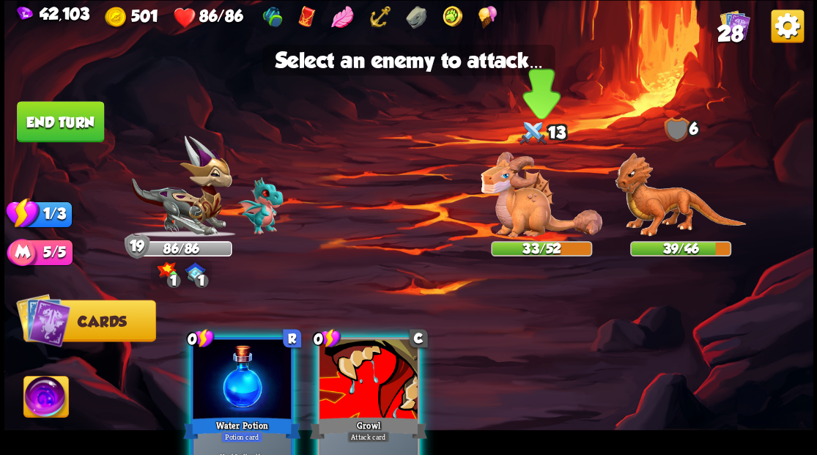
click at [520, 191] on img at bounding box center [542, 195] width 122 height 86
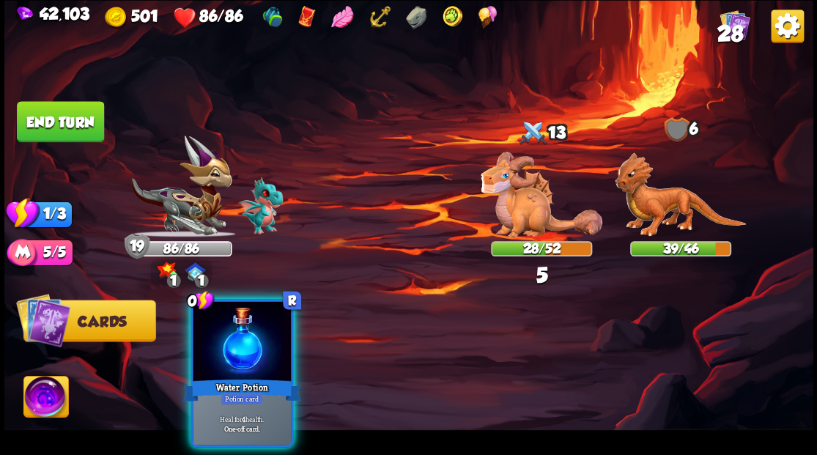
drag, startPoint x: 257, startPoint y: 327, endPoint x: 232, endPoint y: 304, distance: 33.7
click at [251, 325] on div at bounding box center [242, 342] width 98 height 83
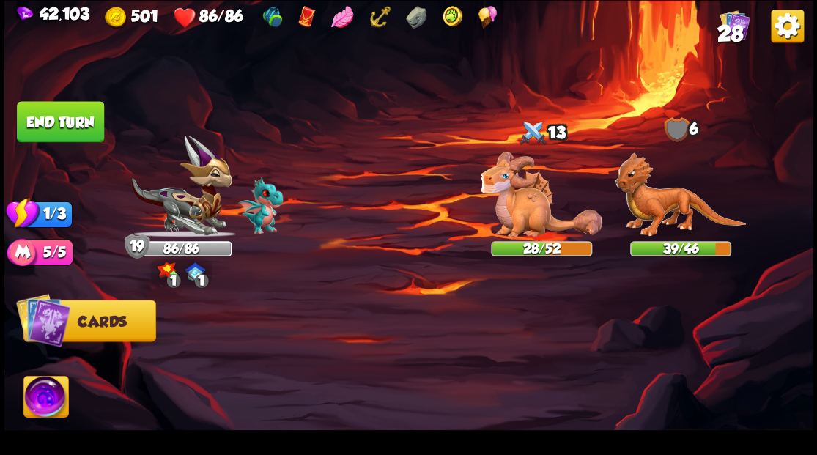
click at [72, 108] on button "End turn" at bounding box center [60, 121] width 87 height 41
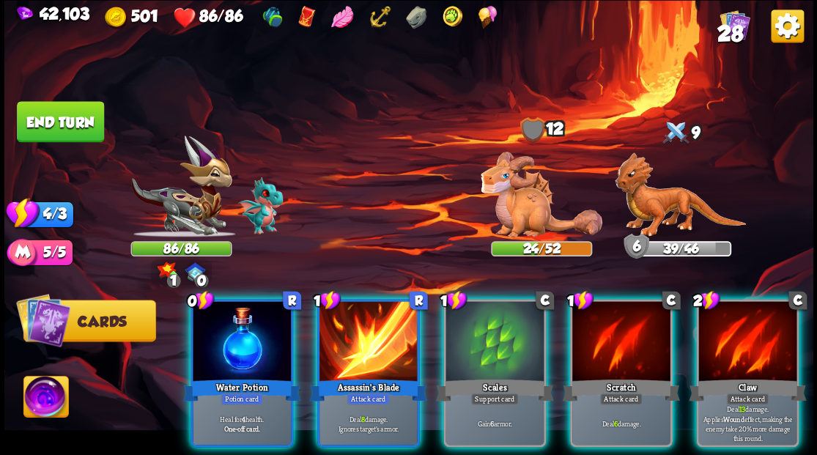
click at [482, 339] on div at bounding box center [495, 342] width 98 height 83
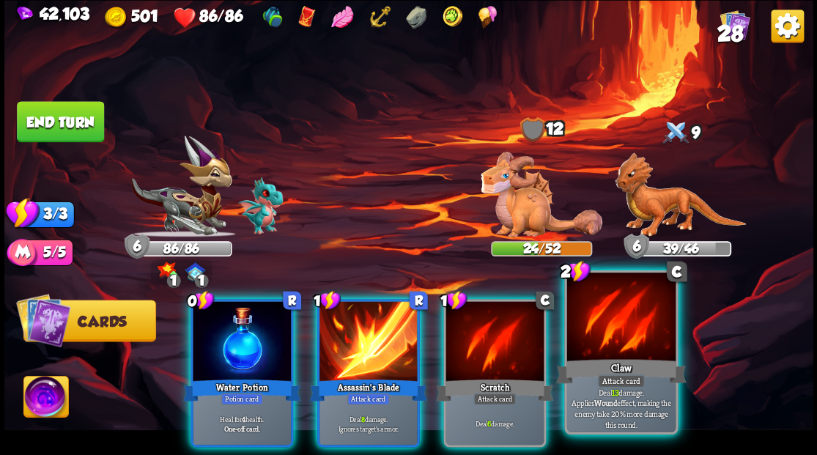
click at [604, 335] on div at bounding box center [621, 319] width 108 height 92
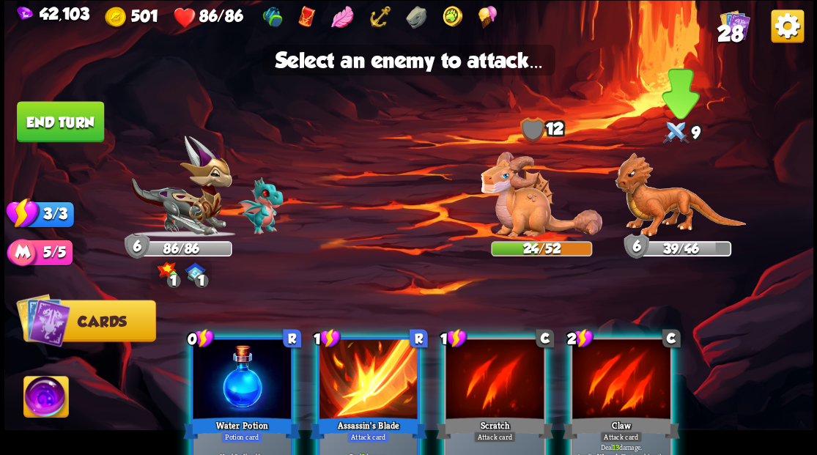
click at [654, 211] on img at bounding box center [680, 194] width 131 height 85
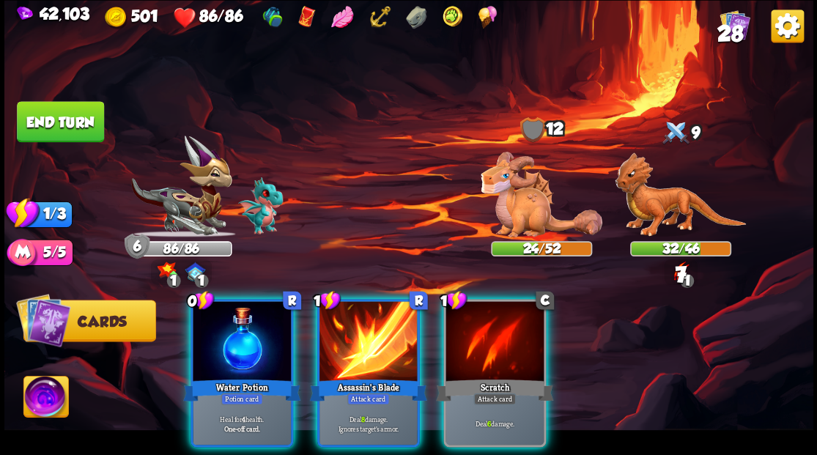
click at [349, 301] on div at bounding box center [369, 342] width 98 height 83
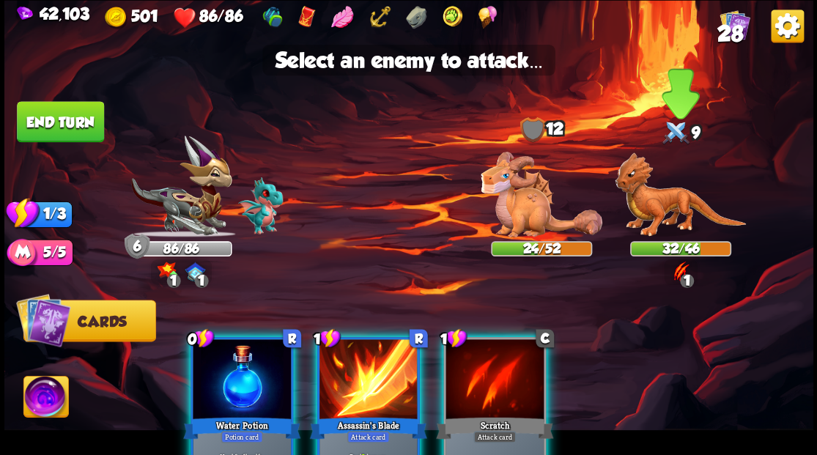
click at [652, 208] on img at bounding box center [680, 194] width 131 height 85
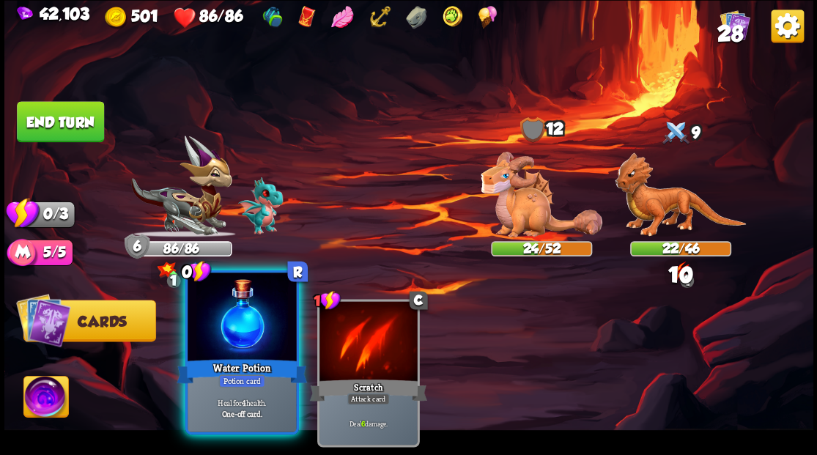
click at [215, 340] on div at bounding box center [242, 319] width 108 height 92
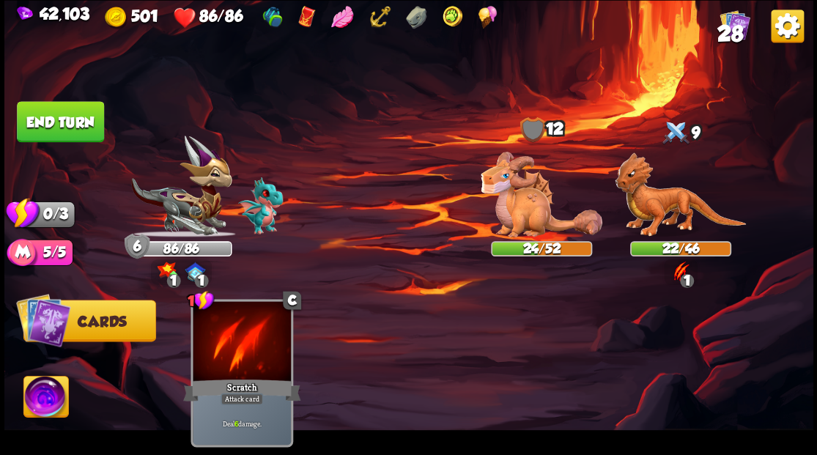
click at [64, 125] on button "End turn" at bounding box center [60, 121] width 87 height 41
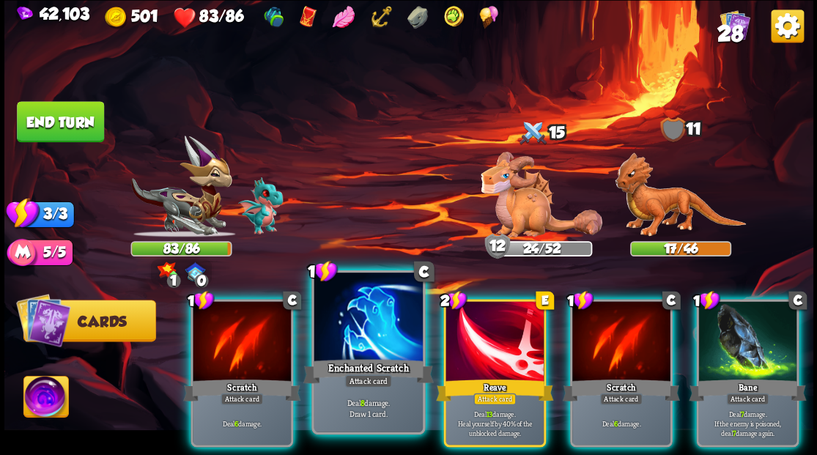
click at [374, 334] on div at bounding box center [368, 319] width 108 height 92
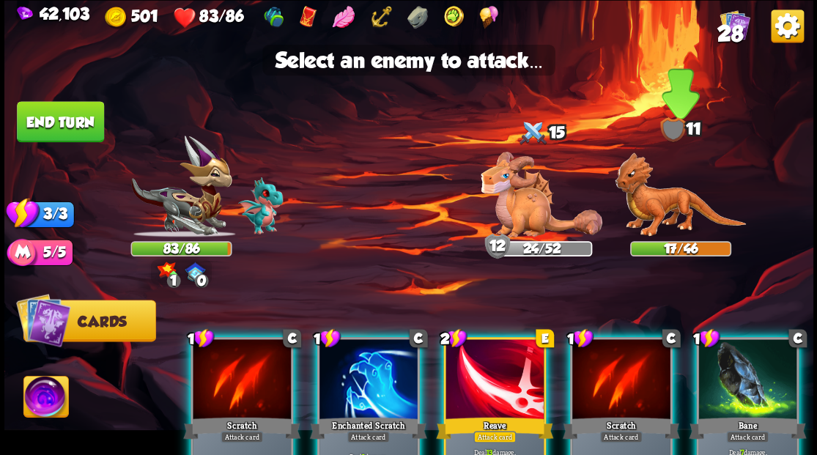
click at [682, 207] on img at bounding box center [680, 194] width 131 height 85
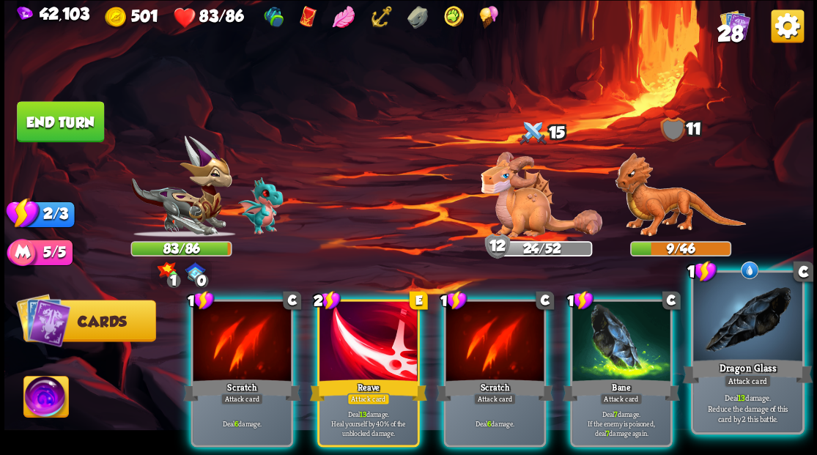
click at [753, 350] on div at bounding box center [747, 319] width 108 height 92
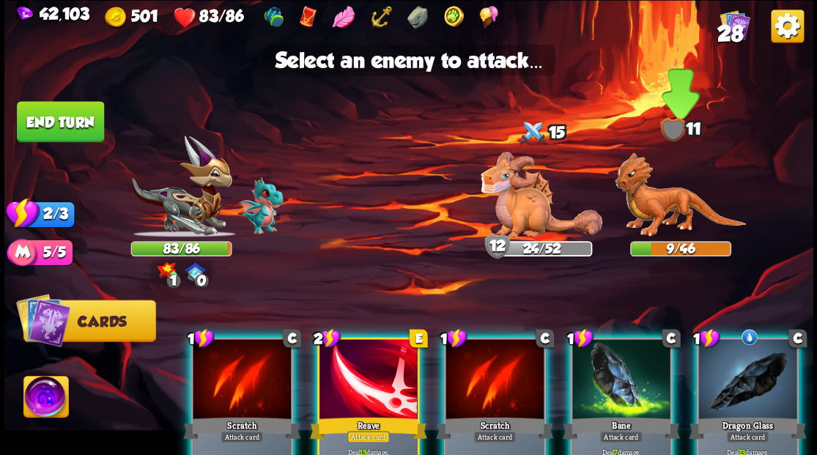
click at [663, 214] on img at bounding box center [680, 194] width 131 height 85
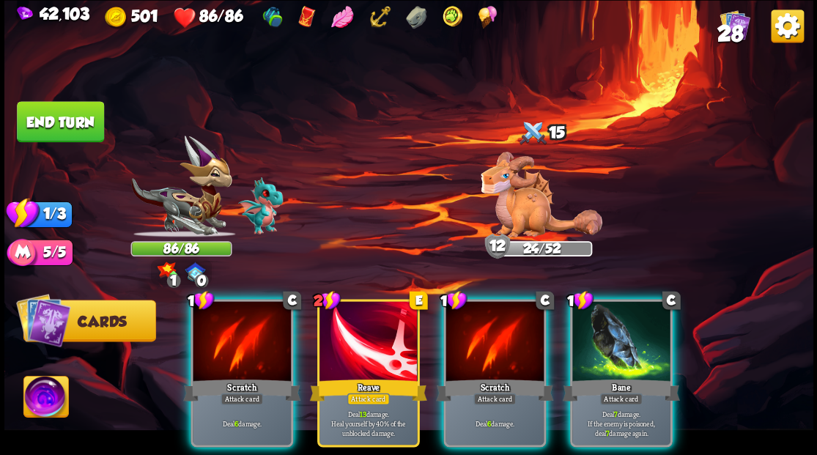
drag, startPoint x: 617, startPoint y: 339, endPoint x: 572, endPoint y: 280, distance: 74.2
click at [616, 336] on div at bounding box center [621, 342] width 98 height 83
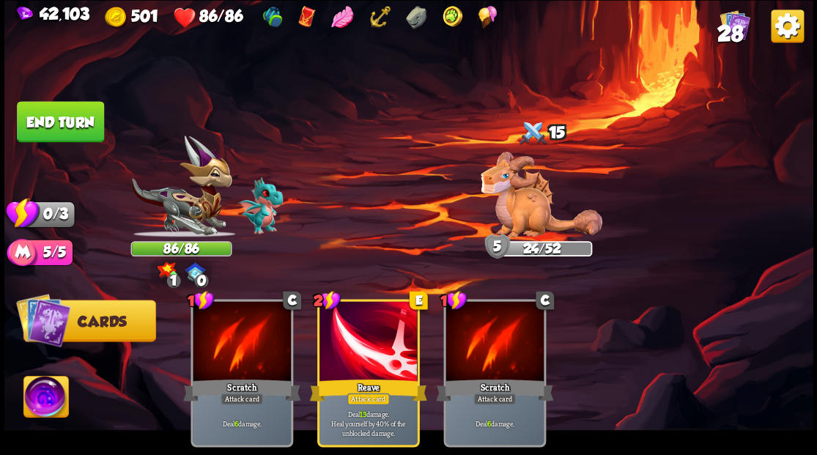
click at [54, 112] on button "End turn" at bounding box center [60, 121] width 87 height 41
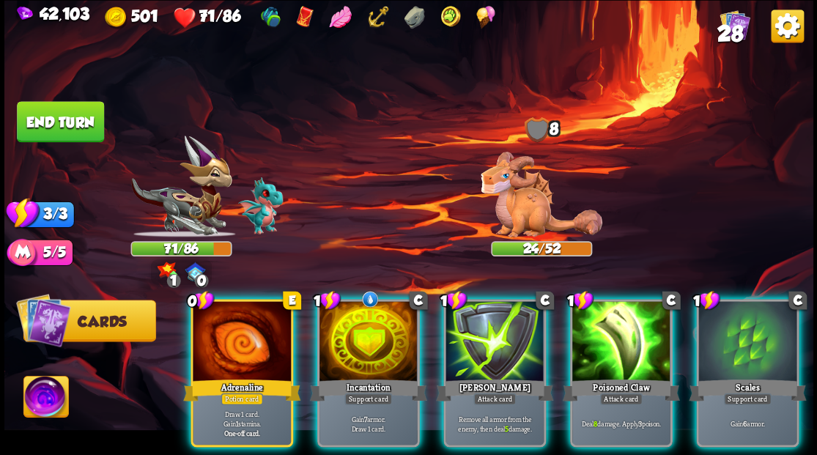
click at [329, 307] on div at bounding box center [369, 342] width 98 height 83
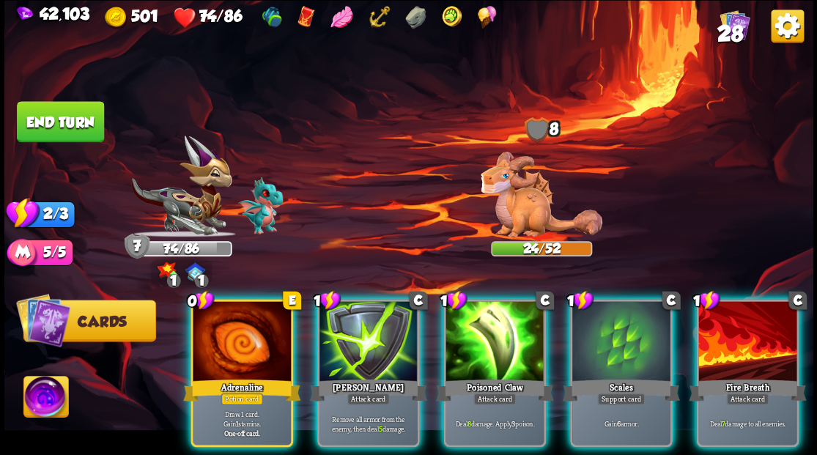
drag, startPoint x: 220, startPoint y: 313, endPoint x: 264, endPoint y: 271, distance: 60.7
click at [221, 311] on div at bounding box center [242, 342] width 98 height 83
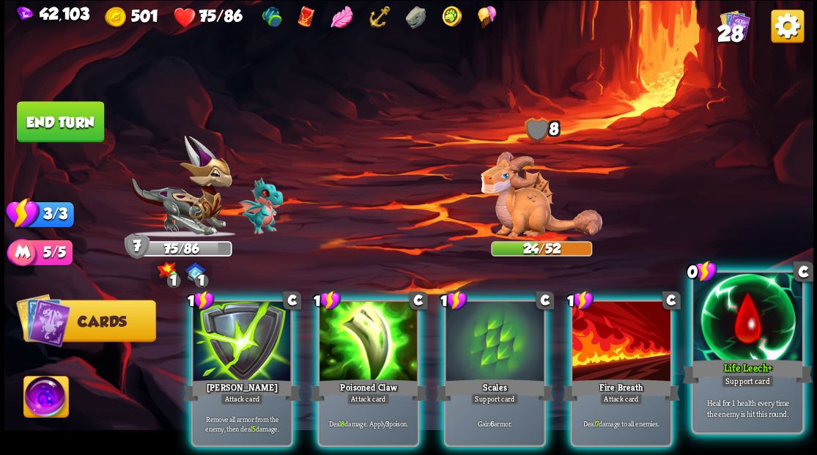
click at [724, 350] on div at bounding box center [747, 319] width 108 height 92
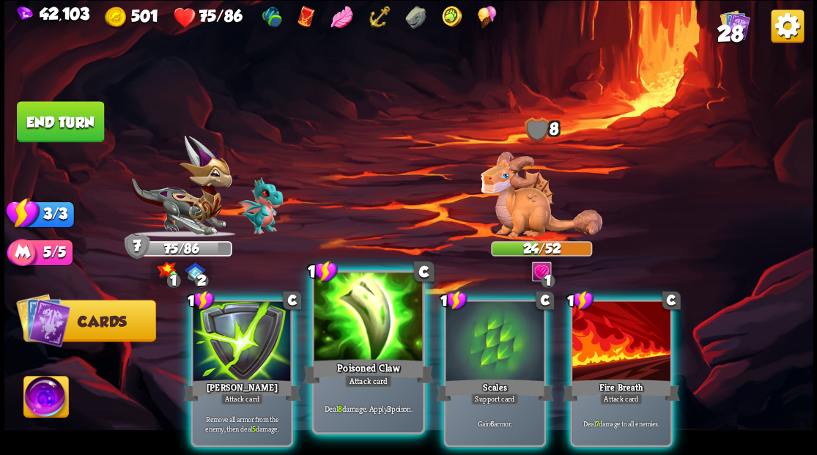
click at [364, 340] on div at bounding box center [368, 319] width 108 height 92
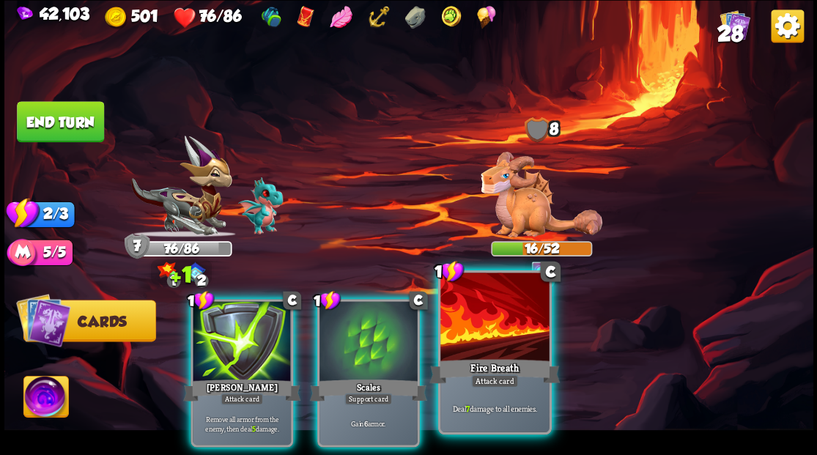
click at [490, 350] on div at bounding box center [494, 319] width 108 height 92
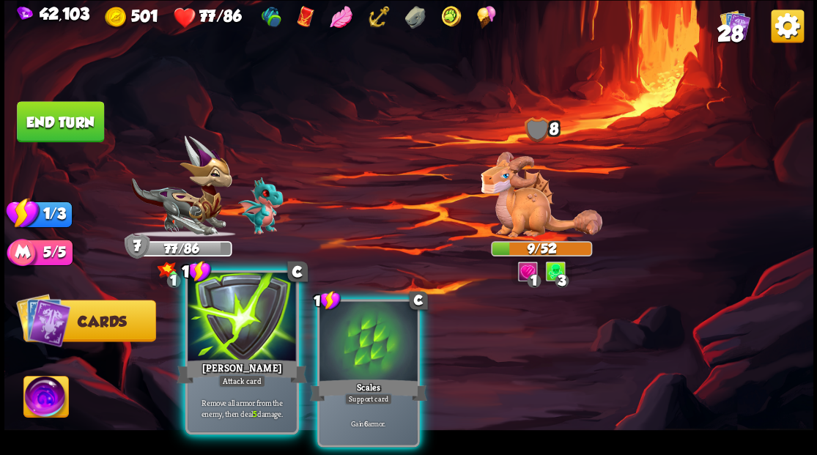
click at [244, 362] on div "[PERSON_NAME]" at bounding box center [242, 370] width 130 height 29
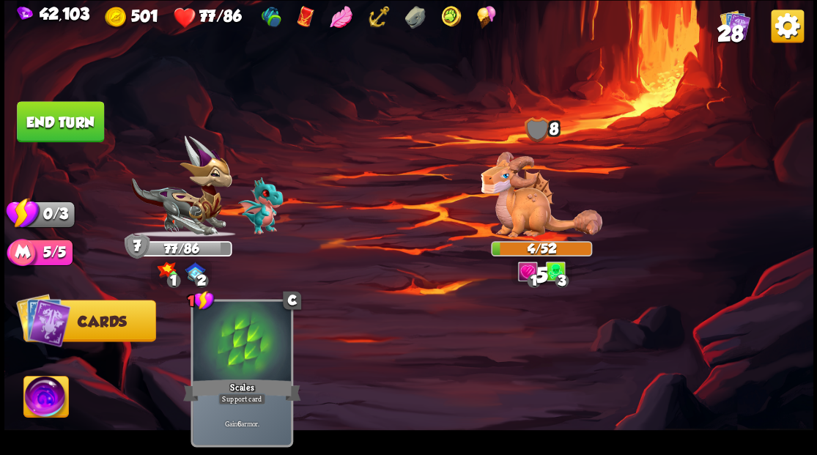
drag, startPoint x: 43, startPoint y: 117, endPoint x: 69, endPoint y: 115, distance: 26.5
click at [46, 117] on button "End turn" at bounding box center [60, 121] width 87 height 41
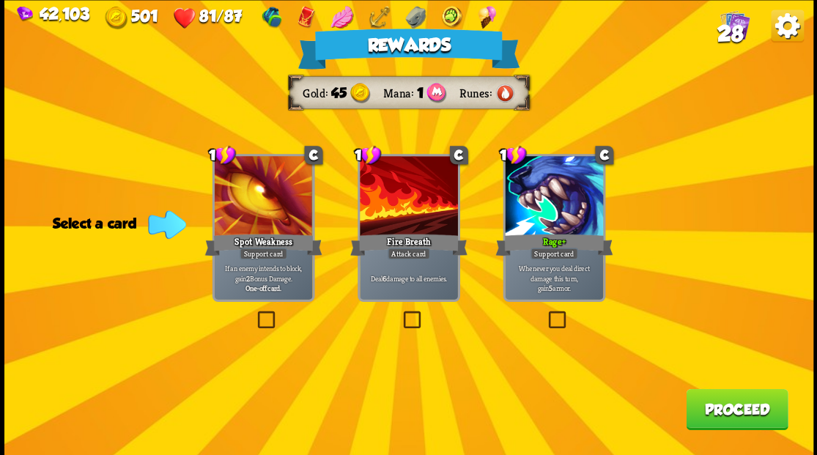
click at [733, 31] on span "28" at bounding box center [730, 33] width 26 height 25
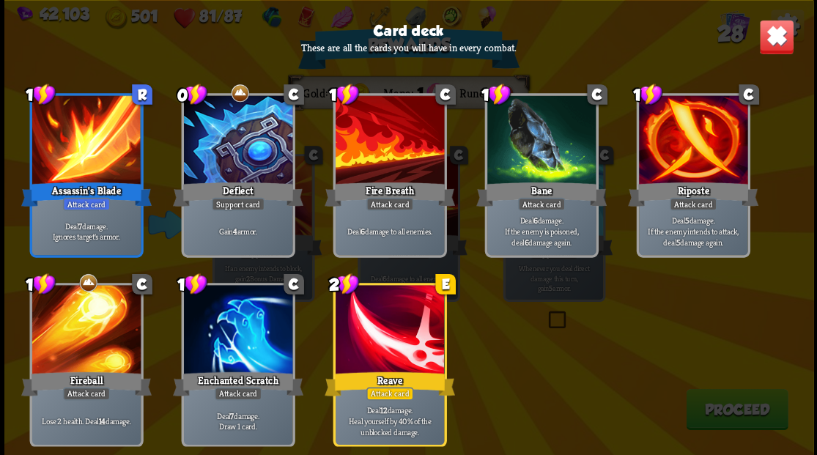
scroll to position [901, 0]
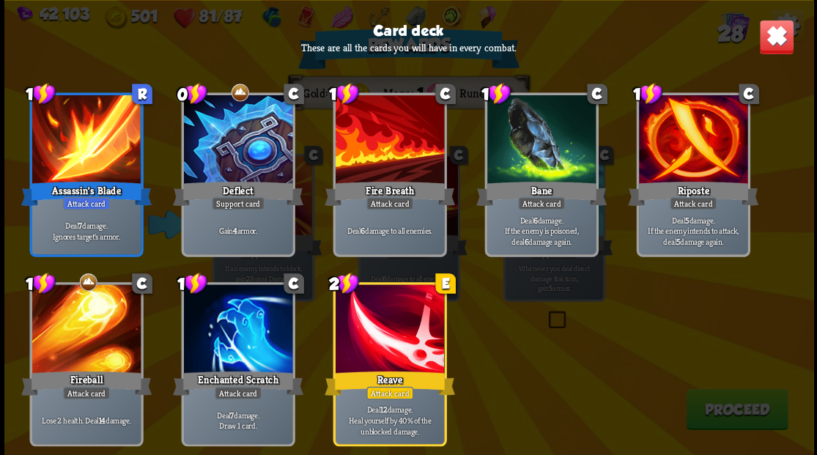
click at [786, 41] on img at bounding box center [776, 36] width 35 height 35
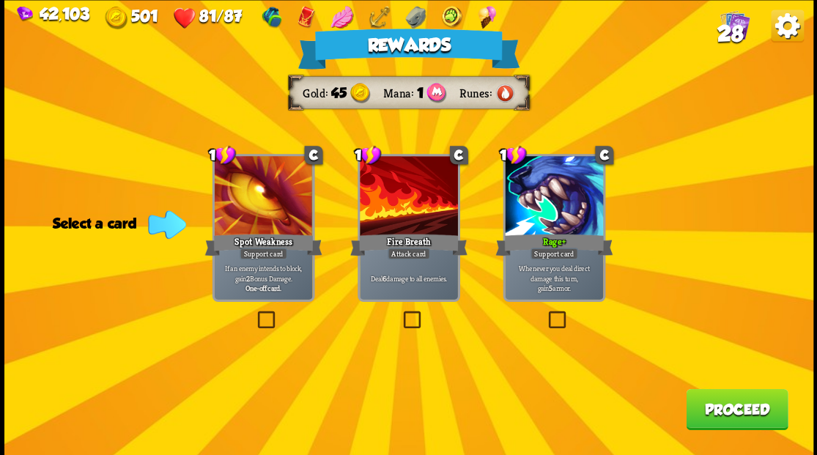
click at [400, 313] on label at bounding box center [400, 313] width 0 height 0
click at [0, 0] on input "checkbox" at bounding box center [0, 0] width 0 height 0
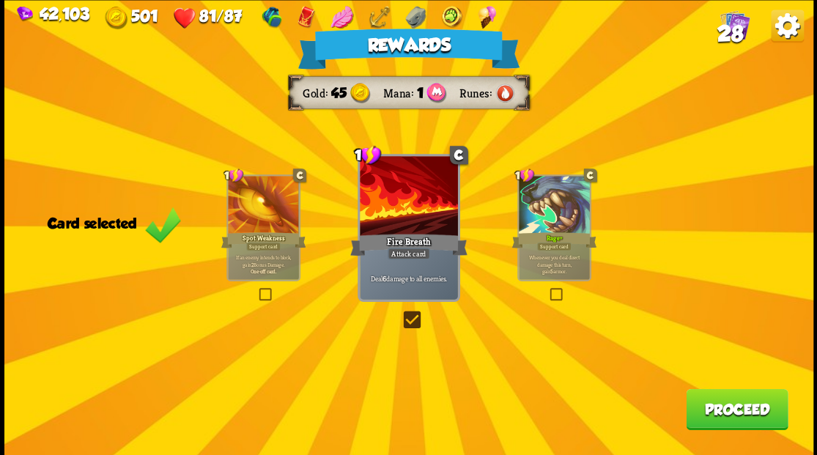
click at [734, 421] on button "Proceed" at bounding box center [737, 408] width 102 height 41
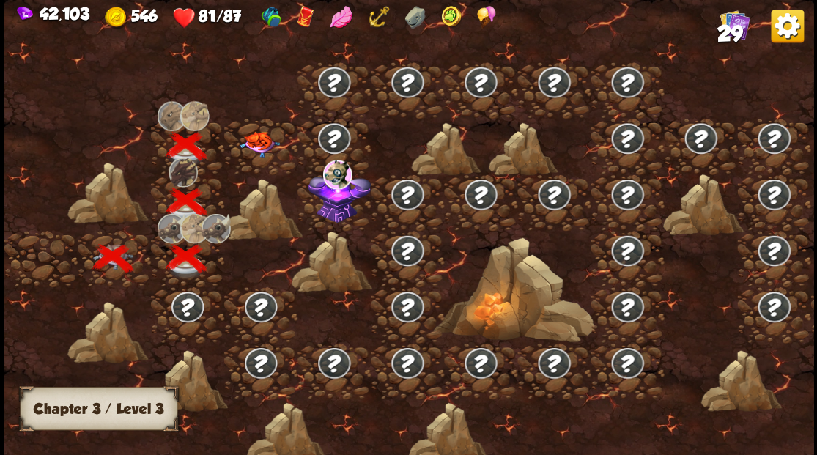
click at [258, 145] on img at bounding box center [259, 144] width 40 height 26
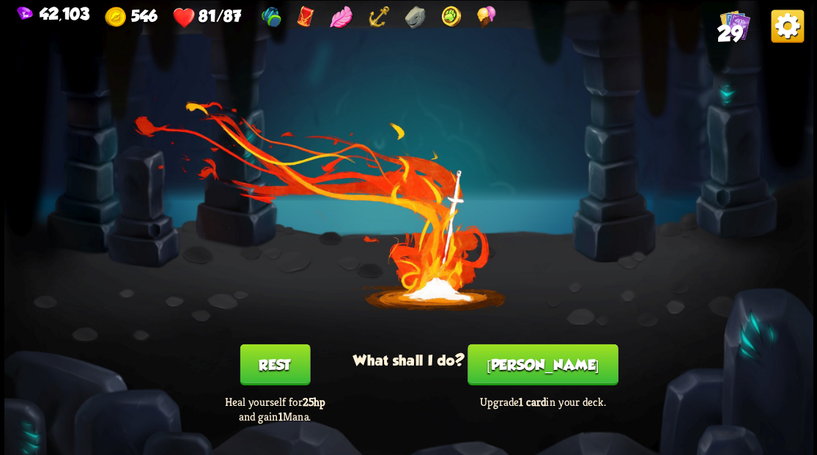
click at [553, 354] on button "[PERSON_NAME]" at bounding box center [543, 364] width 150 height 41
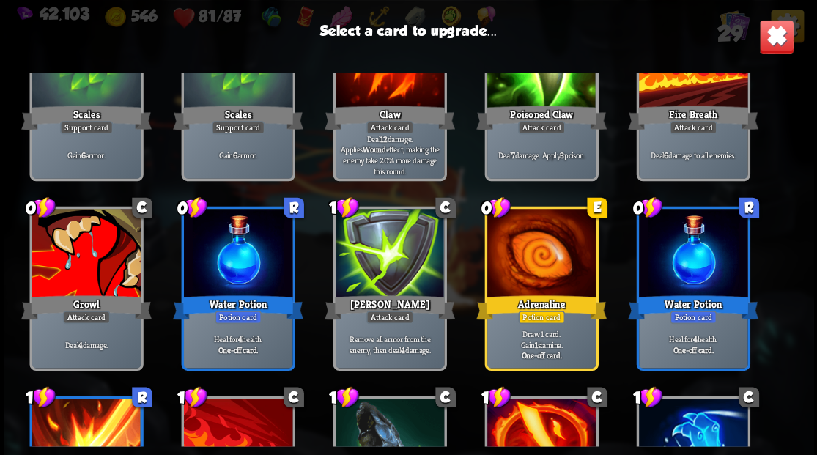
scroll to position [391, 0]
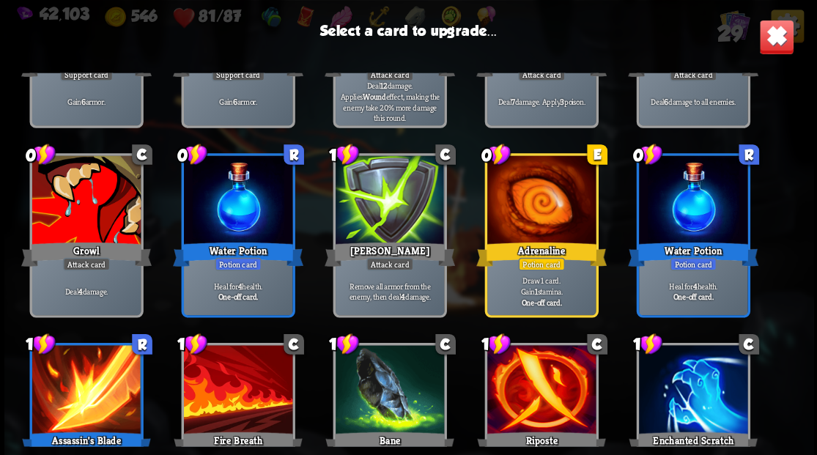
click at [84, 221] on div at bounding box center [86, 201] width 108 height 92
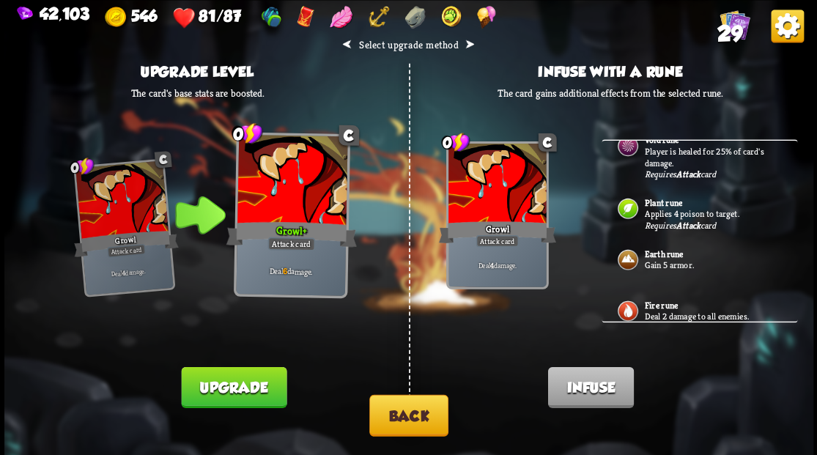
scroll to position [166, 0]
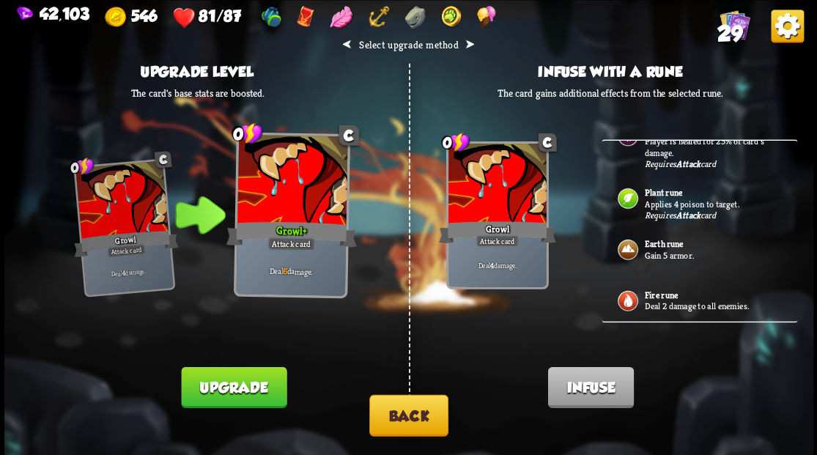
click at [411, 412] on button "Back" at bounding box center [408, 415] width 79 height 42
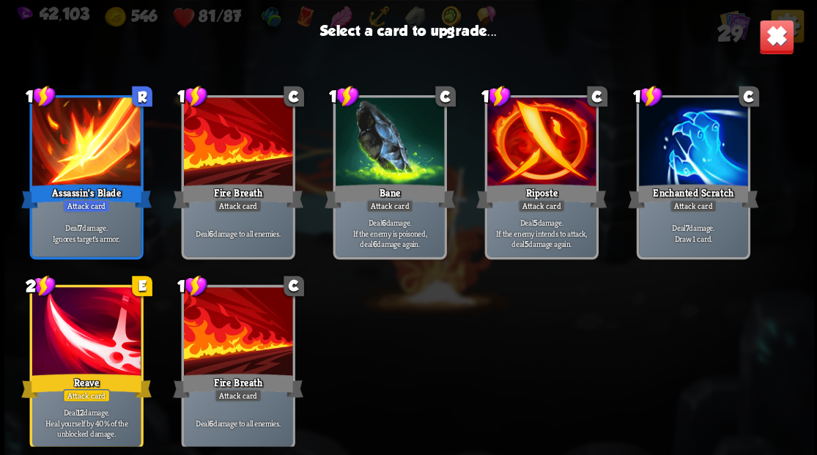
scroll to position [681, 0]
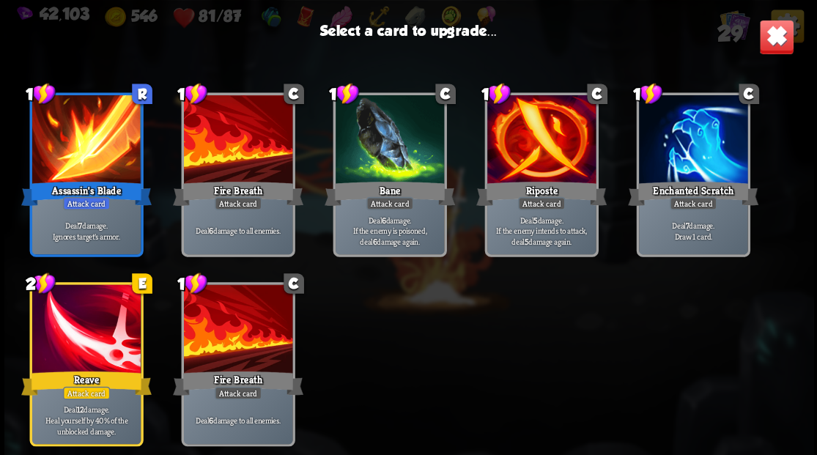
click at [84, 327] on div at bounding box center [86, 330] width 108 height 92
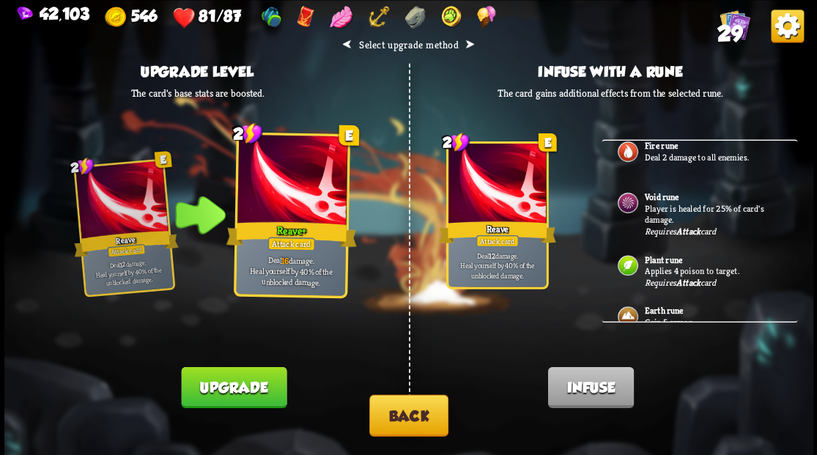
scroll to position [97, 0]
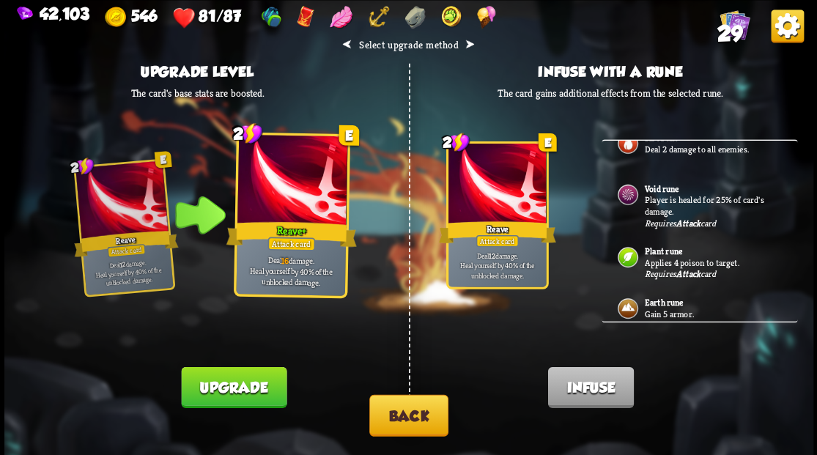
click at [653, 308] on p "Gain 5 armor." at bounding box center [712, 314] width 137 height 12
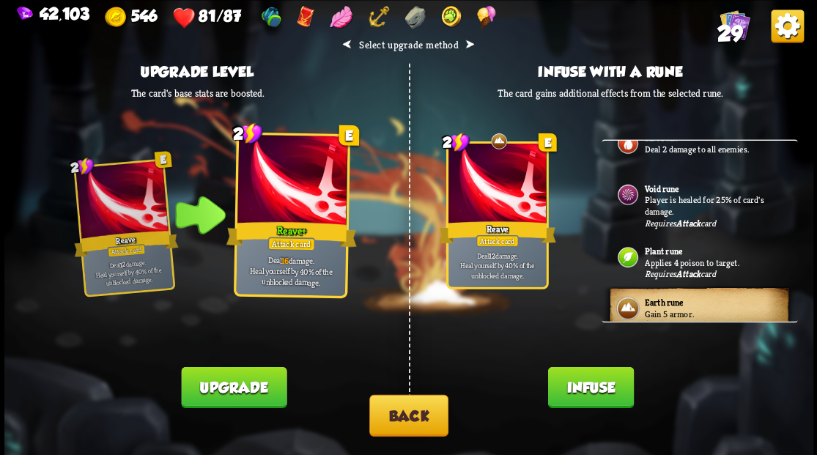
click at [597, 393] on button "Infuse" at bounding box center [591, 386] width 86 height 41
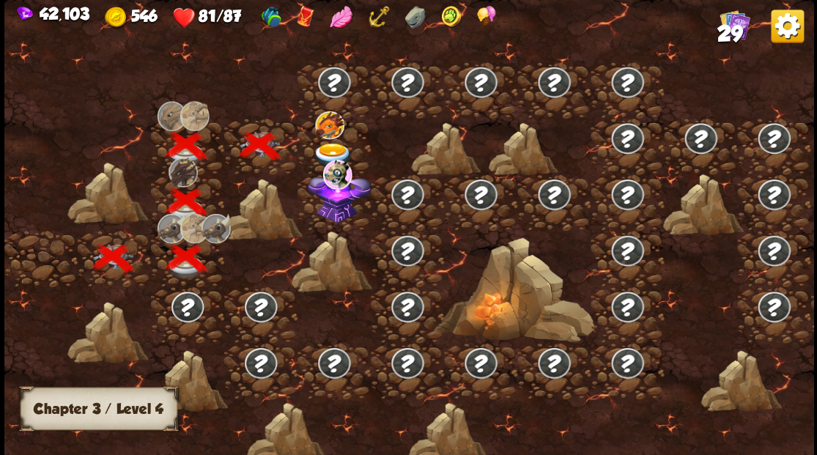
click at [331, 144] on img at bounding box center [332, 155] width 40 height 24
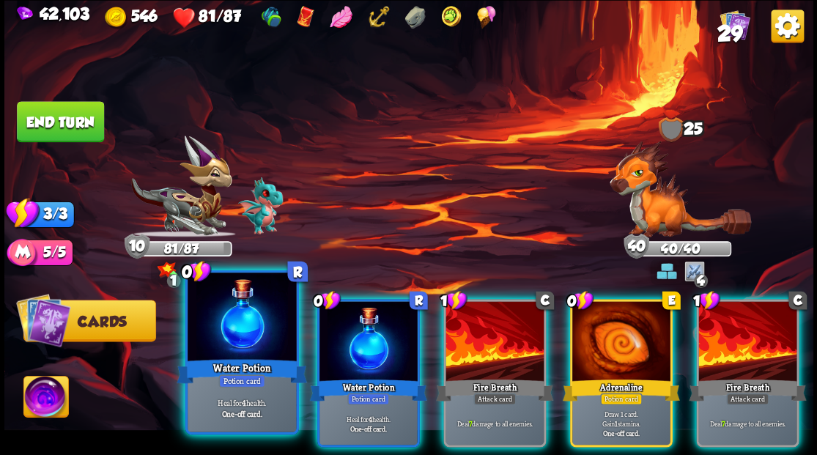
click at [229, 334] on div at bounding box center [242, 319] width 108 height 92
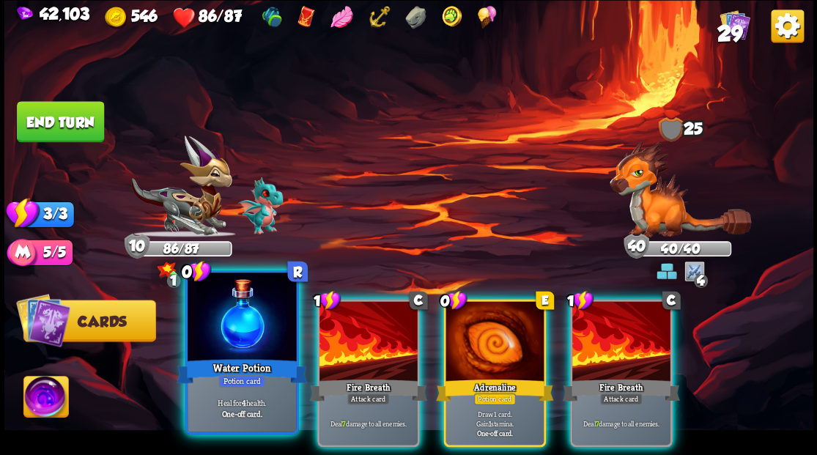
click at [224, 328] on div at bounding box center [242, 319] width 108 height 92
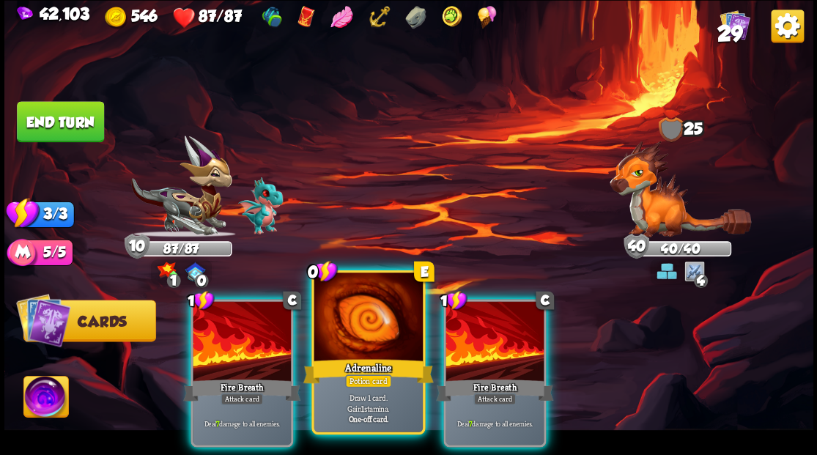
click at [369, 325] on div at bounding box center [368, 319] width 108 height 92
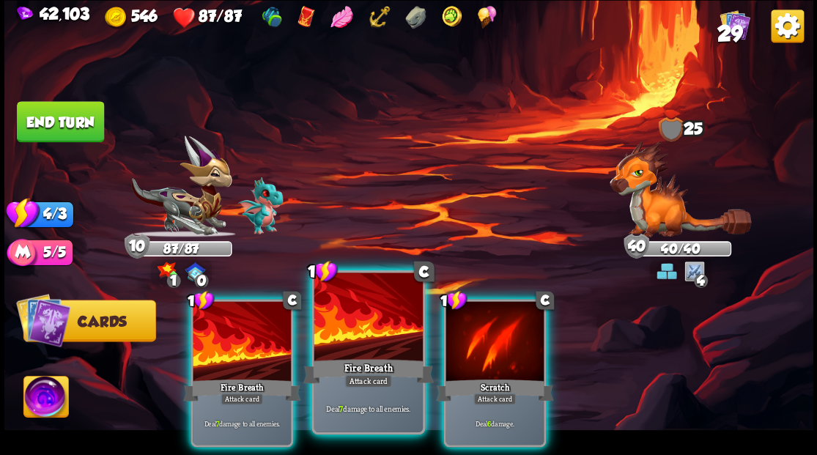
click at [353, 308] on div at bounding box center [368, 319] width 108 height 92
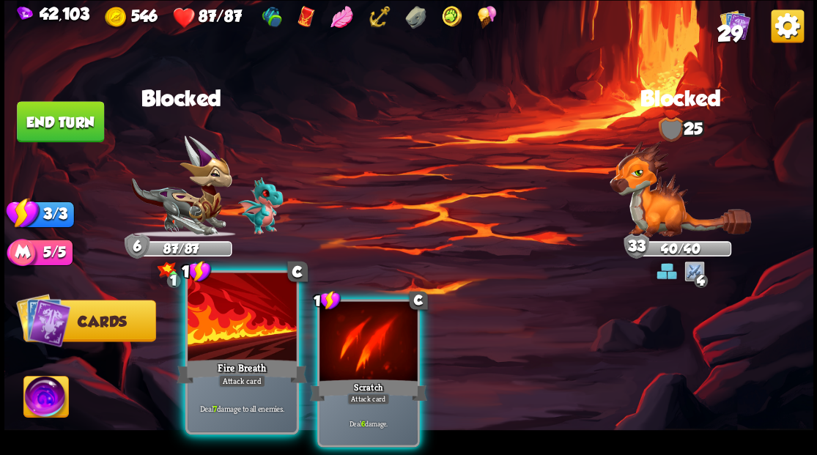
click at [242, 315] on div at bounding box center [242, 319] width 108 height 92
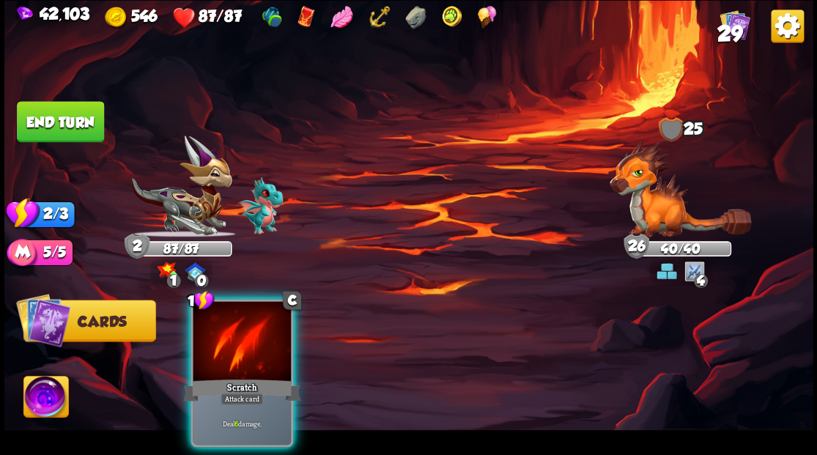
click at [86, 122] on button "End turn" at bounding box center [60, 121] width 87 height 41
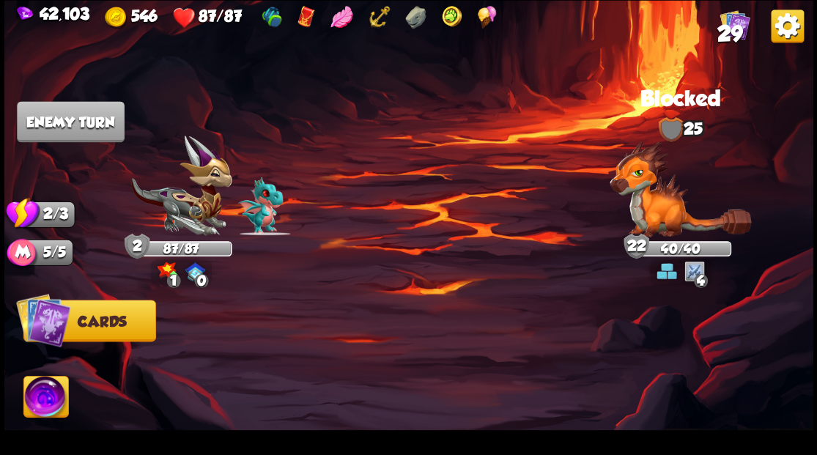
click at [740, 25] on span "29" at bounding box center [730, 33] width 26 height 25
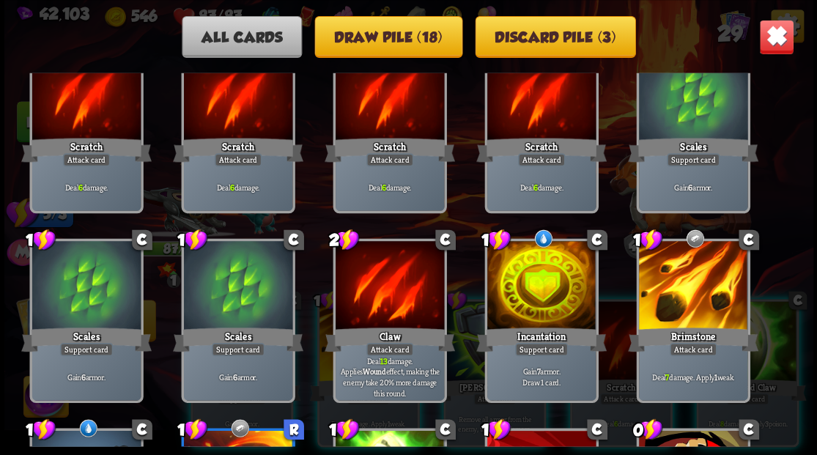
scroll to position [70, 0]
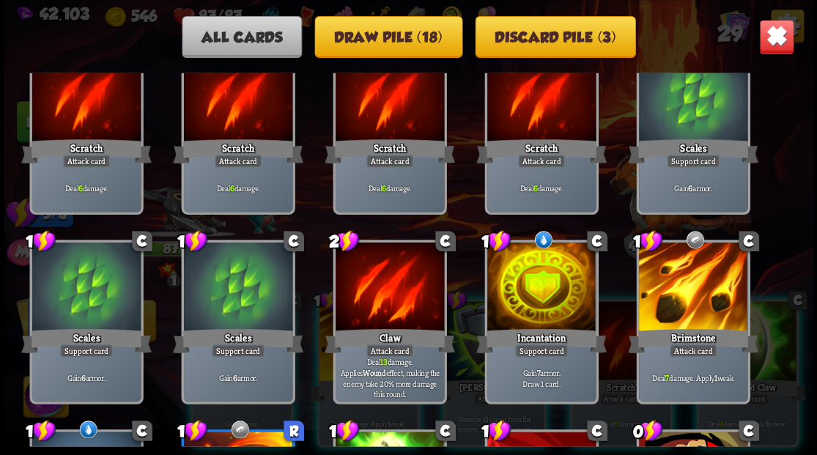
click at [765, 31] on img at bounding box center [776, 36] width 35 height 35
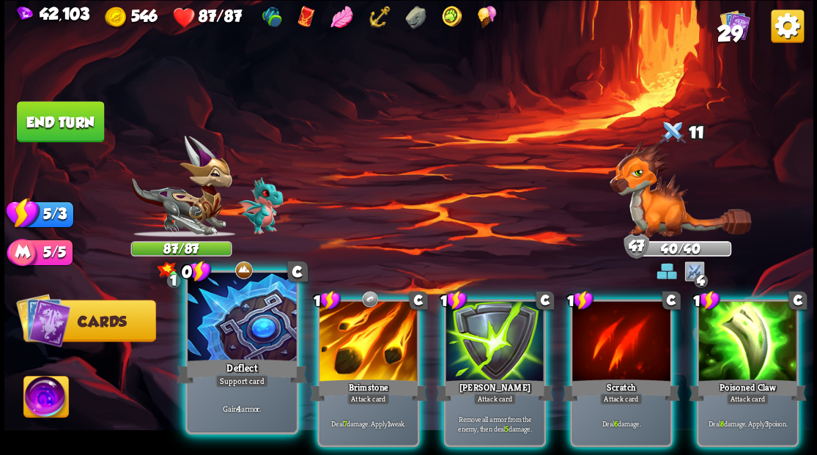
click at [226, 343] on div at bounding box center [242, 319] width 108 height 92
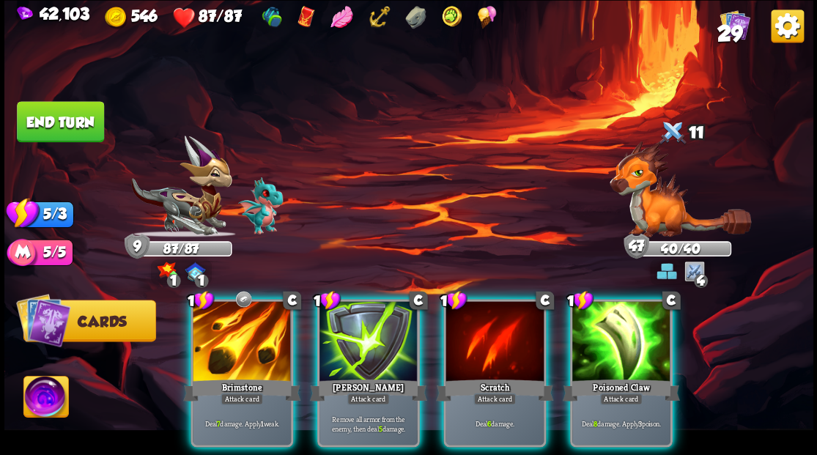
drag, startPoint x: 366, startPoint y: 346, endPoint x: 358, endPoint y: 327, distance: 20.7
click at [359, 330] on div at bounding box center [369, 342] width 98 height 83
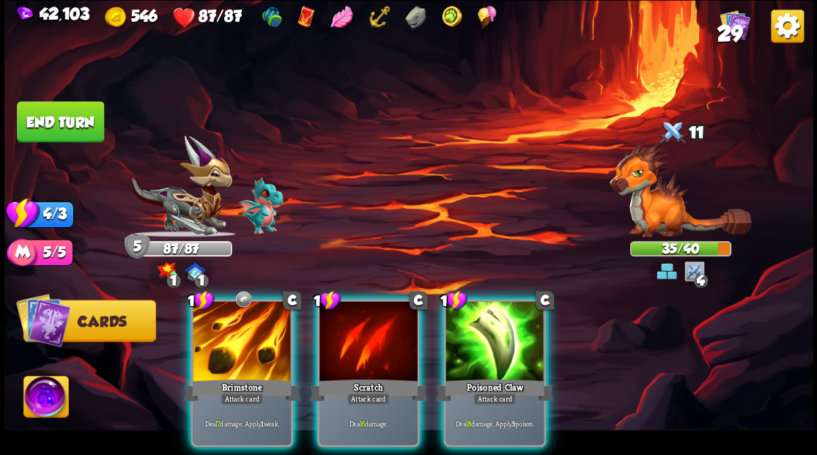
drag, startPoint x: 490, startPoint y: 353, endPoint x: 488, endPoint y: 344, distance: 8.9
click at [491, 353] on div at bounding box center [495, 342] width 98 height 83
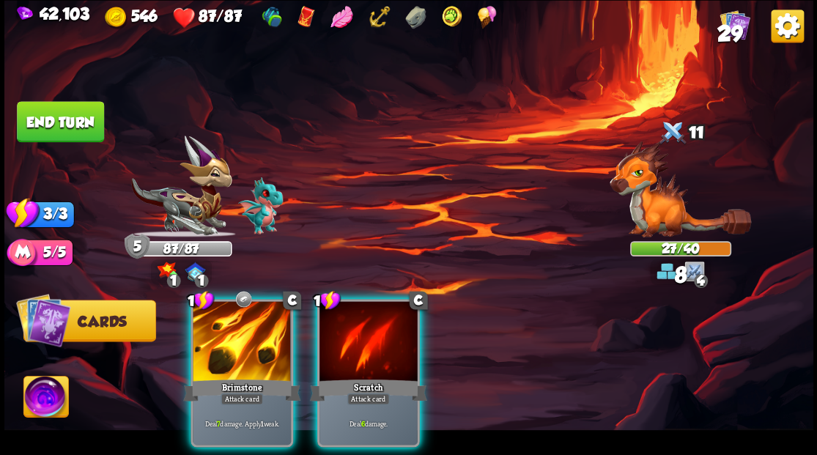
click at [221, 341] on div at bounding box center [242, 342] width 98 height 83
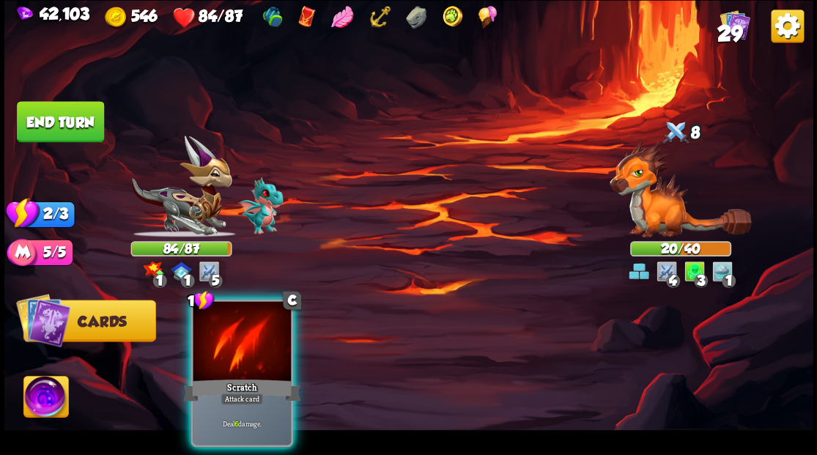
click at [64, 111] on button "End turn" at bounding box center [60, 121] width 87 height 41
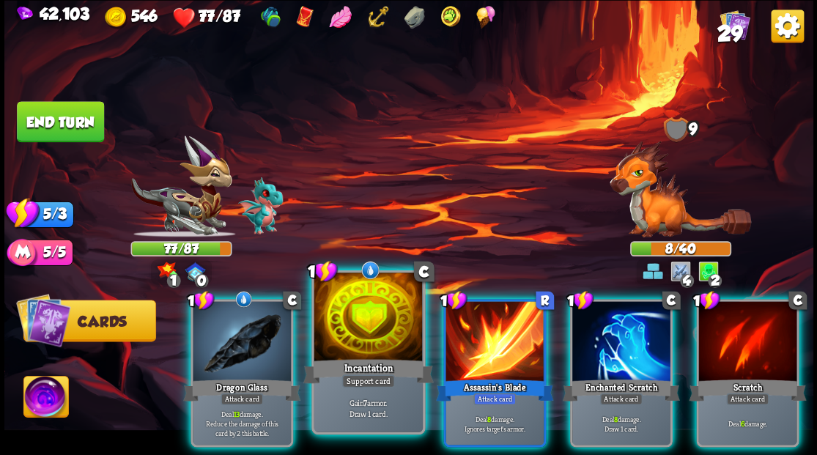
click at [387, 306] on div at bounding box center [368, 319] width 108 height 92
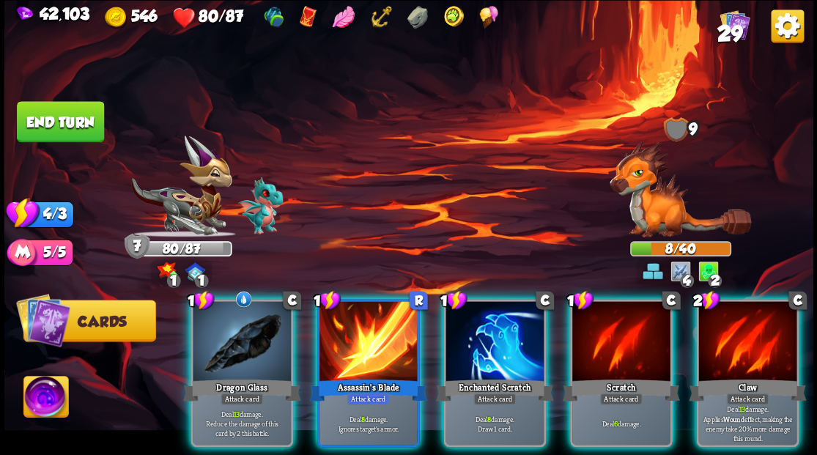
drag, startPoint x: 265, startPoint y: 317, endPoint x: 485, endPoint y: 160, distance: 271.1
click at [265, 312] on div at bounding box center [242, 342] width 98 height 83
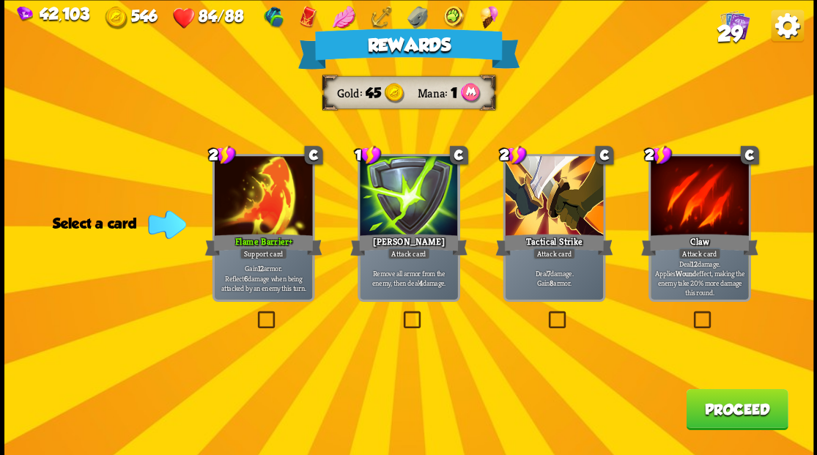
click at [400, 313] on label at bounding box center [400, 313] width 0 height 0
click at [0, 0] on input "checkbox" at bounding box center [0, 0] width 0 height 0
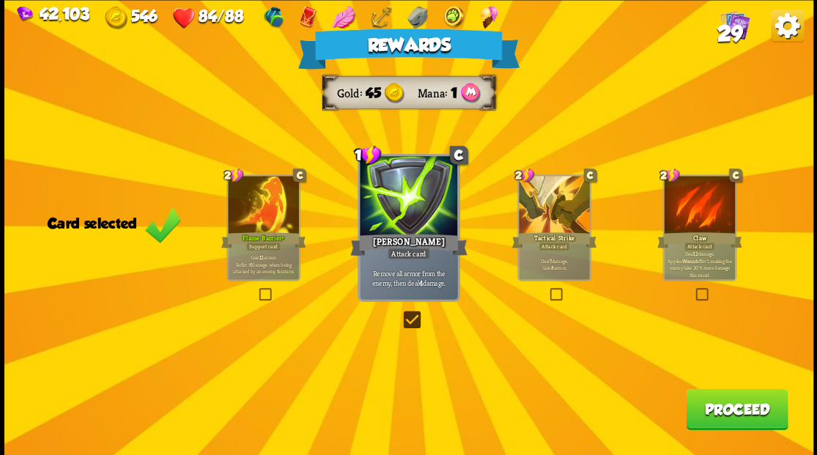
click at [732, 412] on button "Proceed" at bounding box center [737, 408] width 102 height 41
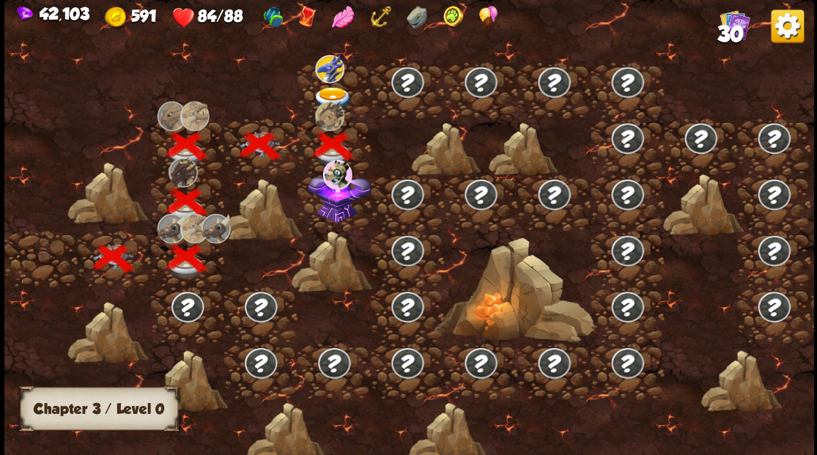
click at [330, 215] on img at bounding box center [339, 195] width 63 height 54
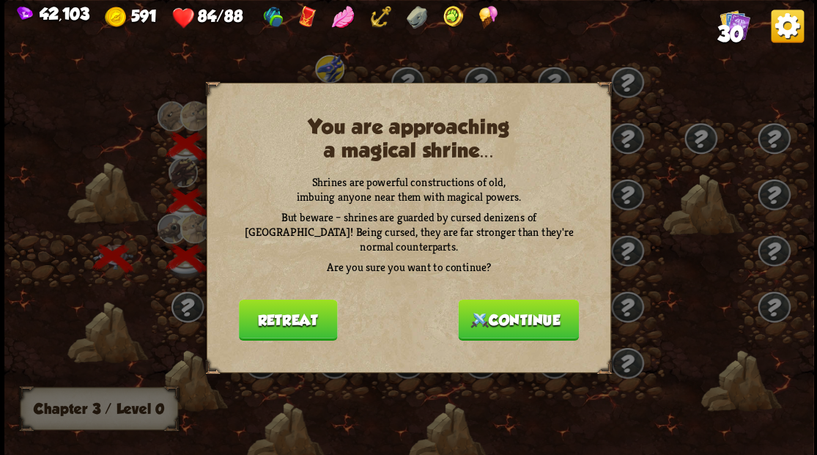
click at [536, 315] on button "Continue" at bounding box center [518, 319] width 121 height 41
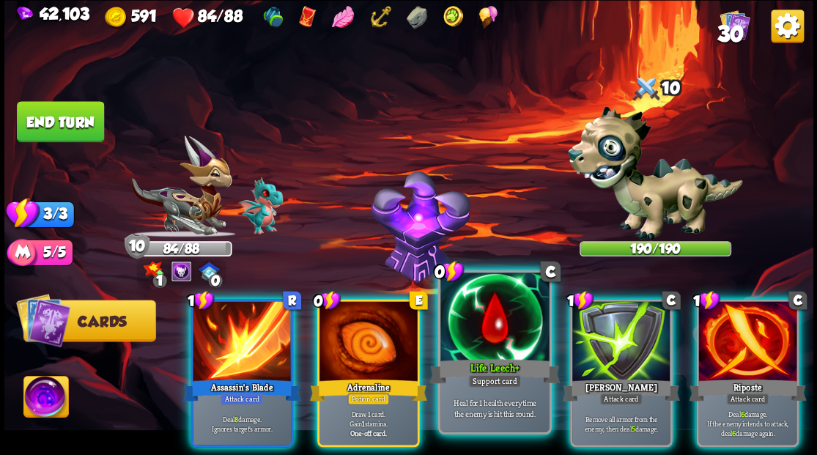
click at [481, 303] on div at bounding box center [494, 319] width 108 height 92
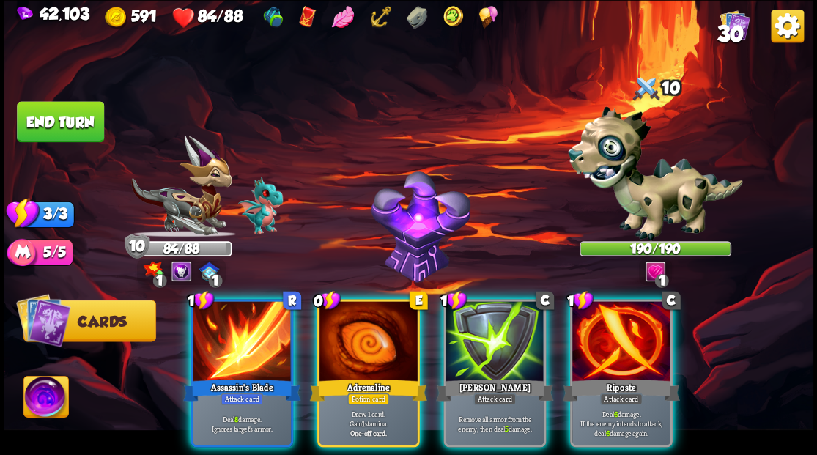
click at [52, 393] on img at bounding box center [45, 398] width 45 height 45
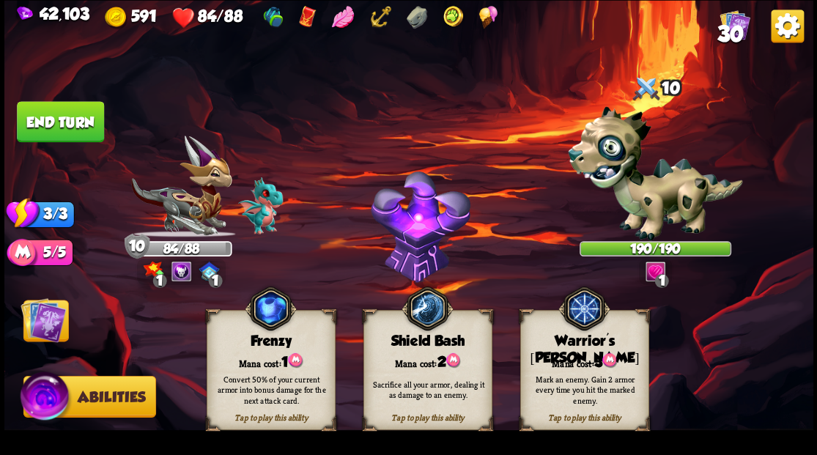
click at [591, 358] on div "Tap to play this ability Warrior's [PERSON_NAME] cost: 3 Mark an enemy. Gain 2 …" at bounding box center [584, 370] width 129 height 120
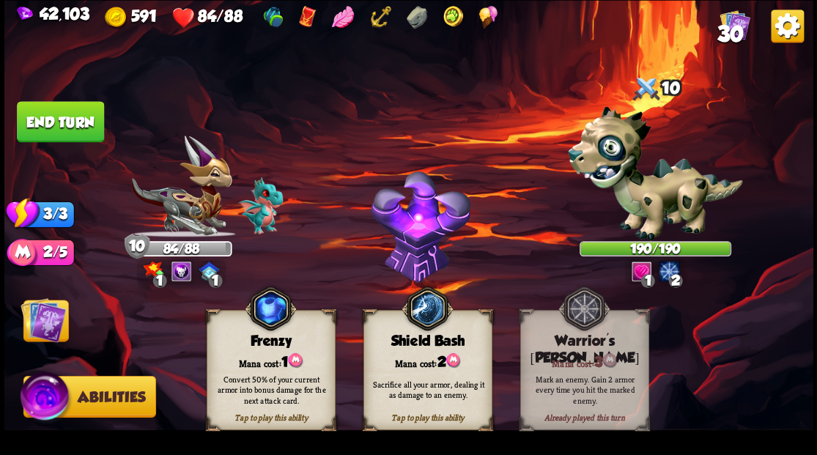
click at [43, 317] on img at bounding box center [43, 319] width 45 height 45
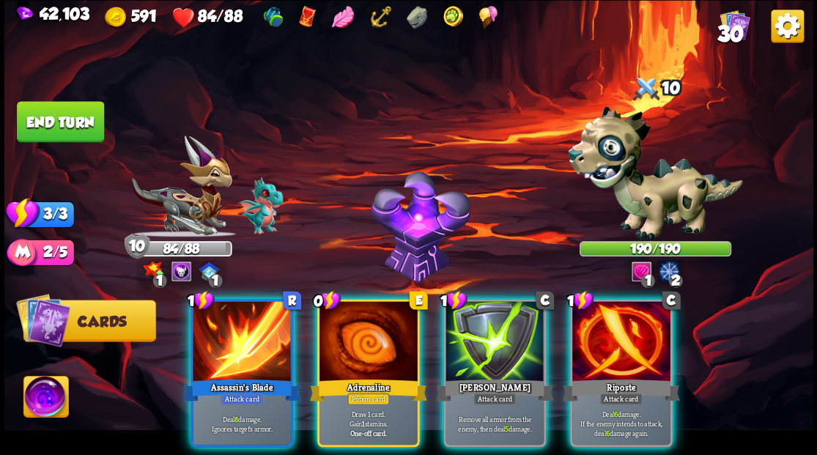
click at [638, 336] on div at bounding box center [621, 342] width 98 height 83
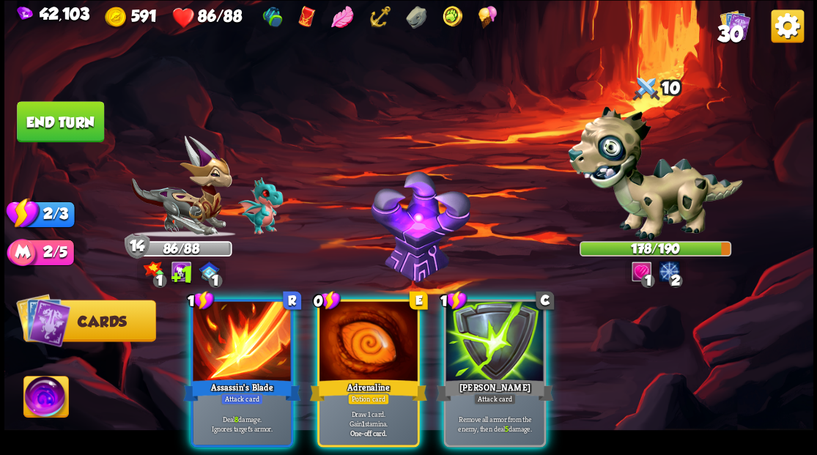
click at [356, 327] on div at bounding box center [369, 342] width 98 height 83
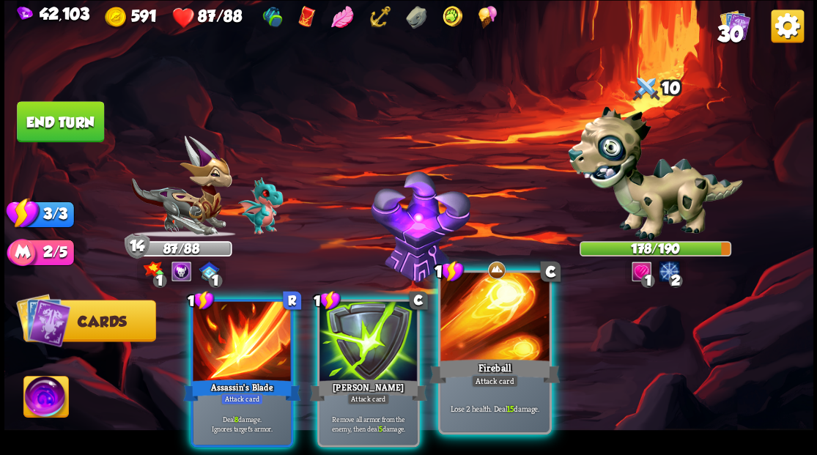
click at [488, 339] on div at bounding box center [494, 319] width 108 height 92
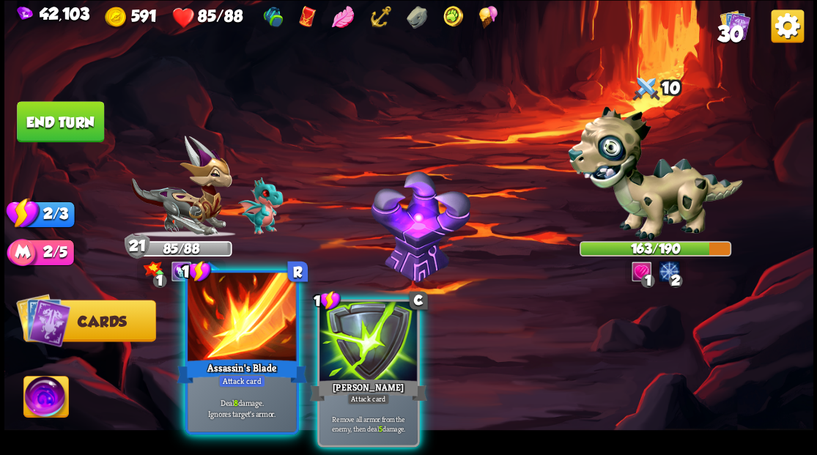
click at [223, 324] on div at bounding box center [242, 319] width 108 height 92
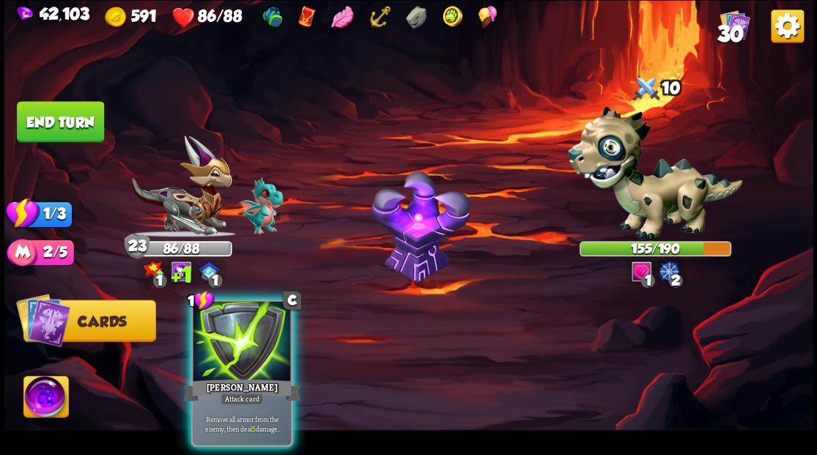
click at [226, 325] on div at bounding box center [242, 342] width 98 height 83
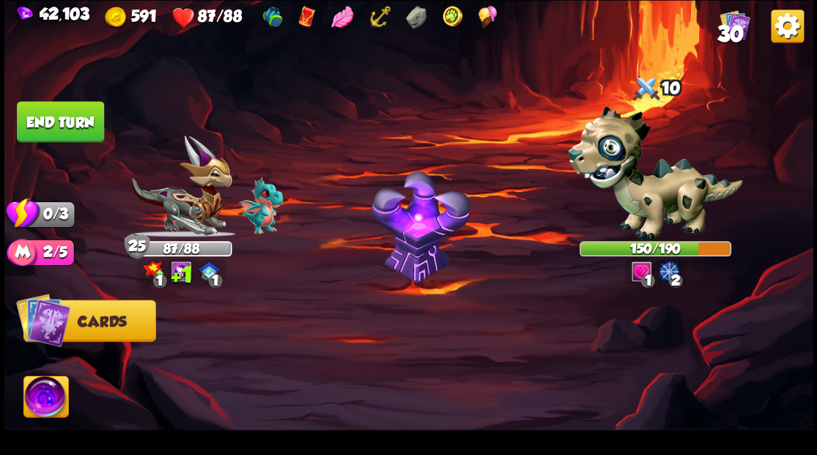
drag, startPoint x: 64, startPoint y: 111, endPoint x: 78, endPoint y: 112, distance: 13.2
click at [64, 111] on button "End turn" at bounding box center [60, 121] width 87 height 41
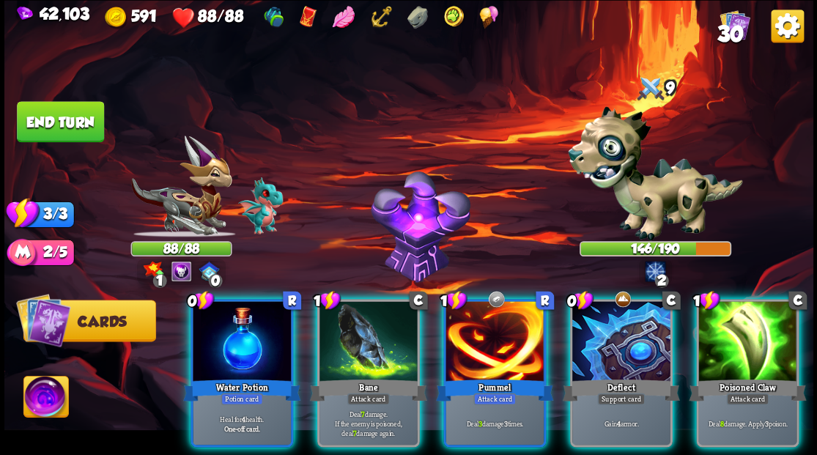
click at [610, 347] on div at bounding box center [621, 342] width 98 height 83
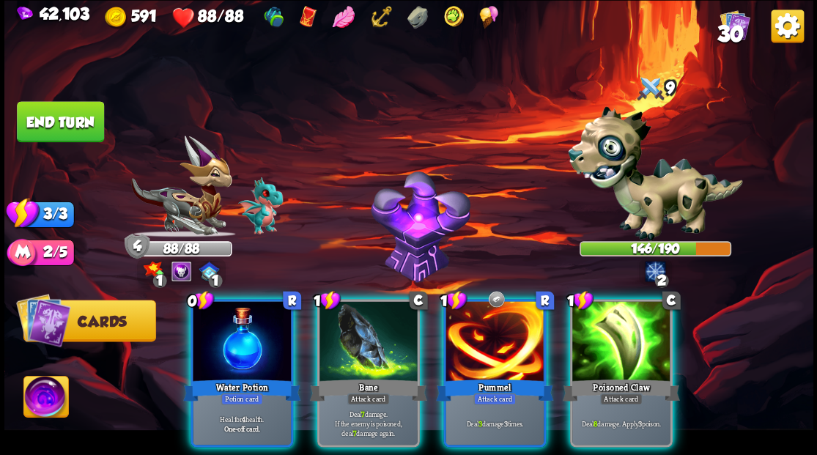
drag, startPoint x: 606, startPoint y: 339, endPoint x: 554, endPoint y: 309, distance: 60.1
click at [605, 339] on div at bounding box center [621, 342] width 98 height 83
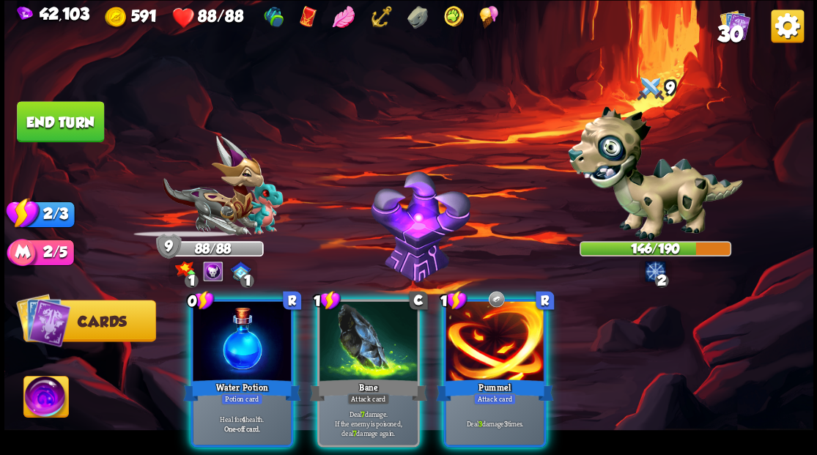
click at [368, 322] on div at bounding box center [369, 342] width 98 height 83
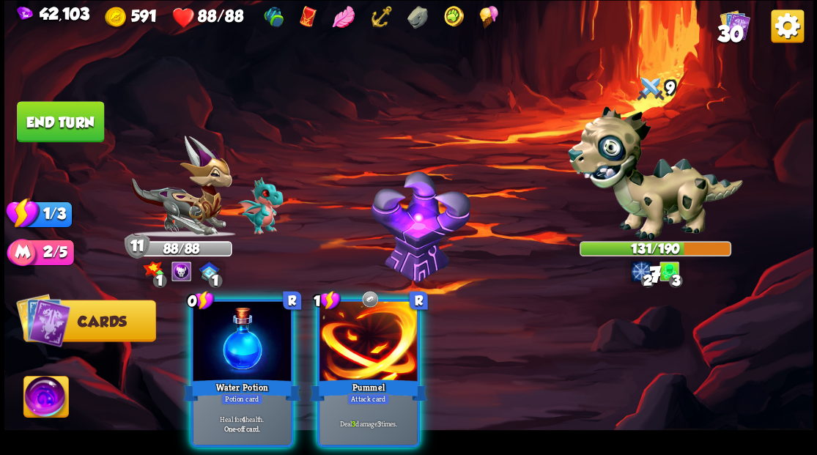
drag, startPoint x: 370, startPoint y: 314, endPoint x: 345, endPoint y: 317, distance: 25.2
click at [371, 314] on div at bounding box center [369, 342] width 98 height 83
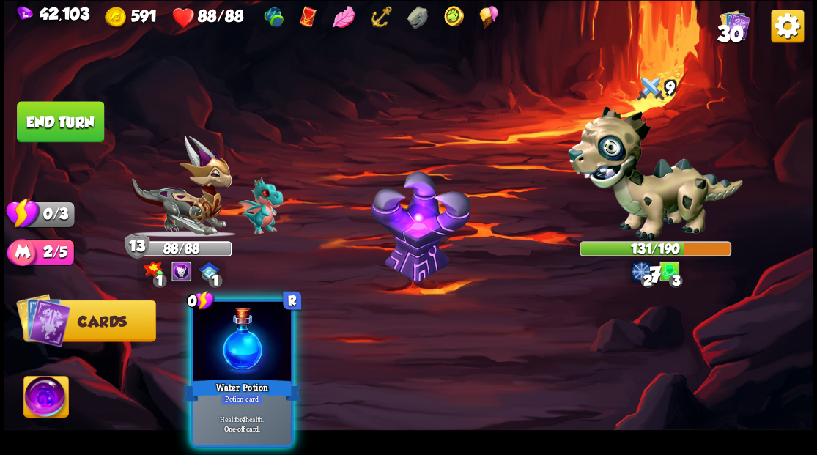
drag, startPoint x: 252, startPoint y: 322, endPoint x: 235, endPoint y: 268, distance: 57.5
click at [252, 321] on div at bounding box center [242, 342] width 98 height 83
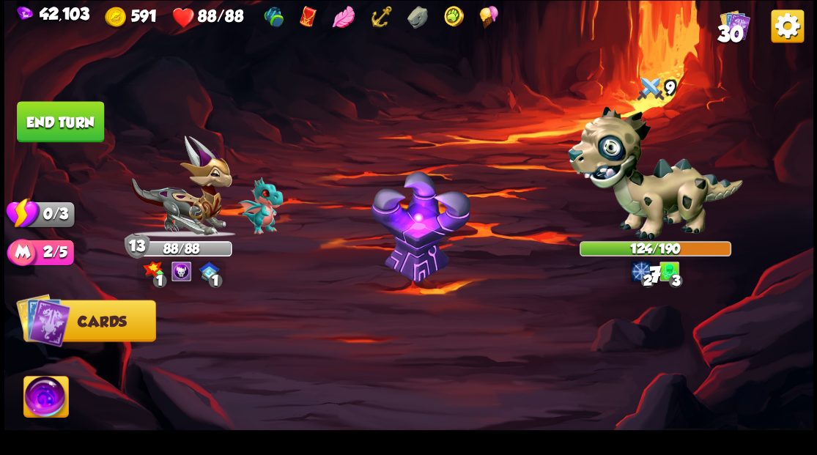
click at [61, 105] on button "End turn" at bounding box center [60, 121] width 87 height 41
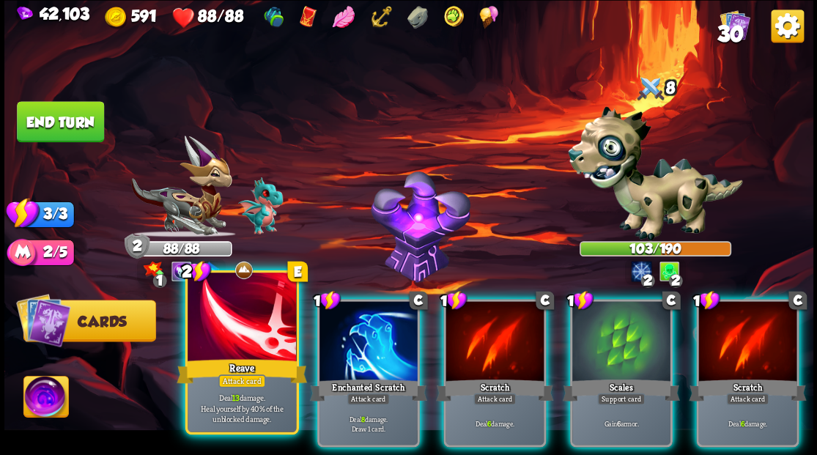
click at [252, 322] on div at bounding box center [242, 319] width 108 height 92
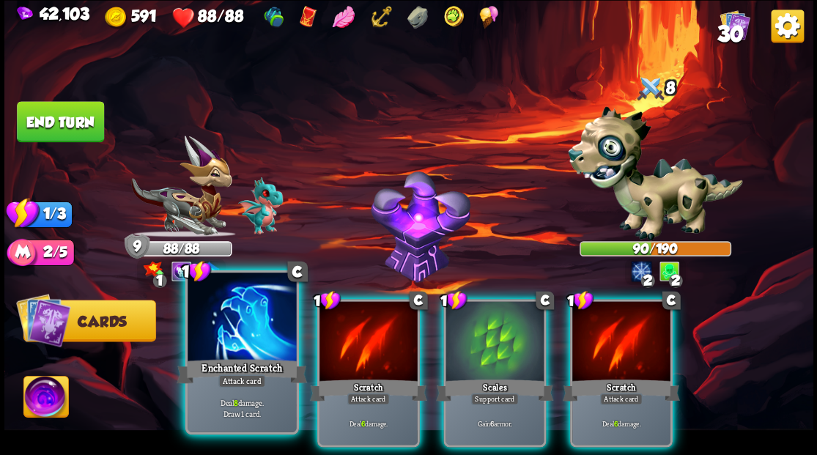
click at [248, 336] on div at bounding box center [242, 319] width 108 height 92
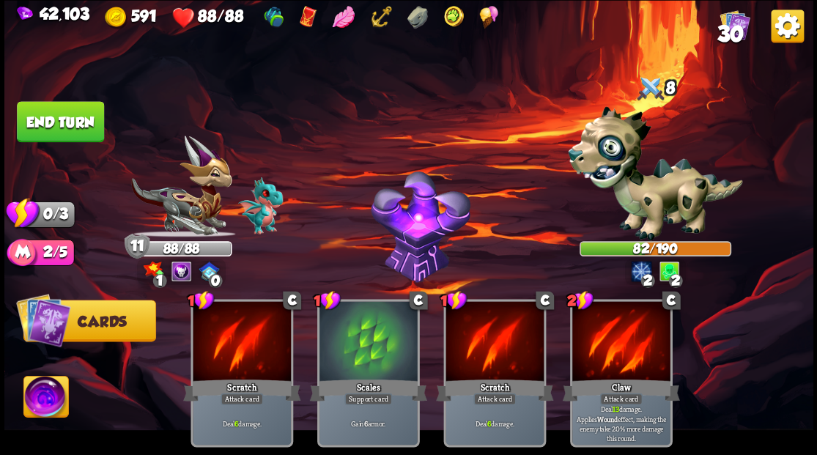
click at [54, 122] on button "End turn" at bounding box center [60, 121] width 87 height 41
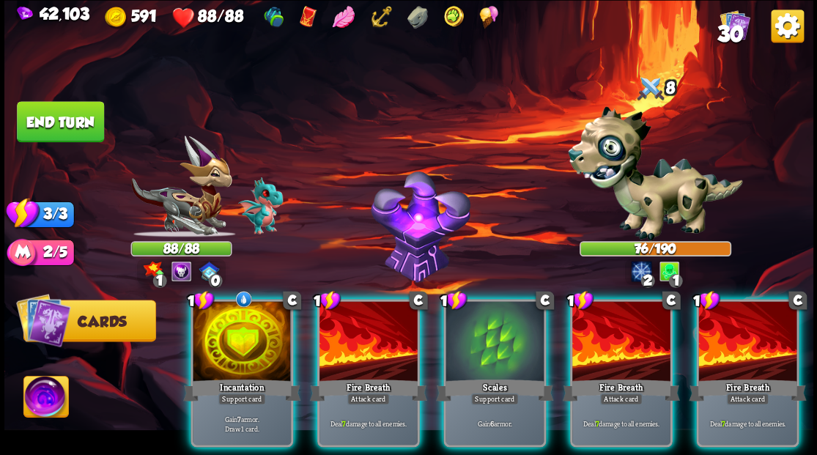
click at [224, 326] on div at bounding box center [242, 342] width 98 height 83
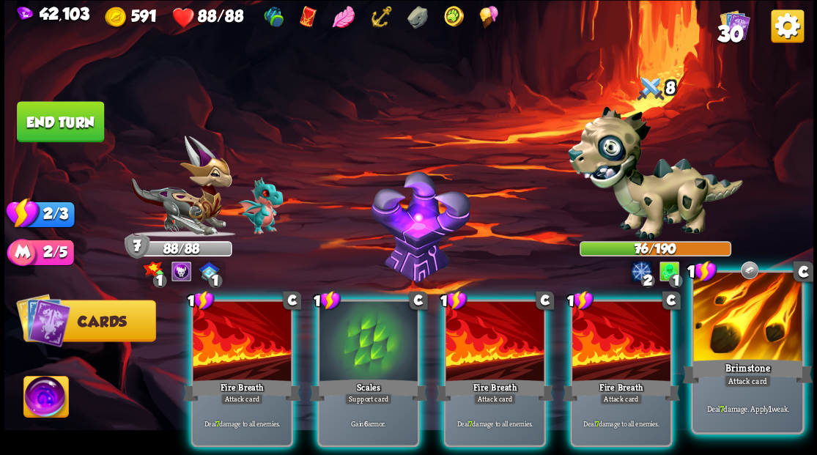
click at [750, 339] on div at bounding box center [747, 319] width 108 height 92
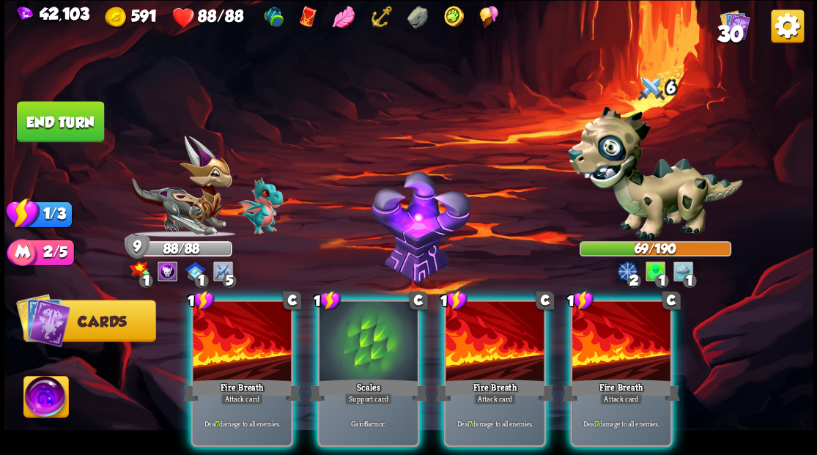
drag, startPoint x: 238, startPoint y: 316, endPoint x: 246, endPoint y: 284, distance: 33.2
click at [235, 315] on div at bounding box center [242, 342] width 98 height 83
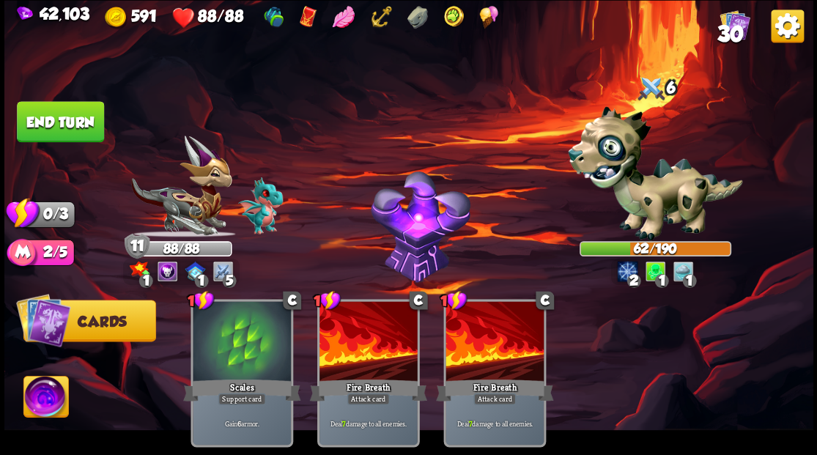
click at [75, 125] on button "End turn" at bounding box center [60, 121] width 87 height 41
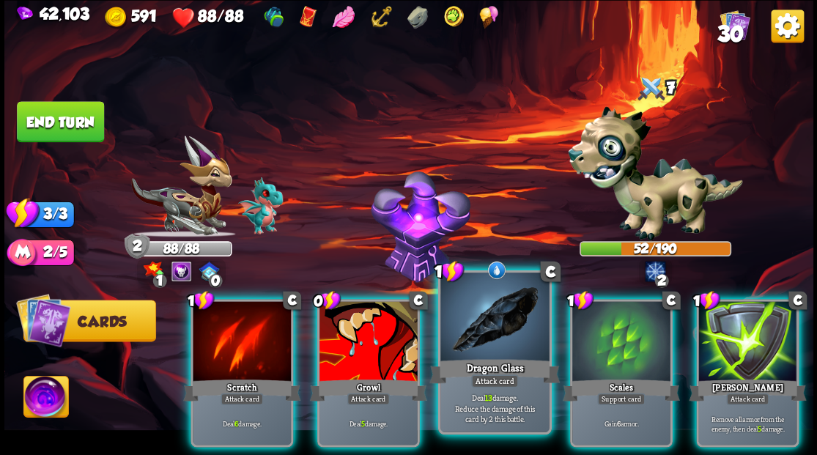
click at [468, 328] on div at bounding box center [494, 319] width 108 height 92
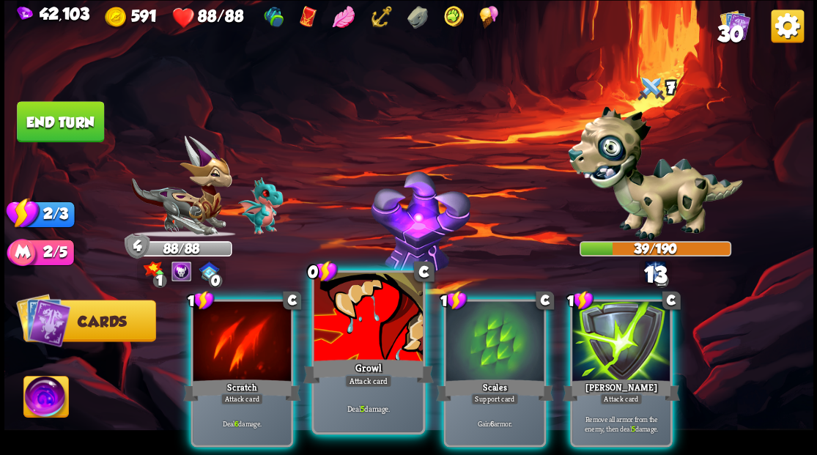
click at [368, 328] on div at bounding box center [368, 319] width 108 height 92
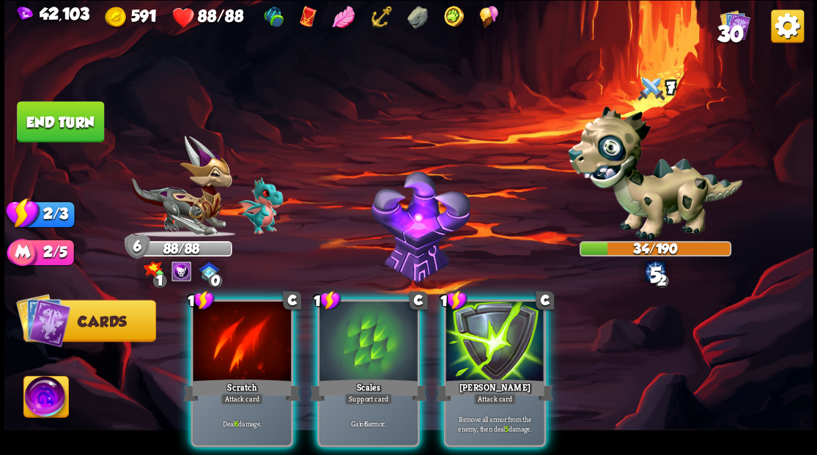
drag, startPoint x: 225, startPoint y: 317, endPoint x: 243, endPoint y: 284, distance: 36.7
click at [224, 314] on div at bounding box center [242, 342] width 98 height 83
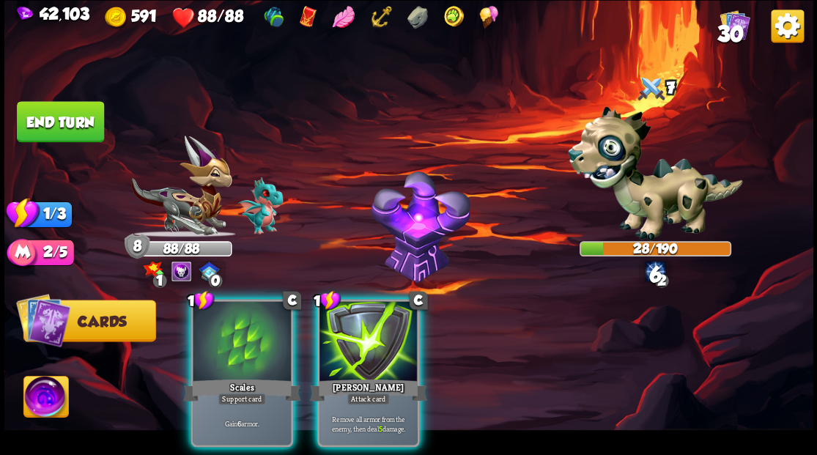
click at [595, 151] on img at bounding box center [655, 173] width 174 height 135
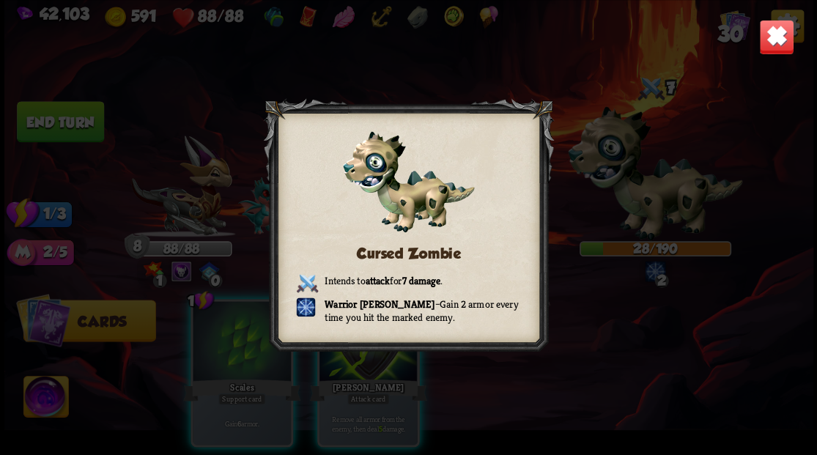
click at [770, 44] on img at bounding box center [776, 36] width 35 height 35
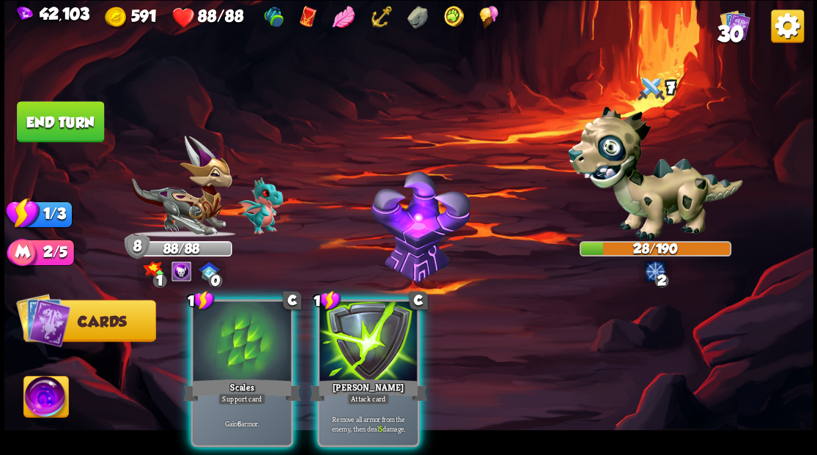
click at [333, 381] on div "[PERSON_NAME]" at bounding box center [367, 390] width 117 height 26
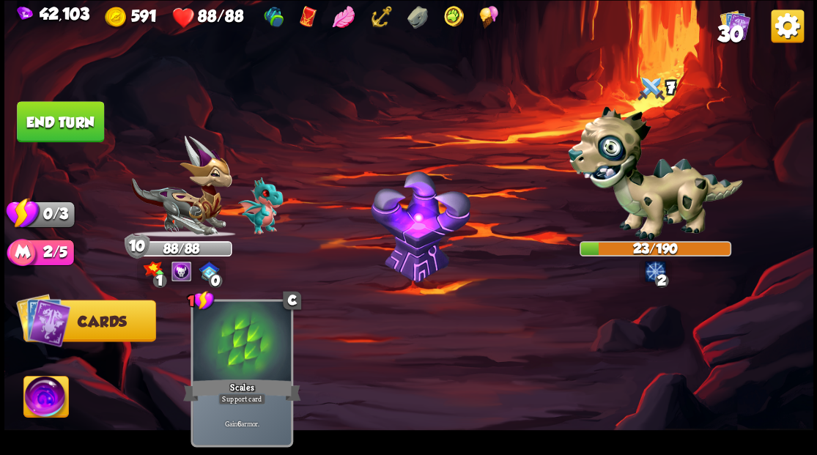
click at [70, 120] on button "End turn" at bounding box center [60, 121] width 87 height 41
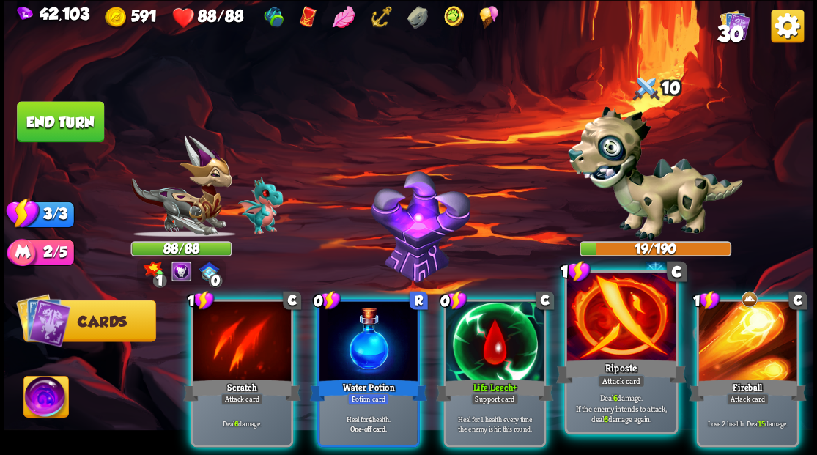
click at [623, 339] on div at bounding box center [621, 319] width 108 height 92
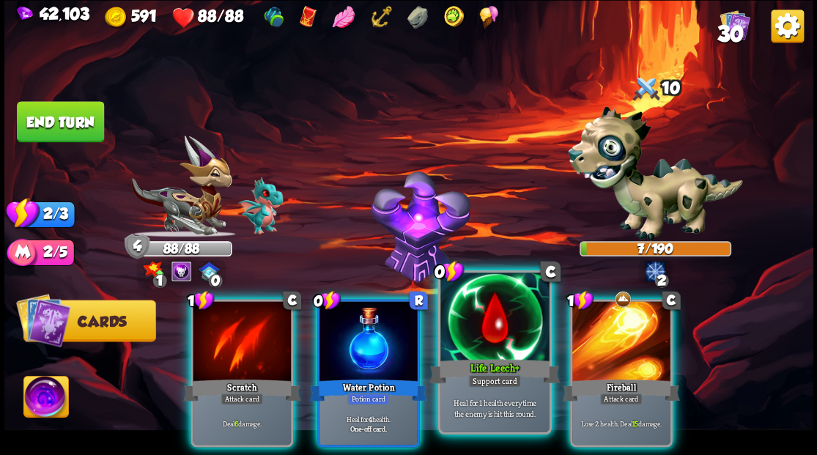
click at [469, 339] on div at bounding box center [494, 319] width 108 height 92
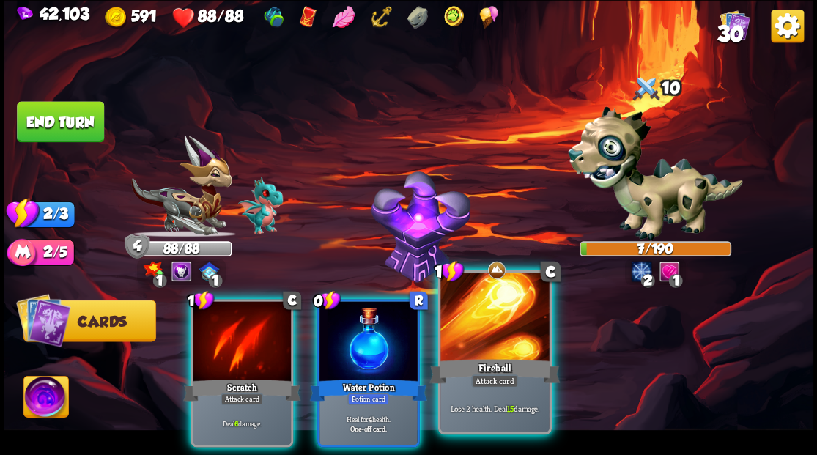
click at [461, 327] on div at bounding box center [494, 319] width 108 height 92
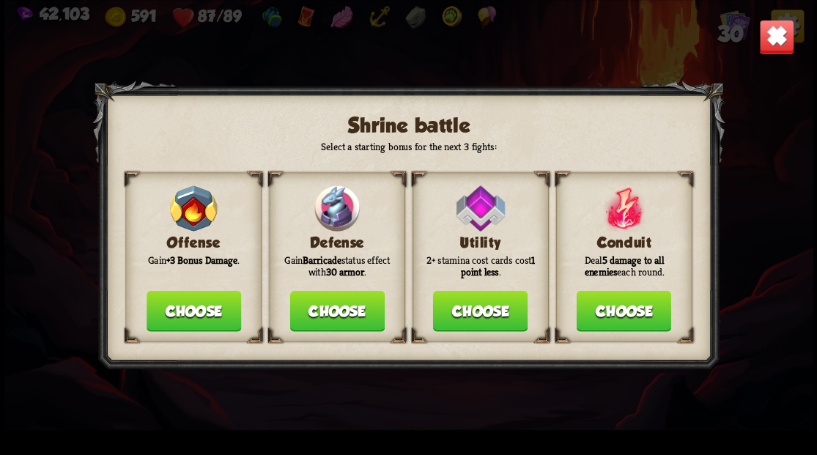
click at [319, 328] on div "Defense Gain Barricade status effect with 30 armor . Choose" at bounding box center [337, 257] width 136 height 170
click at [320, 311] on button "Choose" at bounding box center [337, 310] width 95 height 41
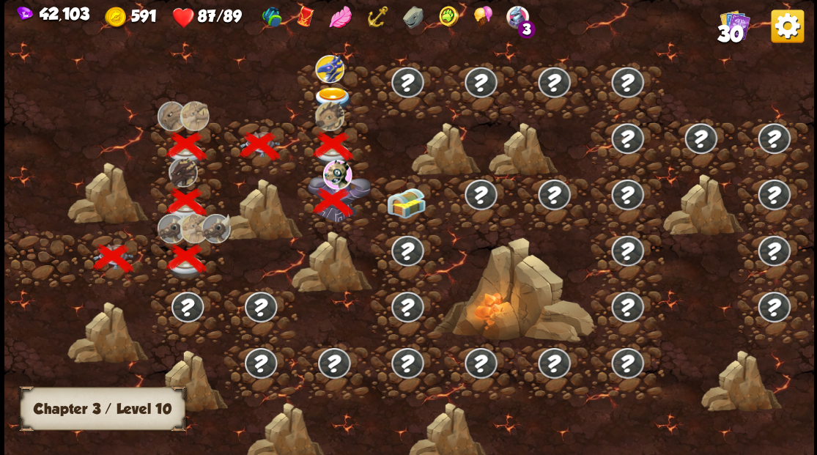
click at [330, 87] on img at bounding box center [332, 98] width 40 height 24
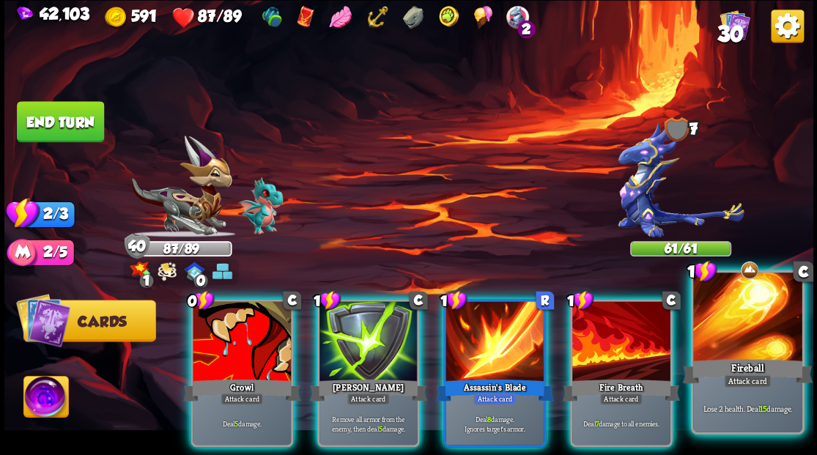
click at [729, 344] on div at bounding box center [747, 319] width 108 height 92
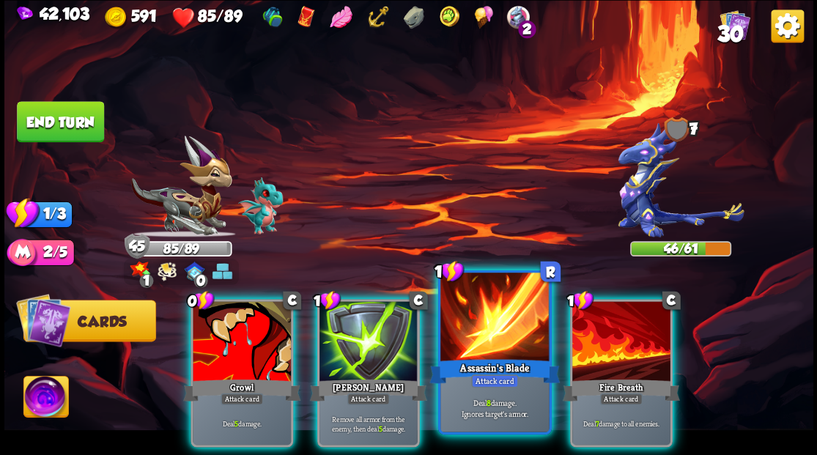
click at [465, 329] on div at bounding box center [494, 319] width 108 height 92
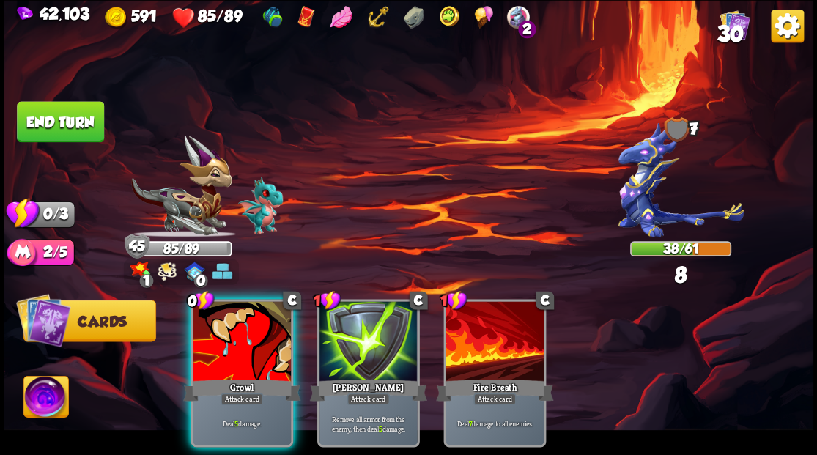
click at [251, 332] on div at bounding box center [242, 342] width 98 height 83
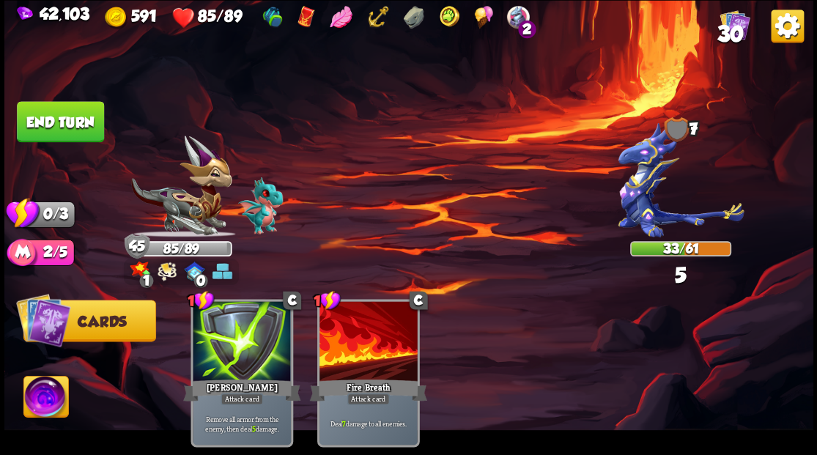
drag, startPoint x: 33, startPoint y: 111, endPoint x: 193, endPoint y: 153, distance: 165.9
click at [34, 111] on button "End turn" at bounding box center [60, 121] width 87 height 41
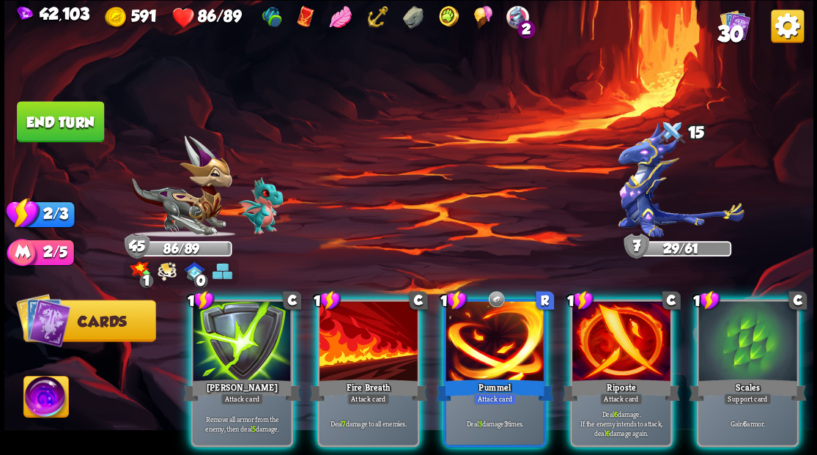
click at [252, 326] on div at bounding box center [242, 342] width 98 height 83
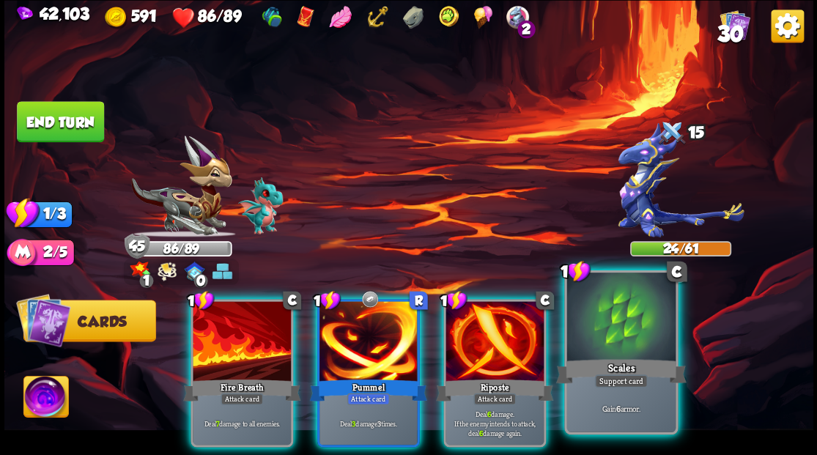
click at [639, 336] on div at bounding box center [621, 319] width 108 height 92
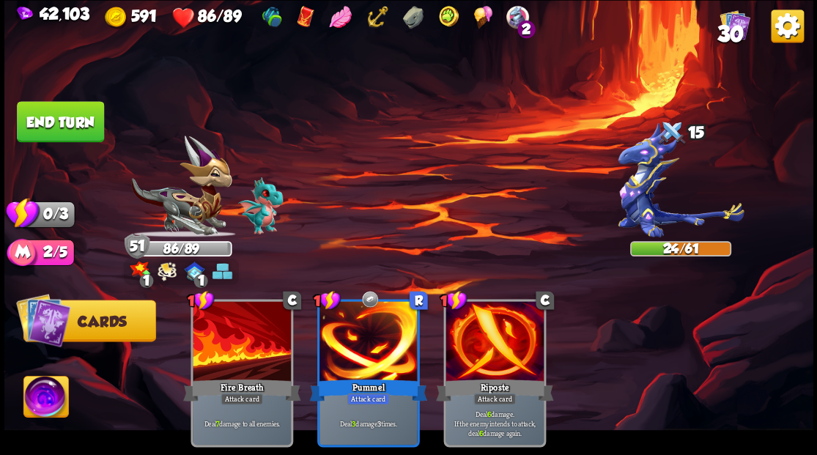
click at [48, 113] on button "End turn" at bounding box center [60, 121] width 87 height 41
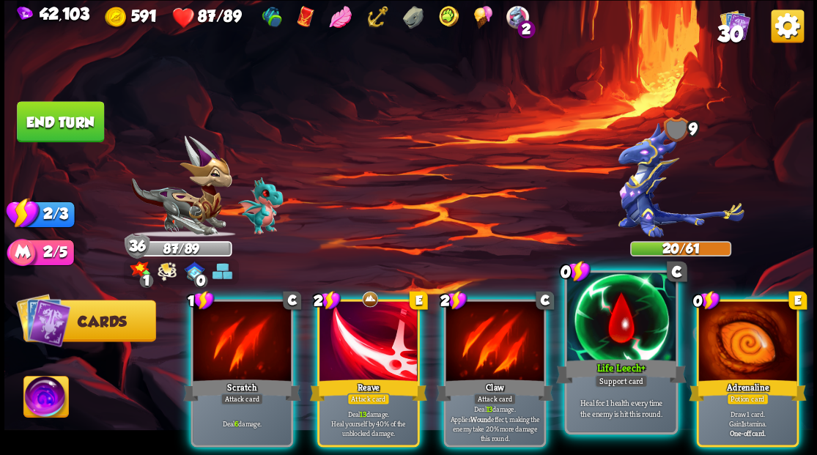
click at [606, 316] on div at bounding box center [621, 319] width 108 height 92
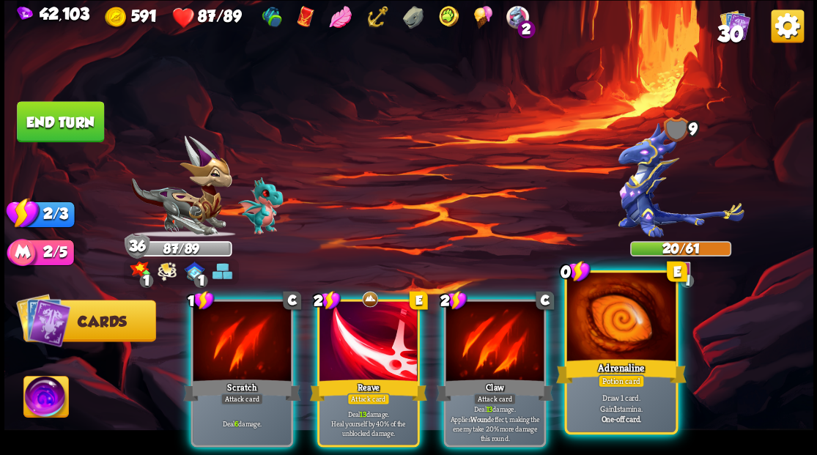
drag, startPoint x: 607, startPoint y: 316, endPoint x: 604, endPoint y: 303, distance: 12.8
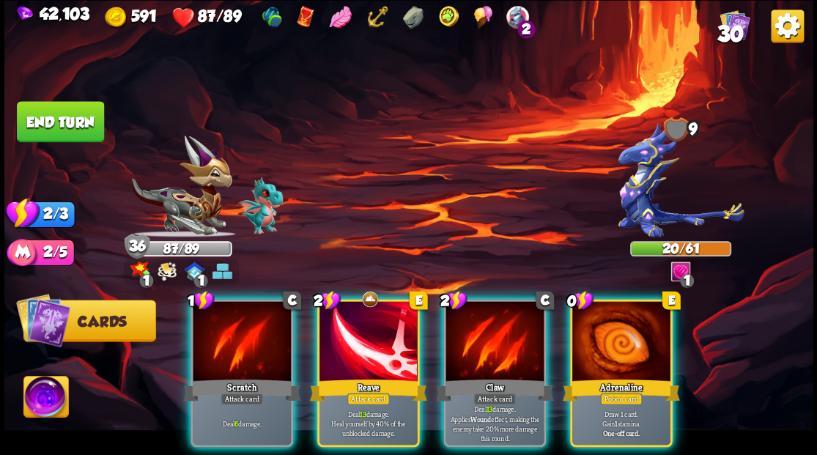
click at [607, 315] on div at bounding box center [621, 342] width 98 height 83
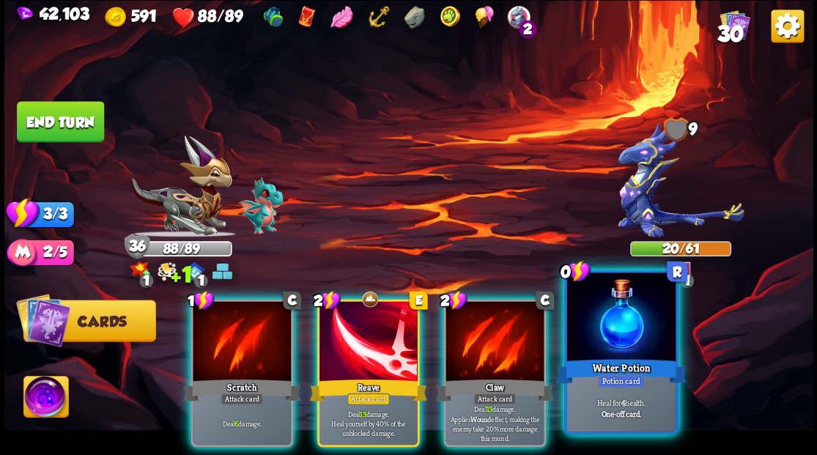
click at [609, 347] on div at bounding box center [621, 319] width 108 height 92
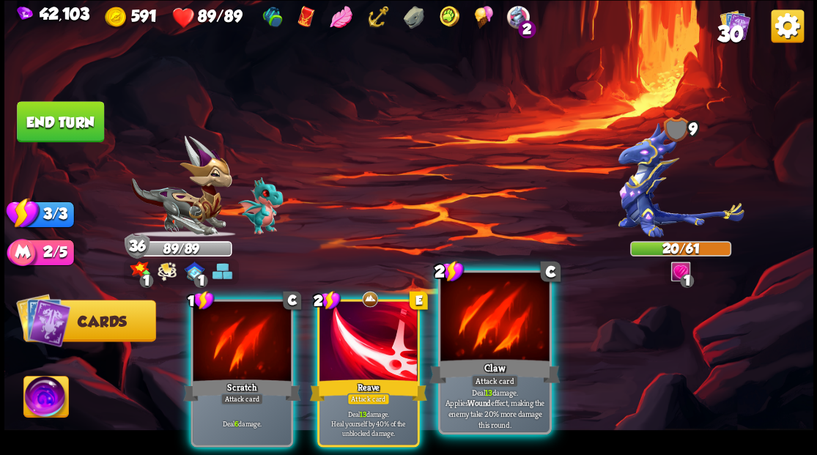
click at [472, 342] on div at bounding box center [494, 319] width 108 height 92
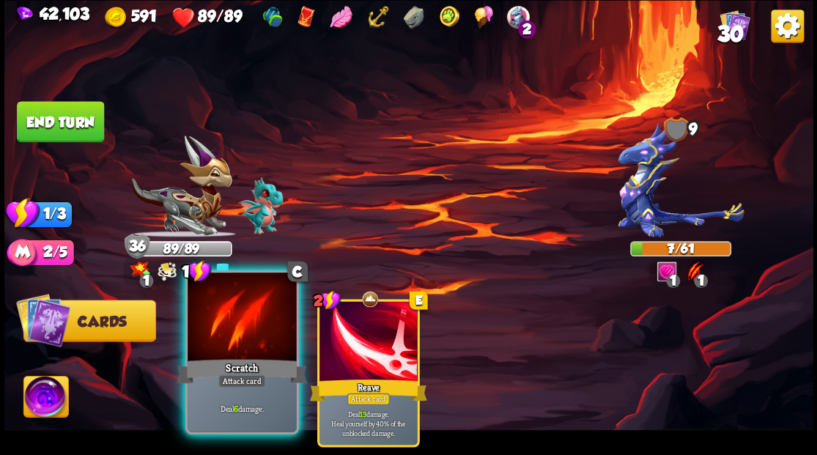
click at [193, 333] on div at bounding box center [242, 319] width 108 height 92
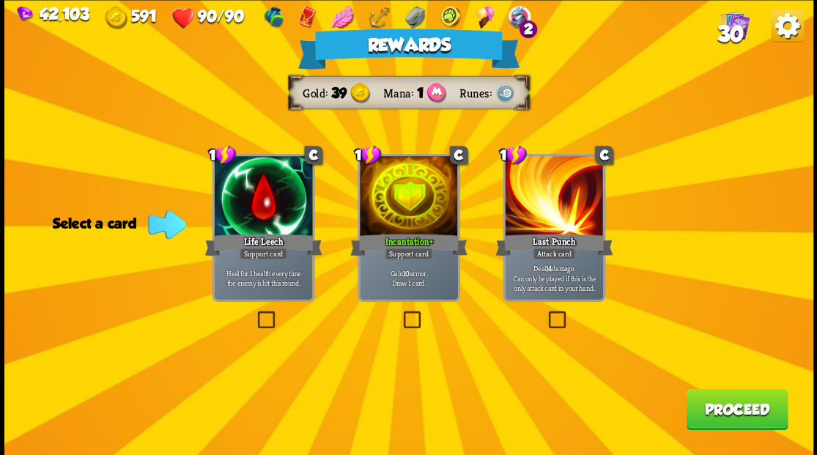
click at [729, 27] on span "30" at bounding box center [730, 33] width 26 height 25
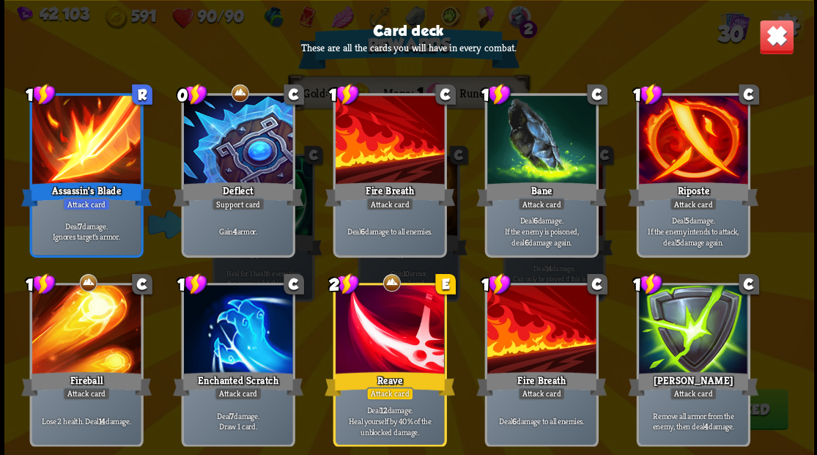
scroll to position [901, 0]
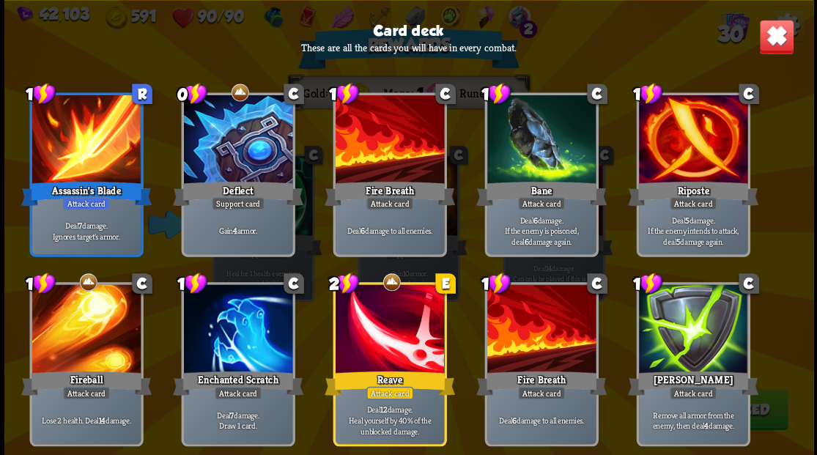
click at [770, 45] on img at bounding box center [776, 36] width 35 height 35
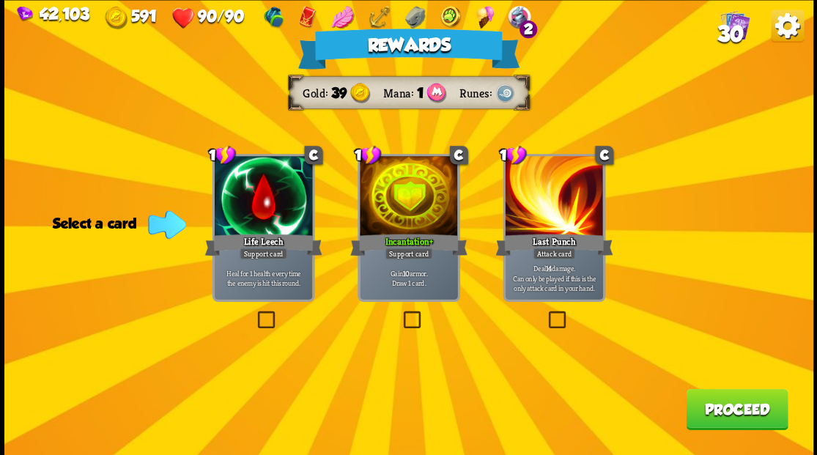
click at [722, 35] on span "30" at bounding box center [730, 33] width 26 height 25
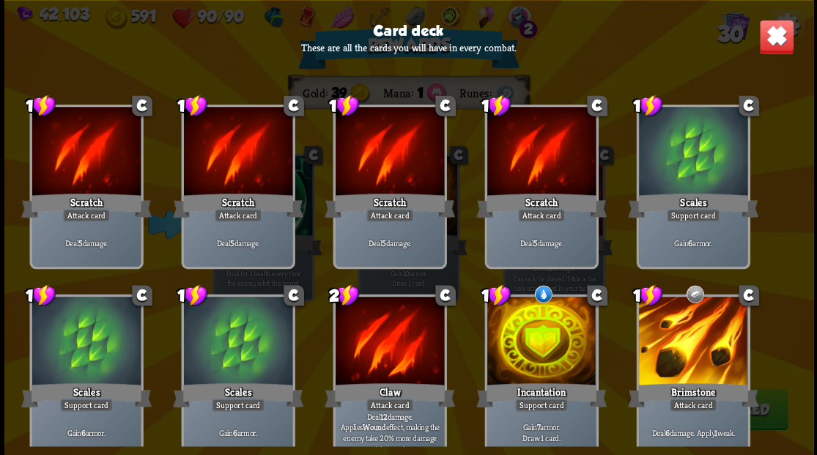
scroll to position [0, 0]
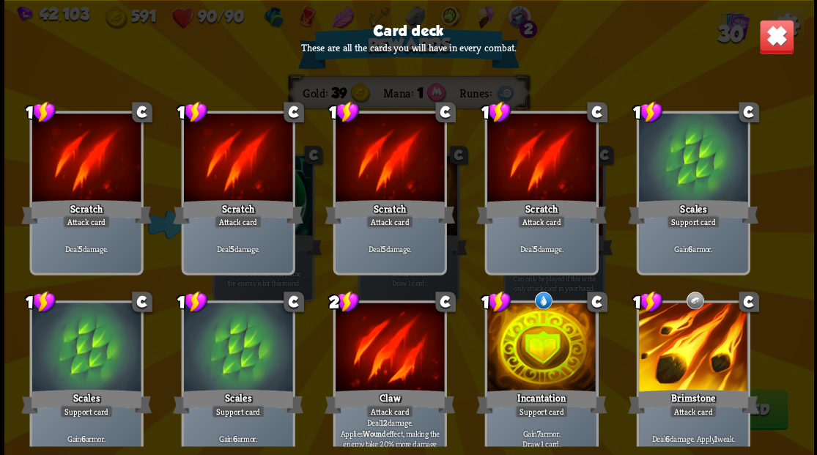
click at [776, 32] on img at bounding box center [776, 36] width 35 height 35
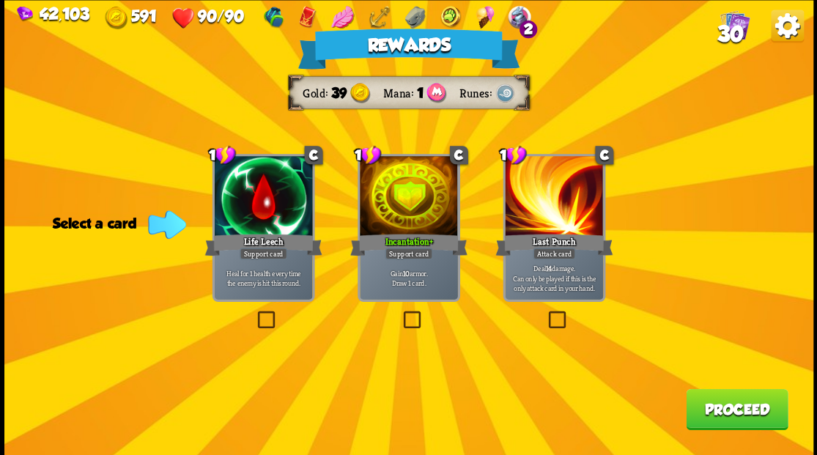
drag, startPoint x: 266, startPoint y: 316, endPoint x: 262, endPoint y: 307, distance: 9.5
click at [254, 313] on label at bounding box center [254, 313] width 0 height 0
click at [0, 0] on input "checkbox" at bounding box center [0, 0] width 0 height 0
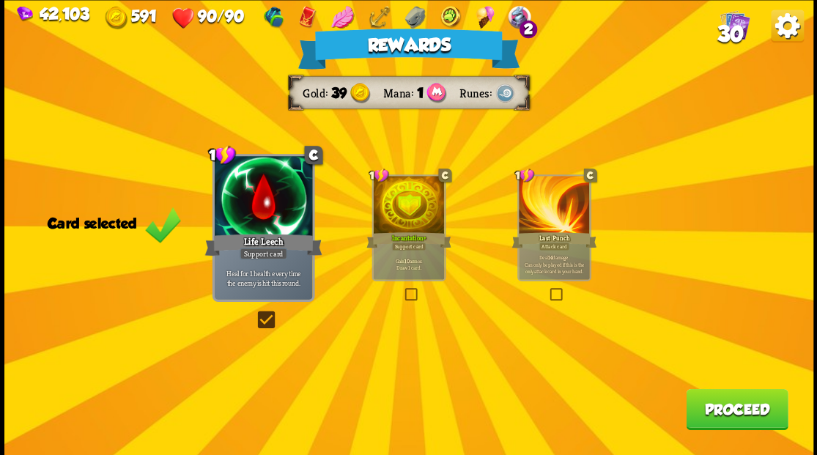
drag, startPoint x: 756, startPoint y: 410, endPoint x: 756, endPoint y: 396, distance: 14.7
click at [756, 396] on button "Proceed" at bounding box center [737, 408] width 102 height 41
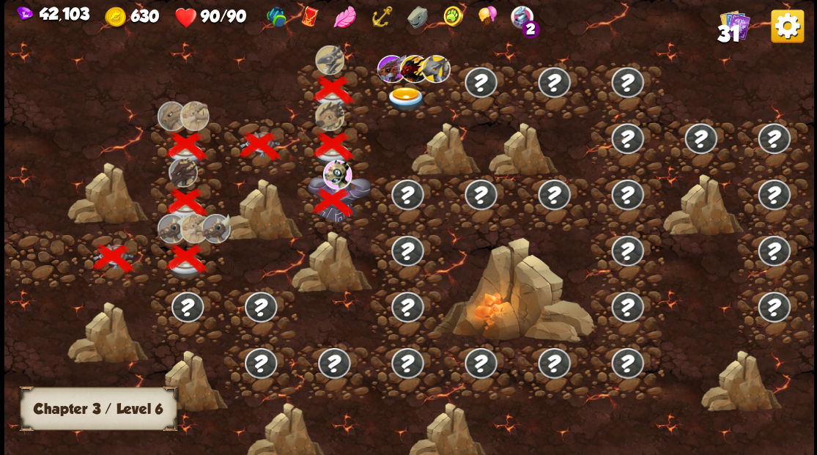
click at [400, 88] on img at bounding box center [406, 98] width 40 height 24
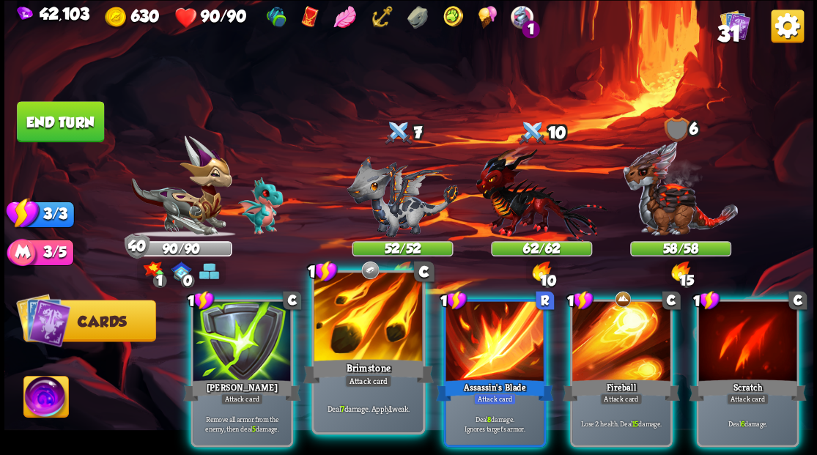
click at [361, 307] on div at bounding box center [368, 319] width 108 height 92
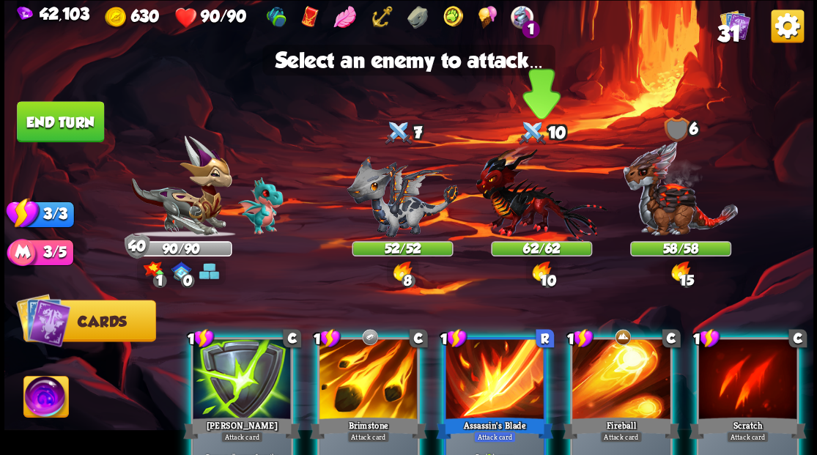
click at [506, 201] on img at bounding box center [541, 192] width 131 height 97
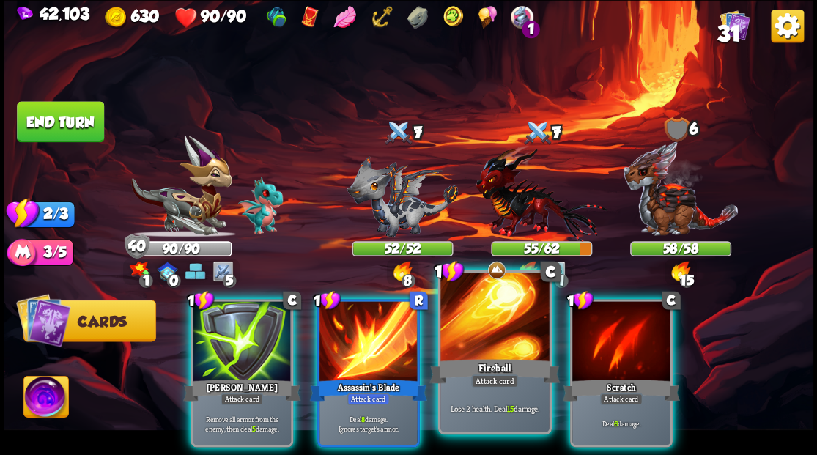
click at [462, 334] on div at bounding box center [494, 319] width 108 height 92
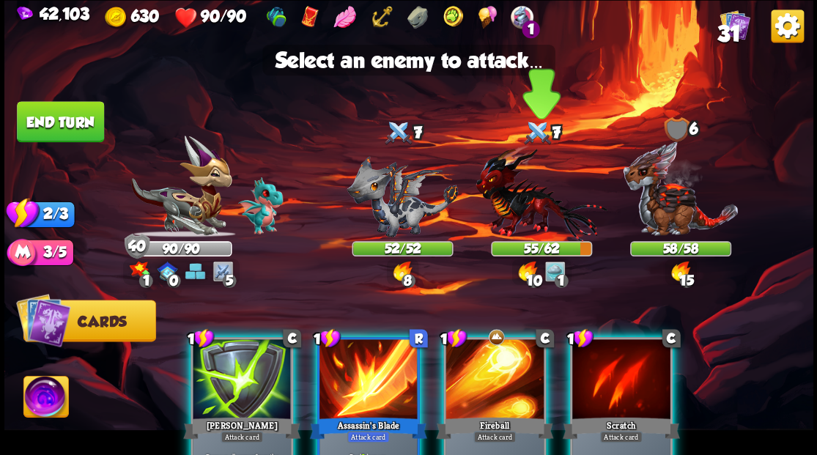
click at [520, 206] on img at bounding box center [541, 192] width 131 height 97
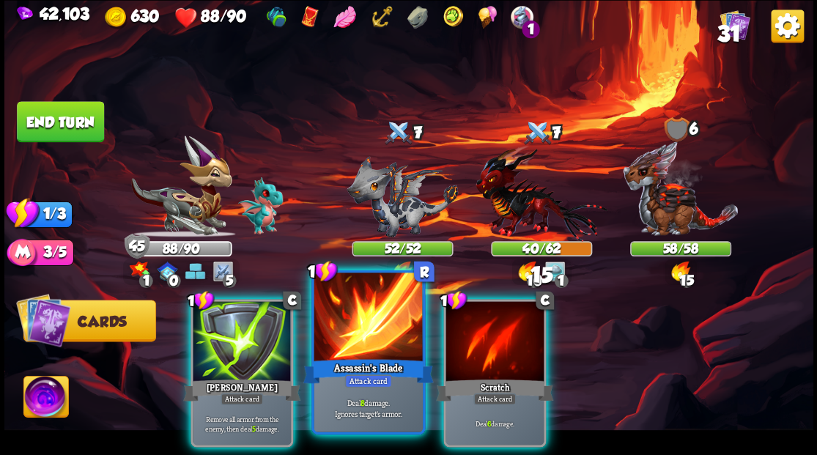
click at [377, 321] on div at bounding box center [368, 319] width 108 height 92
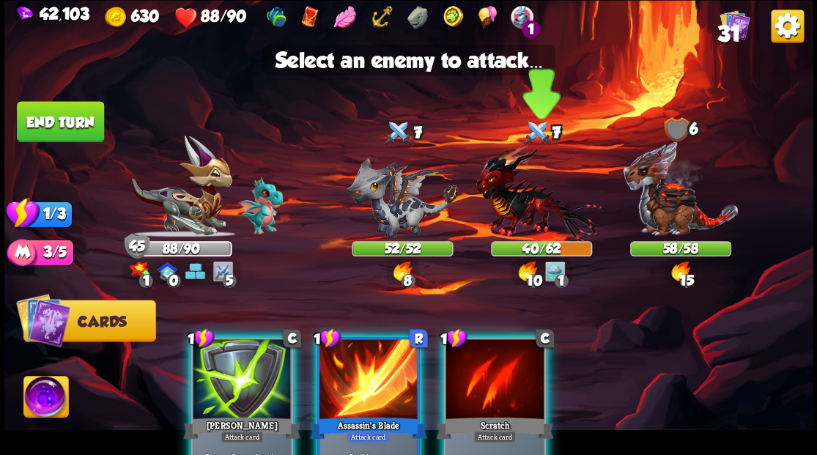
click at [519, 210] on img at bounding box center [541, 192] width 131 height 97
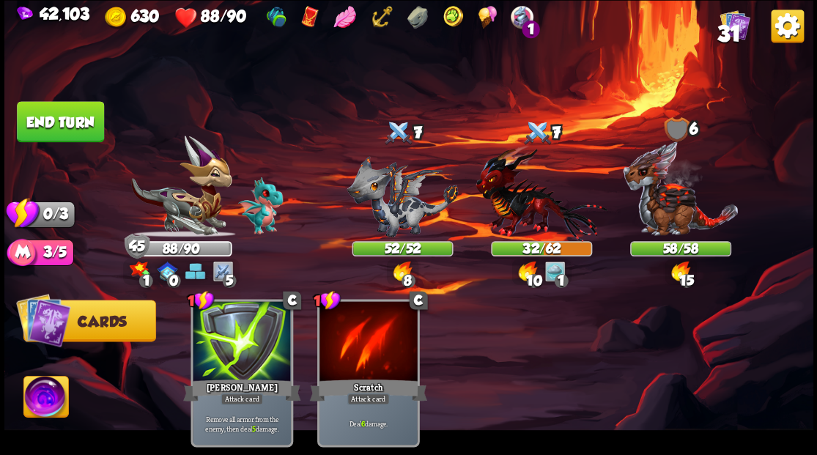
click at [50, 117] on button "End turn" at bounding box center [59, 121] width 89 height 42
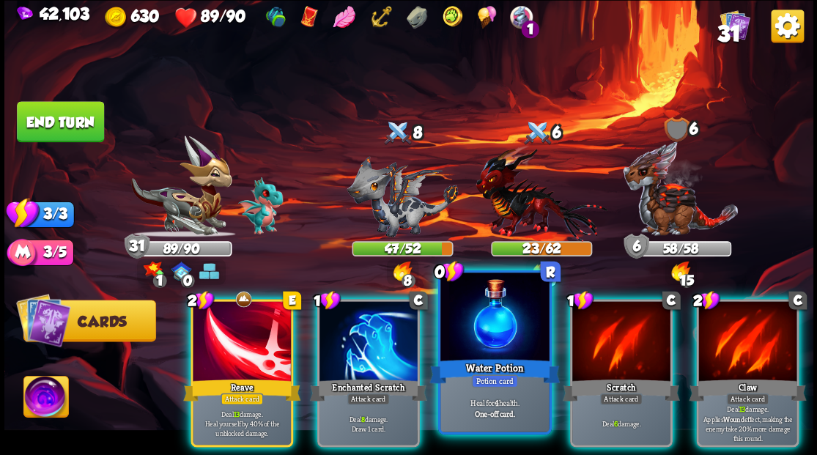
click at [479, 327] on div at bounding box center [494, 319] width 108 height 92
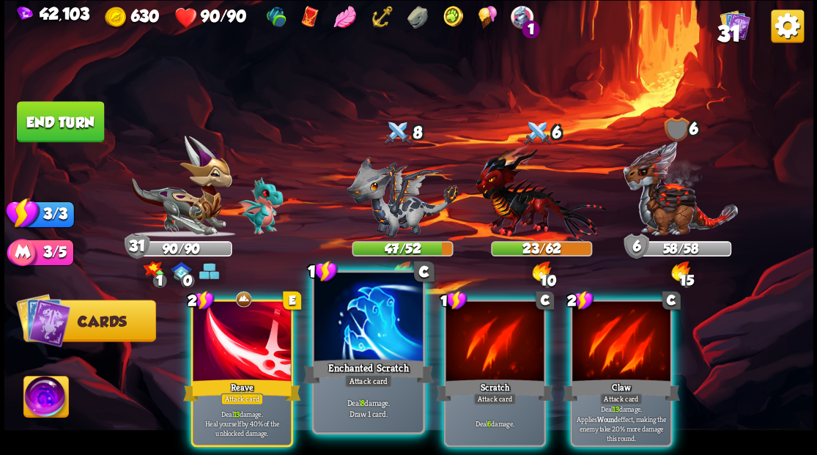
click at [350, 339] on div at bounding box center [368, 319] width 108 height 92
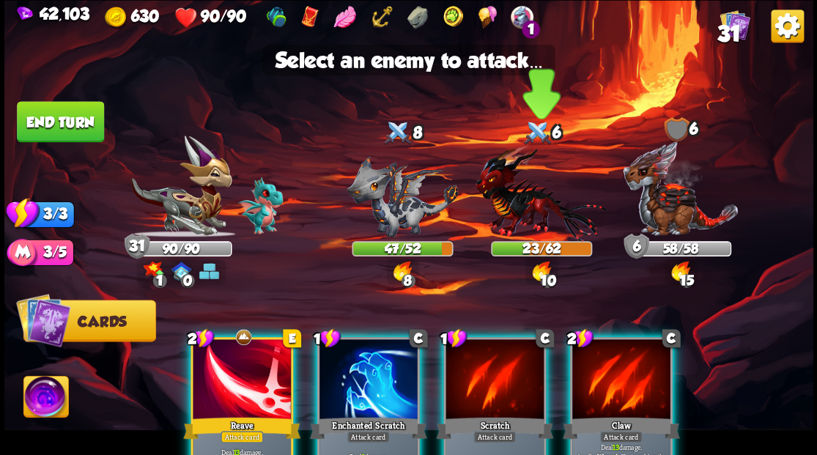
click at [513, 202] on img at bounding box center [541, 192] width 131 height 97
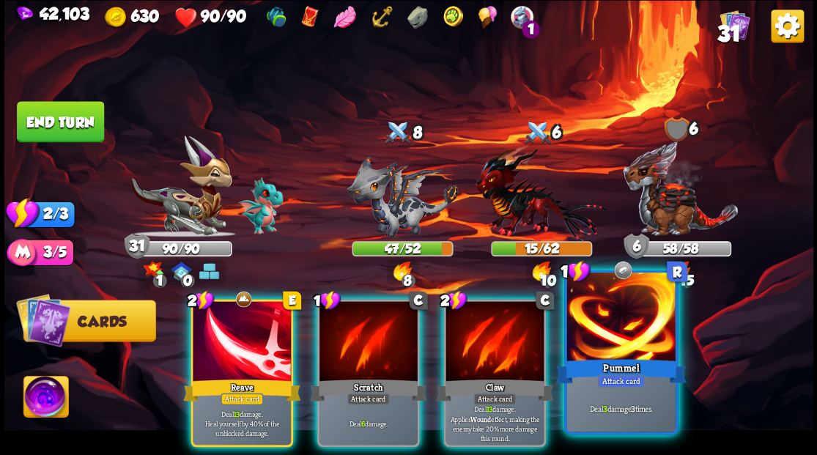
click at [619, 324] on div at bounding box center [621, 319] width 108 height 92
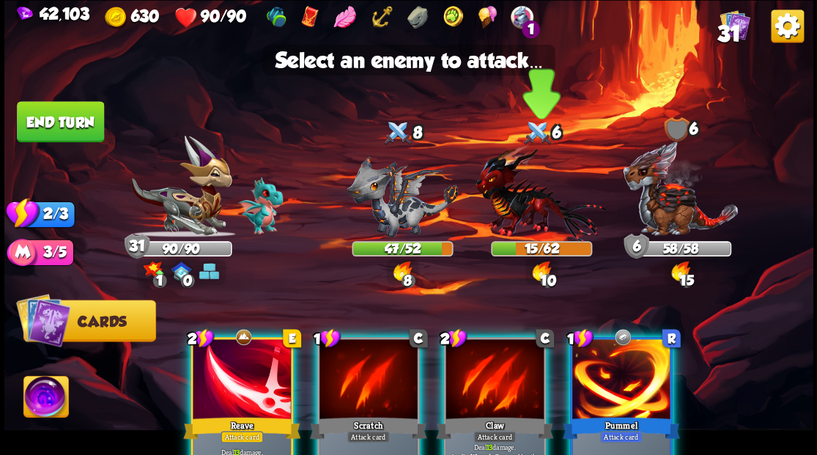
click at [523, 219] on img at bounding box center [541, 192] width 131 height 97
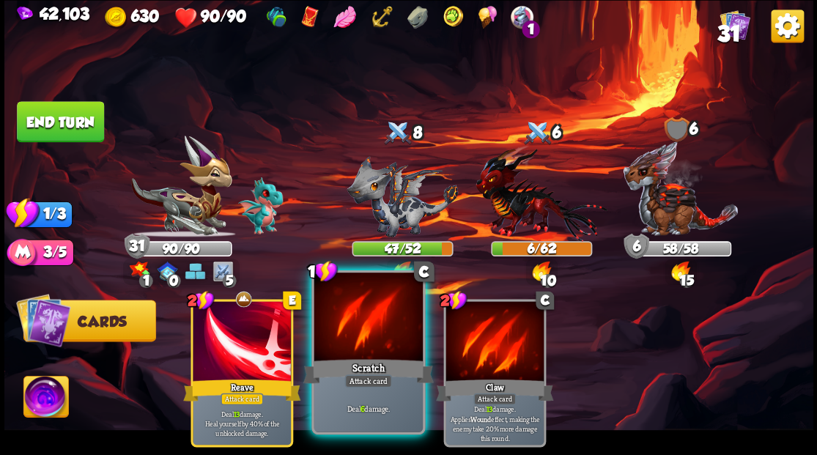
click at [358, 325] on div at bounding box center [368, 319] width 108 height 92
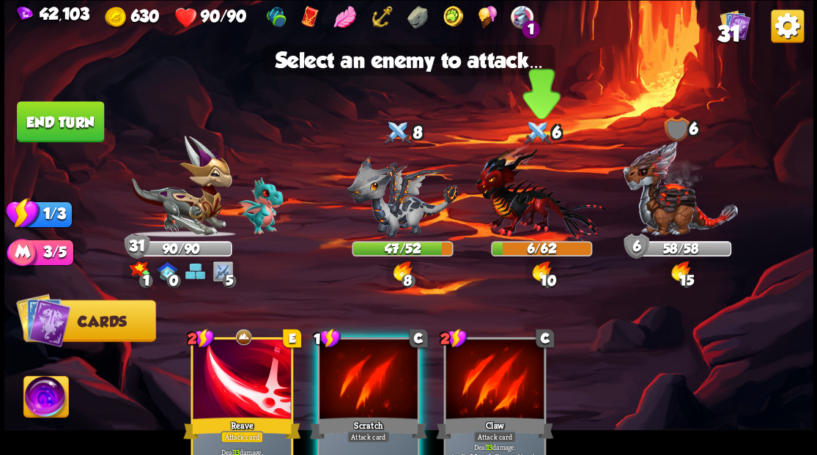
click at [512, 197] on img at bounding box center [541, 192] width 131 height 97
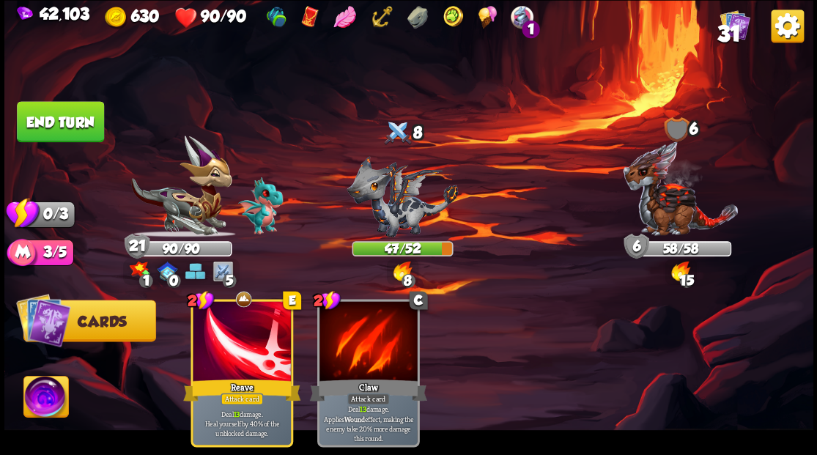
click at [63, 128] on button "End turn" at bounding box center [60, 121] width 87 height 41
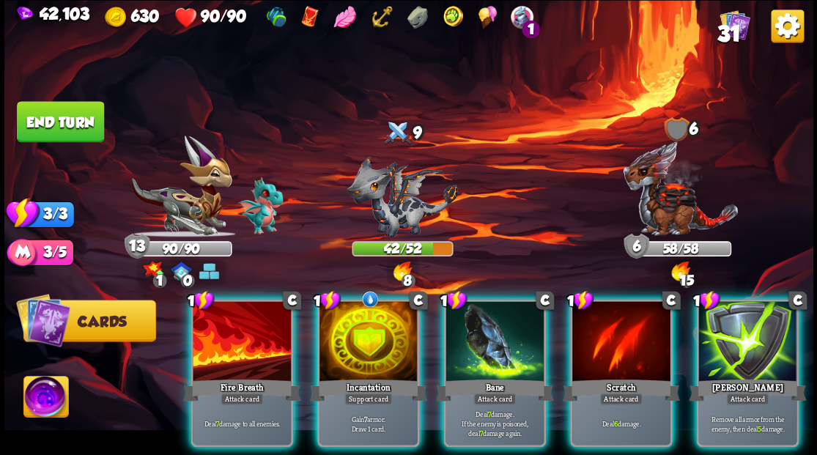
click at [353, 309] on div at bounding box center [369, 342] width 98 height 83
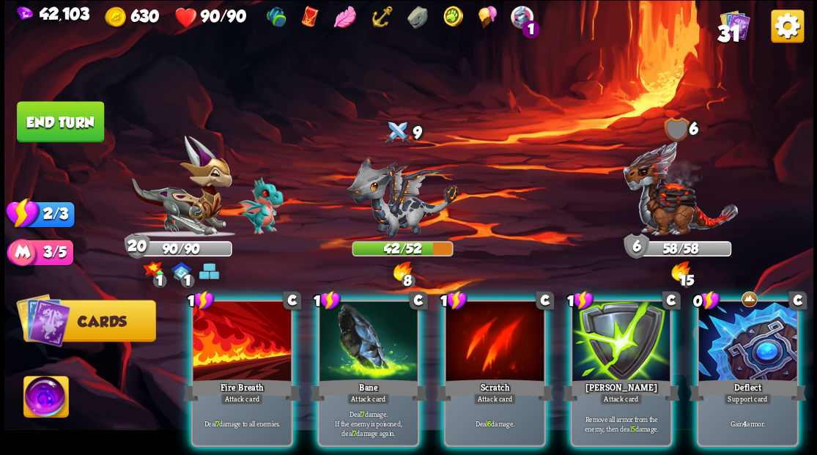
click at [762, 326] on div at bounding box center [747, 342] width 98 height 83
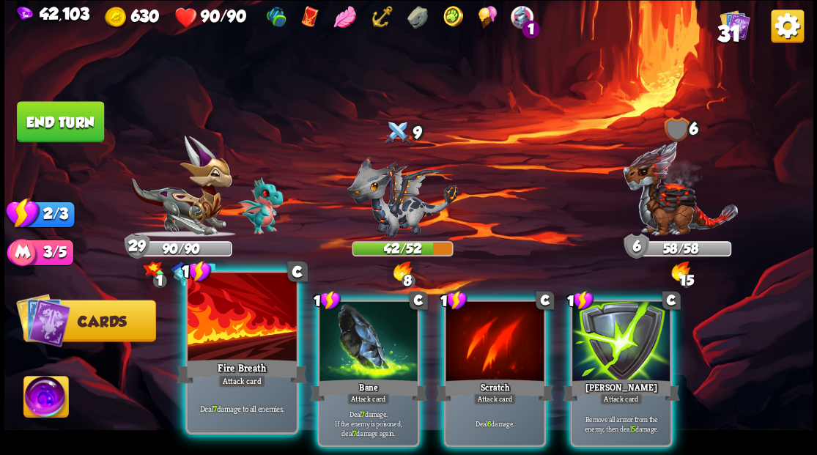
click at [215, 309] on div at bounding box center [242, 319] width 108 height 92
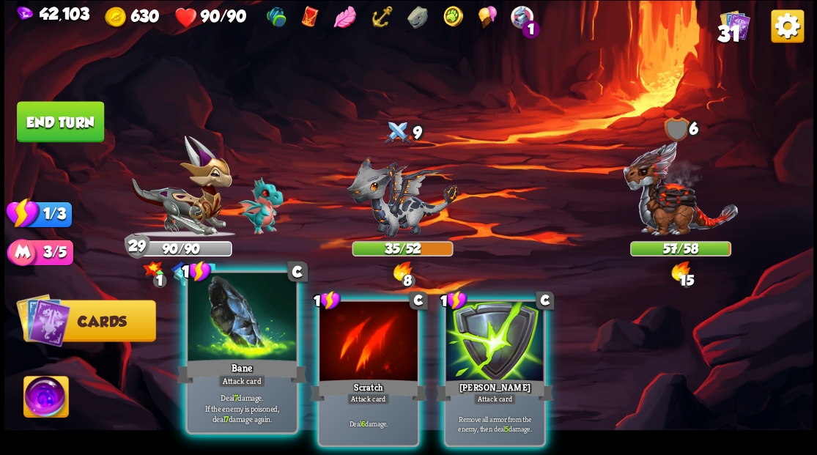
click at [215, 342] on div at bounding box center [242, 319] width 108 height 92
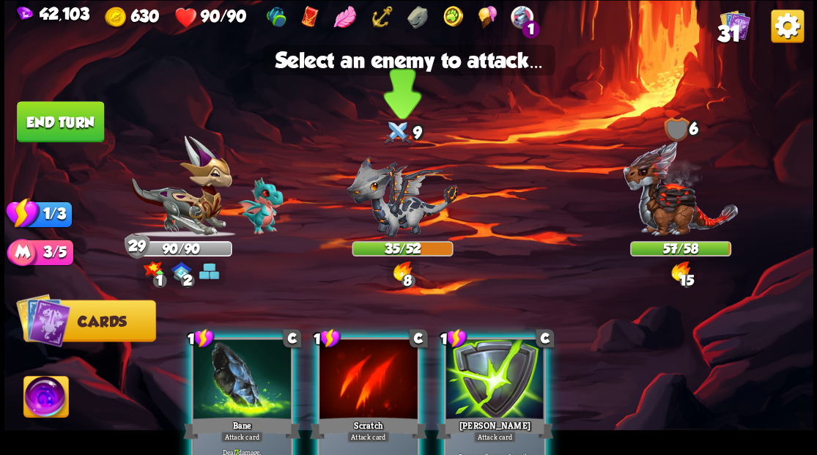
click at [397, 208] on img at bounding box center [402, 195] width 111 height 81
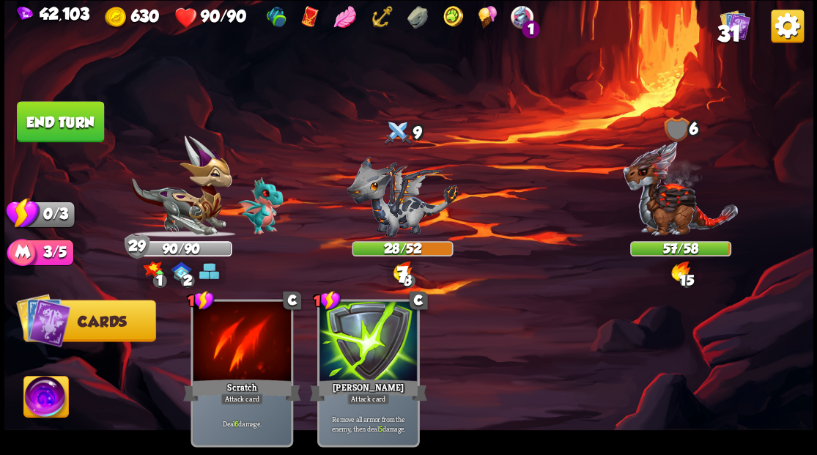
click at [61, 128] on button "End turn" at bounding box center [60, 121] width 89 height 42
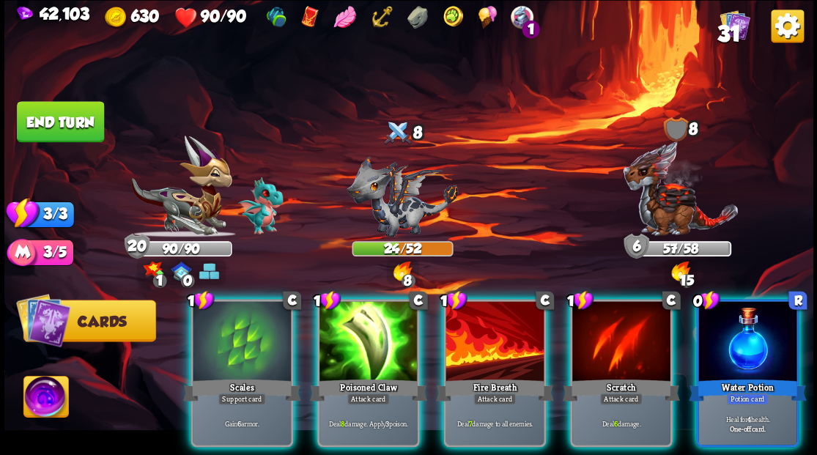
click at [249, 321] on div at bounding box center [242, 342] width 98 height 83
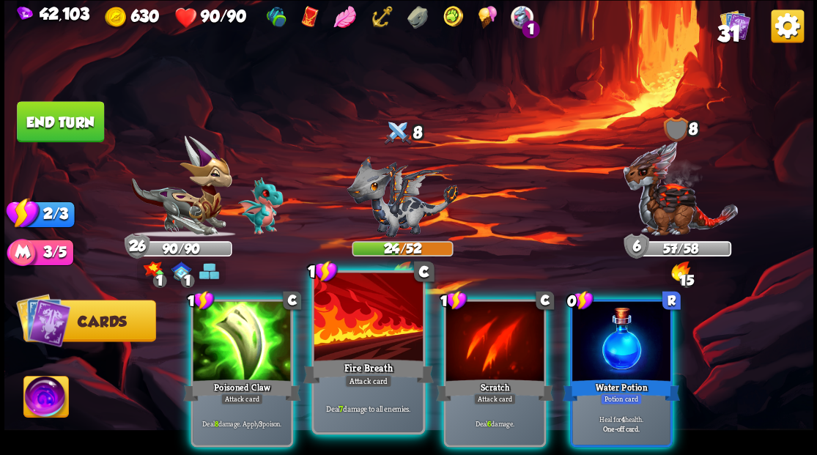
click at [374, 321] on div at bounding box center [368, 319] width 108 height 92
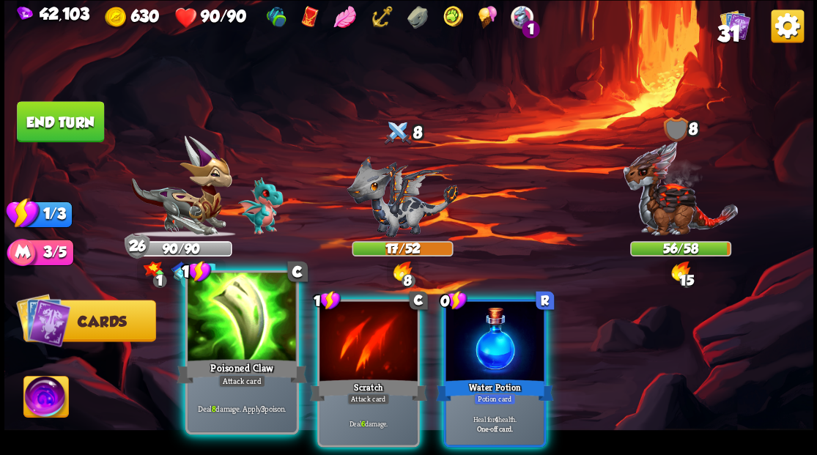
drag, startPoint x: 229, startPoint y: 333, endPoint x: 258, endPoint y: 306, distance: 39.4
click at [229, 333] on div at bounding box center [242, 319] width 108 height 92
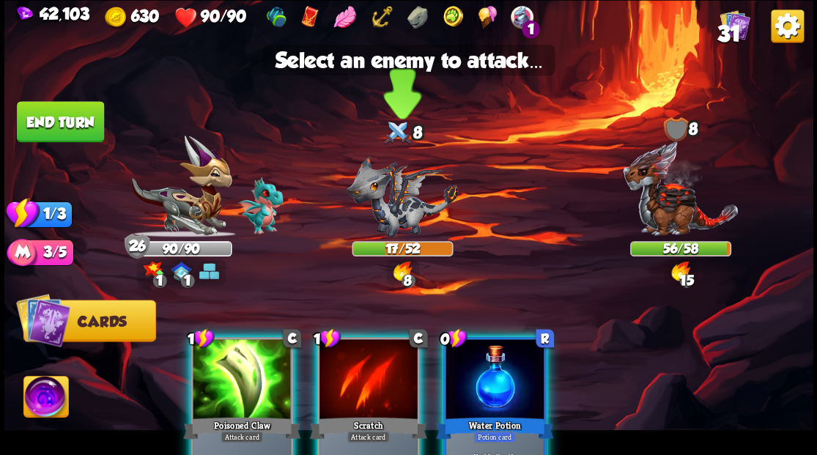
click at [385, 204] on img at bounding box center [402, 195] width 111 height 81
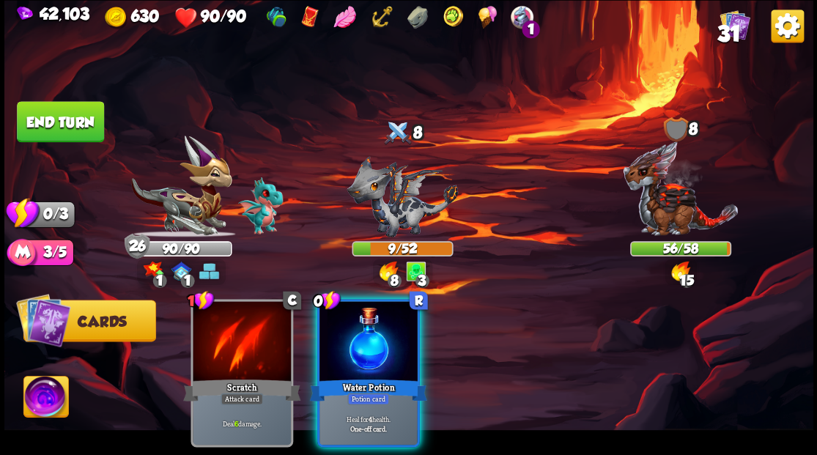
click at [78, 118] on button "End turn" at bounding box center [59, 121] width 89 height 42
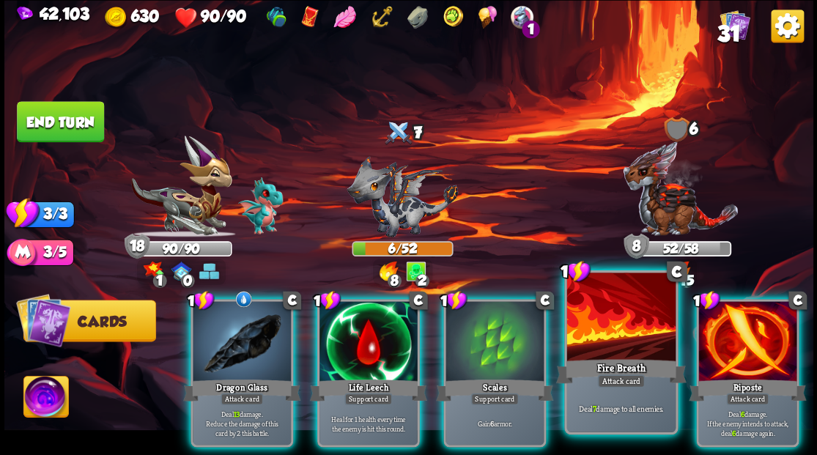
click at [644, 342] on div at bounding box center [621, 319] width 108 height 92
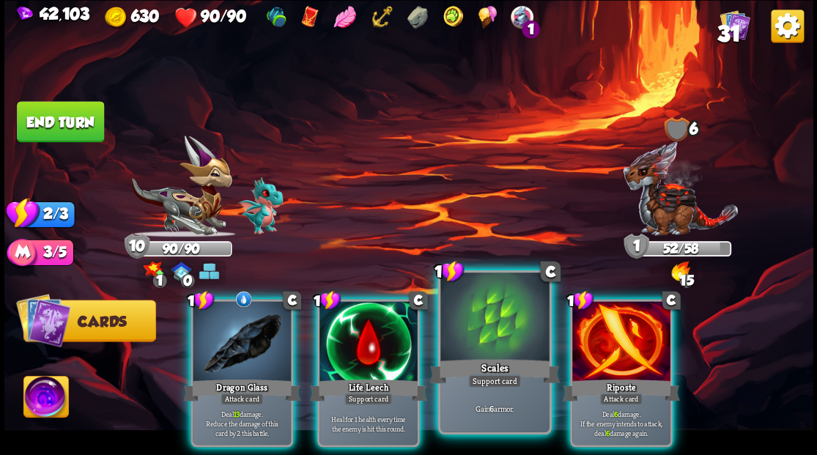
click at [462, 344] on div at bounding box center [494, 319] width 108 height 92
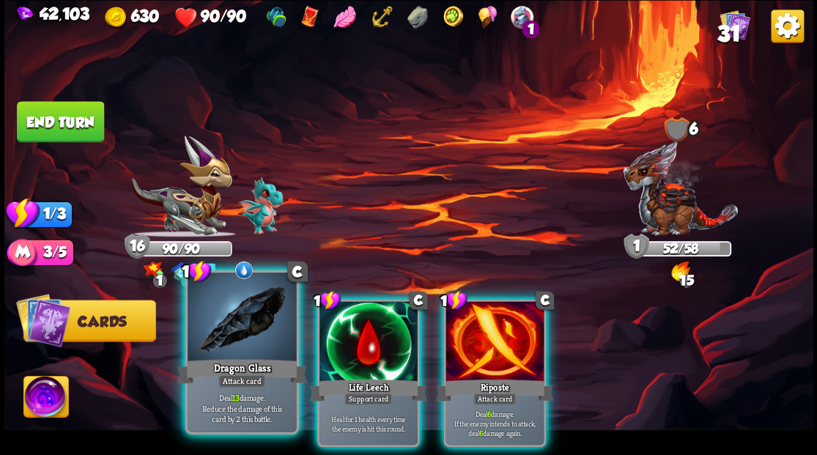
click at [237, 347] on div at bounding box center [242, 319] width 108 height 92
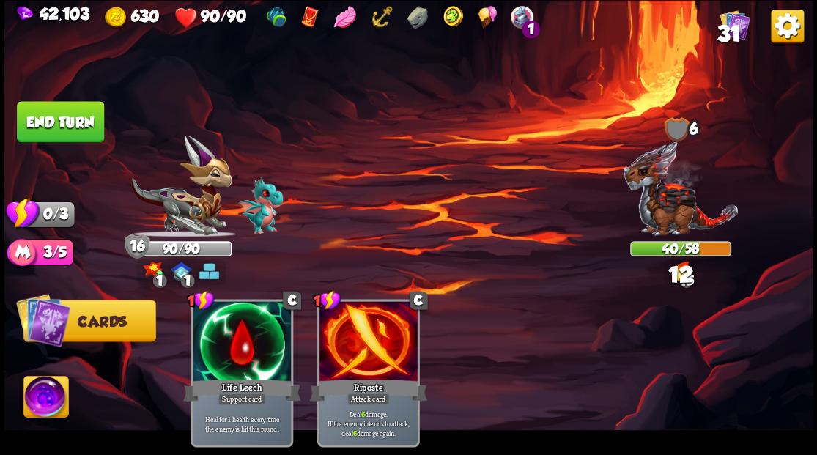
drag, startPoint x: 43, startPoint y: 123, endPoint x: 111, endPoint y: 123, distance: 68.2
click at [57, 123] on button "End turn" at bounding box center [60, 121] width 87 height 41
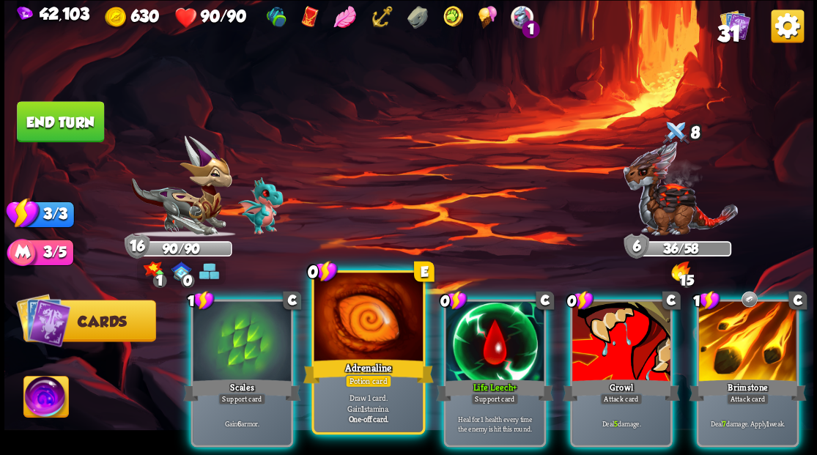
click at [378, 317] on div at bounding box center [368, 319] width 108 height 92
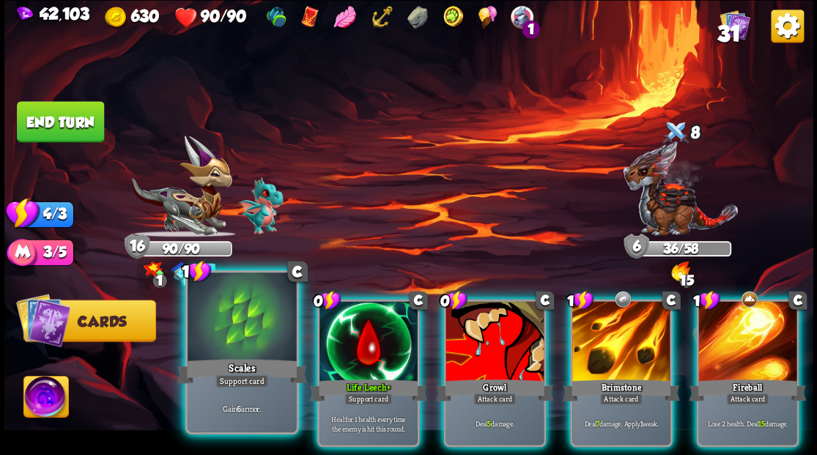
click at [226, 333] on div at bounding box center [242, 319] width 108 height 92
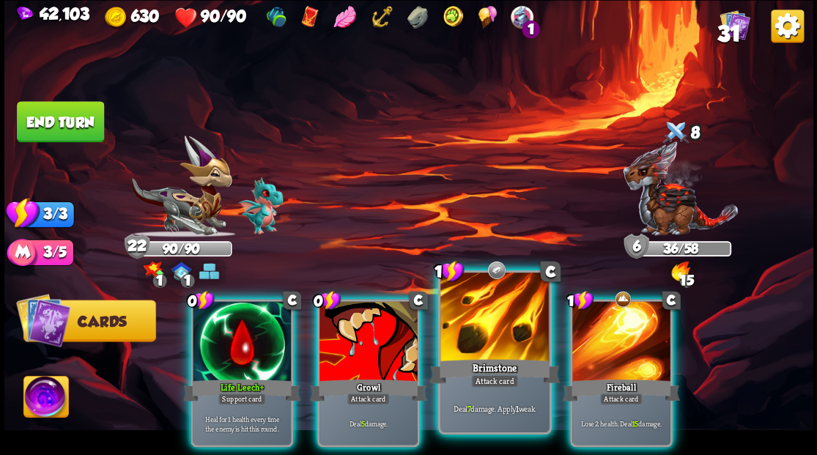
click at [487, 322] on div at bounding box center [494, 319] width 108 height 92
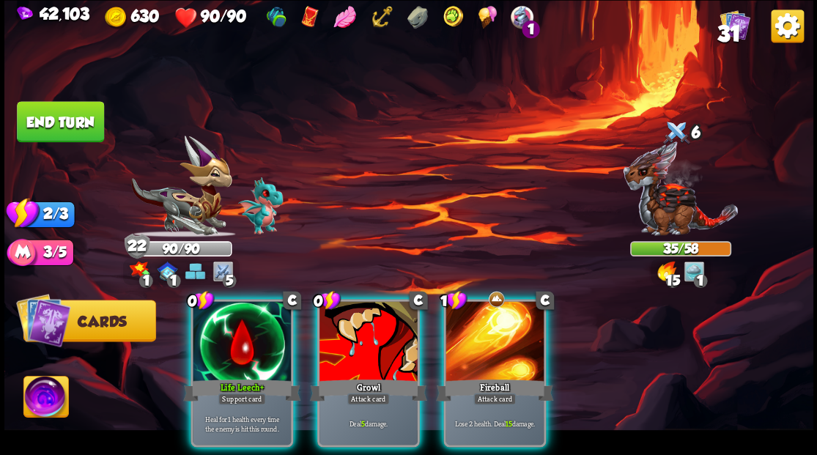
click at [223, 322] on div at bounding box center [242, 342] width 98 height 83
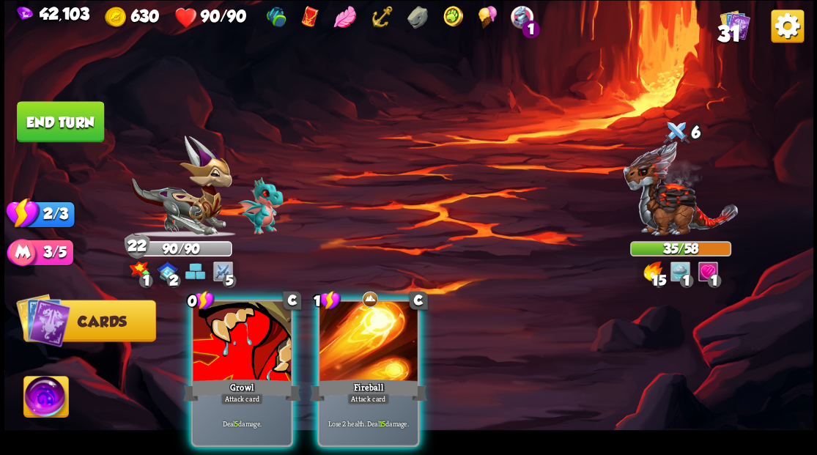
drag, startPoint x: 361, startPoint y: 331, endPoint x: 377, endPoint y: 308, distance: 28.5
click at [361, 331] on div at bounding box center [369, 342] width 98 height 83
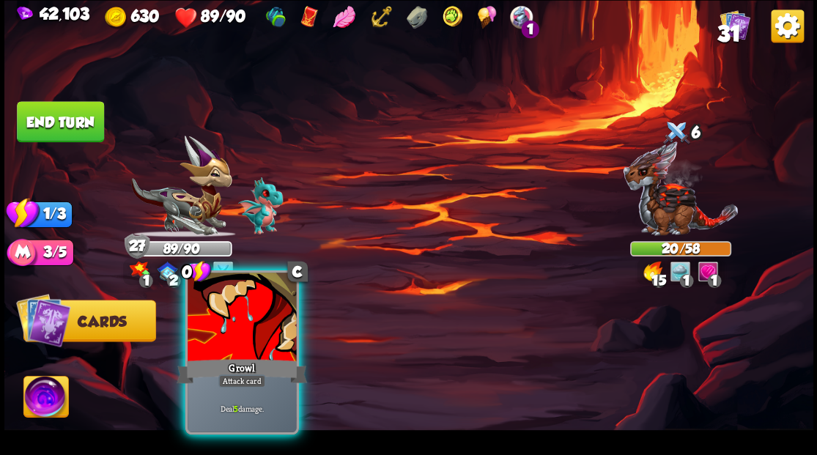
click at [235, 337] on div at bounding box center [242, 319] width 108 height 92
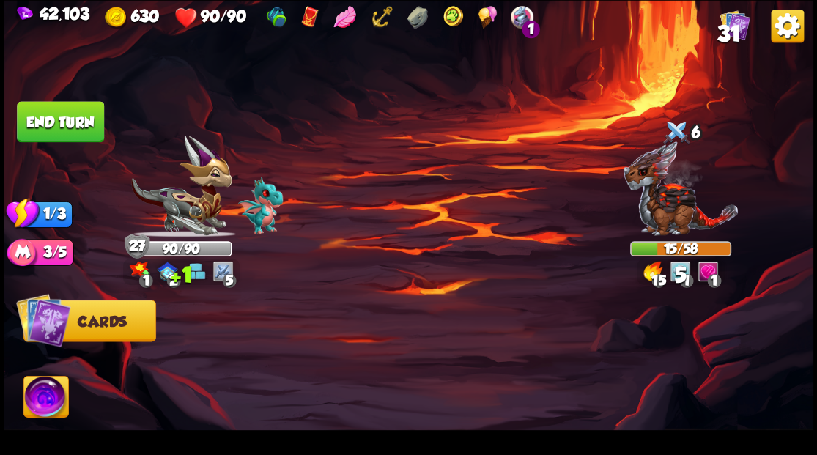
click at [50, 112] on button "End turn" at bounding box center [60, 121] width 87 height 41
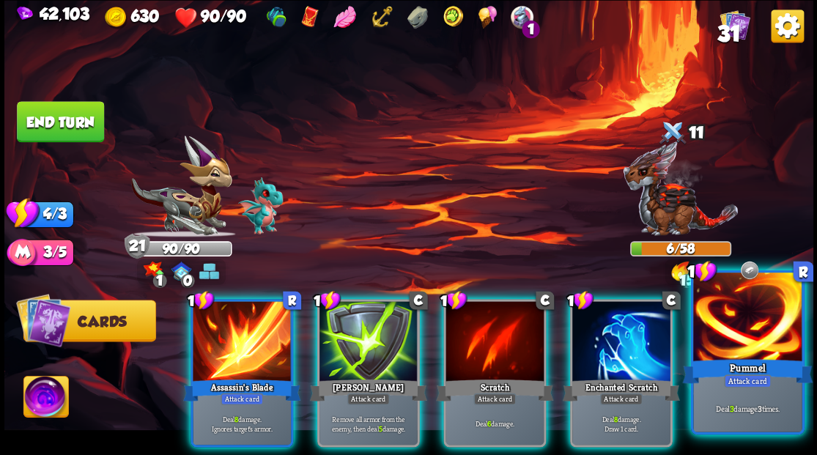
click at [733, 359] on div "Pummel" at bounding box center [747, 370] width 130 height 29
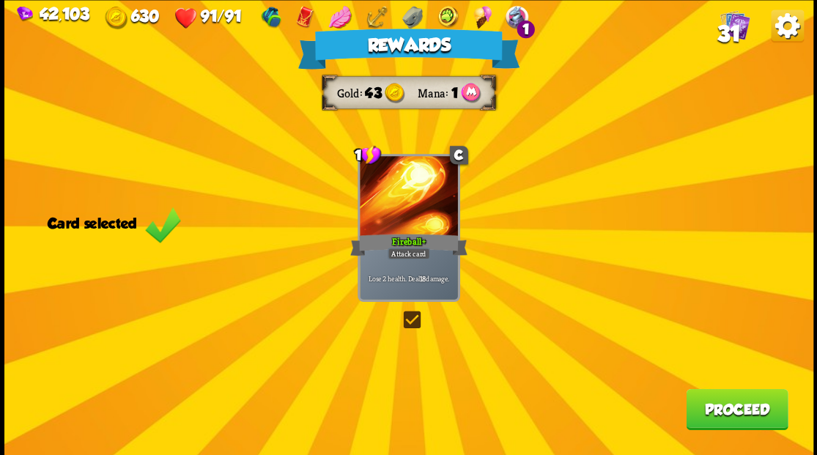
click at [400, 313] on label at bounding box center [400, 313] width 0 height 0
click at [0, 0] on input "checkbox" at bounding box center [0, 0] width 0 height 0
click at [717, 400] on button "Proceed" at bounding box center [737, 408] width 102 height 41
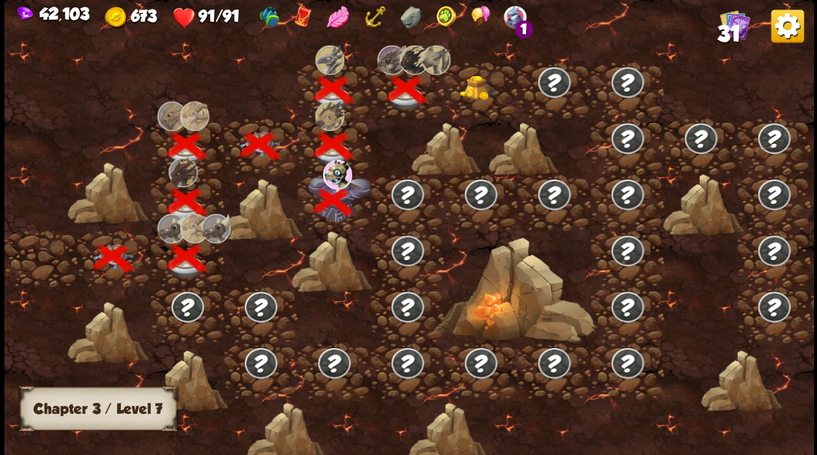
click at [476, 88] on img at bounding box center [480, 87] width 40 height 25
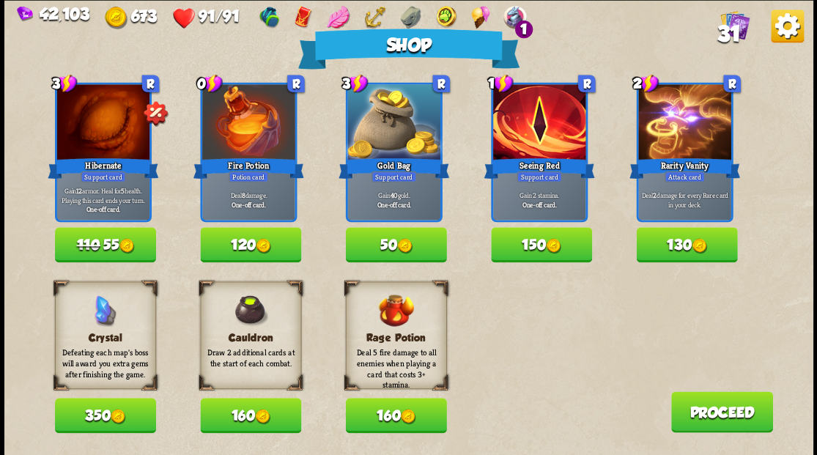
click at [81, 247] on span "110" at bounding box center [87, 245] width 23 height 16
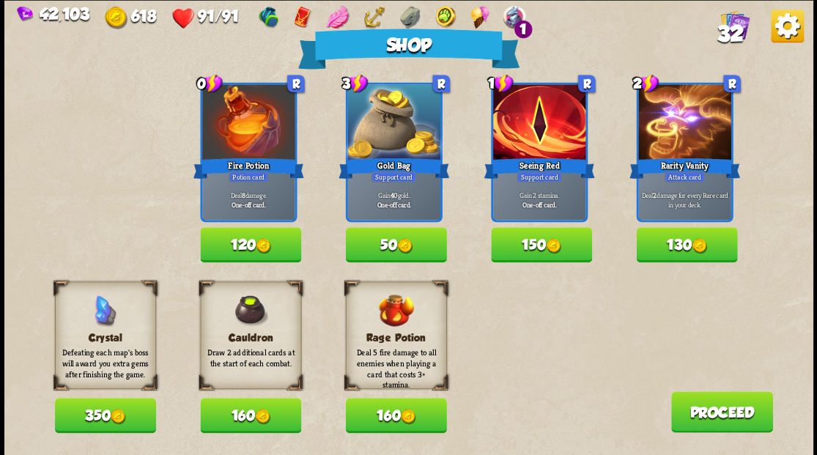
click at [403, 415] on img at bounding box center [408, 416] width 15 height 15
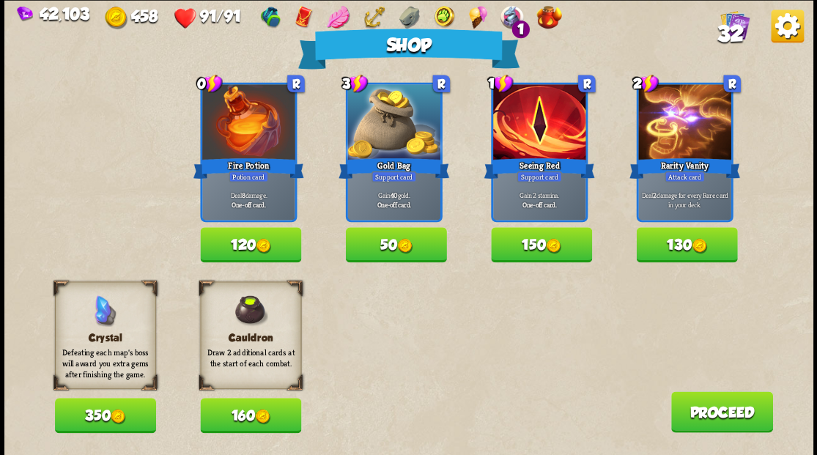
click at [720, 421] on button "Proceed" at bounding box center [722, 411] width 102 height 41
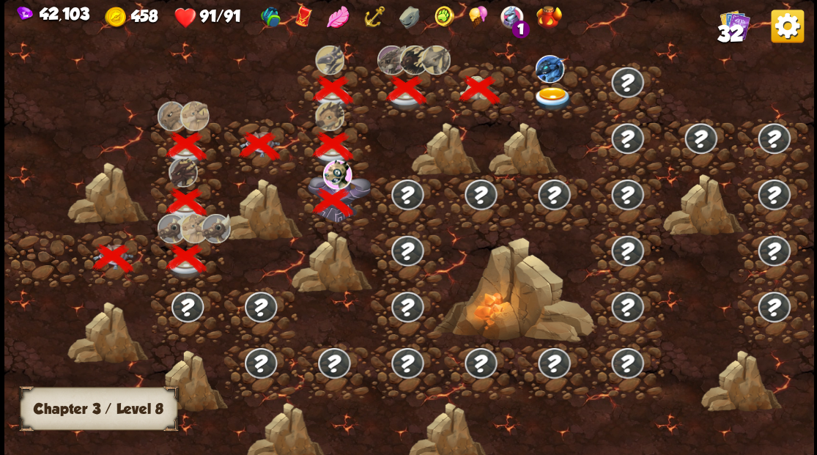
click at [545, 97] on img at bounding box center [553, 98] width 40 height 24
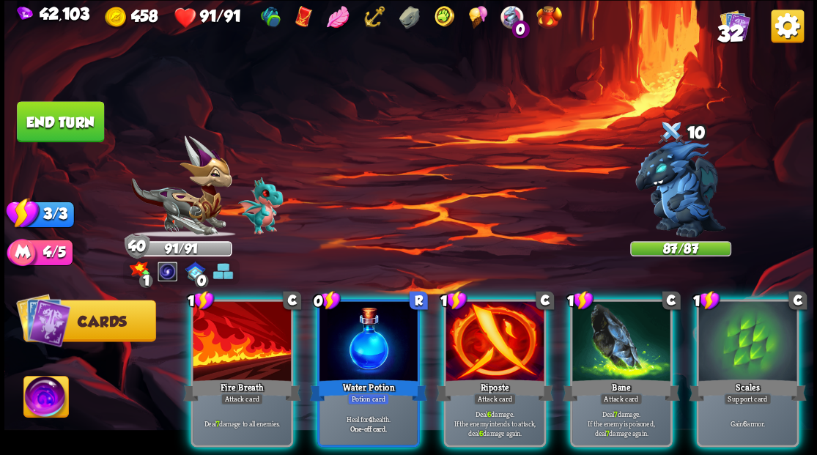
click at [495, 334] on div at bounding box center [495, 342] width 98 height 83
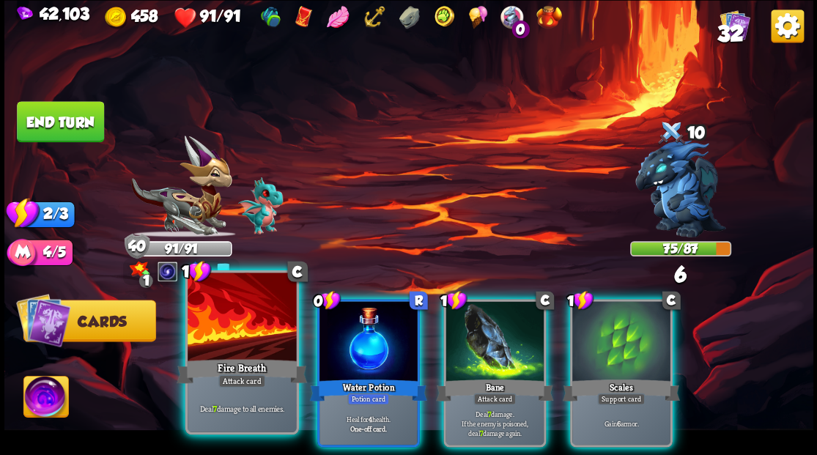
click at [256, 321] on div at bounding box center [242, 319] width 108 height 92
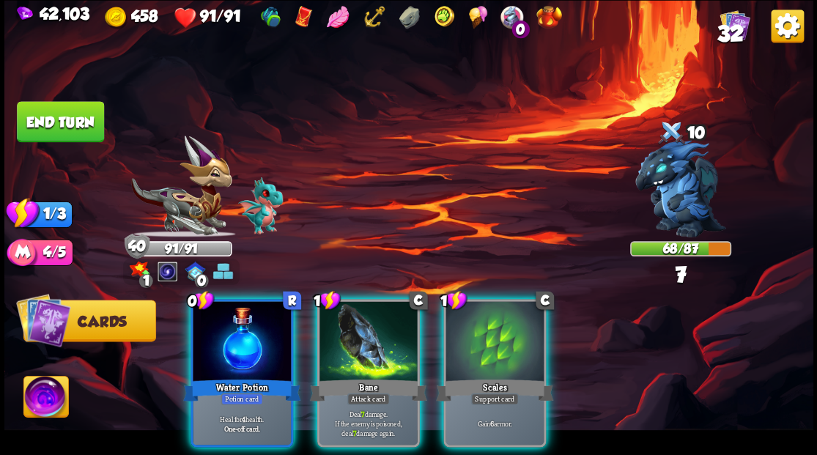
click at [490, 377] on div "Scales" at bounding box center [494, 390] width 117 height 26
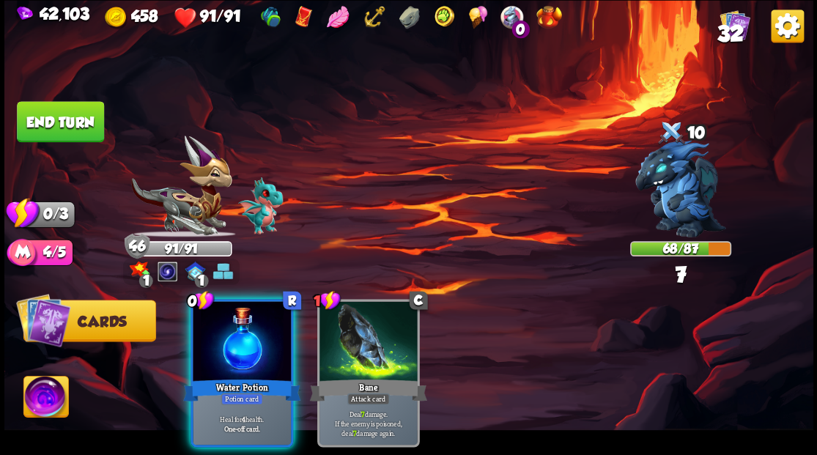
drag, startPoint x: 221, startPoint y: 343, endPoint x: 210, endPoint y: 309, distance: 35.2
click at [220, 342] on div at bounding box center [242, 342] width 98 height 83
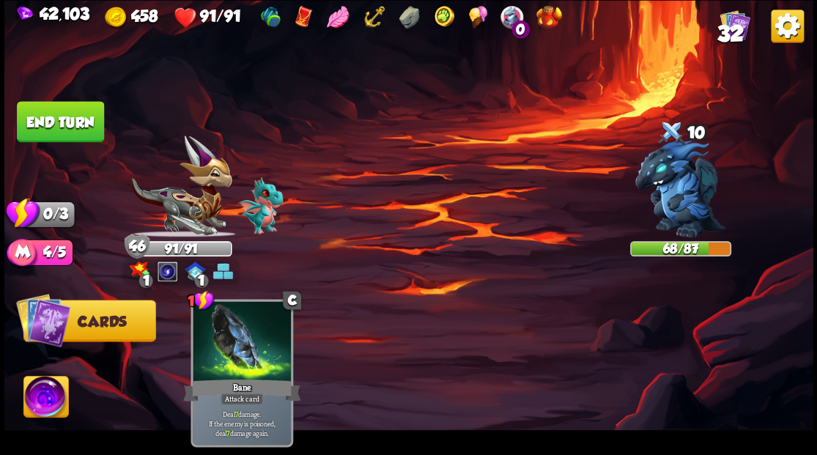
click at [42, 124] on button "End turn" at bounding box center [60, 121] width 87 height 41
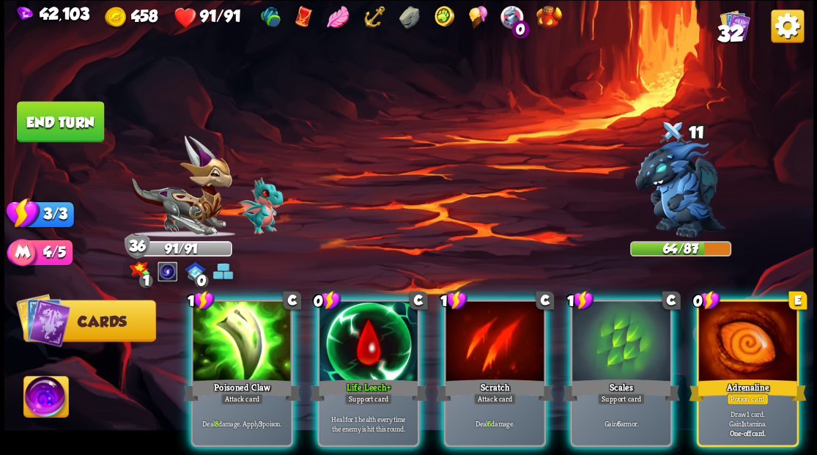
click at [737, 330] on div at bounding box center [747, 342] width 98 height 83
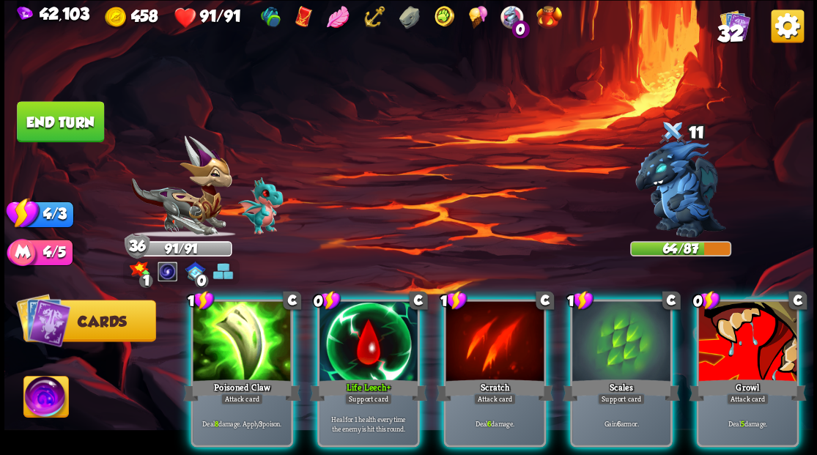
drag, startPoint x: 602, startPoint y: 335, endPoint x: 548, endPoint y: 213, distance: 133.6
click at [591, 306] on div at bounding box center [621, 342] width 98 height 83
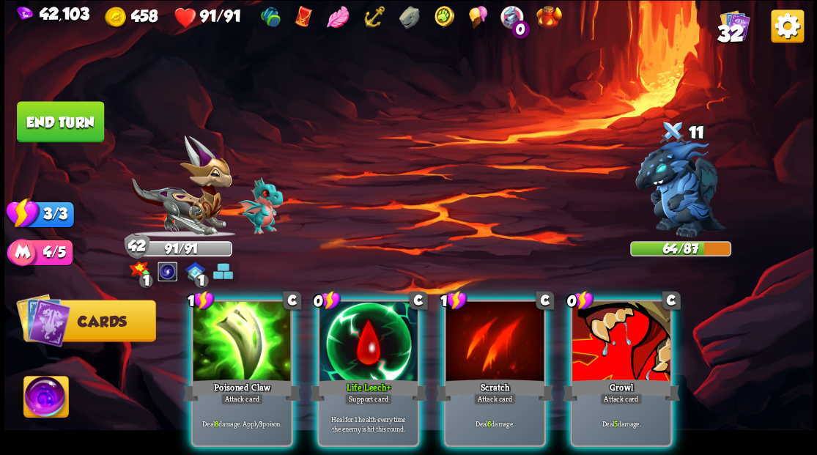
drag, startPoint x: 245, startPoint y: 303, endPoint x: 267, endPoint y: 259, distance: 49.8
click at [244, 301] on div at bounding box center [242, 342] width 98 height 83
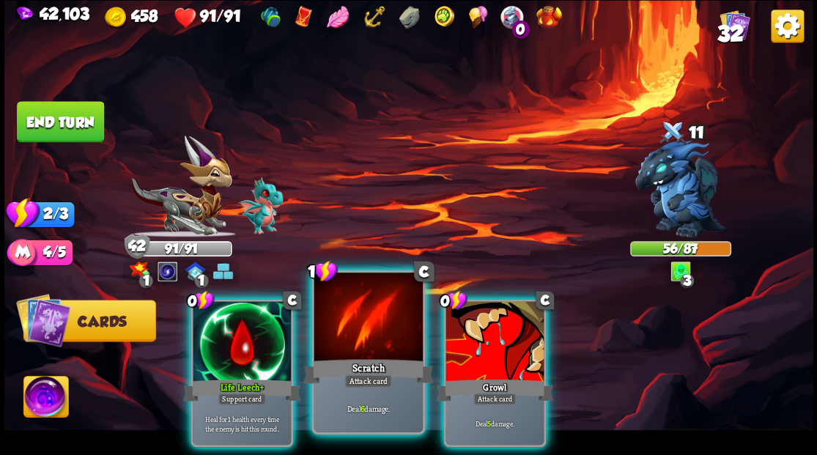
click at [371, 336] on div at bounding box center [368, 319] width 108 height 92
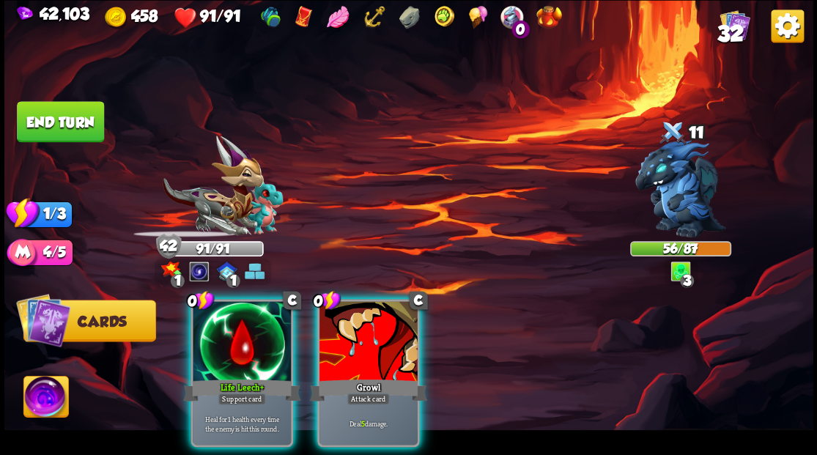
drag, startPoint x: 371, startPoint y: 336, endPoint x: 352, endPoint y: 310, distance: 32.0
click at [369, 332] on div at bounding box center [369, 342] width 98 height 83
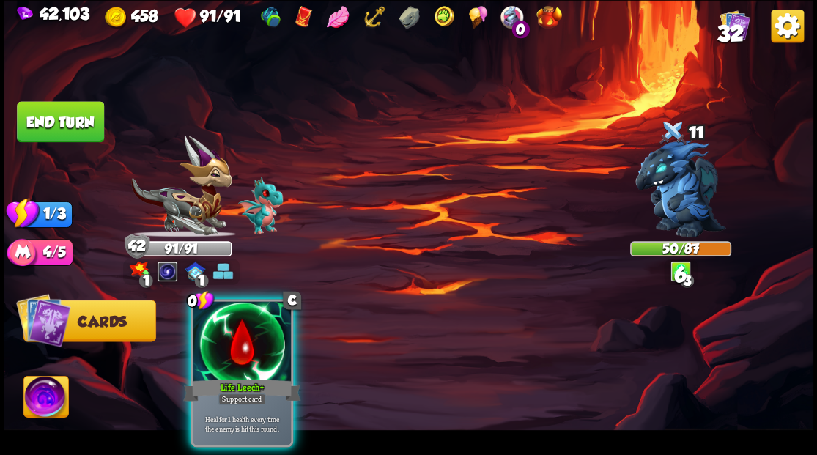
drag, startPoint x: 62, startPoint y: 106, endPoint x: 66, endPoint y: 124, distance: 18.1
click at [62, 109] on button "End turn" at bounding box center [60, 121] width 87 height 41
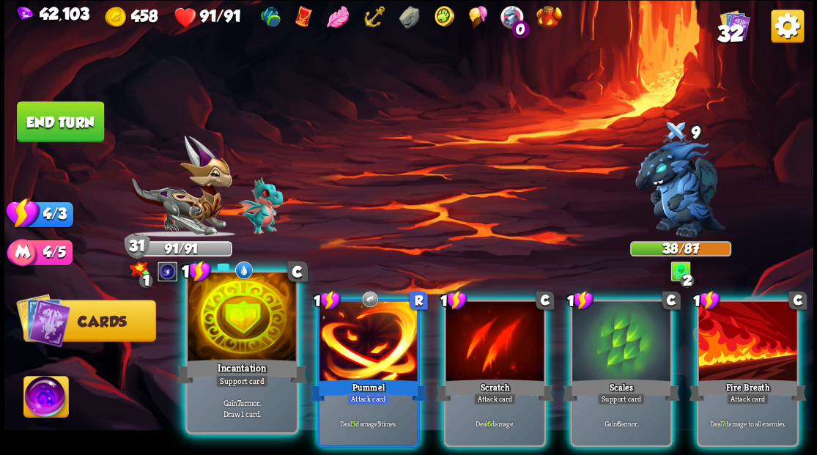
click at [229, 314] on div at bounding box center [242, 319] width 108 height 92
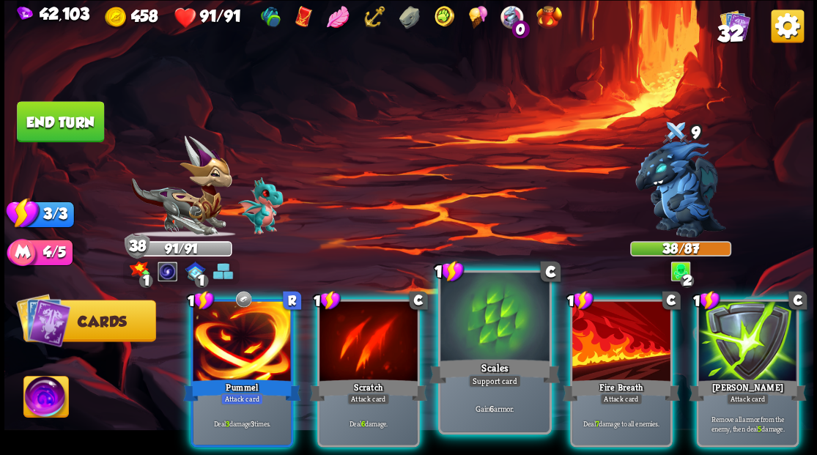
drag, startPoint x: 602, startPoint y: 328, endPoint x: 486, endPoint y: 281, distance: 125.6
click at [602, 328] on div at bounding box center [621, 342] width 98 height 83
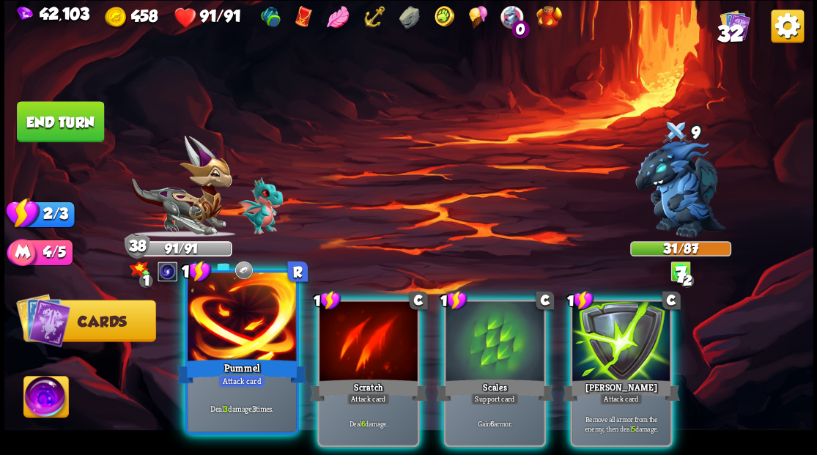
click at [227, 309] on div at bounding box center [242, 319] width 108 height 92
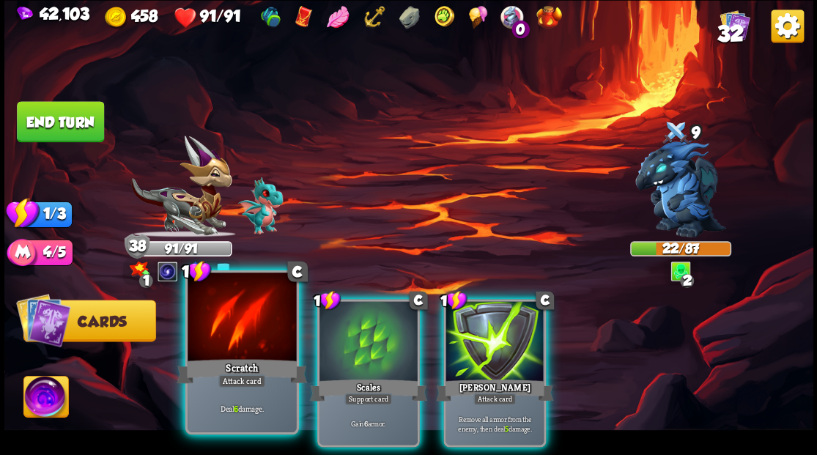
click at [257, 314] on div at bounding box center [242, 319] width 108 height 92
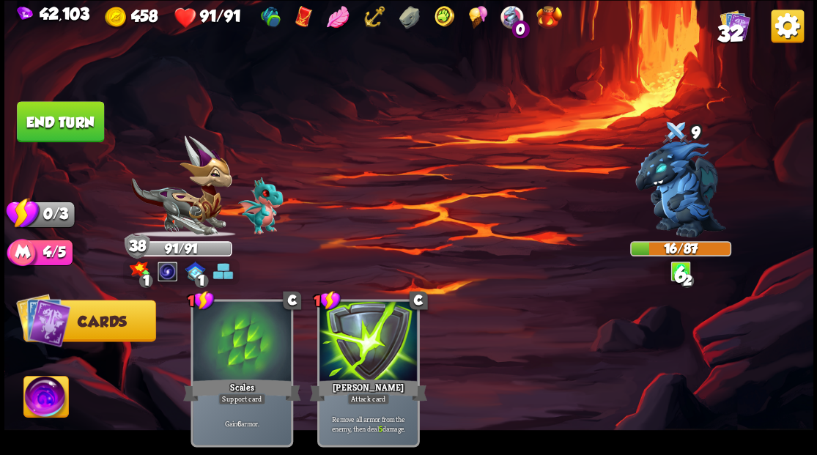
click at [86, 115] on button "End turn" at bounding box center [60, 121] width 87 height 41
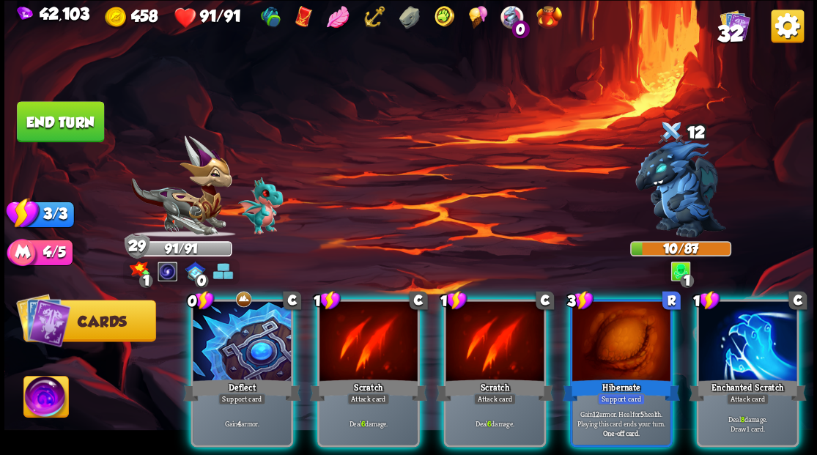
click at [754, 332] on div at bounding box center [747, 342] width 98 height 83
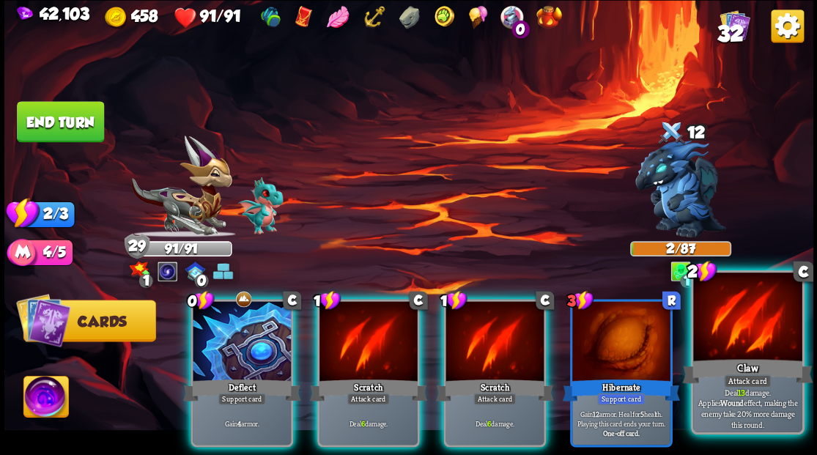
drag, startPoint x: 773, startPoint y: 371, endPoint x: 736, endPoint y: 279, distance: 99.4
click at [773, 366] on div "Claw" at bounding box center [747, 370] width 130 height 29
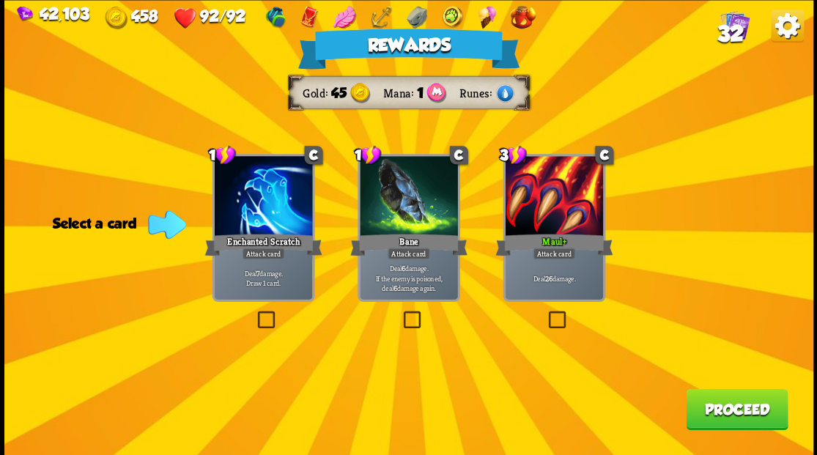
click at [718, 410] on button "Proceed" at bounding box center [737, 408] width 102 height 41
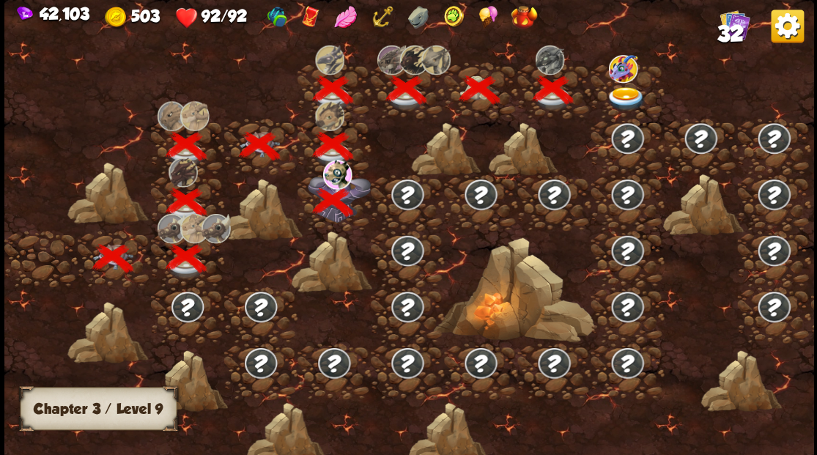
click at [628, 89] on img at bounding box center [626, 98] width 40 height 24
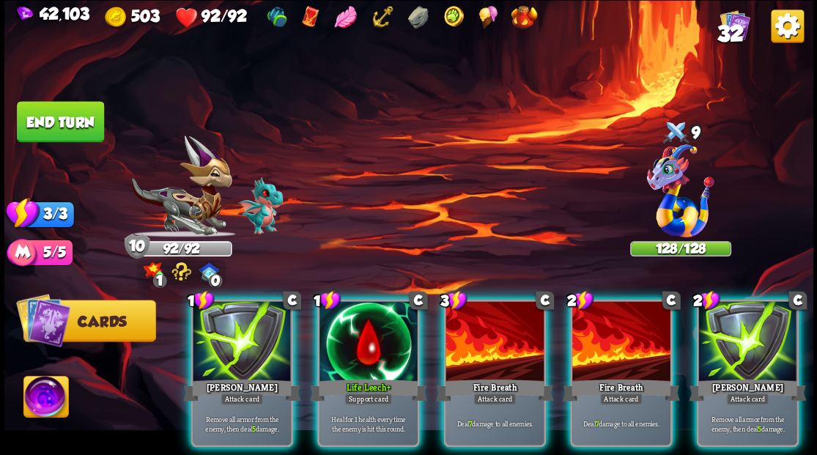
click at [37, 400] on img at bounding box center [45, 398] width 45 height 45
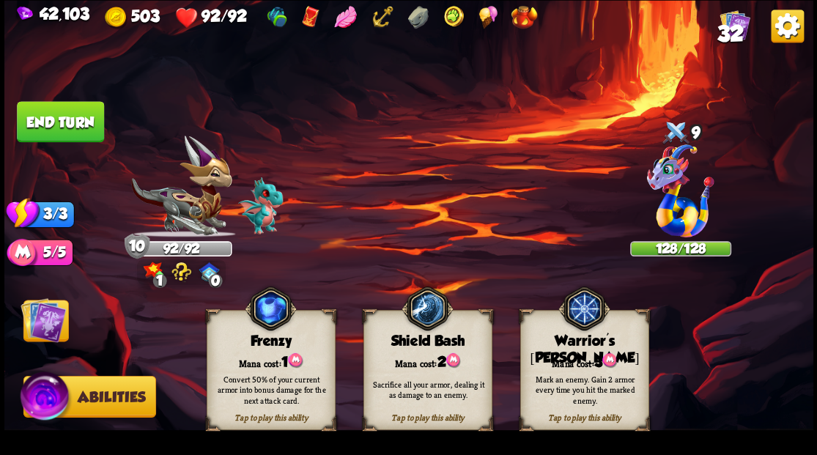
click at [578, 365] on div "Mark an enemy. Gain 2 armor every time you hit the marked enemy." at bounding box center [584, 389] width 129 height 51
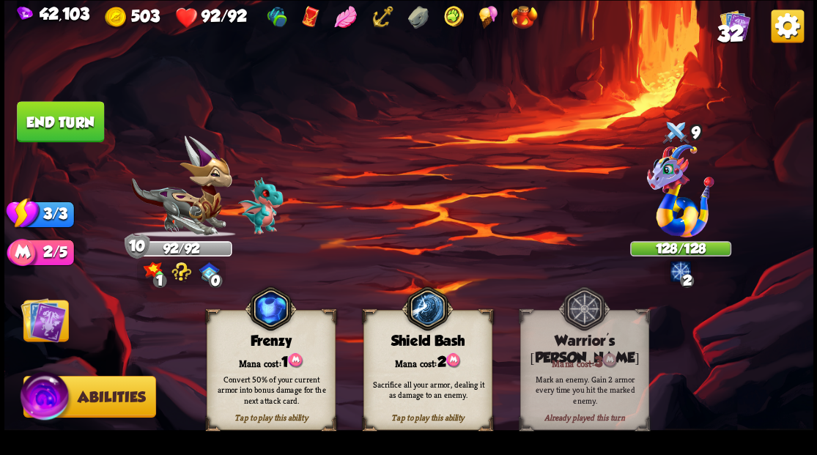
click at [39, 317] on img at bounding box center [43, 319] width 45 height 45
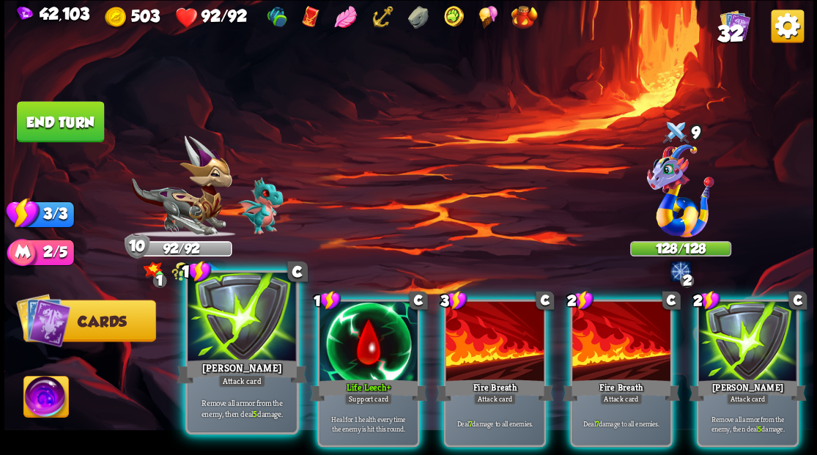
click at [215, 377] on div "[PERSON_NAME]" at bounding box center [242, 370] width 130 height 29
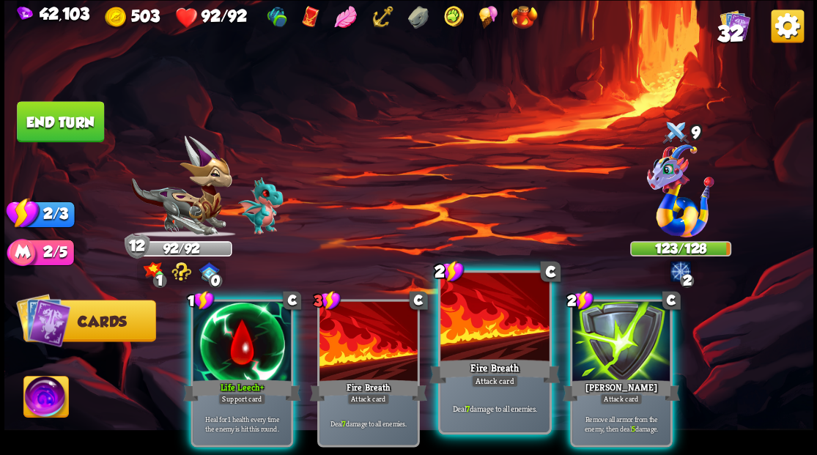
click at [489, 355] on div at bounding box center [494, 319] width 108 height 92
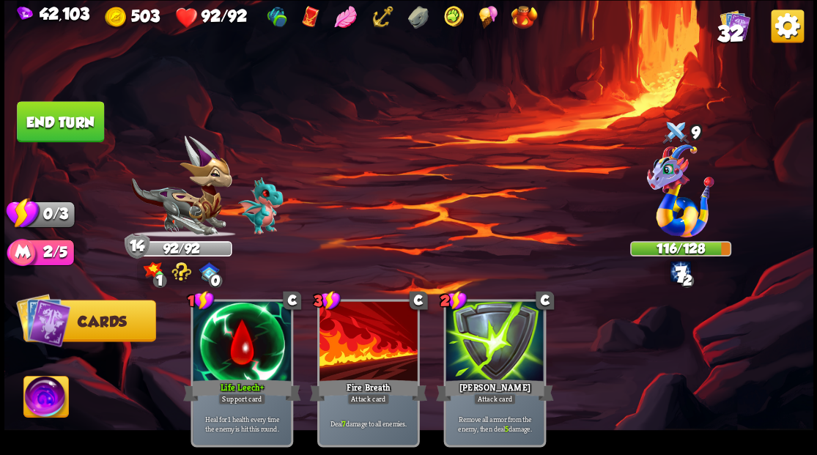
click at [56, 133] on button "End turn" at bounding box center [60, 121] width 87 height 41
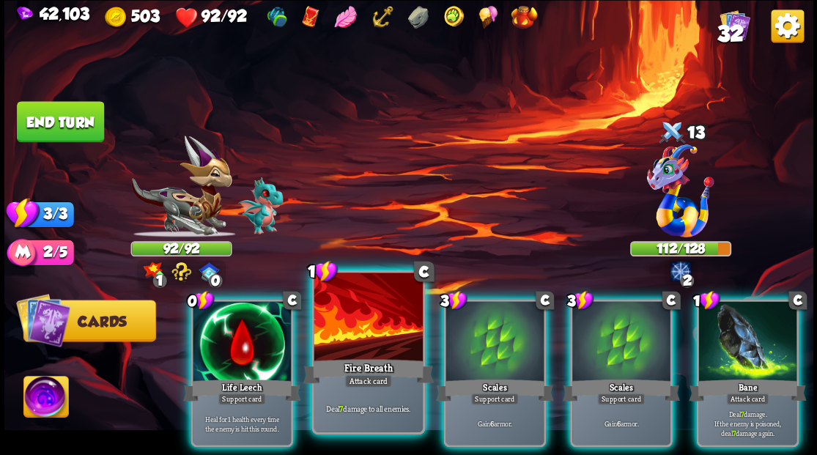
click at [363, 318] on div at bounding box center [368, 319] width 108 height 92
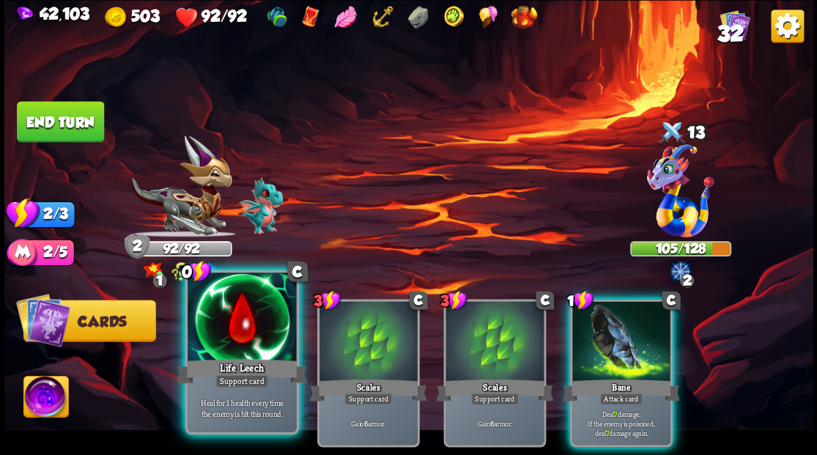
click at [240, 323] on div at bounding box center [242, 319] width 108 height 92
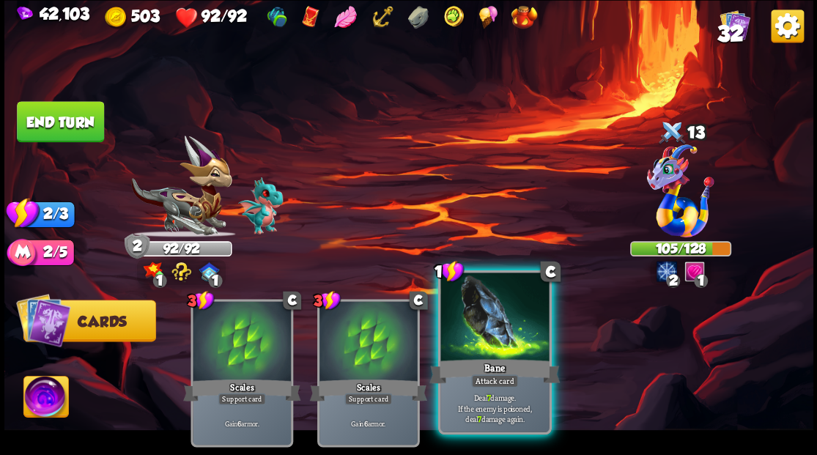
click at [497, 312] on div at bounding box center [494, 319] width 108 height 92
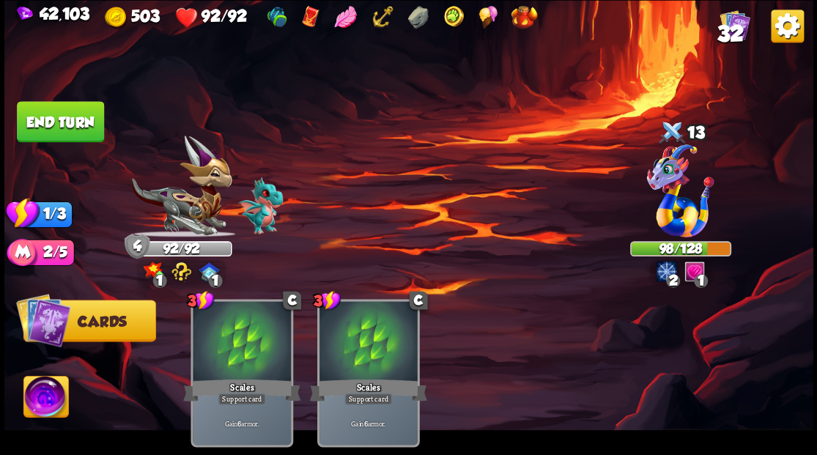
click at [48, 132] on button "End turn" at bounding box center [60, 121] width 87 height 41
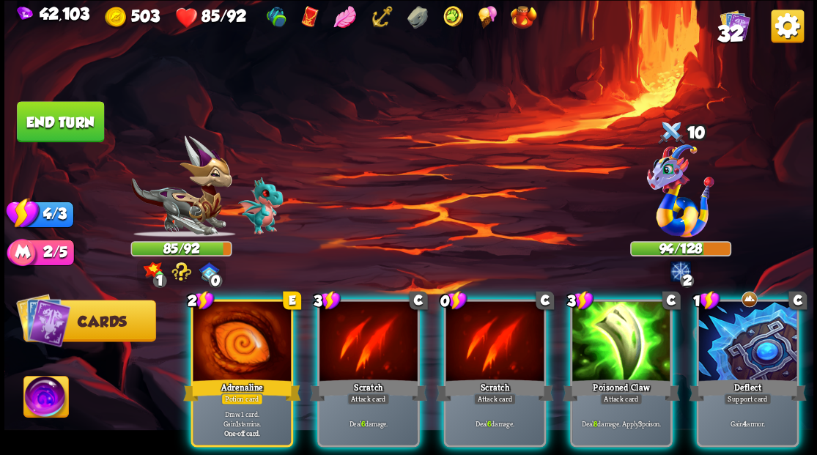
drag, startPoint x: 468, startPoint y: 327, endPoint x: 462, endPoint y: 283, distance: 44.4
click at [468, 322] on div at bounding box center [495, 342] width 98 height 83
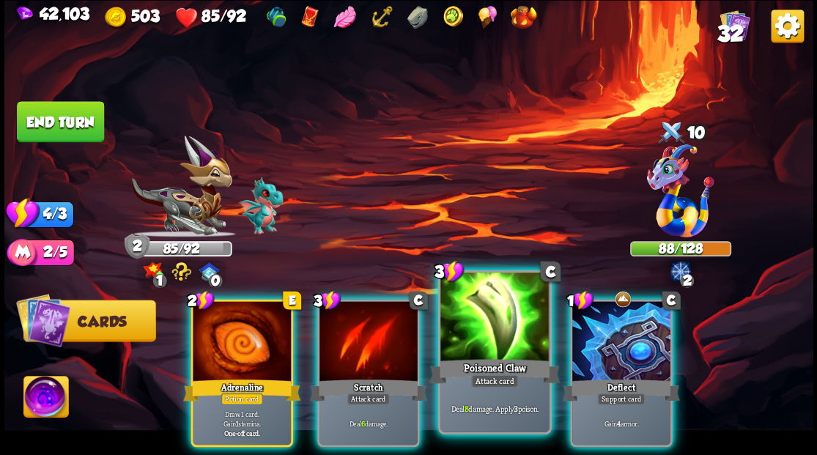
click at [478, 302] on div at bounding box center [494, 319] width 108 height 92
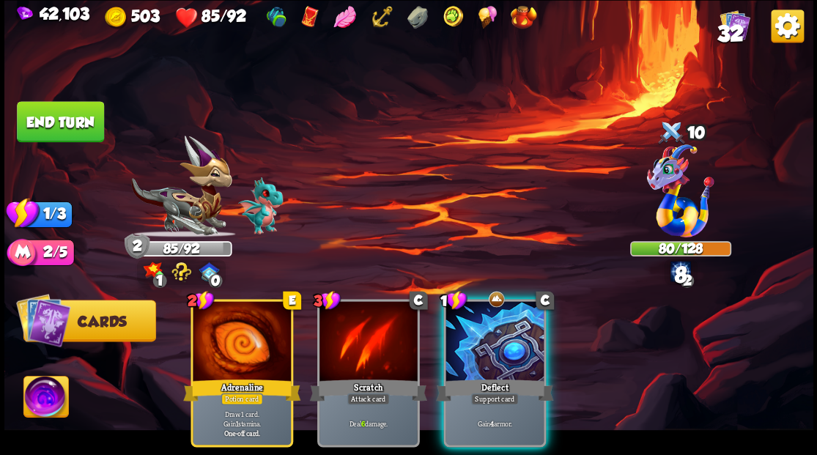
drag, startPoint x: 480, startPoint y: 336, endPoint x: 473, endPoint y: 259, distance: 77.2
click at [485, 322] on div at bounding box center [495, 342] width 98 height 83
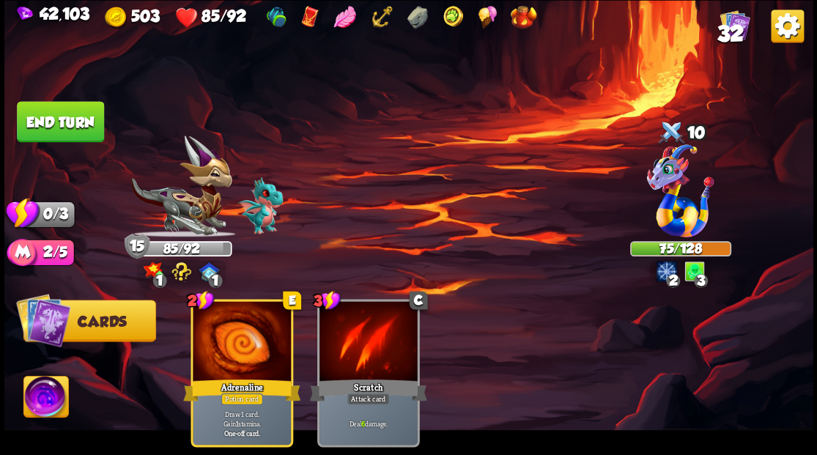
click at [54, 125] on button "End turn" at bounding box center [60, 121] width 87 height 41
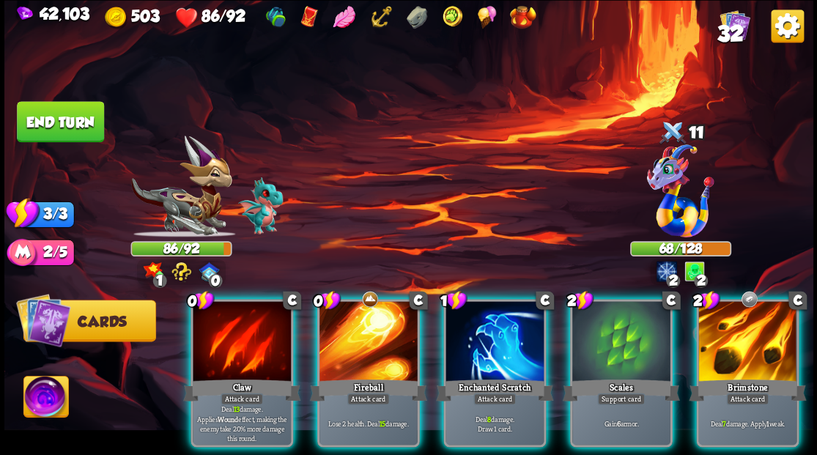
click at [671, 177] on img at bounding box center [680, 190] width 67 height 93
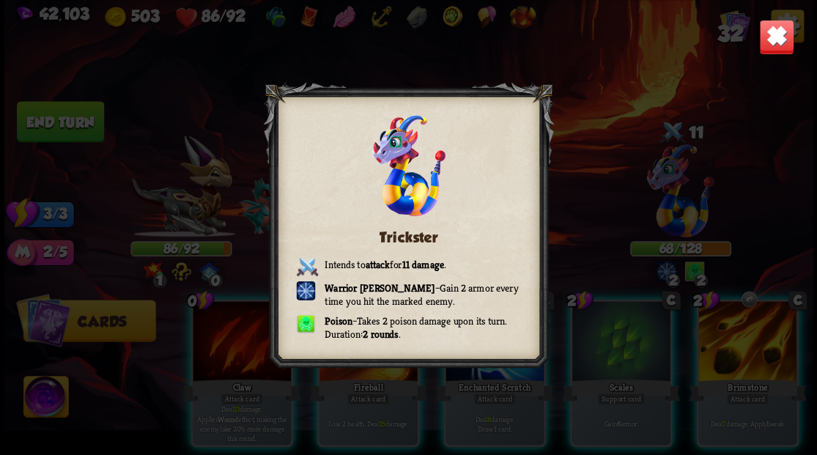
click at [783, 35] on img at bounding box center [776, 36] width 35 height 35
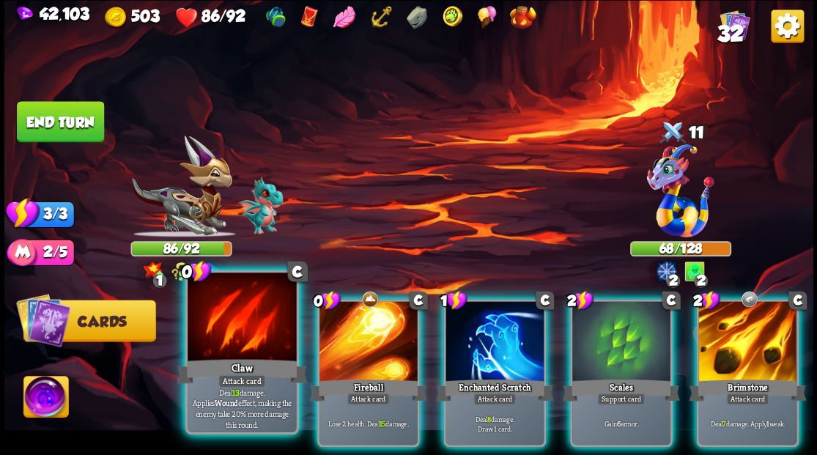
click at [235, 314] on div at bounding box center [242, 319] width 108 height 92
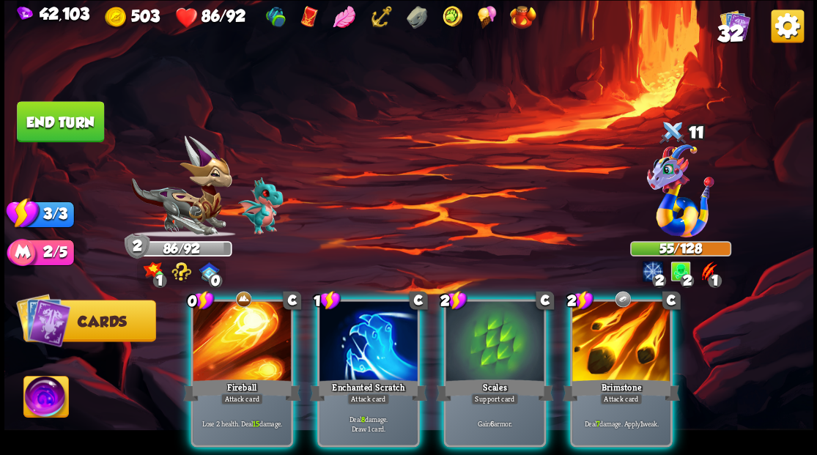
drag, startPoint x: 490, startPoint y: 315, endPoint x: 479, endPoint y: 259, distance: 56.8
click at [490, 312] on div at bounding box center [495, 342] width 98 height 83
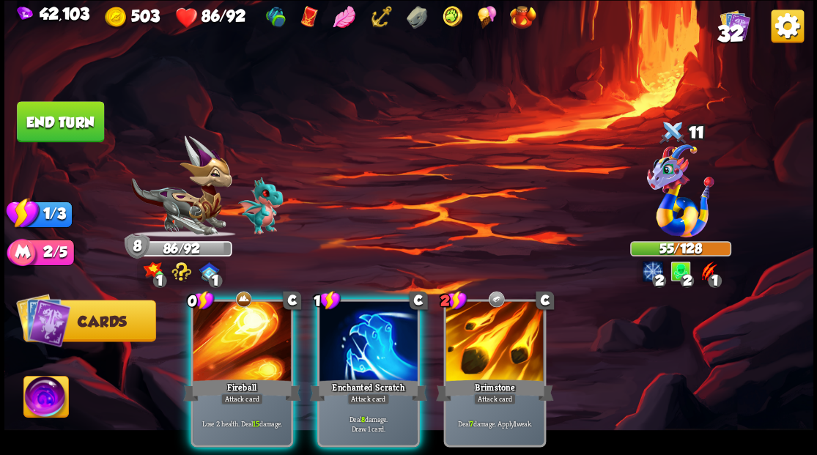
drag, startPoint x: 339, startPoint y: 343, endPoint x: 336, endPoint y: 326, distance: 17.0
click at [337, 338] on div at bounding box center [369, 342] width 98 height 83
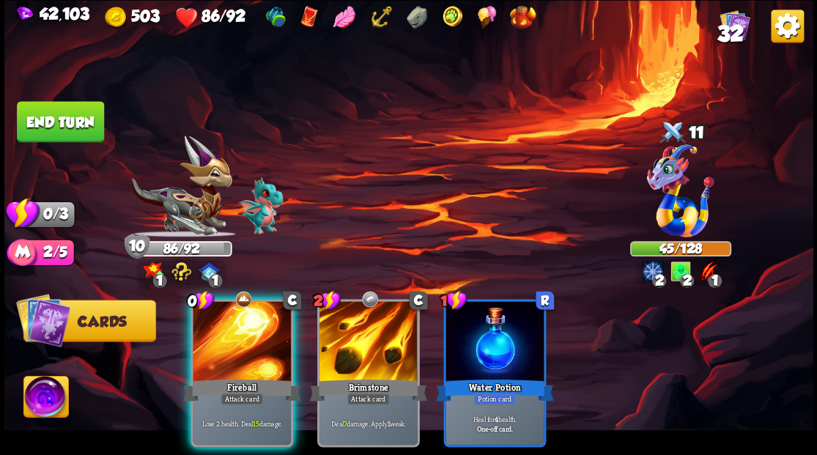
click at [223, 318] on div at bounding box center [242, 342] width 98 height 83
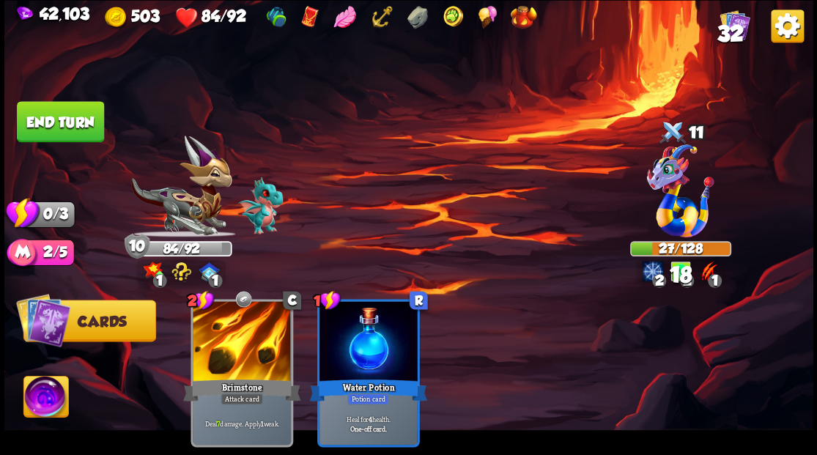
click at [54, 118] on button "End turn" at bounding box center [60, 121] width 87 height 41
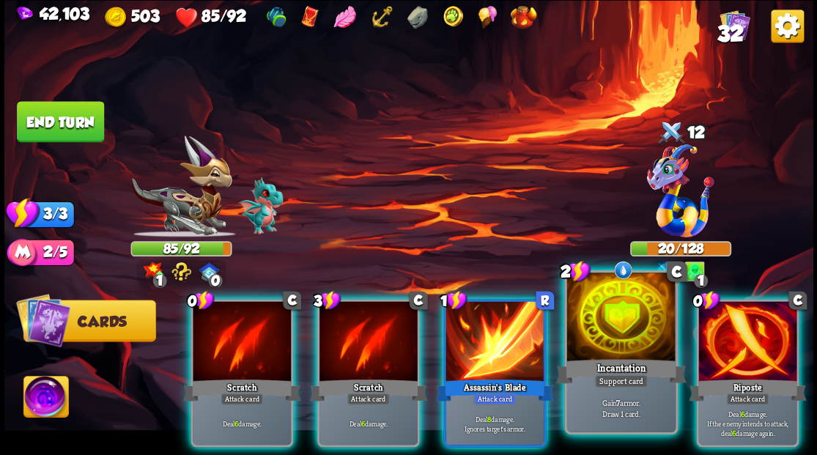
click at [607, 328] on div at bounding box center [621, 319] width 108 height 92
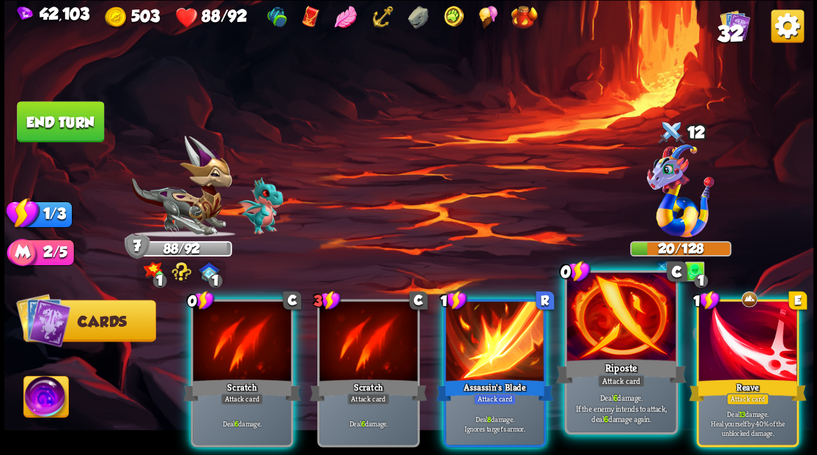
click at [601, 303] on div at bounding box center [621, 319] width 108 height 92
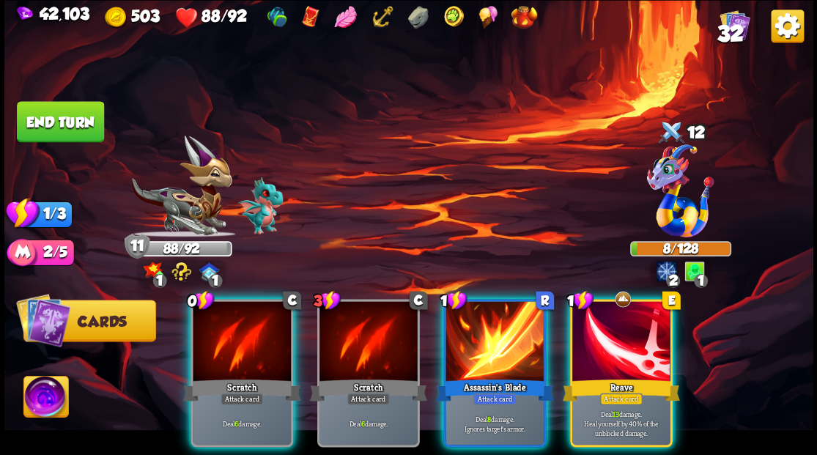
drag, startPoint x: 637, startPoint y: 314, endPoint x: 635, endPoint y: 303, distance: 11.9
click at [637, 314] on div at bounding box center [621, 342] width 98 height 83
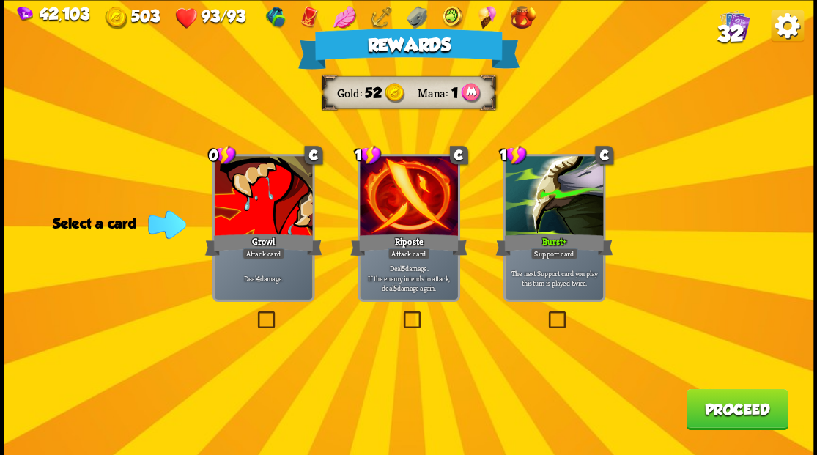
click at [740, 407] on button "Proceed" at bounding box center [737, 408] width 102 height 41
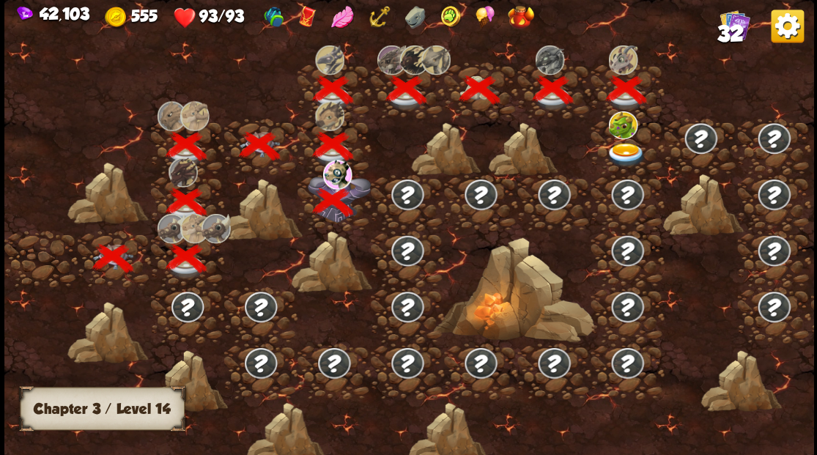
scroll to position [0, 223]
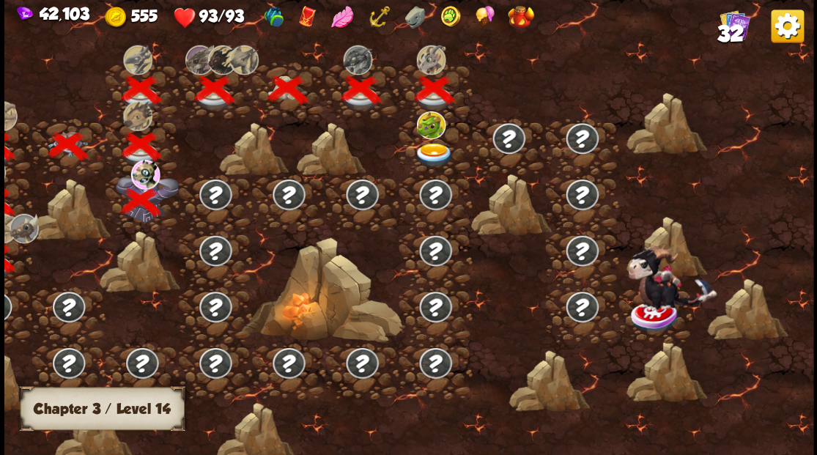
click at [429, 143] on img at bounding box center [433, 155] width 40 height 24
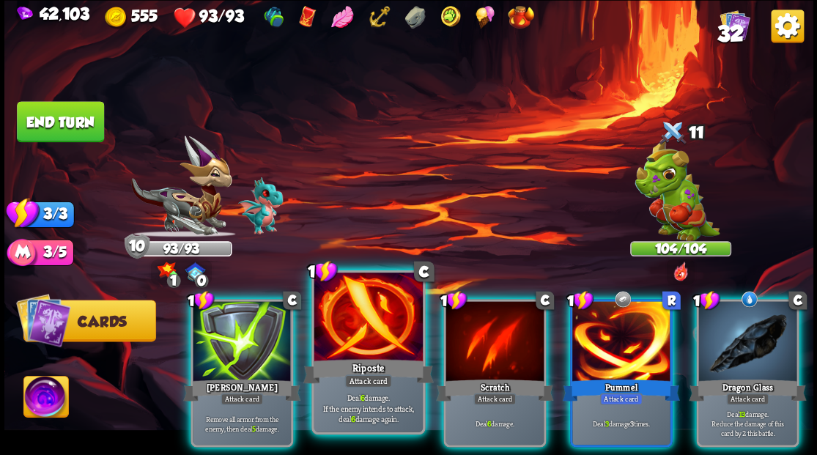
click at [353, 318] on div at bounding box center [368, 319] width 108 height 92
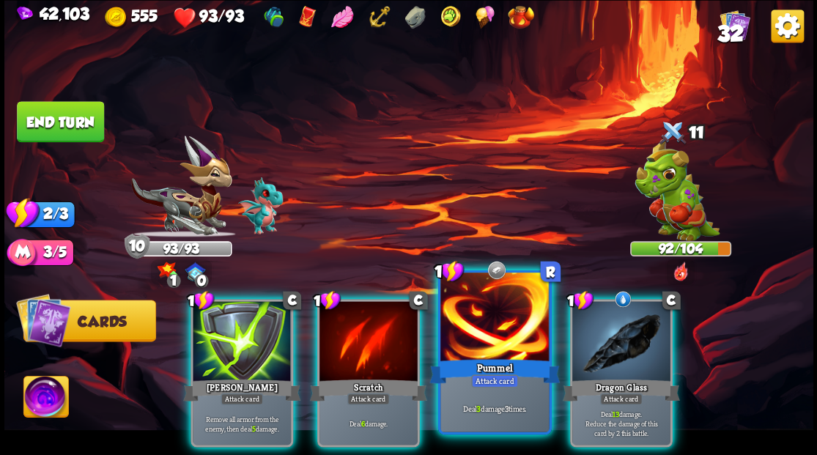
click at [504, 317] on div at bounding box center [494, 319] width 108 height 92
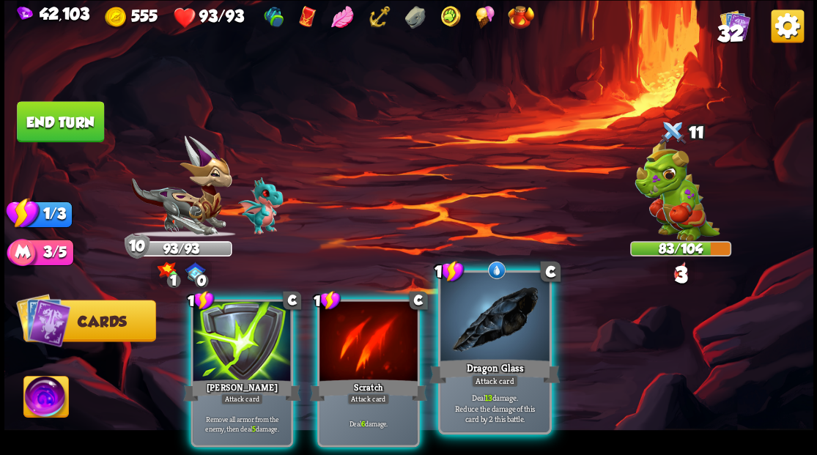
click at [497, 314] on div at bounding box center [494, 319] width 108 height 92
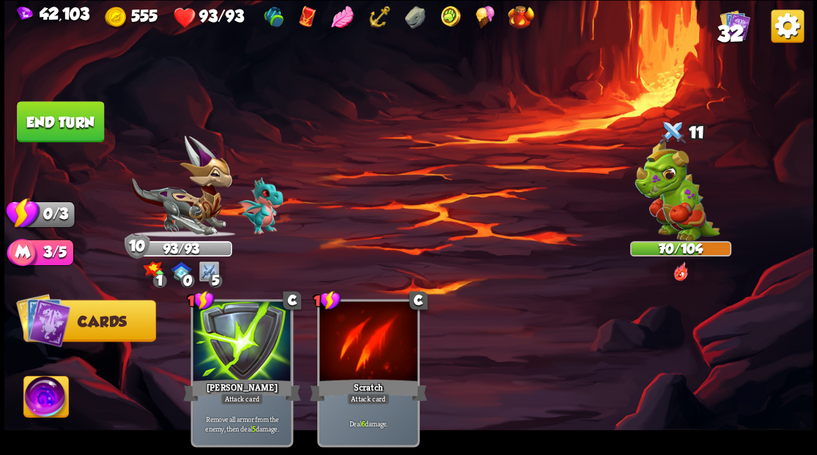
click at [85, 117] on button "End turn" at bounding box center [60, 121] width 87 height 41
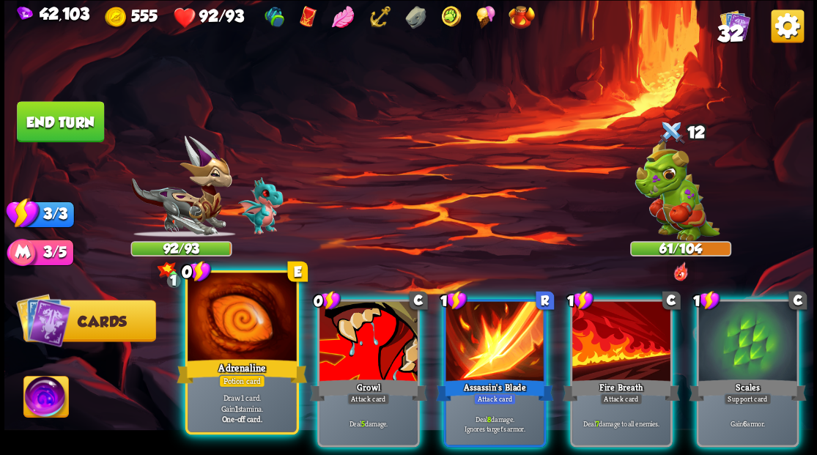
click at [234, 311] on div at bounding box center [242, 319] width 108 height 92
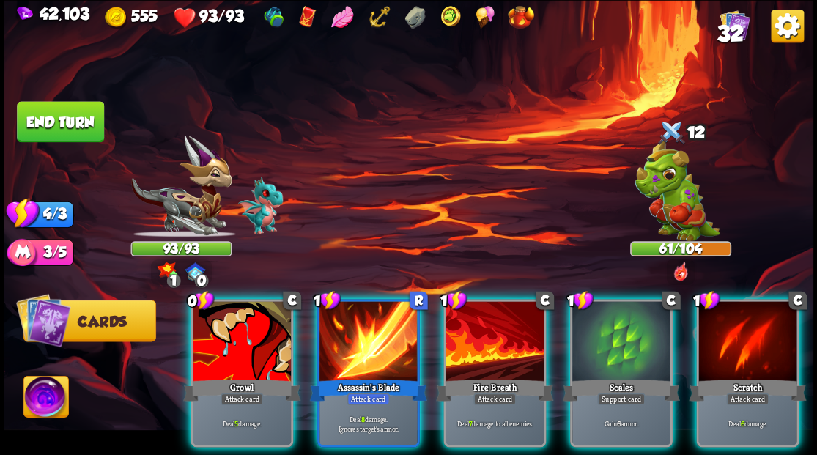
click at [605, 336] on div at bounding box center [621, 342] width 98 height 83
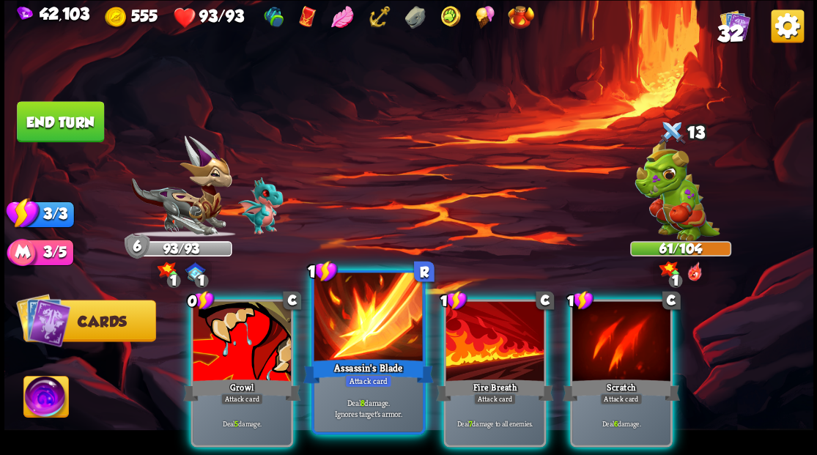
click at [368, 330] on div at bounding box center [368, 319] width 108 height 92
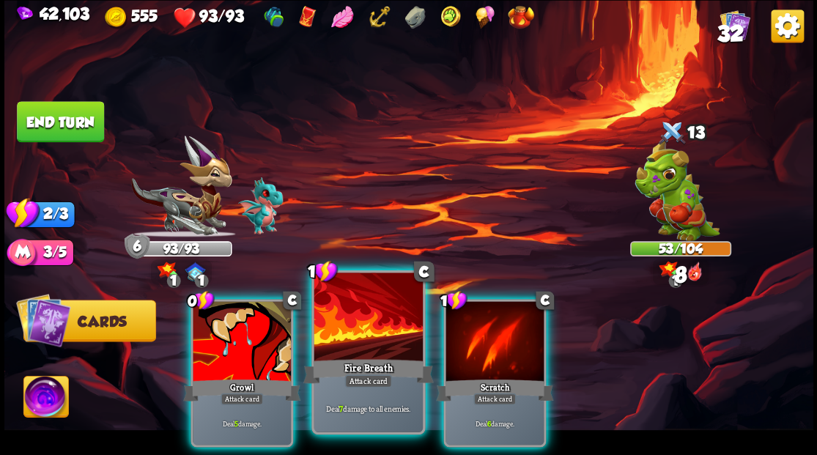
click at [367, 330] on div at bounding box center [368, 319] width 108 height 92
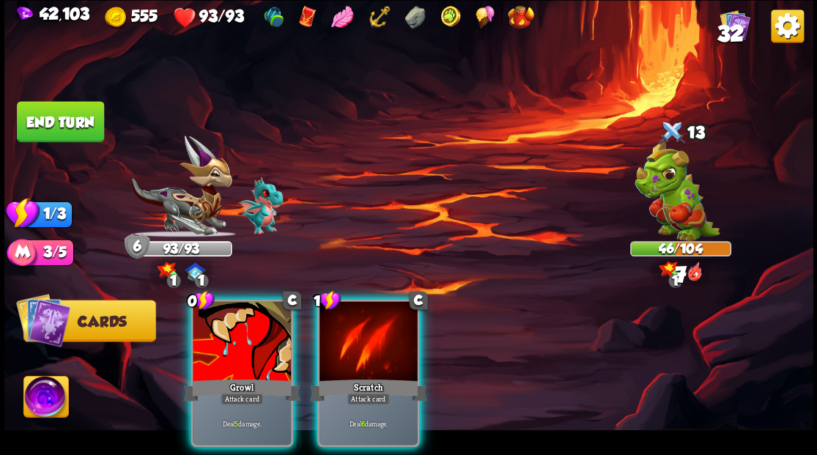
drag, startPoint x: 367, startPoint y: 330, endPoint x: 360, endPoint y: 325, distance: 8.5
click at [366, 329] on div at bounding box center [369, 342] width 98 height 83
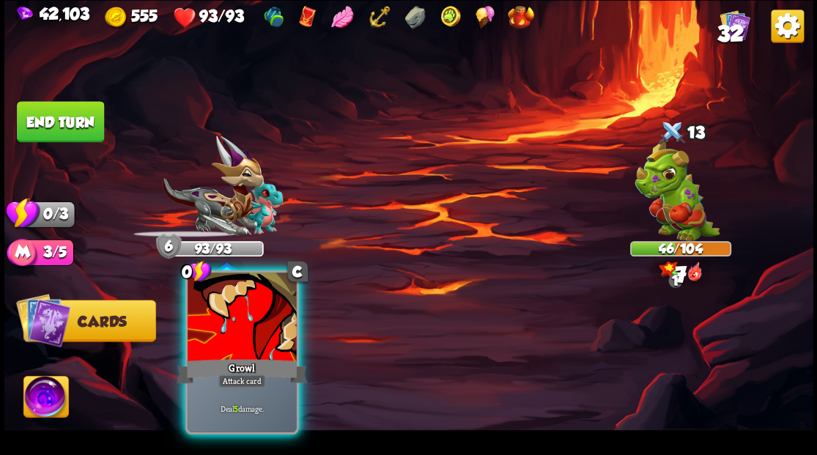
click at [229, 325] on div at bounding box center [242, 319] width 108 height 92
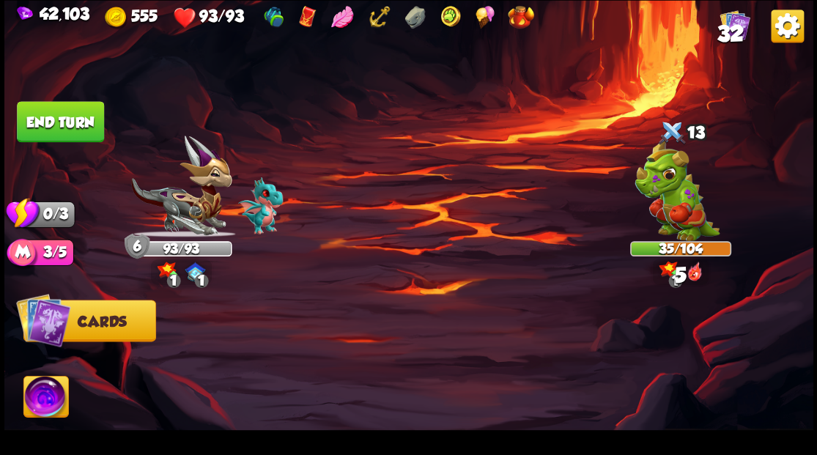
click at [81, 117] on button "End turn" at bounding box center [60, 121] width 87 height 41
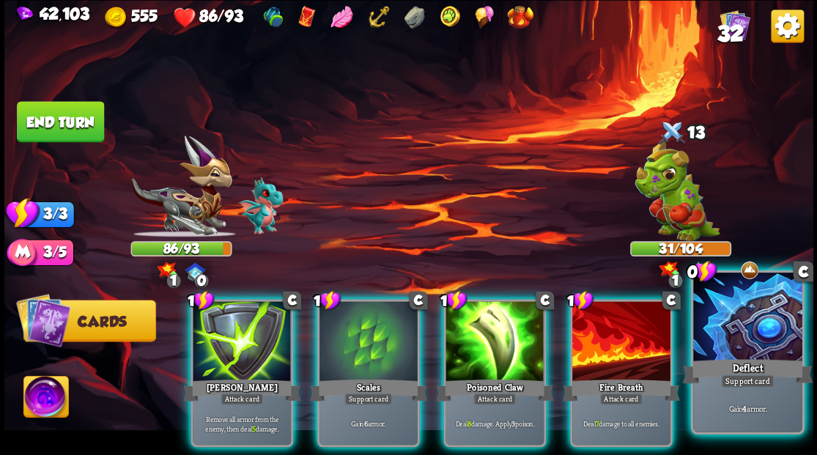
click at [775, 332] on div at bounding box center [747, 319] width 108 height 92
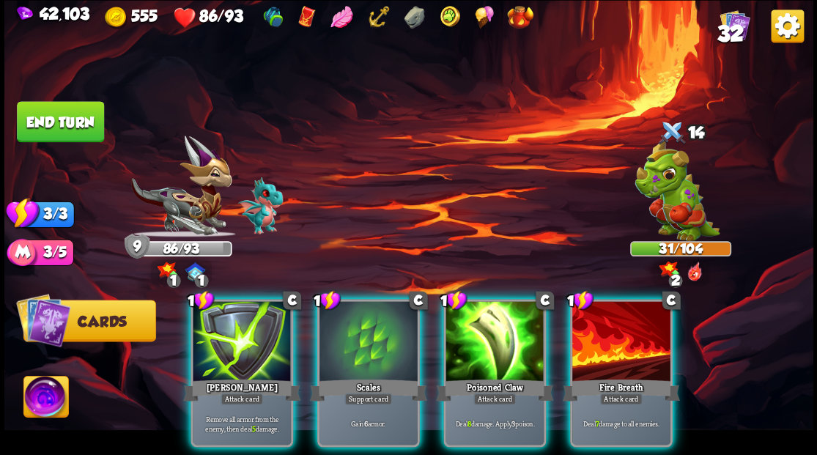
click at [352, 322] on div at bounding box center [369, 342] width 98 height 83
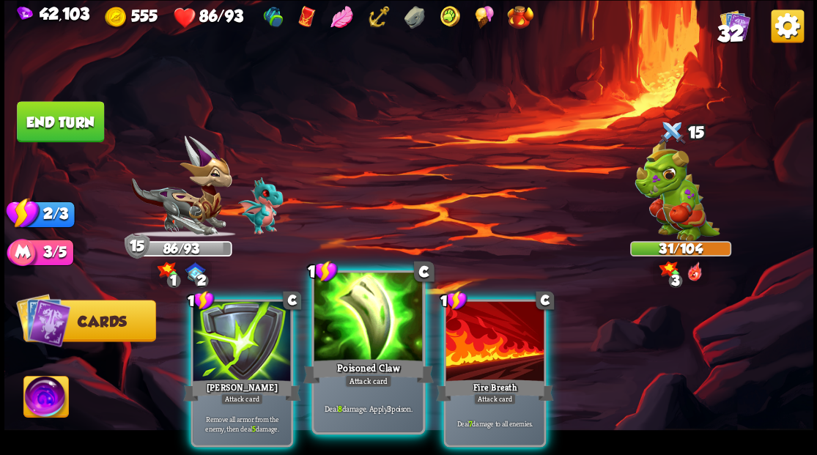
click at [356, 331] on div at bounding box center [368, 319] width 108 height 92
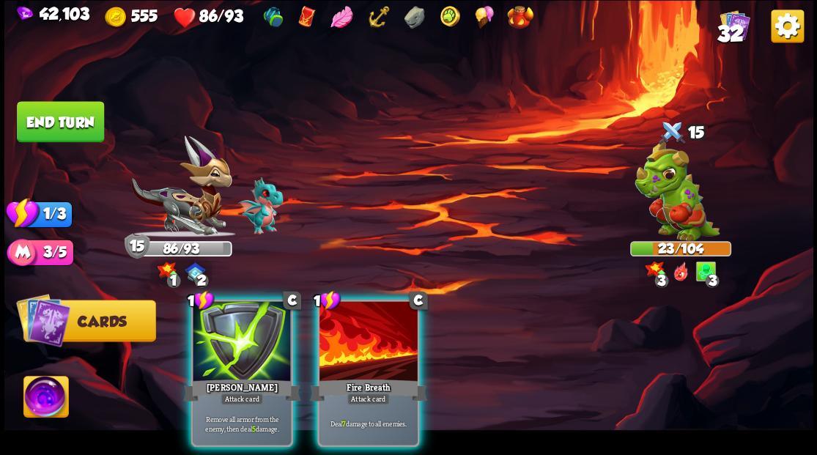
click at [362, 346] on div at bounding box center [369, 342] width 98 height 83
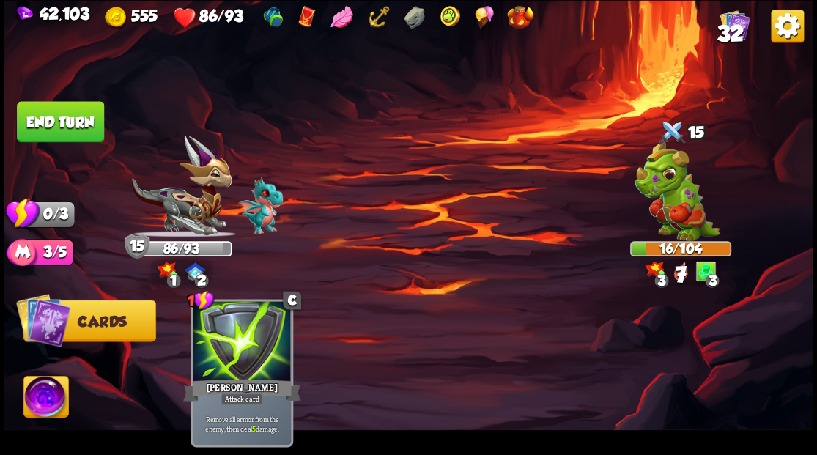
drag, startPoint x: 43, startPoint y: 120, endPoint x: 56, endPoint y: 111, distance: 15.9
click at [45, 115] on button "End turn" at bounding box center [60, 122] width 88 height 42
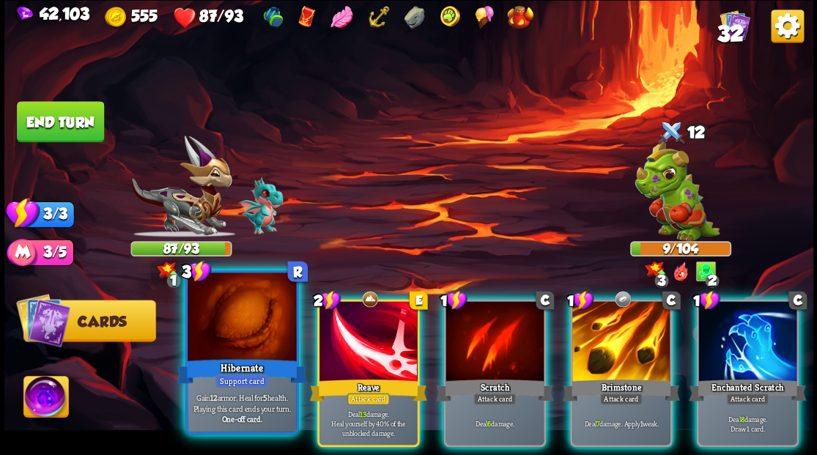
click at [226, 337] on div at bounding box center [242, 319] width 108 height 92
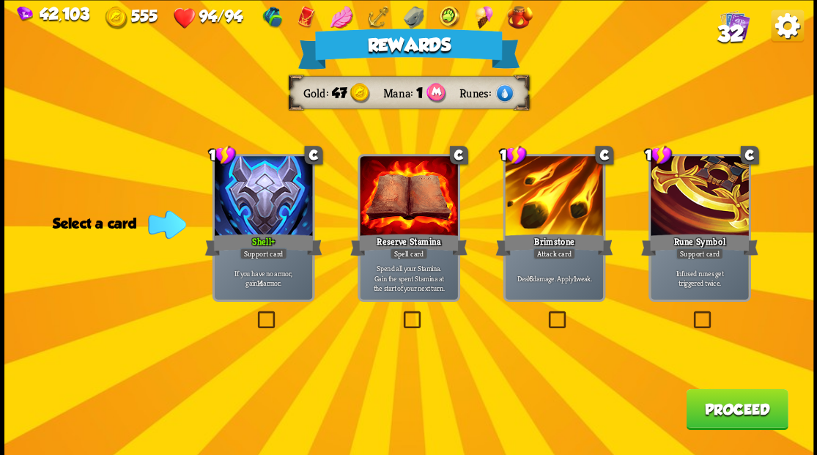
click at [727, 410] on button "Proceed" at bounding box center [737, 408] width 102 height 41
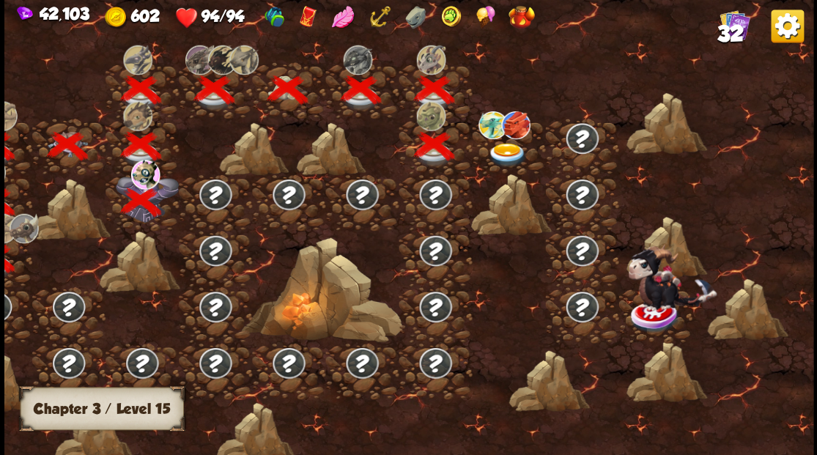
click at [505, 161] on img at bounding box center [507, 155] width 40 height 24
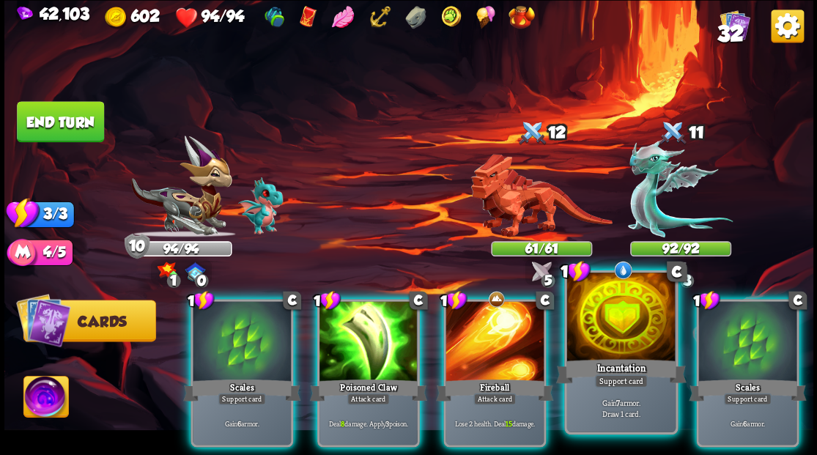
click at [632, 342] on div at bounding box center [621, 319] width 108 height 92
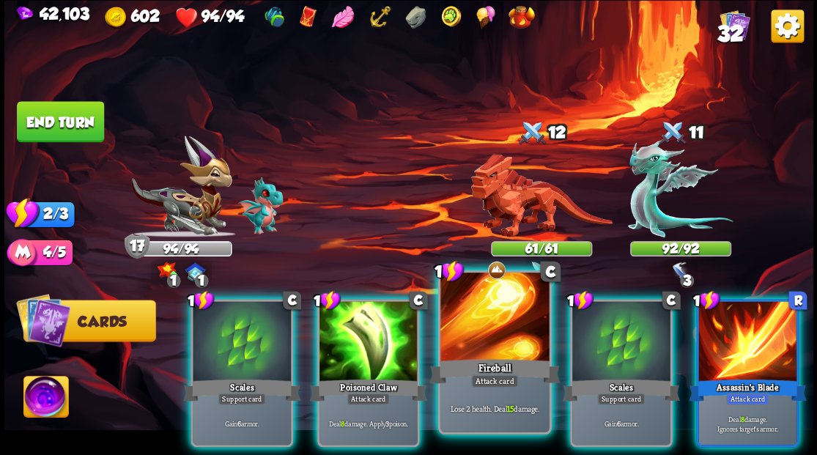
click at [479, 356] on div "Fireball" at bounding box center [494, 370] width 130 height 29
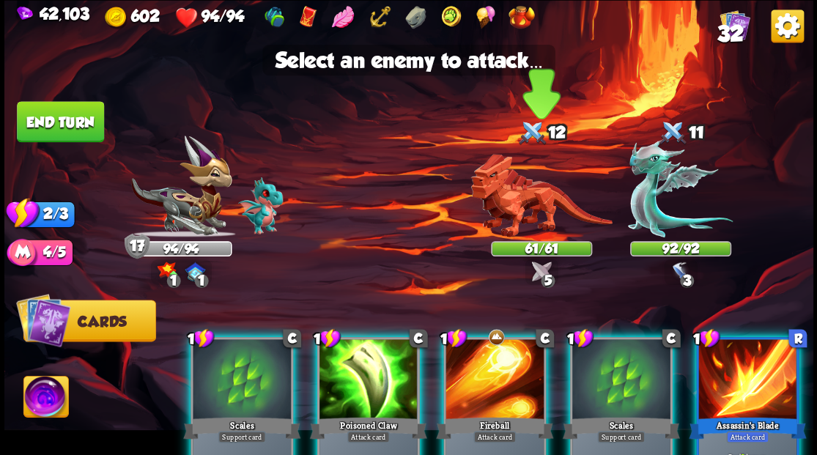
click at [517, 193] on img at bounding box center [541, 196] width 141 height 84
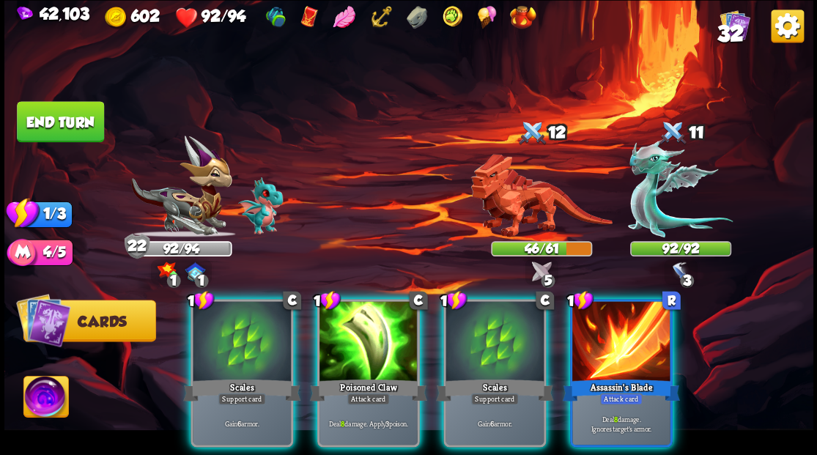
drag, startPoint x: 350, startPoint y: 337, endPoint x: 452, endPoint y: 274, distance: 120.4
click at [350, 337] on div at bounding box center [369, 342] width 98 height 83
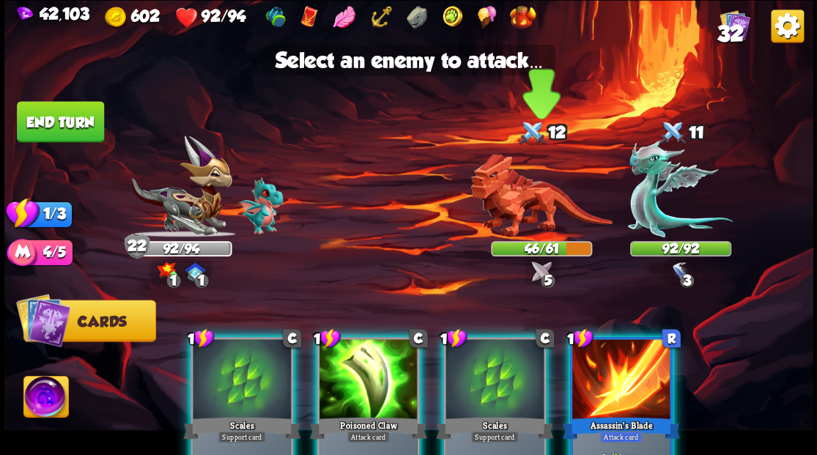
click at [545, 202] on img at bounding box center [541, 196] width 141 height 84
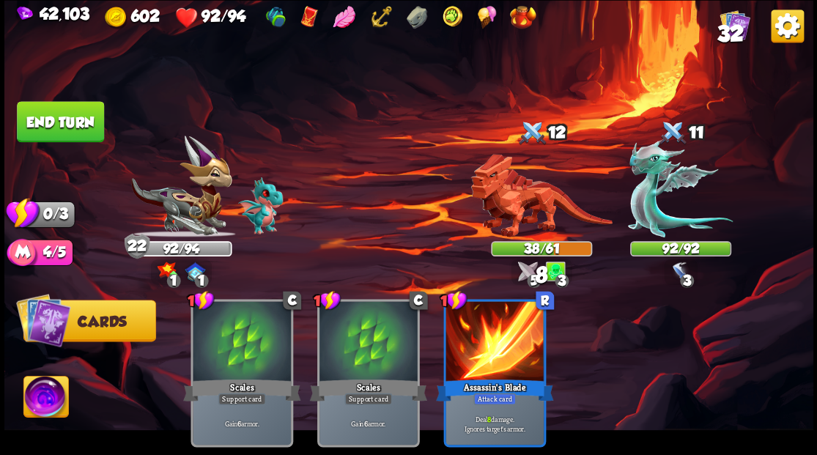
click at [72, 123] on button "End turn" at bounding box center [60, 121] width 87 height 41
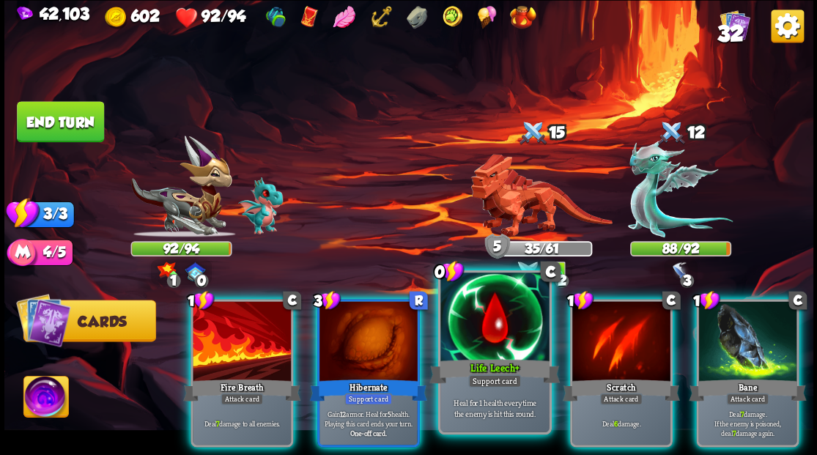
click at [457, 317] on div at bounding box center [494, 319] width 108 height 92
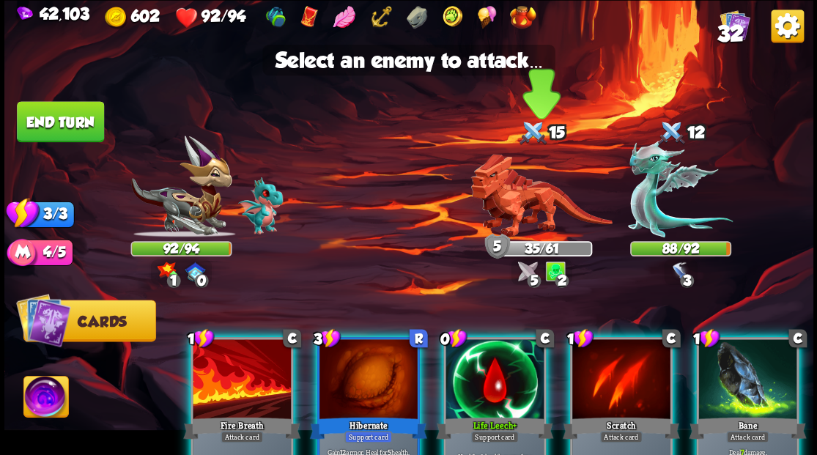
click at [502, 199] on img at bounding box center [541, 196] width 141 height 84
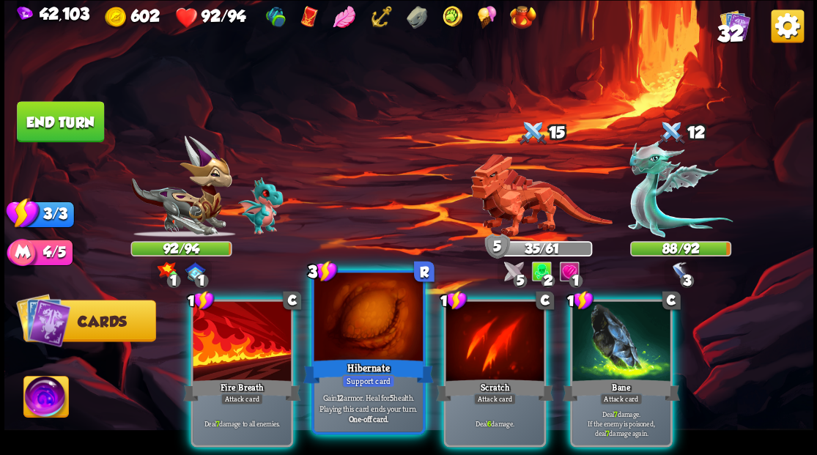
drag, startPoint x: 249, startPoint y: 324, endPoint x: 295, endPoint y: 321, distance: 45.5
click at [248, 324] on div at bounding box center [242, 342] width 98 height 83
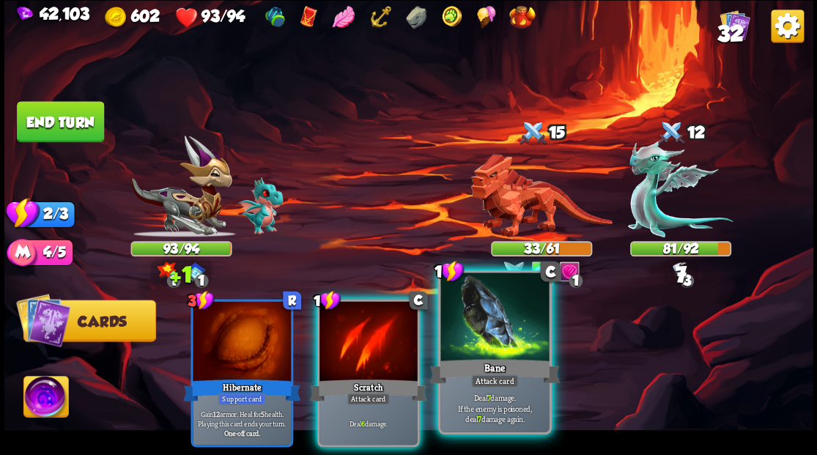
drag, startPoint x: 495, startPoint y: 329, endPoint x: 523, endPoint y: 258, distance: 76.6
click at [495, 328] on div at bounding box center [494, 319] width 108 height 92
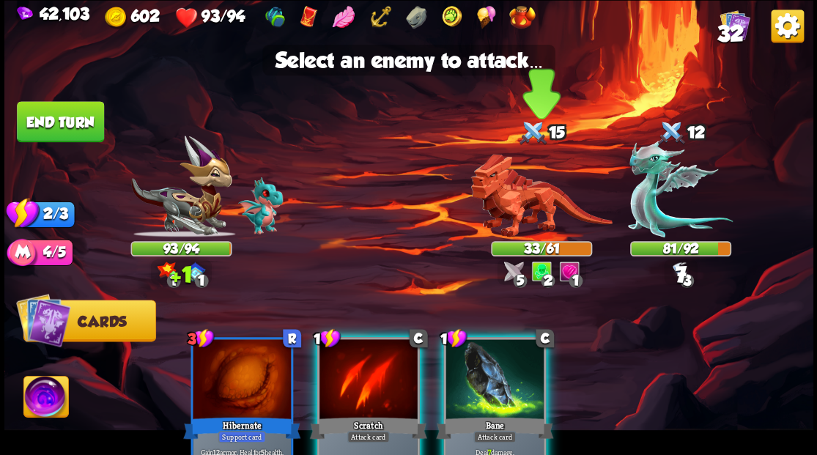
click at [528, 213] on img at bounding box center [541, 196] width 141 height 84
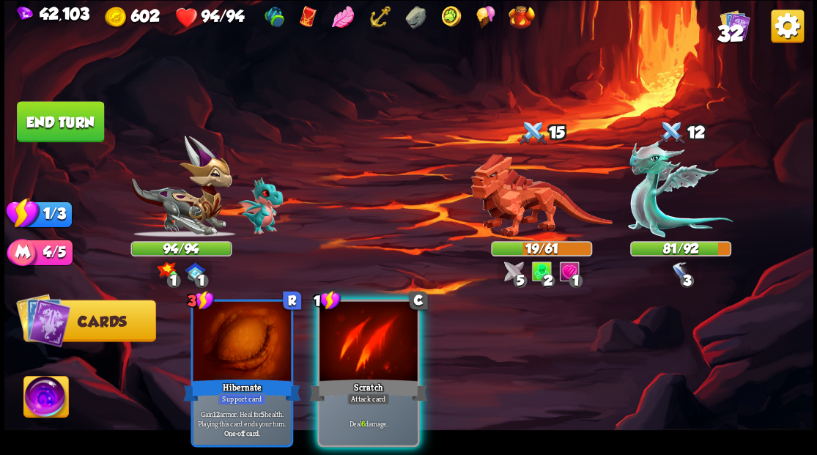
drag, startPoint x: 348, startPoint y: 337, endPoint x: 412, endPoint y: 287, distance: 81.4
click at [353, 332] on div at bounding box center [369, 342] width 98 height 83
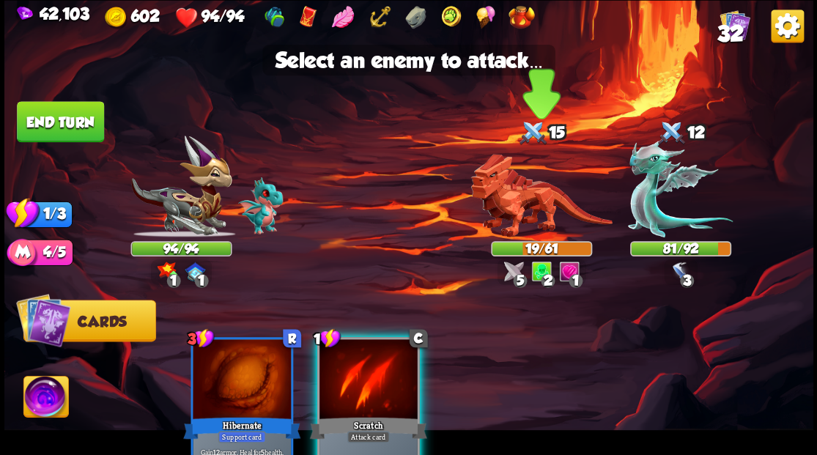
click at [515, 208] on img at bounding box center [541, 196] width 141 height 84
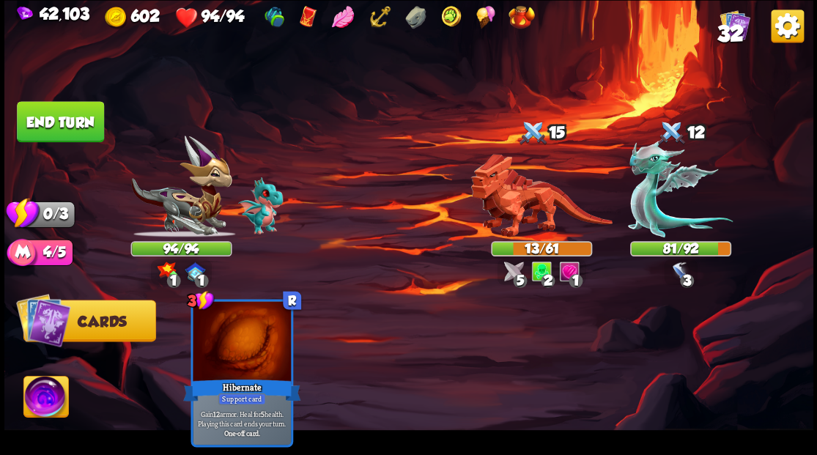
click at [56, 107] on button "End turn" at bounding box center [60, 121] width 87 height 41
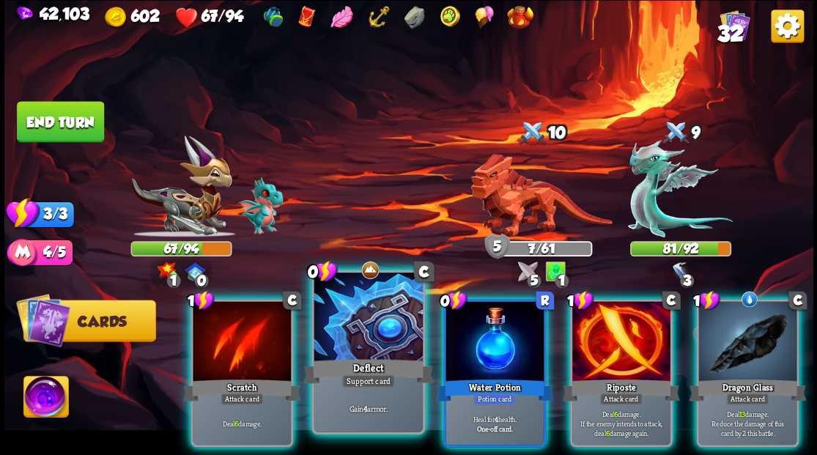
click at [361, 328] on div at bounding box center [368, 319] width 108 height 92
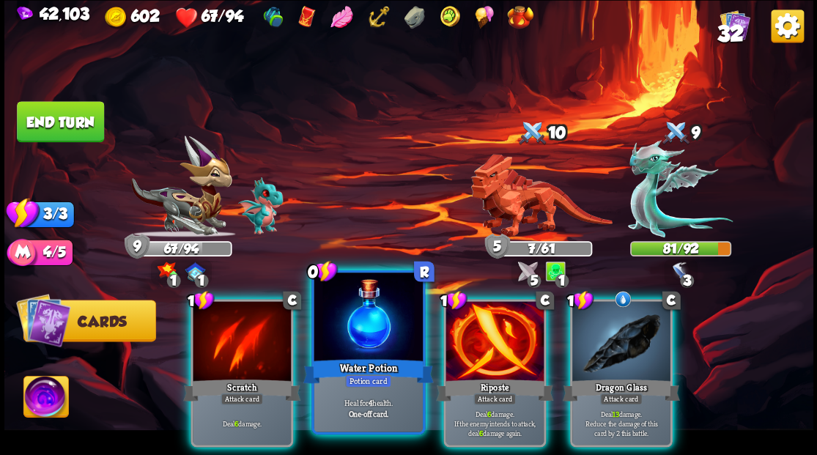
click at [355, 321] on div at bounding box center [368, 319] width 108 height 92
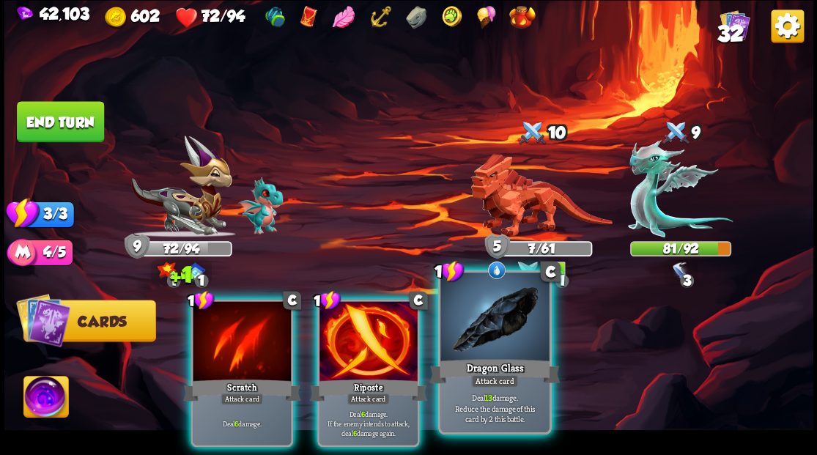
drag, startPoint x: 484, startPoint y: 342, endPoint x: 485, endPoint y: 319, distance: 22.8
click at [484, 338] on div at bounding box center [494, 319] width 108 height 92
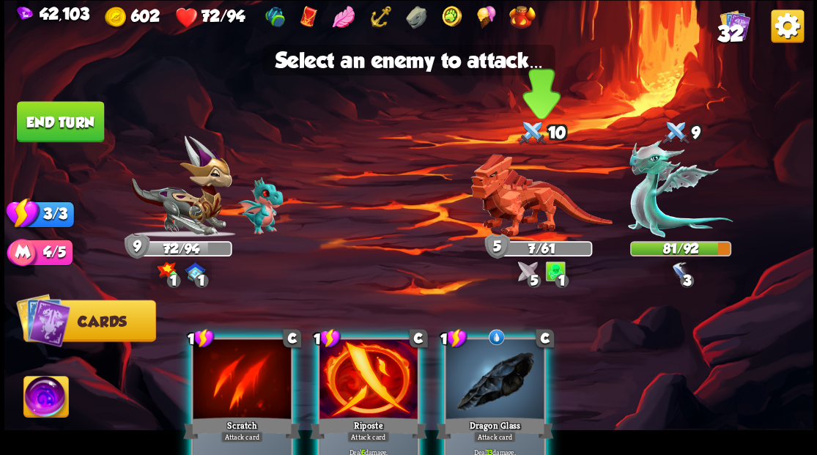
click at [507, 204] on img at bounding box center [541, 196] width 141 height 84
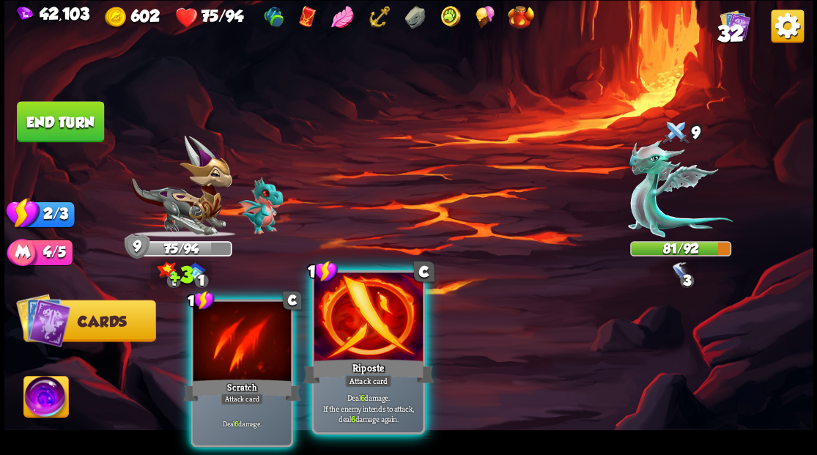
click at [383, 315] on div at bounding box center [368, 319] width 108 height 92
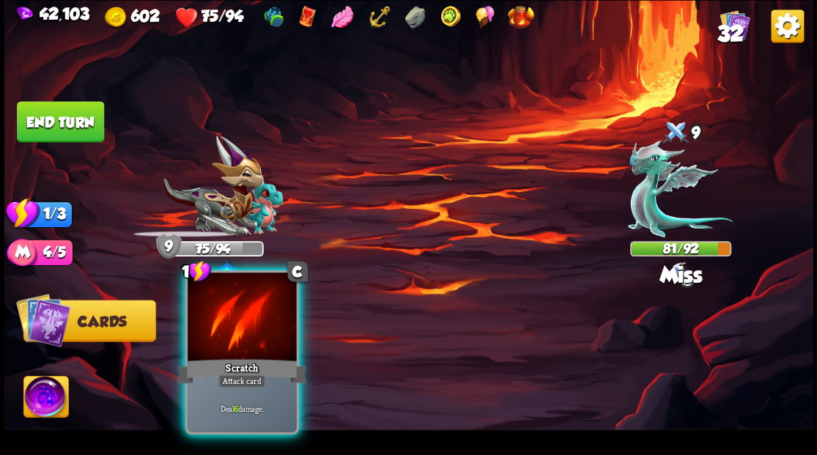
click at [271, 305] on div at bounding box center [242, 319] width 108 height 92
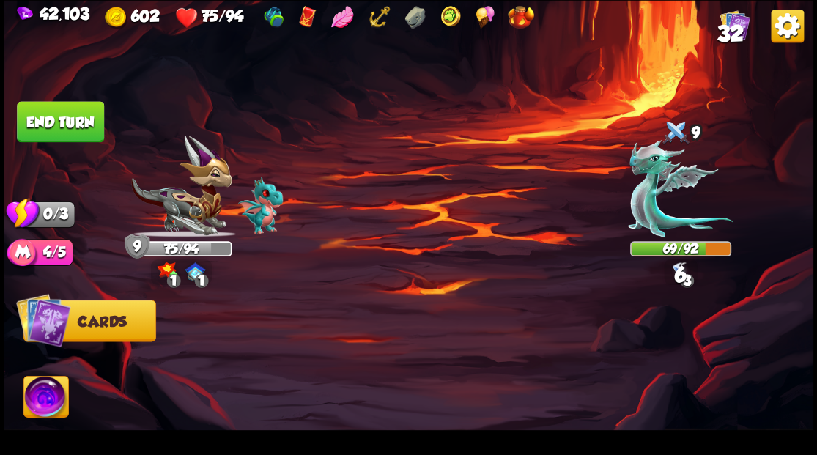
click at [36, 128] on button "End turn" at bounding box center [60, 121] width 87 height 41
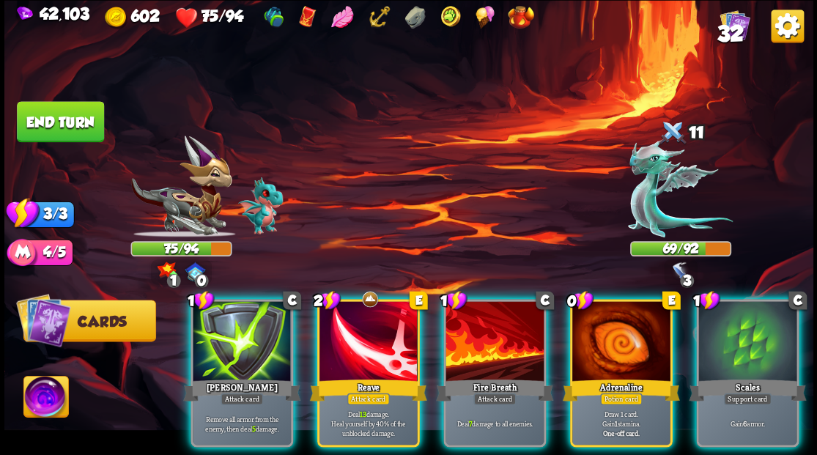
drag, startPoint x: 607, startPoint y: 313, endPoint x: 592, endPoint y: 280, distance: 36.1
click at [605, 305] on div at bounding box center [621, 342] width 98 height 83
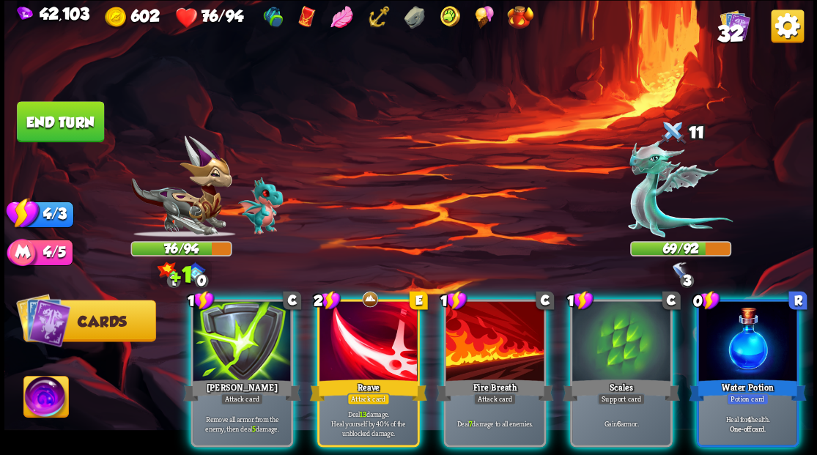
click at [766, 353] on div at bounding box center [747, 342] width 98 height 83
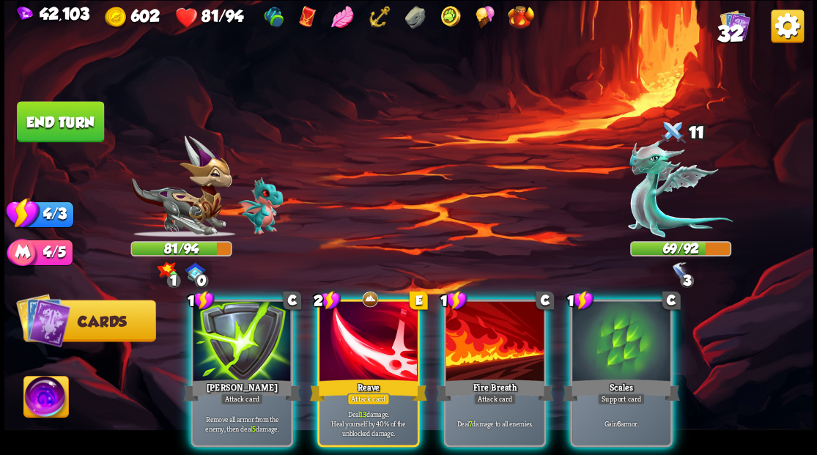
drag, startPoint x: 350, startPoint y: 301, endPoint x: 355, endPoint y: 268, distance: 34.1
click at [350, 301] on div at bounding box center [369, 342] width 98 height 83
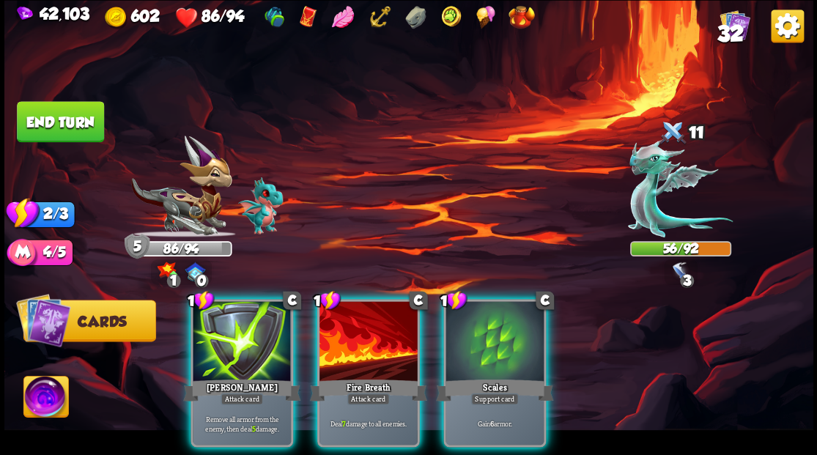
drag, startPoint x: 464, startPoint y: 308, endPoint x: 466, endPoint y: 273, distance: 35.2
click at [466, 303] on div at bounding box center [495, 342] width 98 height 83
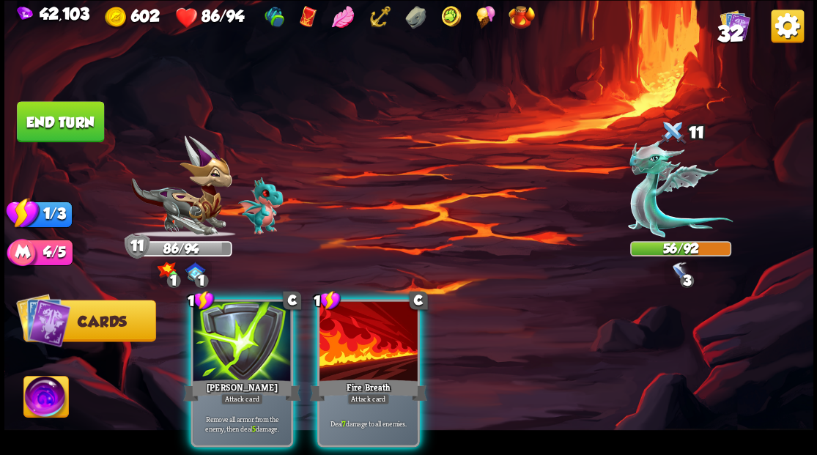
drag, startPoint x: 374, startPoint y: 318, endPoint x: 396, endPoint y: 260, distance: 61.9
click at [374, 315] on div at bounding box center [369, 342] width 98 height 83
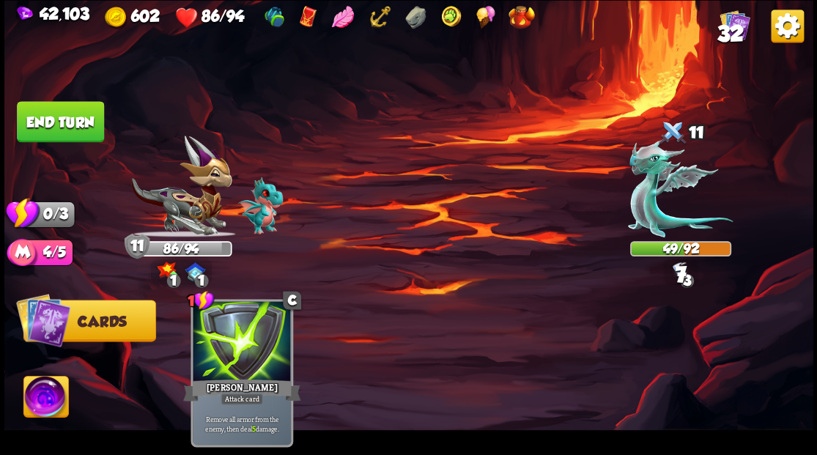
click at [66, 129] on button "End turn" at bounding box center [60, 121] width 87 height 41
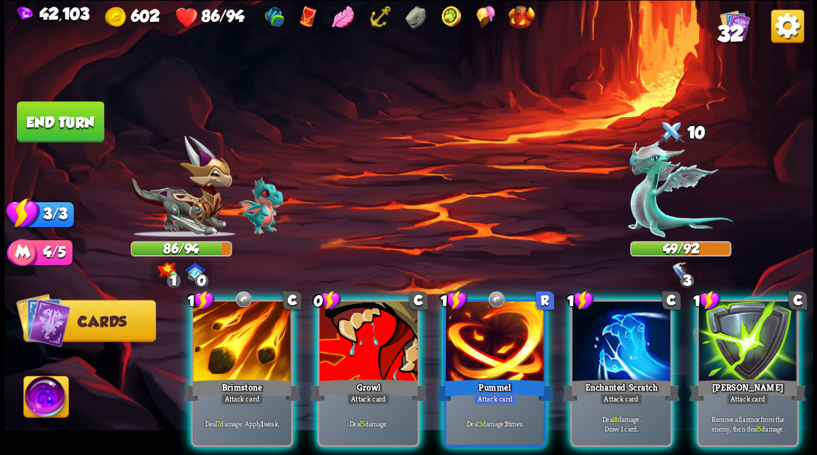
drag, startPoint x: 596, startPoint y: 344, endPoint x: 542, endPoint y: 284, distance: 80.4
click at [595, 342] on div at bounding box center [621, 342] width 98 height 83
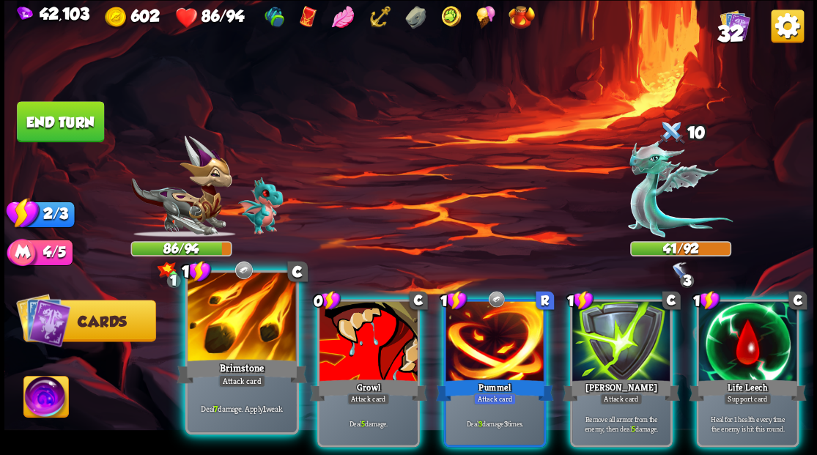
click at [245, 325] on div at bounding box center [242, 319] width 108 height 92
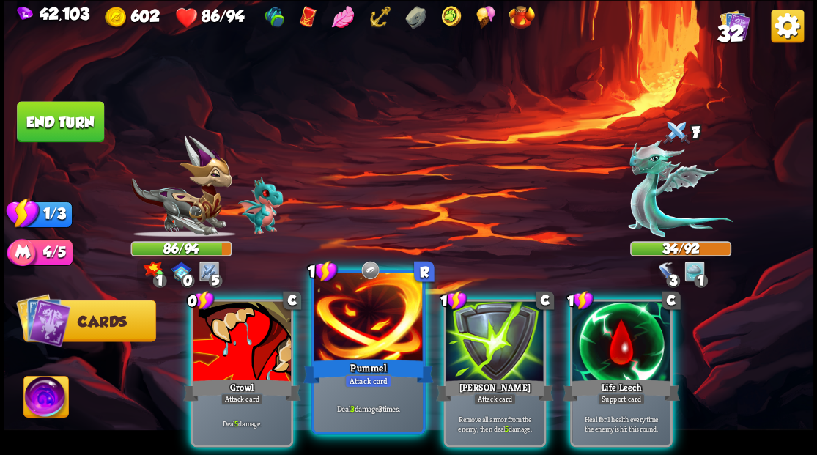
click at [364, 322] on div at bounding box center [368, 319] width 108 height 92
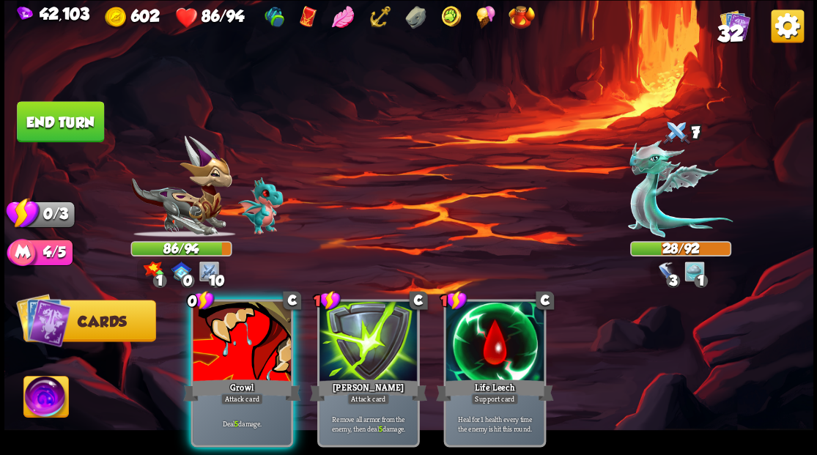
drag, startPoint x: 249, startPoint y: 321, endPoint x: 346, endPoint y: 235, distance: 129.8
click at [250, 316] on div at bounding box center [242, 342] width 98 height 83
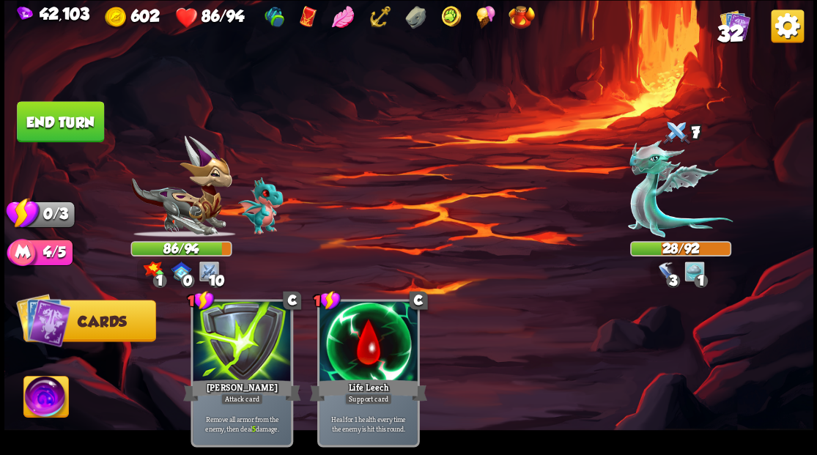
click at [86, 125] on button "End turn" at bounding box center [60, 121] width 87 height 41
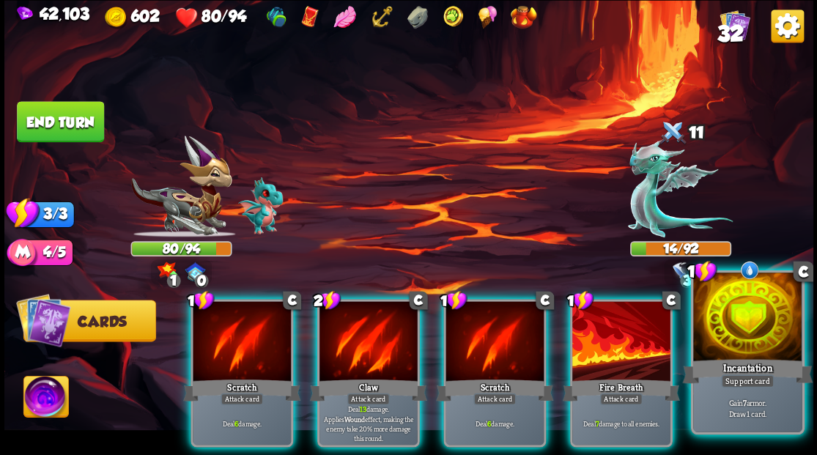
click at [765, 359] on div "Incantation" at bounding box center [747, 370] width 130 height 29
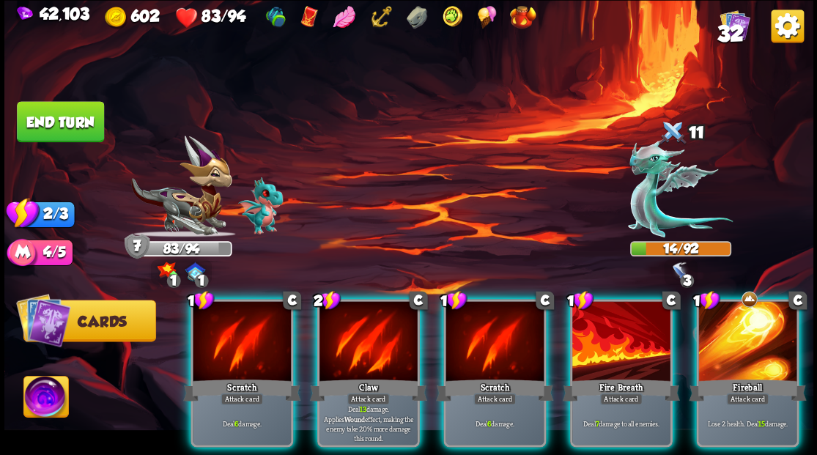
click at [359, 377] on div "Claw" at bounding box center [367, 390] width 117 height 26
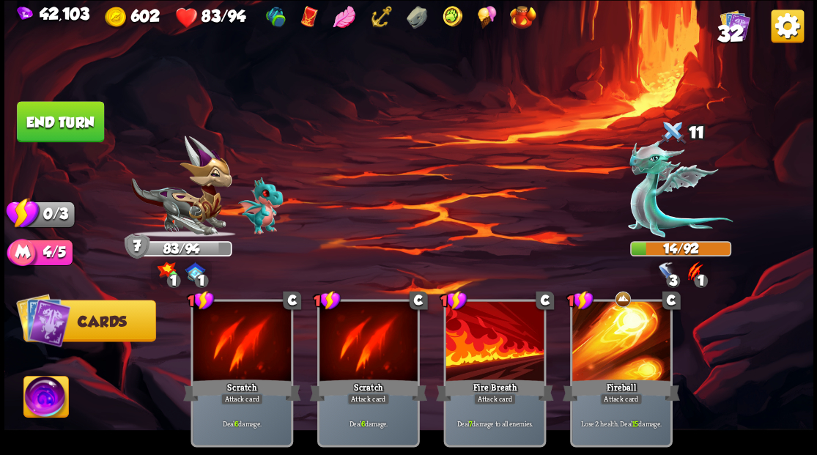
click at [54, 114] on button "End turn" at bounding box center [60, 121] width 87 height 41
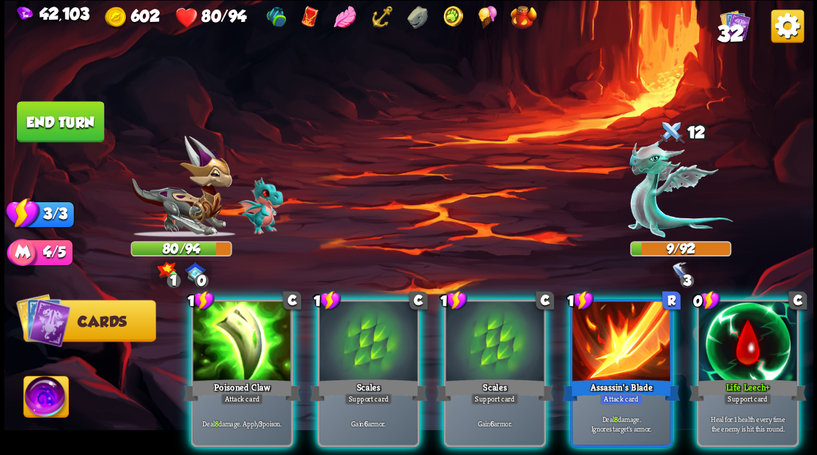
click at [737, 347] on div at bounding box center [747, 342] width 98 height 83
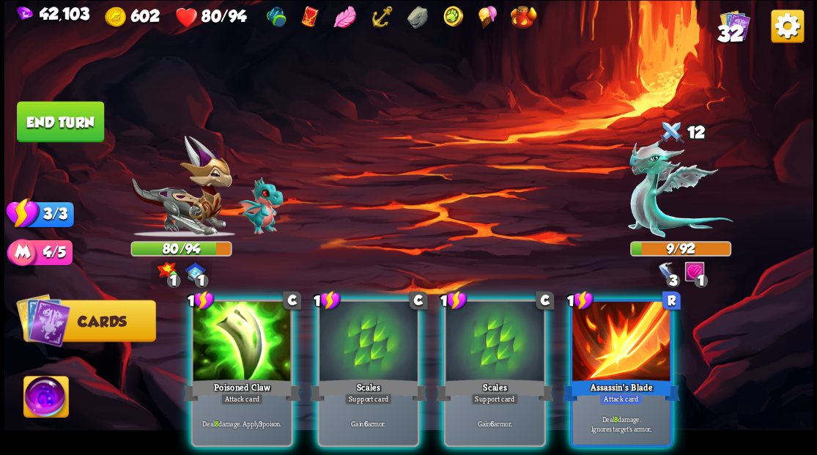
click at [611, 319] on div at bounding box center [621, 342] width 98 height 83
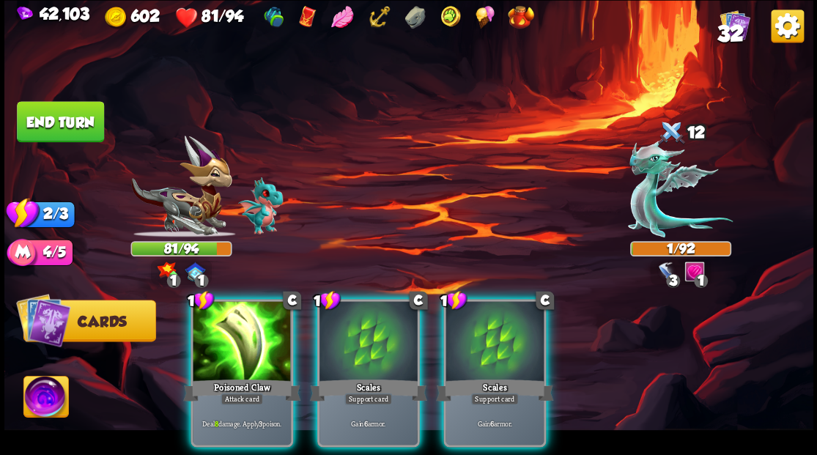
click at [244, 328] on div at bounding box center [242, 342] width 98 height 83
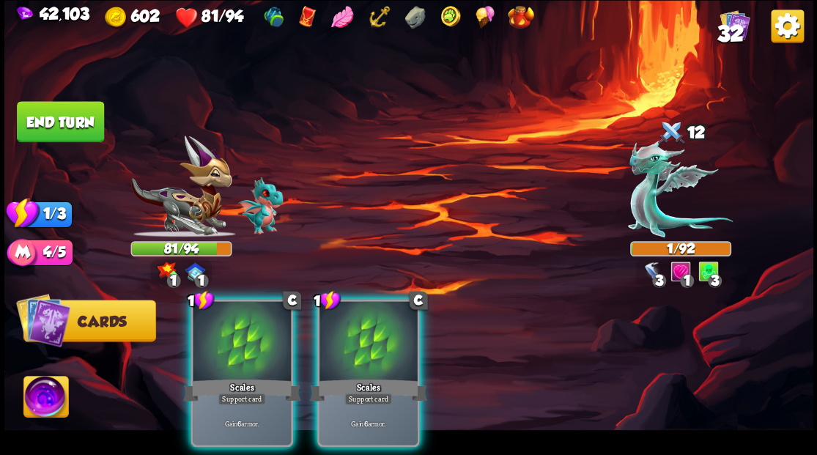
click at [358, 330] on div at bounding box center [369, 342] width 98 height 83
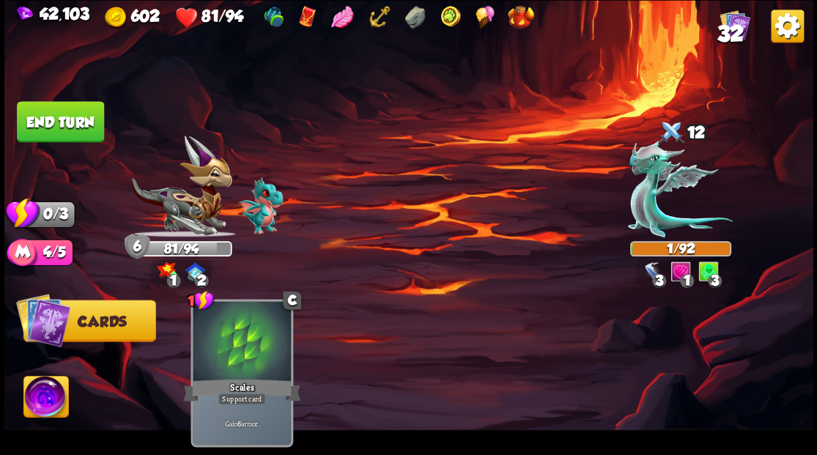
click at [78, 119] on button "End turn" at bounding box center [60, 121] width 87 height 41
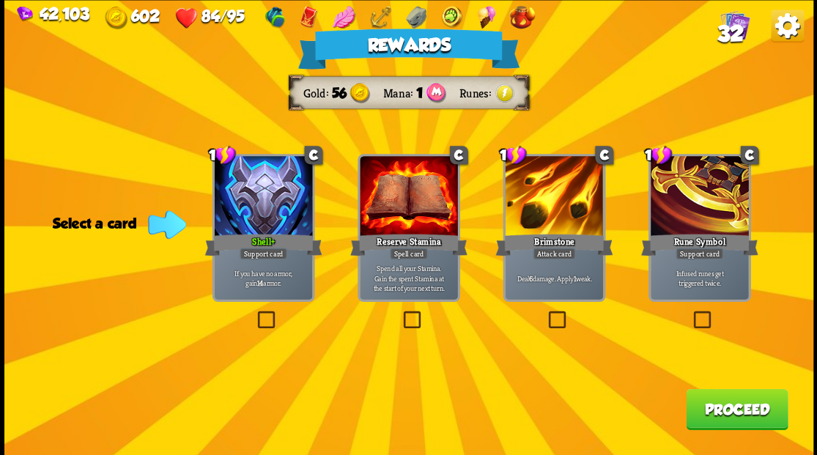
click at [716, 419] on button "Proceed" at bounding box center [737, 408] width 102 height 41
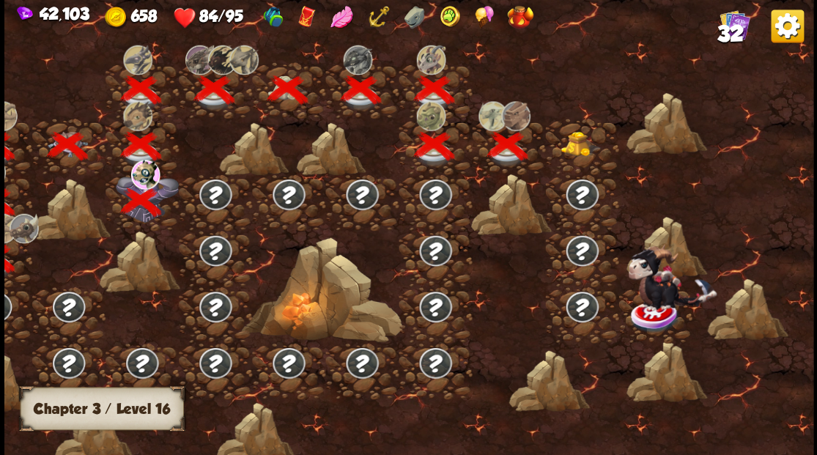
click at [578, 135] on img at bounding box center [581, 143] width 40 height 25
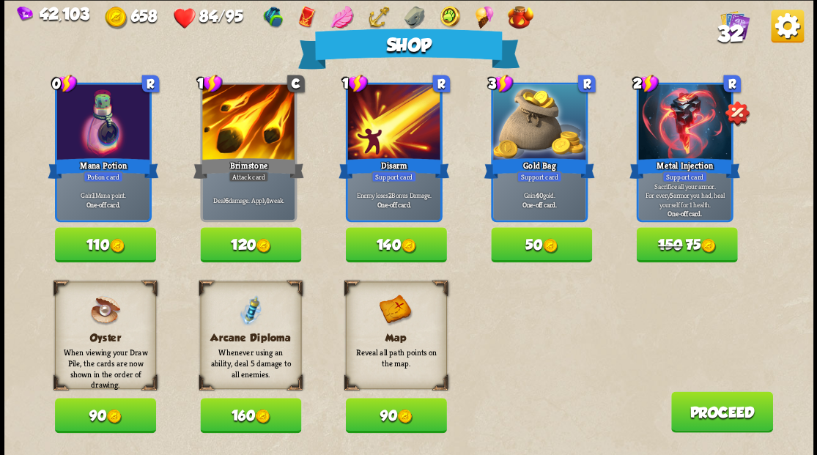
click at [86, 241] on button "110" at bounding box center [105, 244] width 101 height 35
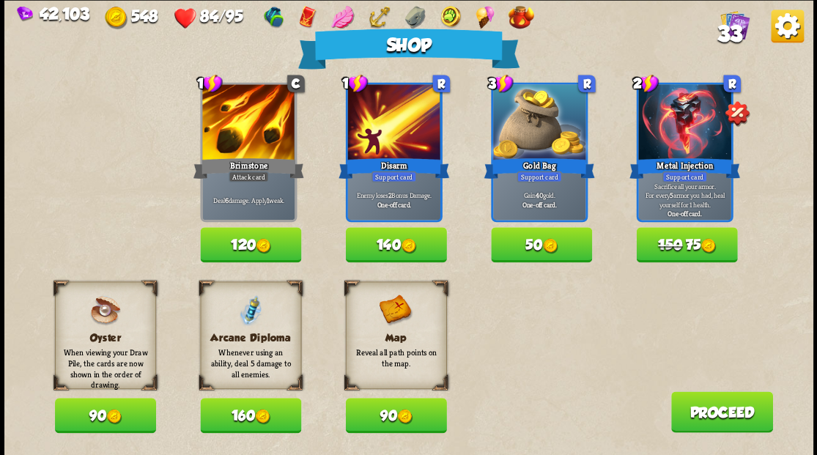
click at [264, 415] on img at bounding box center [262, 416] width 15 height 15
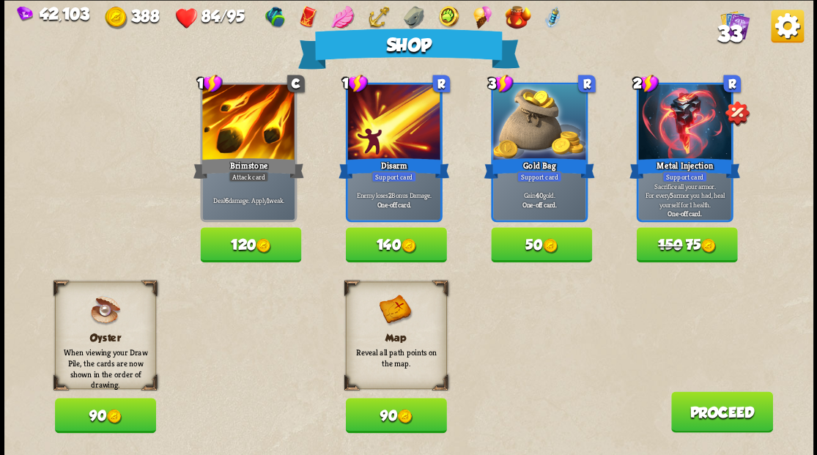
click at [699, 408] on button "Proceed" at bounding box center [722, 411] width 102 height 41
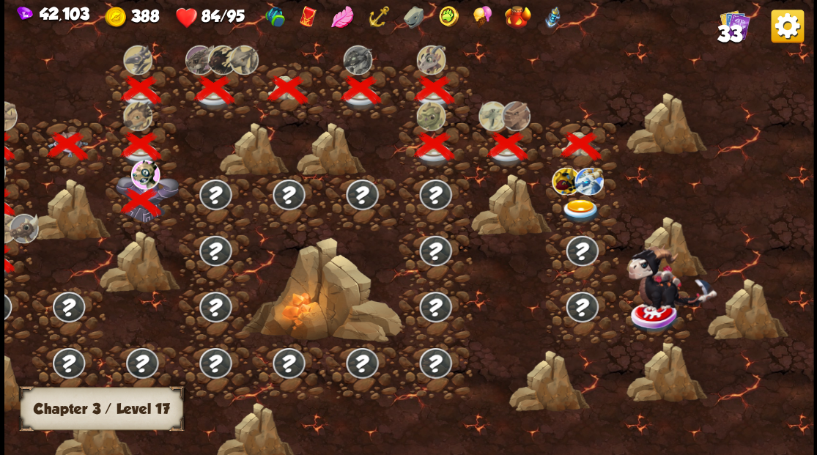
click at [576, 204] on img at bounding box center [581, 211] width 40 height 24
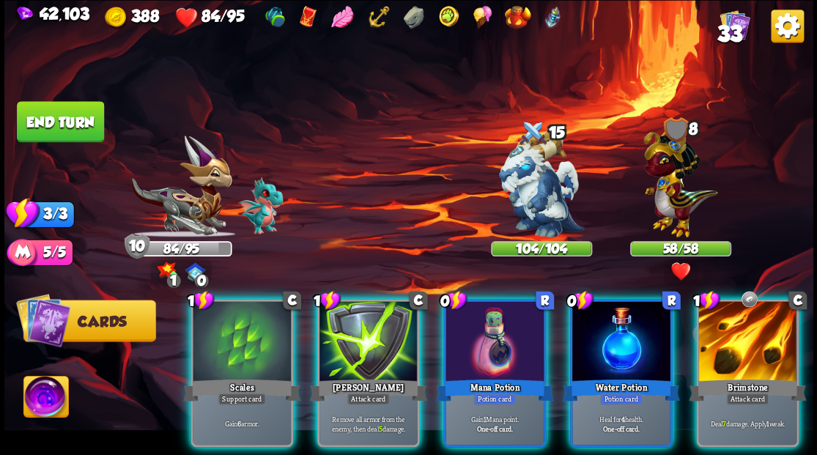
click at [44, 390] on img at bounding box center [45, 398] width 45 height 45
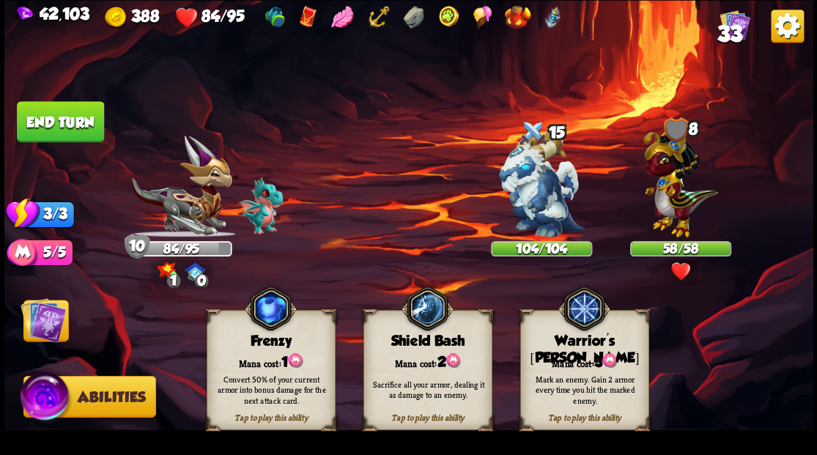
click at [565, 350] on div "Tap to play this ability Warrior's [PERSON_NAME] cost: 3 Mark an enemy. Gain 2 …" at bounding box center [584, 370] width 129 height 120
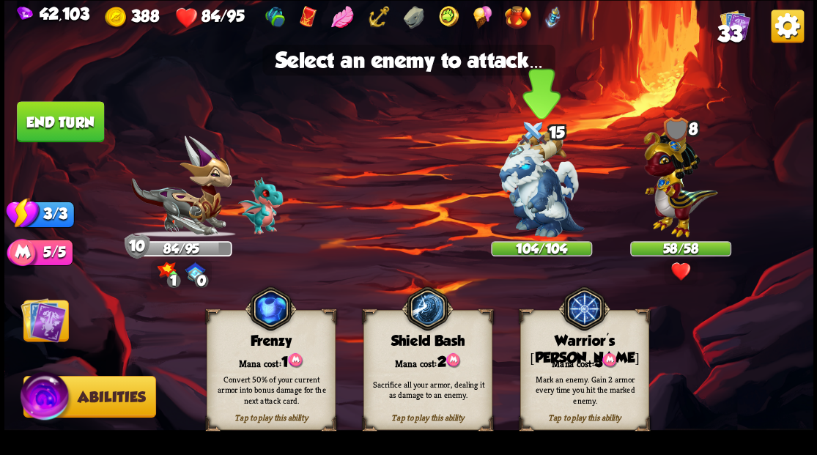
click at [528, 192] on img at bounding box center [541, 184] width 85 height 106
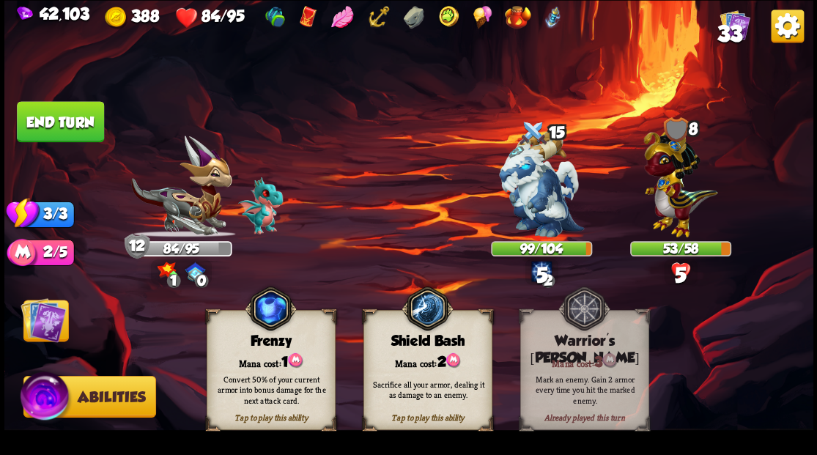
click at [43, 317] on img at bounding box center [43, 319] width 45 height 45
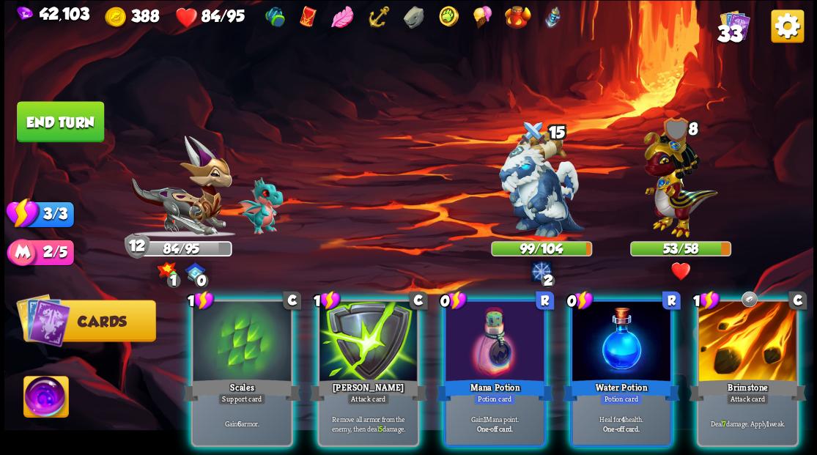
click at [473, 334] on div at bounding box center [495, 342] width 98 height 83
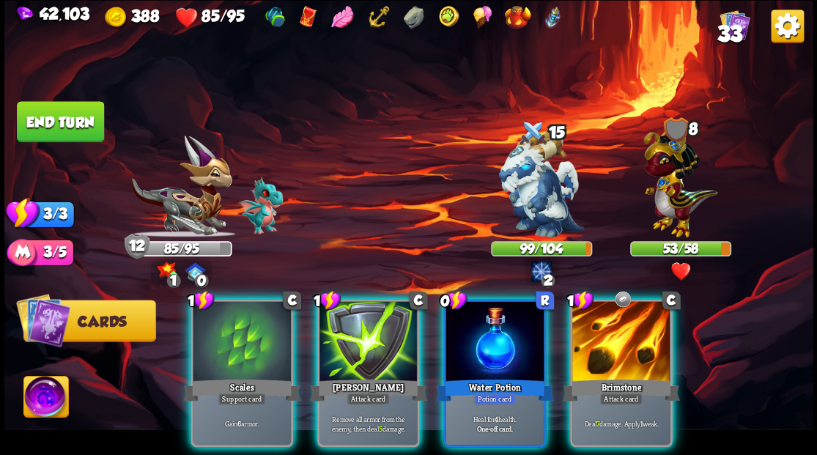
click at [484, 330] on div at bounding box center [495, 342] width 98 height 83
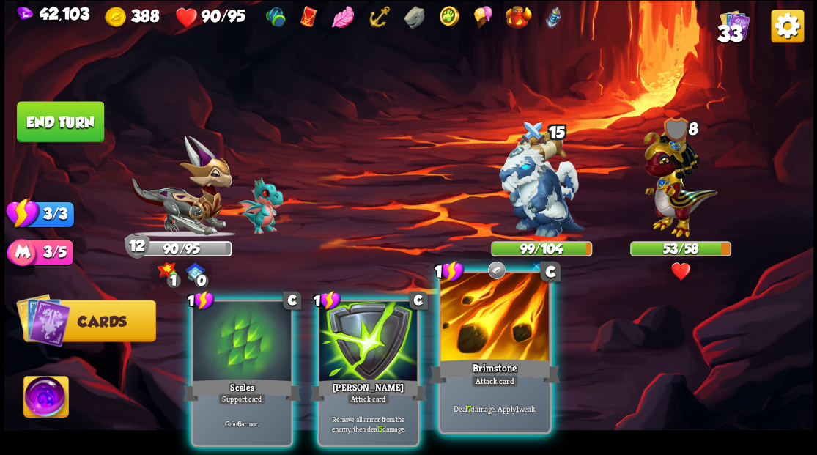
click at [484, 331] on div at bounding box center [494, 319] width 108 height 92
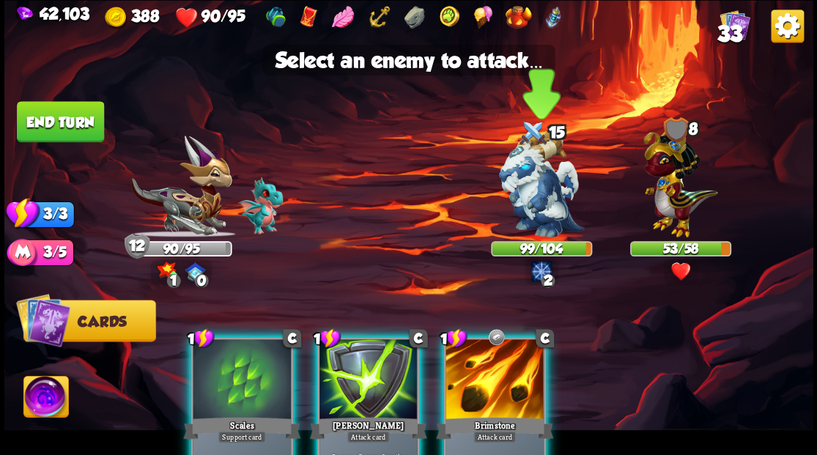
click at [545, 192] on img at bounding box center [541, 184] width 85 height 106
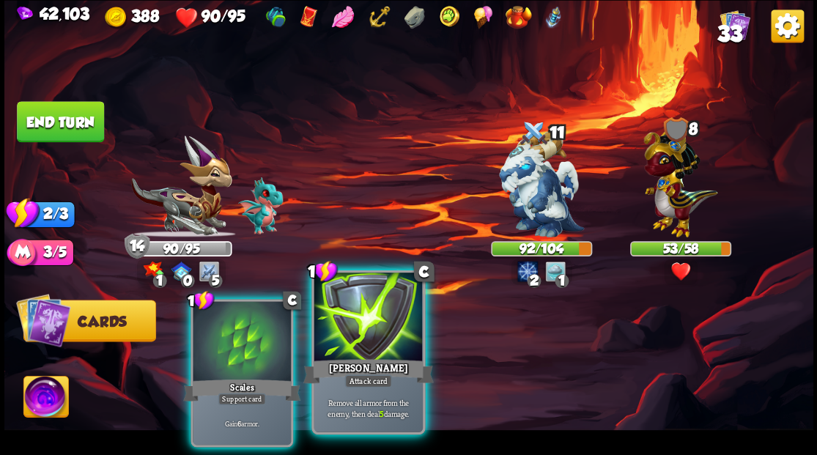
click at [367, 334] on div at bounding box center [368, 319] width 108 height 92
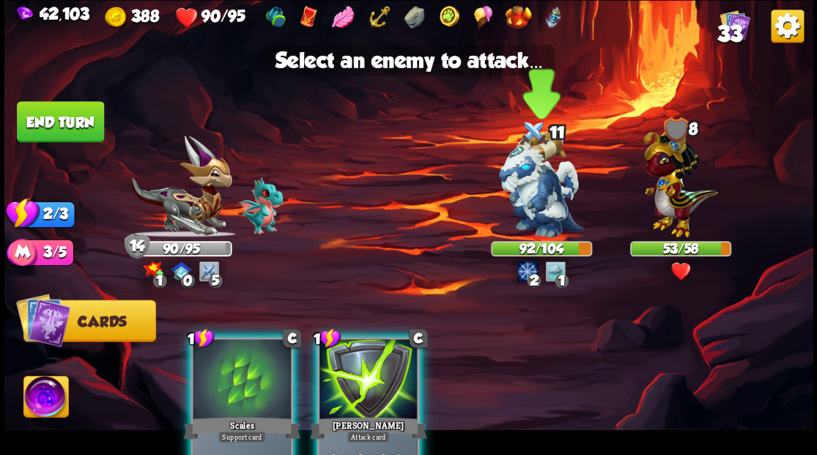
click at [534, 191] on img at bounding box center [541, 184] width 85 height 106
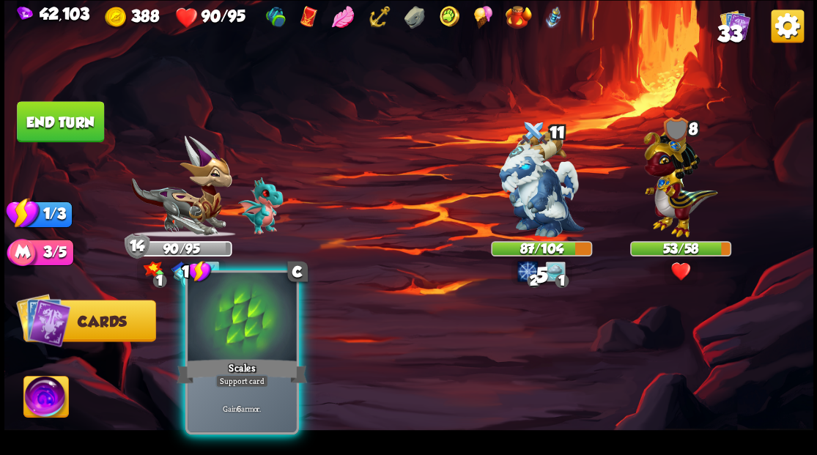
click at [241, 364] on div "Scales" at bounding box center [242, 370] width 130 height 29
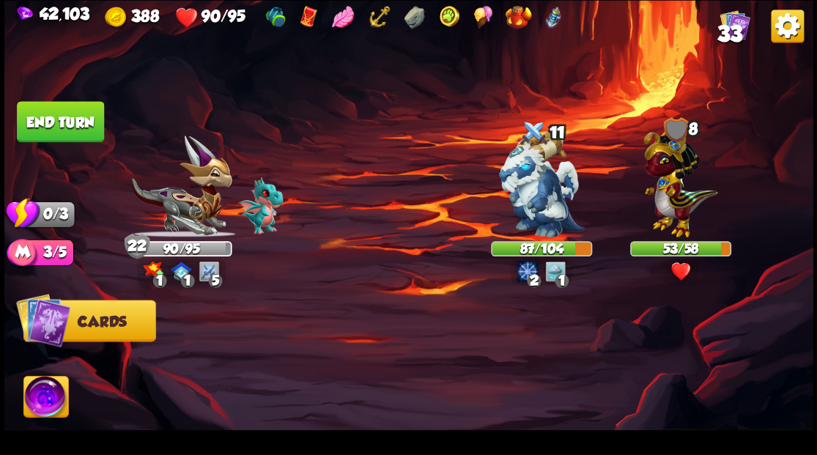
drag, startPoint x: 53, startPoint y: 130, endPoint x: 73, endPoint y: 155, distance: 31.8
click at [59, 132] on button "End turn" at bounding box center [60, 121] width 87 height 41
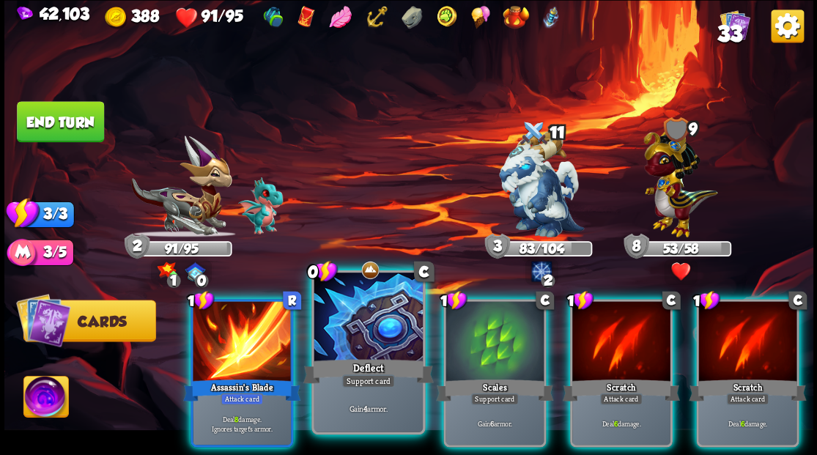
click at [352, 325] on div at bounding box center [368, 319] width 108 height 92
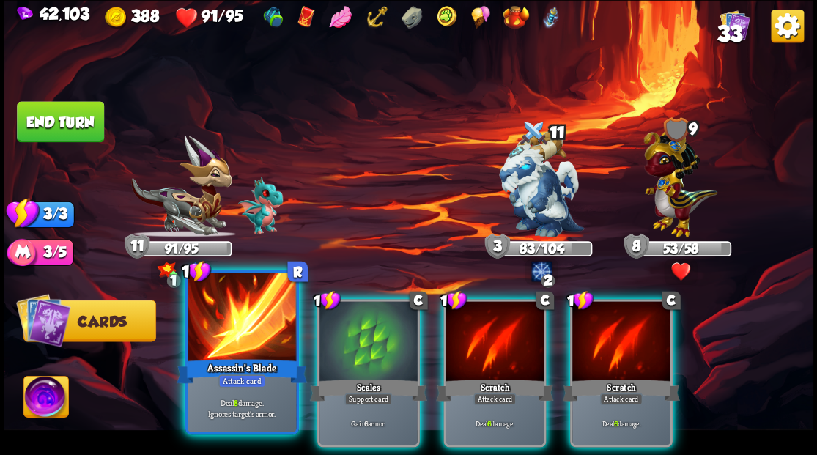
click at [214, 333] on div at bounding box center [242, 319] width 108 height 92
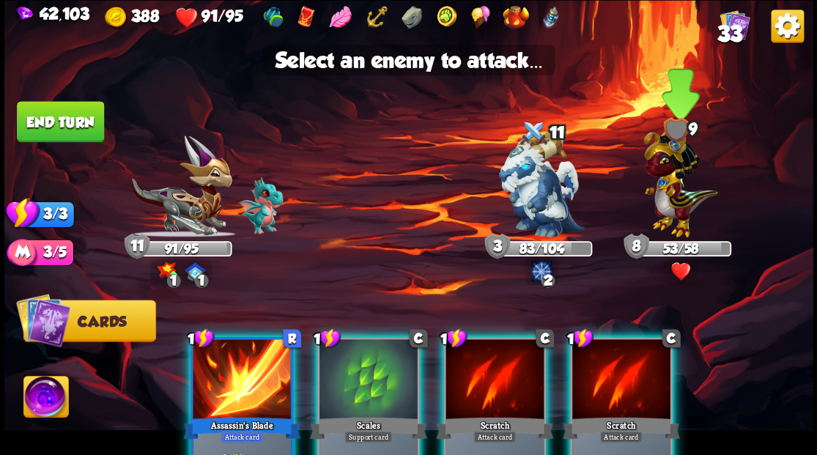
click at [674, 199] on img at bounding box center [681, 179] width 74 height 115
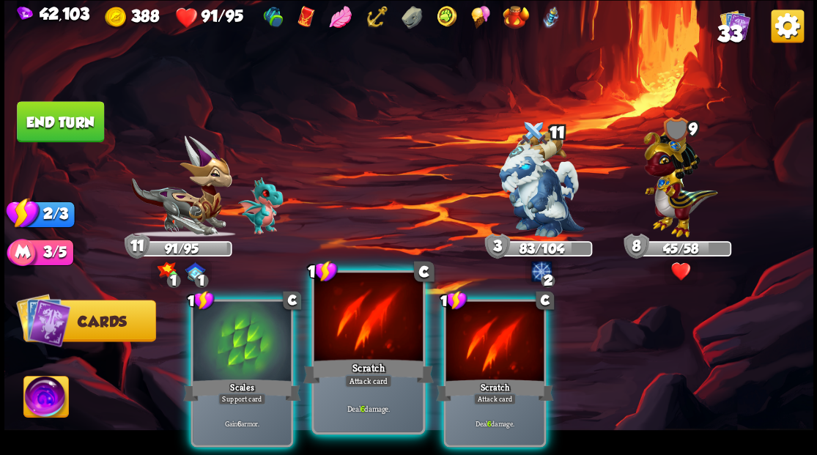
click at [360, 327] on div at bounding box center [368, 319] width 108 height 92
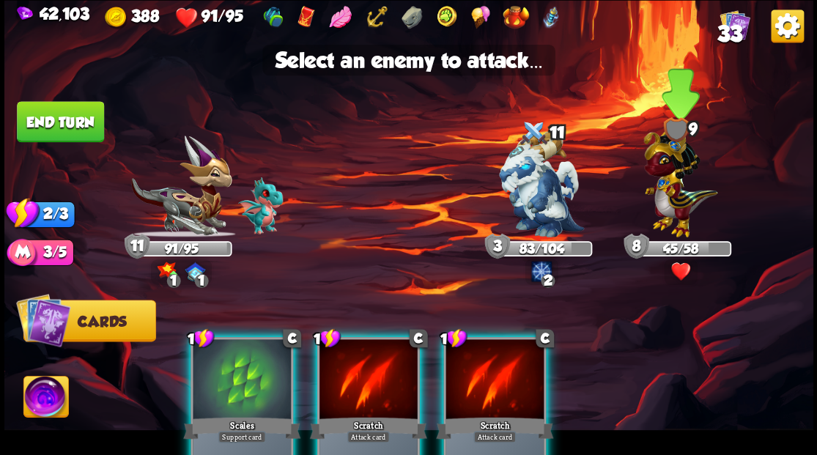
click at [671, 207] on img at bounding box center [681, 179] width 74 height 115
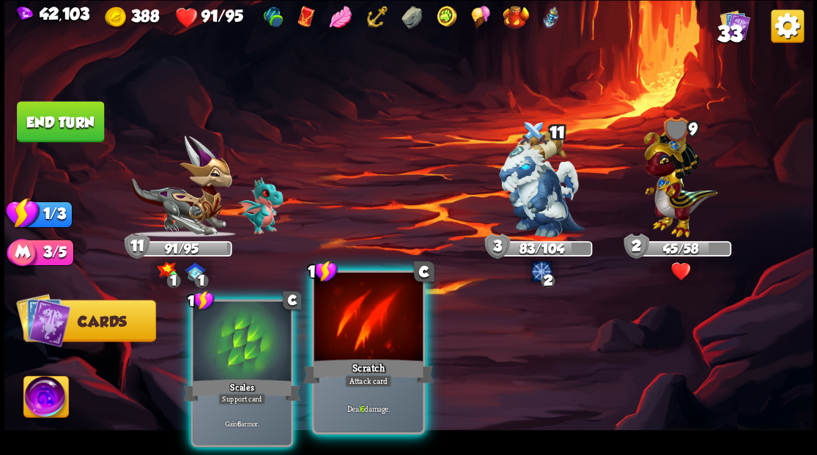
click at [353, 329] on div at bounding box center [368, 319] width 108 height 92
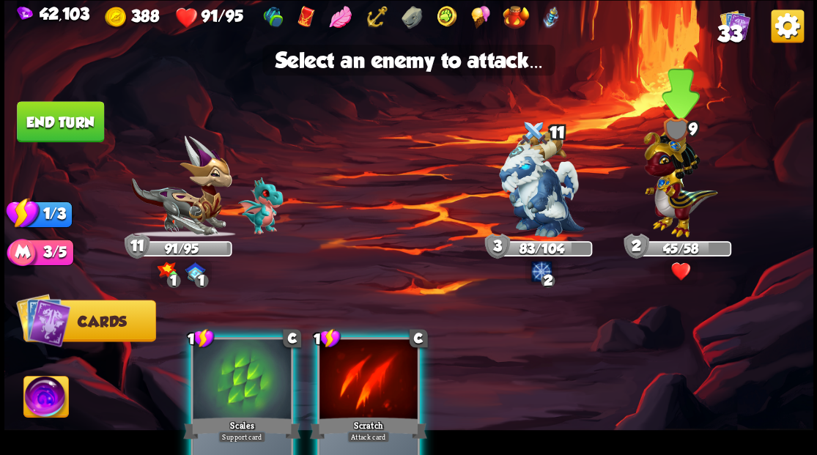
click at [676, 188] on img at bounding box center [681, 179] width 74 height 115
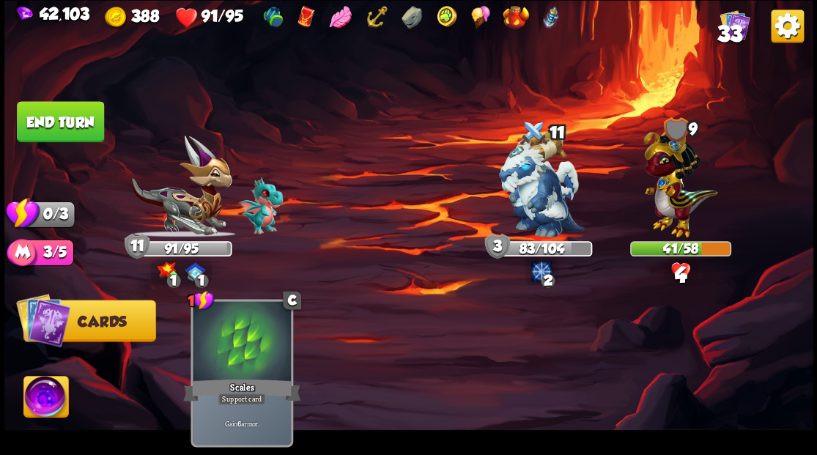
click at [87, 116] on button "End turn" at bounding box center [60, 121] width 87 height 41
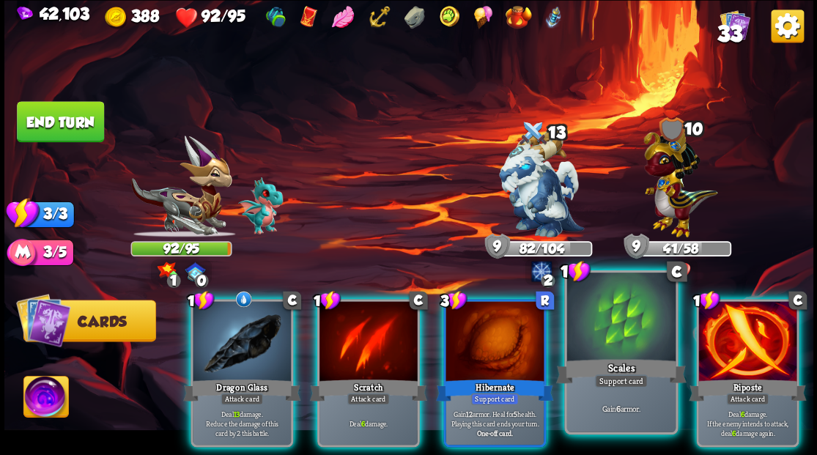
click at [618, 320] on div at bounding box center [621, 319] width 108 height 92
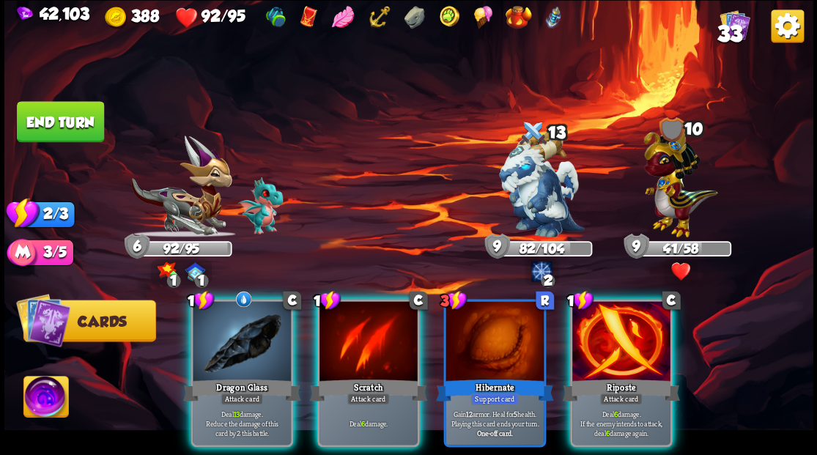
click at [618, 320] on div at bounding box center [621, 342] width 98 height 83
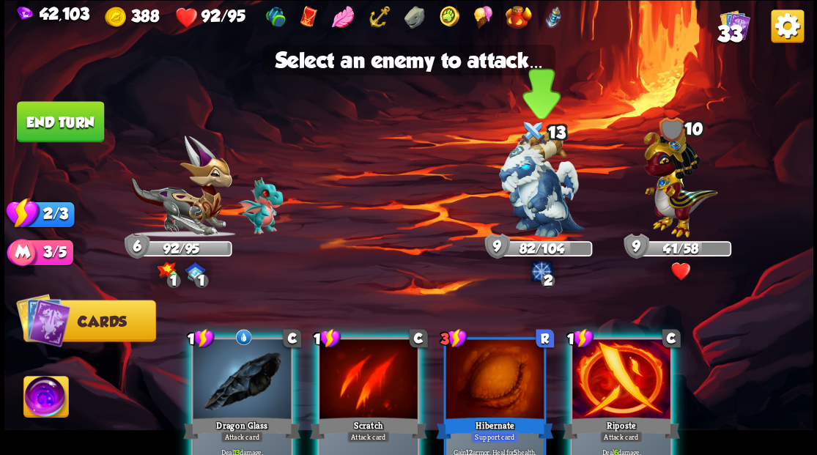
click at [522, 192] on img at bounding box center [541, 184] width 85 height 106
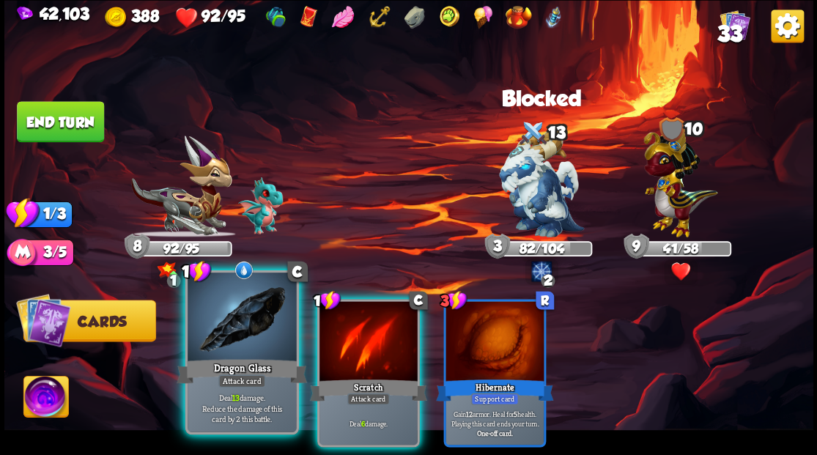
drag, startPoint x: 213, startPoint y: 331, endPoint x: 220, endPoint y: 311, distance: 21.8
click at [213, 330] on div at bounding box center [242, 319] width 108 height 92
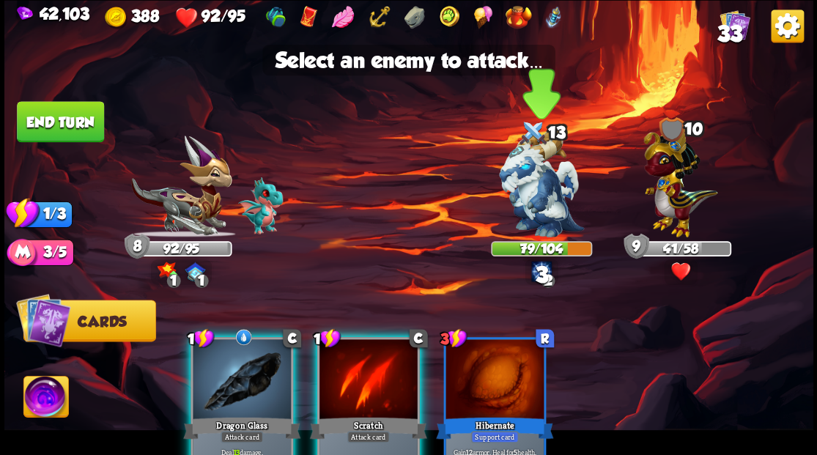
click at [526, 196] on img at bounding box center [541, 184] width 85 height 106
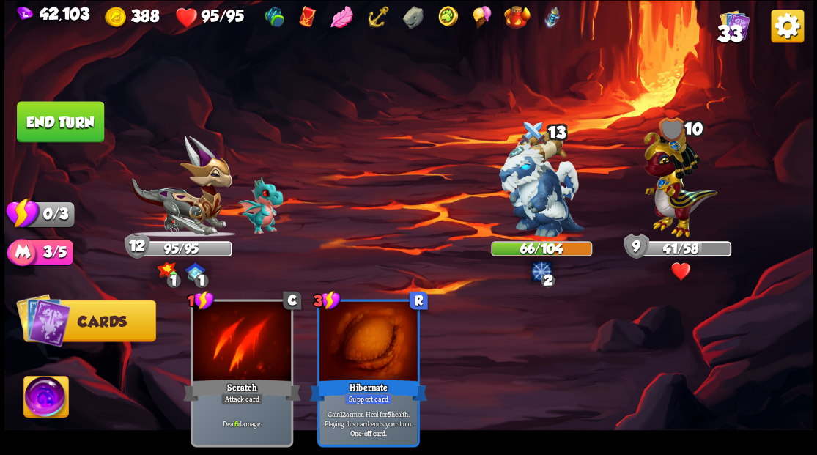
click at [69, 117] on button "End turn" at bounding box center [60, 121] width 87 height 41
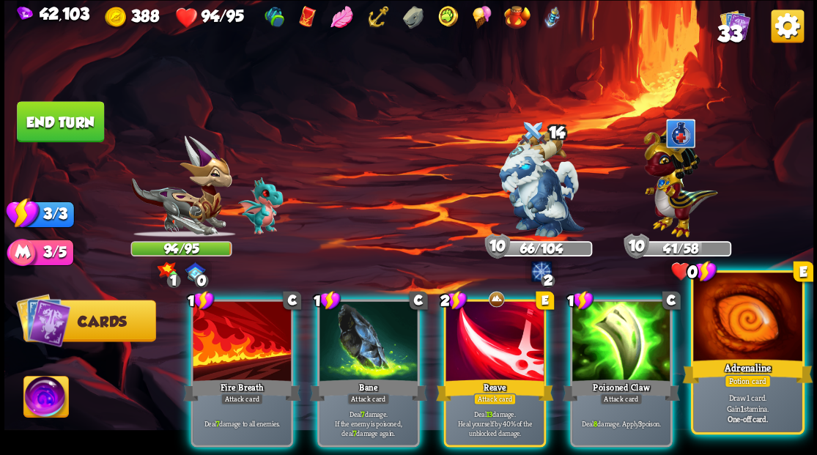
click at [741, 331] on div at bounding box center [747, 319] width 108 height 92
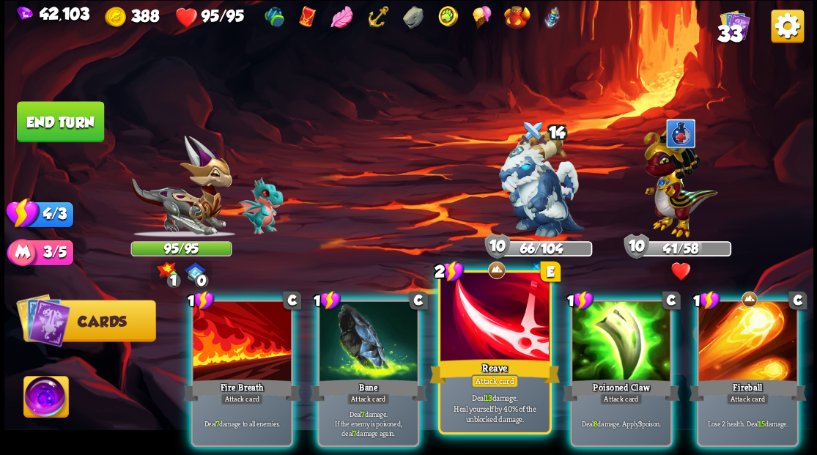
click at [465, 341] on div at bounding box center [494, 319] width 108 height 92
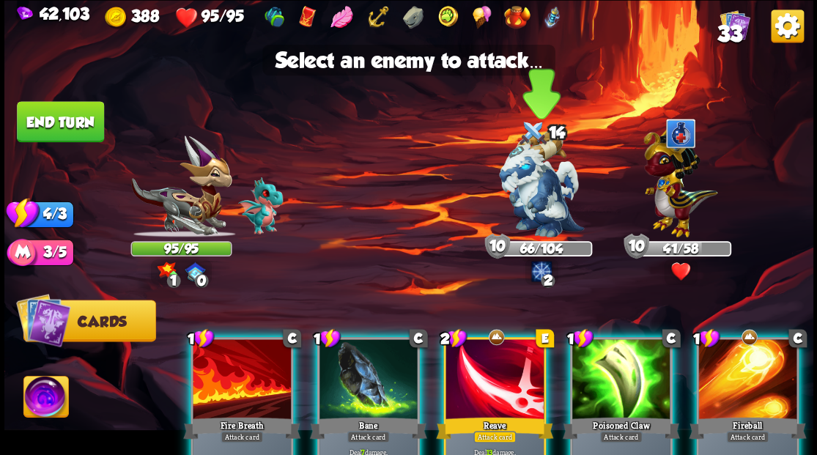
click at [520, 172] on img at bounding box center [541, 184] width 85 height 106
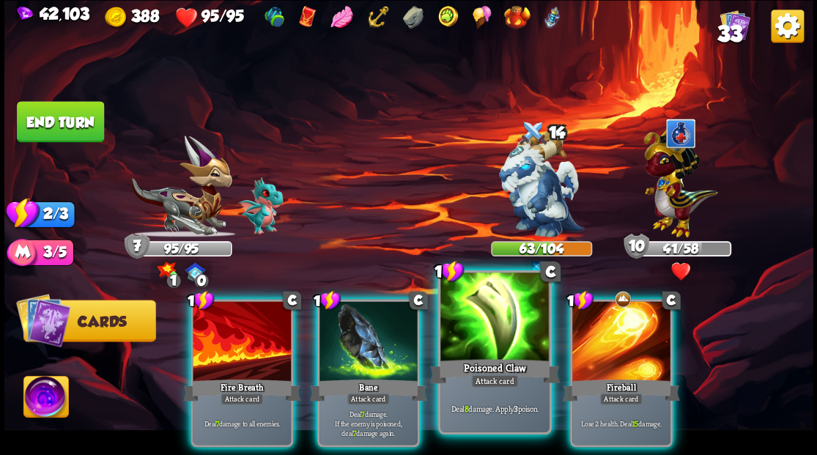
drag, startPoint x: 473, startPoint y: 331, endPoint x: 478, endPoint y: 314, distance: 18.1
click at [475, 326] on div at bounding box center [494, 319] width 108 height 92
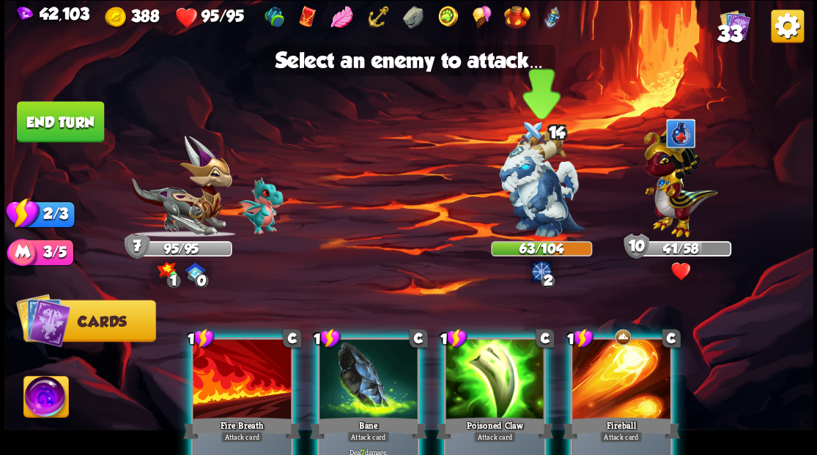
click at [526, 181] on img at bounding box center [541, 184] width 85 height 106
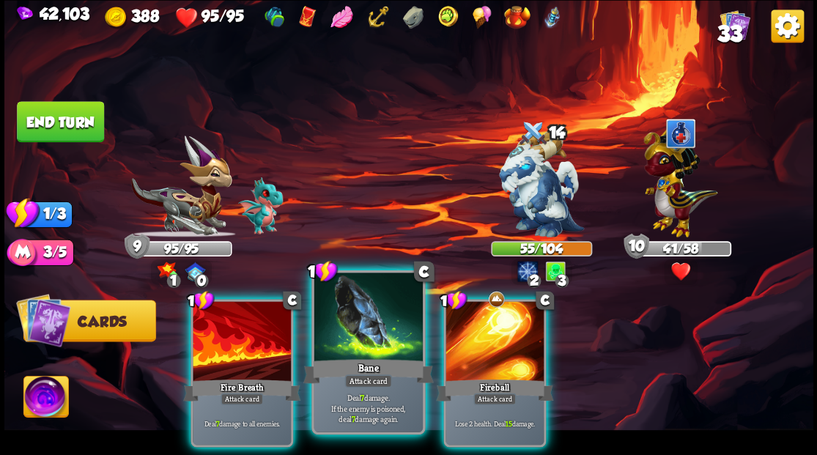
click at [358, 355] on div at bounding box center [368, 319] width 108 height 92
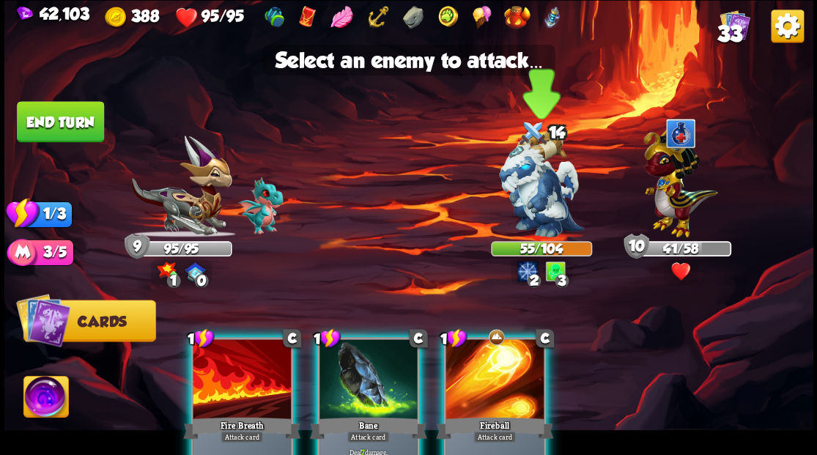
click at [537, 178] on img at bounding box center [541, 184] width 85 height 106
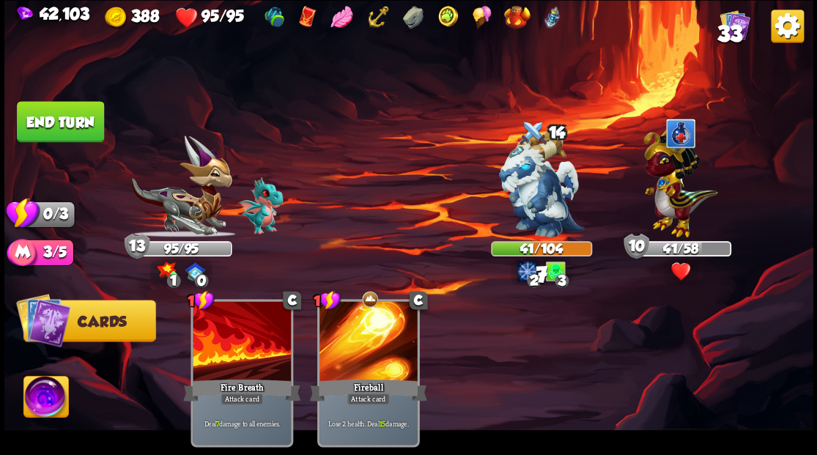
click at [72, 122] on button "End turn" at bounding box center [60, 121] width 87 height 41
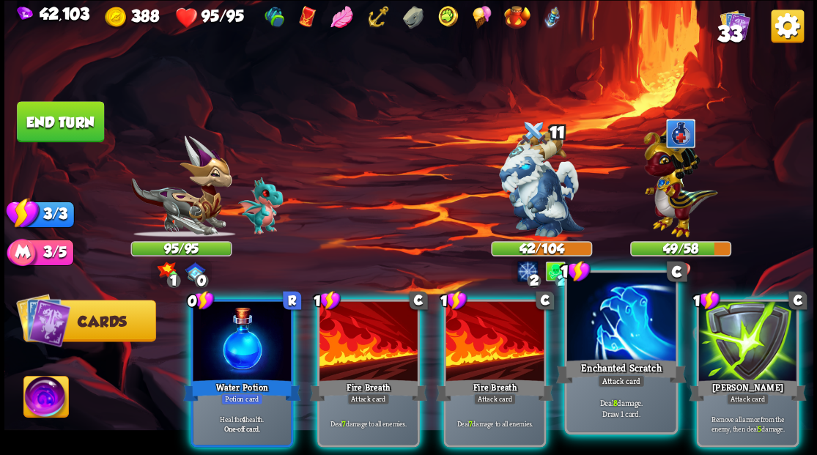
click at [622, 322] on div at bounding box center [621, 319] width 108 height 92
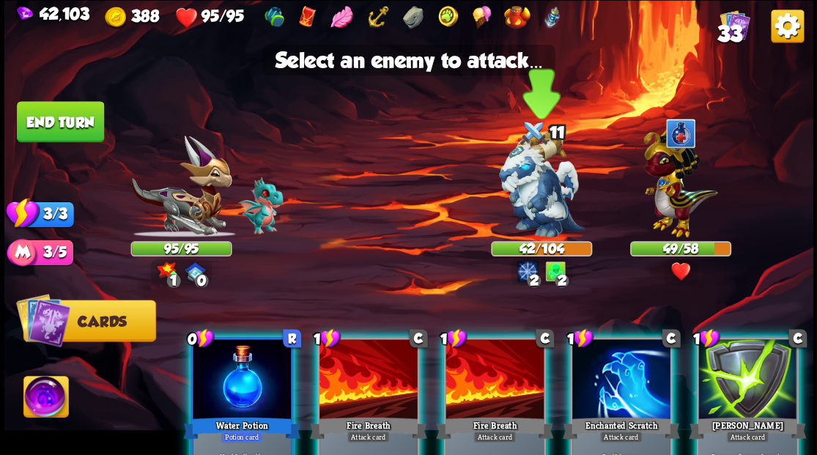
click at [503, 177] on img at bounding box center [541, 184] width 85 height 106
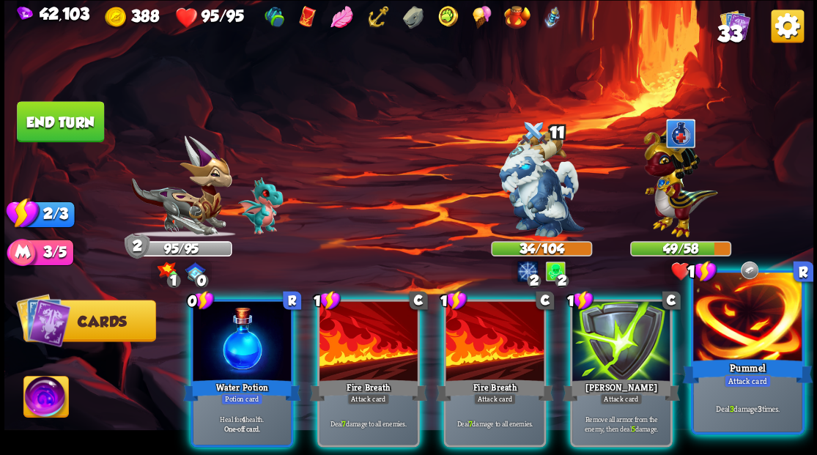
click at [765, 350] on div at bounding box center [747, 319] width 108 height 92
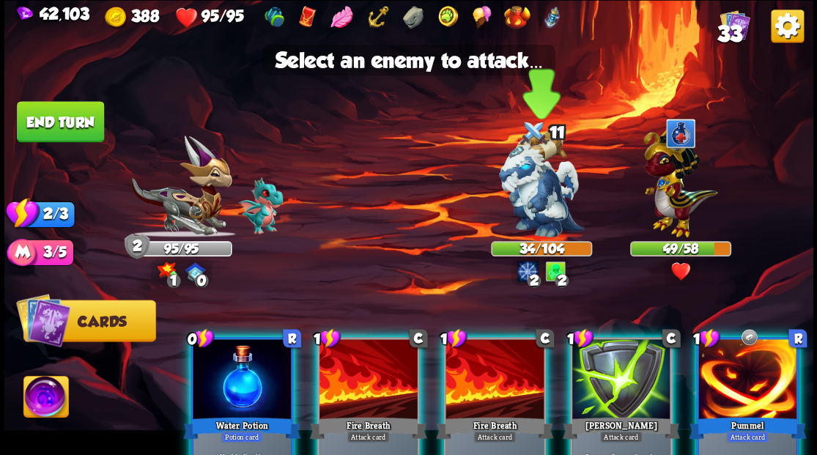
click at [537, 196] on img at bounding box center [541, 184] width 85 height 106
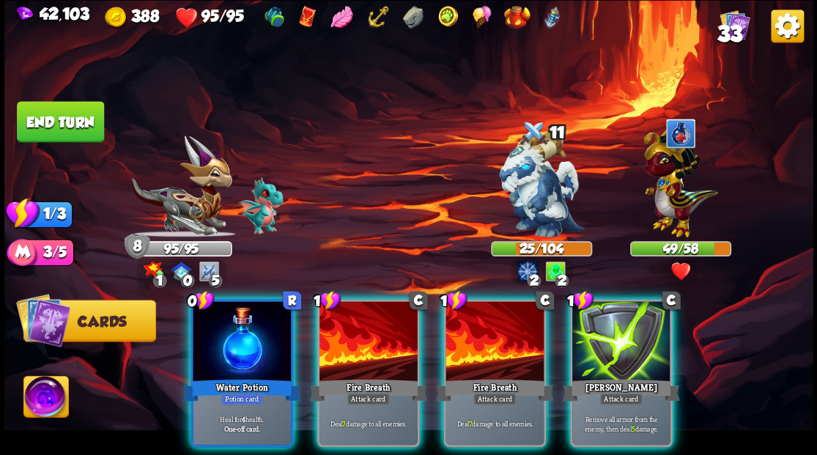
click at [373, 317] on div at bounding box center [369, 342] width 98 height 83
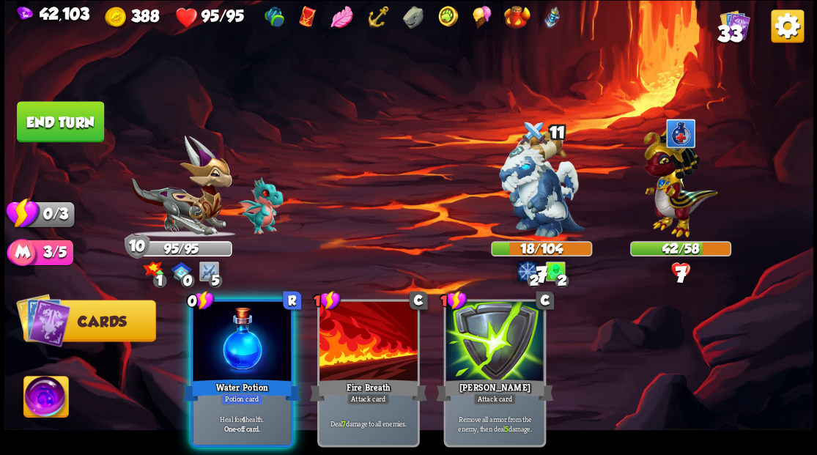
drag, startPoint x: 245, startPoint y: 365, endPoint x: 243, endPoint y: 358, distance: 7.5
click at [245, 377] on div "Water Potion" at bounding box center [241, 390] width 117 height 26
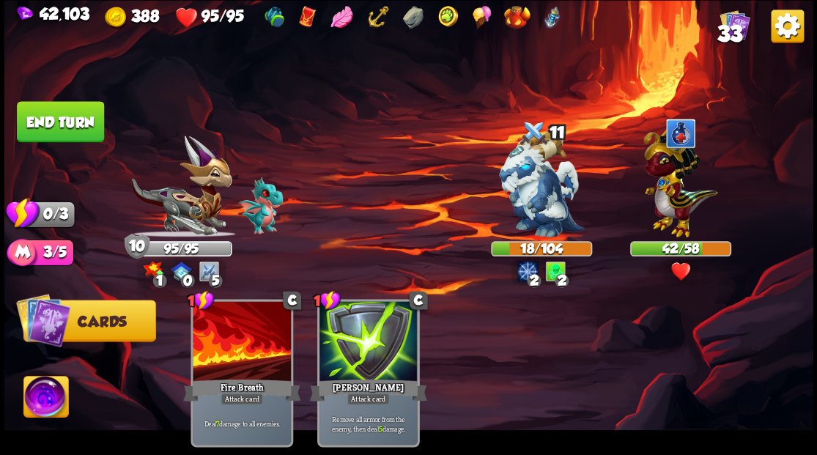
click at [62, 114] on button "End turn" at bounding box center [60, 121] width 87 height 41
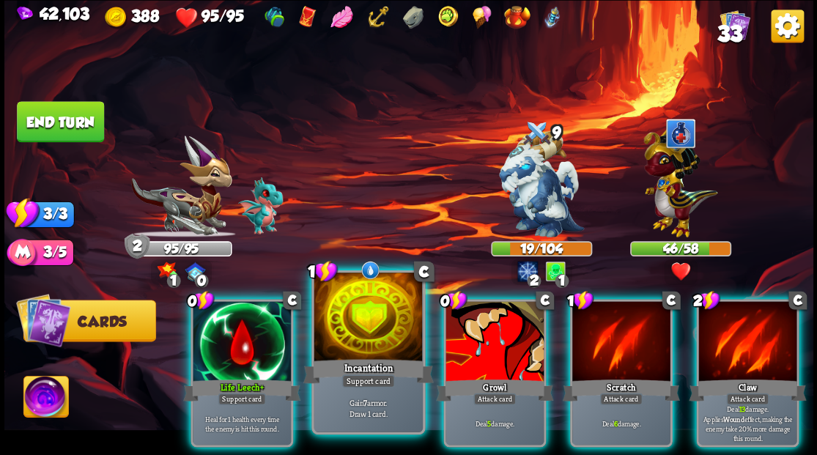
click at [383, 325] on div at bounding box center [368, 319] width 108 height 92
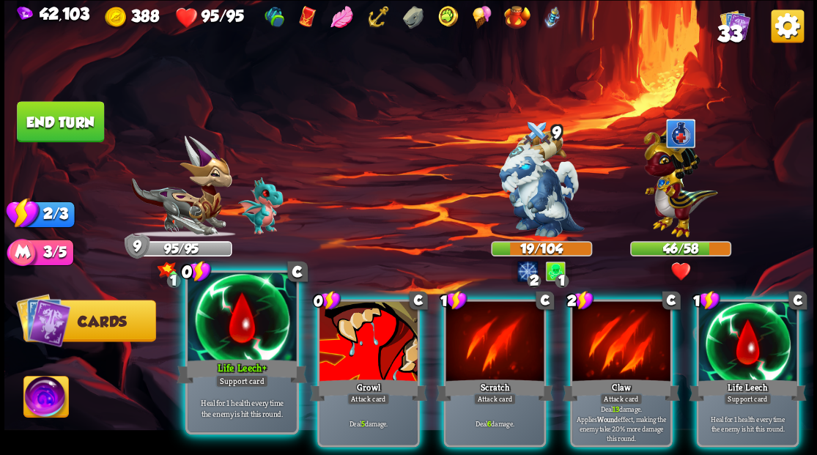
click at [261, 320] on div at bounding box center [242, 319] width 108 height 92
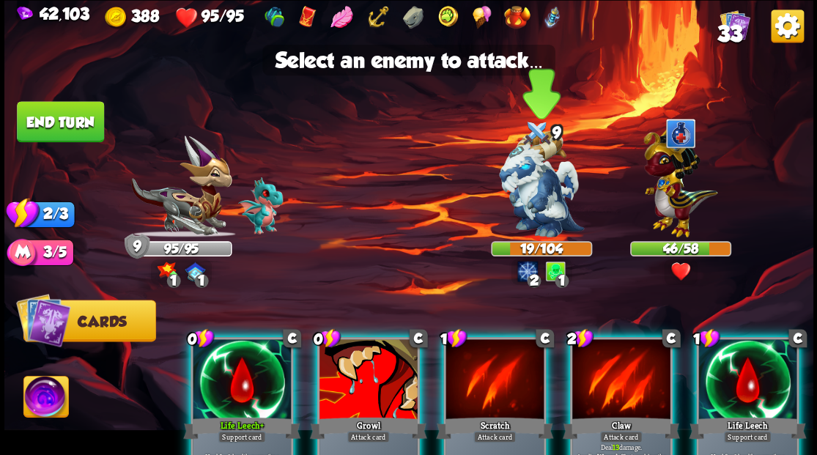
click at [543, 193] on img at bounding box center [541, 184] width 85 height 106
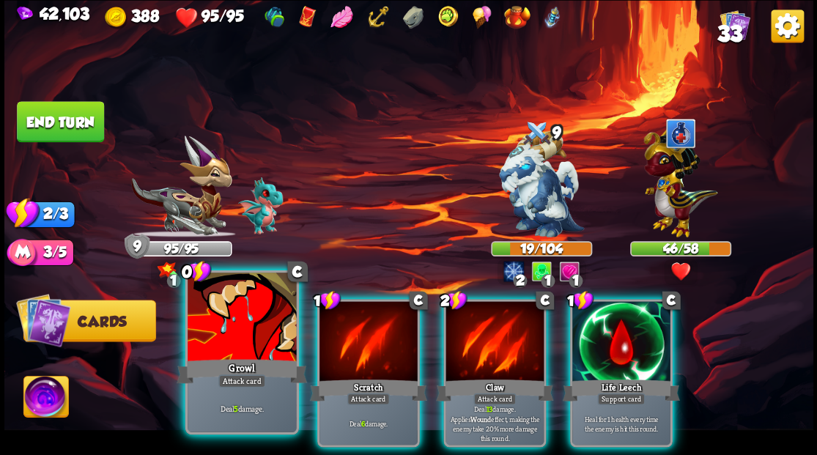
click at [240, 328] on div at bounding box center [242, 319] width 108 height 92
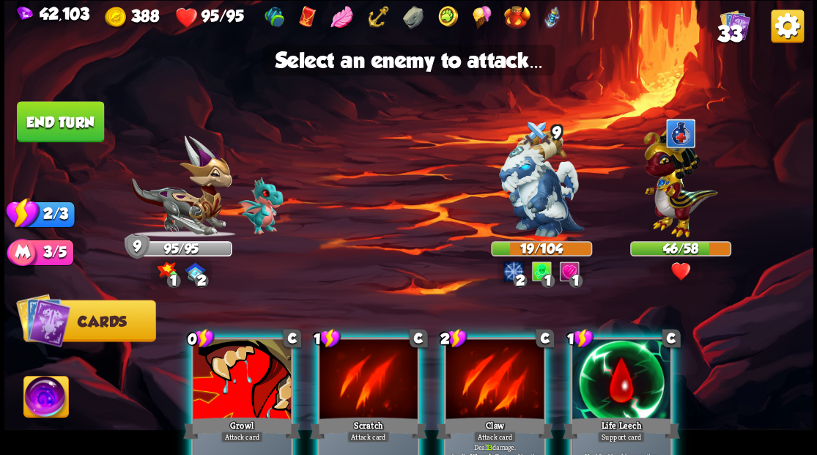
drag, startPoint x: 204, startPoint y: 377, endPoint x: 213, endPoint y: 371, distance: 10.6
click at [204, 377] on div at bounding box center [242, 380] width 98 height 83
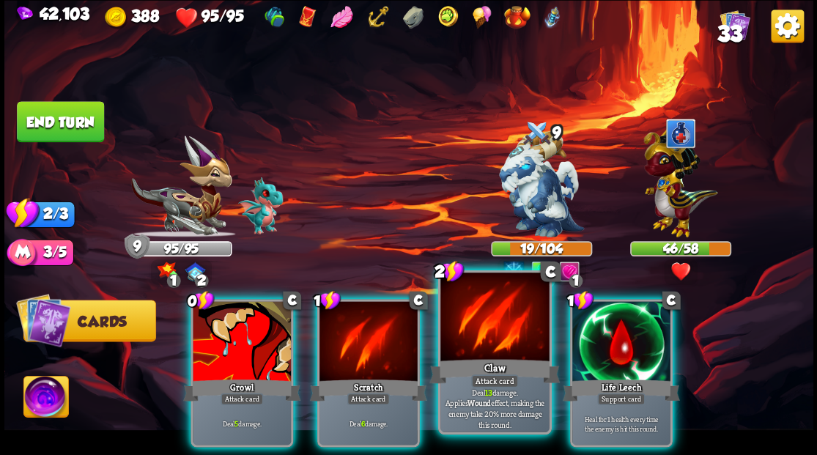
click at [481, 342] on div at bounding box center [494, 319] width 108 height 92
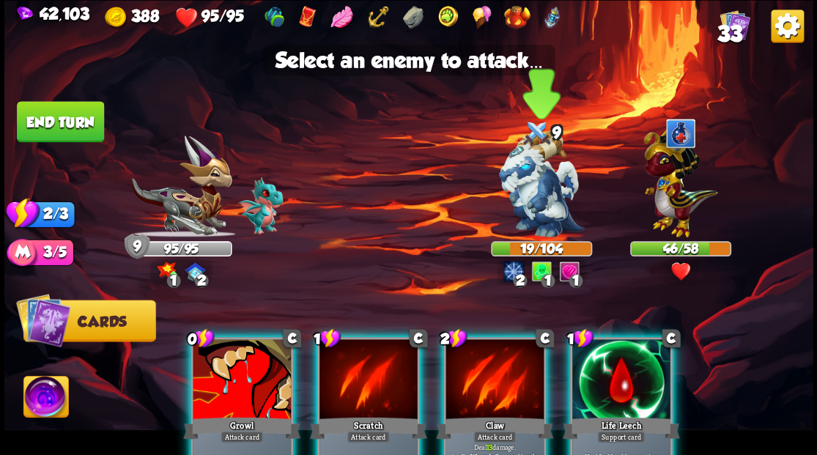
click at [535, 183] on img at bounding box center [541, 184] width 85 height 106
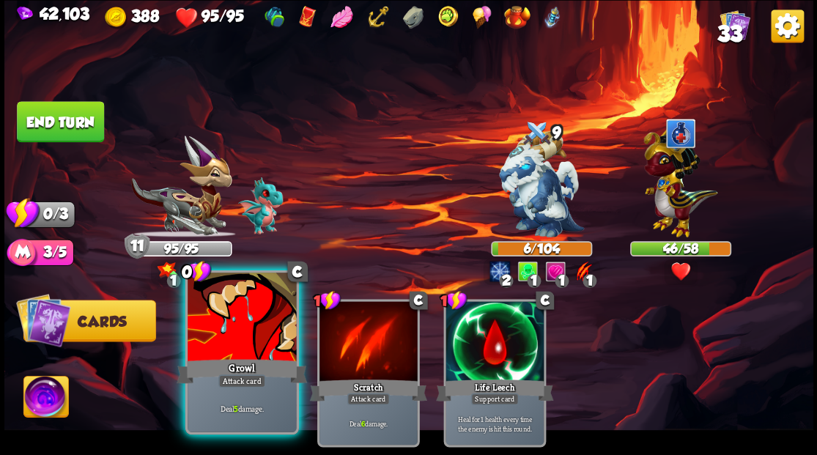
click at [240, 313] on div at bounding box center [242, 319] width 108 height 92
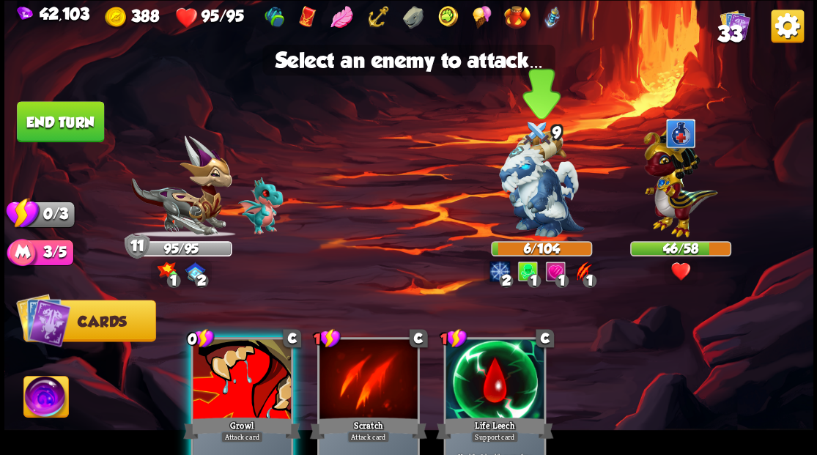
click at [538, 200] on img at bounding box center [541, 184] width 85 height 106
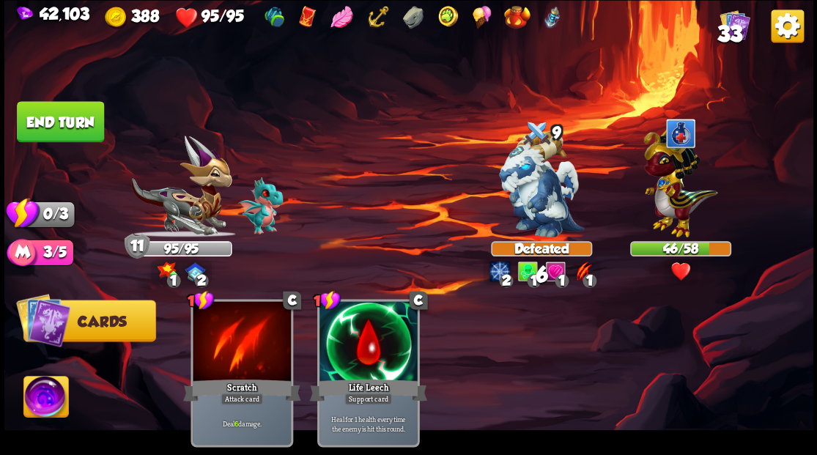
click at [57, 114] on button "End turn" at bounding box center [60, 121] width 87 height 41
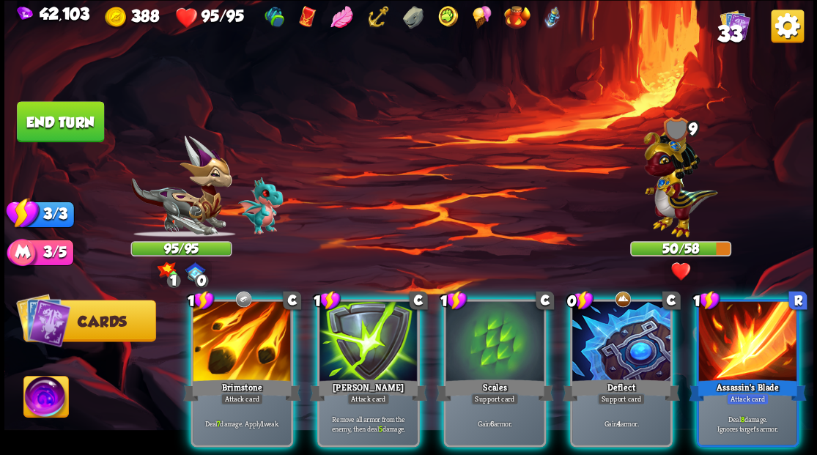
click at [676, 185] on img at bounding box center [681, 179] width 74 height 115
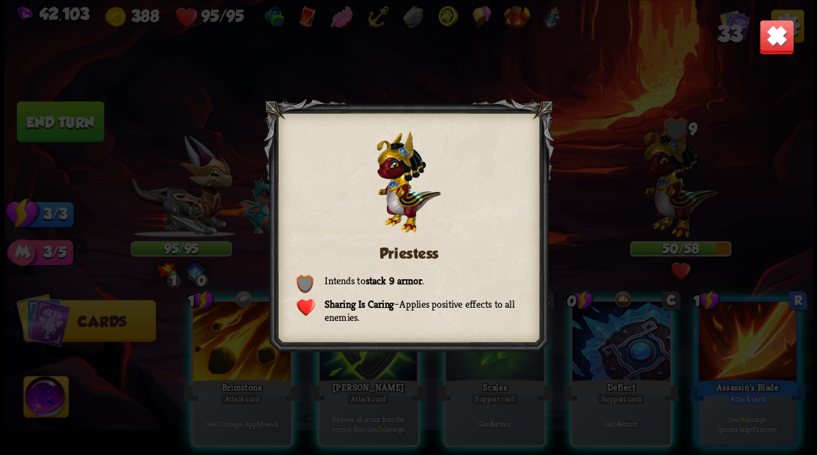
click at [781, 34] on img at bounding box center [776, 36] width 35 height 35
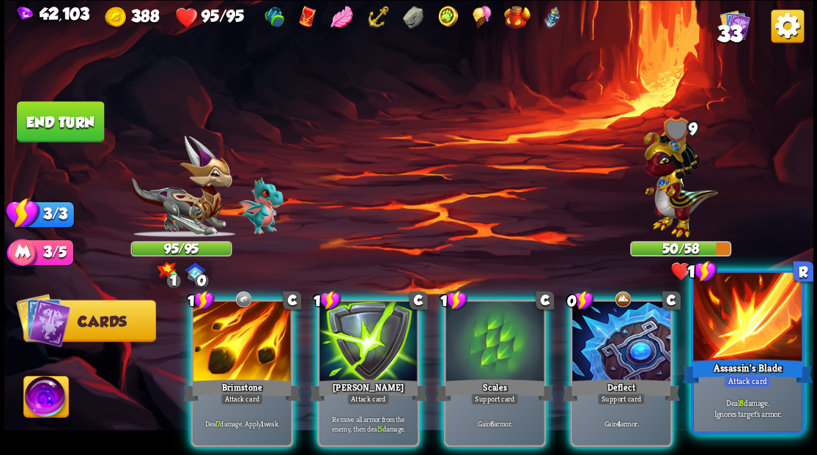
click at [732, 361] on div "Assassin's Blade" at bounding box center [747, 370] width 130 height 29
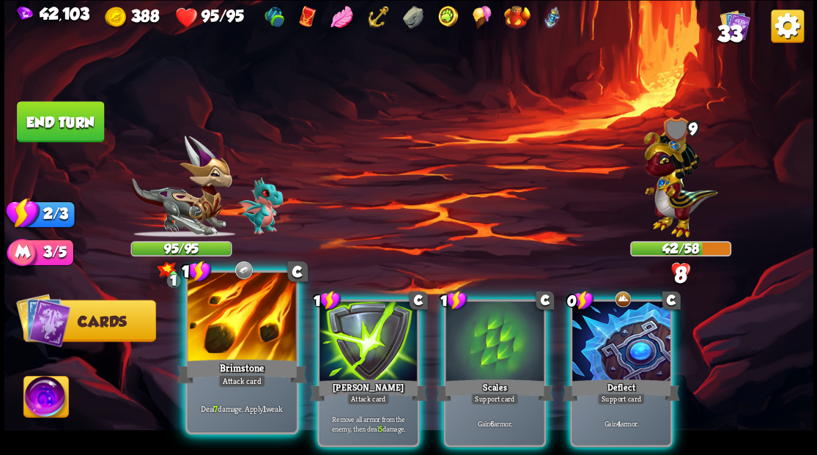
click at [239, 353] on div at bounding box center [242, 319] width 108 height 92
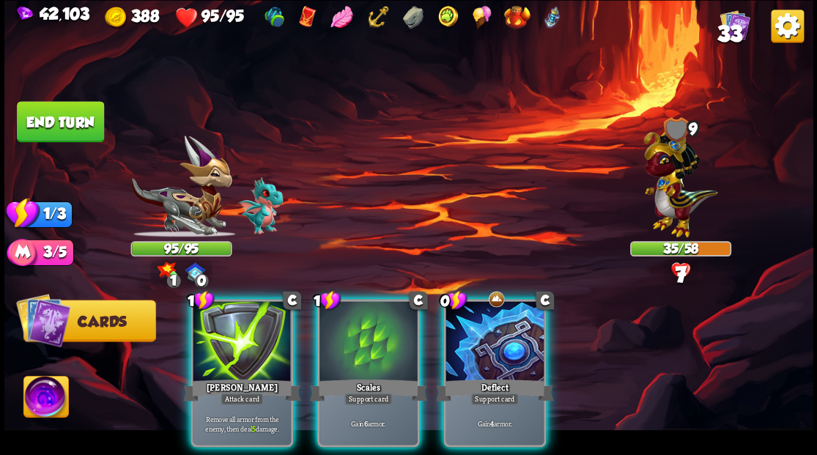
drag, startPoint x: 229, startPoint y: 341, endPoint x: 232, endPoint y: 326, distance: 14.9
click at [229, 340] on div at bounding box center [242, 342] width 98 height 83
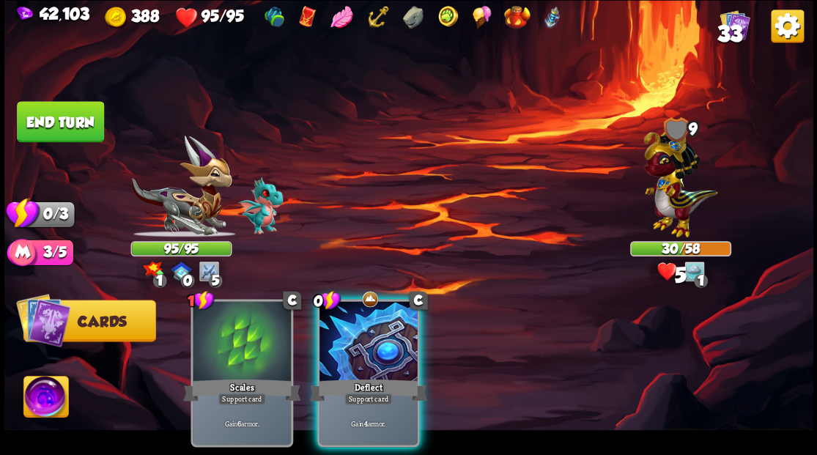
click at [79, 108] on button "End turn" at bounding box center [60, 121] width 87 height 41
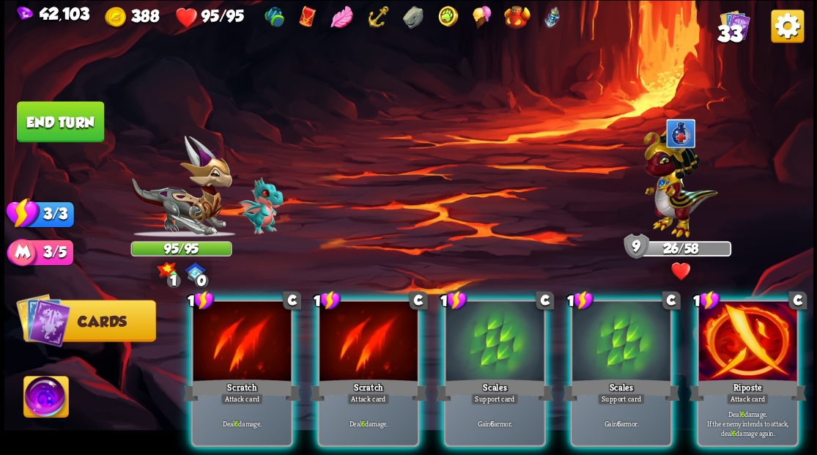
click at [675, 177] on img at bounding box center [681, 179] width 74 height 115
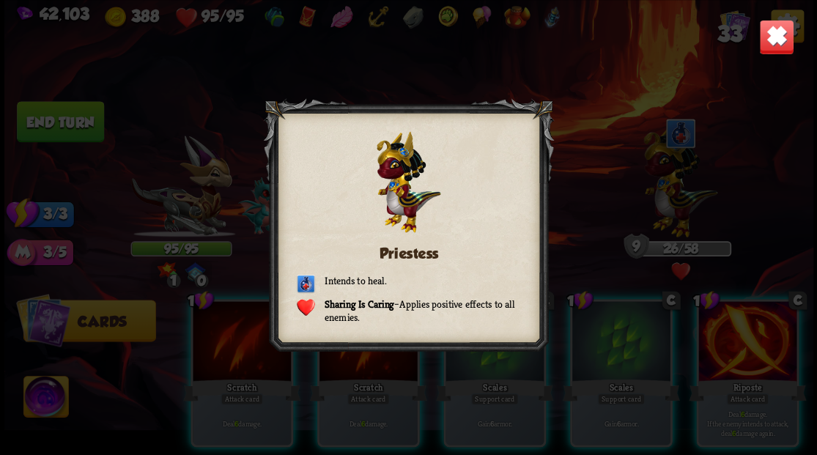
click at [781, 41] on img at bounding box center [776, 36] width 35 height 35
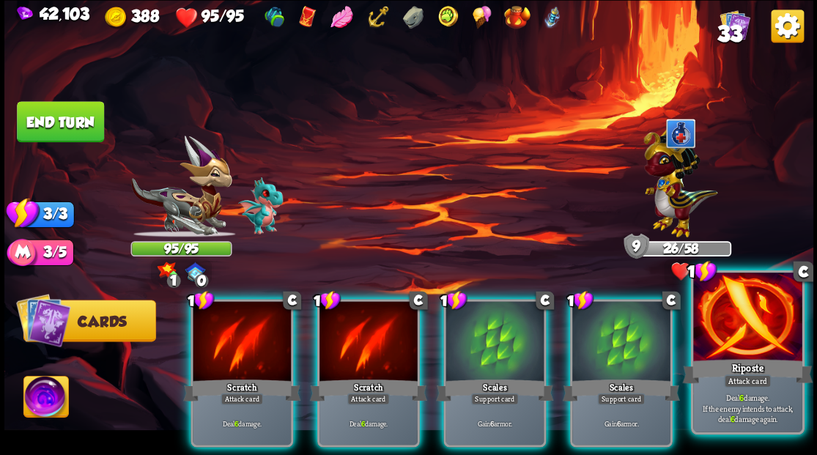
click at [718, 361] on div "Riposte" at bounding box center [747, 370] width 130 height 29
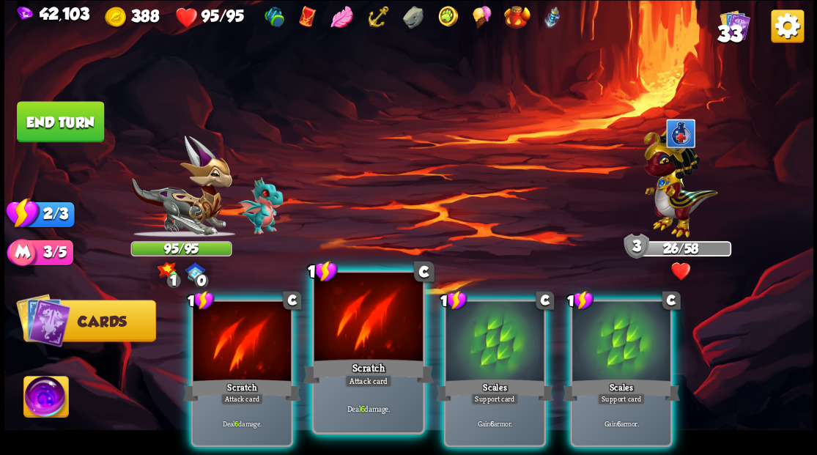
click at [323, 342] on div at bounding box center [368, 319] width 108 height 92
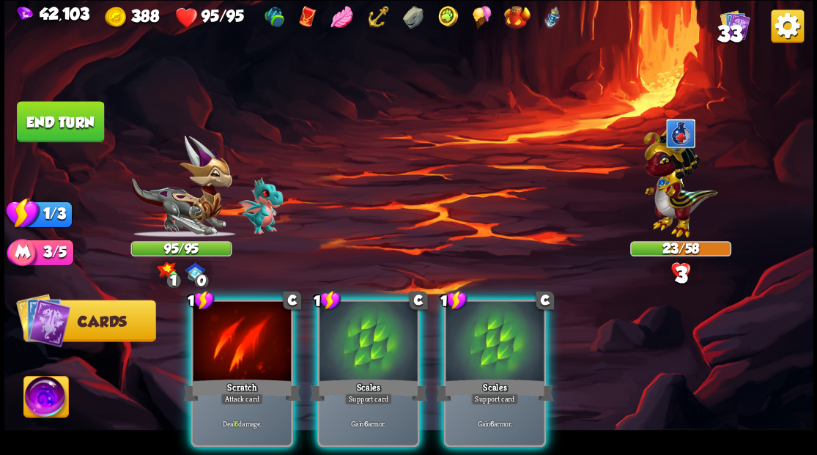
click at [239, 318] on div at bounding box center [242, 342] width 98 height 83
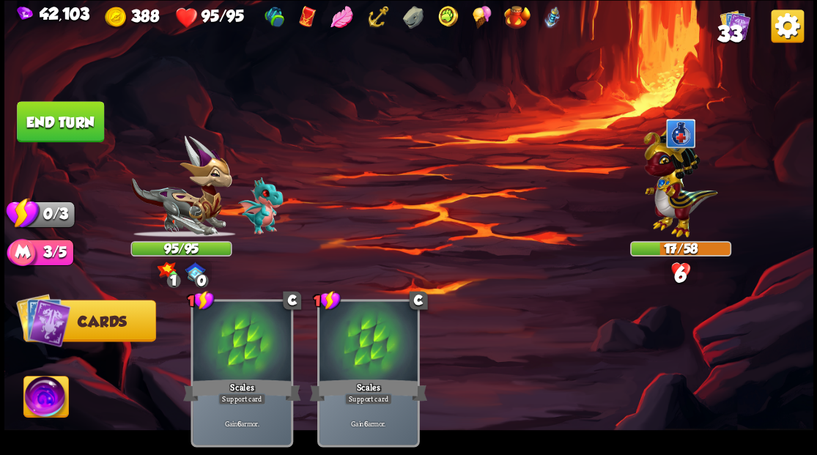
click at [83, 122] on button "End turn" at bounding box center [60, 121] width 87 height 41
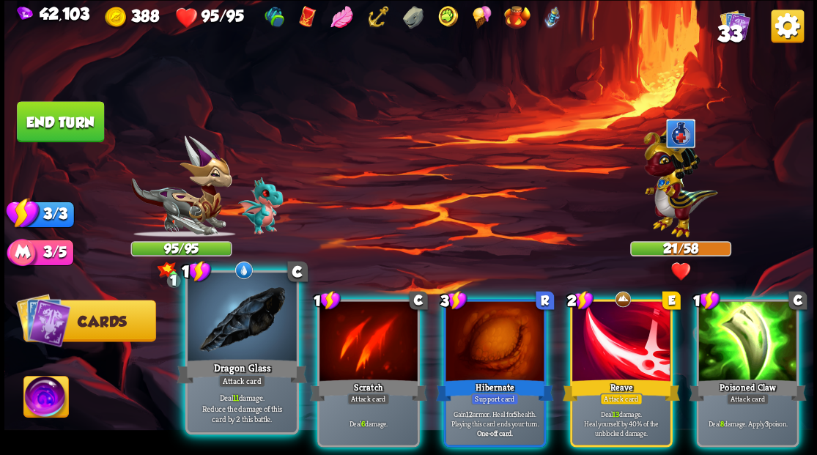
click at [229, 311] on div at bounding box center [242, 319] width 108 height 92
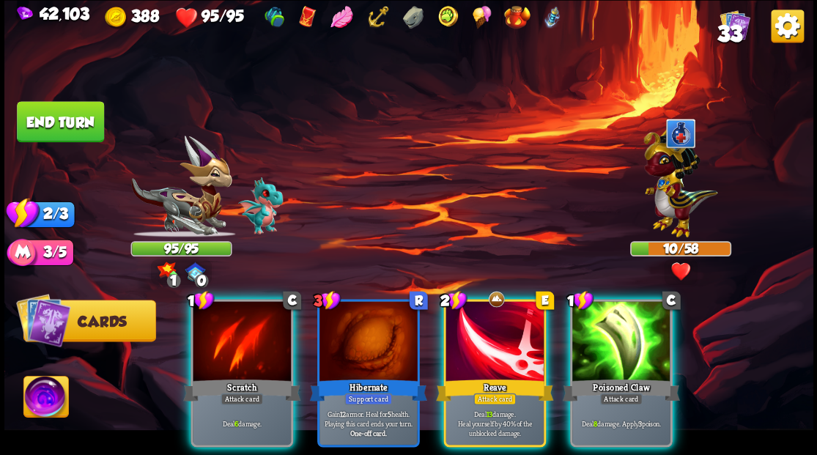
click at [484, 325] on div at bounding box center [495, 342] width 98 height 83
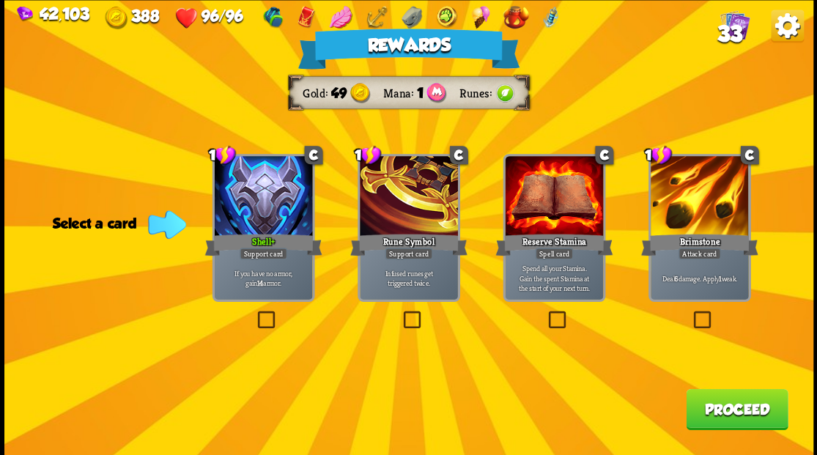
click at [764, 418] on button "Proceed" at bounding box center [737, 408] width 102 height 41
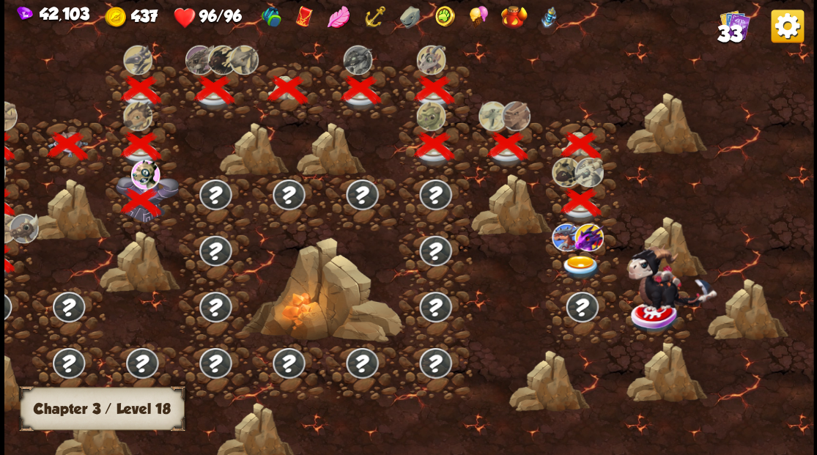
click at [579, 265] on img at bounding box center [581, 267] width 40 height 24
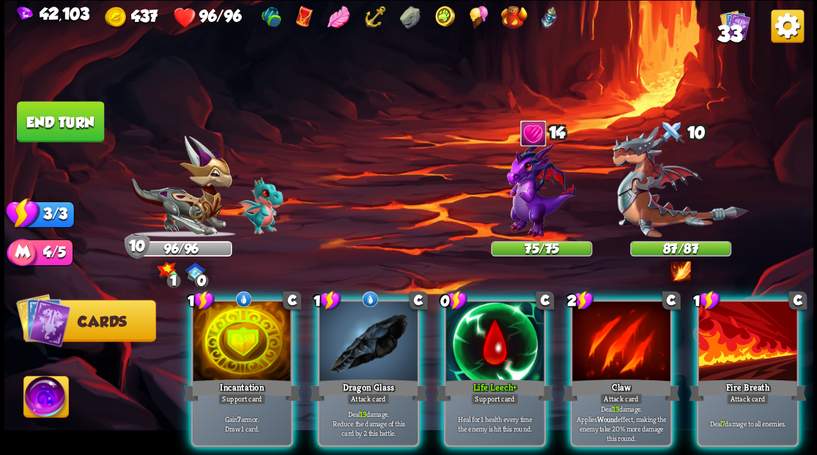
click at [37, 397] on img at bounding box center [45, 398] width 45 height 45
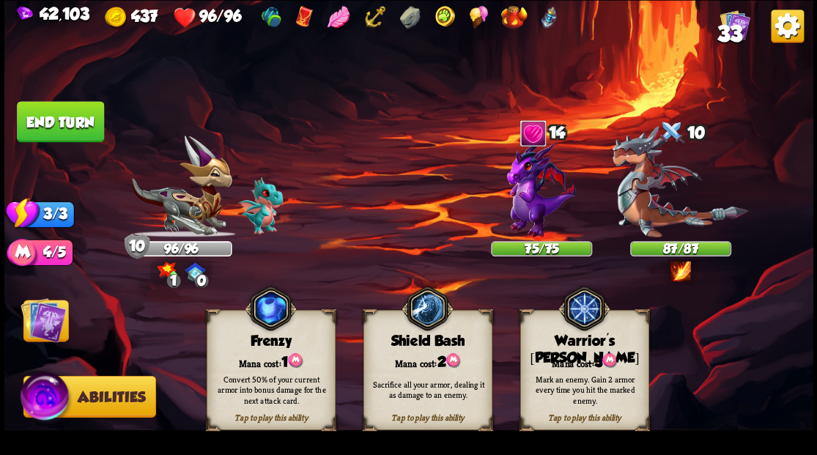
drag, startPoint x: 589, startPoint y: 368, endPoint x: 638, endPoint y: 309, distance: 76.0
click at [589, 366] on div "Mark an enemy. Gain 2 armor every time you hit the marked enemy." at bounding box center [584, 389] width 129 height 51
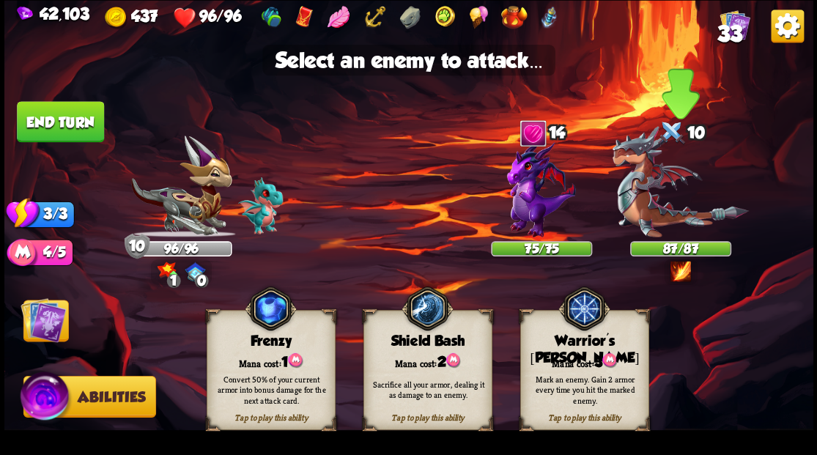
click at [674, 219] on img at bounding box center [680, 181] width 136 height 111
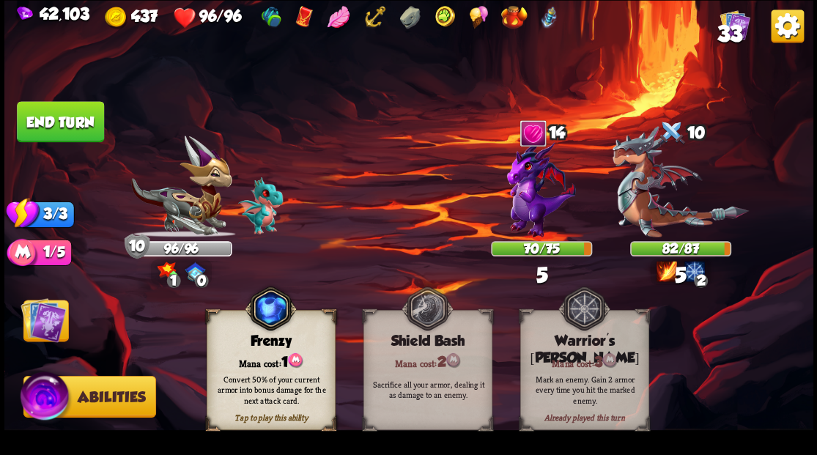
click at [31, 325] on img at bounding box center [43, 319] width 45 height 45
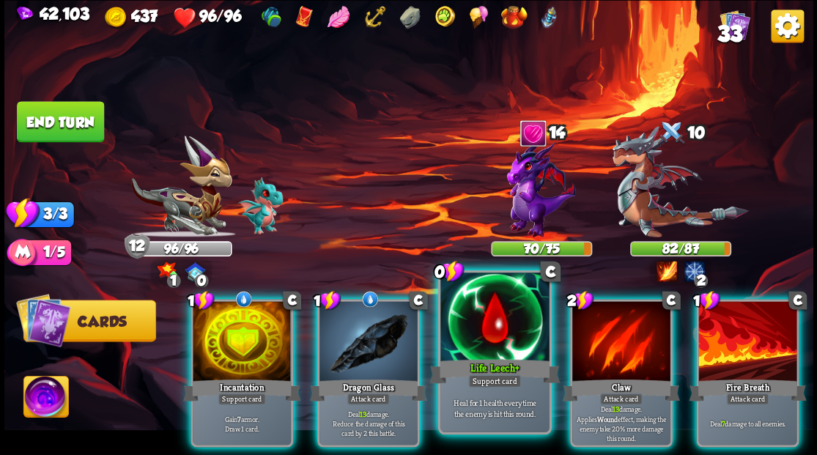
click at [474, 328] on div at bounding box center [494, 319] width 108 height 92
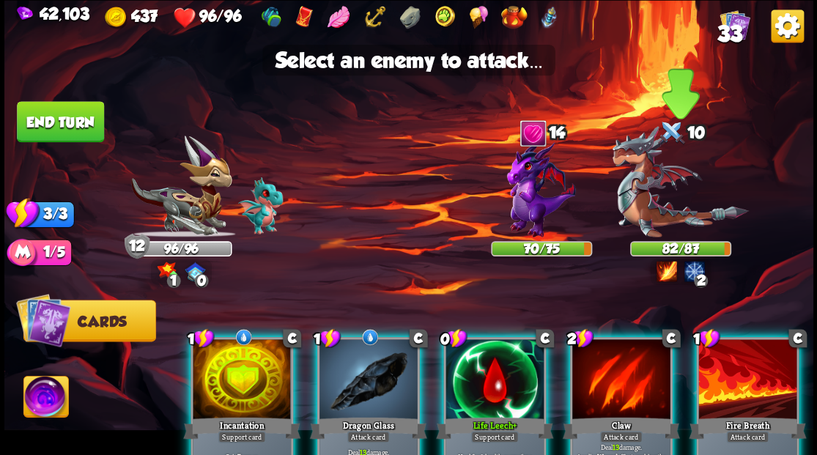
click at [646, 212] on img at bounding box center [680, 181] width 136 height 111
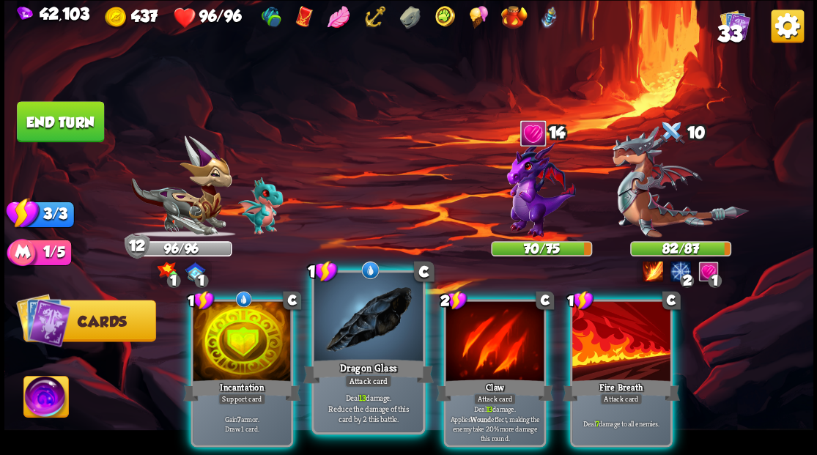
click at [371, 339] on div at bounding box center [368, 319] width 108 height 92
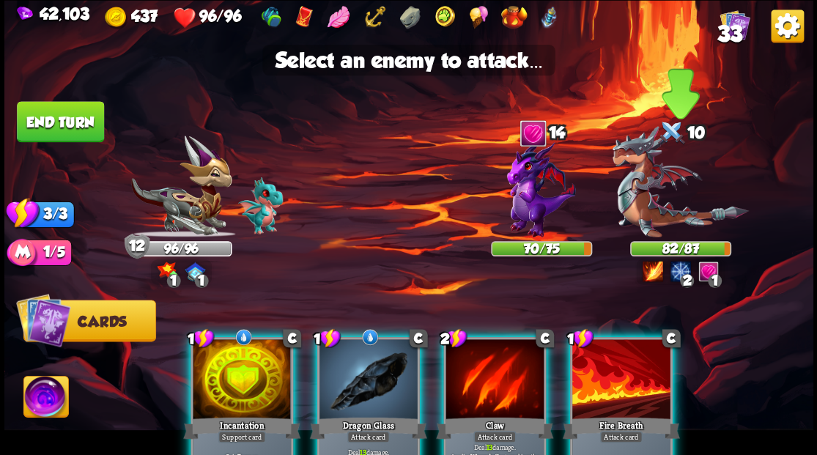
click at [652, 216] on img at bounding box center [680, 181] width 136 height 111
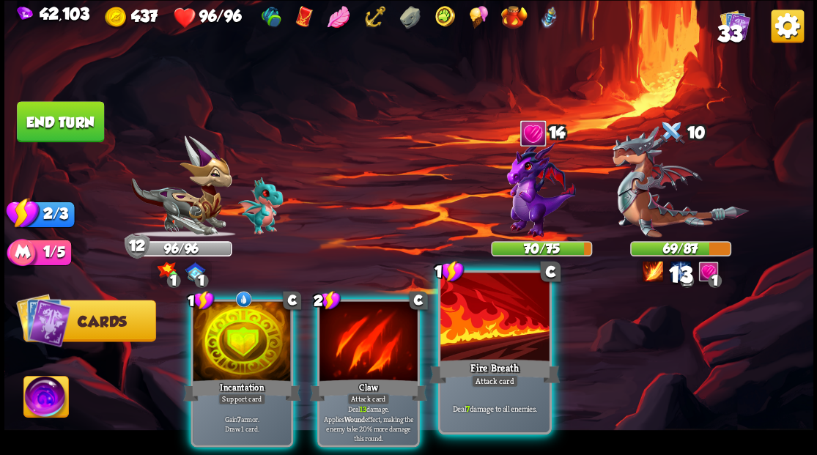
click at [498, 320] on div at bounding box center [494, 319] width 108 height 92
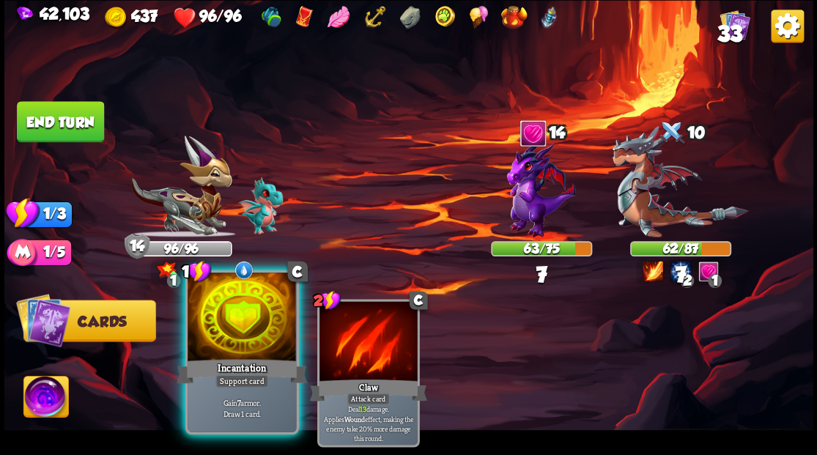
click at [198, 322] on div at bounding box center [242, 319] width 108 height 92
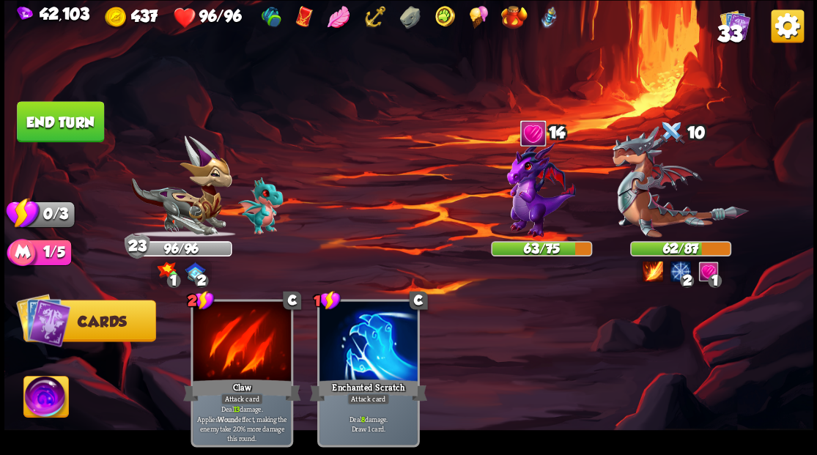
click at [64, 125] on button "End turn" at bounding box center [60, 121] width 87 height 41
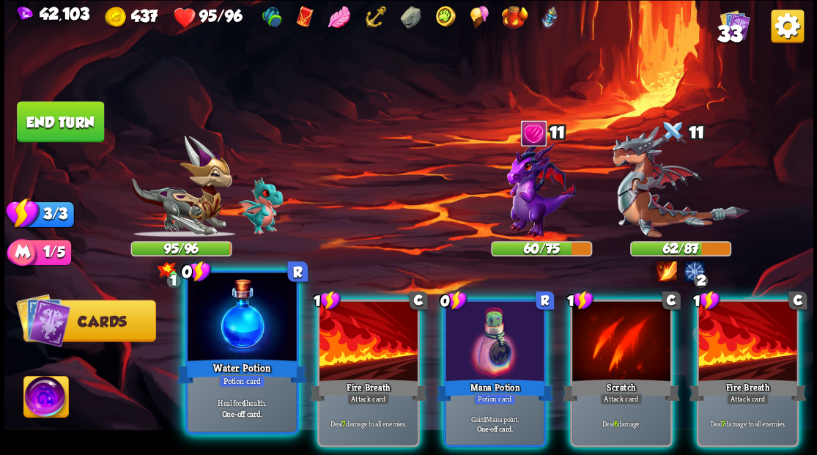
drag, startPoint x: 215, startPoint y: 318, endPoint x: 217, endPoint y: 301, distance: 16.9
click at [215, 317] on div at bounding box center [242, 319] width 108 height 92
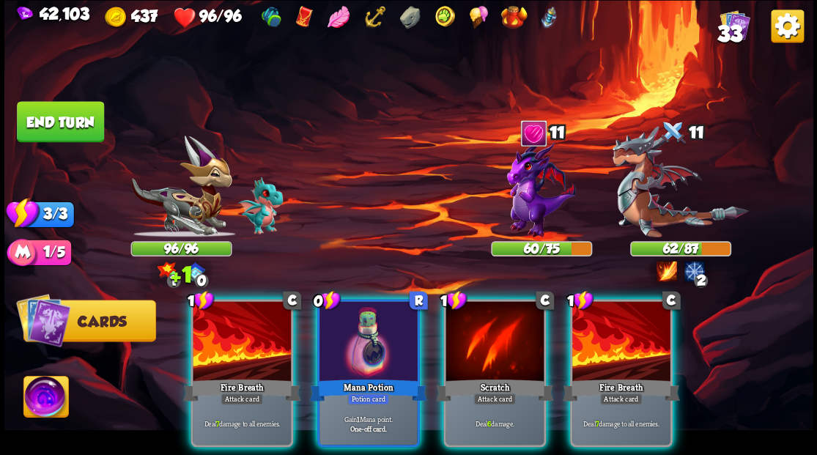
click at [360, 323] on div at bounding box center [369, 342] width 98 height 83
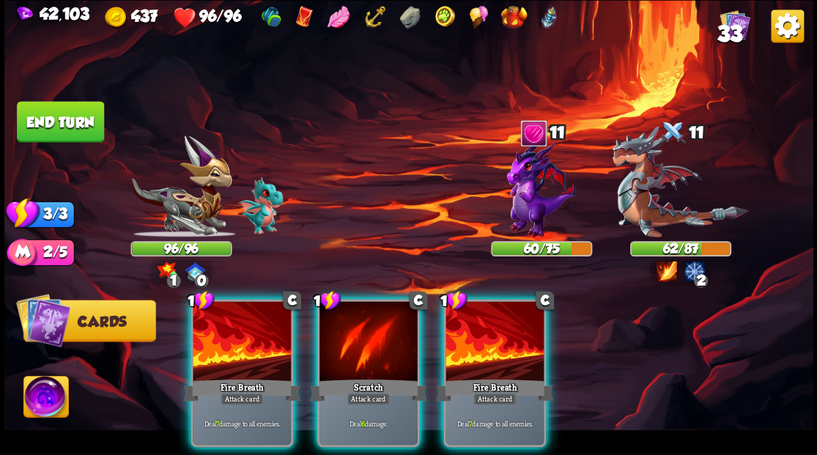
drag, startPoint x: 502, startPoint y: 327, endPoint x: 503, endPoint y: 319, distance: 8.1
click at [502, 324] on div at bounding box center [495, 342] width 98 height 83
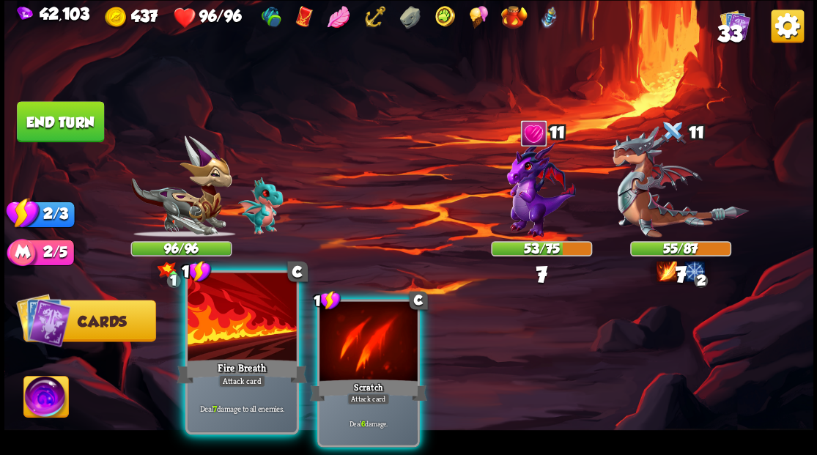
click at [263, 349] on div at bounding box center [242, 319] width 108 height 92
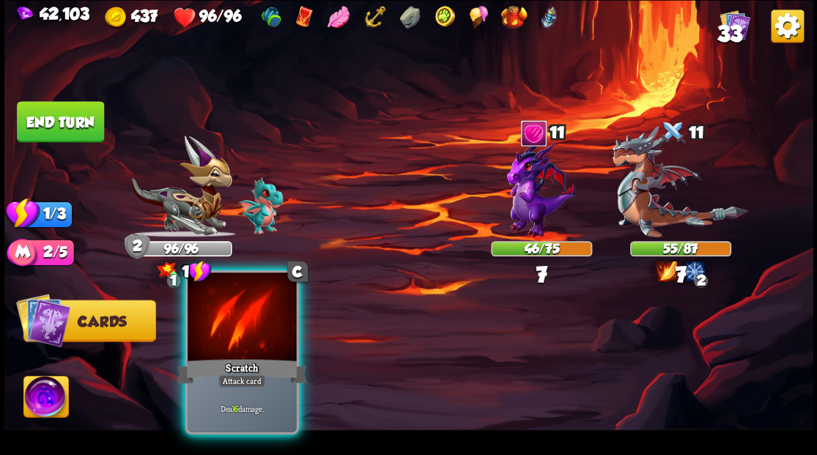
click at [254, 333] on div at bounding box center [242, 319] width 108 height 92
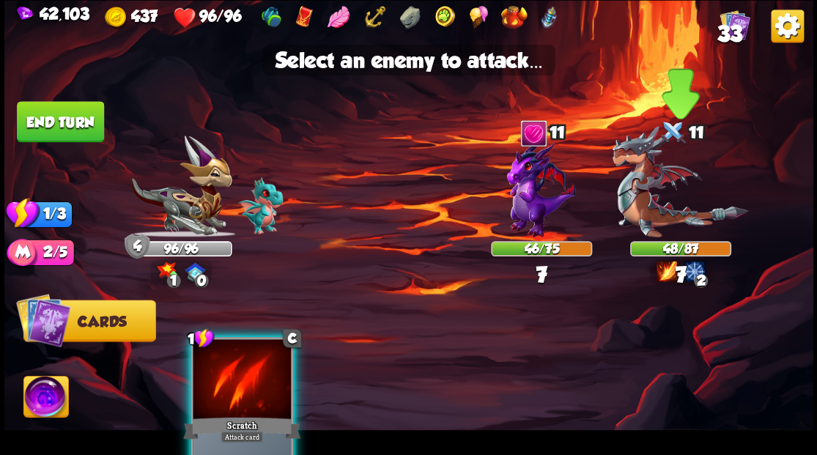
click at [668, 213] on img at bounding box center [680, 181] width 136 height 111
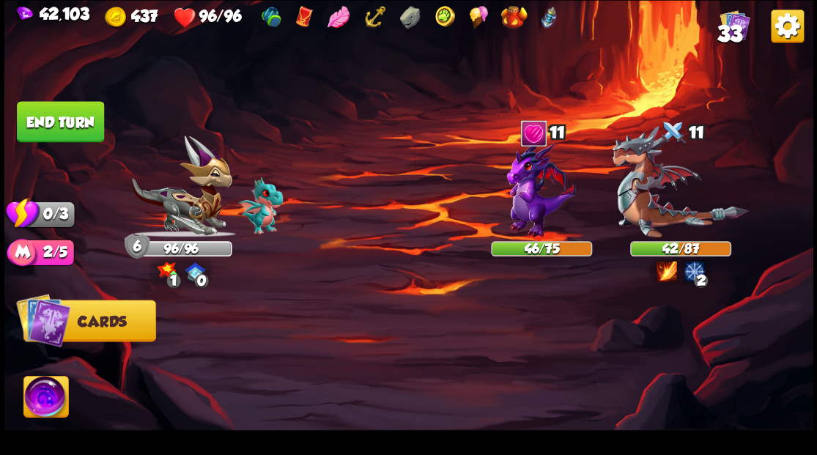
click at [59, 129] on button "End turn" at bounding box center [59, 121] width 89 height 42
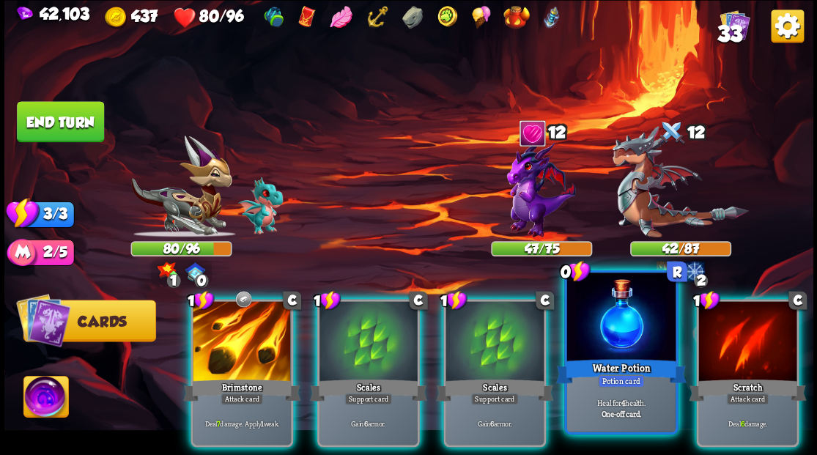
click at [624, 335] on div at bounding box center [621, 319] width 108 height 92
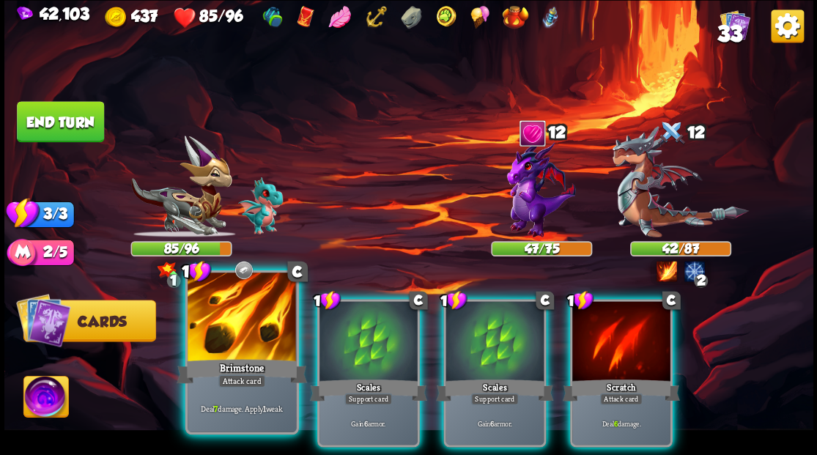
click at [215, 323] on div at bounding box center [242, 319] width 108 height 92
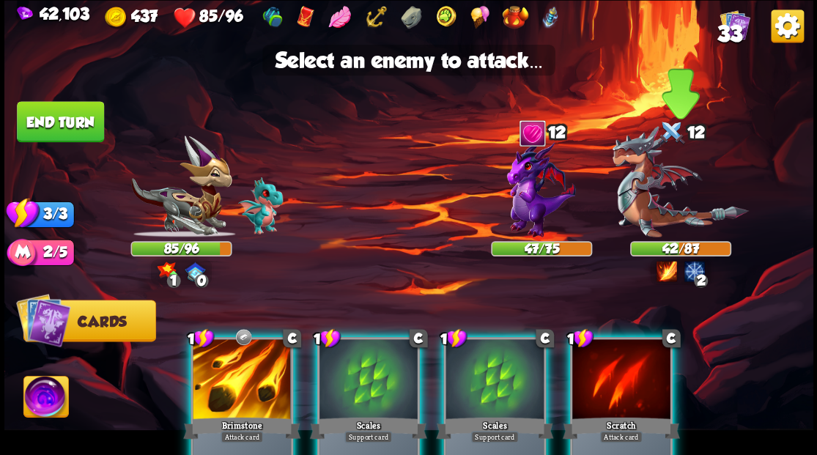
click at [649, 203] on img at bounding box center [680, 181] width 136 height 111
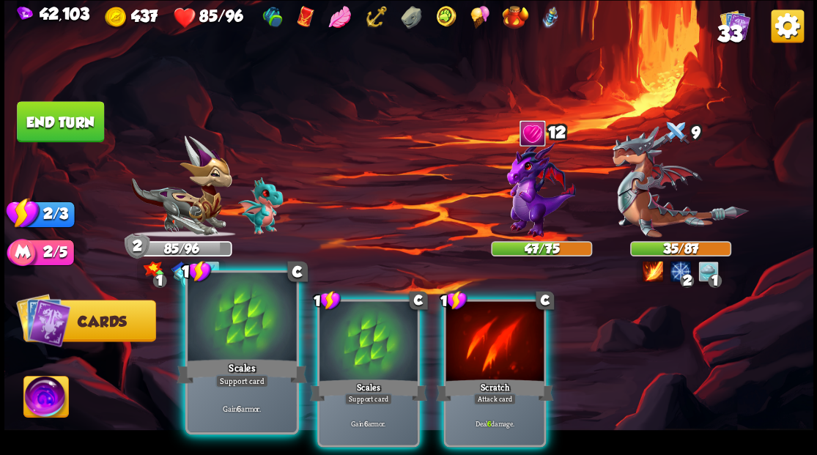
click at [218, 314] on div at bounding box center [242, 319] width 108 height 92
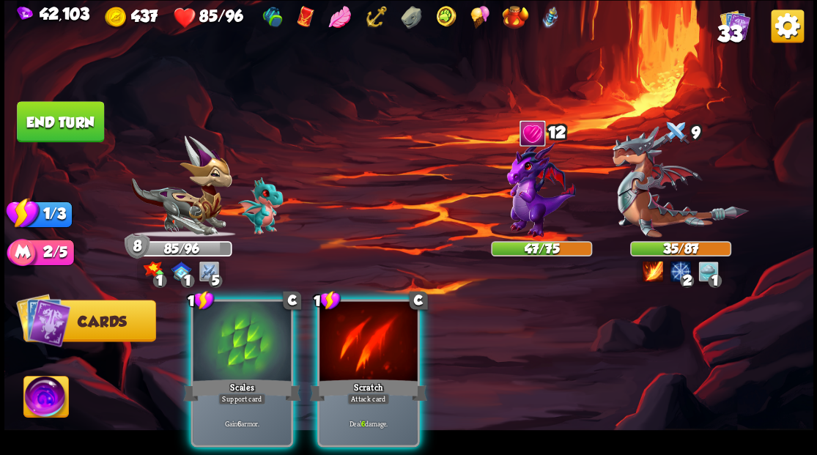
click at [218, 314] on div at bounding box center [242, 342] width 98 height 83
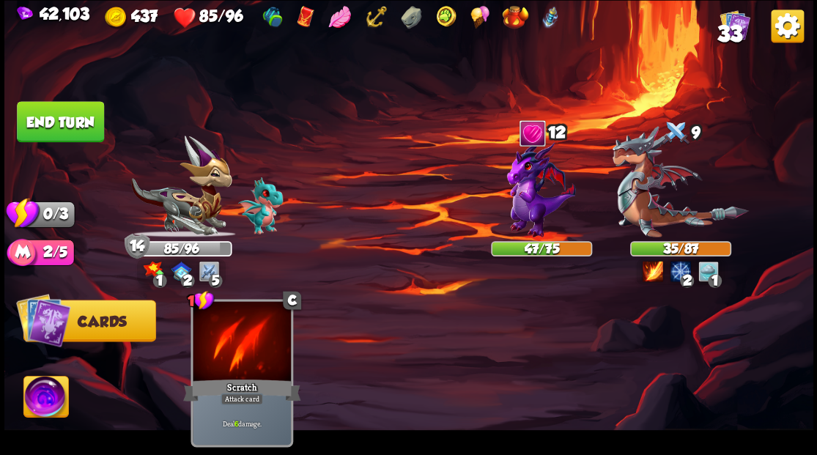
click at [64, 111] on button "End turn" at bounding box center [60, 121] width 87 height 41
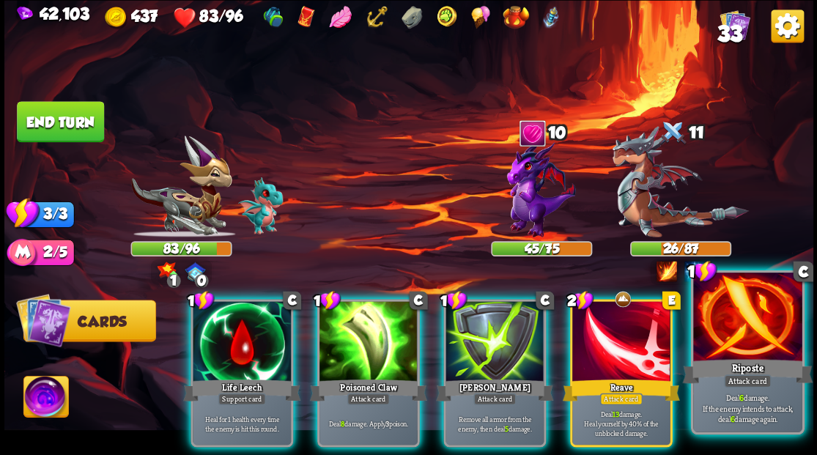
click at [752, 344] on div at bounding box center [747, 319] width 108 height 92
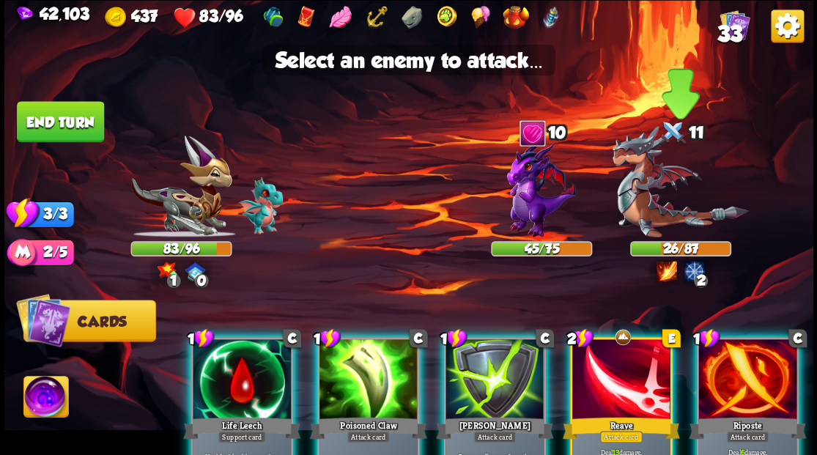
click at [648, 197] on img at bounding box center [680, 181] width 136 height 111
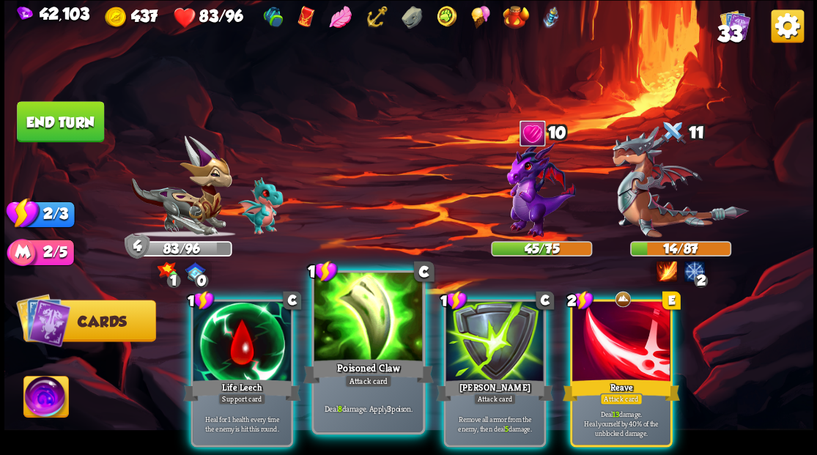
click at [365, 338] on div at bounding box center [368, 319] width 108 height 92
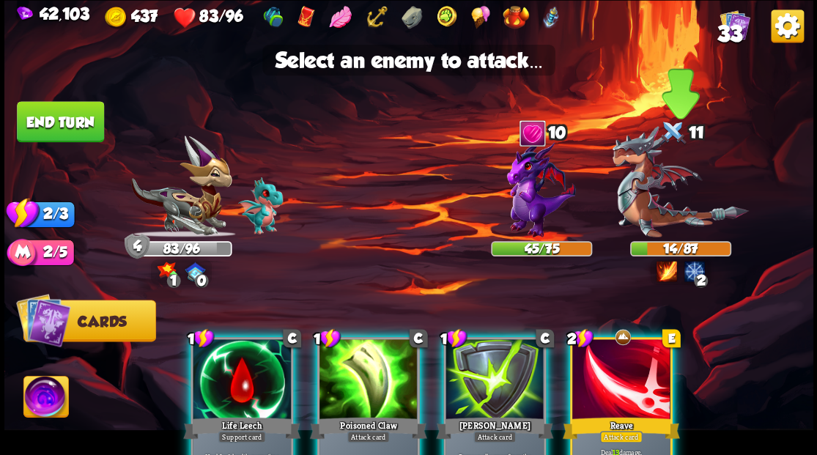
click at [638, 207] on img at bounding box center [680, 181] width 136 height 111
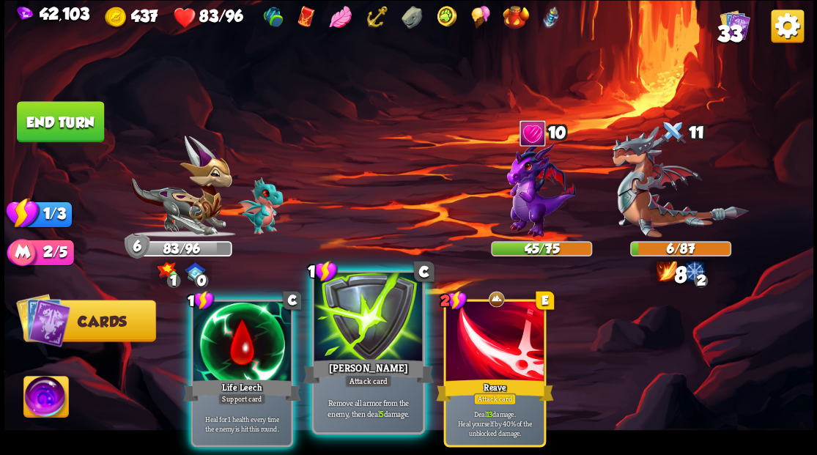
click at [356, 327] on div at bounding box center [368, 319] width 108 height 92
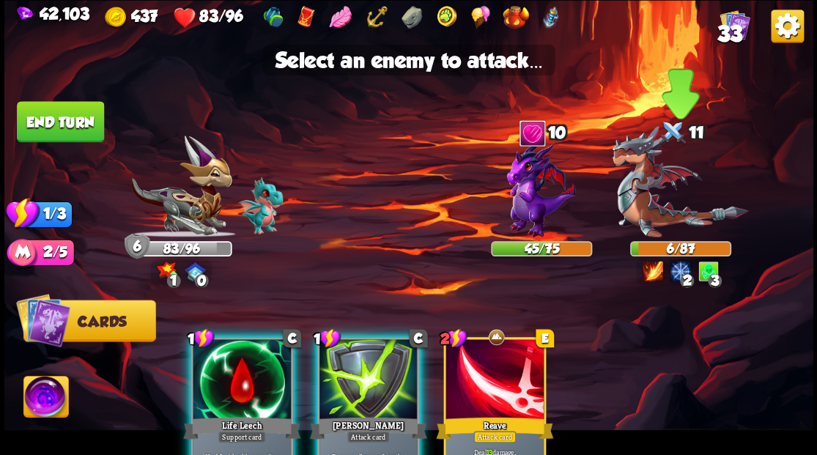
click at [633, 204] on img at bounding box center [680, 181] width 136 height 111
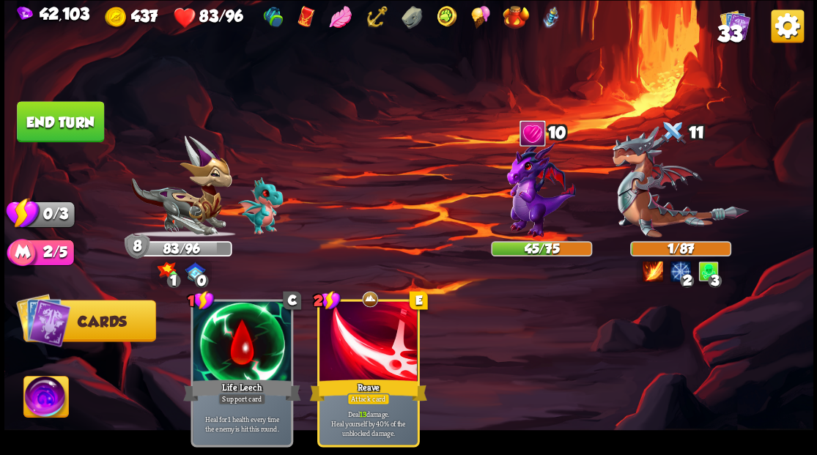
click at [86, 126] on button "End turn" at bounding box center [60, 121] width 87 height 41
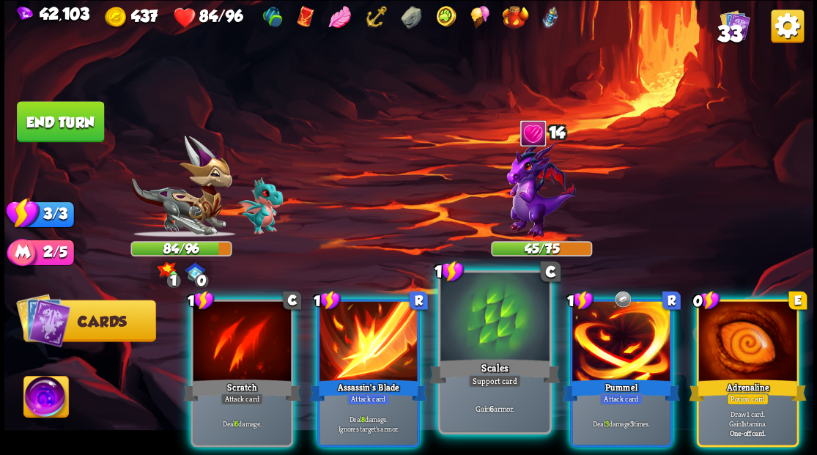
click at [495, 339] on div at bounding box center [494, 319] width 108 height 92
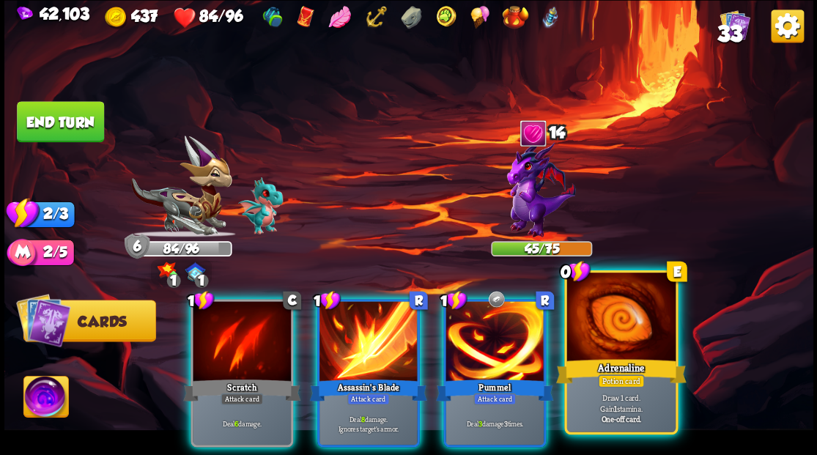
click at [587, 336] on div at bounding box center [621, 319] width 108 height 92
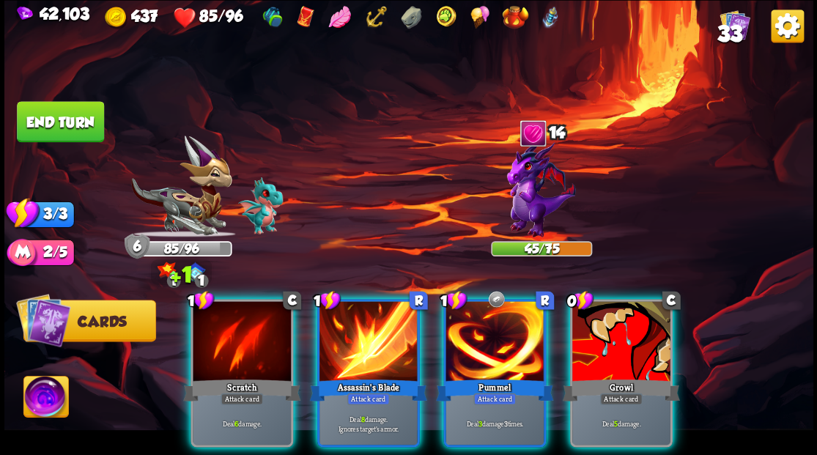
drag, startPoint x: 587, startPoint y: 336, endPoint x: 564, endPoint y: 292, distance: 49.5
click at [587, 333] on div at bounding box center [621, 342] width 98 height 83
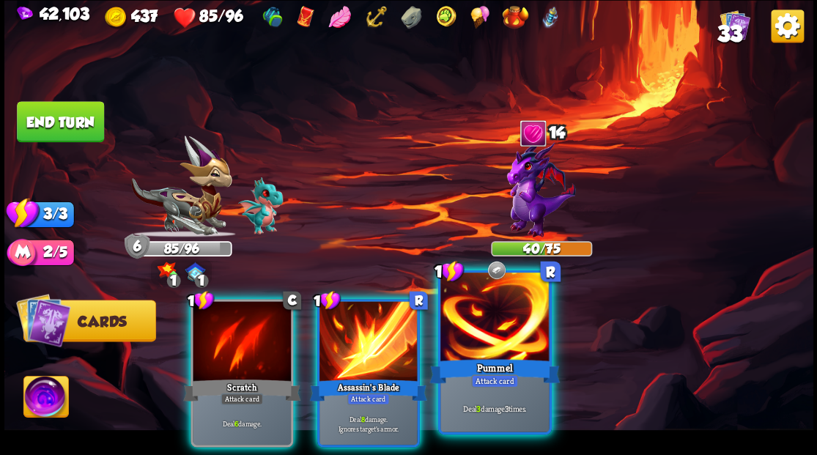
drag, startPoint x: 470, startPoint y: 317, endPoint x: 462, endPoint y: 317, distance: 8.1
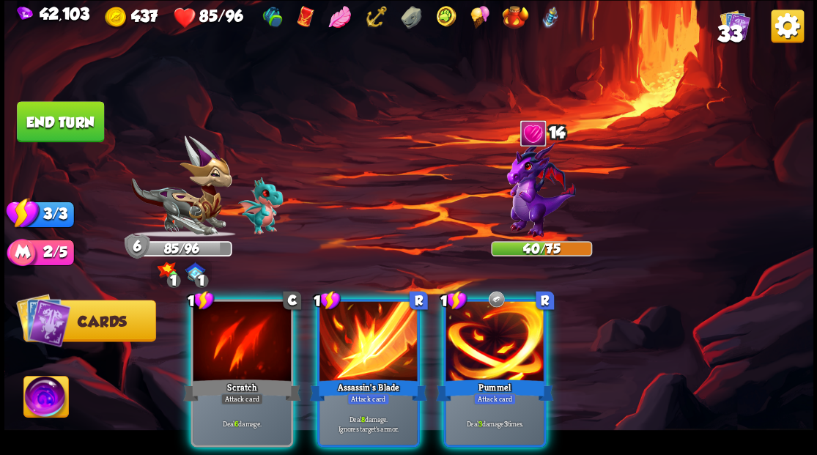
click at [469, 317] on div at bounding box center [495, 342] width 98 height 83
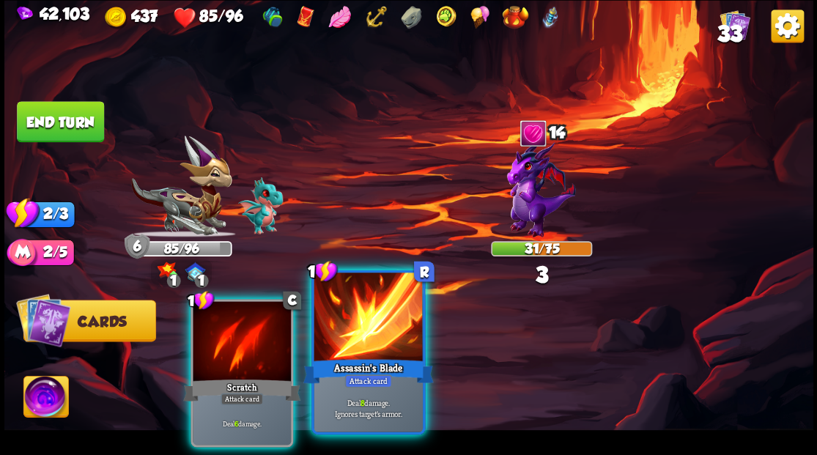
drag, startPoint x: 371, startPoint y: 311, endPoint x: 327, endPoint y: 299, distance: 45.5
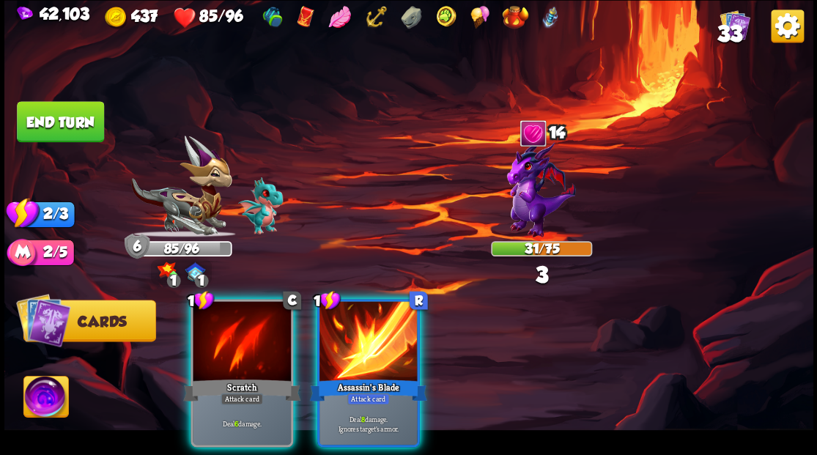
click at [370, 311] on div at bounding box center [369, 342] width 98 height 83
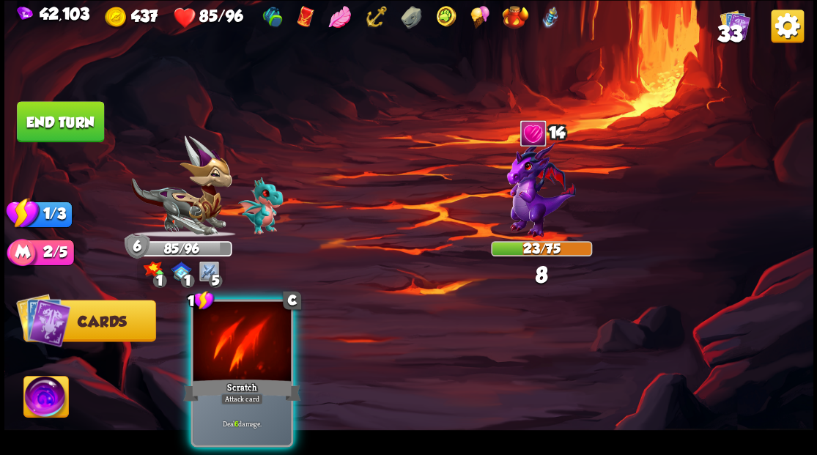
click at [224, 315] on div at bounding box center [242, 342] width 98 height 83
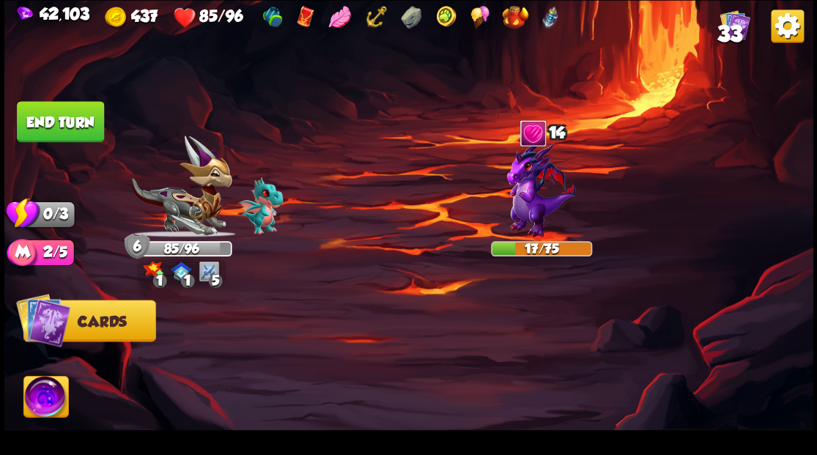
click at [70, 122] on button "End turn" at bounding box center [60, 121] width 87 height 41
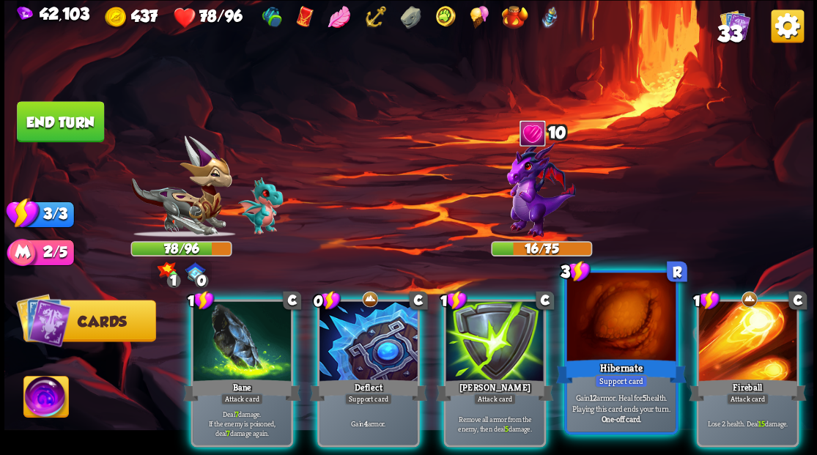
click at [599, 337] on div at bounding box center [621, 319] width 108 height 92
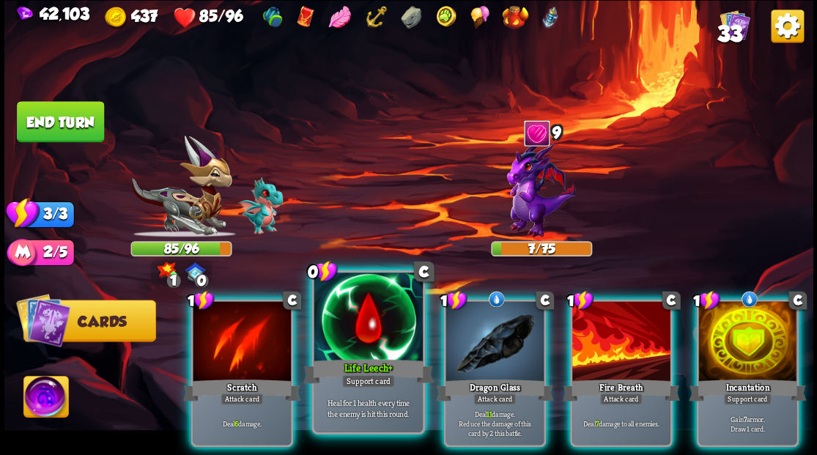
click at [369, 314] on div at bounding box center [368, 319] width 108 height 92
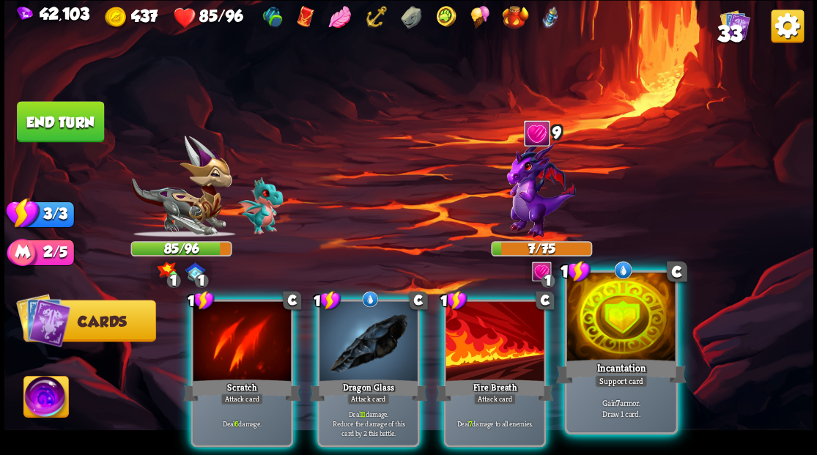
click at [626, 333] on div at bounding box center [621, 319] width 108 height 92
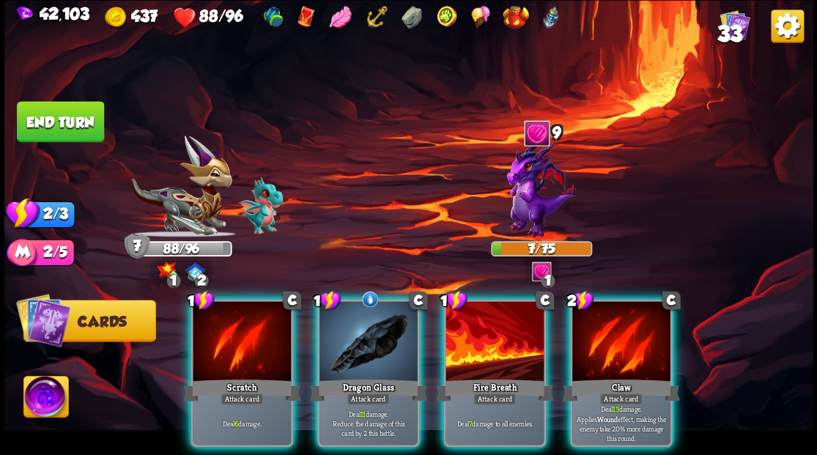
drag, startPoint x: 347, startPoint y: 328, endPoint x: 353, endPoint y: 306, distance: 22.8
click at [347, 325] on div at bounding box center [369, 342] width 98 height 83
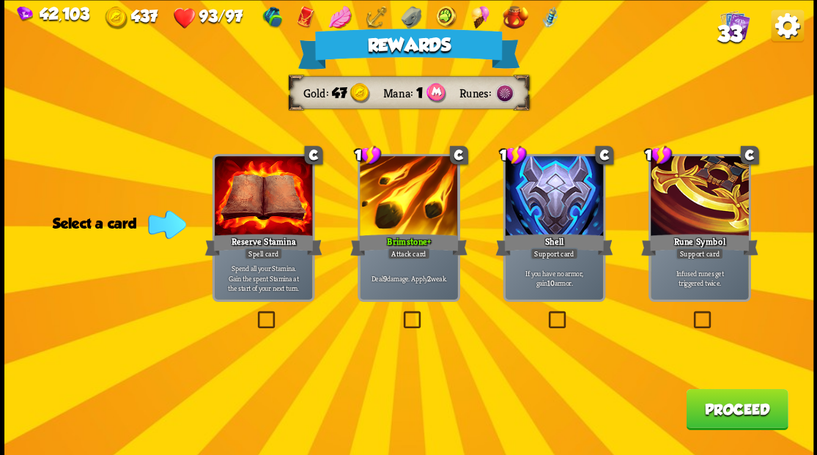
click at [724, 413] on button "Proceed" at bounding box center [737, 408] width 102 height 41
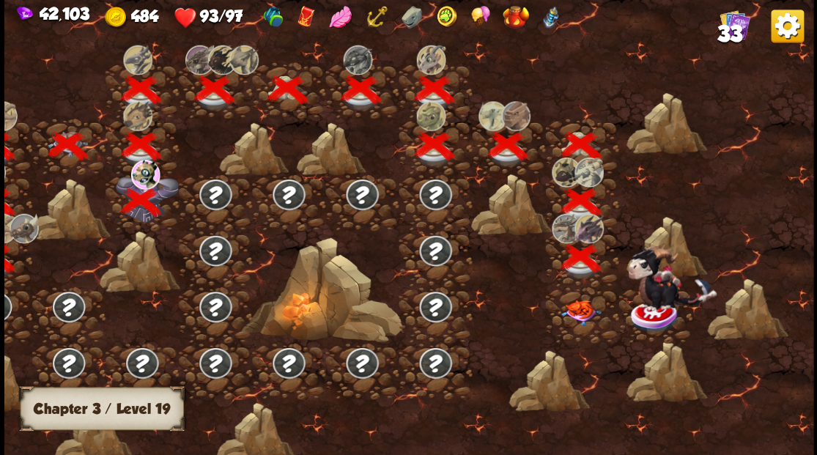
click at [585, 314] on img at bounding box center [581, 313] width 40 height 26
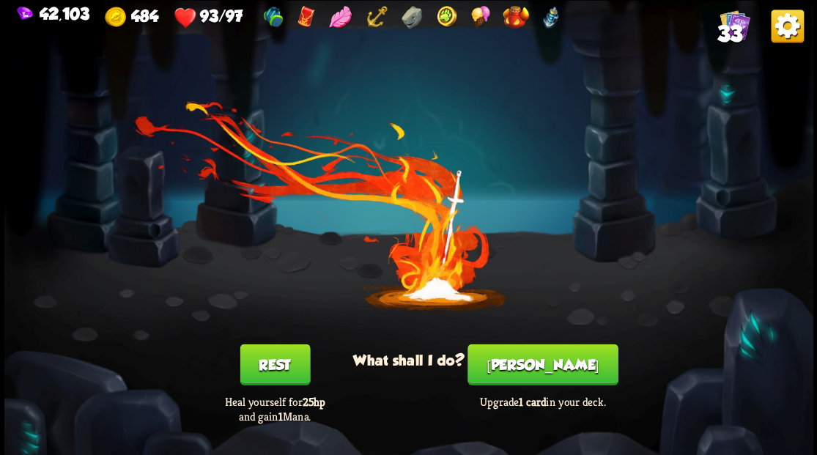
click at [537, 372] on button "[PERSON_NAME]" at bounding box center [543, 364] width 150 height 41
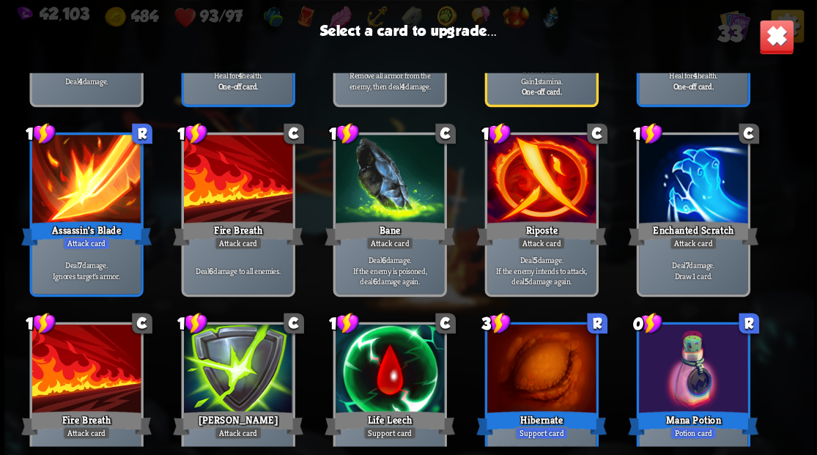
scroll to position [681, 0]
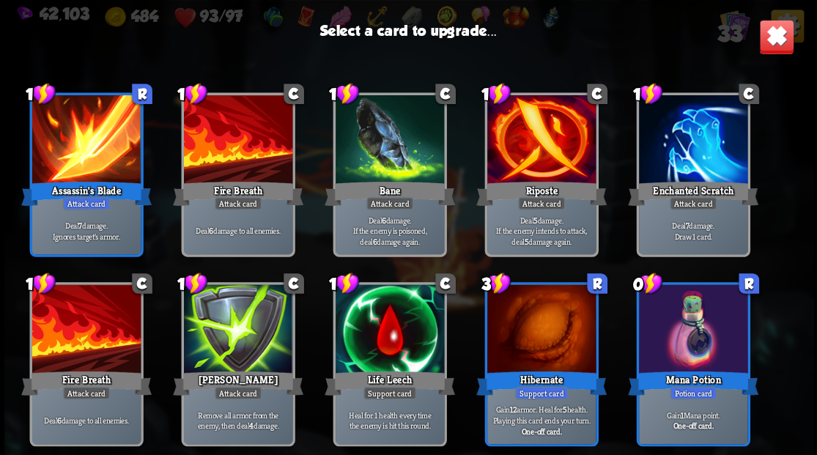
click at [694, 342] on div at bounding box center [692, 330] width 108 height 92
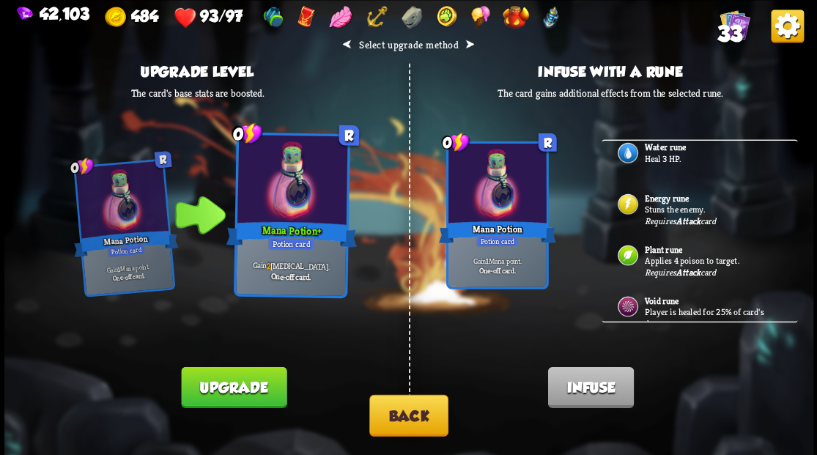
scroll to position [484, 0]
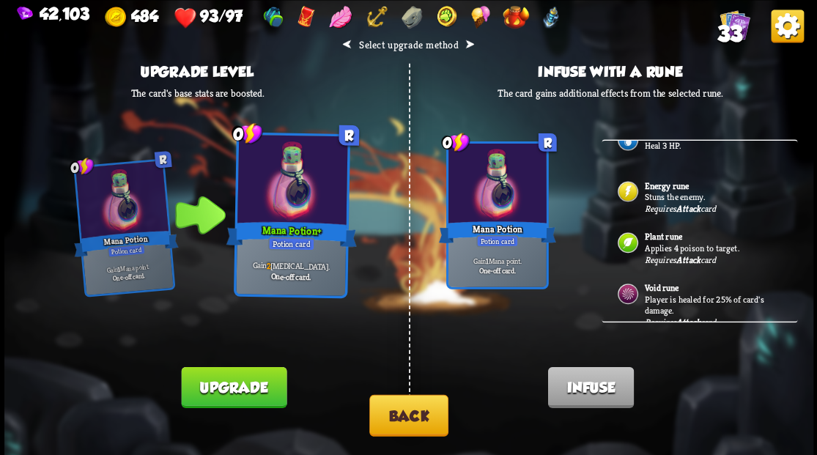
click at [254, 388] on button "Upgrade" at bounding box center [234, 386] width 106 height 41
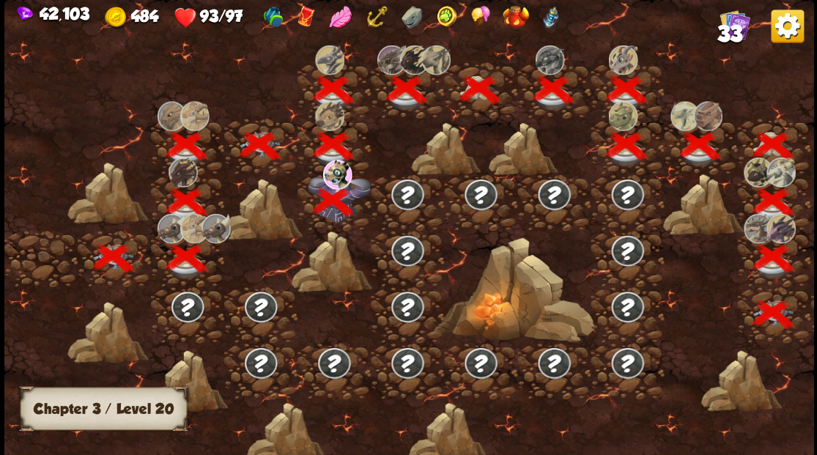
scroll to position [0, 223]
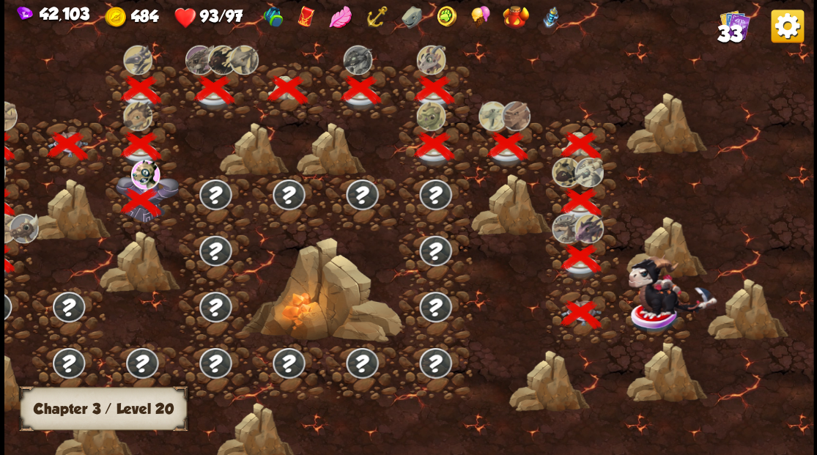
click at [648, 309] on img at bounding box center [672, 285] width 89 height 63
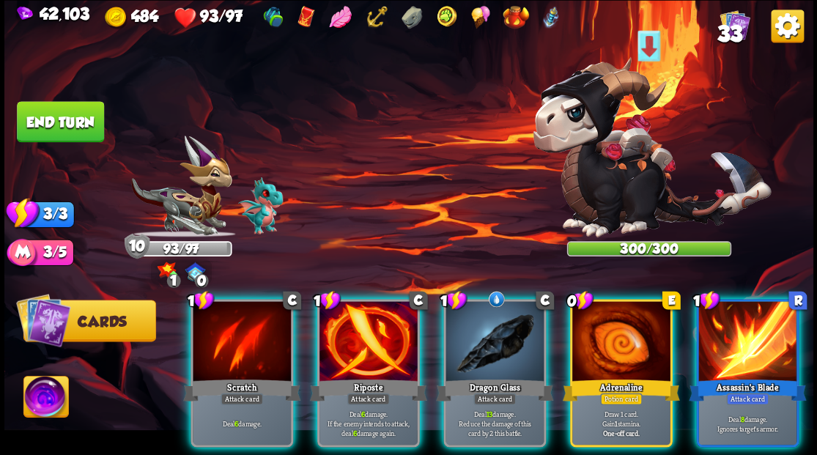
click at [39, 399] on img at bounding box center [45, 398] width 45 height 45
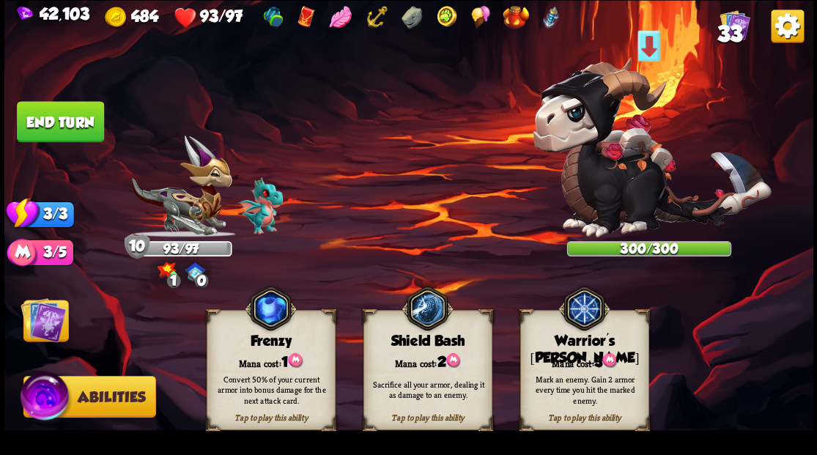
click at [598, 339] on div "Warrior's [PERSON_NAME]" at bounding box center [584, 350] width 128 height 34
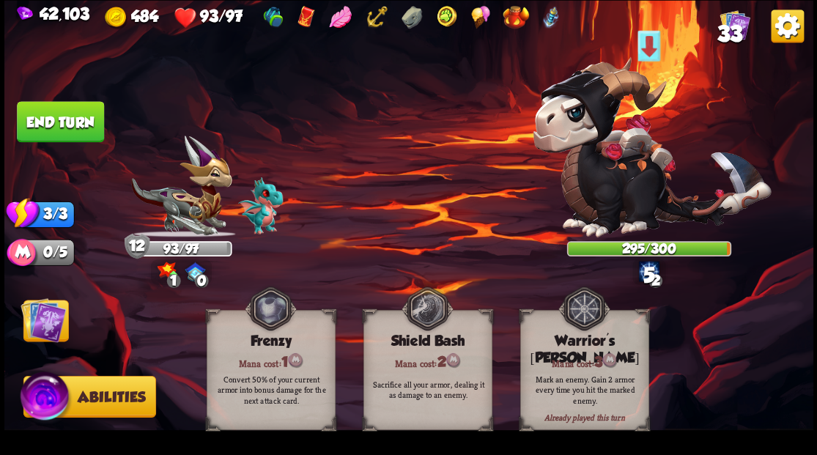
click at [41, 318] on img at bounding box center [43, 319] width 45 height 45
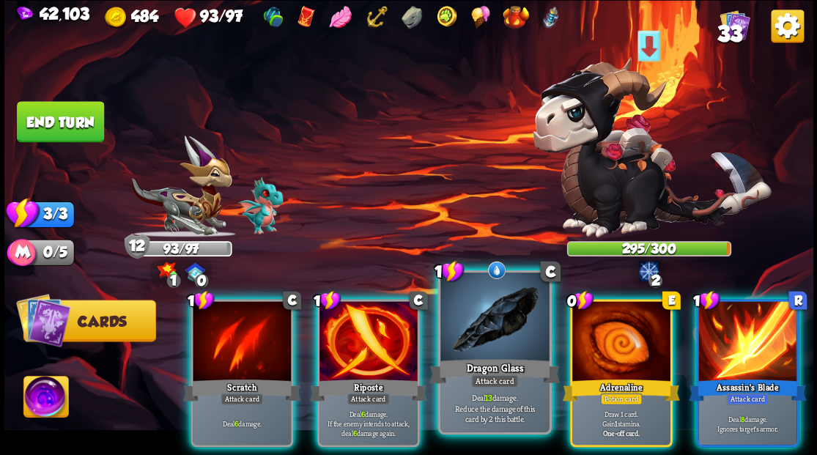
click at [495, 323] on div at bounding box center [494, 319] width 108 height 92
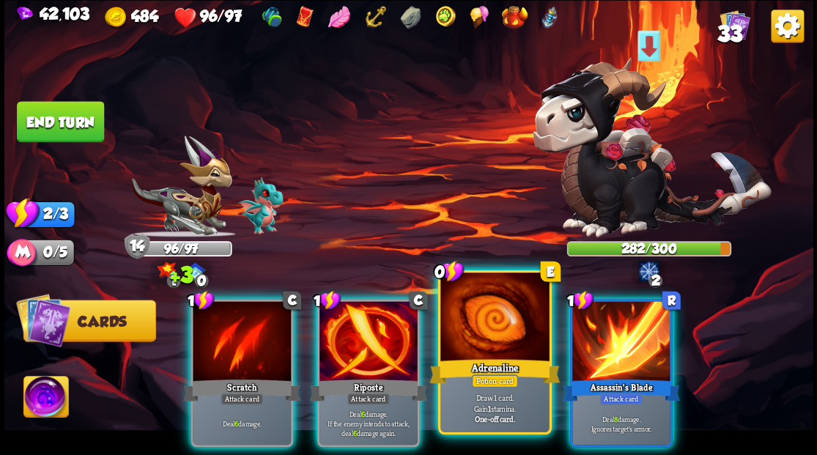
click at [484, 344] on div at bounding box center [494, 319] width 108 height 92
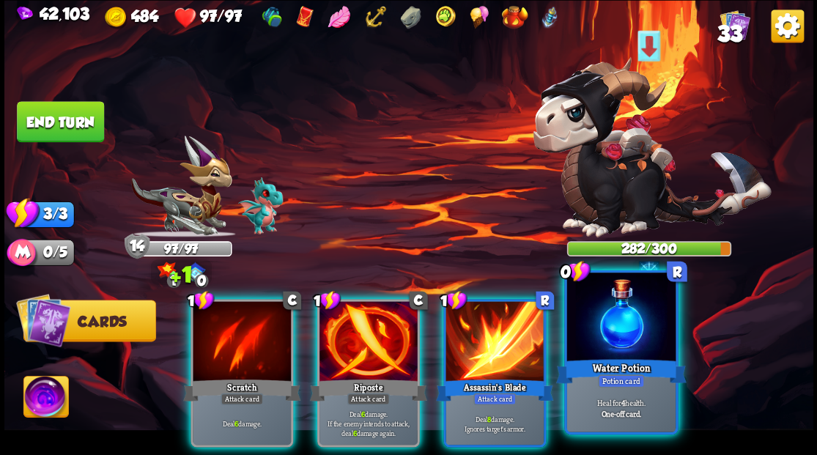
drag, startPoint x: 617, startPoint y: 328, endPoint x: 589, endPoint y: 290, distance: 46.6
click at [617, 326] on div at bounding box center [621, 319] width 108 height 92
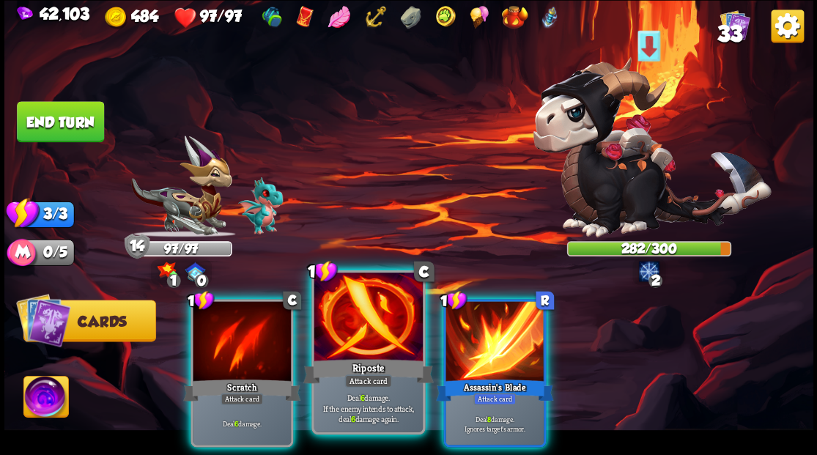
click at [360, 345] on div at bounding box center [368, 319] width 108 height 92
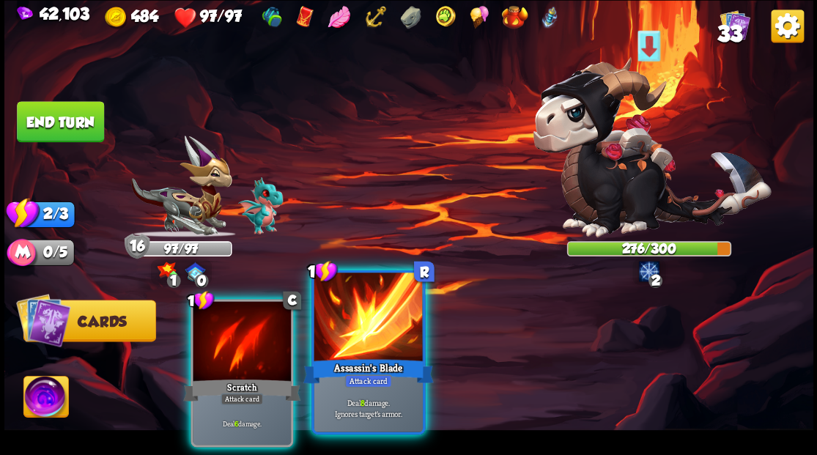
click at [360, 350] on div at bounding box center [368, 319] width 108 height 92
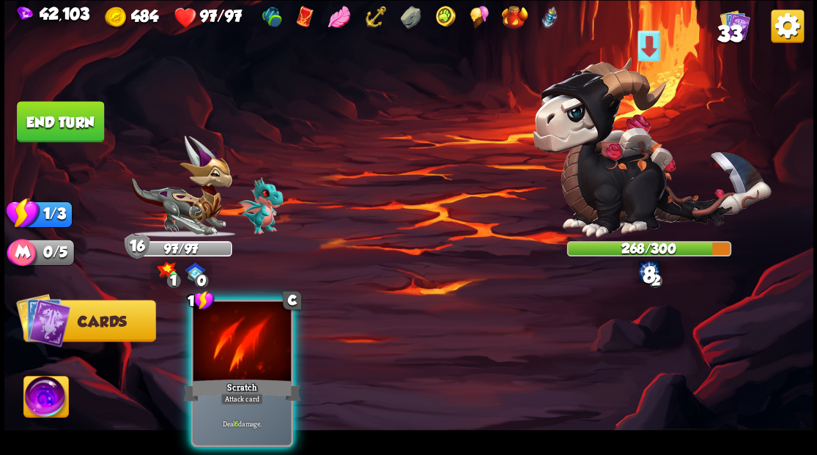
drag, startPoint x: 271, startPoint y: 333, endPoint x: 159, endPoint y: 147, distance: 218.0
click at [271, 331] on div at bounding box center [242, 342] width 98 height 83
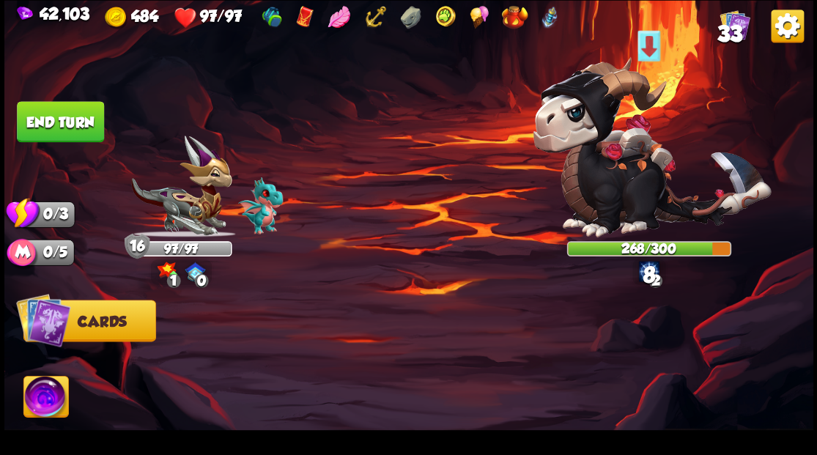
click at [47, 128] on button "End turn" at bounding box center [60, 121] width 87 height 41
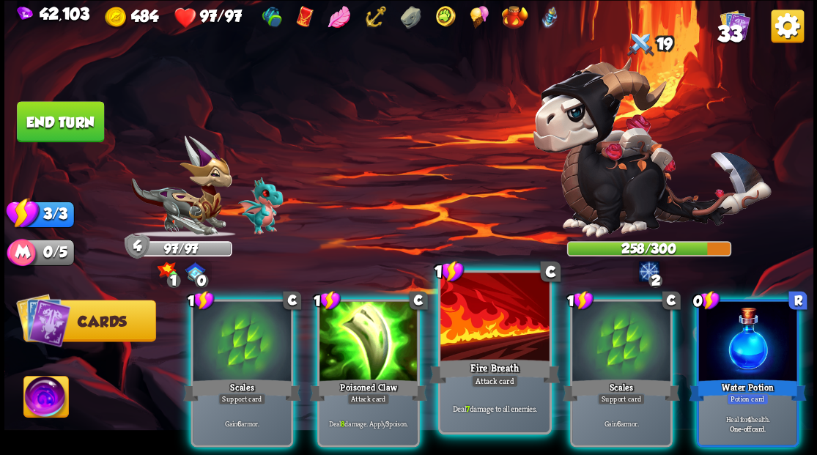
click at [478, 325] on div at bounding box center [494, 319] width 108 height 92
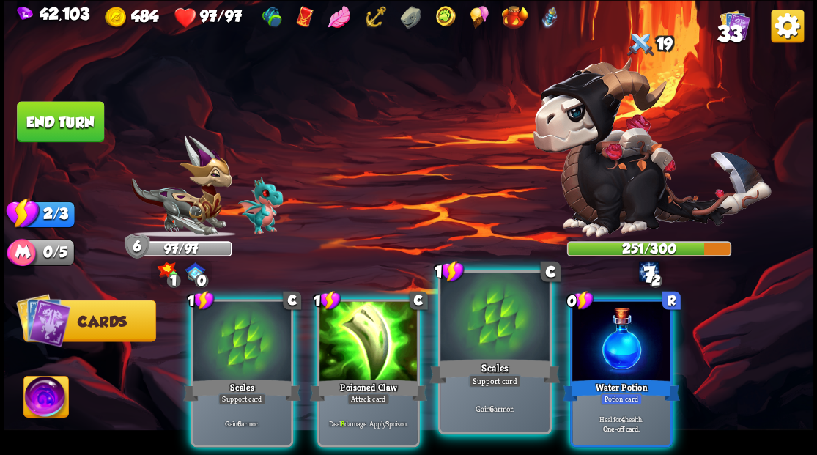
click at [492, 312] on div at bounding box center [494, 319] width 108 height 92
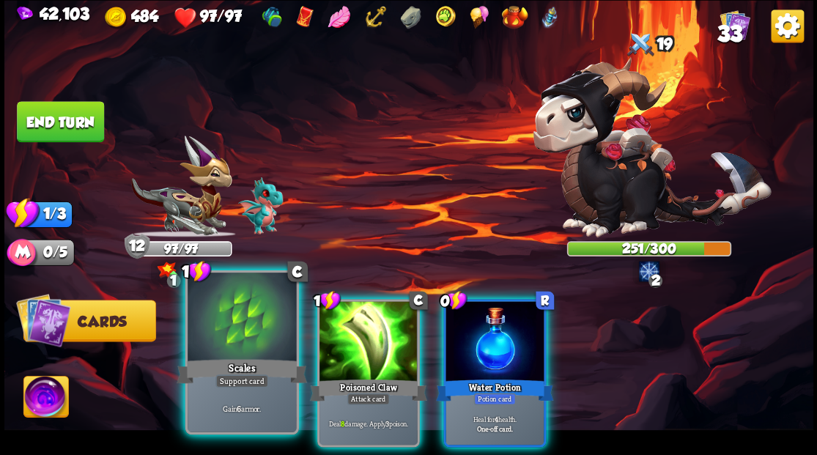
click at [221, 330] on div at bounding box center [242, 319] width 108 height 92
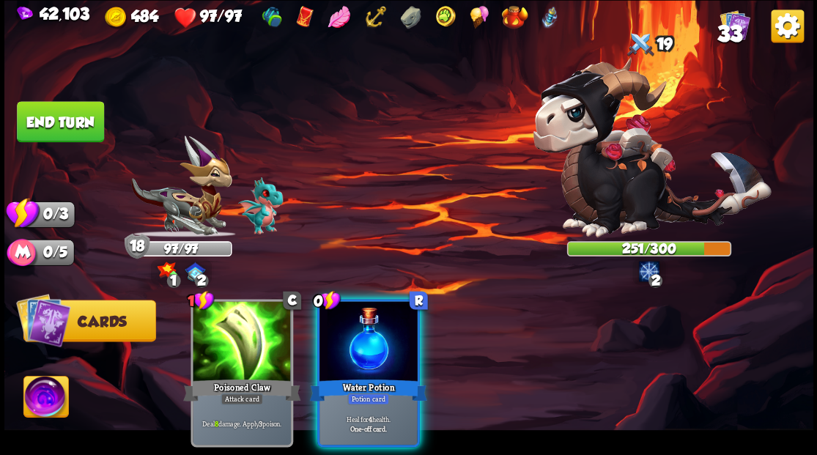
drag, startPoint x: 352, startPoint y: 324, endPoint x: 316, endPoint y: 268, distance: 66.9
click at [351, 315] on div at bounding box center [369, 342] width 98 height 83
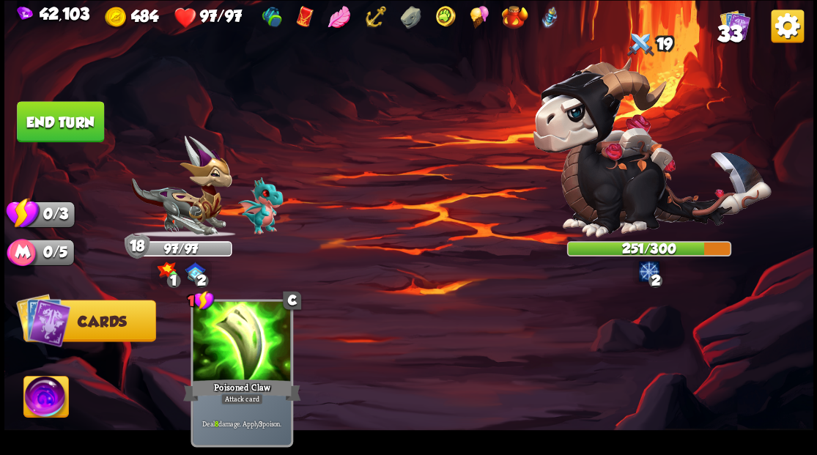
drag, startPoint x: 72, startPoint y: 117, endPoint x: 191, endPoint y: 186, distance: 137.9
click at [72, 122] on button "End turn" at bounding box center [60, 121] width 87 height 41
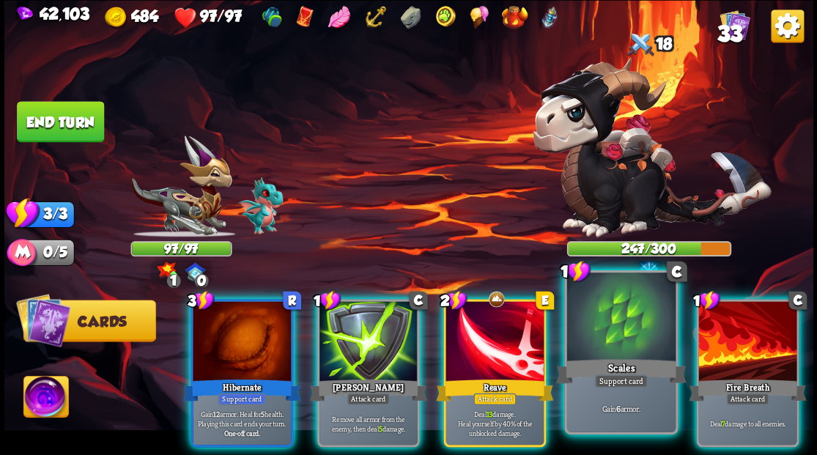
click at [616, 332] on div at bounding box center [621, 319] width 108 height 92
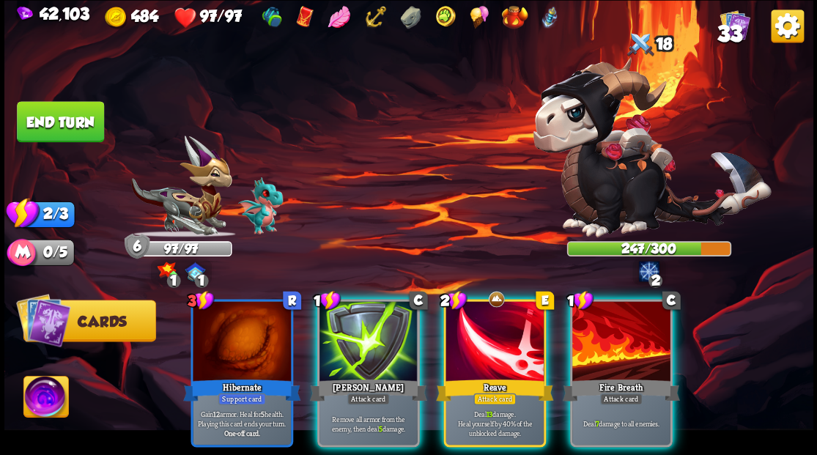
click at [498, 327] on div at bounding box center [495, 342] width 98 height 83
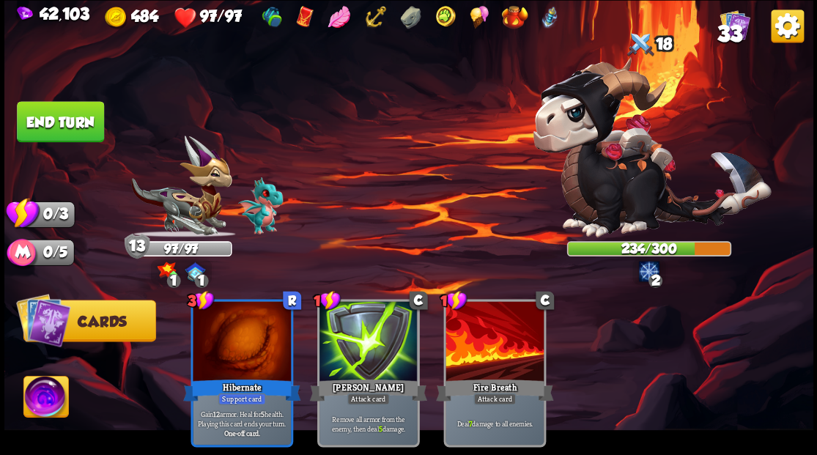
click at [39, 122] on button "End turn" at bounding box center [60, 121] width 87 height 41
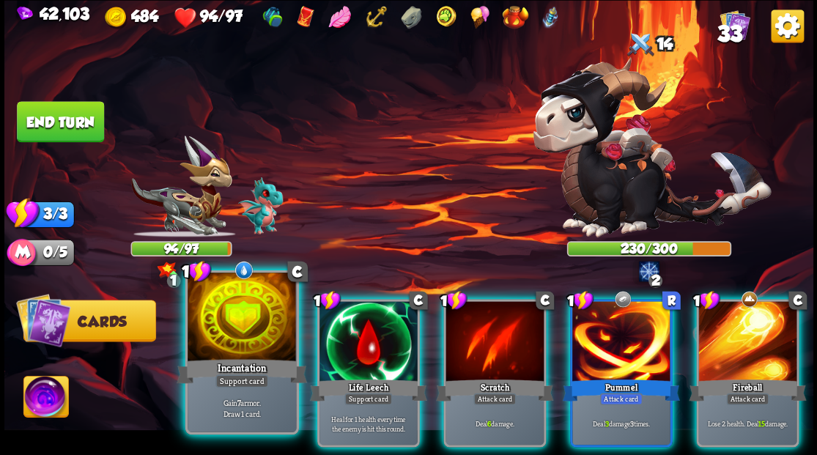
click at [196, 346] on div at bounding box center [242, 319] width 108 height 92
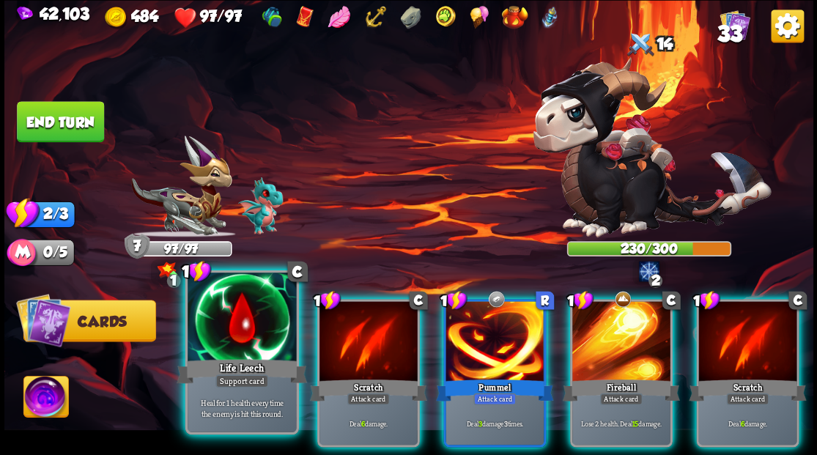
click at [220, 316] on div at bounding box center [242, 319] width 108 height 92
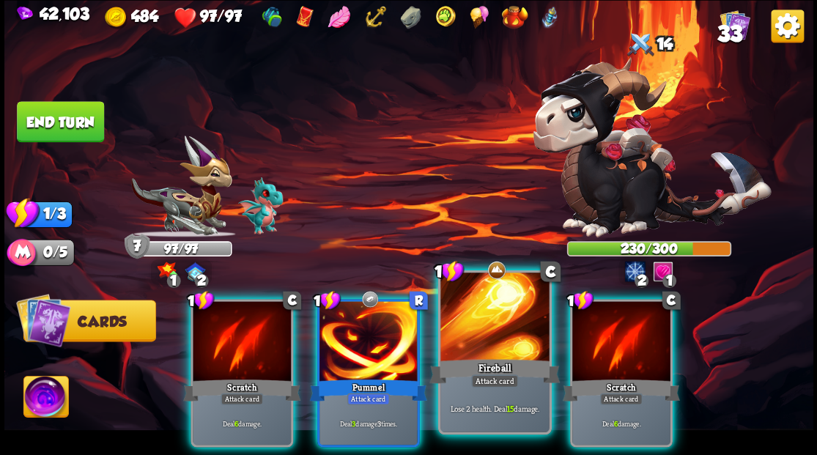
click at [486, 329] on div at bounding box center [494, 319] width 108 height 92
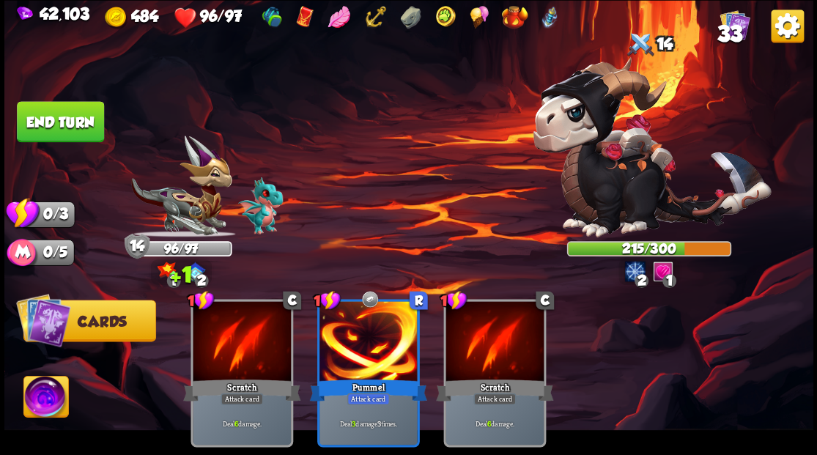
click at [50, 123] on button "End turn" at bounding box center [60, 121] width 87 height 41
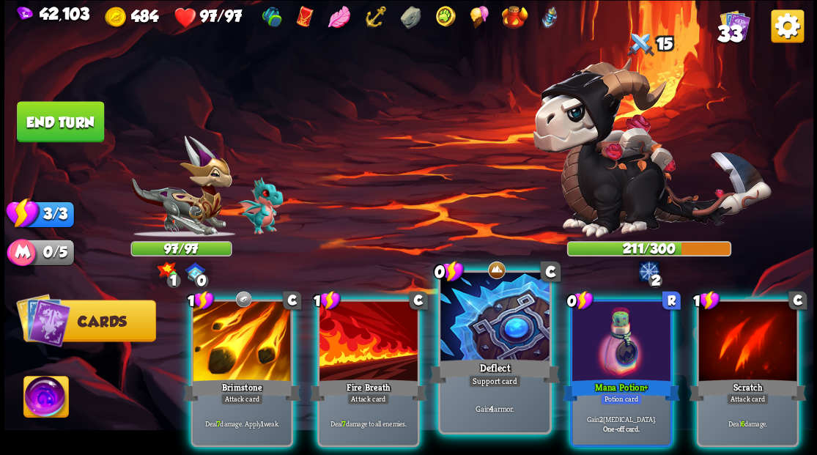
drag, startPoint x: 610, startPoint y: 339, endPoint x: 517, endPoint y: 339, distance: 92.3
click at [608, 339] on div at bounding box center [621, 342] width 98 height 83
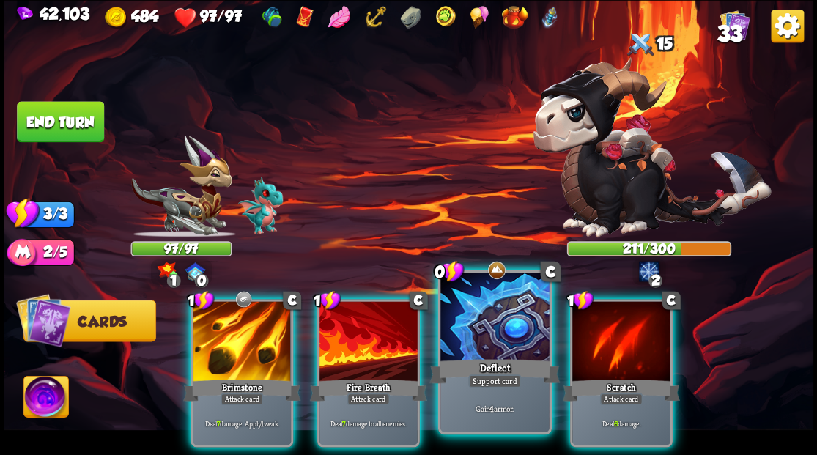
click at [475, 339] on div at bounding box center [494, 319] width 108 height 92
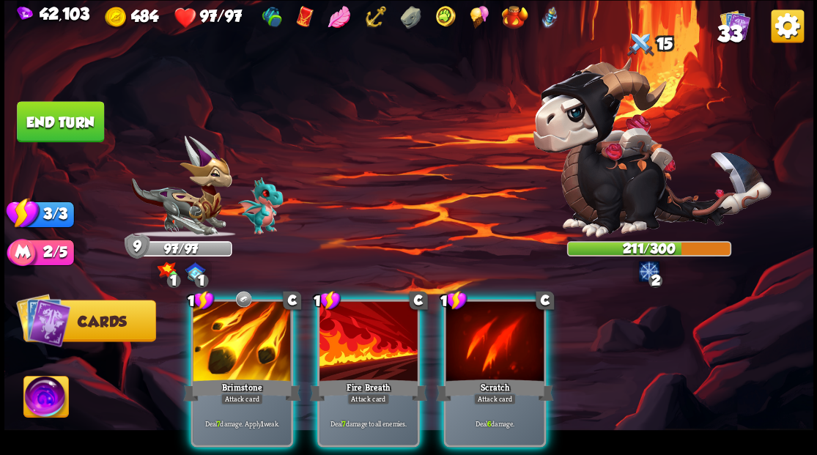
click at [236, 333] on div at bounding box center [242, 342] width 98 height 83
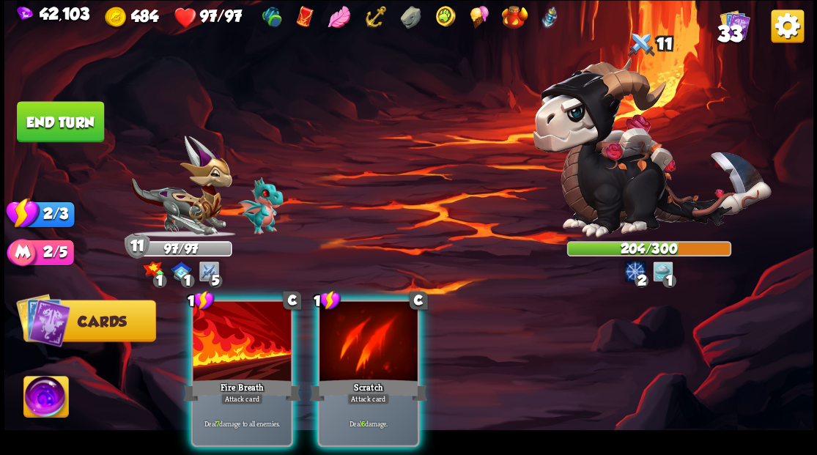
click at [233, 342] on div at bounding box center [242, 342] width 98 height 83
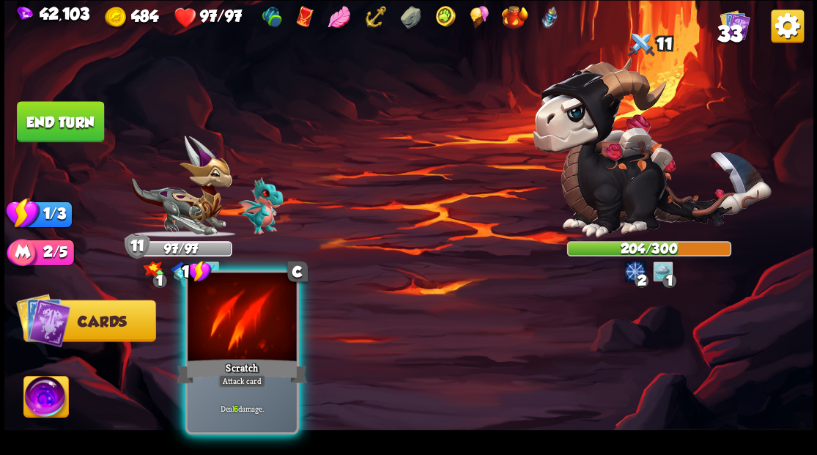
click at [234, 344] on div at bounding box center [242, 319] width 108 height 92
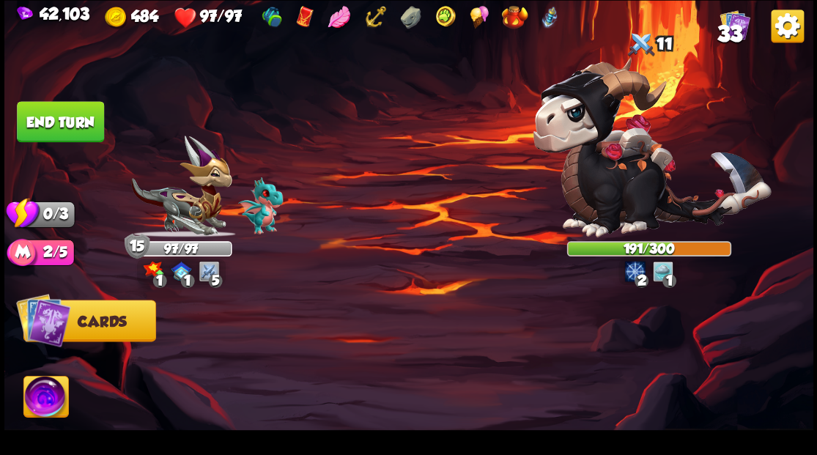
click at [74, 116] on button "End turn" at bounding box center [60, 121] width 87 height 41
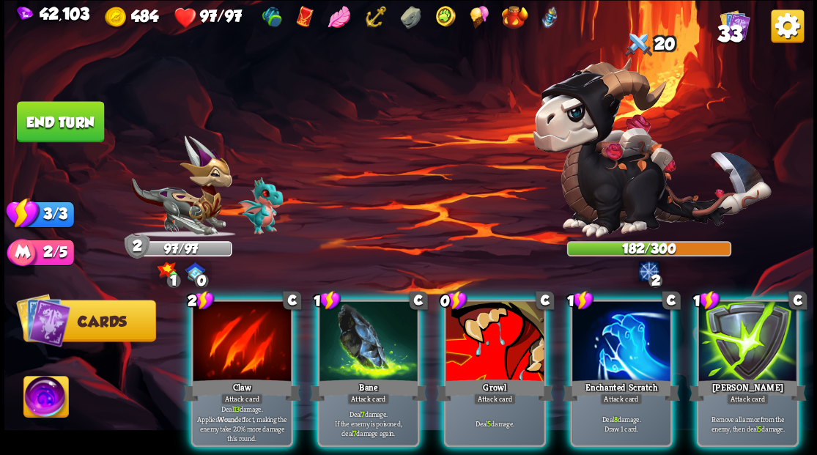
drag, startPoint x: 615, startPoint y: 344, endPoint x: 608, endPoint y: 328, distance: 17.7
click at [616, 344] on div at bounding box center [621, 342] width 98 height 83
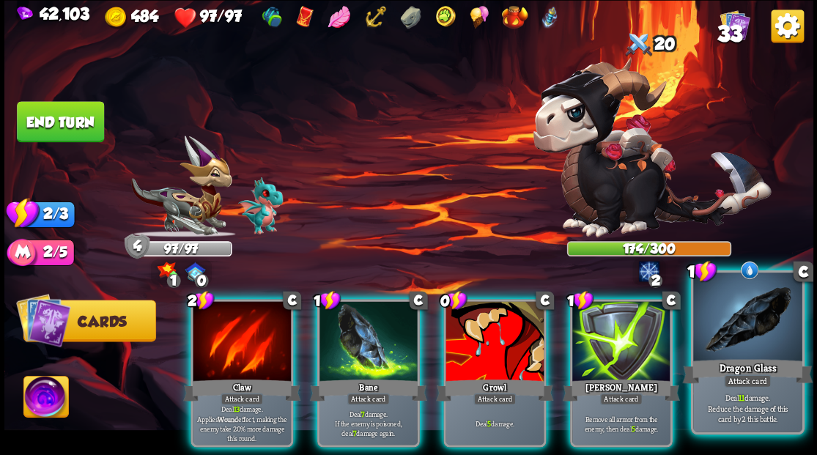
click at [748, 337] on div at bounding box center [747, 319] width 108 height 92
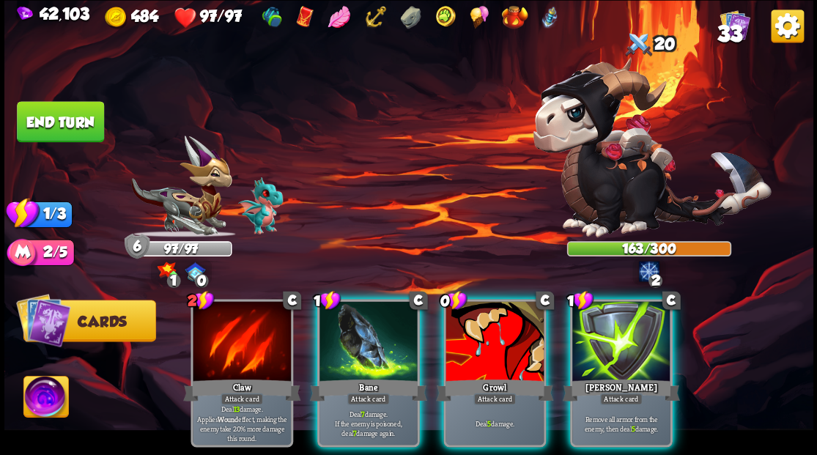
click at [369, 323] on div at bounding box center [369, 342] width 98 height 83
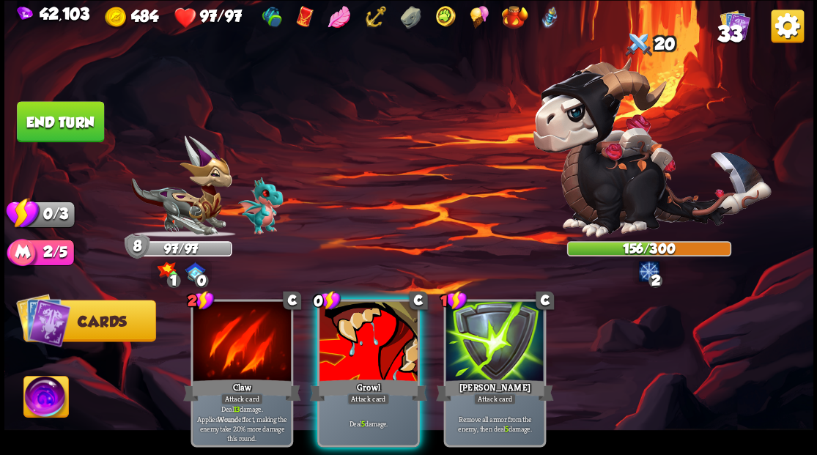
click at [341, 309] on div at bounding box center [369, 342] width 98 height 83
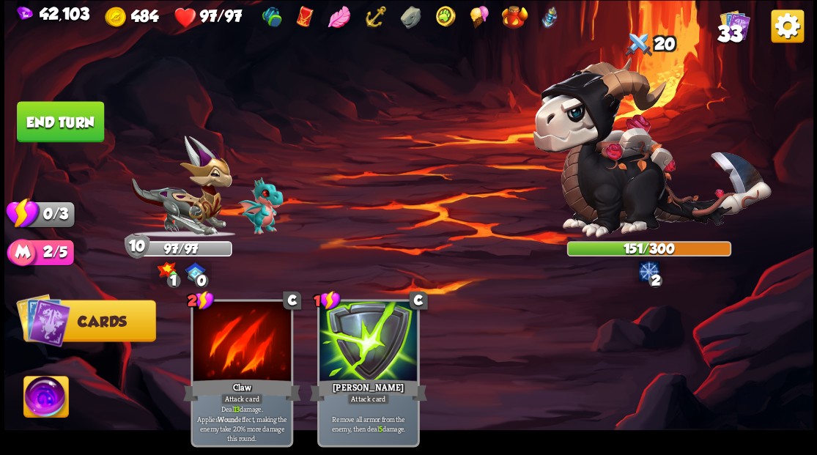
click at [54, 117] on button "End turn" at bounding box center [60, 121] width 87 height 41
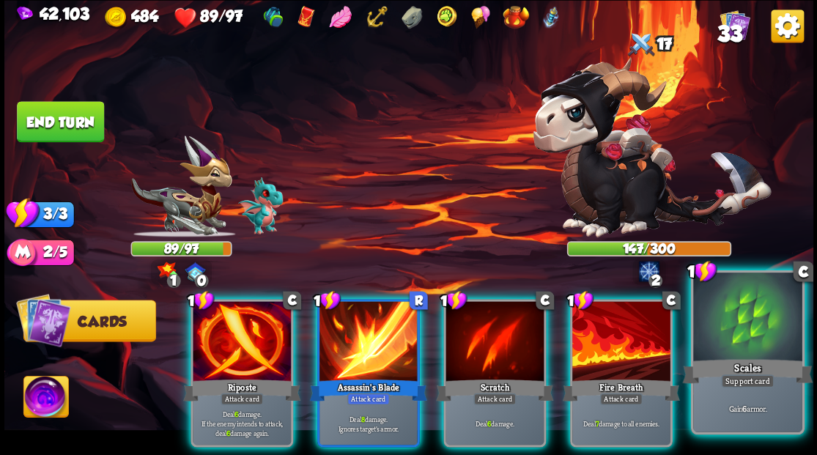
click at [752, 336] on div at bounding box center [747, 319] width 108 height 92
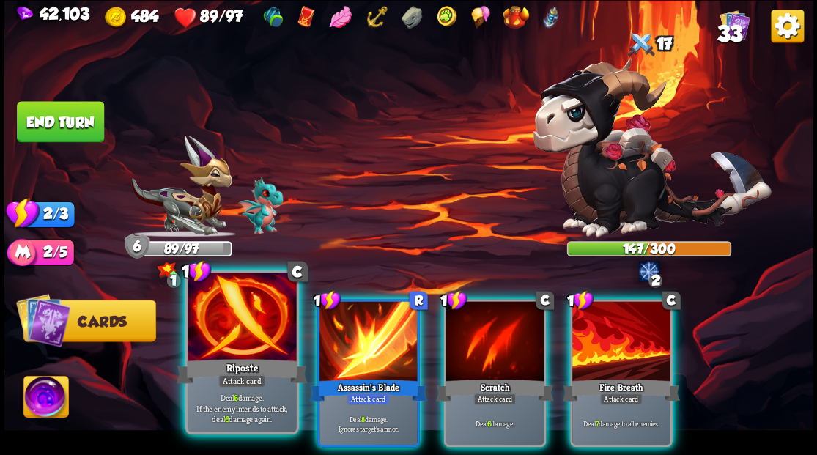
click at [235, 325] on div at bounding box center [242, 319] width 108 height 92
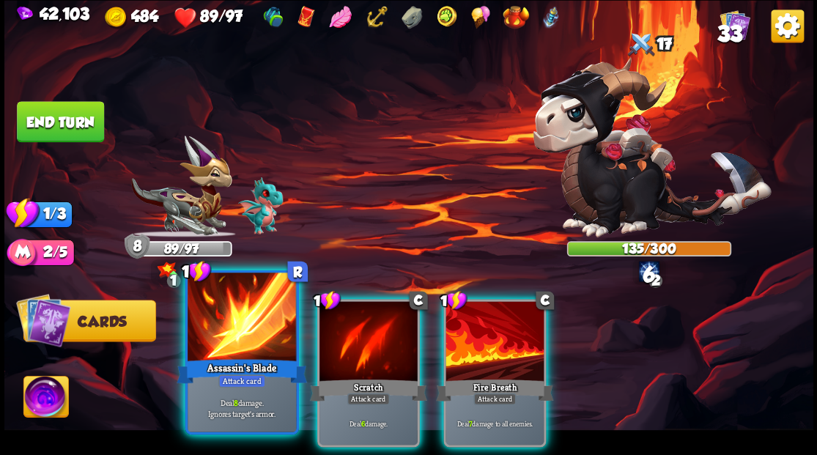
click at [235, 322] on div at bounding box center [242, 319] width 108 height 92
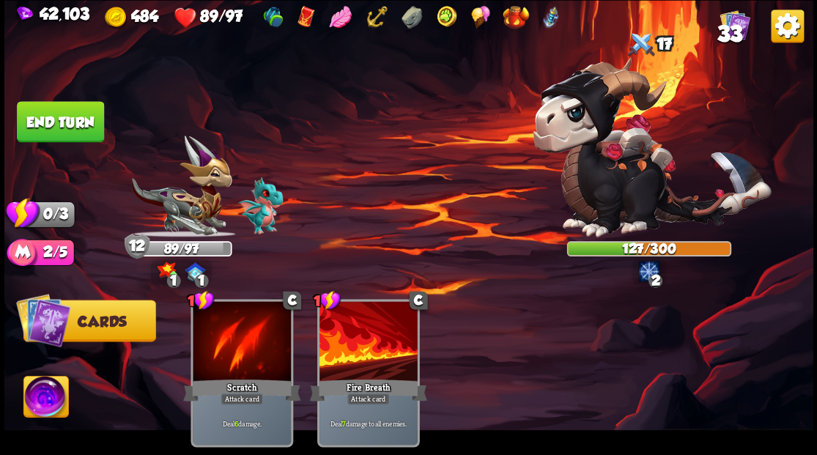
click at [56, 114] on button "End turn" at bounding box center [60, 121] width 87 height 41
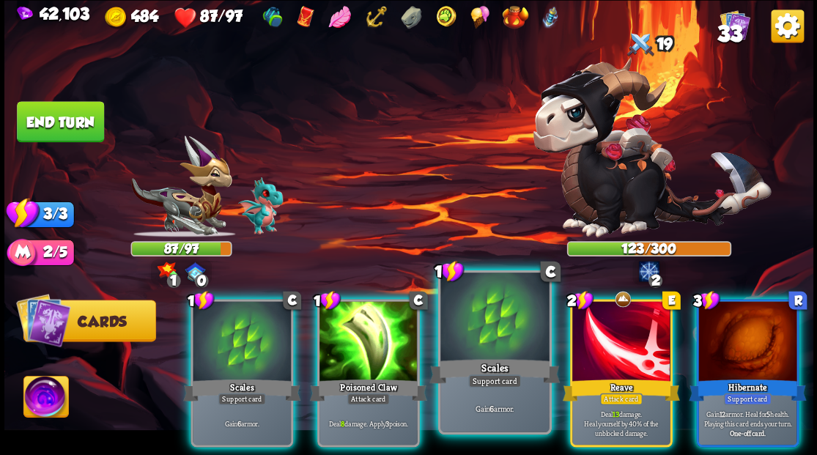
click at [488, 317] on div at bounding box center [494, 319] width 108 height 92
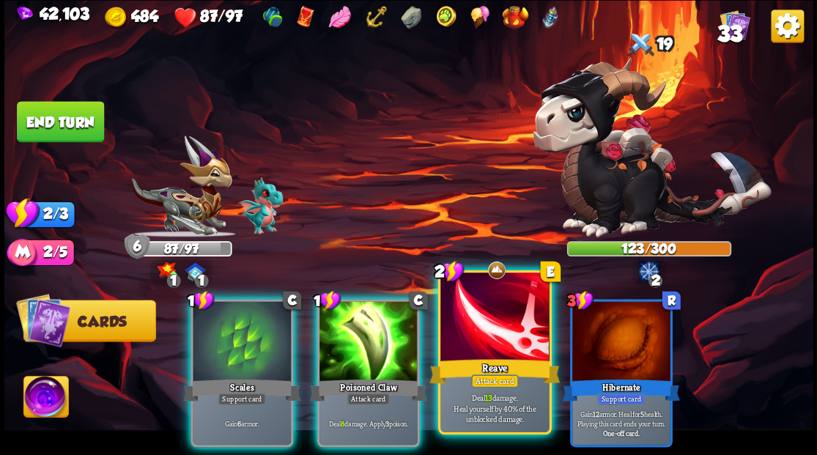
click at [488, 314] on div at bounding box center [494, 319] width 108 height 92
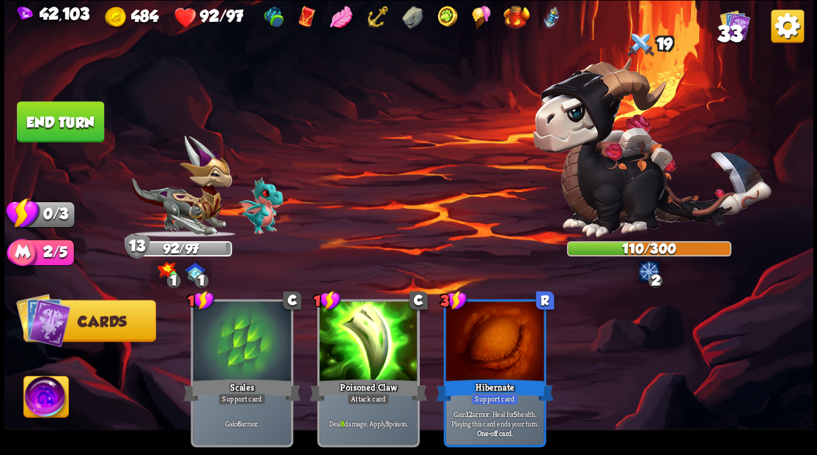
click at [61, 118] on button "End turn" at bounding box center [60, 121] width 87 height 41
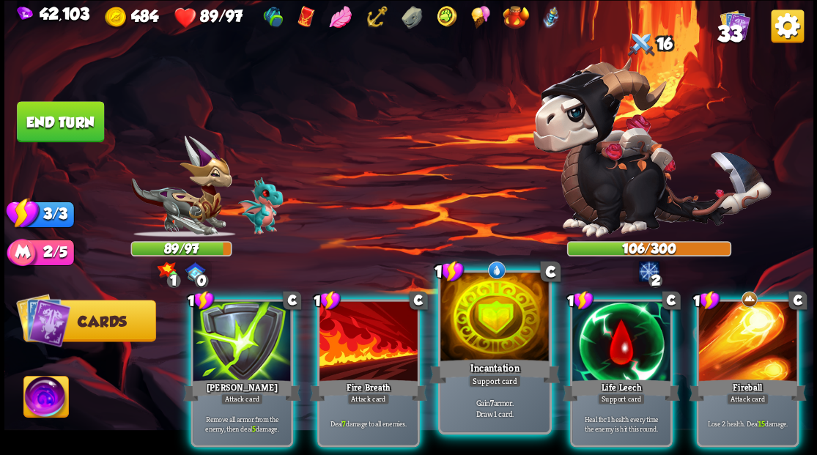
click at [476, 307] on div at bounding box center [494, 319] width 108 height 92
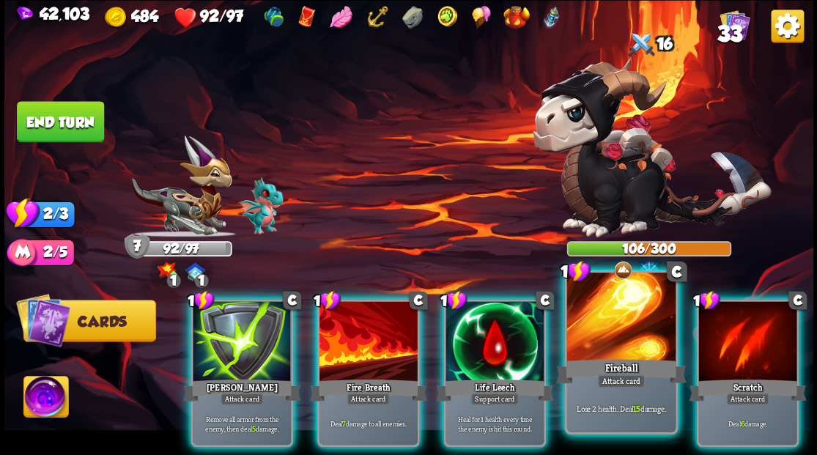
click at [619, 347] on div at bounding box center [621, 319] width 108 height 92
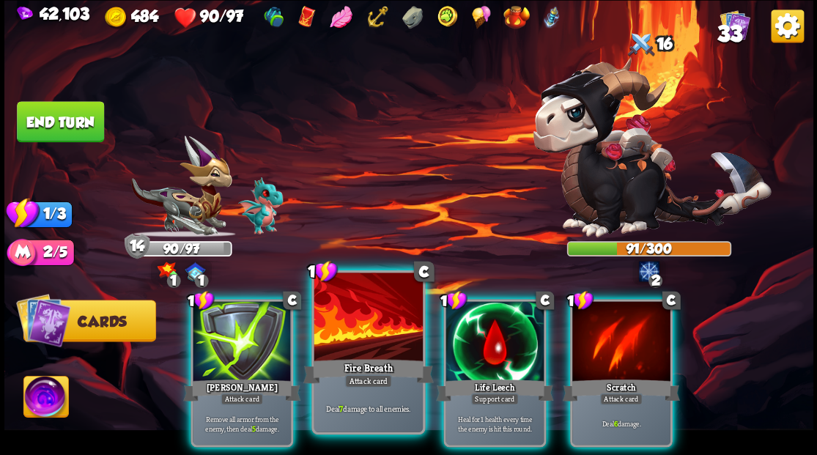
click at [360, 333] on div at bounding box center [368, 319] width 108 height 92
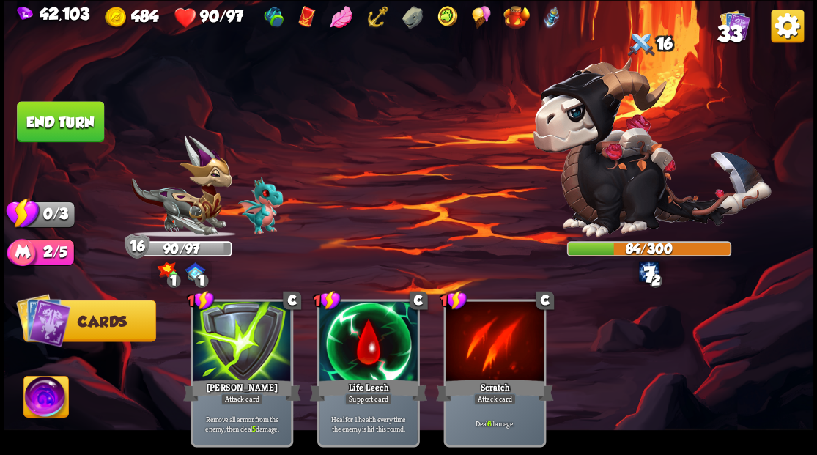
click at [43, 120] on button "End turn" at bounding box center [60, 121] width 87 height 41
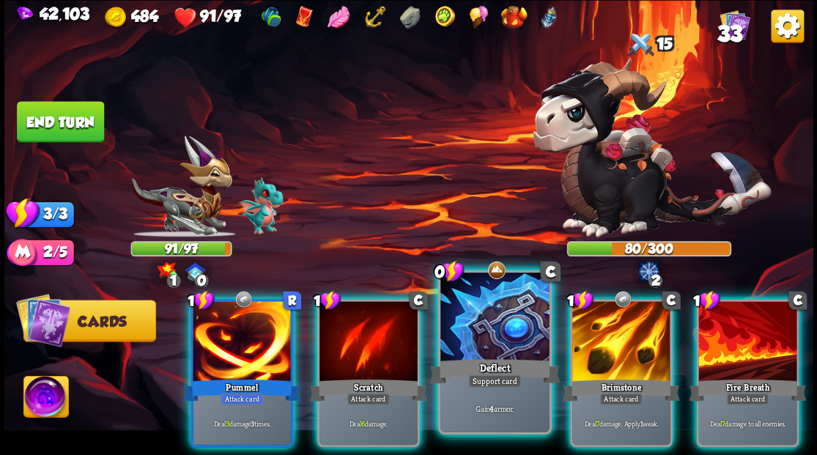
click at [472, 338] on div at bounding box center [494, 319] width 108 height 92
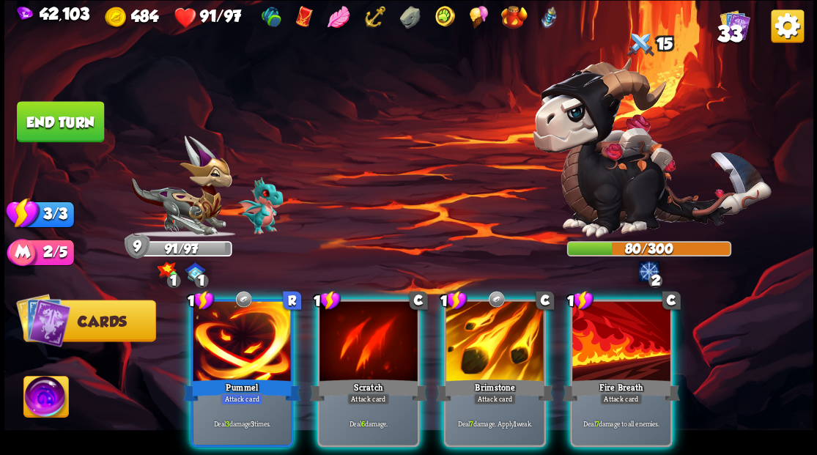
click at [484, 322] on div at bounding box center [495, 342] width 98 height 83
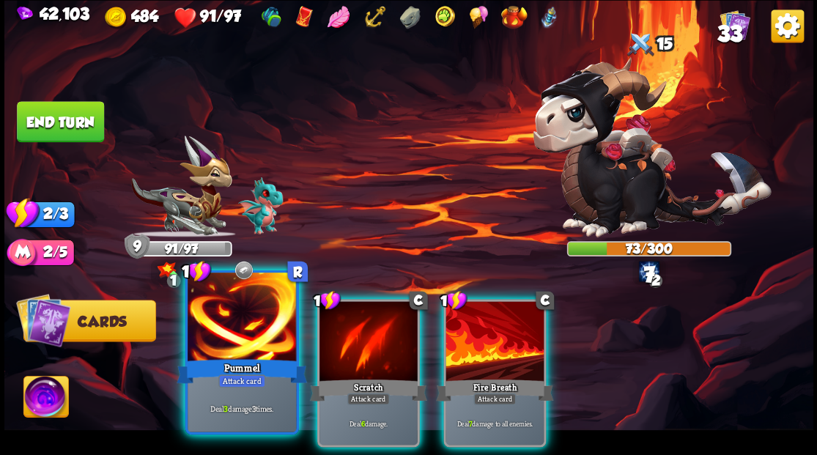
click at [212, 337] on div at bounding box center [242, 319] width 108 height 92
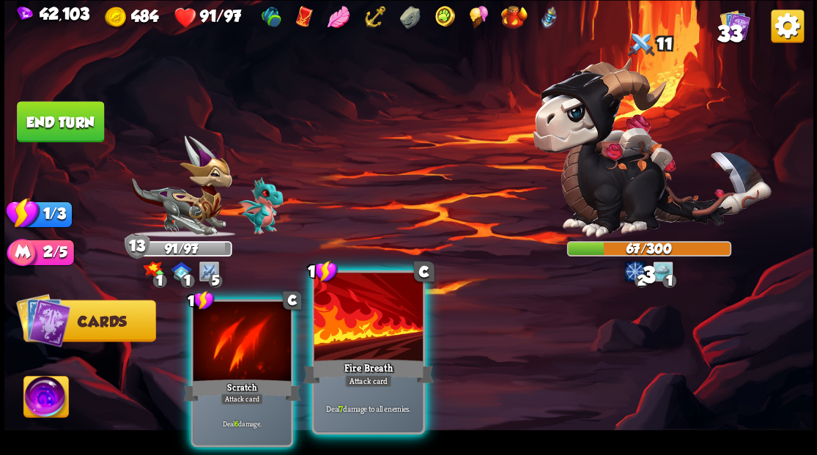
click at [349, 334] on div at bounding box center [368, 319] width 108 height 92
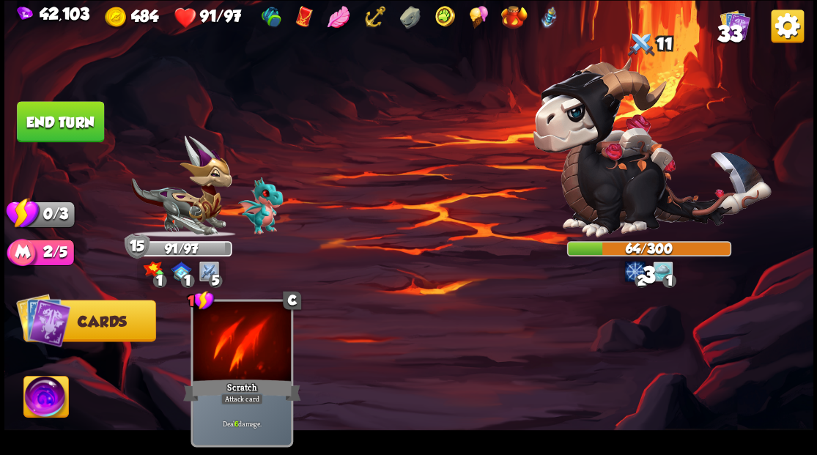
click at [53, 119] on button "End turn" at bounding box center [60, 121] width 87 height 41
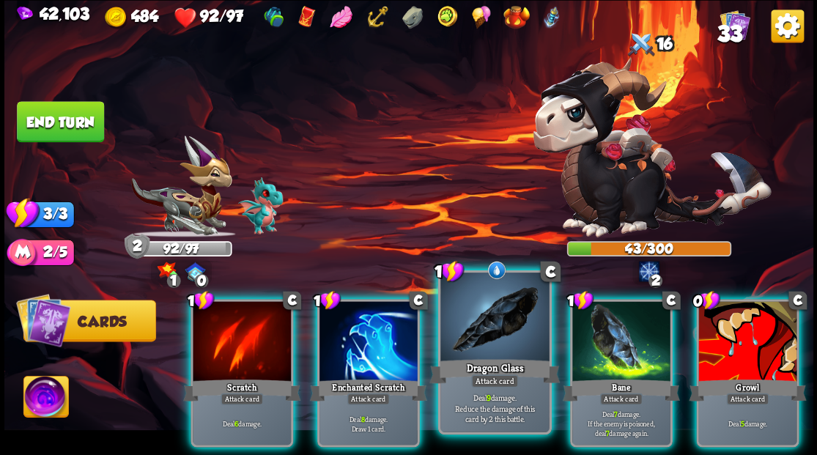
click at [482, 336] on div at bounding box center [494, 319] width 108 height 92
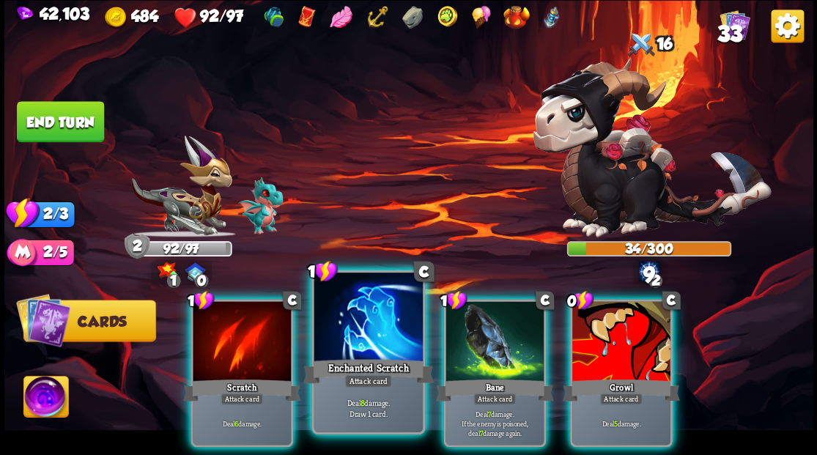
click at [358, 327] on div at bounding box center [368, 319] width 108 height 92
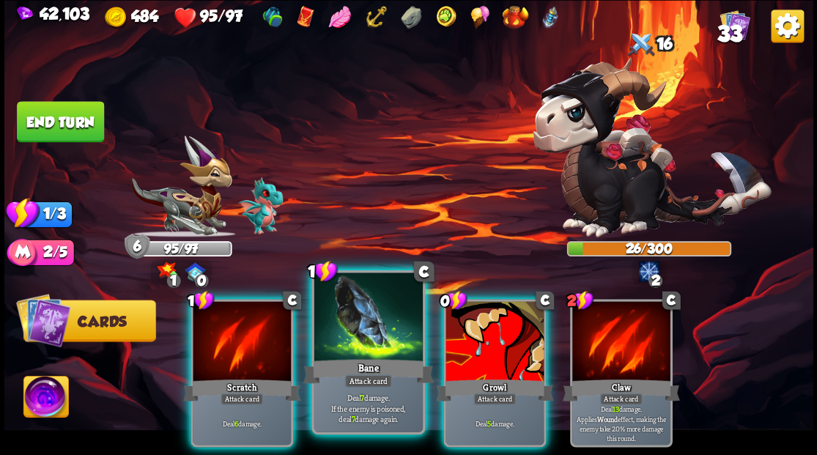
click at [358, 315] on div at bounding box center [368, 319] width 108 height 92
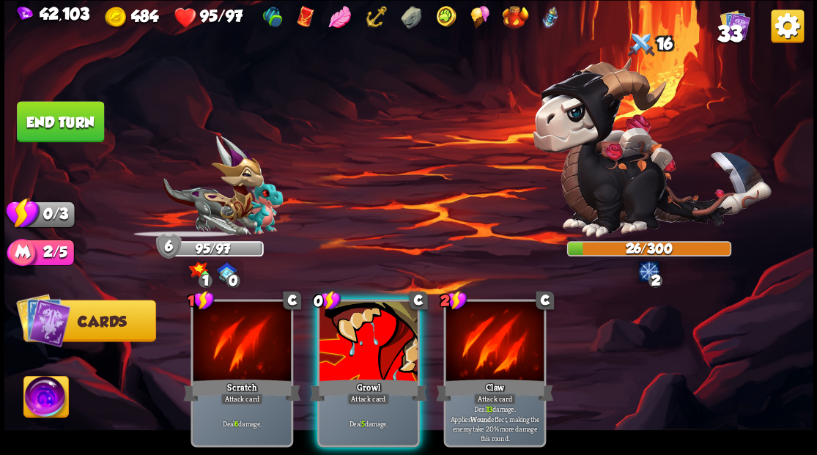
click at [358, 315] on div at bounding box center [369, 342] width 98 height 83
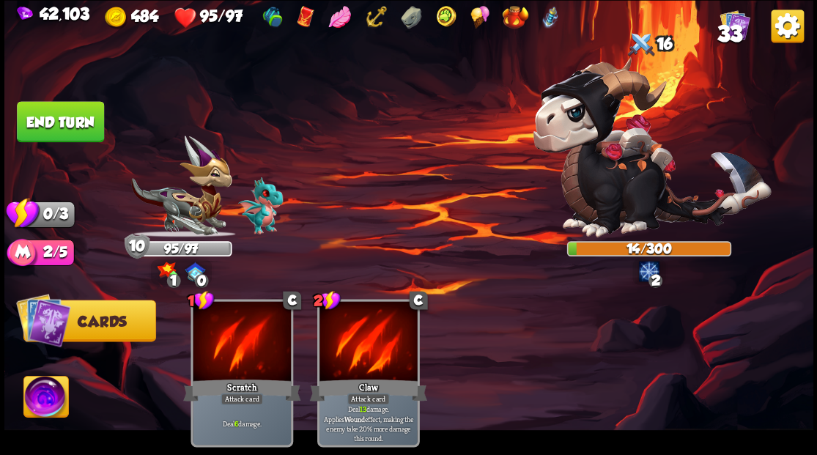
click at [57, 129] on button "End turn" at bounding box center [60, 121] width 89 height 42
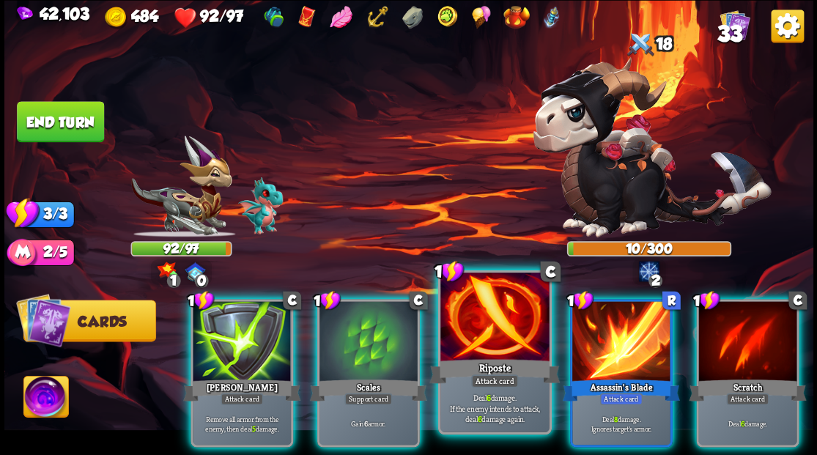
click at [482, 316] on div at bounding box center [494, 319] width 108 height 92
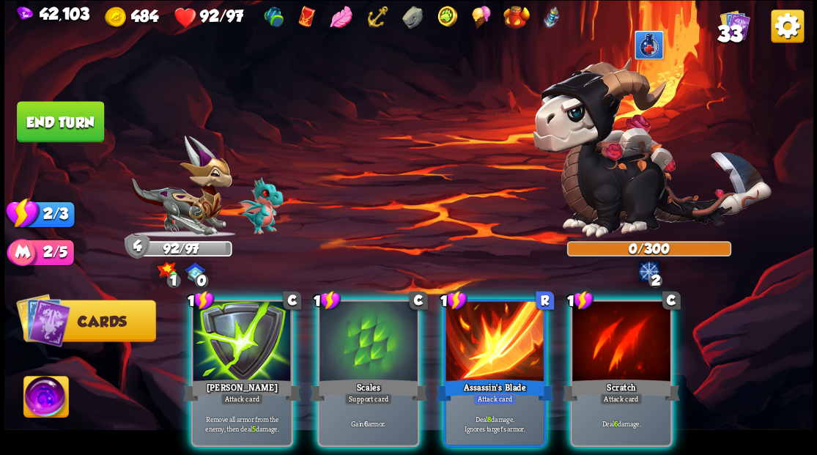
click at [476, 318] on div at bounding box center [495, 342] width 98 height 83
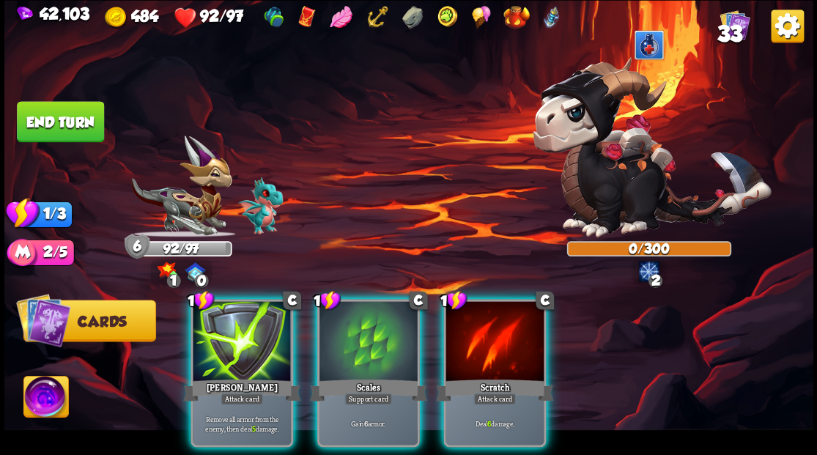
drag, startPoint x: 385, startPoint y: 331, endPoint x: 358, endPoint y: 274, distance: 62.3
click at [383, 324] on div at bounding box center [369, 342] width 98 height 83
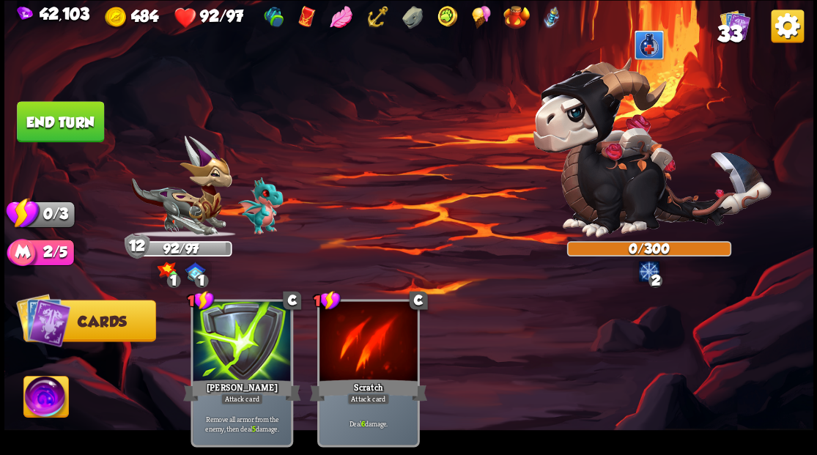
click at [37, 117] on button "End turn" at bounding box center [59, 121] width 89 height 42
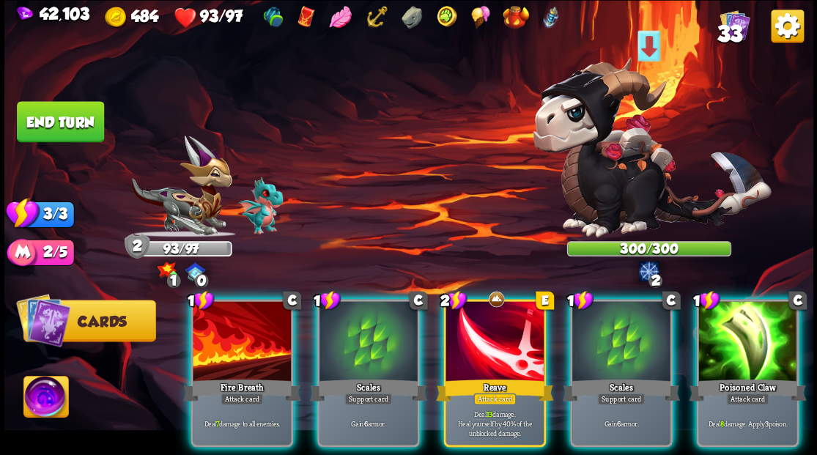
click at [482, 345] on div at bounding box center [495, 342] width 98 height 83
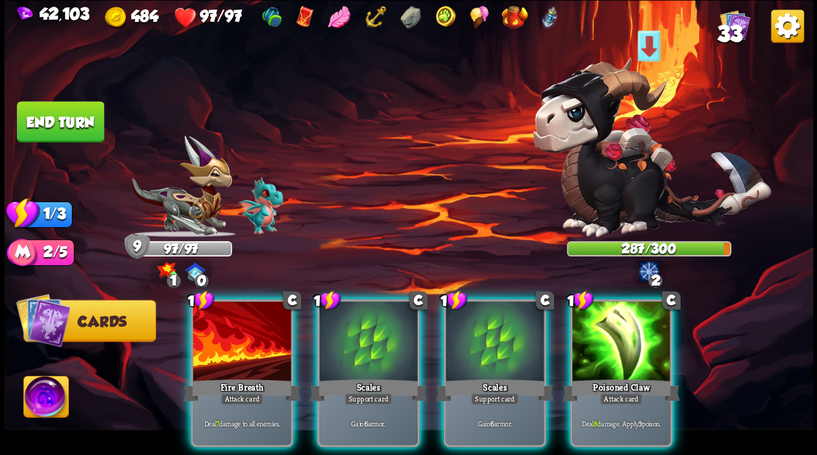
click at [619, 339] on div at bounding box center [621, 342] width 98 height 83
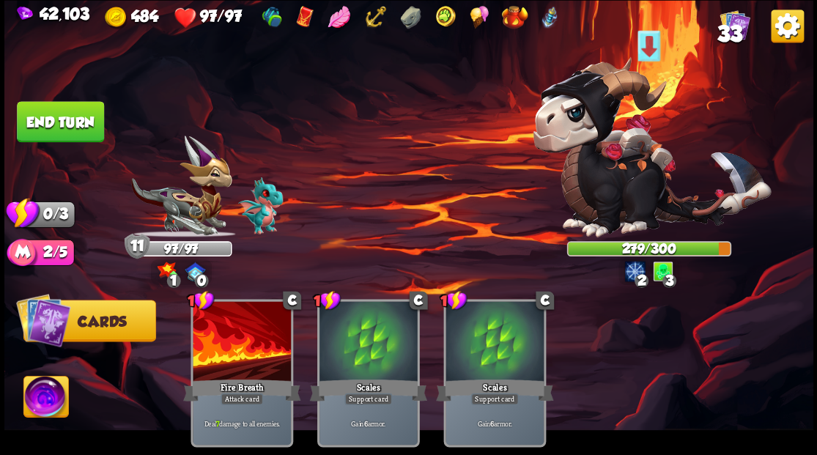
click at [53, 117] on button "End turn" at bounding box center [60, 121] width 87 height 41
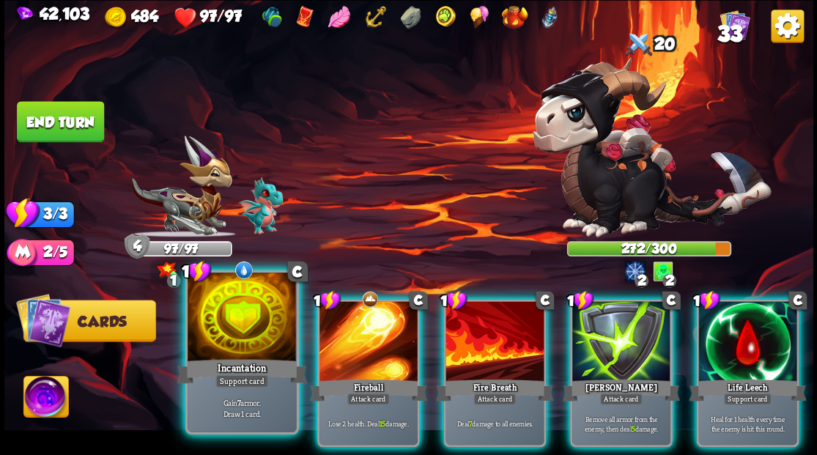
click at [248, 309] on div at bounding box center [242, 319] width 108 height 92
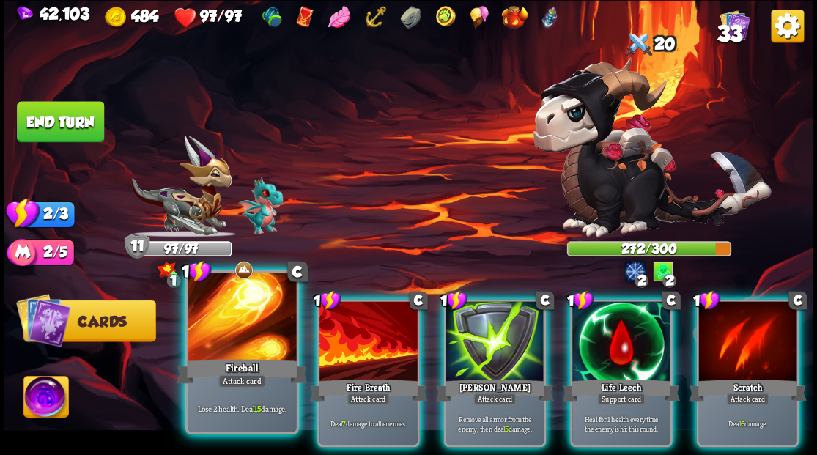
click at [254, 319] on div at bounding box center [242, 319] width 108 height 92
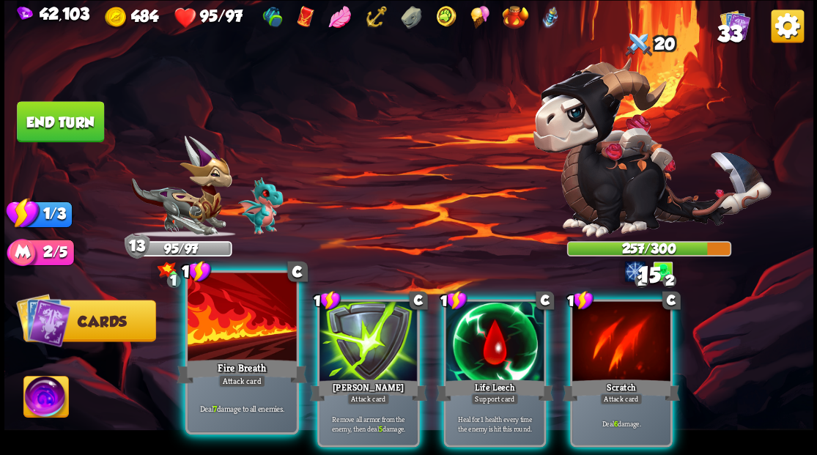
click at [243, 311] on div at bounding box center [242, 319] width 108 height 92
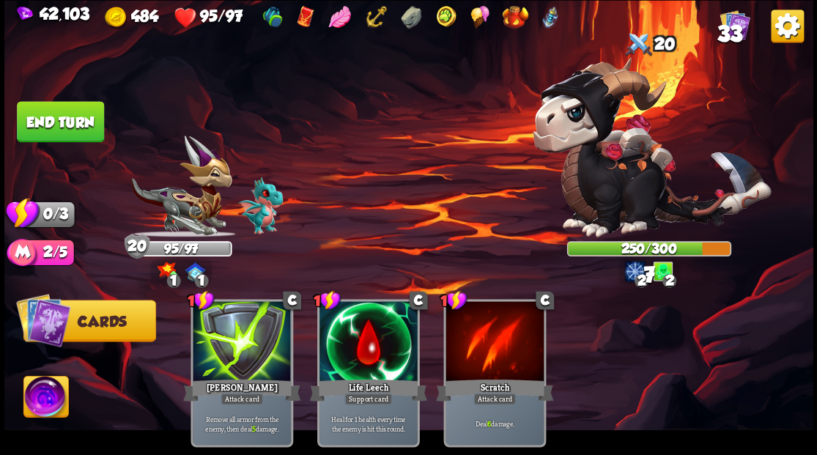
click at [40, 132] on button "End turn" at bounding box center [60, 121] width 87 height 41
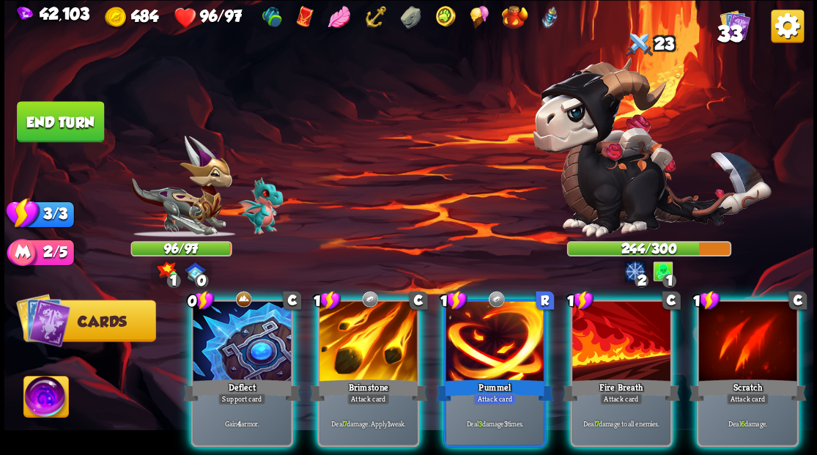
drag, startPoint x: 237, startPoint y: 339, endPoint x: 251, endPoint y: 307, distance: 34.5
click at [236, 338] on div at bounding box center [242, 342] width 98 height 83
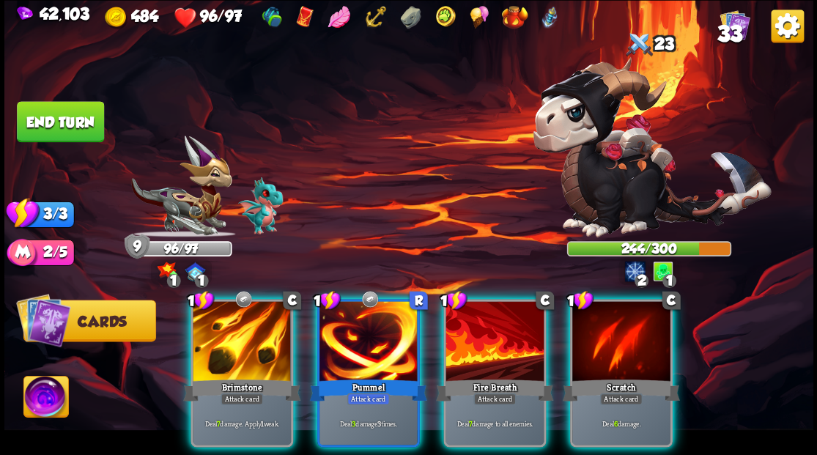
drag, startPoint x: 359, startPoint y: 331, endPoint x: 397, endPoint y: 221, distance: 116.4
click at [358, 325] on div at bounding box center [369, 342] width 98 height 83
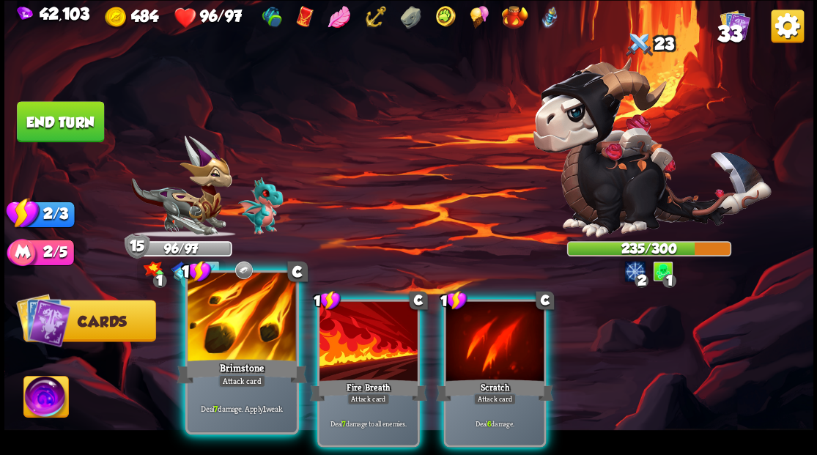
click at [233, 319] on div at bounding box center [242, 319] width 108 height 92
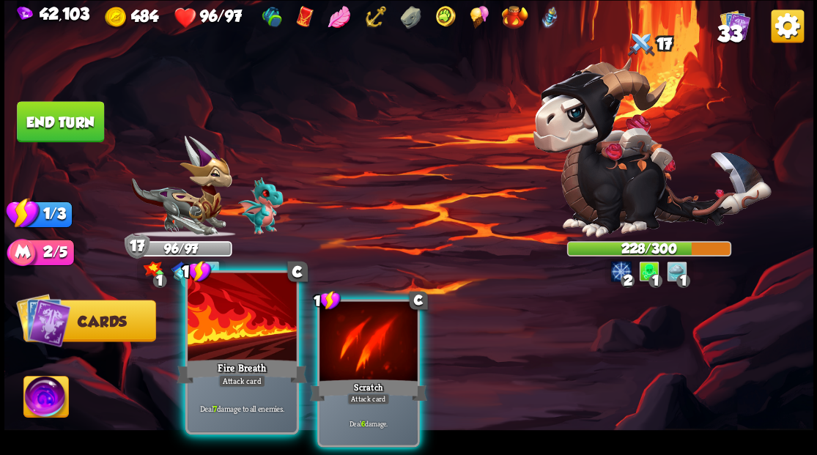
click at [232, 320] on div at bounding box center [242, 319] width 108 height 92
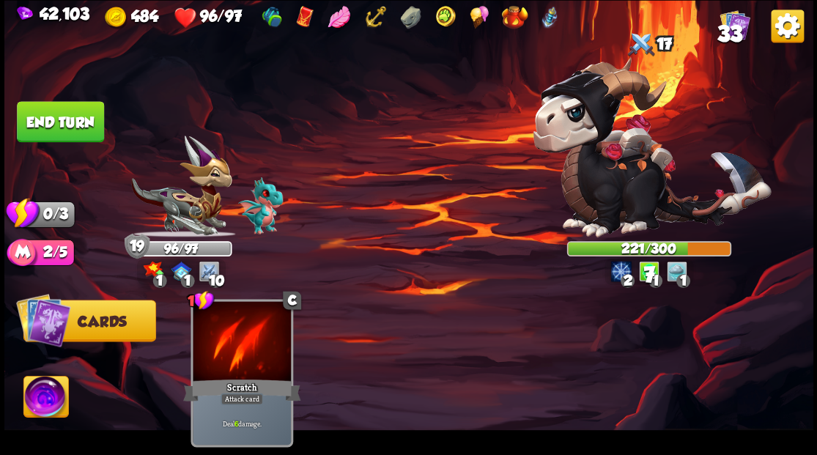
click at [81, 123] on button "End turn" at bounding box center [60, 121] width 87 height 41
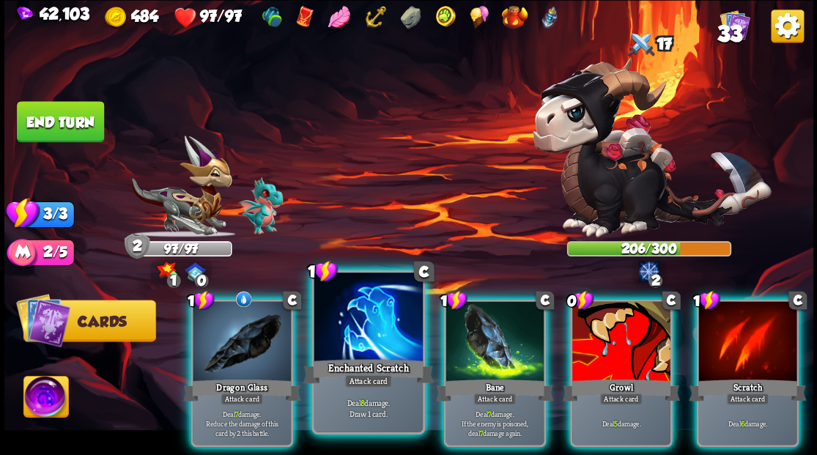
click at [375, 328] on div at bounding box center [368, 319] width 108 height 92
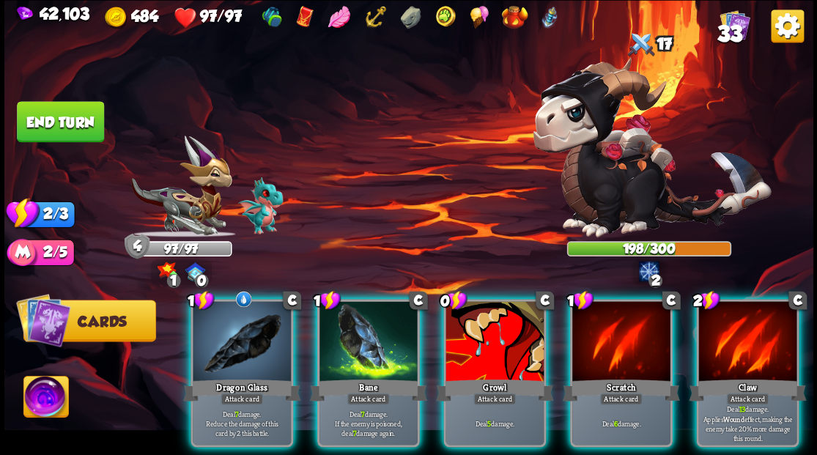
click at [470, 337] on div at bounding box center [495, 342] width 98 height 83
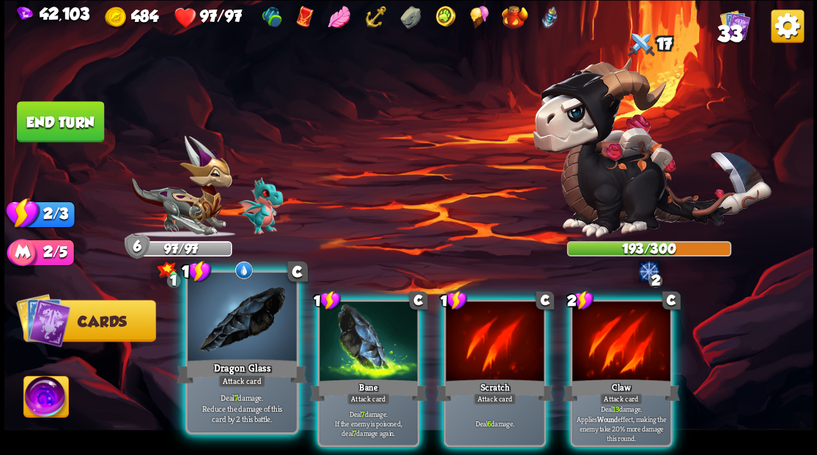
click at [248, 314] on div at bounding box center [242, 319] width 108 height 92
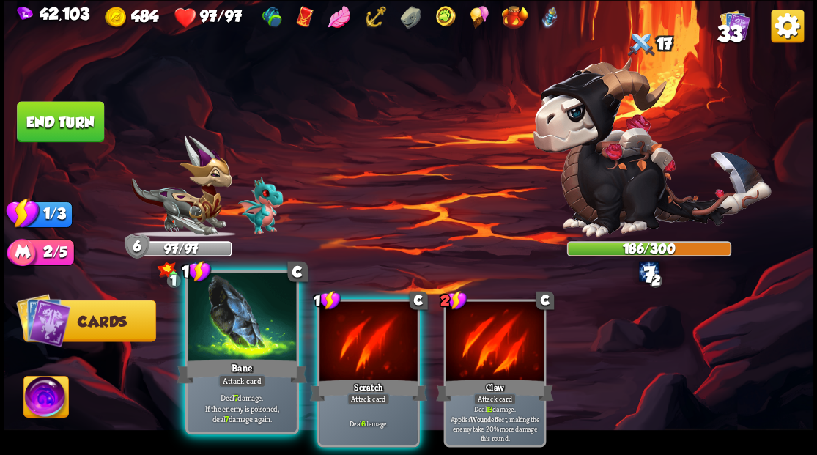
click at [243, 311] on div at bounding box center [242, 319] width 108 height 92
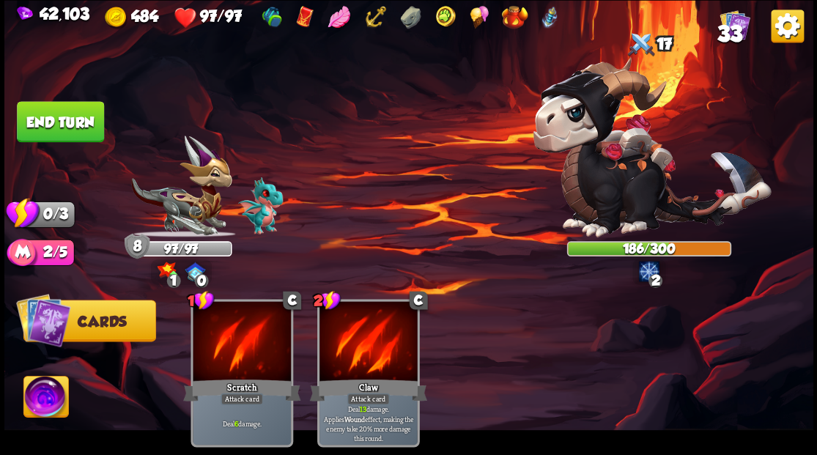
click at [48, 116] on button "End turn" at bounding box center [60, 121] width 87 height 41
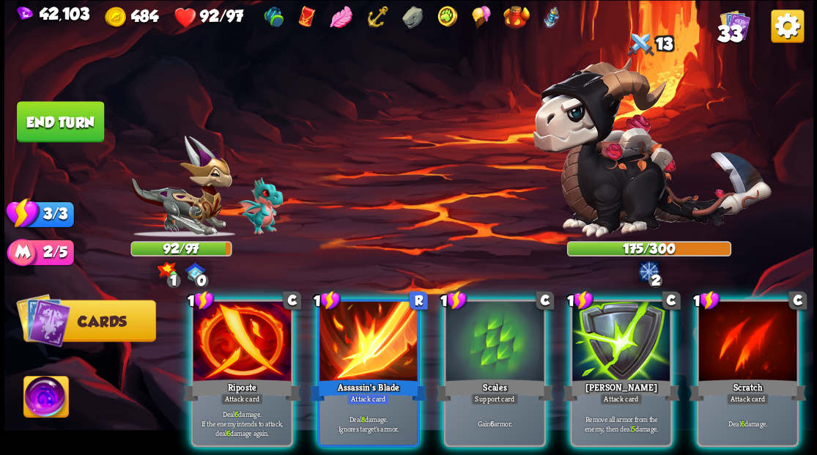
click at [498, 325] on div at bounding box center [495, 342] width 98 height 83
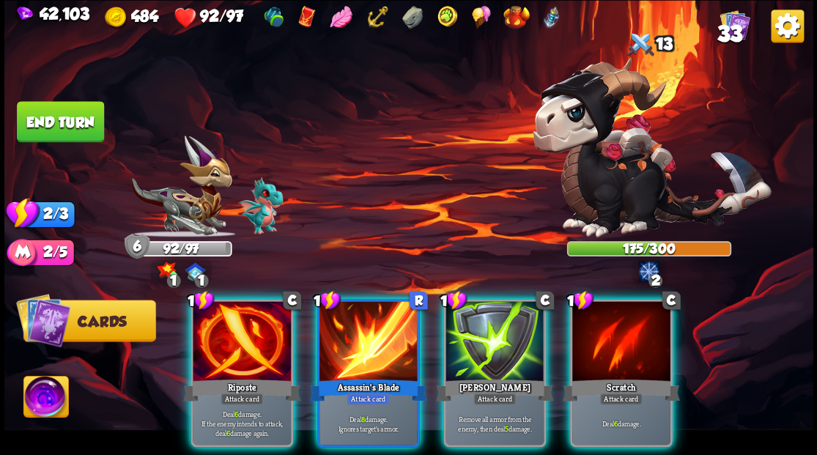
click at [224, 325] on div at bounding box center [242, 342] width 98 height 83
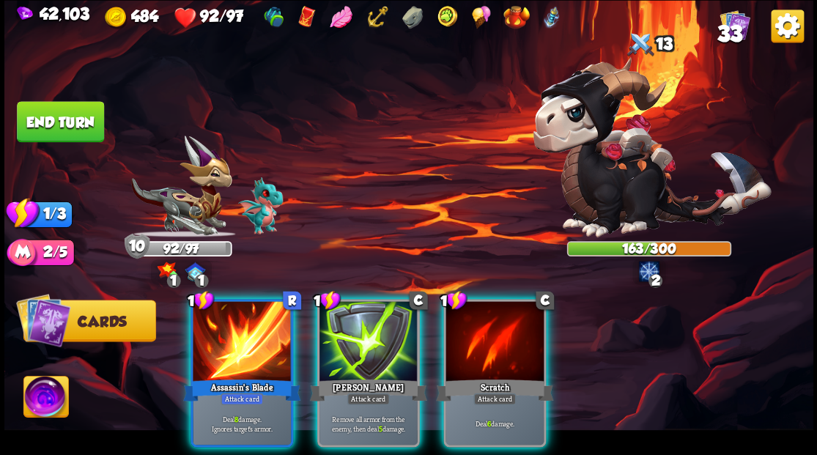
click at [226, 321] on div at bounding box center [242, 342] width 98 height 83
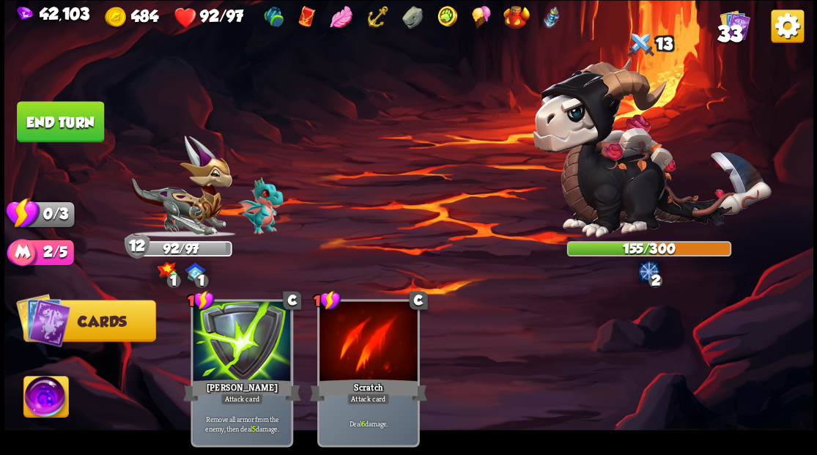
click at [67, 108] on button "End turn" at bounding box center [60, 121] width 87 height 41
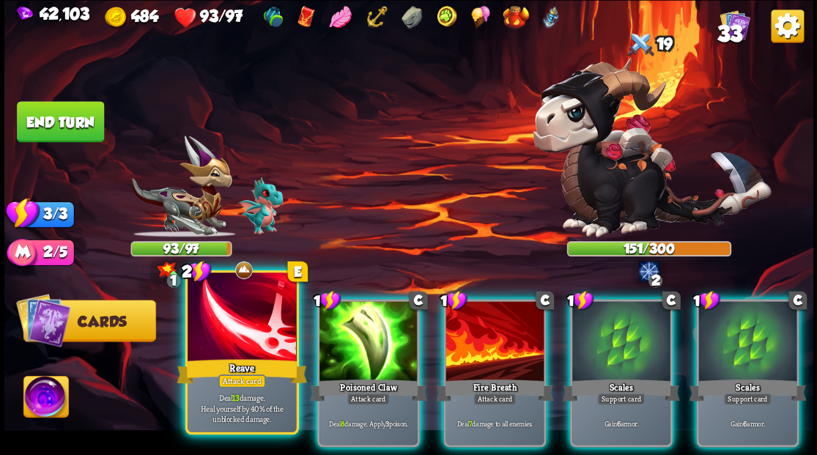
click at [229, 340] on div at bounding box center [242, 319] width 108 height 92
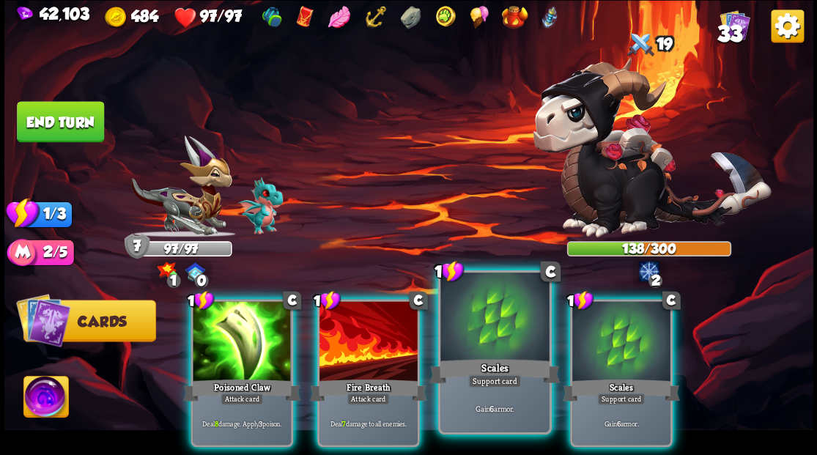
click at [498, 339] on div at bounding box center [494, 319] width 108 height 92
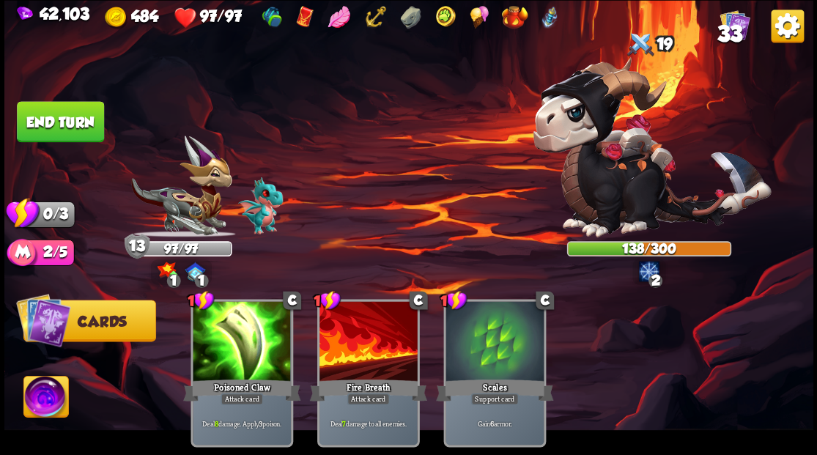
drag, startPoint x: 73, startPoint y: 111, endPoint x: 113, endPoint y: 120, distance: 40.5
click at [73, 111] on button "End turn" at bounding box center [60, 121] width 88 height 41
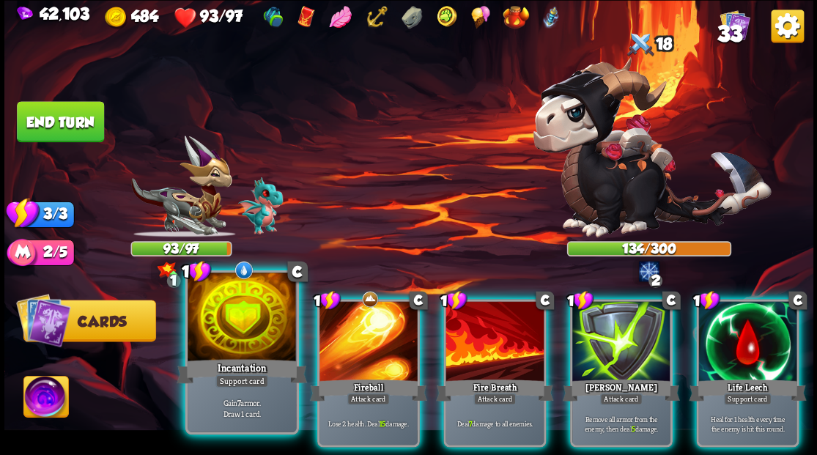
click at [214, 331] on div at bounding box center [242, 319] width 108 height 92
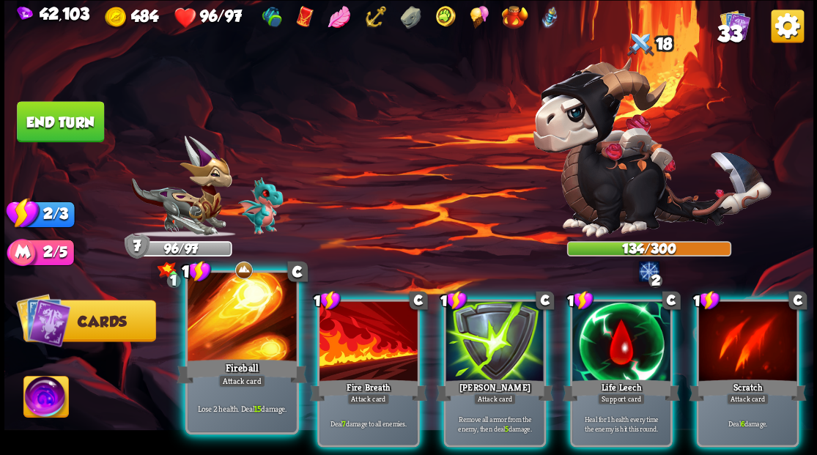
click at [232, 335] on div at bounding box center [242, 319] width 108 height 92
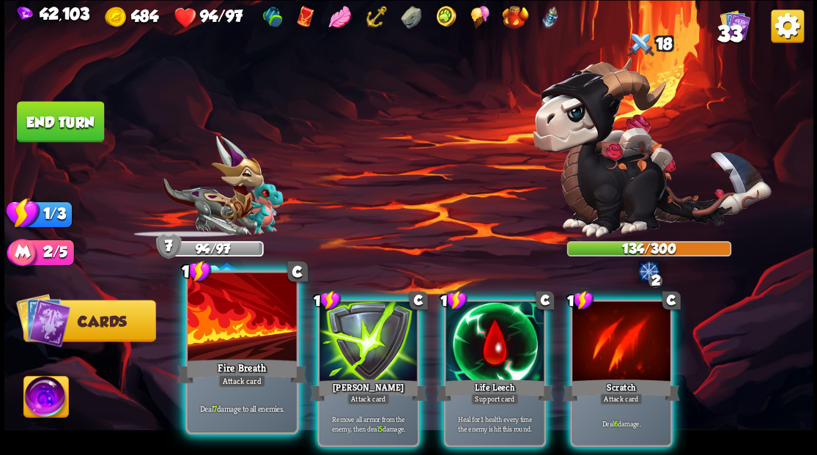
click at [232, 331] on div at bounding box center [242, 319] width 108 height 92
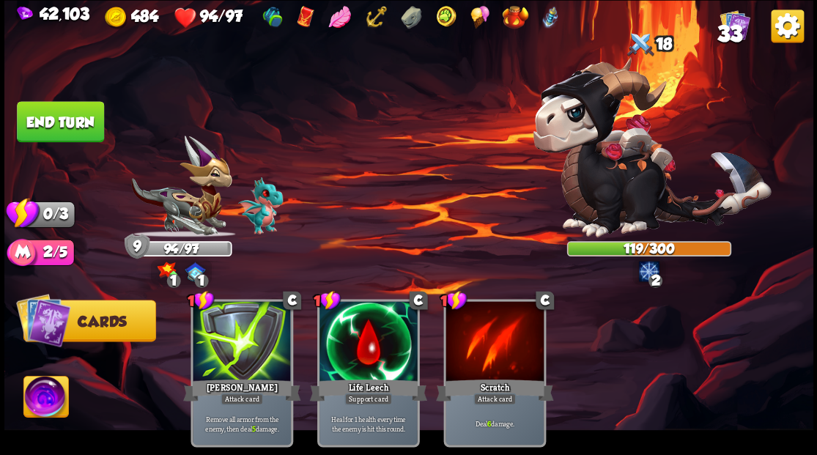
click at [59, 118] on button "End turn" at bounding box center [60, 121] width 87 height 41
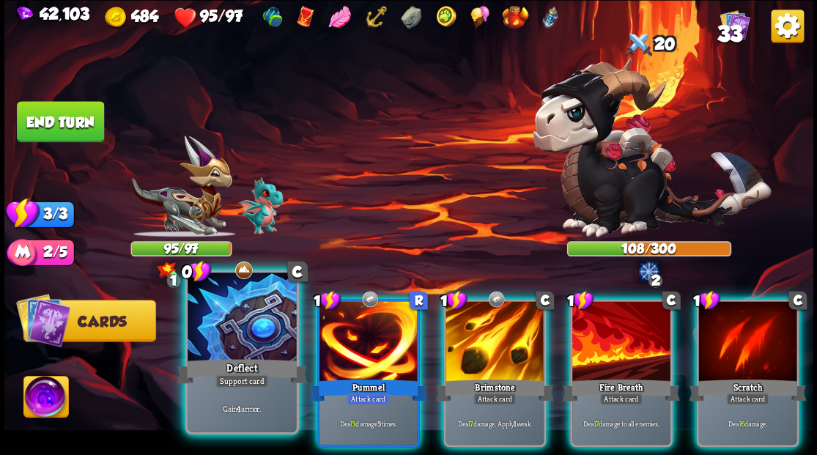
click at [243, 325] on div at bounding box center [242, 319] width 108 height 92
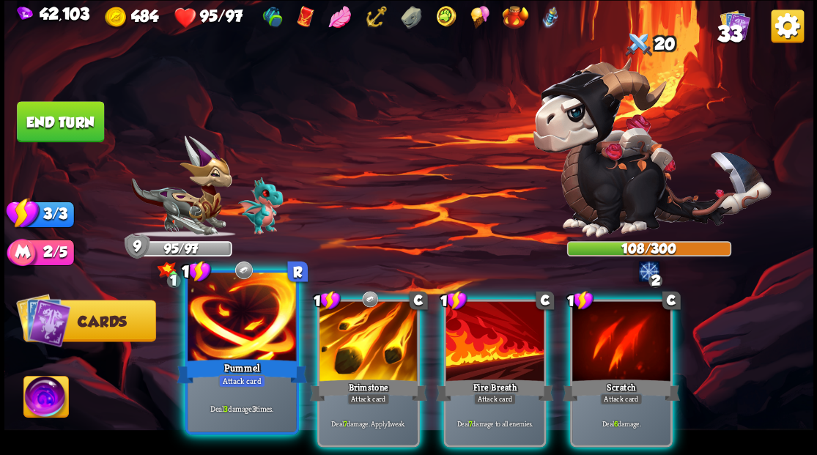
click at [242, 325] on div at bounding box center [242, 319] width 108 height 92
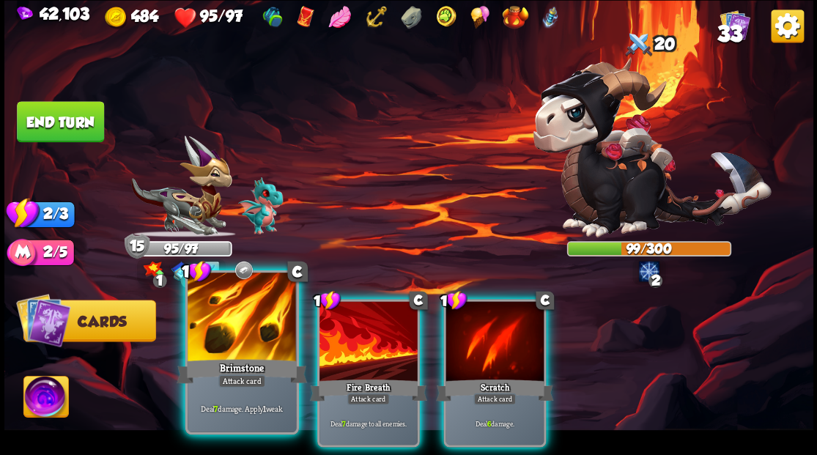
click at [245, 326] on div at bounding box center [242, 319] width 108 height 92
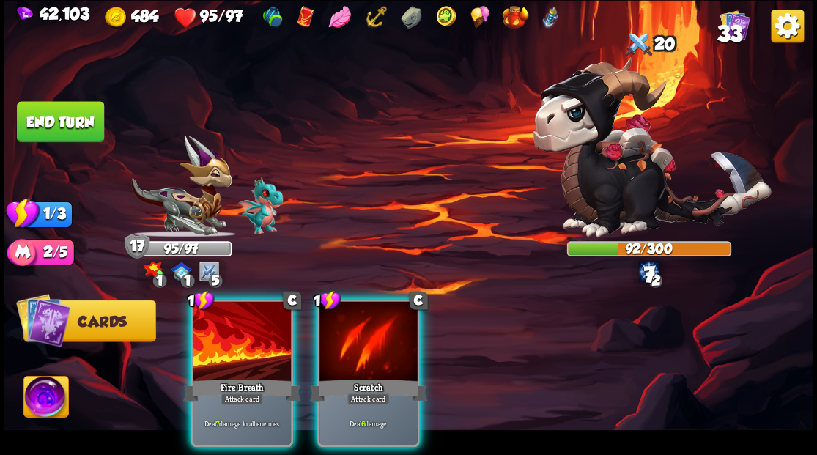
click at [245, 326] on div at bounding box center [242, 342] width 98 height 83
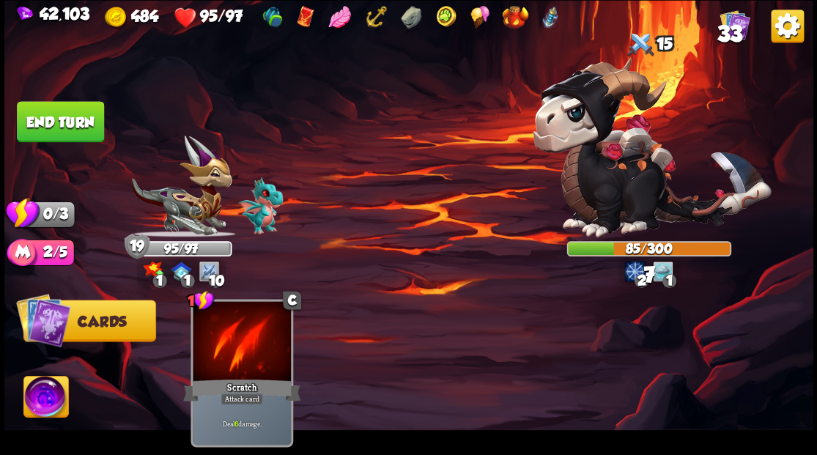
click at [62, 117] on button "End turn" at bounding box center [60, 121] width 87 height 41
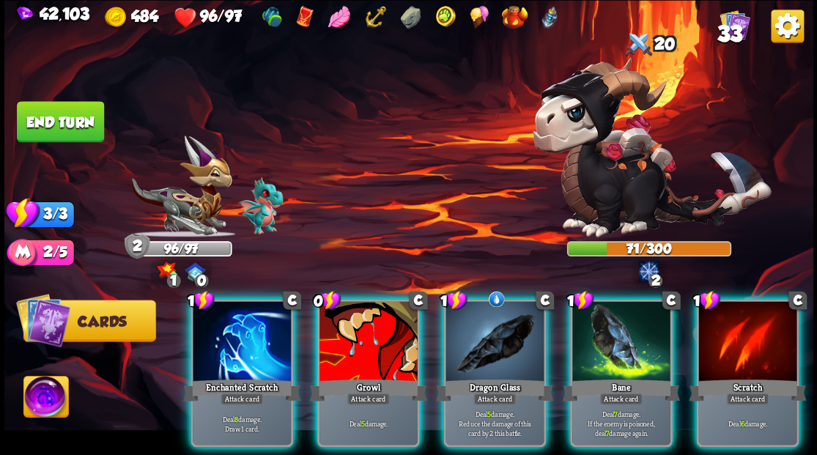
click at [504, 348] on div at bounding box center [495, 342] width 98 height 83
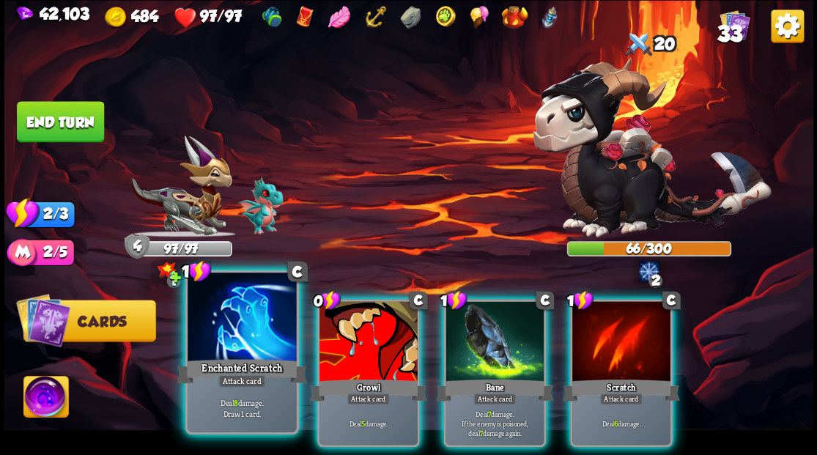
click at [218, 361] on div "Enchanted Scratch" at bounding box center [242, 370] width 130 height 29
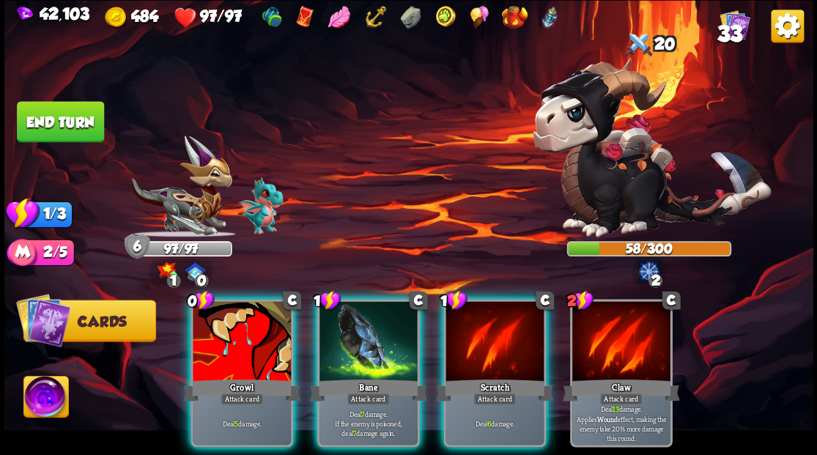
click at [239, 377] on div "Growl" at bounding box center [241, 390] width 117 height 26
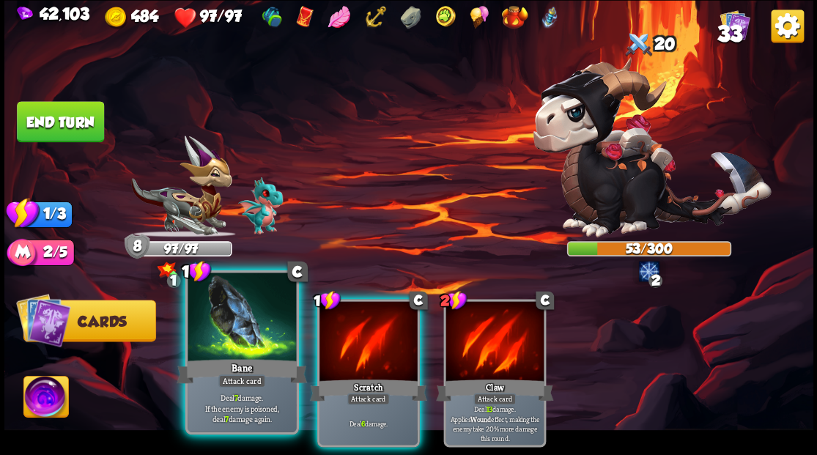
click at [237, 365] on div "Bane" at bounding box center [242, 370] width 130 height 29
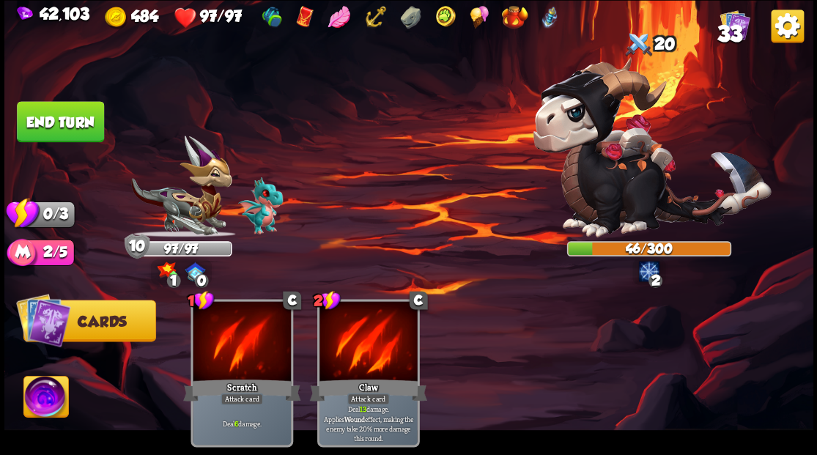
click at [73, 118] on button "End turn" at bounding box center [60, 121] width 87 height 41
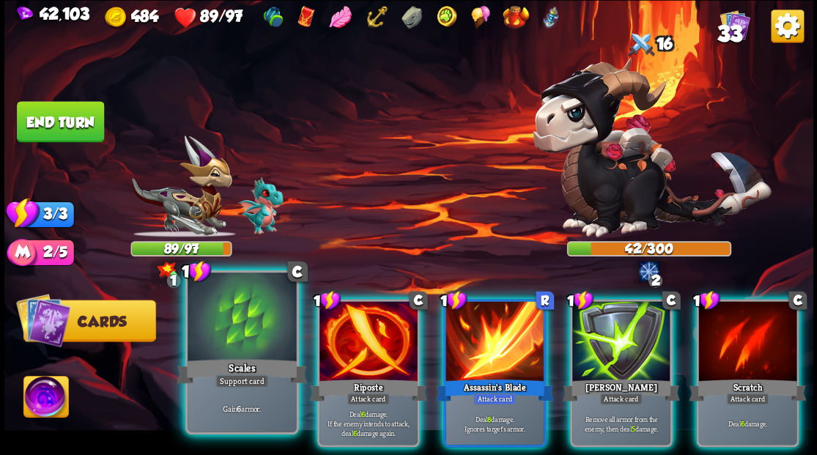
click at [276, 302] on div at bounding box center [242, 319] width 108 height 92
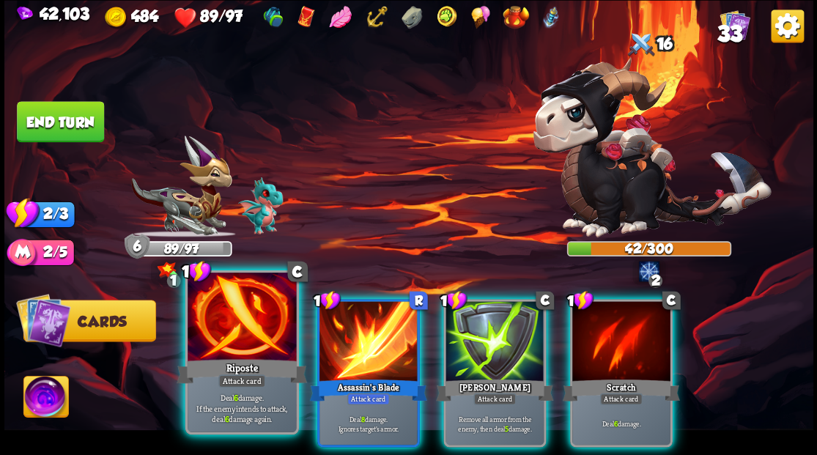
click at [268, 298] on div at bounding box center [242, 319] width 108 height 92
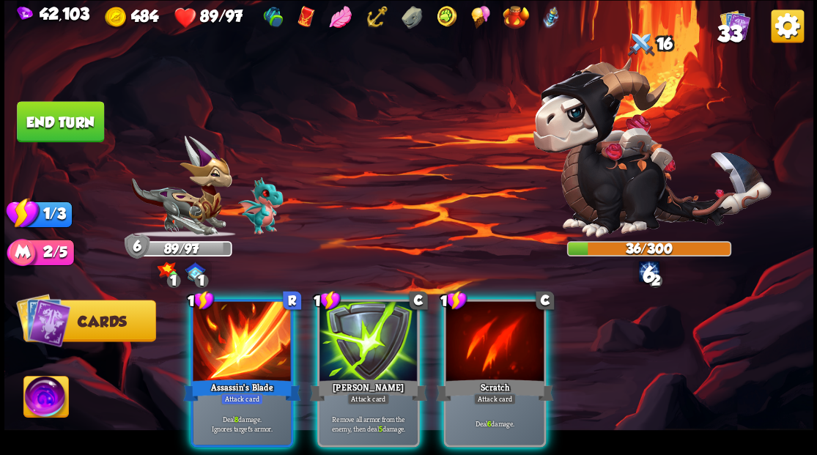
drag, startPoint x: 262, startPoint y: 316, endPoint x: 271, endPoint y: 307, distance: 13.0
click at [264, 313] on div at bounding box center [242, 342] width 98 height 83
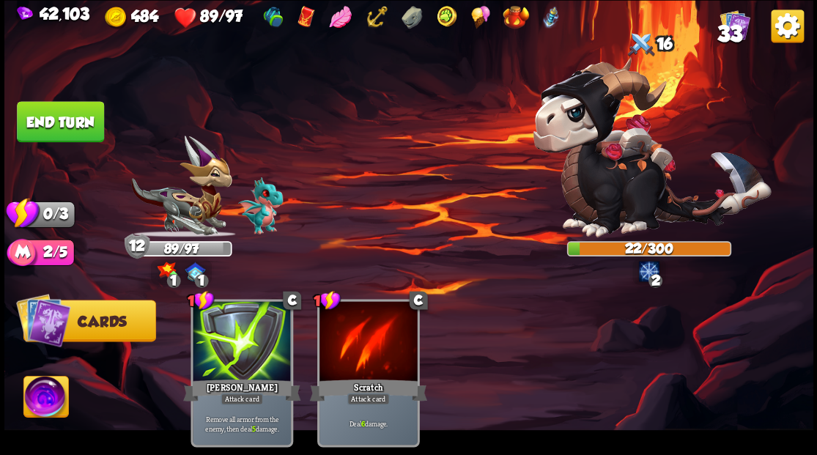
drag, startPoint x: 373, startPoint y: 320, endPoint x: 381, endPoint y: 267, distance: 53.4
click at [373, 316] on div at bounding box center [369, 342] width 98 height 83
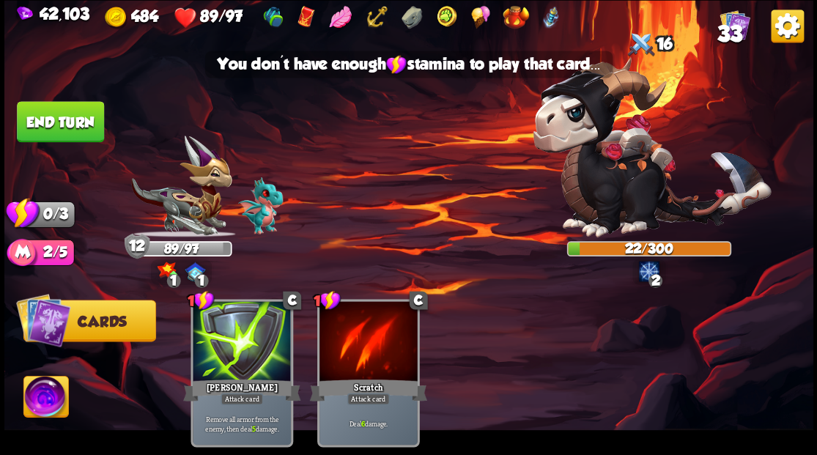
drag, startPoint x: 92, startPoint y: 124, endPoint x: 221, endPoint y: 174, distance: 139.0
click at [97, 129] on button "End turn" at bounding box center [60, 121] width 87 height 41
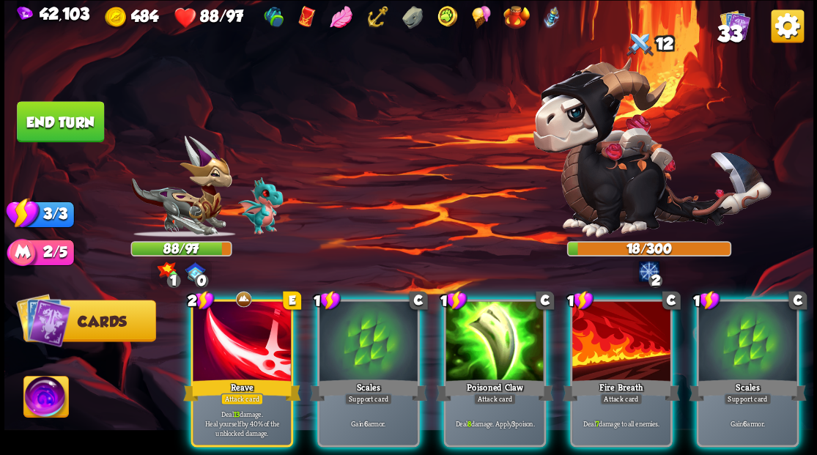
click at [242, 331] on div at bounding box center [242, 342] width 98 height 83
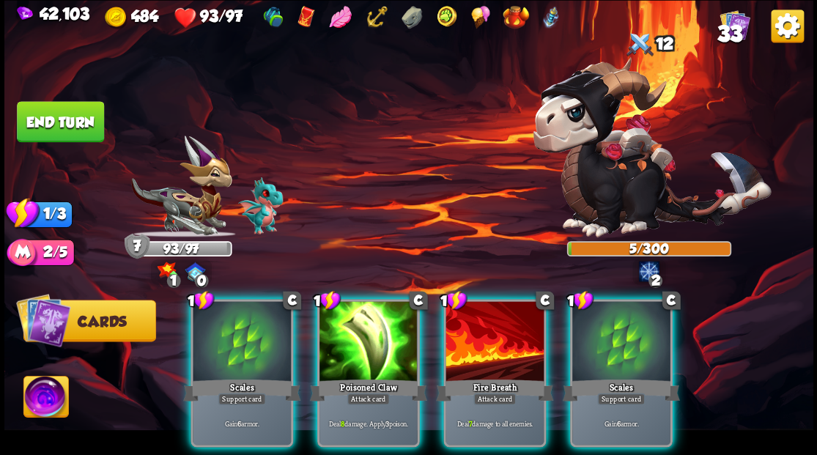
click at [512, 311] on div at bounding box center [495, 342] width 98 height 83
